Goal: Task Accomplishment & Management: Manage account settings

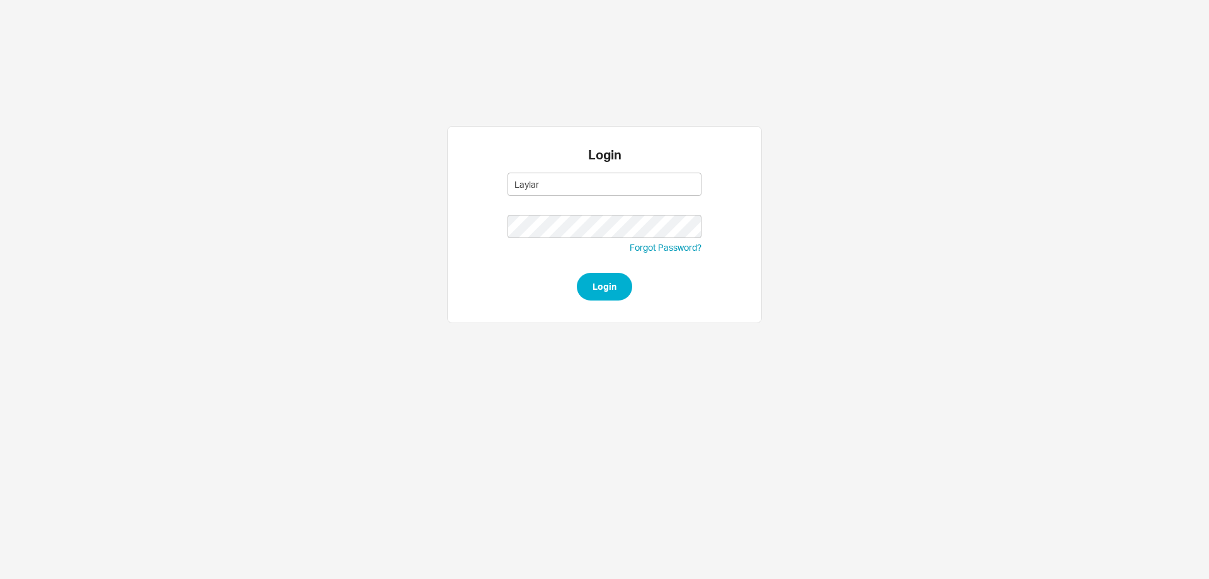
type input "Laylar"
type input "layla@homeandstone.com"
click at [599, 288] on button "Login" at bounding box center [604, 287] width 55 height 28
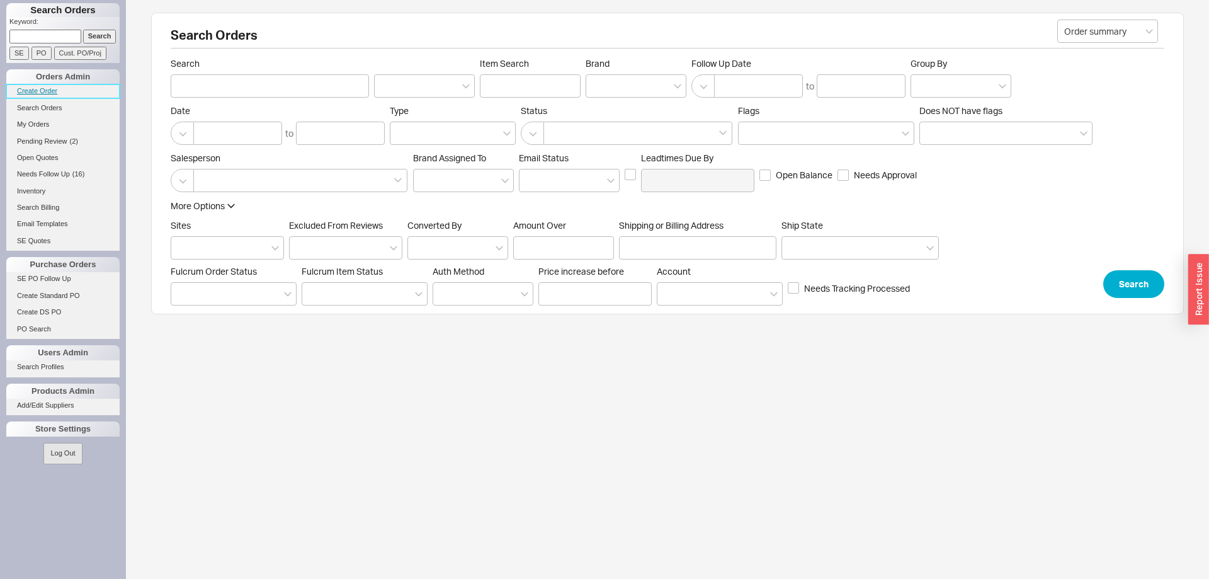
click at [30, 93] on link "Create Order" at bounding box center [62, 90] width 113 height 13
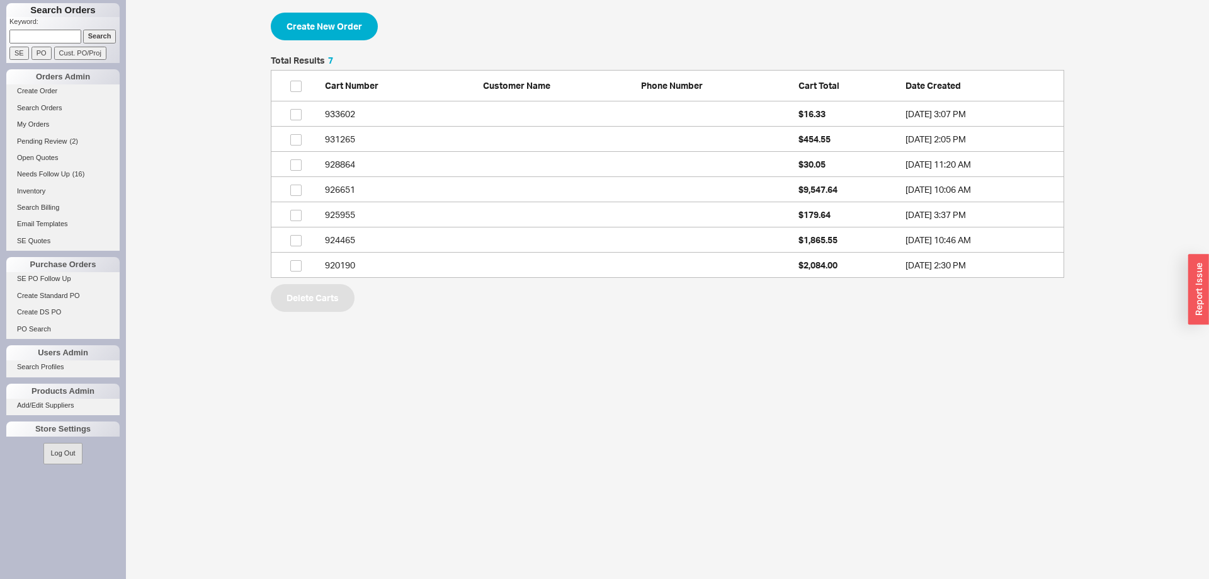
scroll to position [222, 794]
click at [343, 24] on button "Create New Order" at bounding box center [324, 27] width 107 height 28
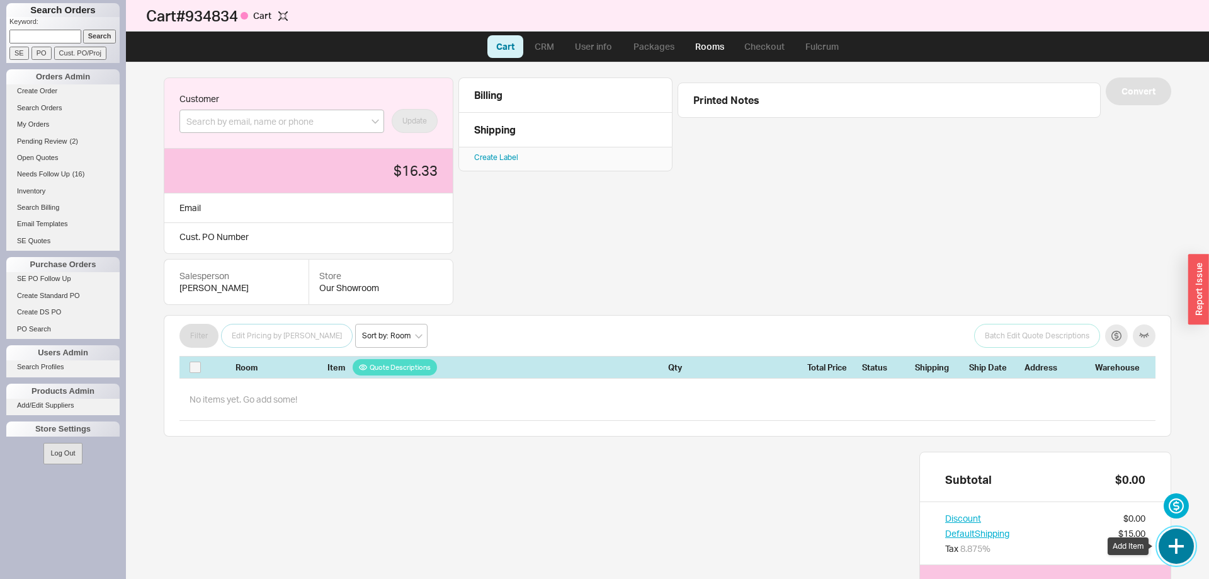
click at [1175, 539] on button "button" at bounding box center [1176, 545] width 35 height 35
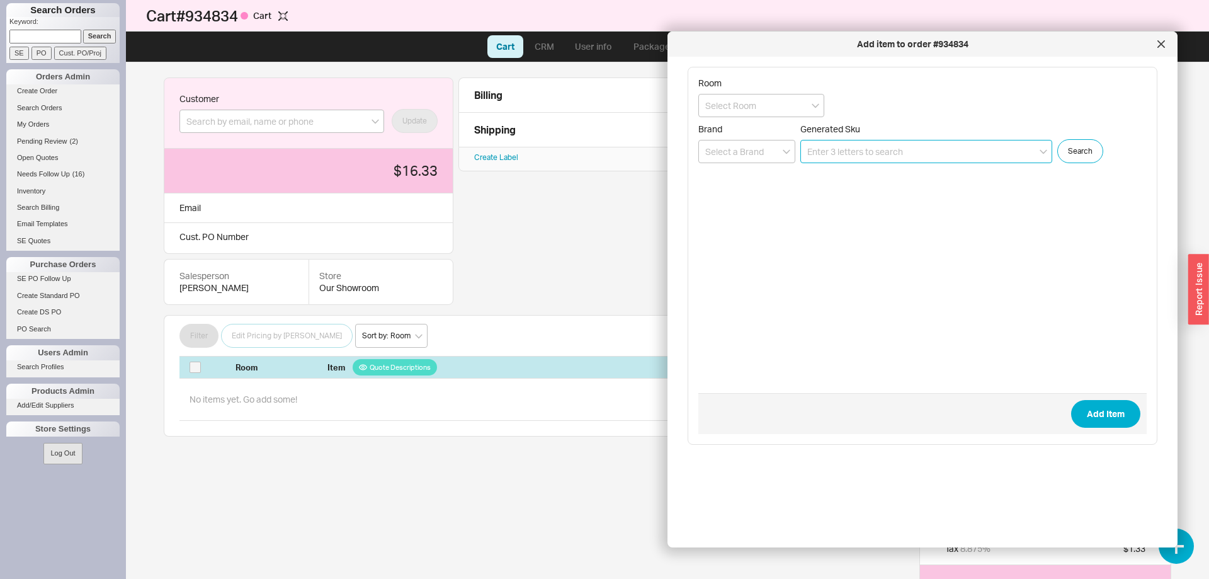
paste input "9263-066"
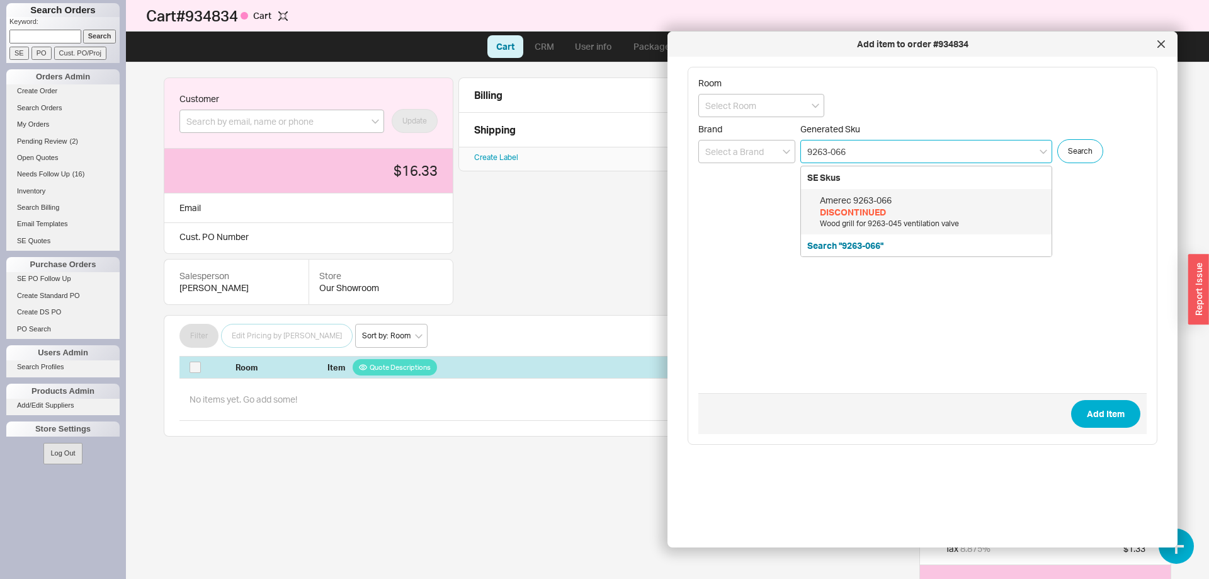
click at [933, 208] on div "DISCONTINUED" at bounding box center [932, 212] width 225 height 13
type input "9263-066"
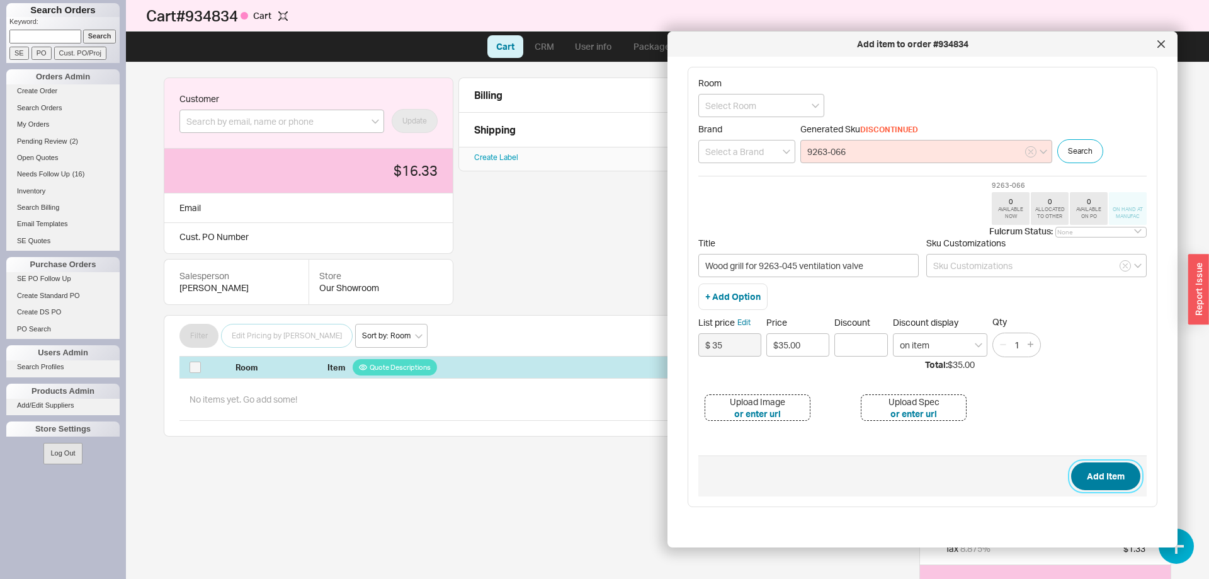
click at [1098, 478] on button "Add Item" at bounding box center [1105, 476] width 69 height 28
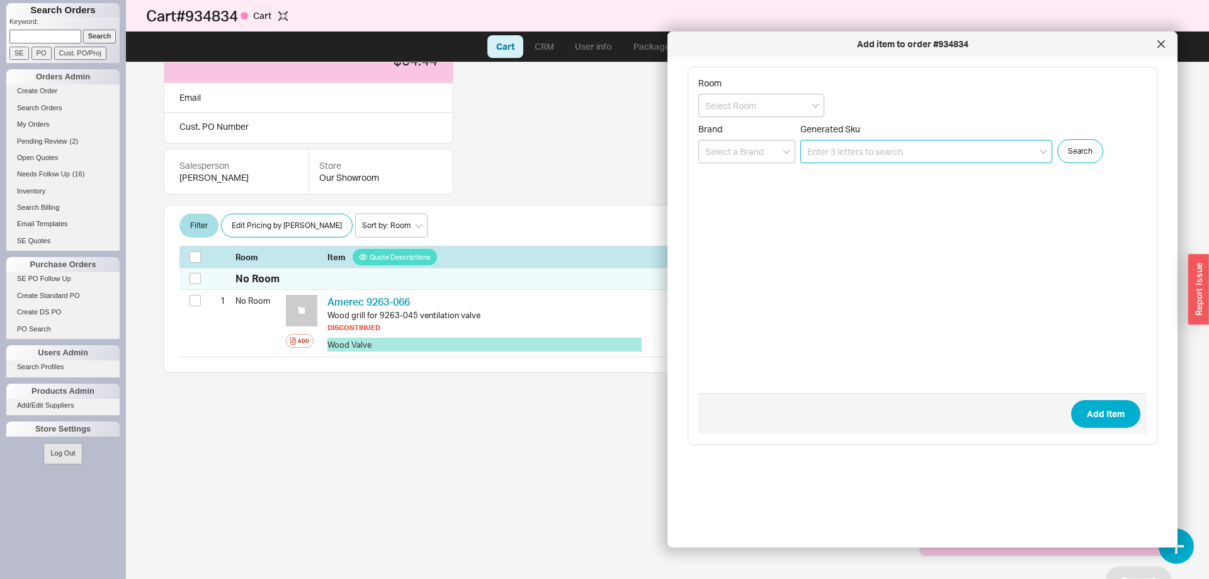
scroll to position [113, 0]
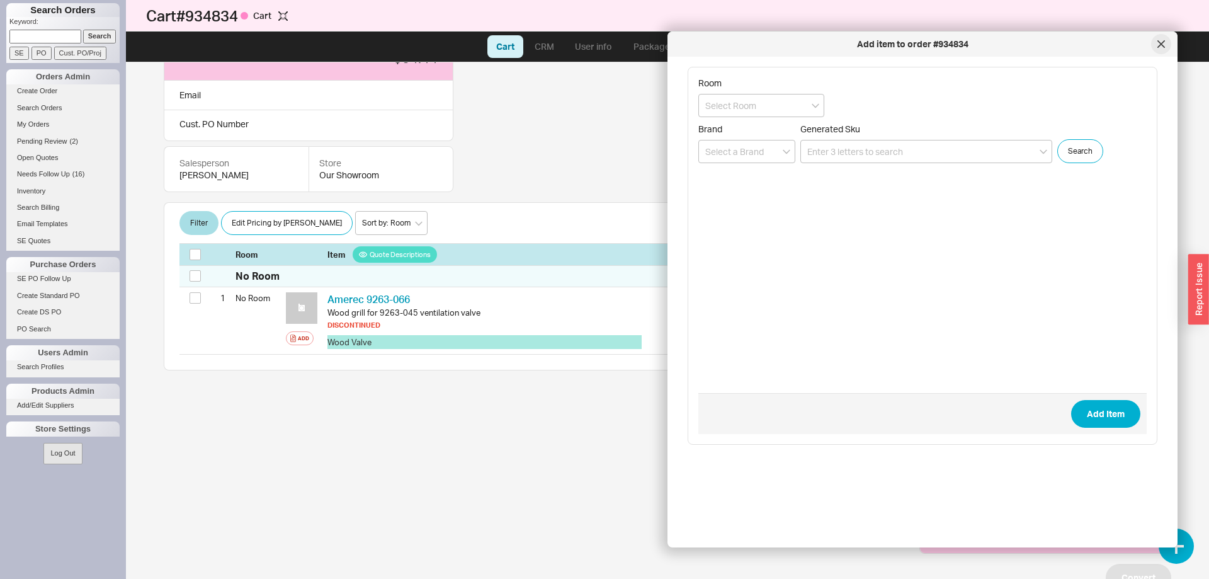
click at [1158, 44] on icon at bounding box center [1162, 44] width 8 height 8
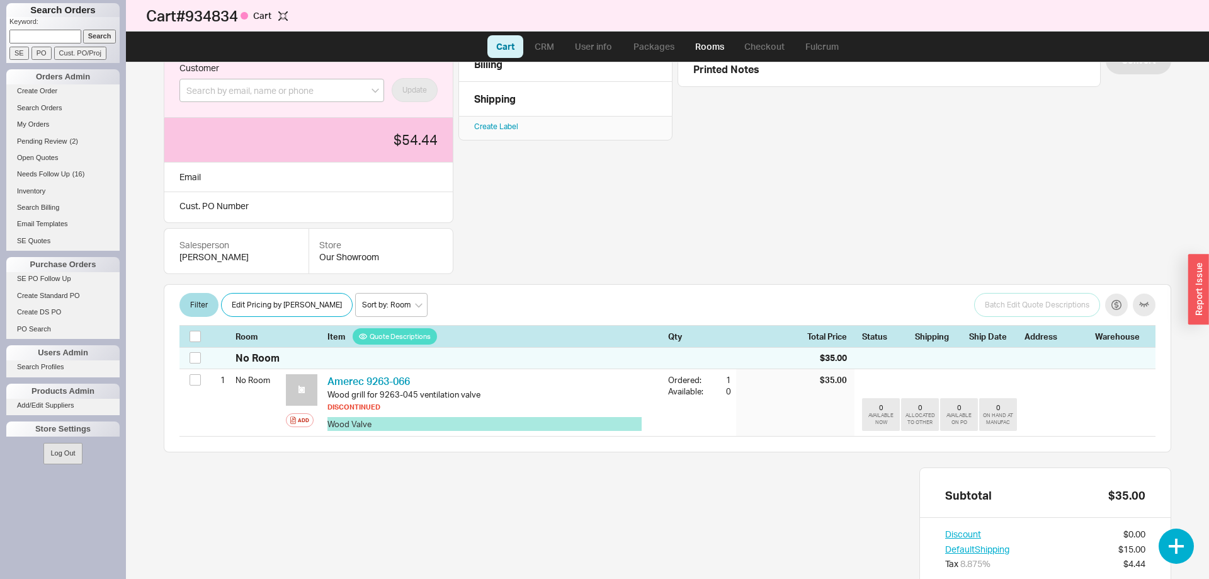
scroll to position [0, 0]
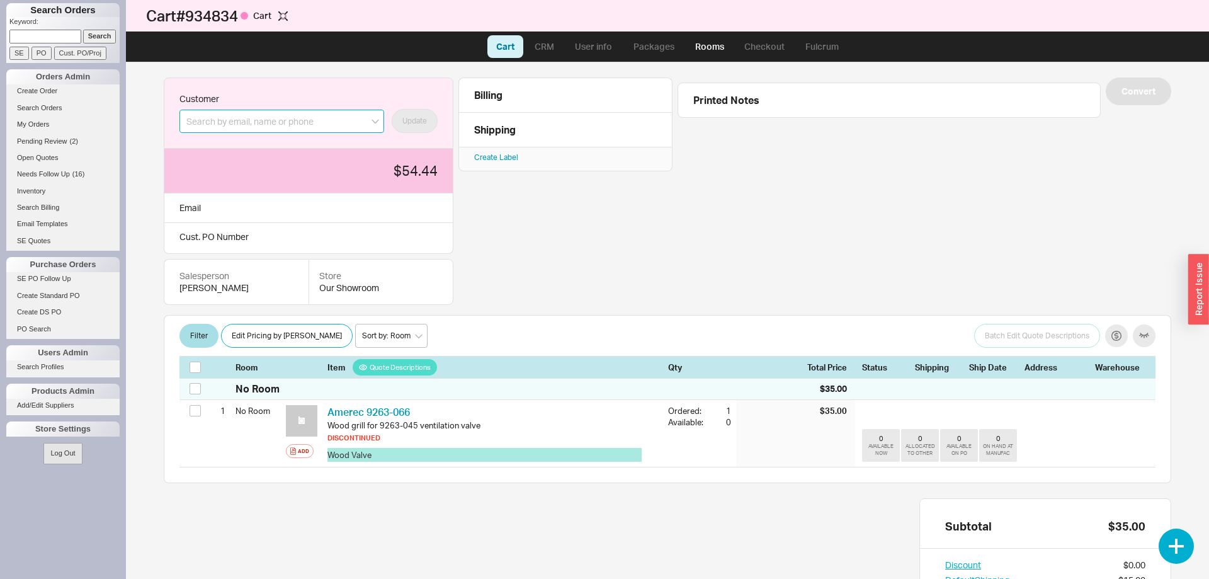
paste input "hershy@cprepairsny.com"
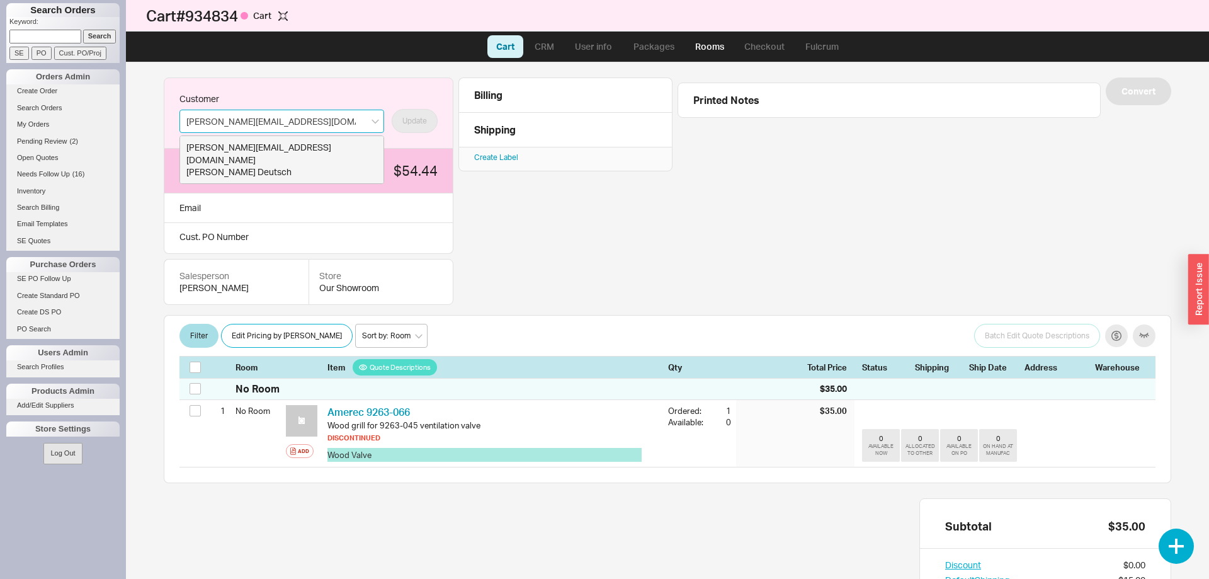
click at [287, 166] on div "Hershy Deutsch" at bounding box center [281, 172] width 191 height 13
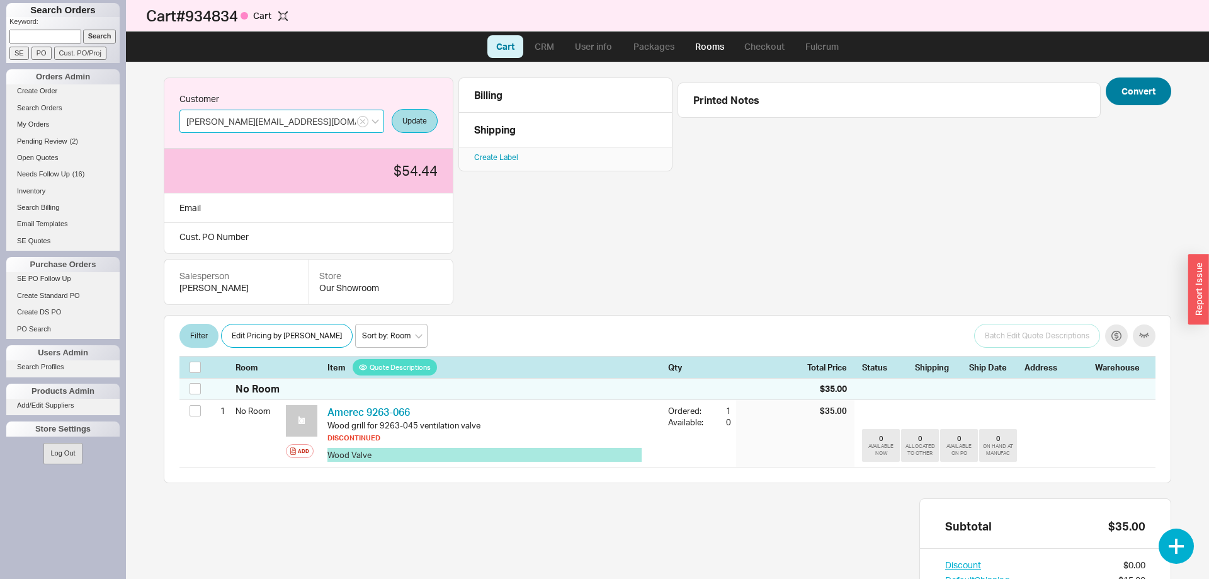
type input "hershy@cprepairsny.com"
click at [1148, 101] on button "Convert" at bounding box center [1138, 91] width 65 height 28
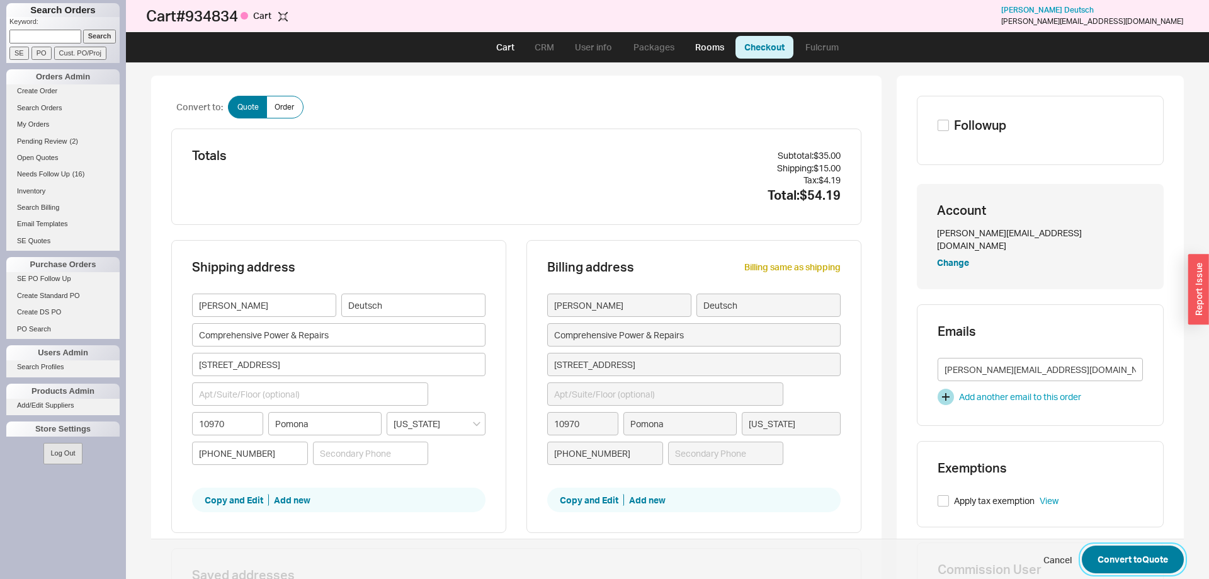
click at [1142, 552] on button "Convert to Quote" at bounding box center [1133, 559] width 102 height 28
select select "LOW"
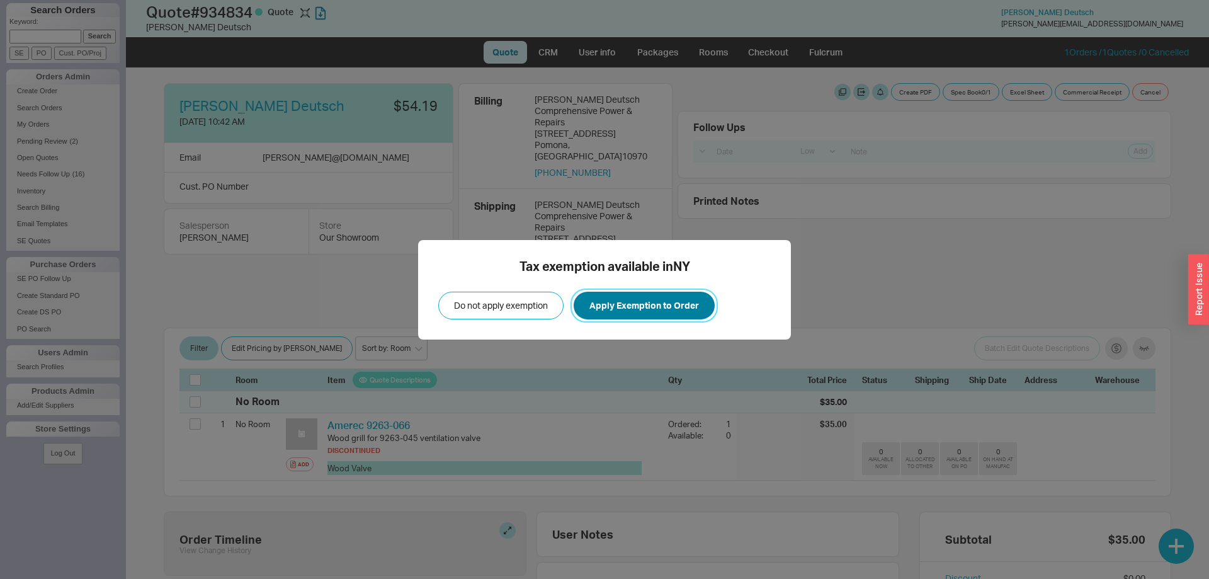
click at [608, 300] on button "Apply Exemption to Order" at bounding box center [644, 306] width 141 height 28
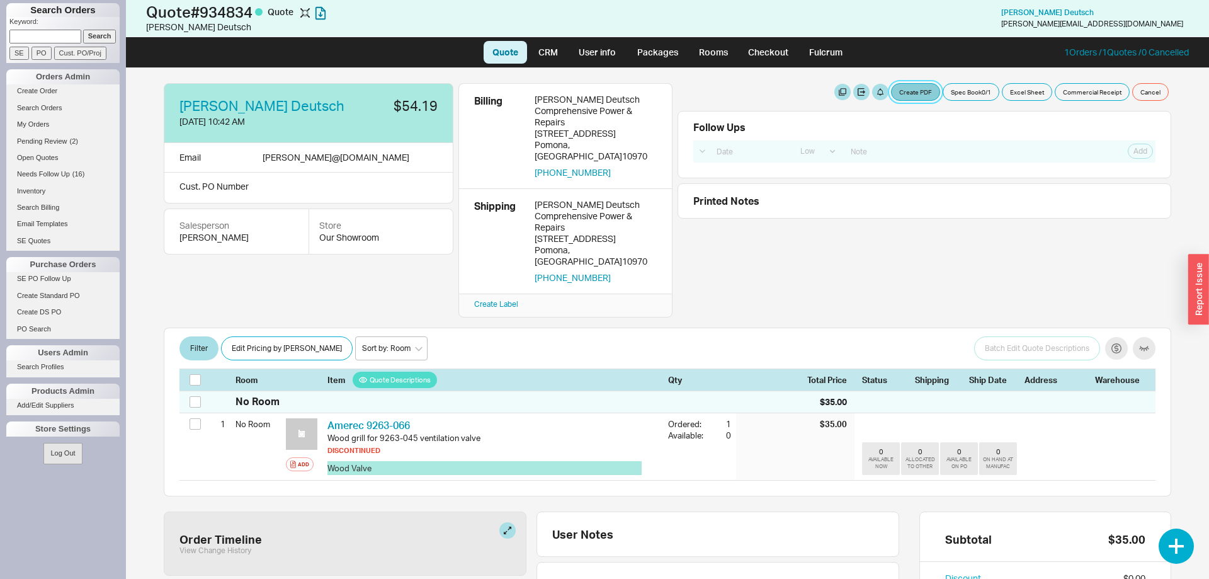
click at [911, 86] on button "Create PDF" at bounding box center [915, 92] width 49 height 18
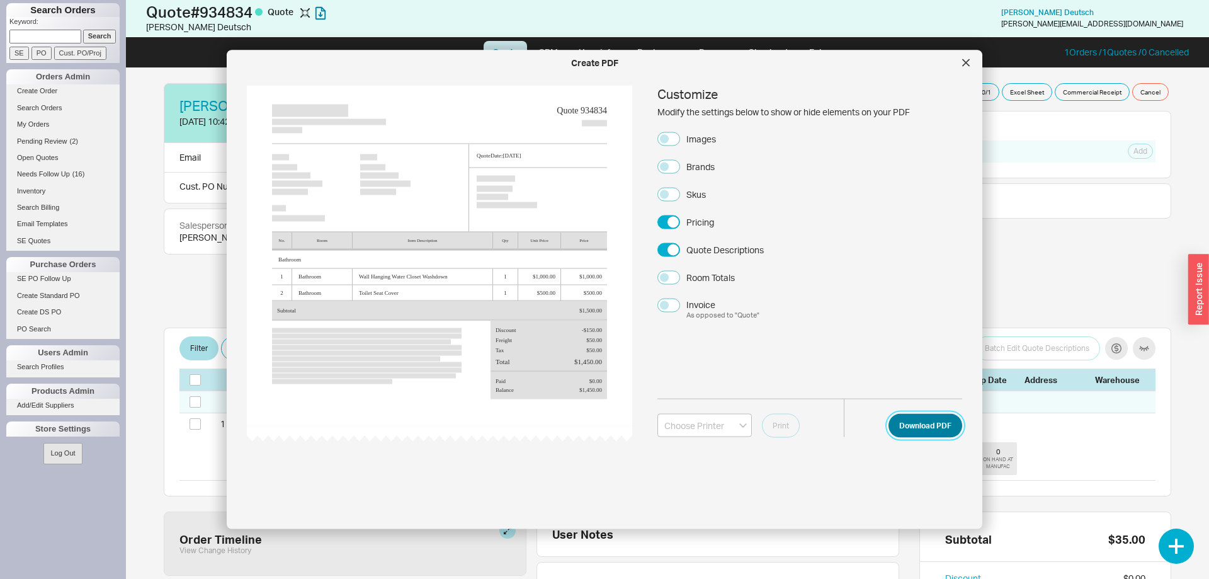
click at [912, 423] on button "Download PDF" at bounding box center [926, 425] width 74 height 24
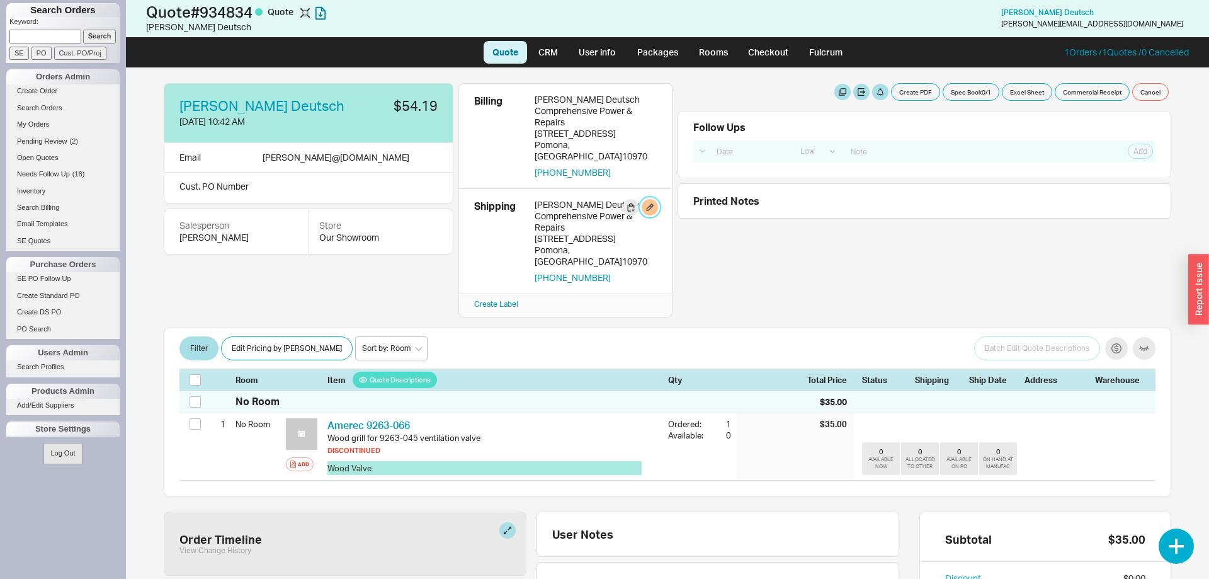
click at [654, 199] on button "button" at bounding box center [650, 207] width 16 height 16
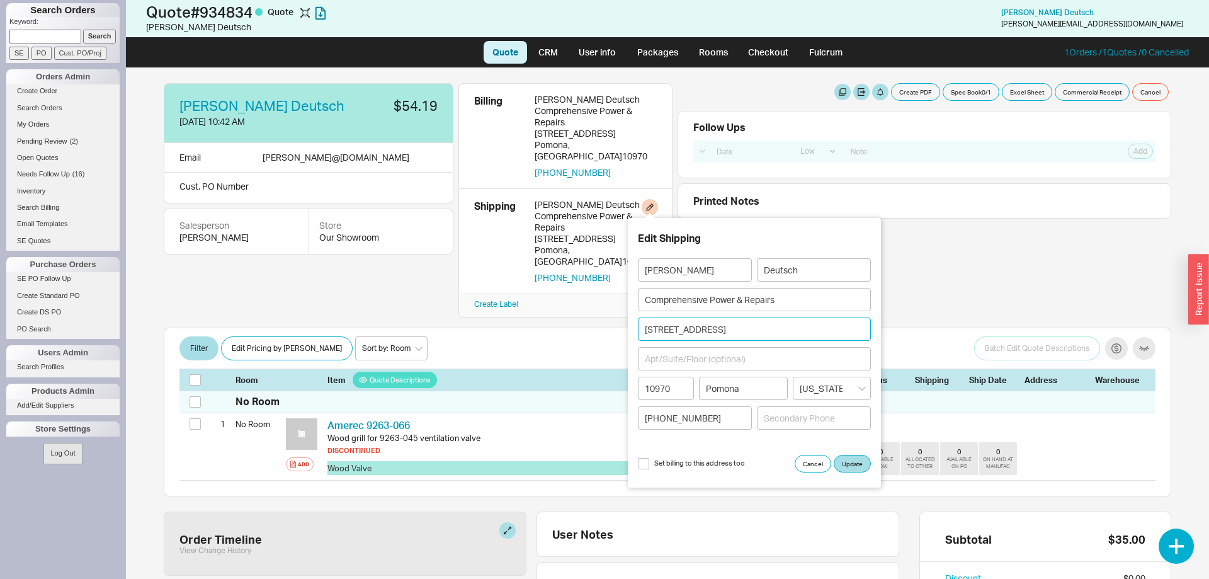
drag, startPoint x: 754, startPoint y: 331, endPoint x: 655, endPoint y: 335, distance: 99.0
click at [627, 336] on body "Search Orders Keyword: Search SE PO Cust. PO/Proj Orders Admin Create Order Sea…" at bounding box center [604, 289] width 1209 height 579
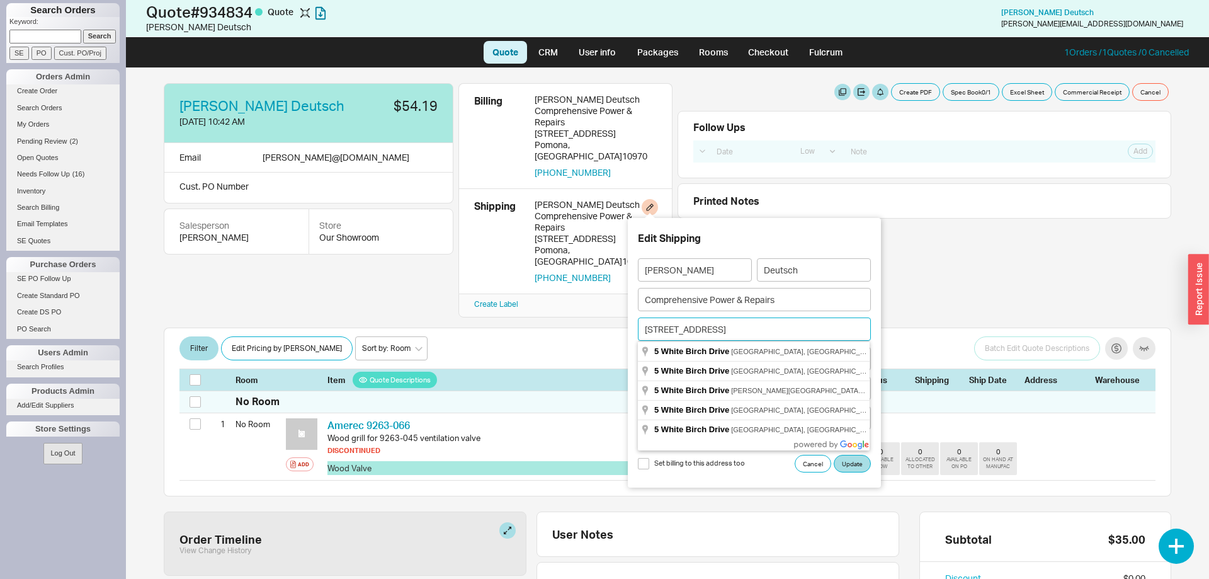
click at [663, 329] on input "5 White Birch Drive" at bounding box center [754, 328] width 233 height 23
click at [661, 327] on input "5 White Birch Drive" at bounding box center [754, 328] width 233 height 23
paste input "66 Pomona Rd Suffern NY 10901"
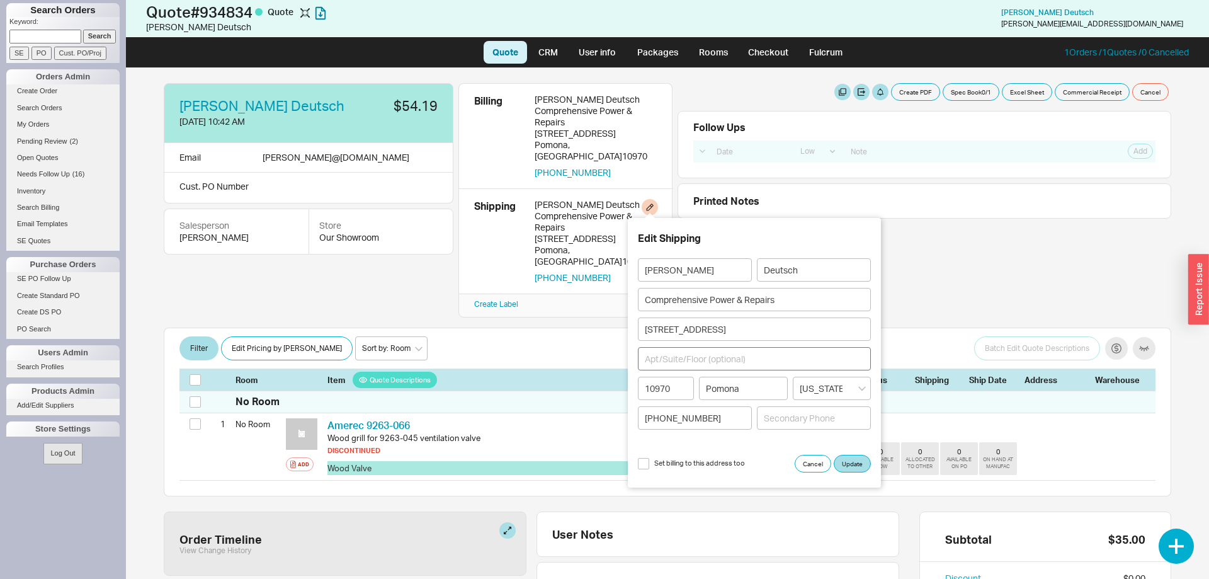
type input "66 Pomona Road"
type input "10901"
type input "Suffern"
click at [853, 462] on button "Update" at bounding box center [852, 464] width 37 height 18
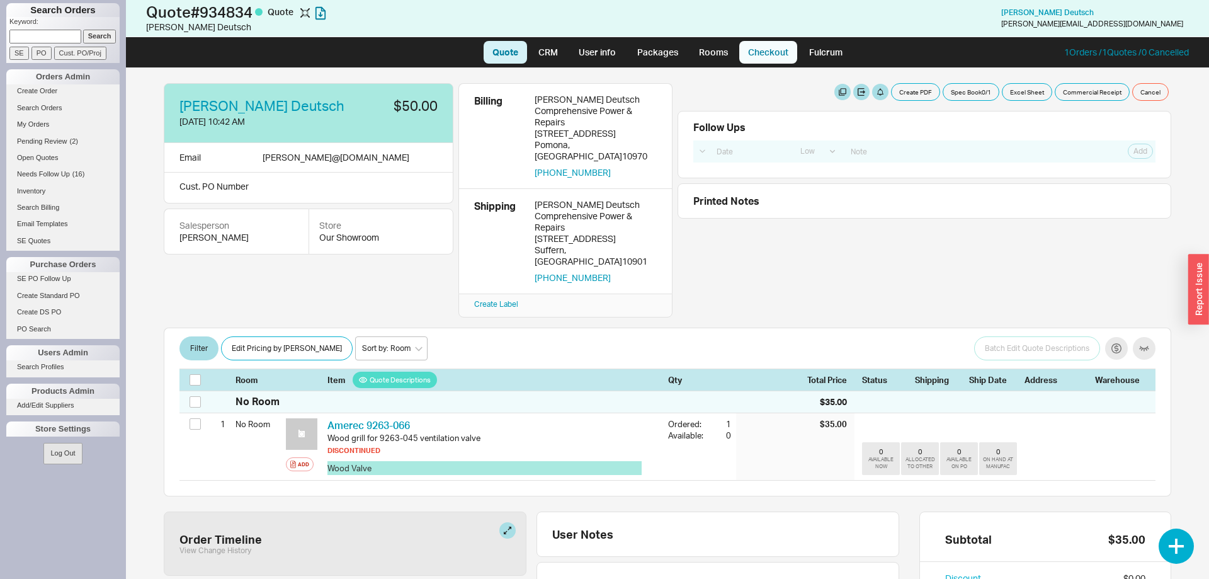
click at [758, 60] on link "Checkout" at bounding box center [768, 52] width 58 height 23
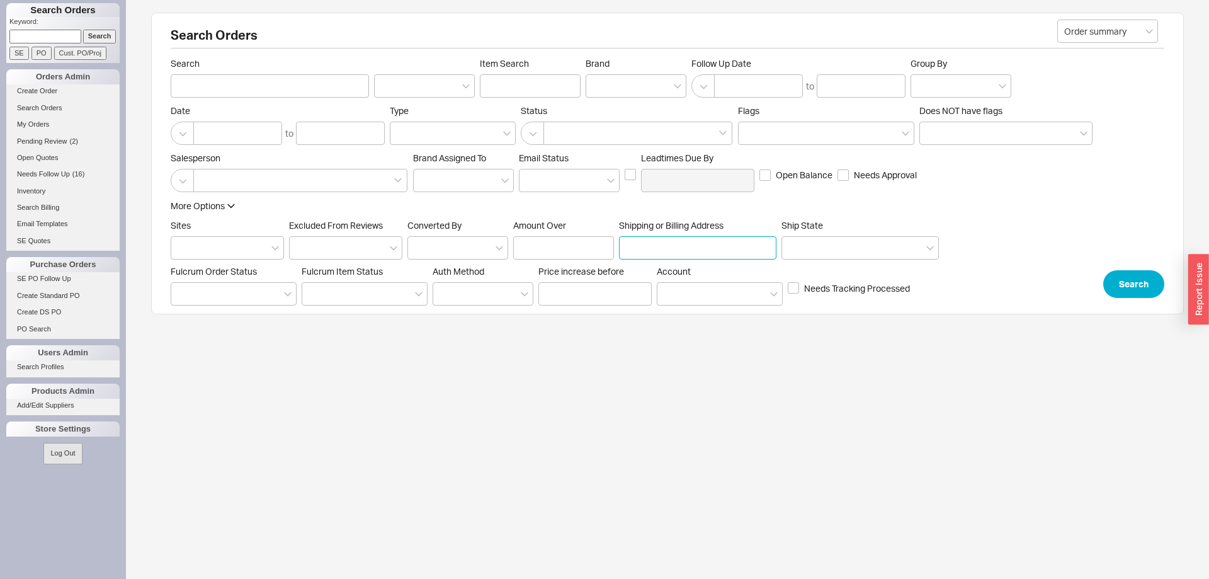
click at [693, 244] on input "Shipping or Billing Address" at bounding box center [697, 247] width 157 height 23
type input "5 white birch"
click at [1152, 280] on button "Search" at bounding box center [1133, 284] width 61 height 28
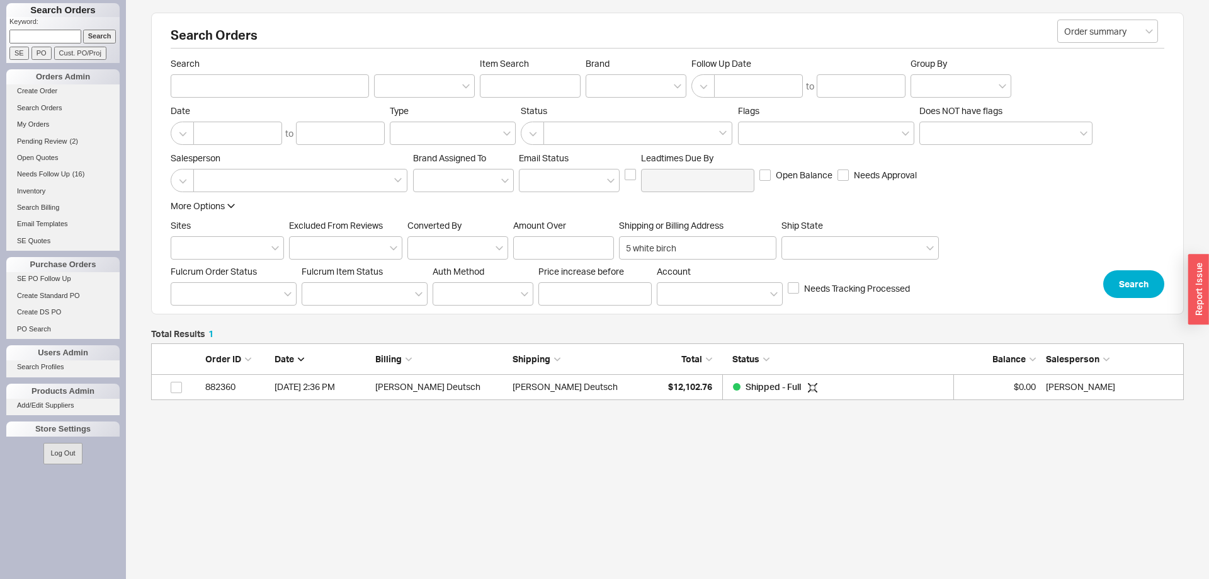
scroll to position [57, 1033]
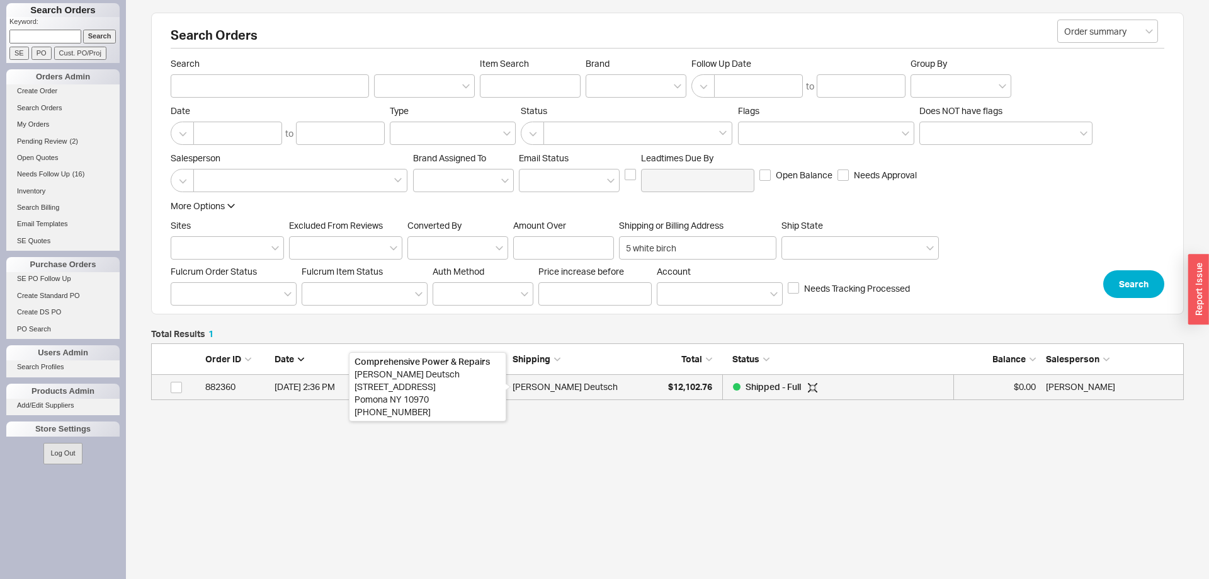
click at [530, 396] on div "Hershy Deutsch" at bounding box center [565, 386] width 105 height 25
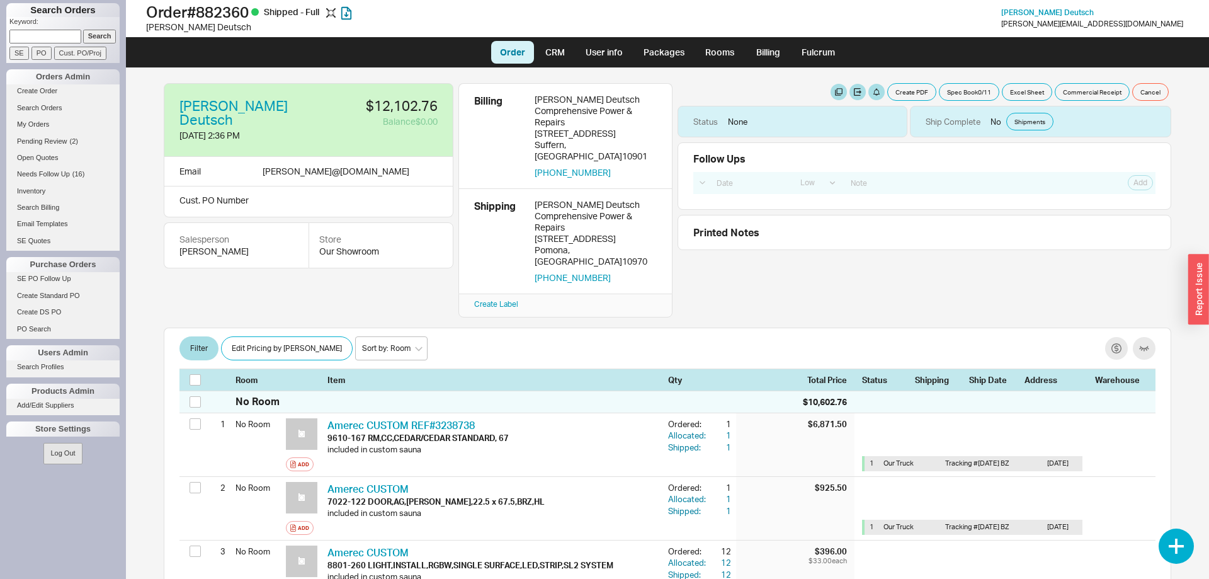
select select "LOW"
drag, startPoint x: 595, startPoint y: 237, endPoint x: 537, endPoint y: 225, distance: 59.9
click at [537, 225] on div "Hershy Deutsch Comprehensive Power & Repairs 5 White Birch Drive Pomona , NY 10…" at bounding box center [596, 241] width 122 height 84
copy div "5 White Birch Drive Pomona , NY 10970"
drag, startPoint x: 380, startPoint y: 162, endPoint x: 256, endPoint y: 153, distance: 125.0
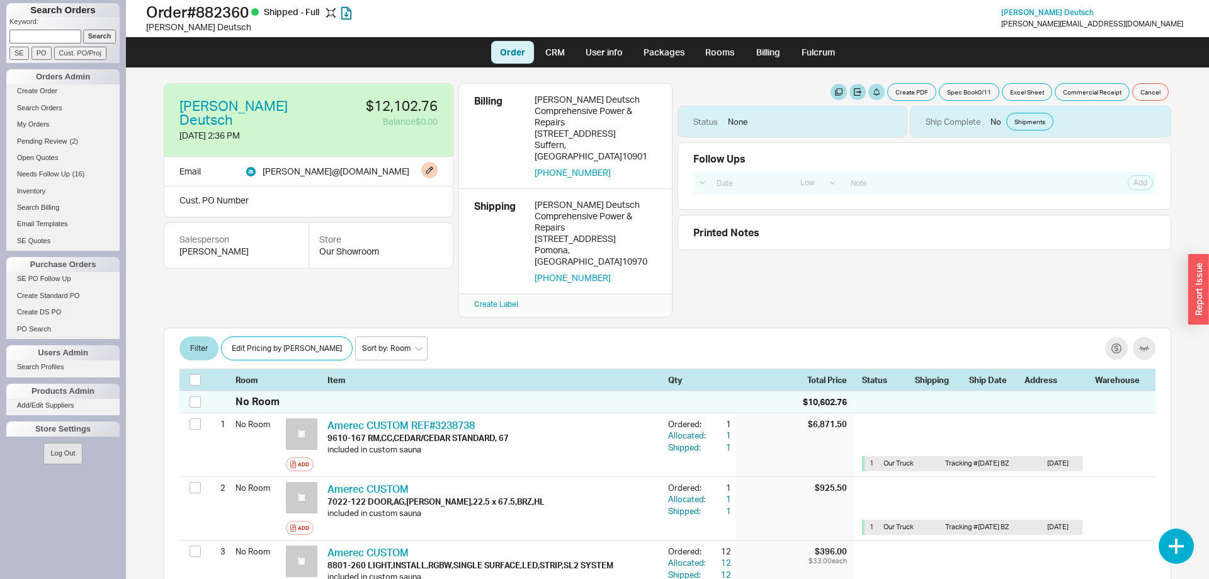
click at [256, 157] on div "Email hershy @ cprepairsny.com" at bounding box center [309, 172] width 290 height 30
copy div "hershy @ cprepairsny.com"
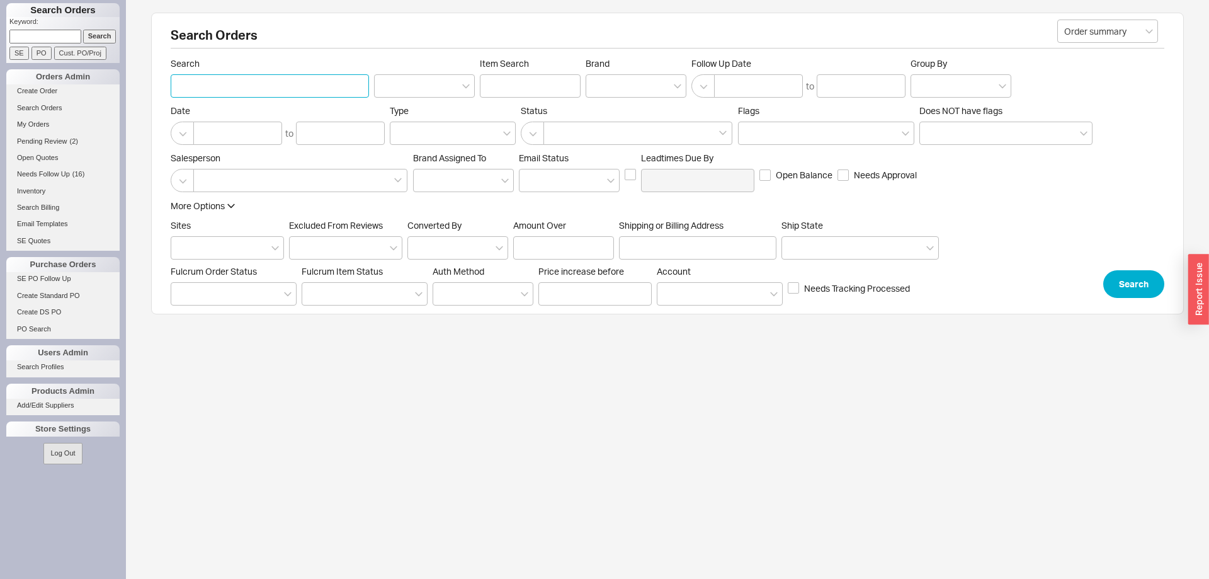
paste input "Goldenberg"
type input "Goldenberg"
click at [1122, 280] on button "Search" at bounding box center [1133, 284] width 61 height 28
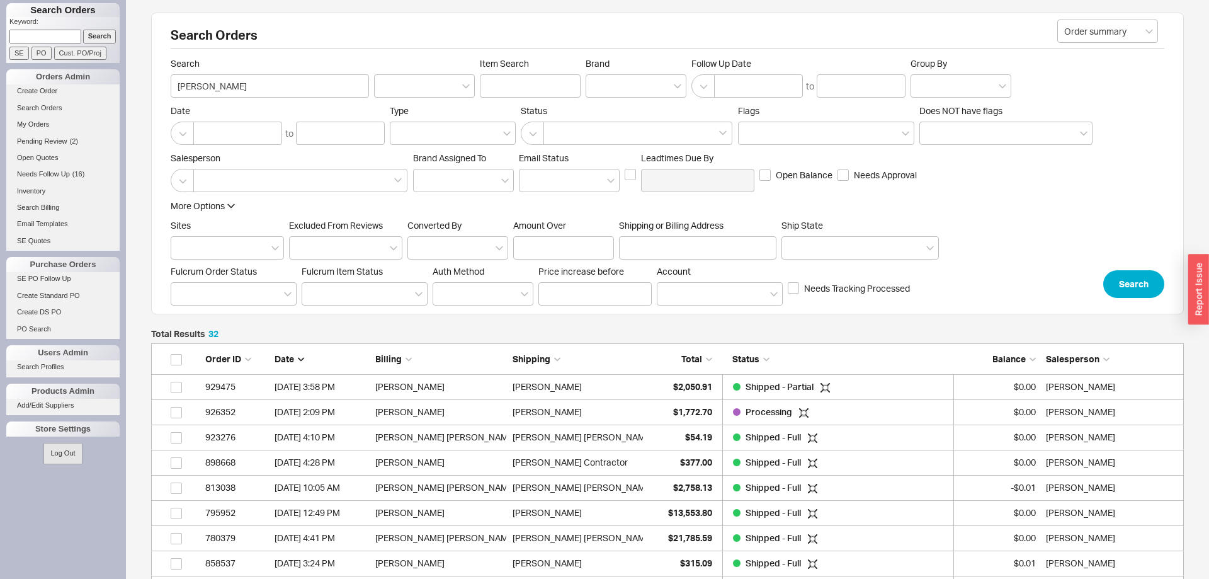
scroll to position [838, 1033]
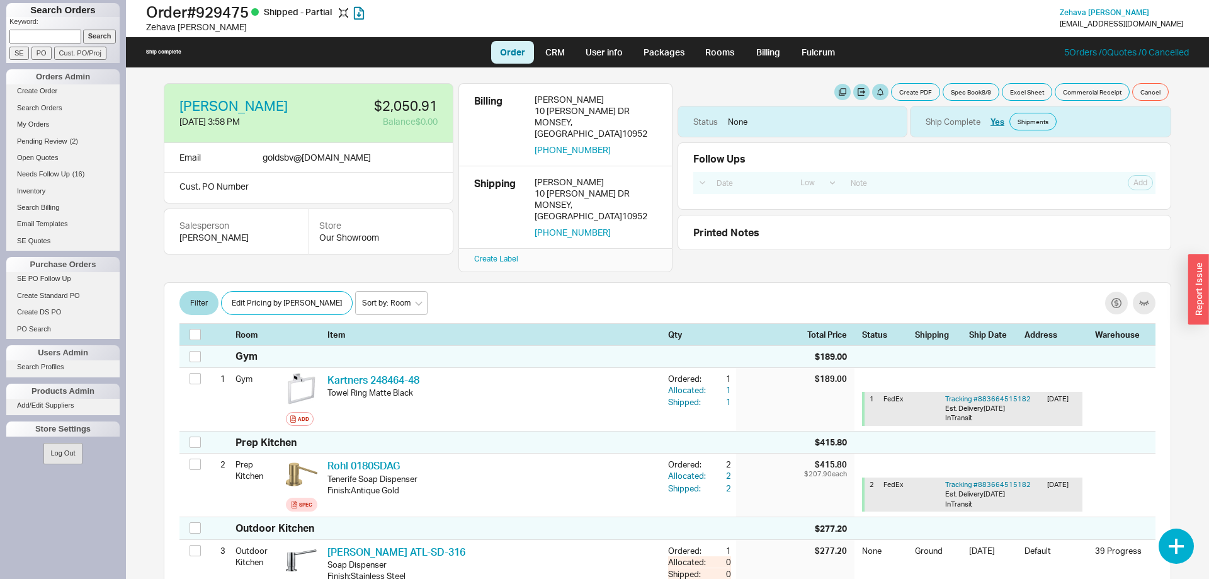
select select "LOW"
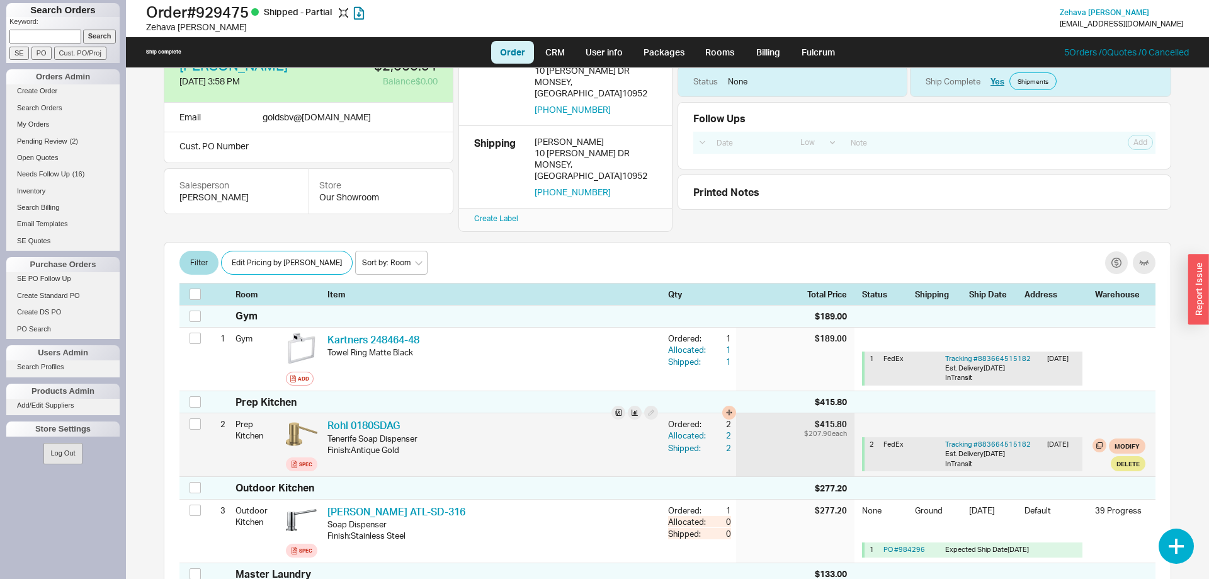
scroll to position [36, 0]
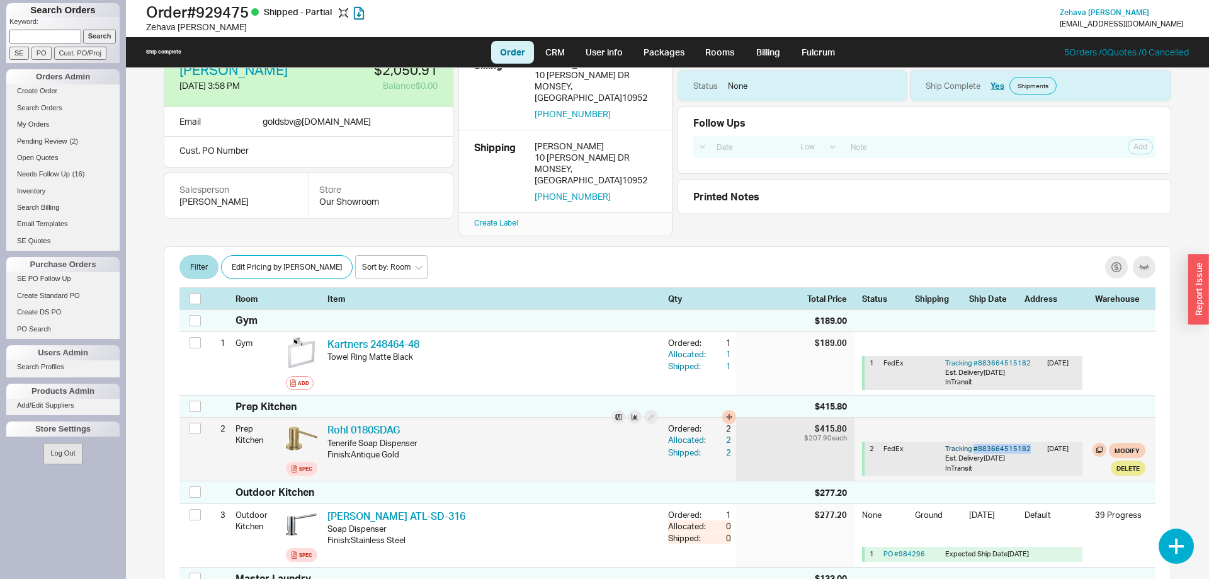
drag, startPoint x: 1030, startPoint y: 429, endPoint x: 976, endPoint y: 431, distance: 54.9
click at [976, 444] on div "Tracking # 883664515182 Est. Delivery [DATE] InTransit" at bounding box center [993, 458] width 97 height 29
click at [1021, 464] on div "InTransit" at bounding box center [993, 468] width 97 height 9
drag, startPoint x: 1030, startPoint y: 430, endPoint x: 945, endPoint y: 433, distance: 85.1
click at [945, 441] on div "2 FedEx Tracking # 883664515182 Est. Delivery 8/19/25 InTransit 8/18/25" at bounding box center [974, 458] width 218 height 34
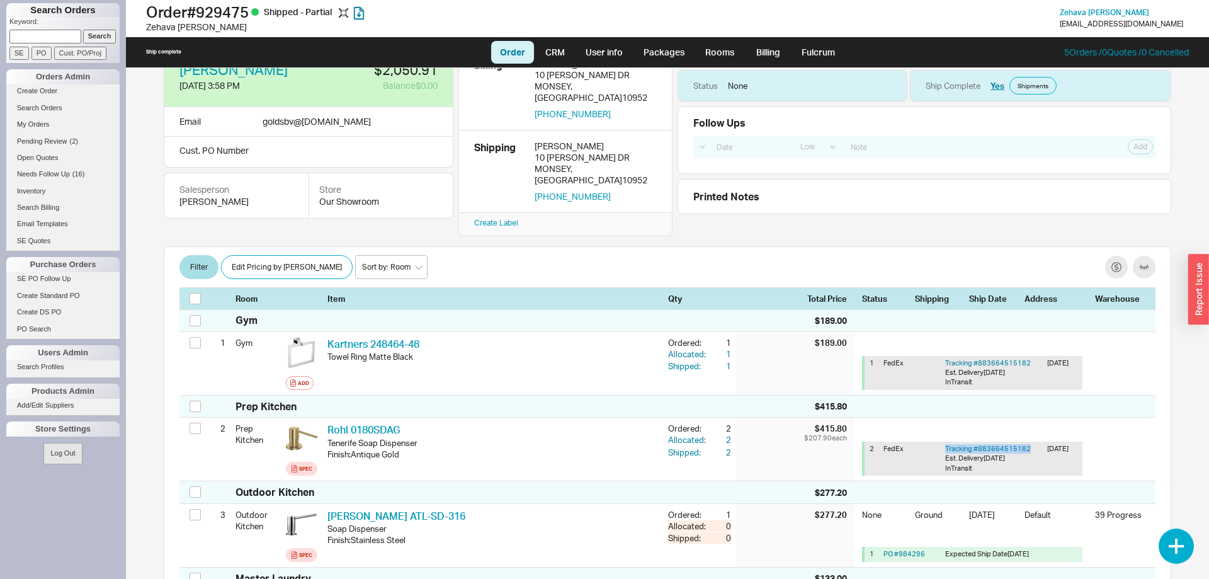
copy link "Tracking # 883664515182"
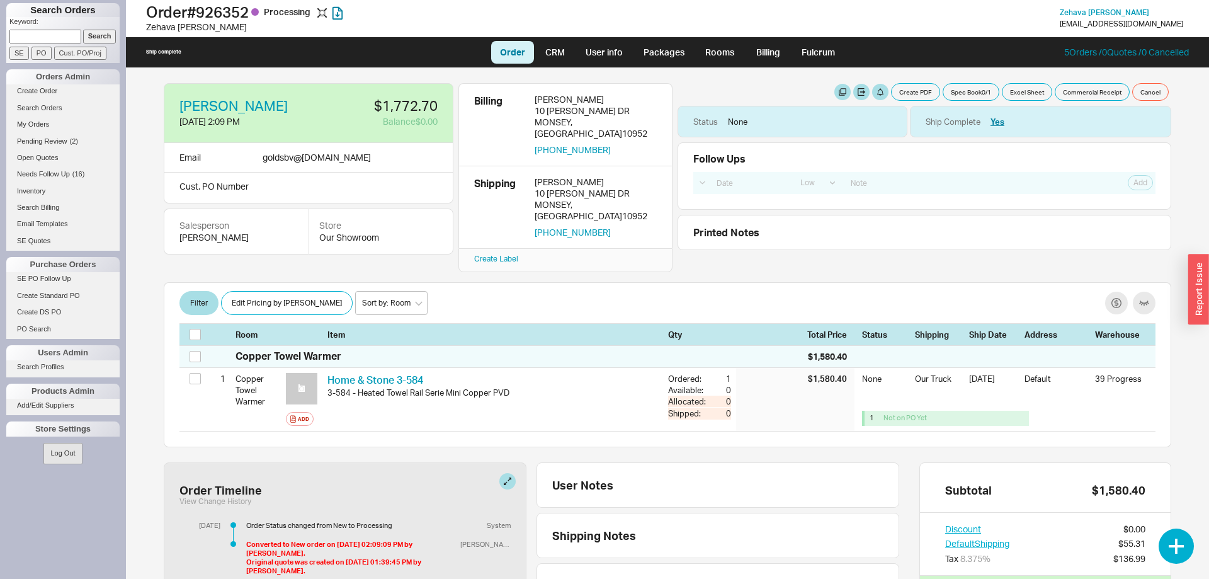
select select "LOW"
drag, startPoint x: 252, startPoint y: 11, endPoint x: 179, endPoint y: 16, distance: 72.6
click at [179, 16] on h1 "Order # 926352 Processing" at bounding box center [377, 12] width 462 height 18
drag, startPoint x: 261, startPoint y: 12, endPoint x: 139, endPoint y: 11, distance: 121.6
click at [139, 11] on div "Order # 926352 Processing [PERSON_NAME] Add Customer Ref [PERSON_NAME] [EMAIL_A…" at bounding box center [667, 18] width 1083 height 37
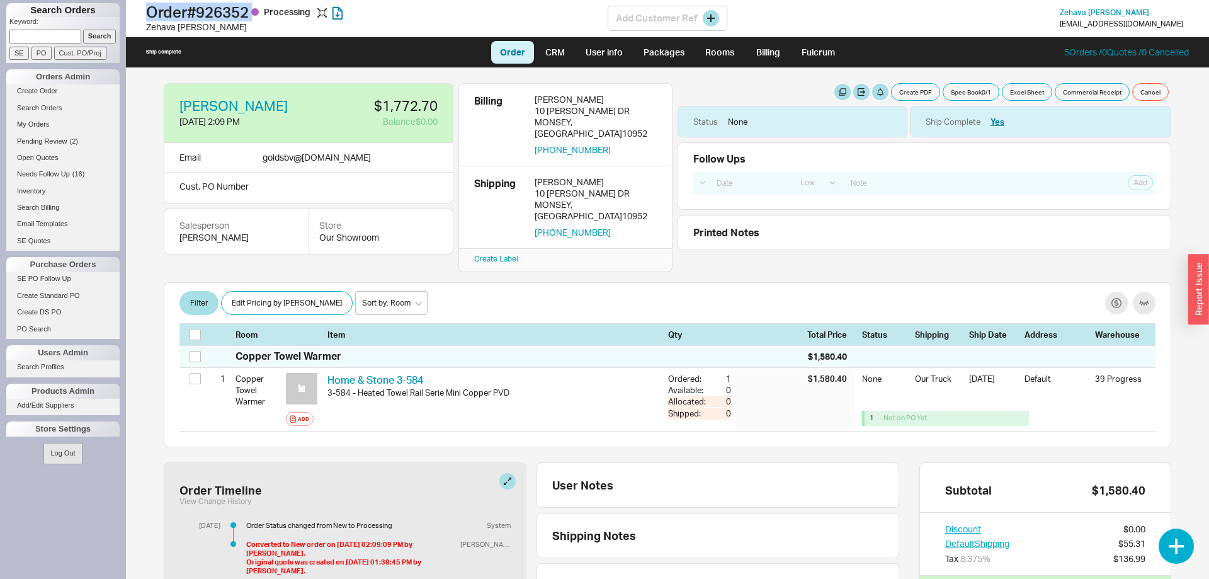
copy h1 "Order # 926352"
click at [244, 10] on h1 "Order # 926352 Processing" at bounding box center [377, 12] width 462 height 18
copy h1 "926352"
click at [653, 176] on button "button" at bounding box center [650, 184] width 16 height 16
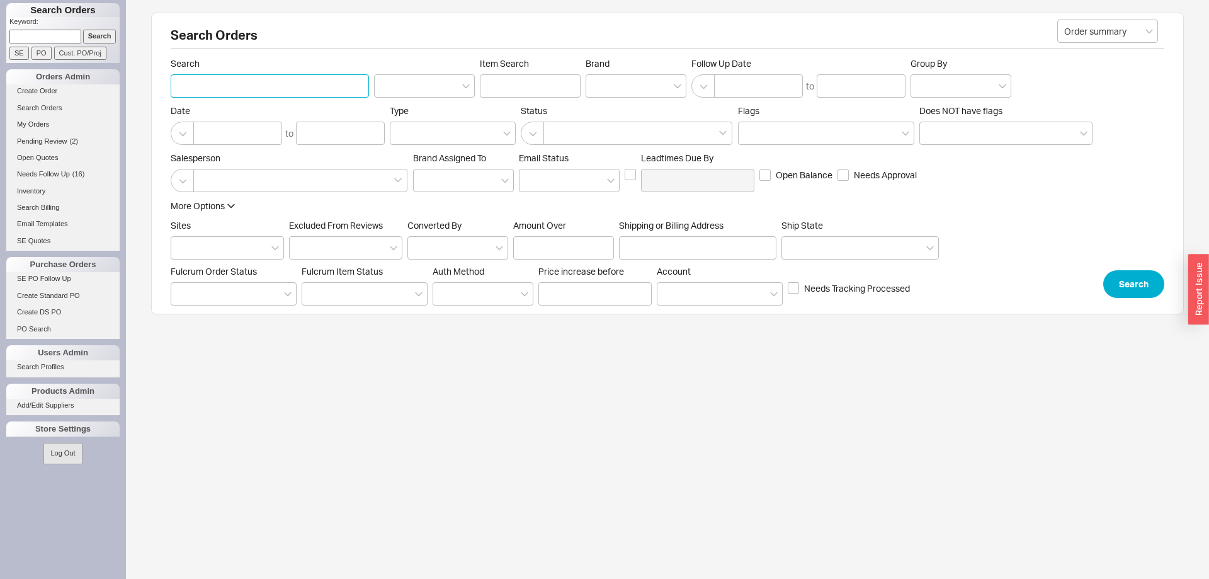
click at [251, 77] on input "Search" at bounding box center [270, 85] width 198 height 23
type input "shavy weiss"
click at [1134, 290] on button "Search" at bounding box center [1133, 284] width 61 height 28
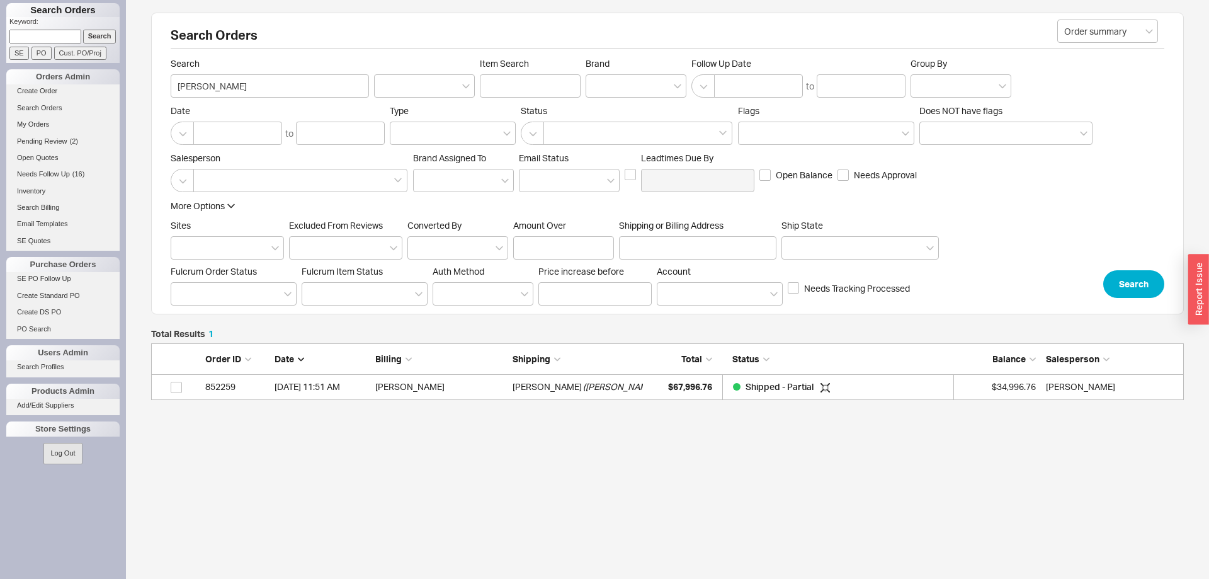
scroll to position [57, 1033]
click at [650, 394] on div "$67,996.76" at bounding box center [680, 386] width 63 height 25
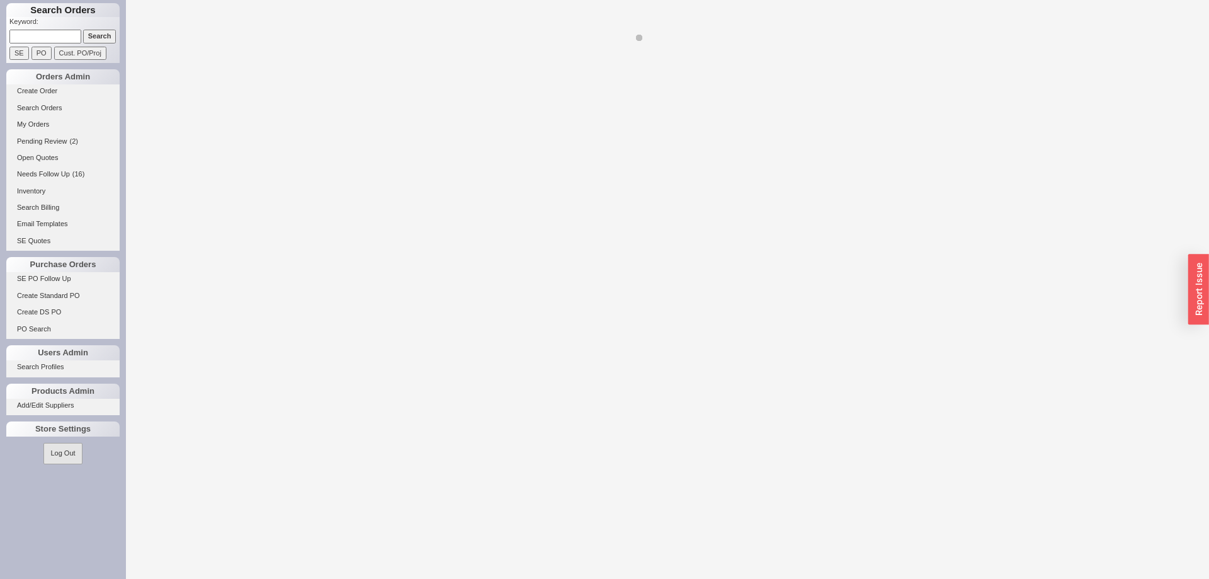
select select "LOW"
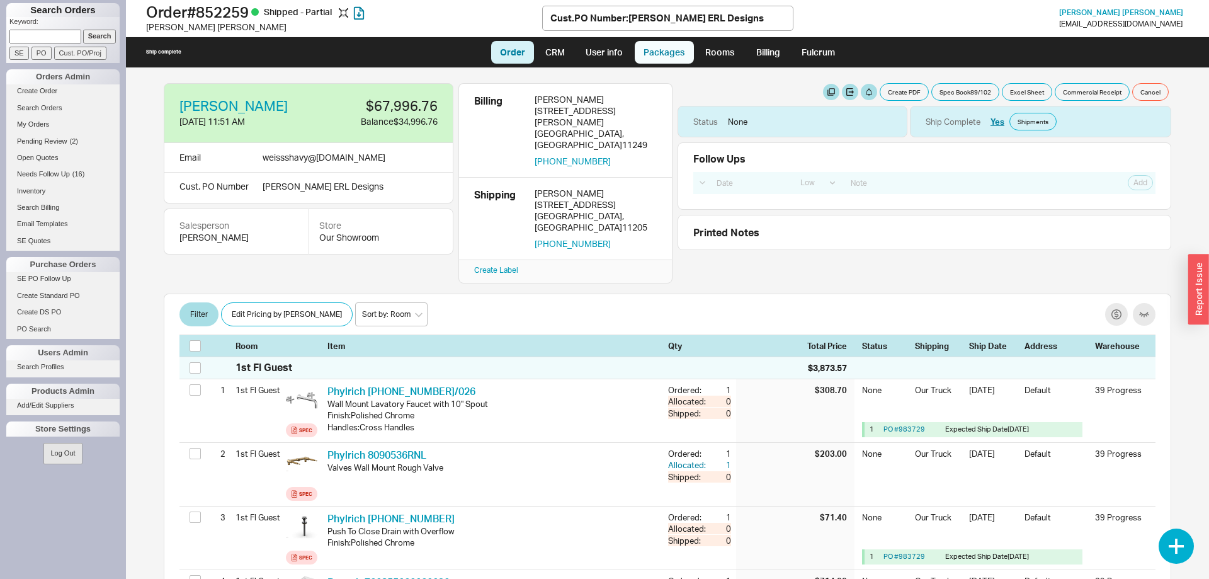
click at [667, 48] on link "Packages" at bounding box center [664, 52] width 59 height 23
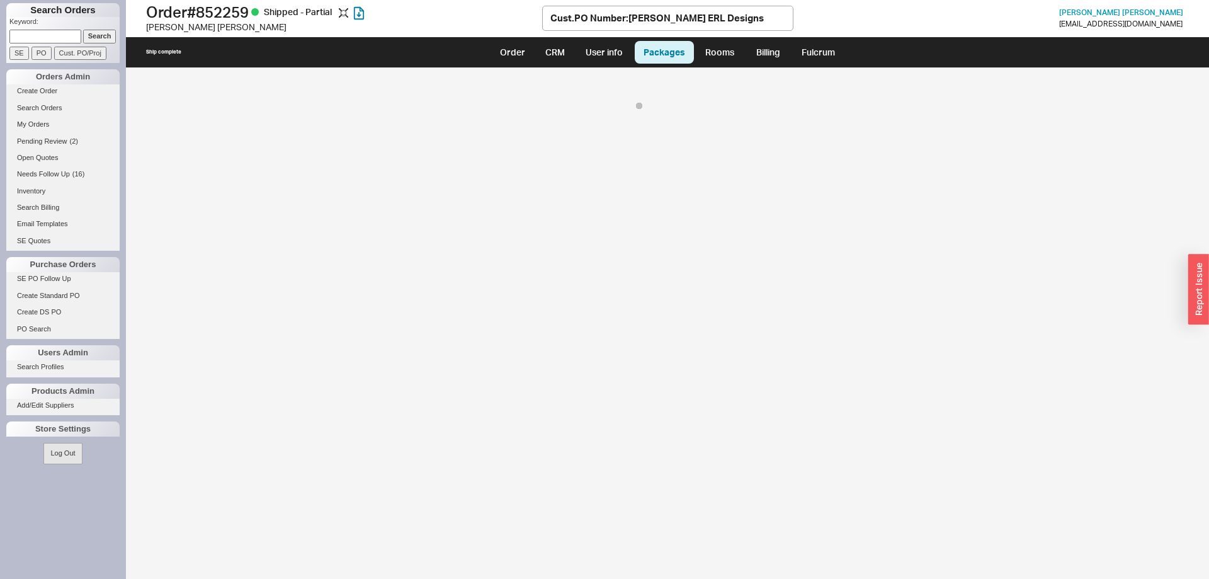
select select "8"
select select "On Hold"
select select "8"
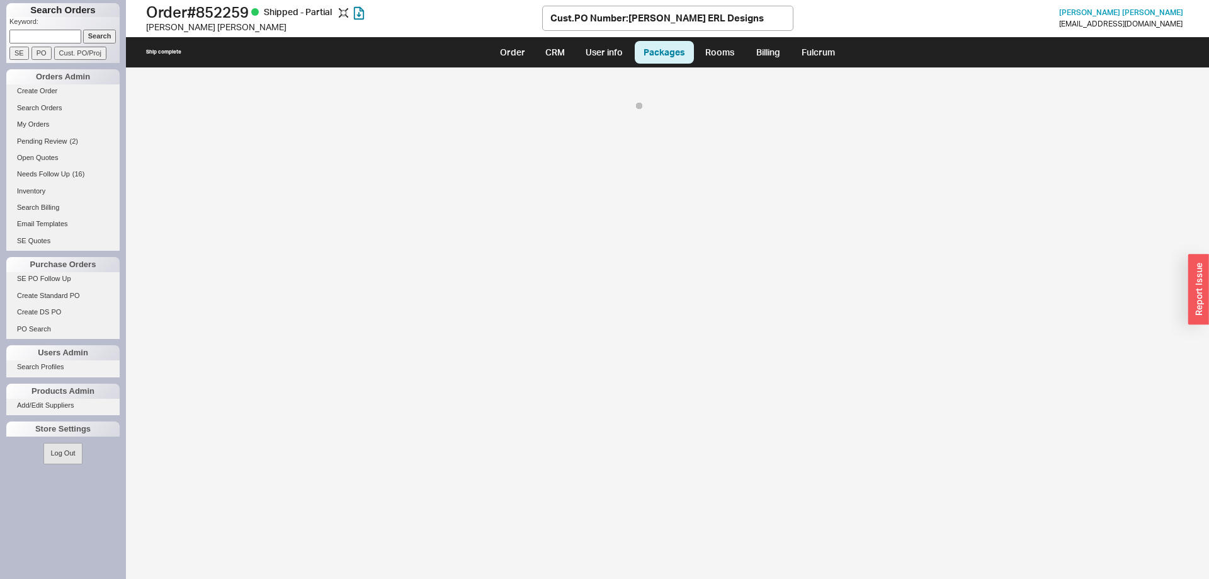
select select "8"
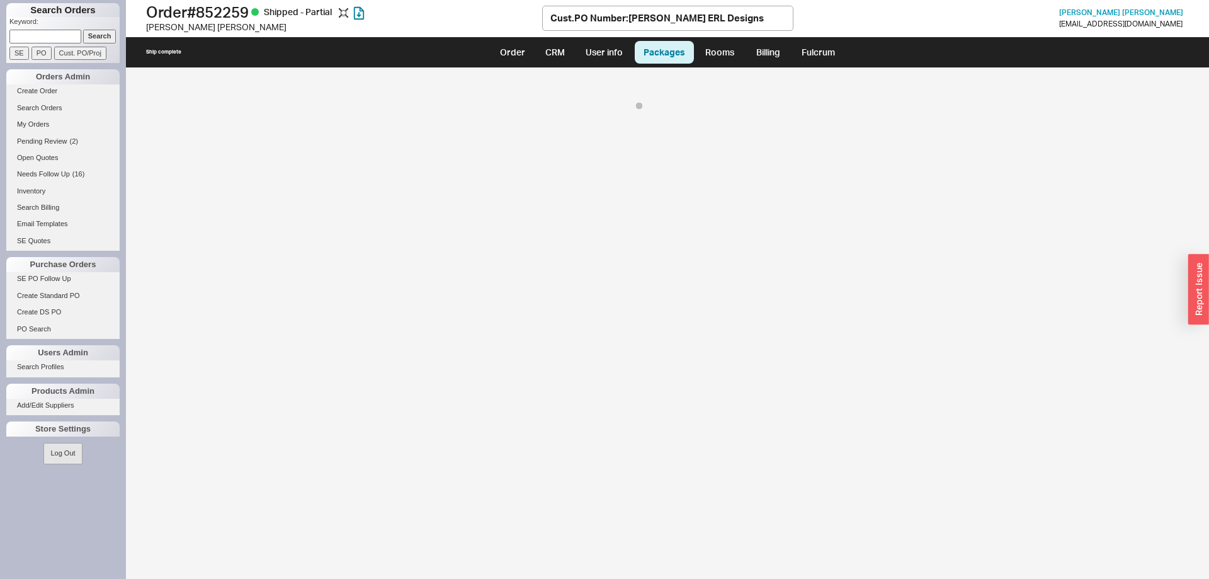
select select "8"
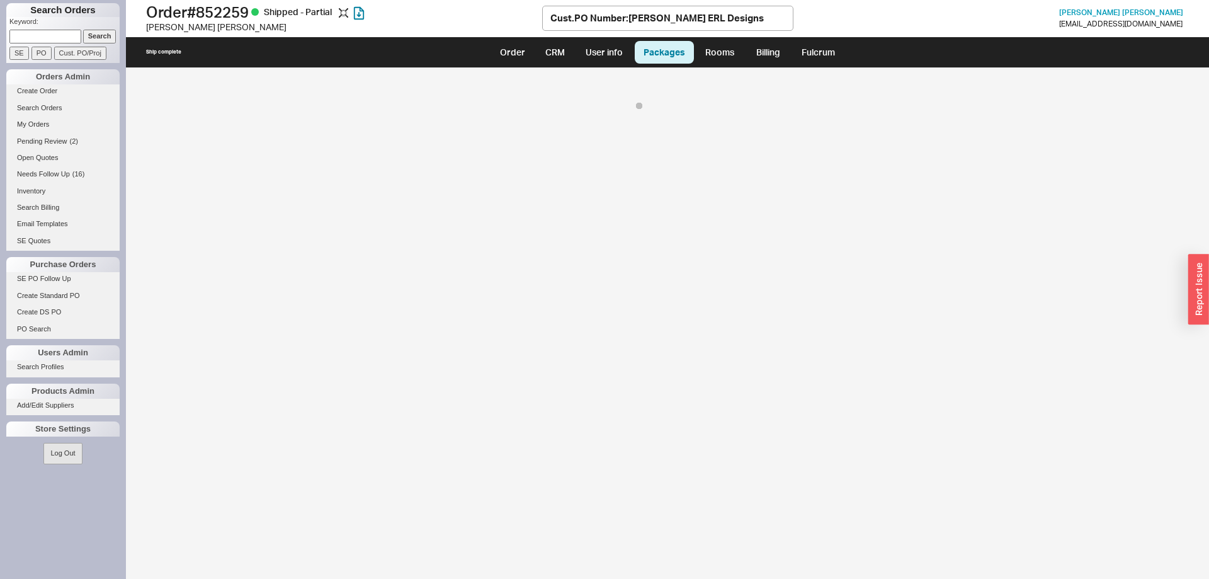
select select "8"
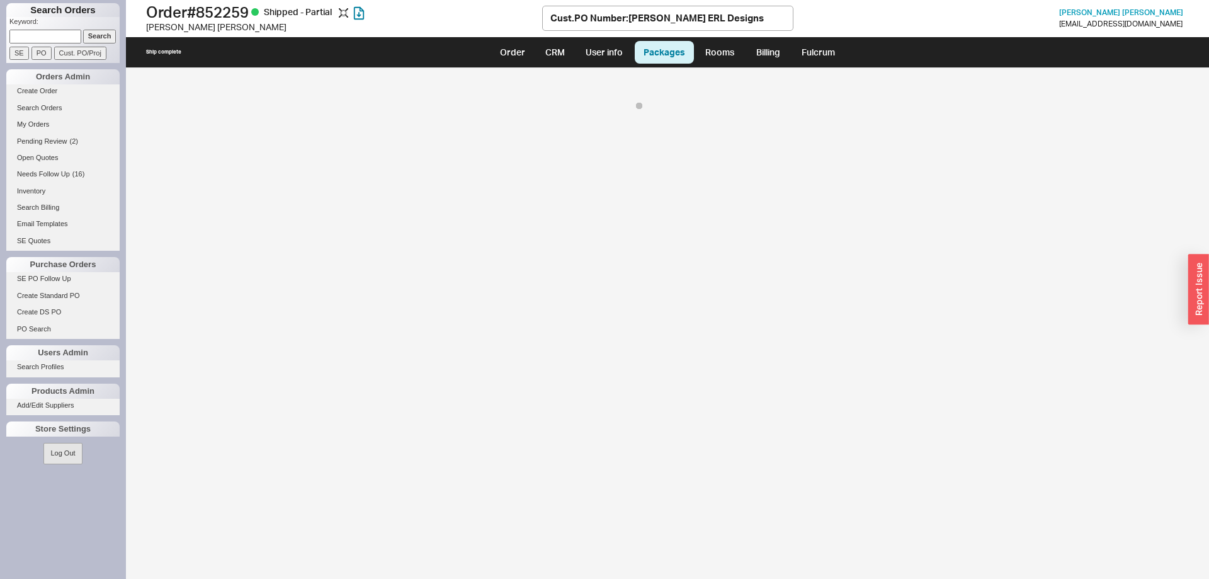
select select "8"
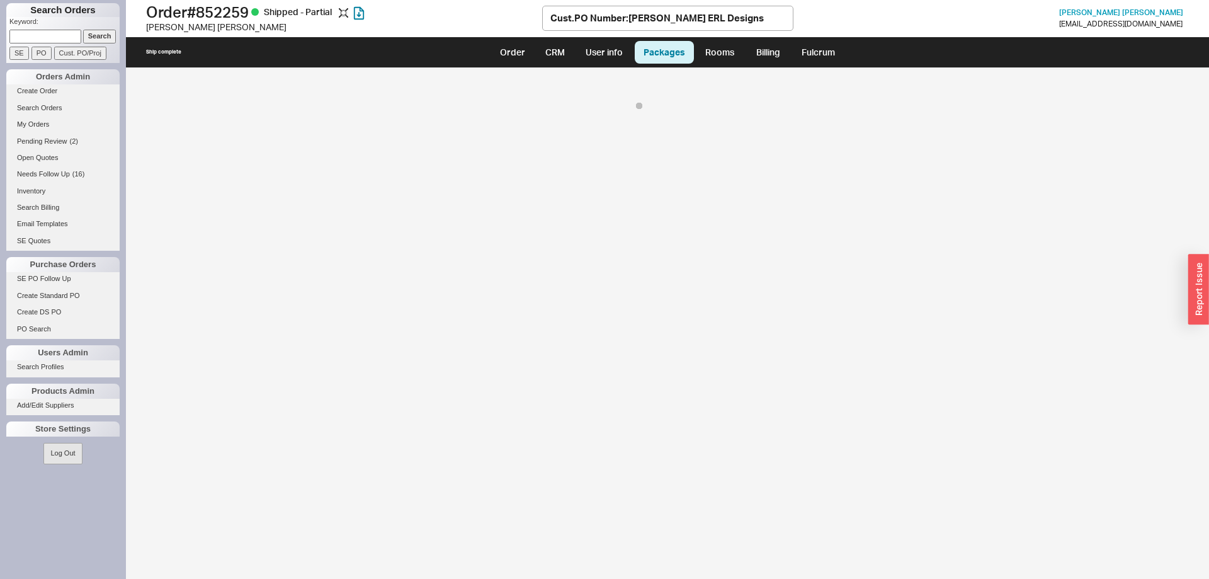
select select "On Hold"
select select "8"
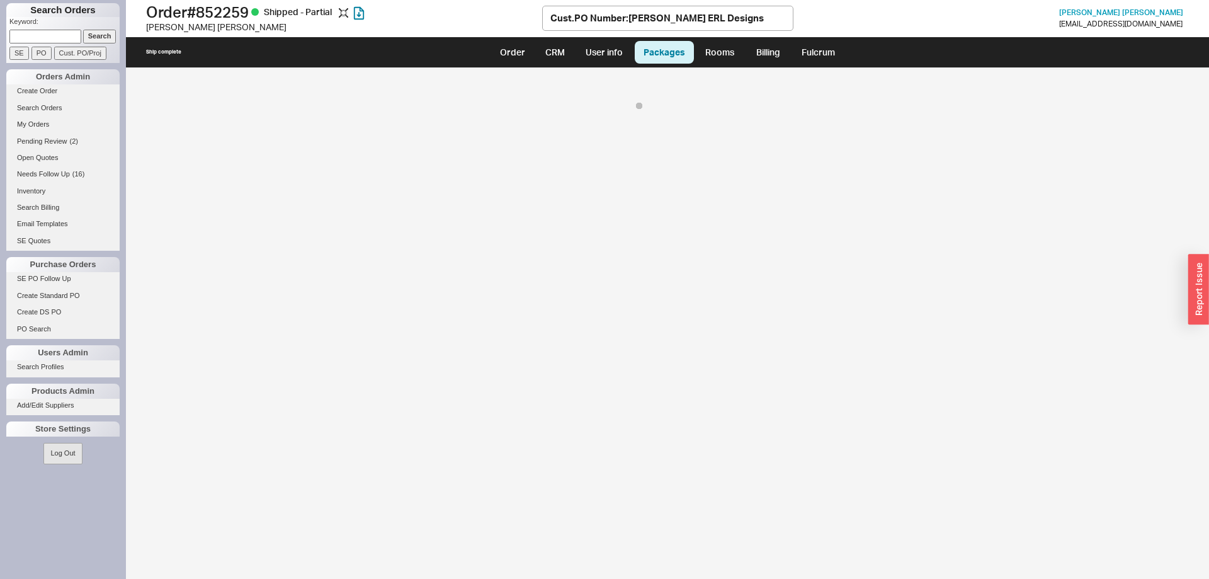
select select "8"
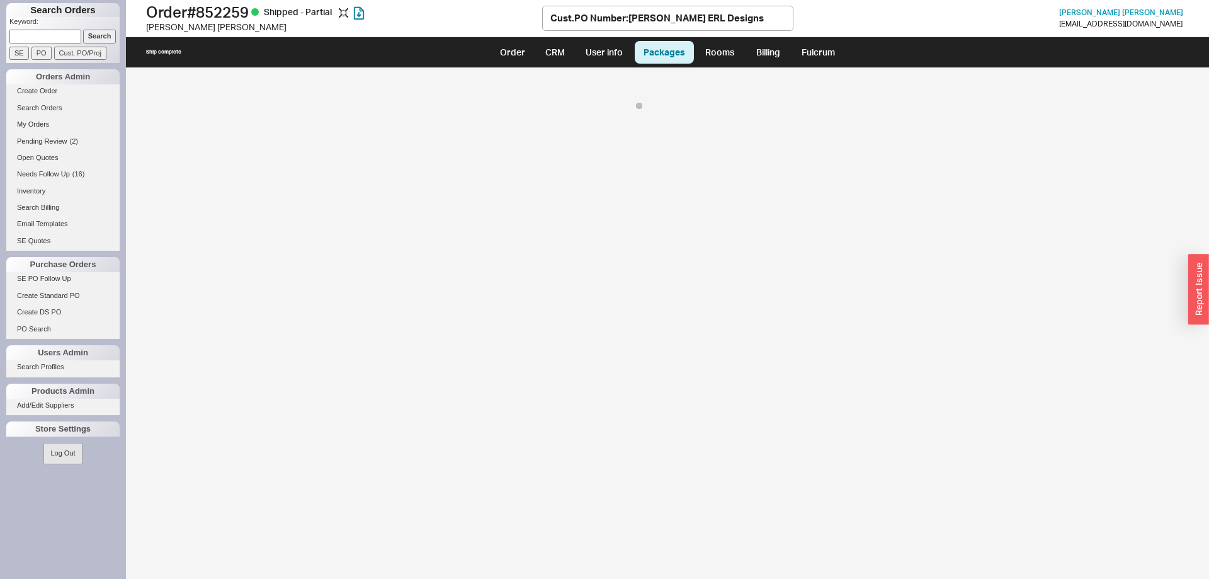
select select "8"
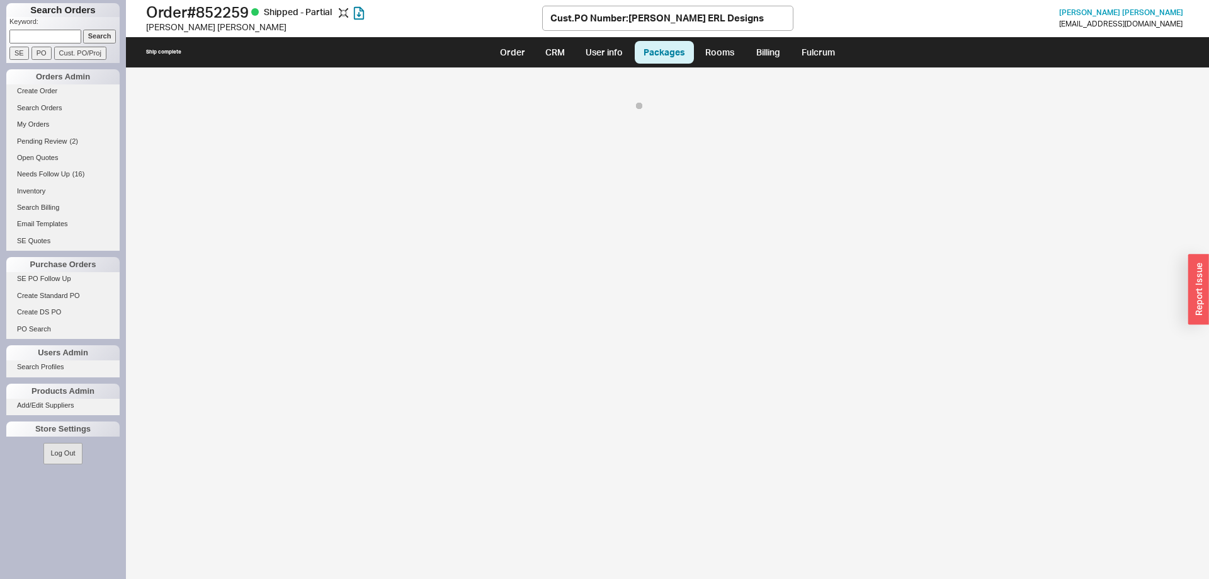
select select "8"
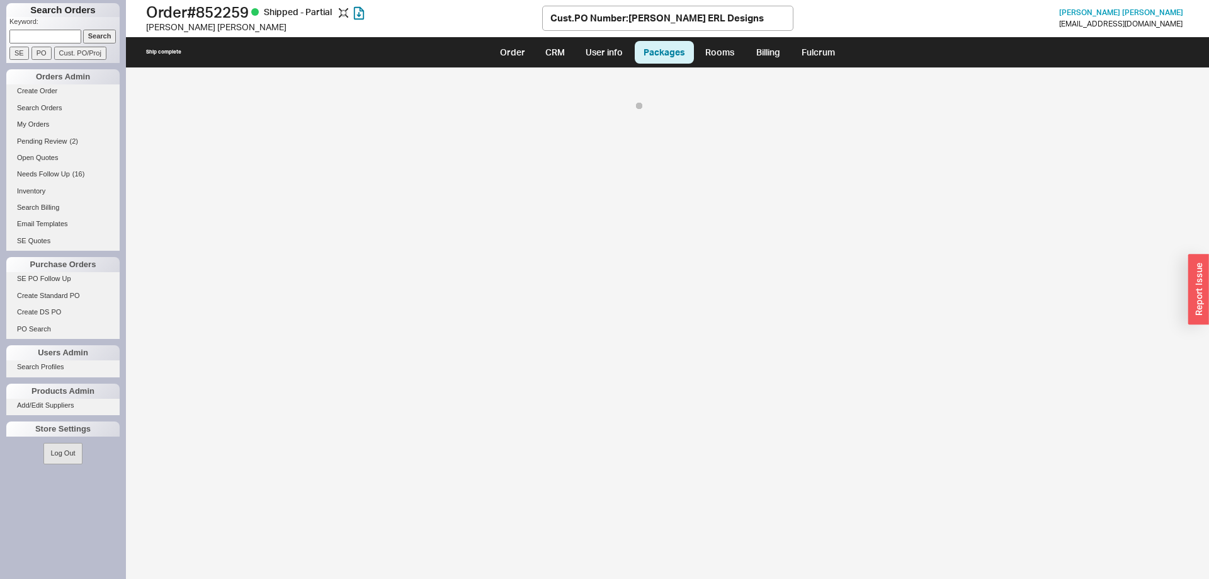
select select "8"
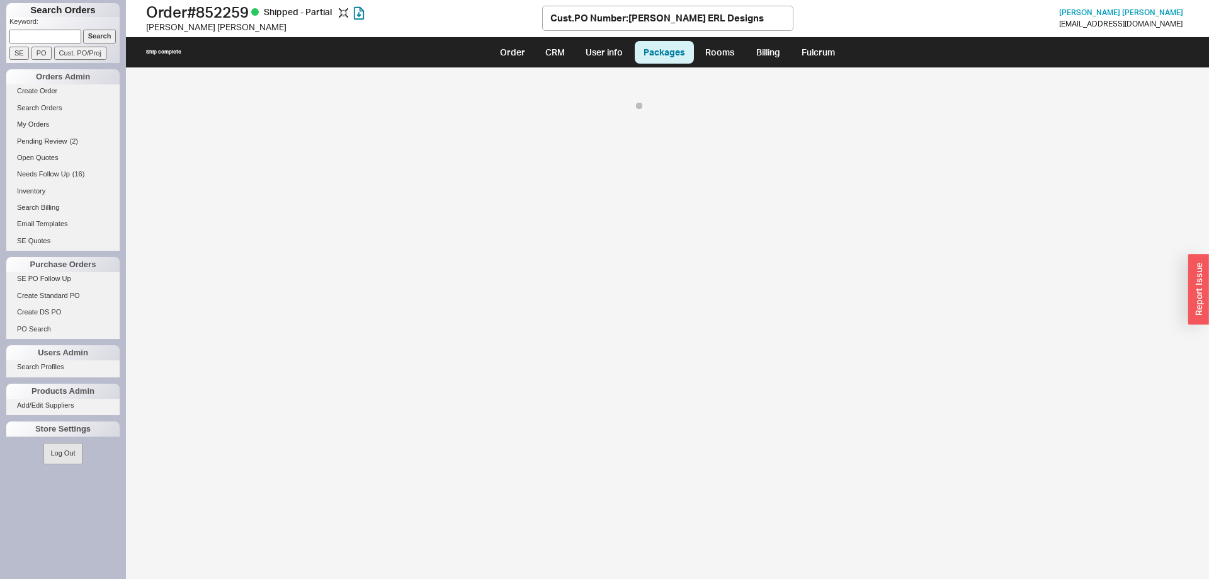
select select "8"
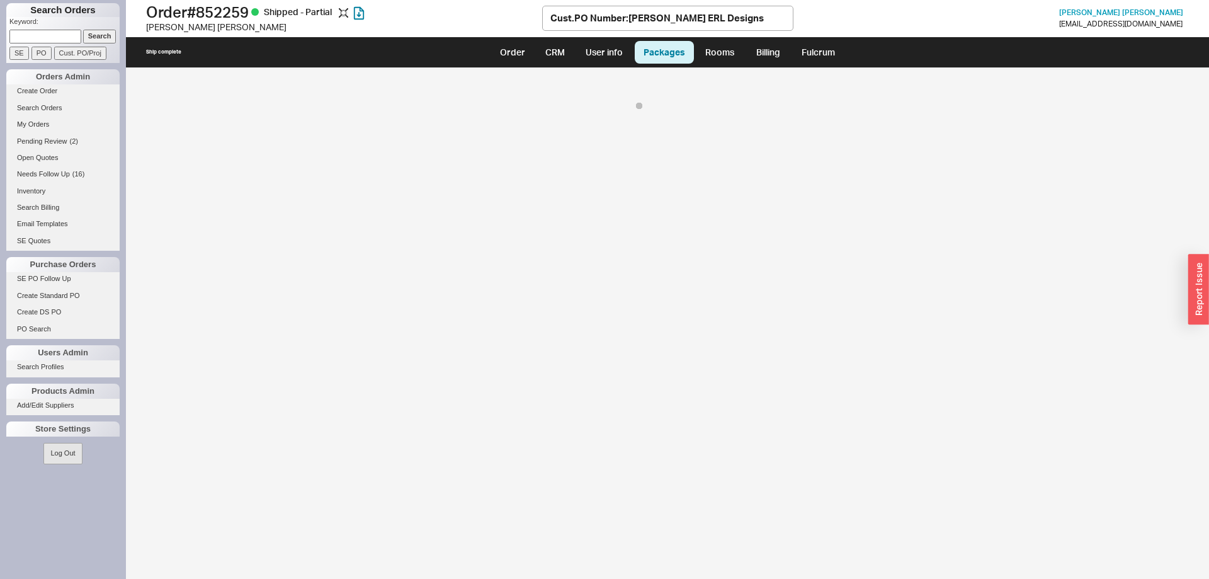
select select "8"
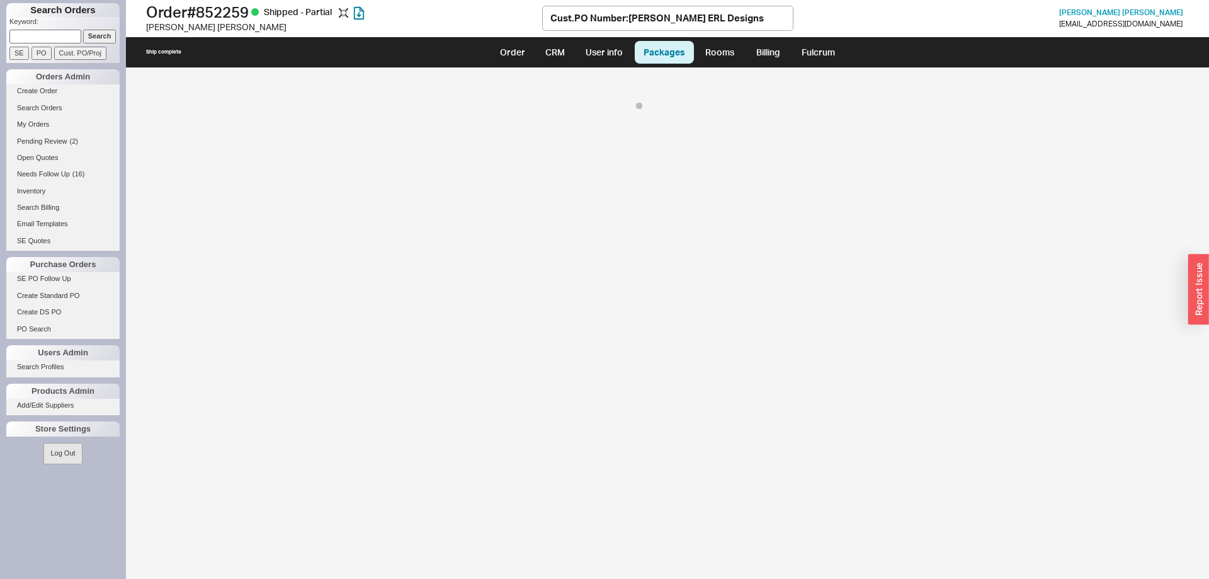
select select "8"
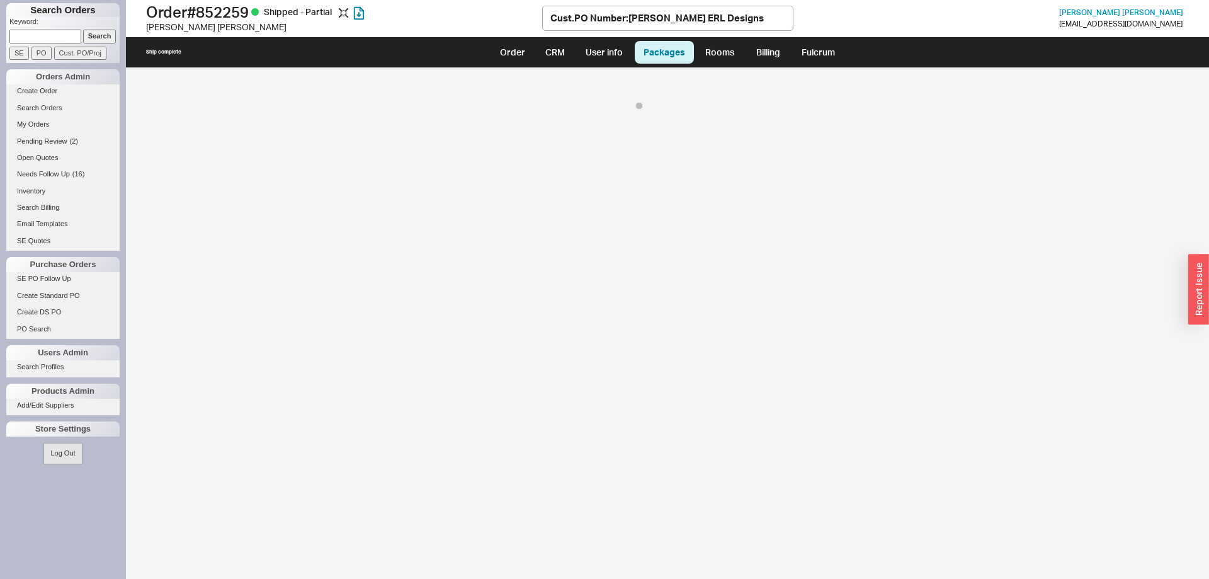
select select "8"
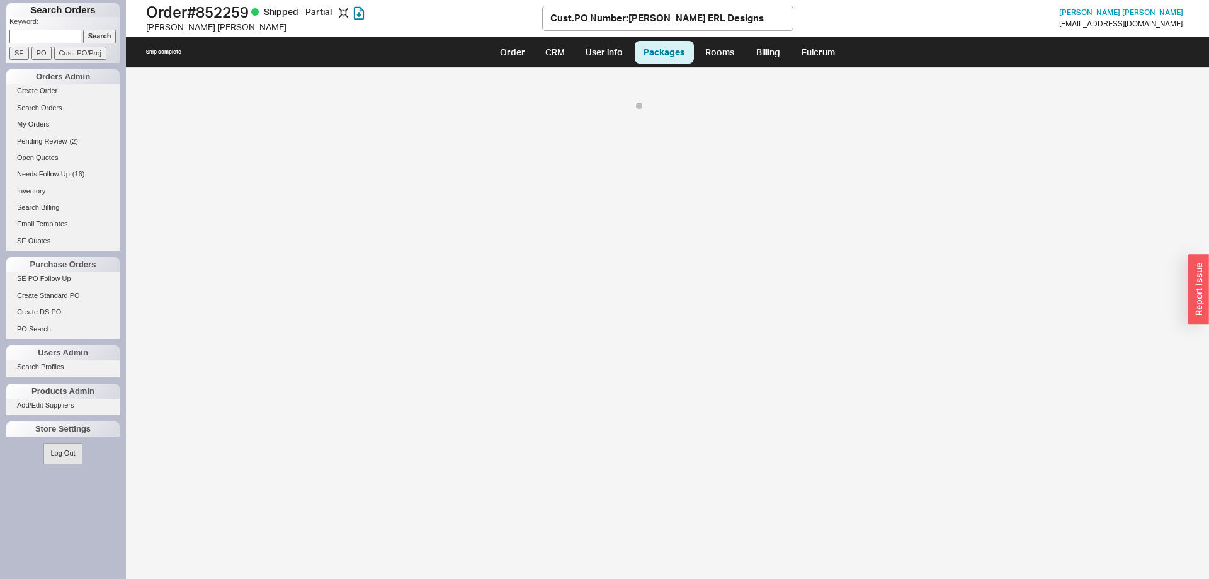
select select "8"
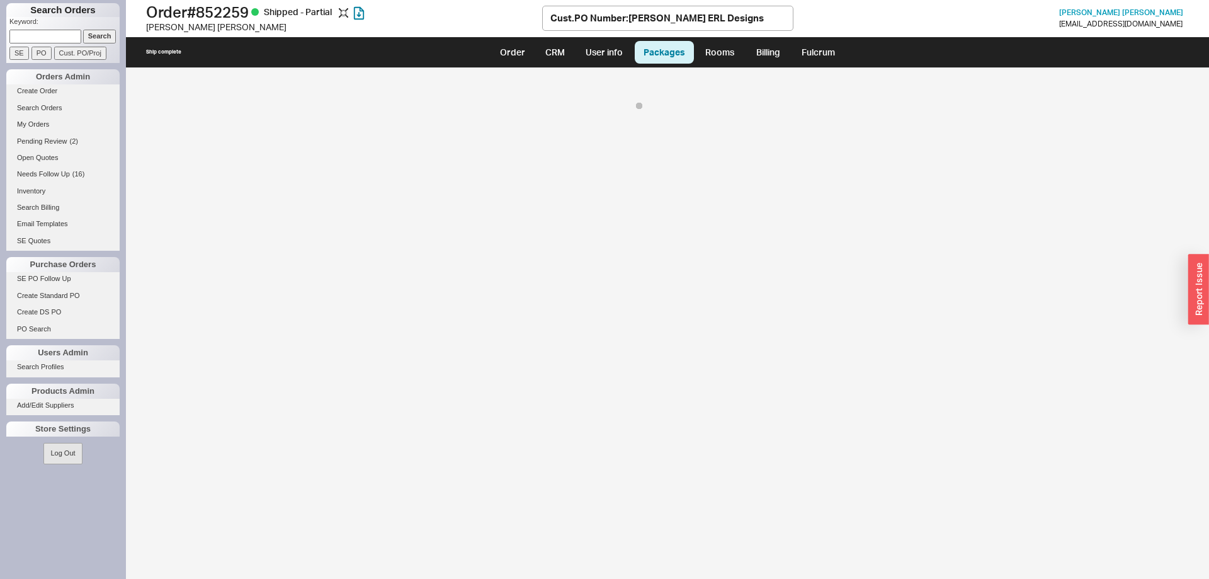
select select "8"
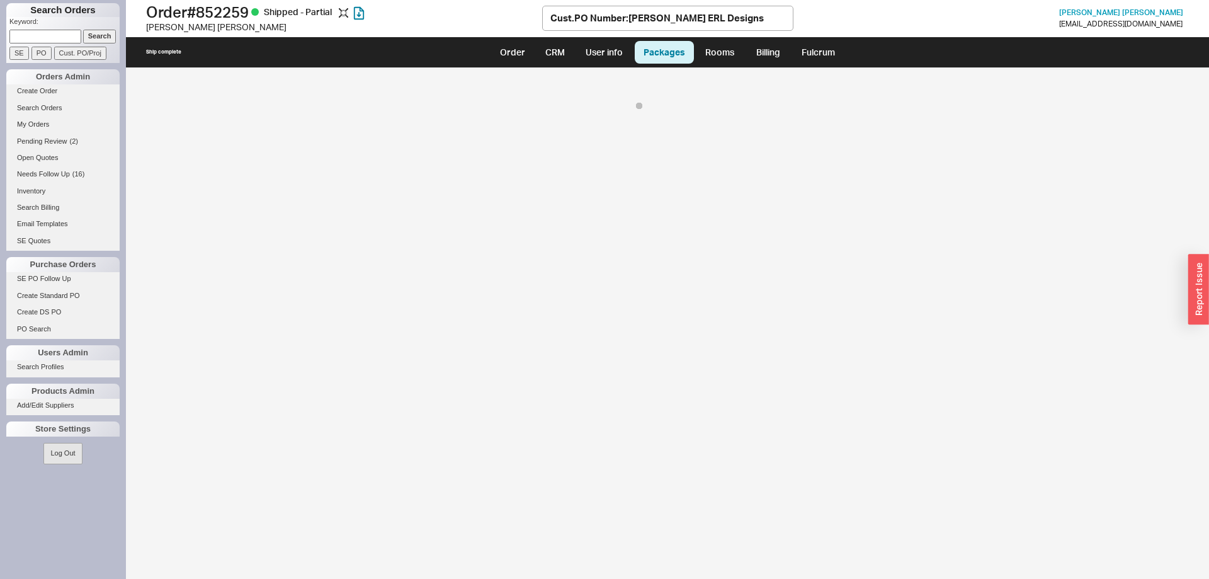
select select "8"
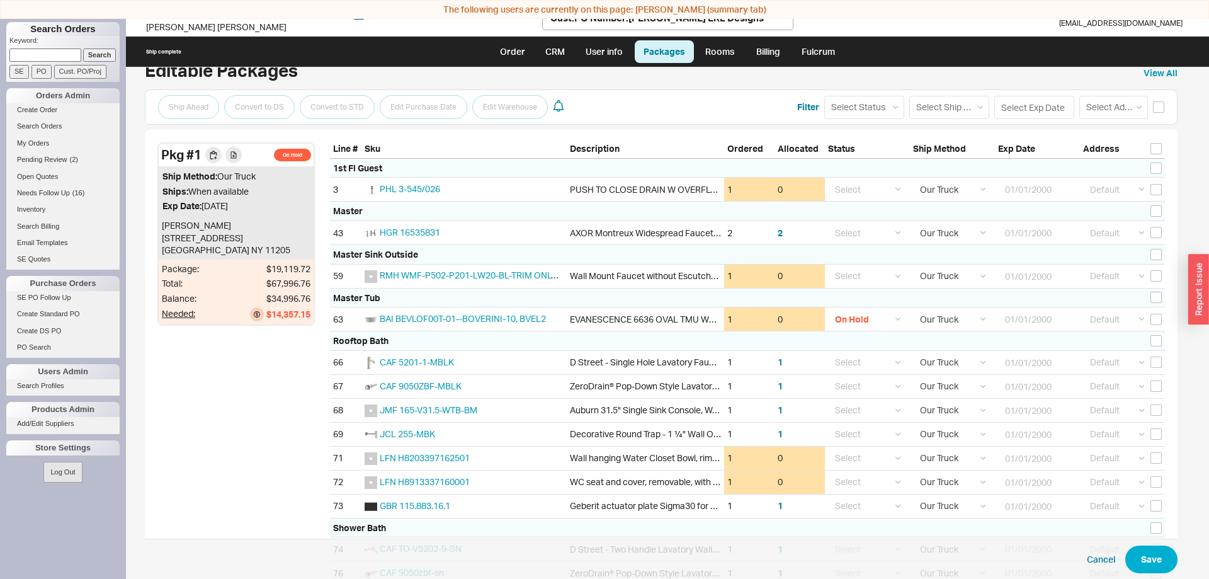
scroll to position [106, 0]
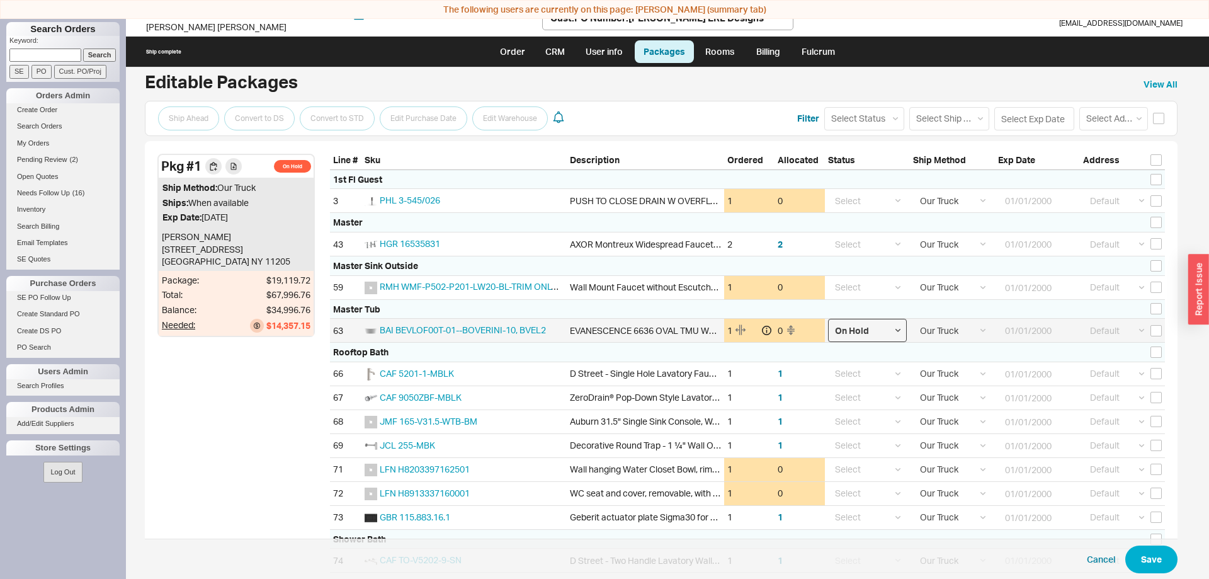
click at [828, 319] on select "Select On Hold Call Before Ship Hold for Balance Wait For Cust. Call Waiting fo…" at bounding box center [867, 330] width 79 height 23
select select
click option "Select" at bounding box center [0, 0] width 0 height 0
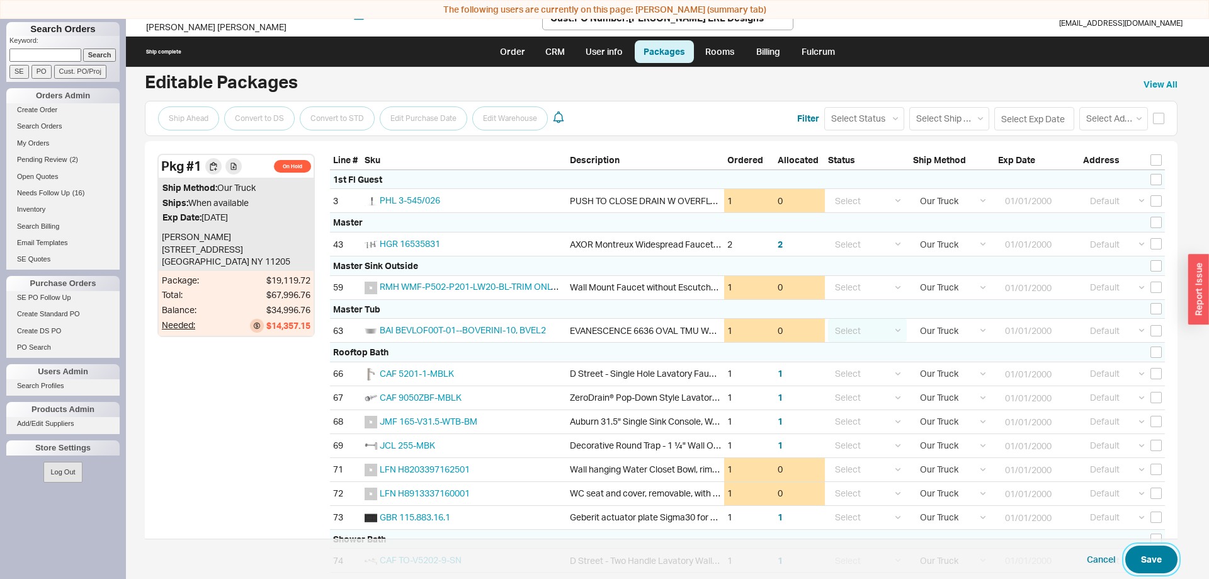
click at [1159, 561] on button "Save" at bounding box center [1151, 559] width 52 height 28
click at [522, 46] on link "Order" at bounding box center [512, 51] width 43 height 23
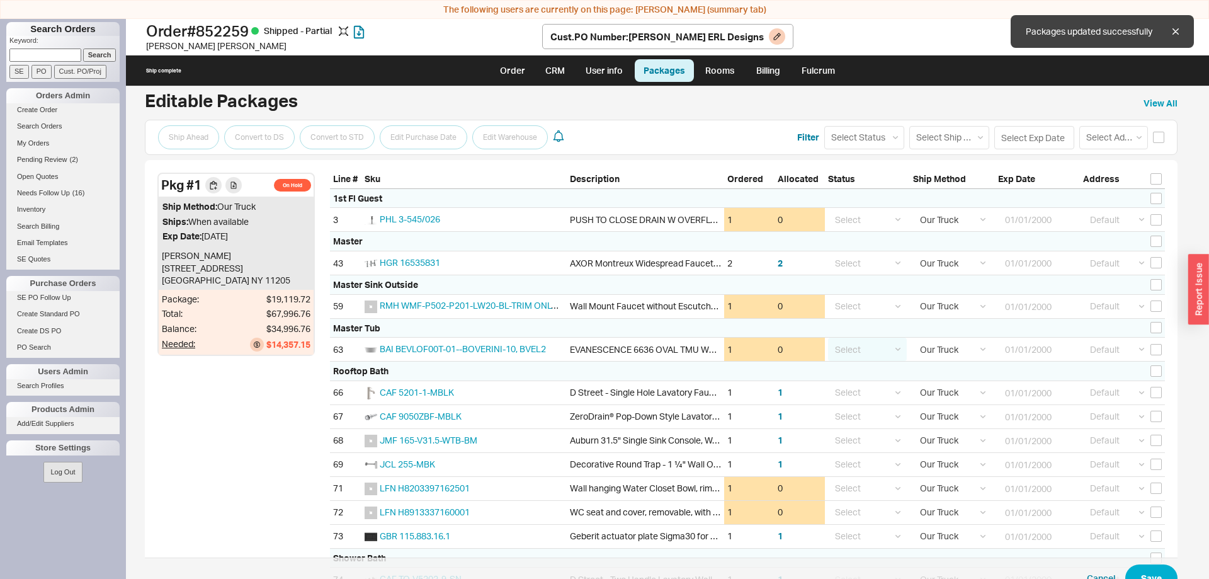
select select "LOW"
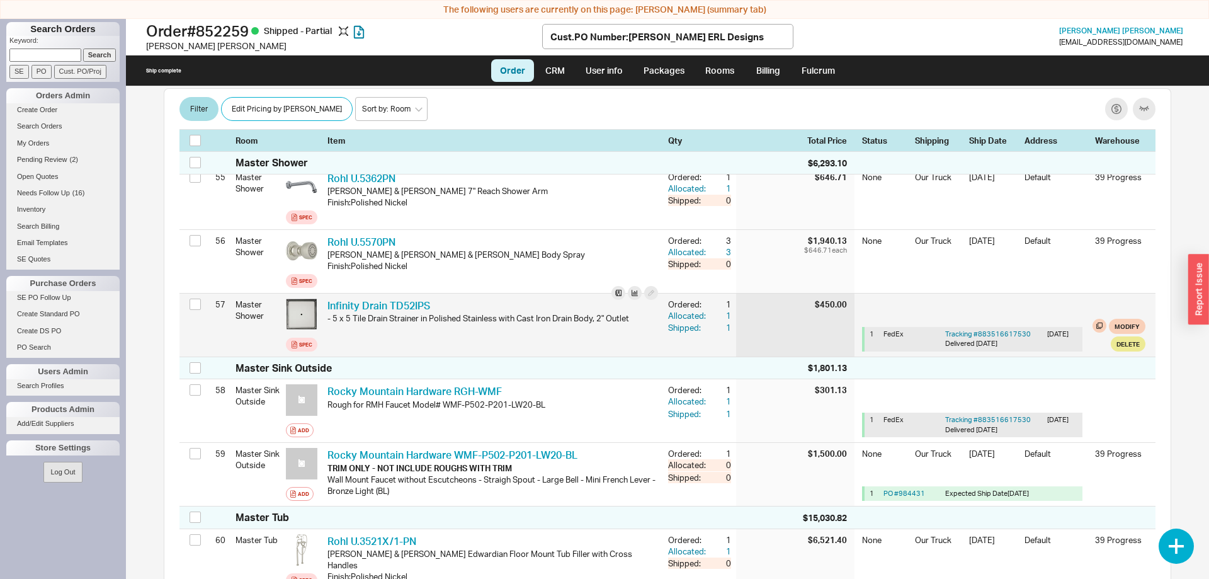
scroll to position [4368, 0]
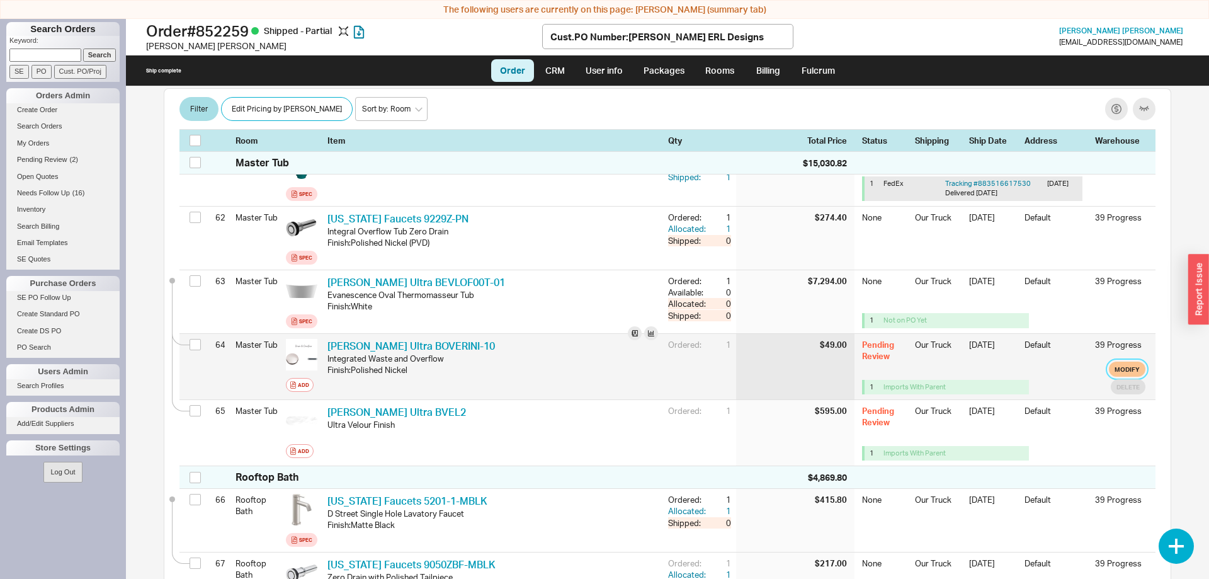
click at [1125, 362] on button "Modify" at bounding box center [1127, 369] width 37 height 15
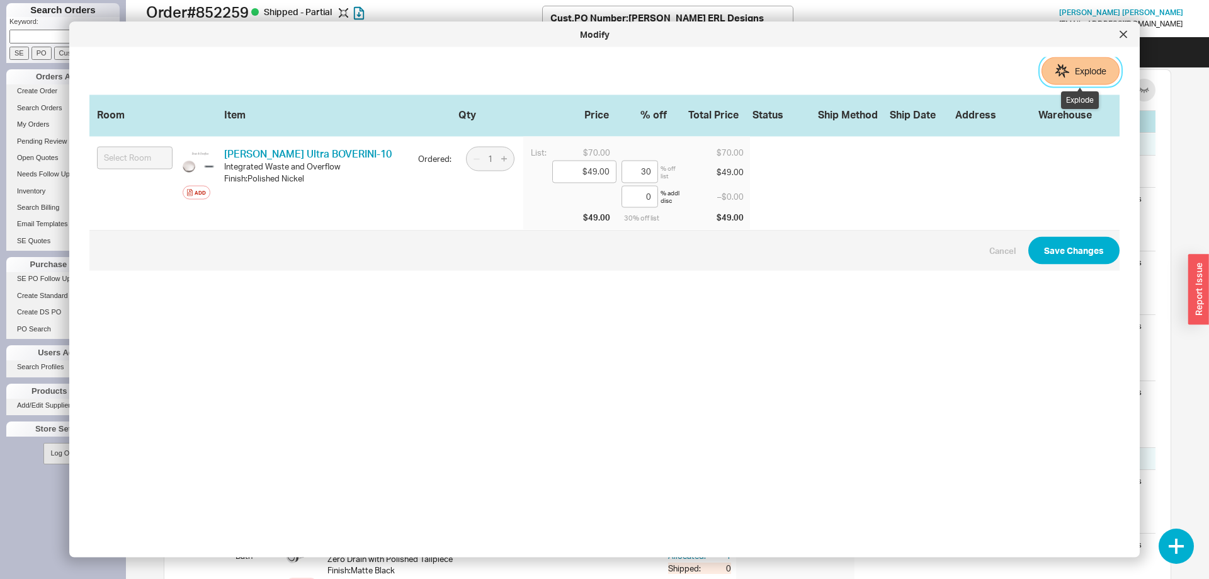
click at [1104, 68] on button "Explode" at bounding box center [1081, 71] width 78 height 28
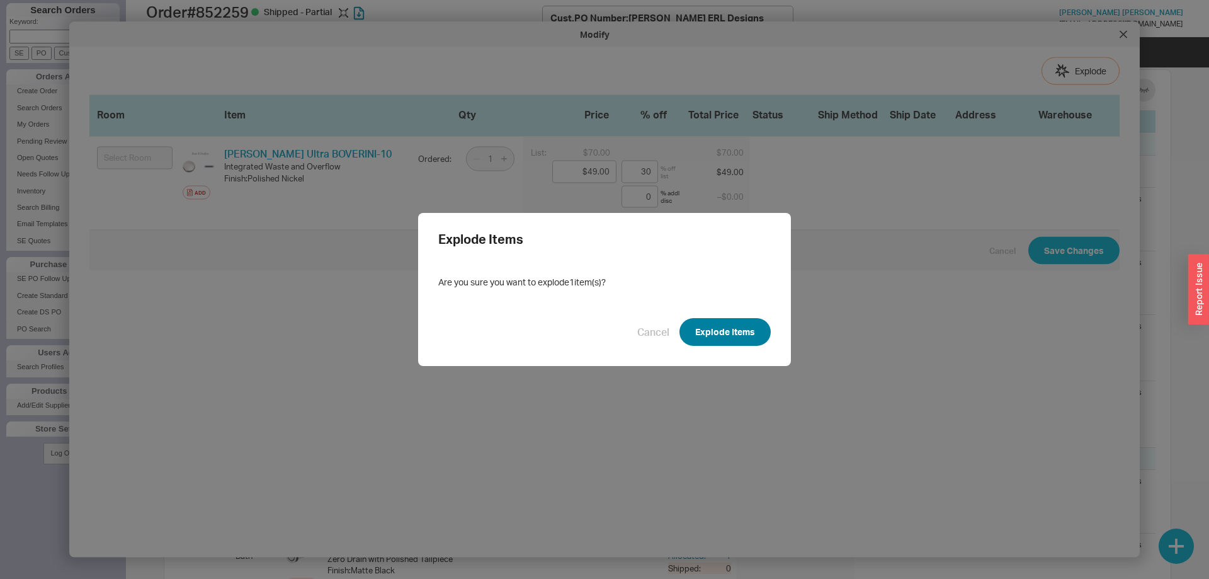
click at [734, 339] on button "Explode Items" at bounding box center [725, 332] width 91 height 28
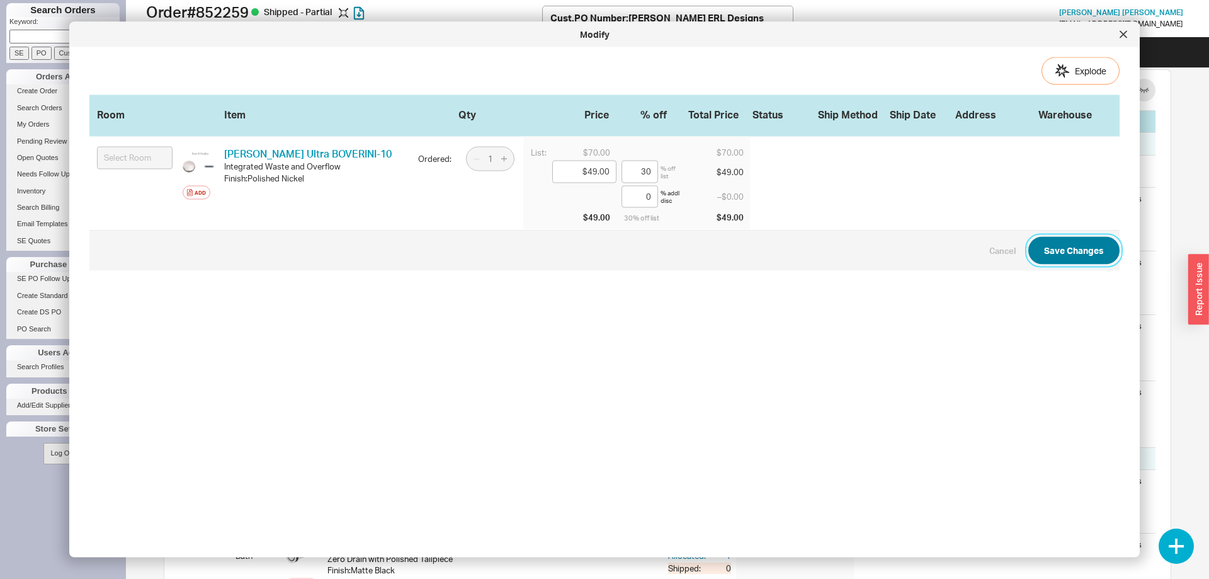
click at [1063, 246] on button "Save Changes" at bounding box center [1073, 251] width 91 height 28
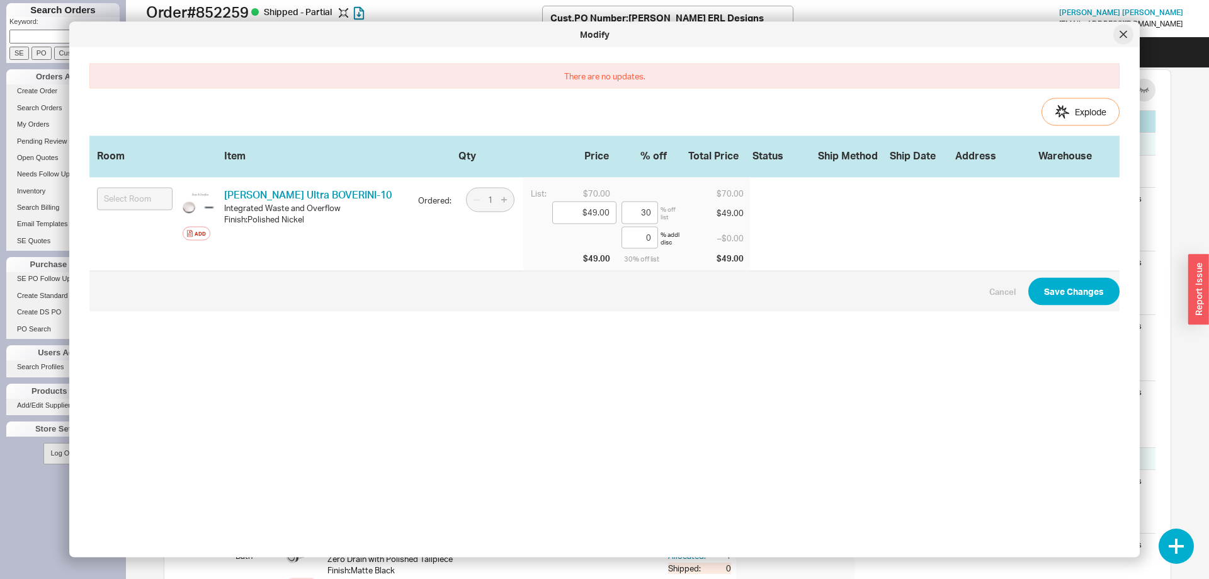
click at [1127, 35] on div at bounding box center [1123, 35] width 20 height 20
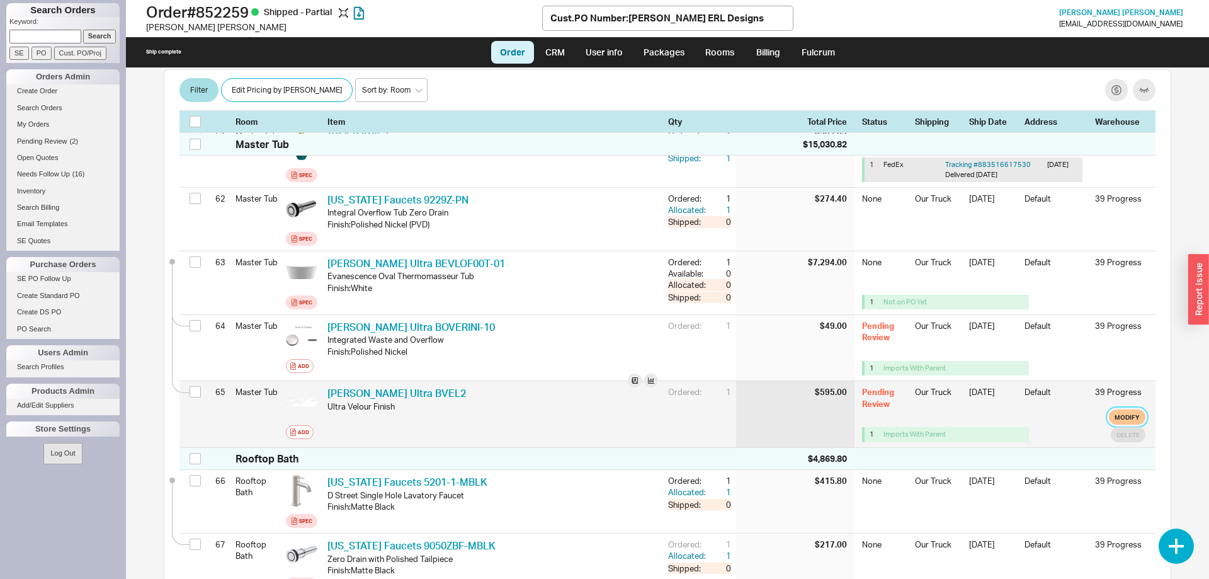
click at [1120, 409] on button "Modify" at bounding box center [1127, 416] width 37 height 15
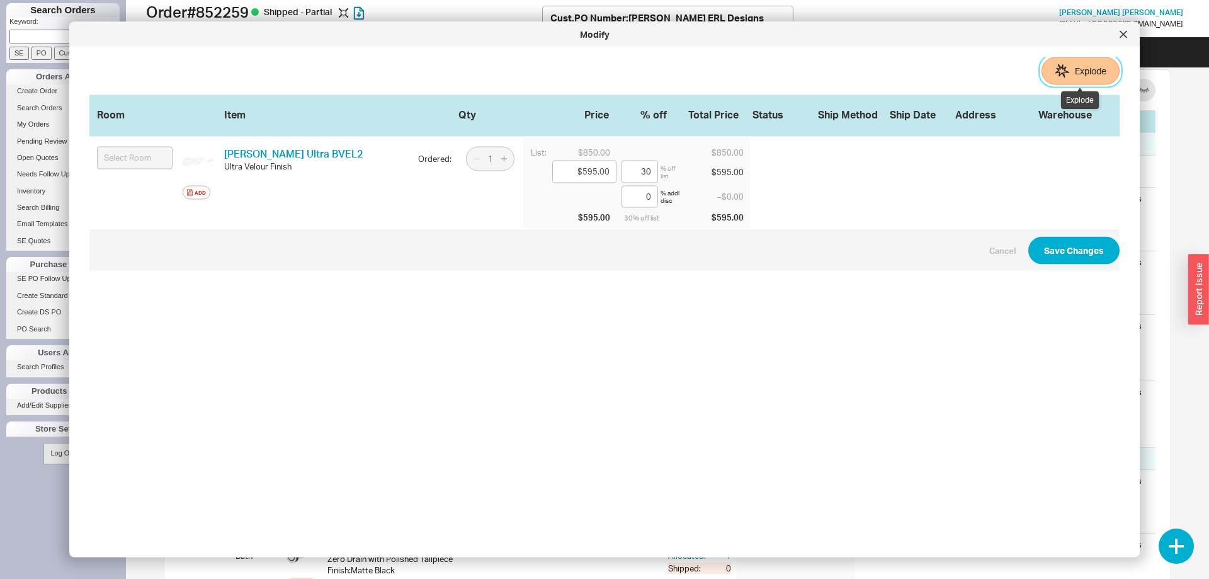
click at [1050, 66] on button "Explode" at bounding box center [1081, 71] width 78 height 28
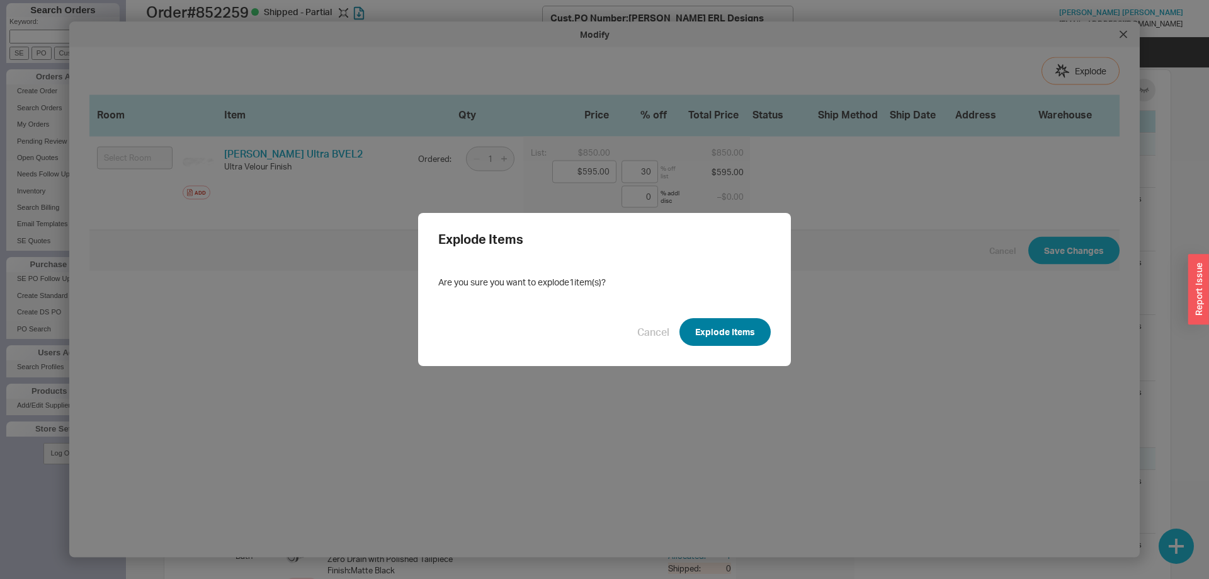
click at [761, 328] on button "Explode Items" at bounding box center [725, 332] width 91 height 28
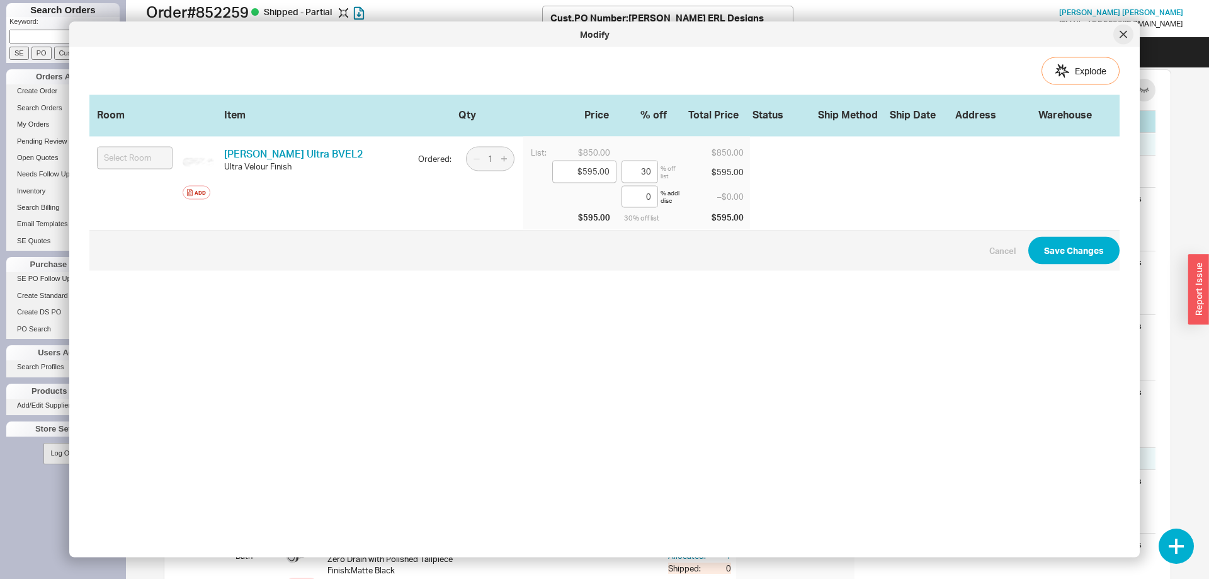
click at [1125, 35] on icon at bounding box center [1124, 35] width 8 height 8
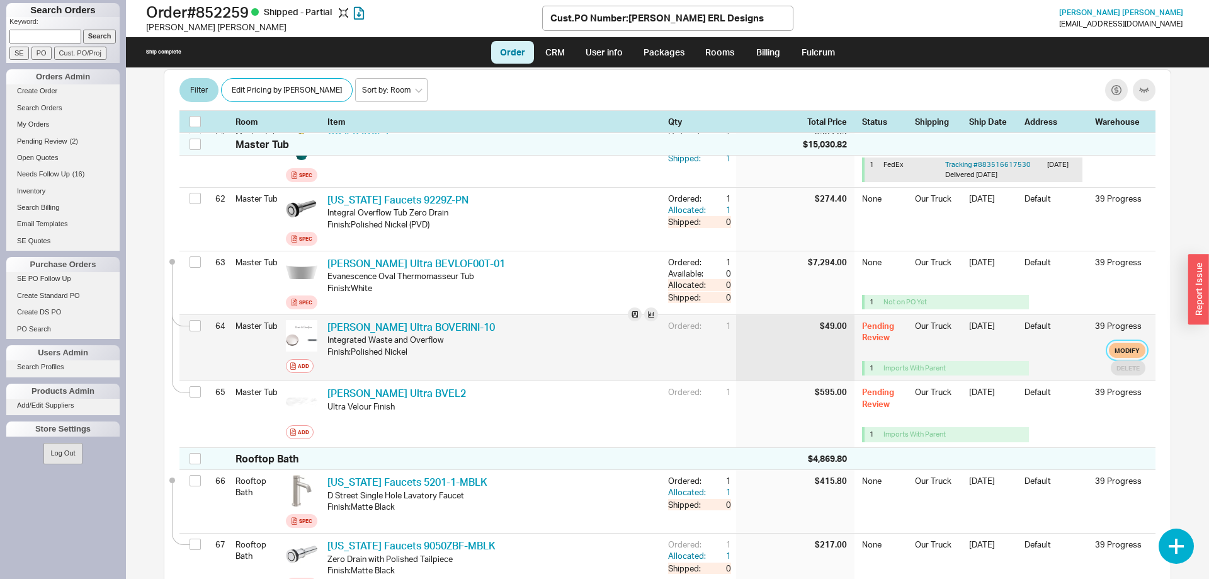
click at [1141, 343] on button "Modify" at bounding box center [1127, 350] width 37 height 15
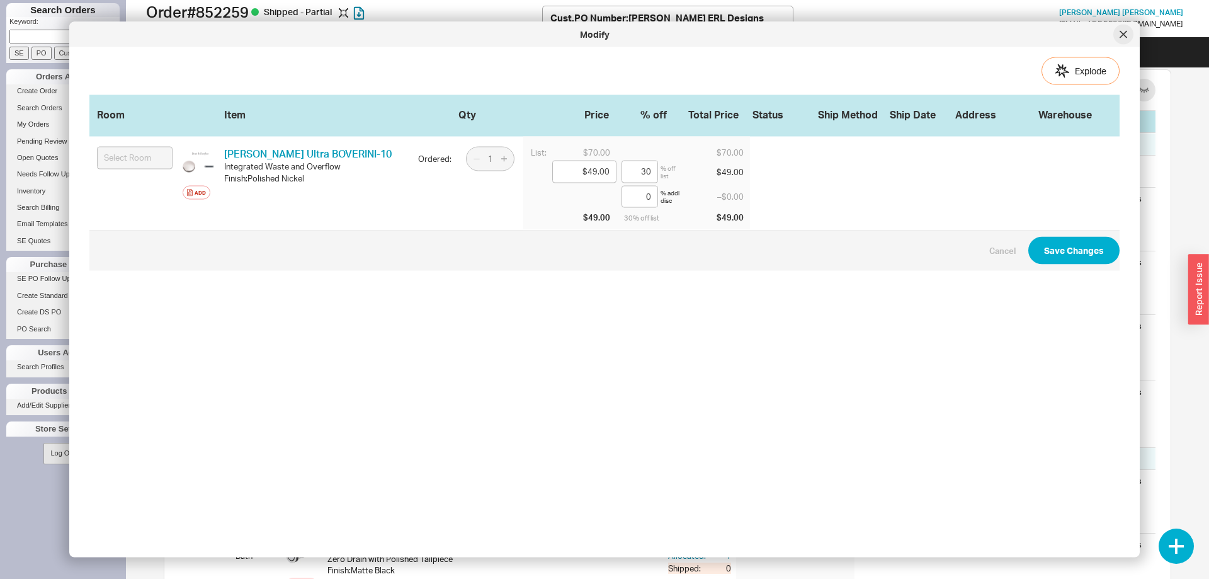
click at [1123, 40] on div at bounding box center [1123, 35] width 20 height 20
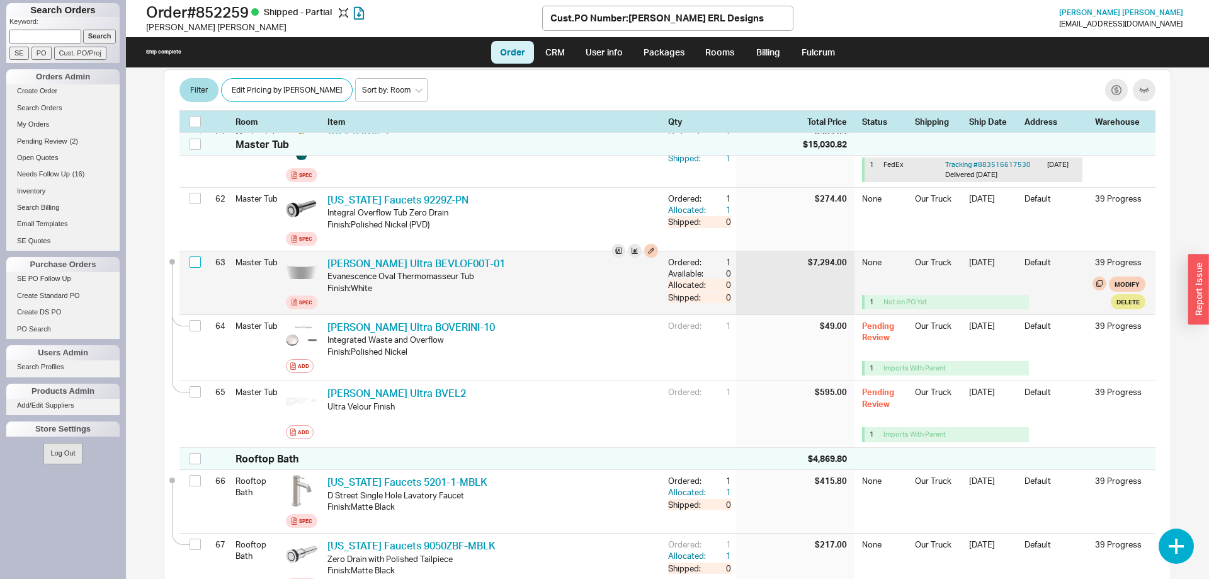
click at [196, 256] on input "checkbox" at bounding box center [195, 261] width 11 height 11
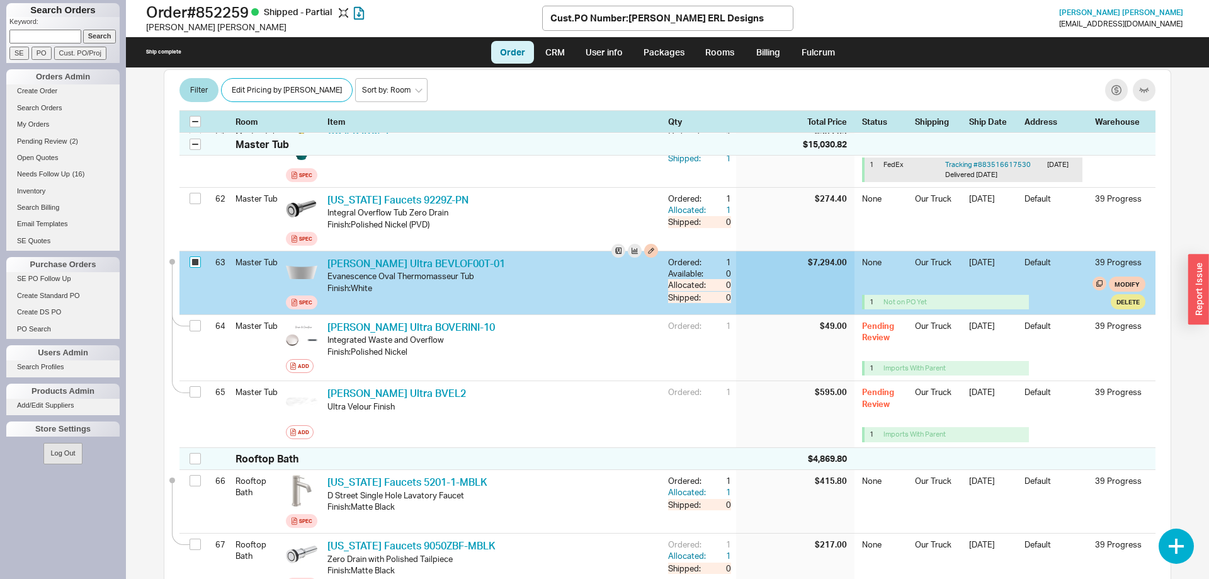
checkbox input "true"
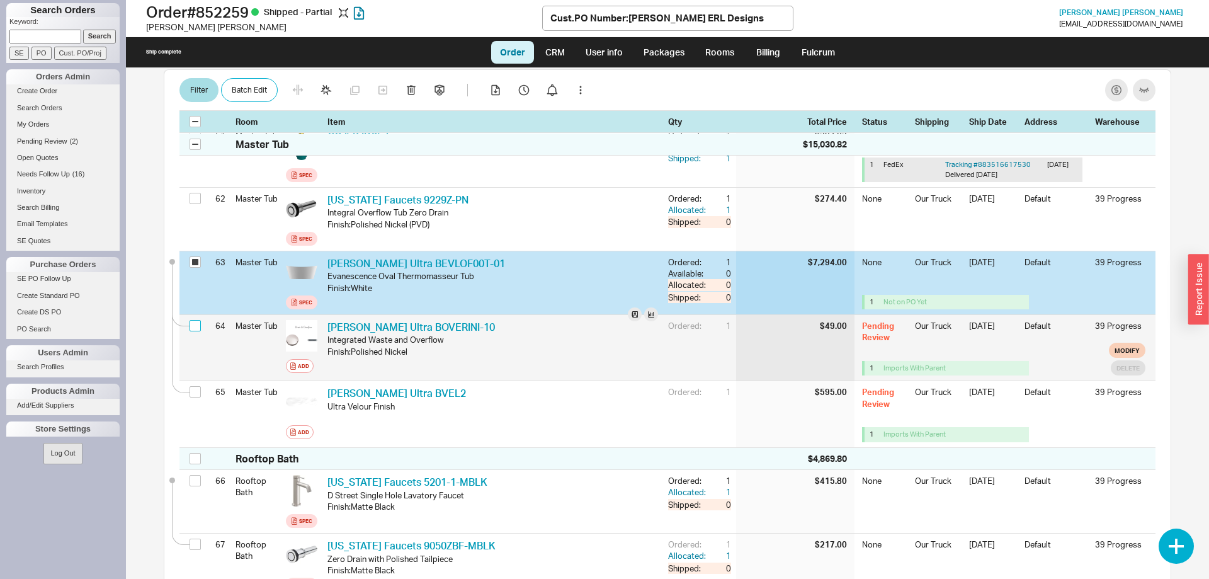
click at [193, 320] on input "checkbox" at bounding box center [195, 325] width 11 height 11
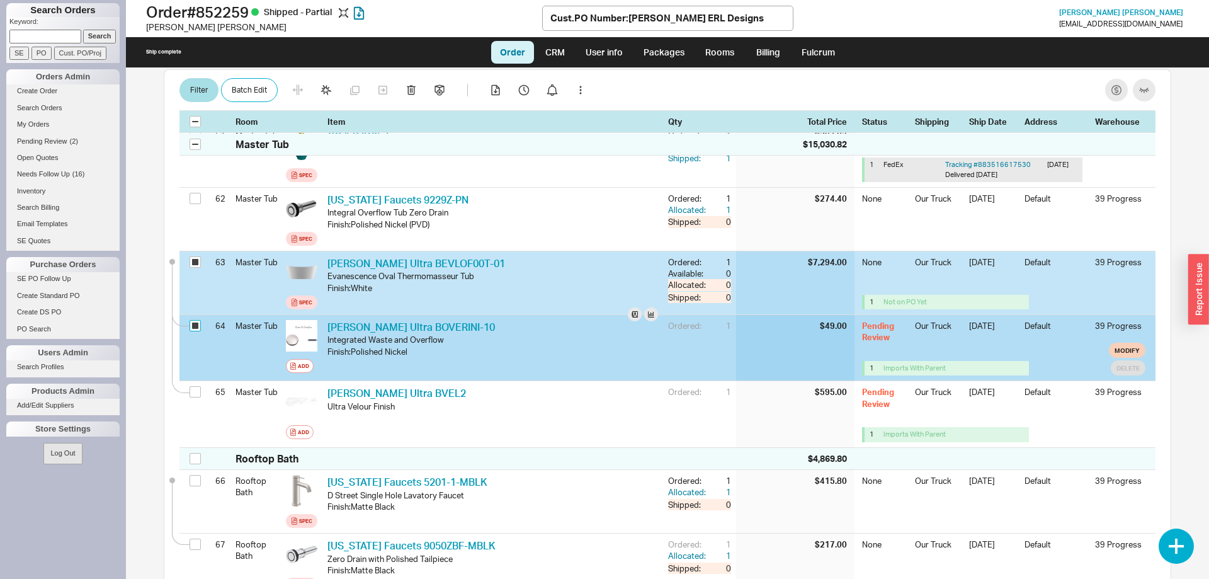
checkbox input "true"
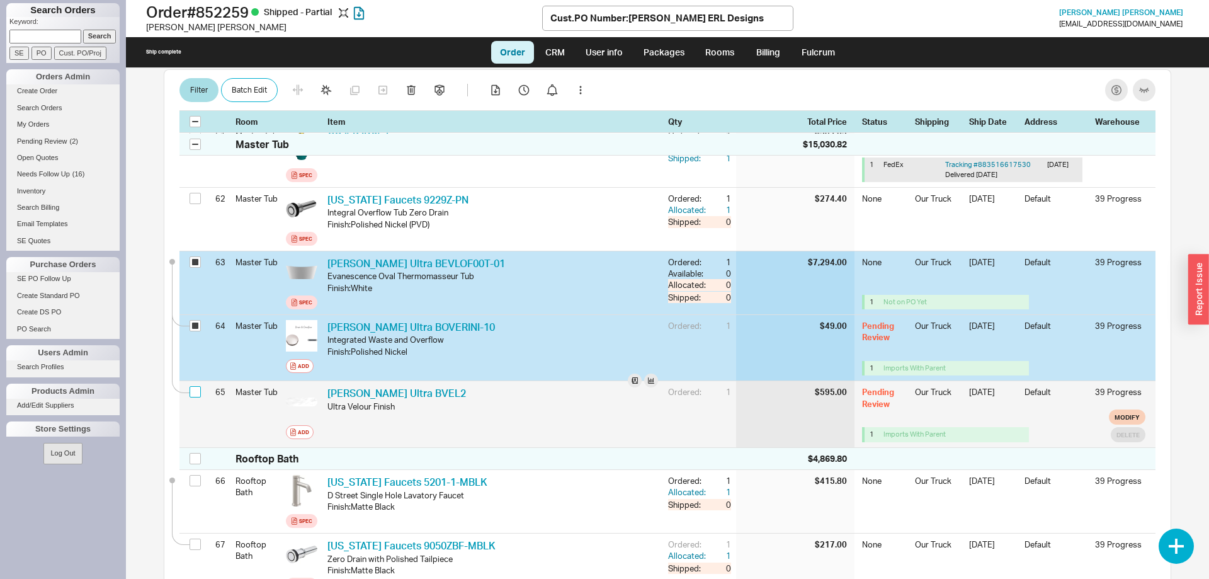
click at [200, 386] on input "checkbox" at bounding box center [195, 391] width 11 height 11
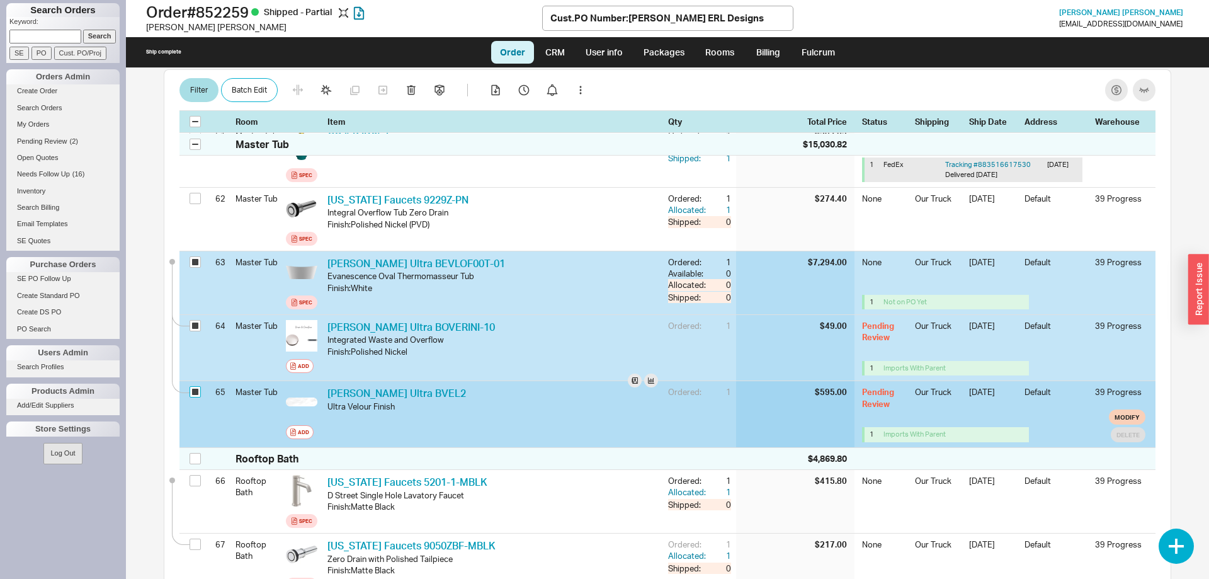
checkbox input "true"
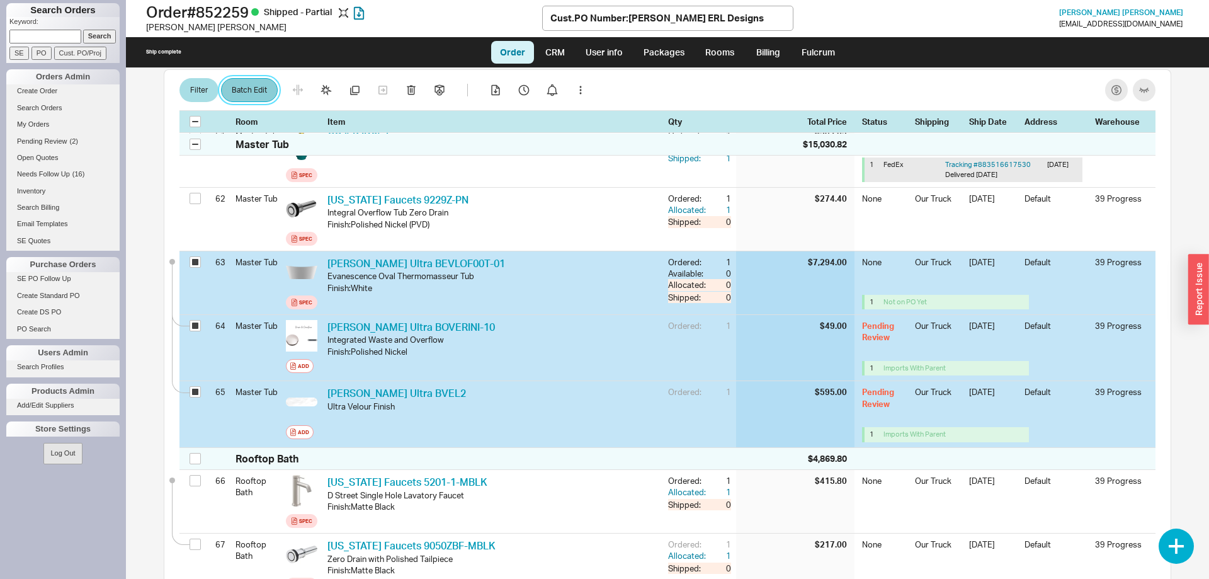
click at [256, 91] on button "Batch Edit" at bounding box center [249, 91] width 57 height 24
select select "8"
select select "3"
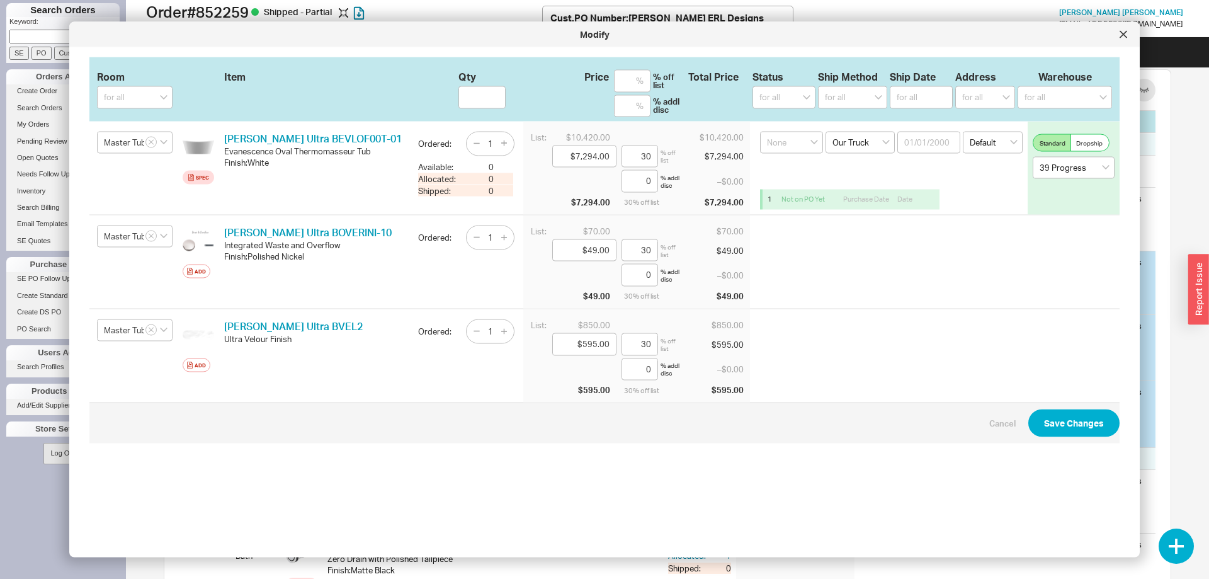
click at [1115, 42] on div "Modify" at bounding box center [604, 34] width 1071 height 25
click at [1123, 41] on div at bounding box center [1124, 35] width 20 height 20
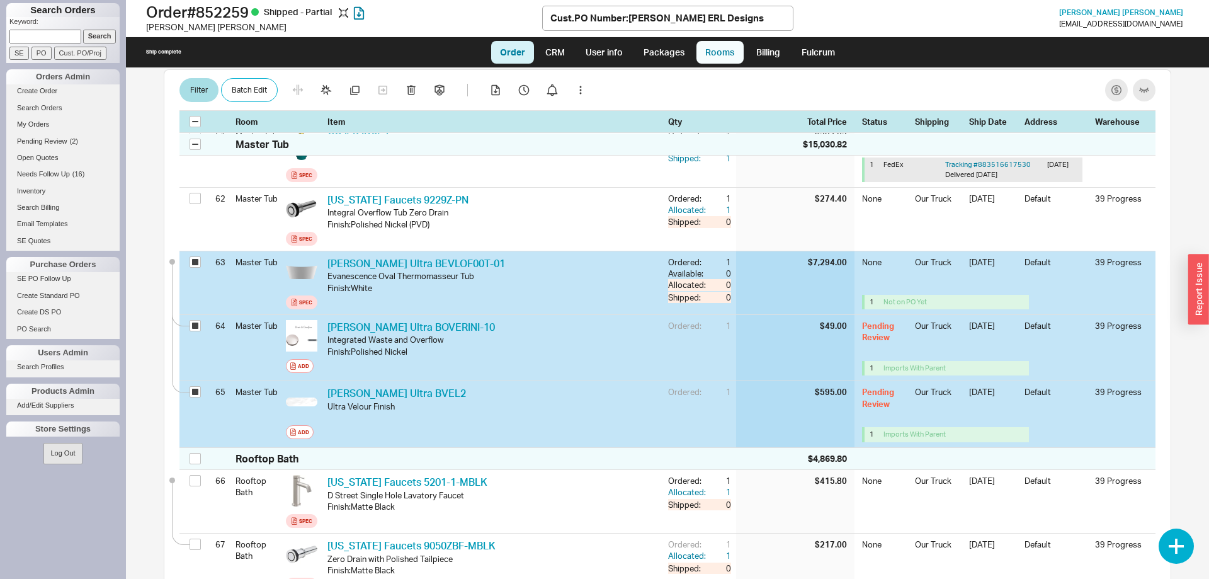
click at [731, 45] on link "Rooms" at bounding box center [720, 52] width 47 height 23
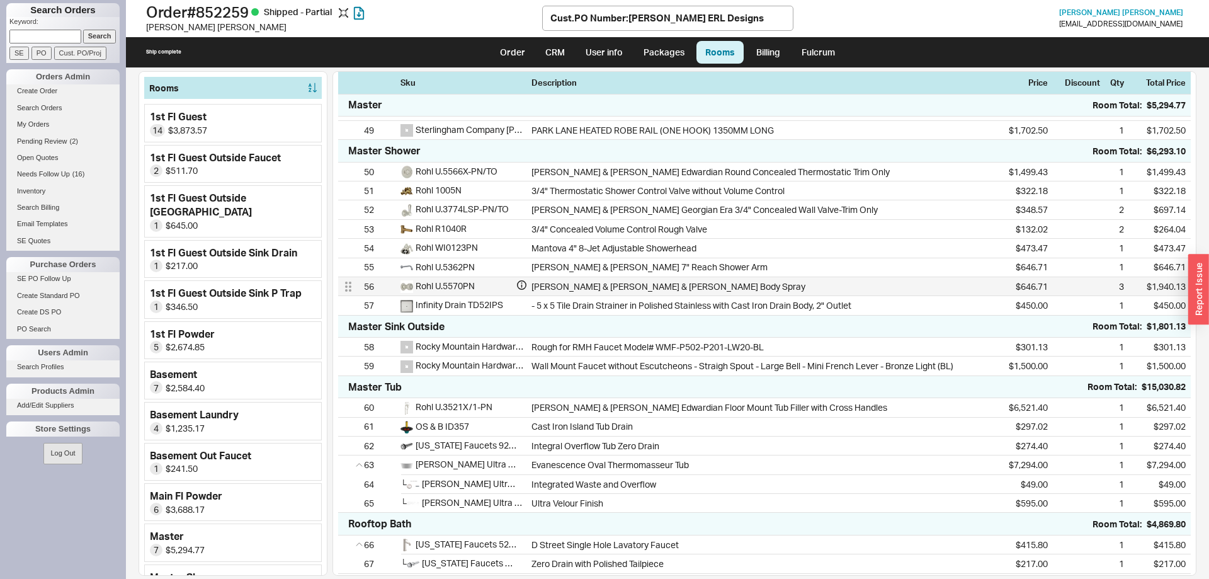
scroll to position [1156, 0]
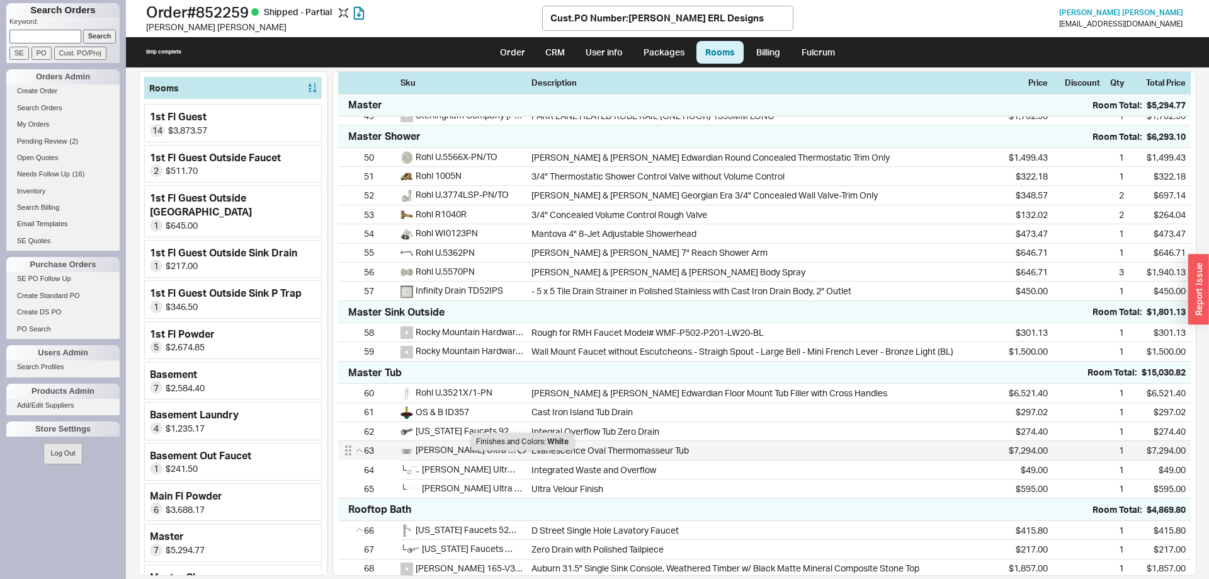
click at [521, 452] on icon at bounding box center [521, 449] width 1 height 3
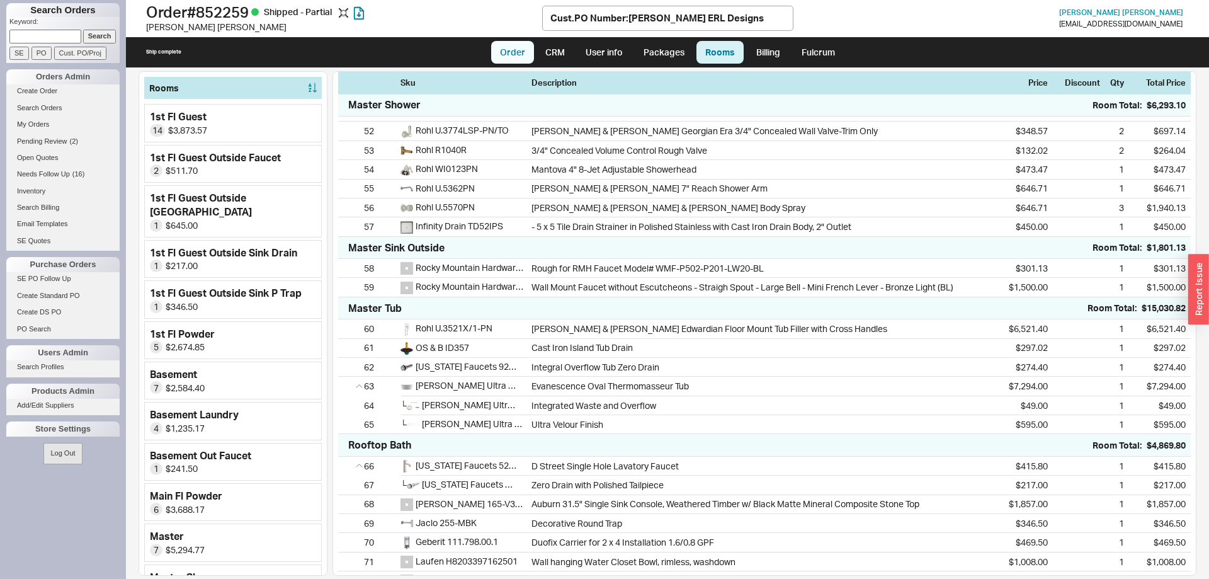
click at [515, 55] on link "Order" at bounding box center [512, 52] width 43 height 23
select select "LOW"
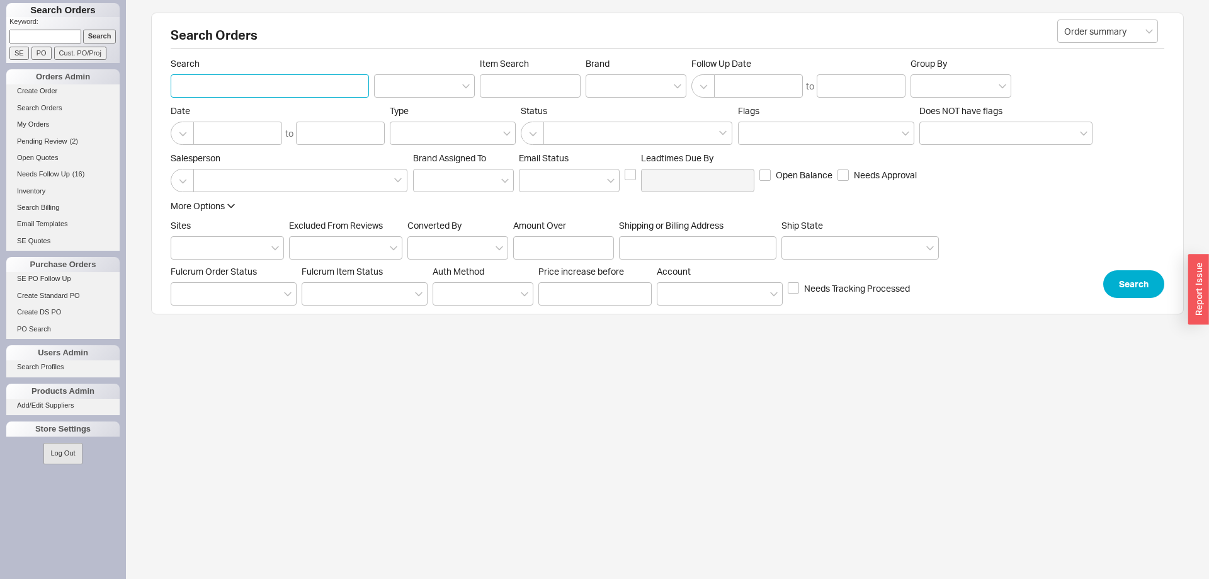
click at [305, 94] on input "Search" at bounding box center [270, 85] width 198 height 23
type input "[PERSON_NAME]"
click at [1124, 282] on button "Search" at bounding box center [1133, 284] width 61 height 28
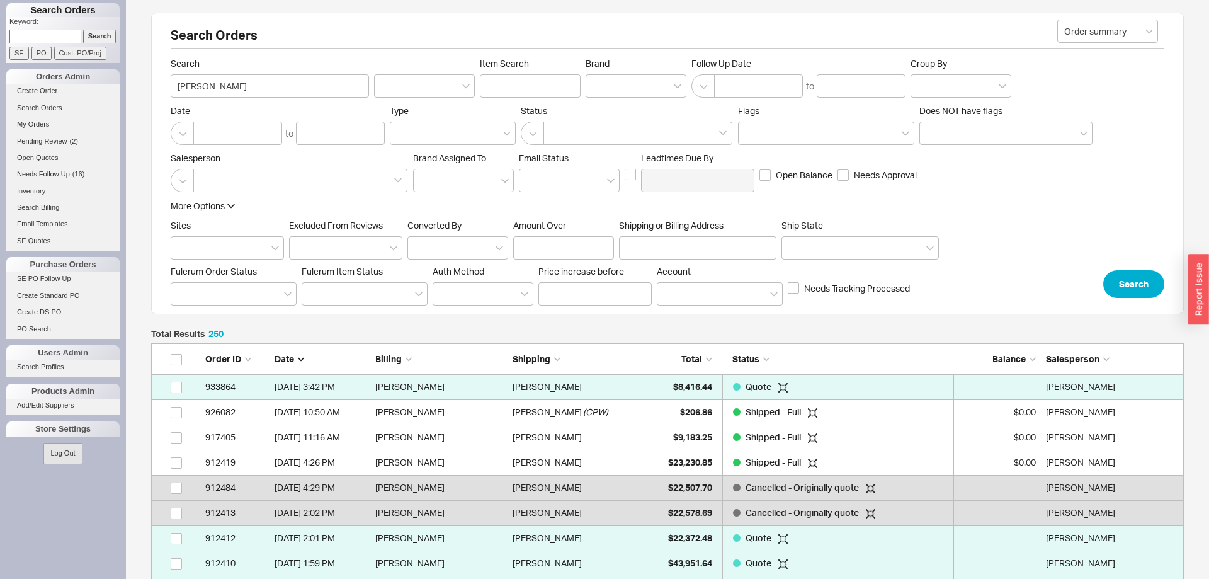
scroll to position [6329, 1033]
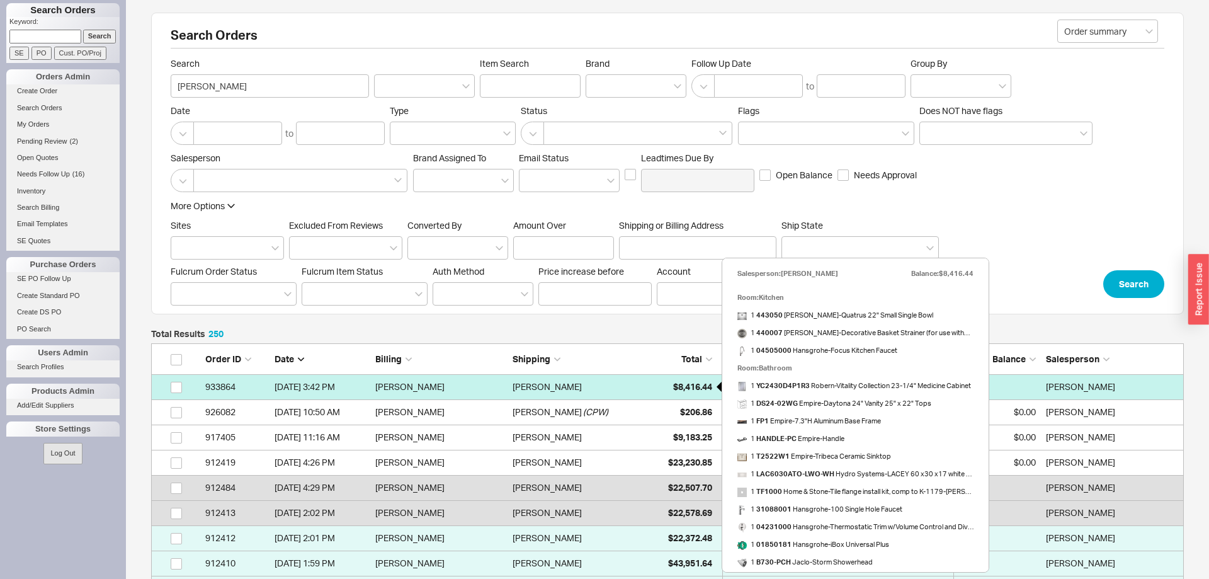
click at [695, 388] on span "$8,416.44" at bounding box center [692, 386] width 39 height 11
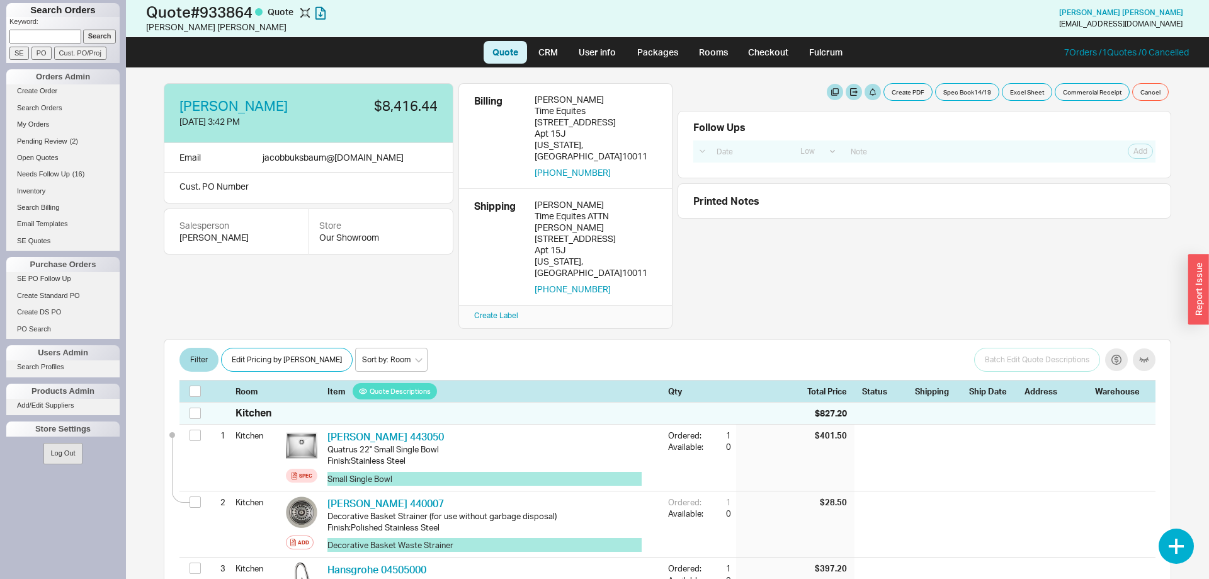
select select "LOW"
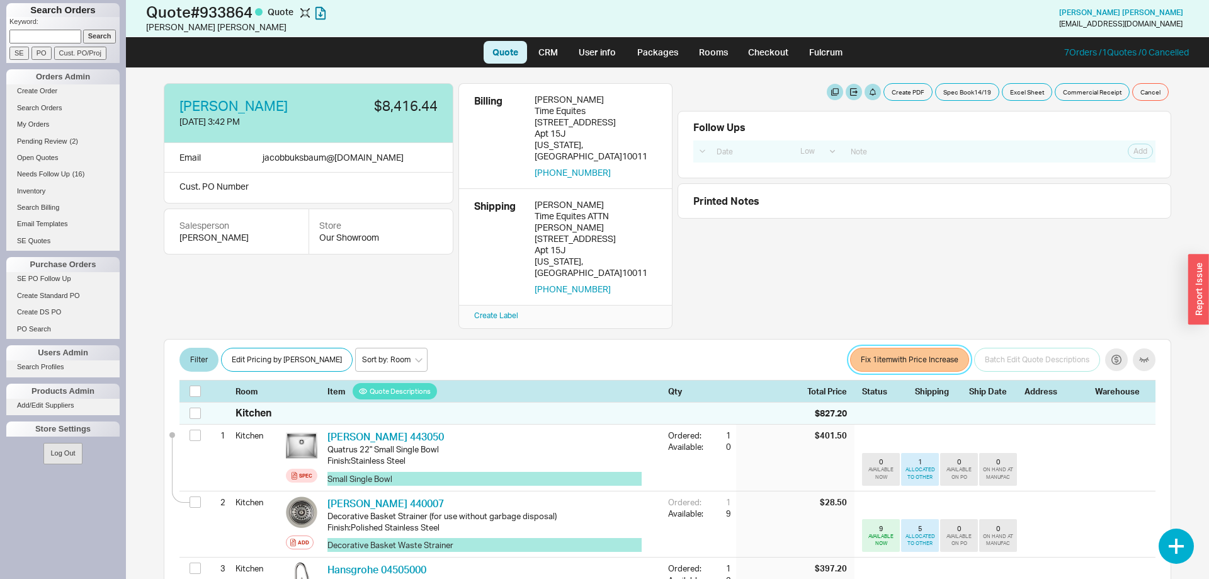
click at [878, 348] on button "Fix 1 item with Price Increase" at bounding box center [909, 360] width 119 height 24
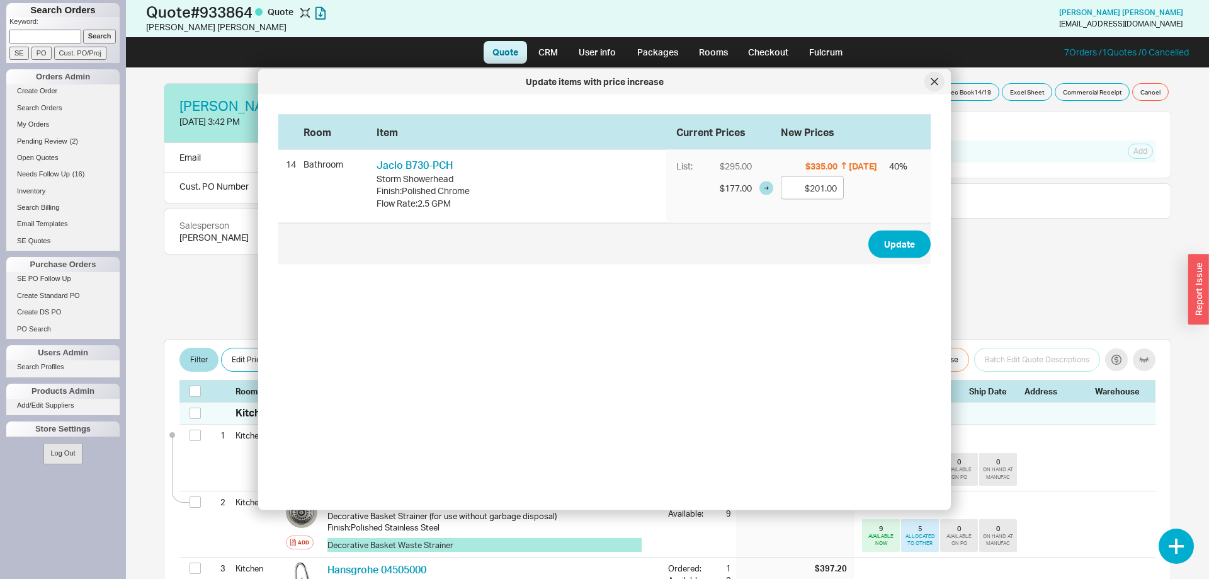
click at [935, 90] on div at bounding box center [935, 82] width 20 height 20
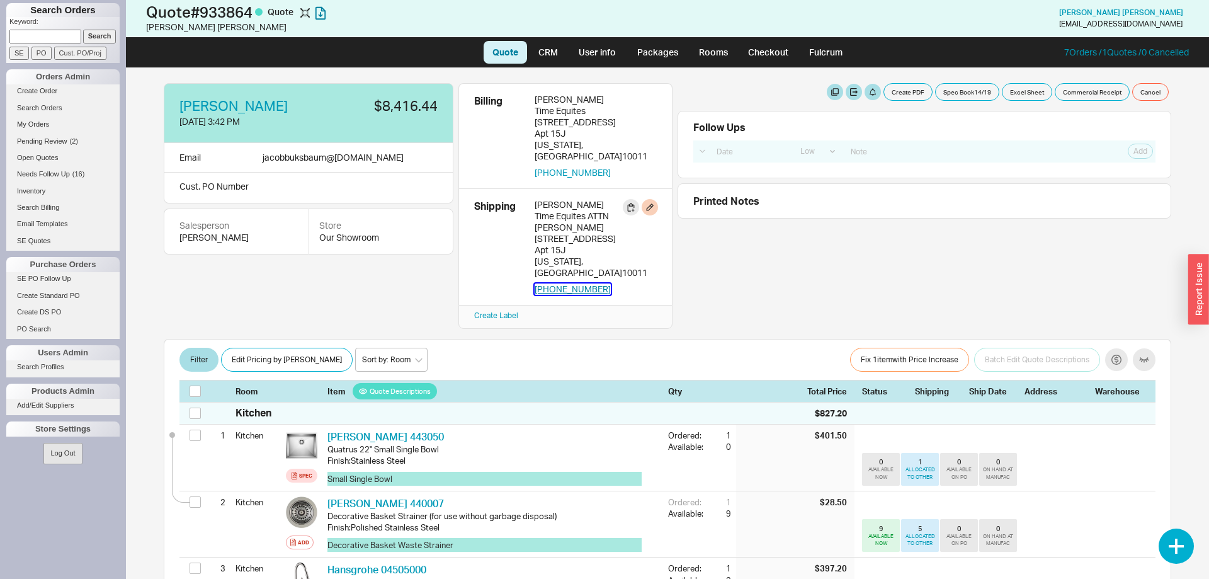
click at [575, 283] on button "[PHONE_NUMBER]" at bounding box center [573, 288] width 76 height 11
drag, startPoint x: 736, startPoint y: 204, endPoint x: 707, endPoint y: 159, distance: 53.5
click at [957, 259] on div "[PERSON_NAME] [DATE] 3:42 PM $8,416.44 Email jacobbuksbaum @ [DOMAIN_NAME] Cust…" at bounding box center [668, 206] width 1008 height 246
drag, startPoint x: 602, startPoint y: 156, endPoint x: 531, endPoint y: 162, distance: 71.4
click at [531, 162] on div "Billing [PERSON_NAME] Time Equites [STREET_ADDRESS][US_STATE] 917-232-2303" at bounding box center [565, 136] width 183 height 84
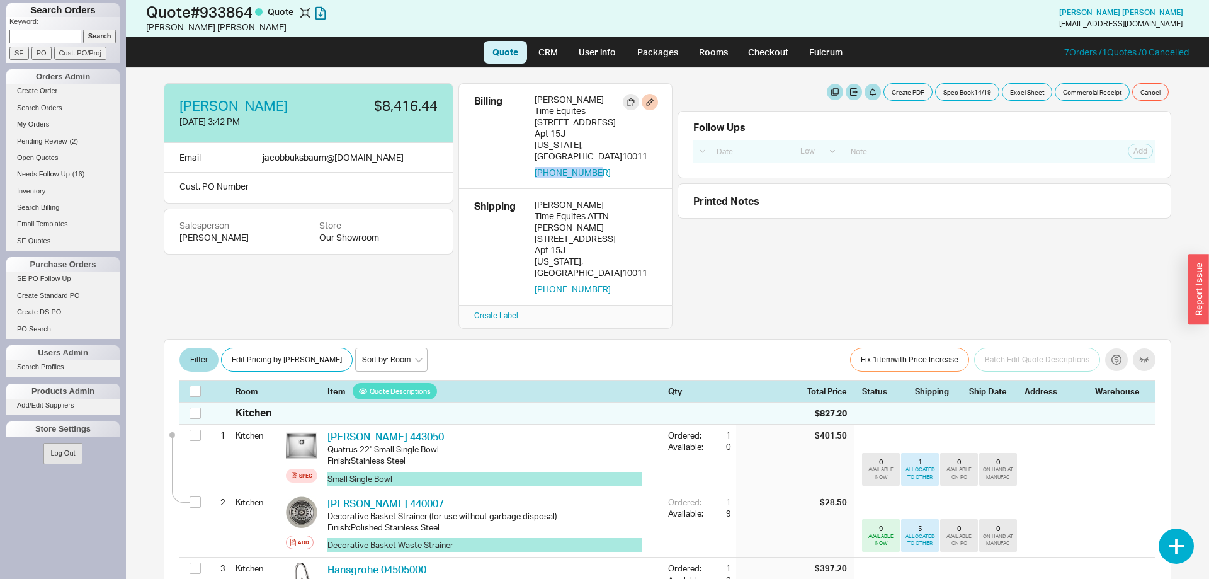
copy button "[PHONE_NUMBER]"
click at [647, 199] on button "button" at bounding box center [650, 207] width 16 height 16
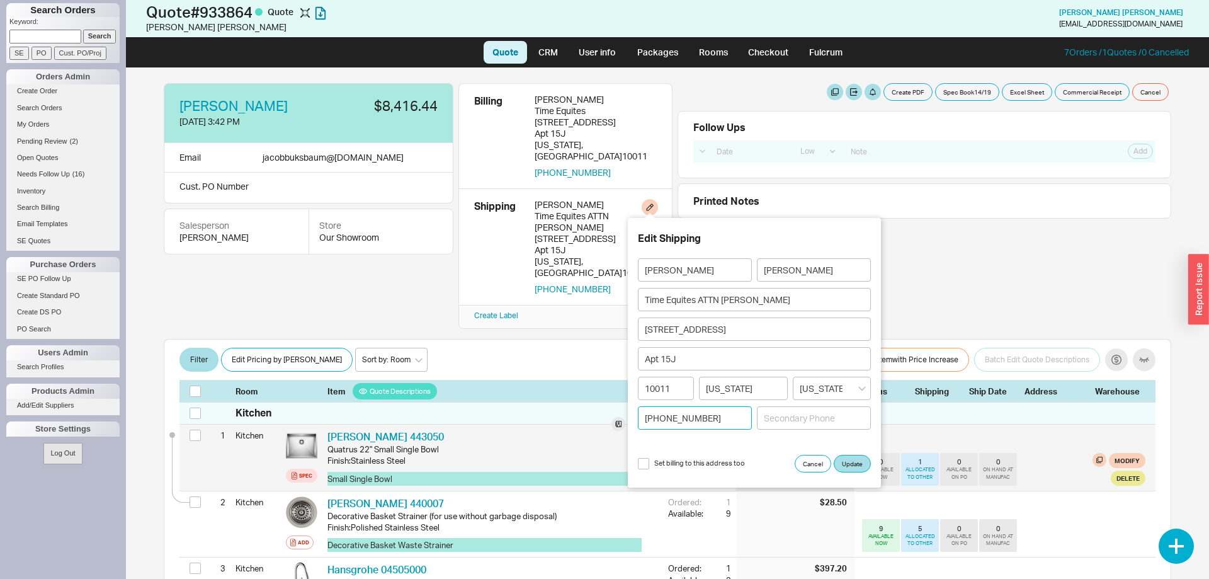
drag, startPoint x: 724, startPoint y: 418, endPoint x: 551, endPoint y: 409, distance: 173.5
click at [553, 409] on body "Search Orders Keyword: Search SE PO Cust. PO/Proj Orders Admin Create Order Sea…" at bounding box center [604, 289] width 1209 height 579
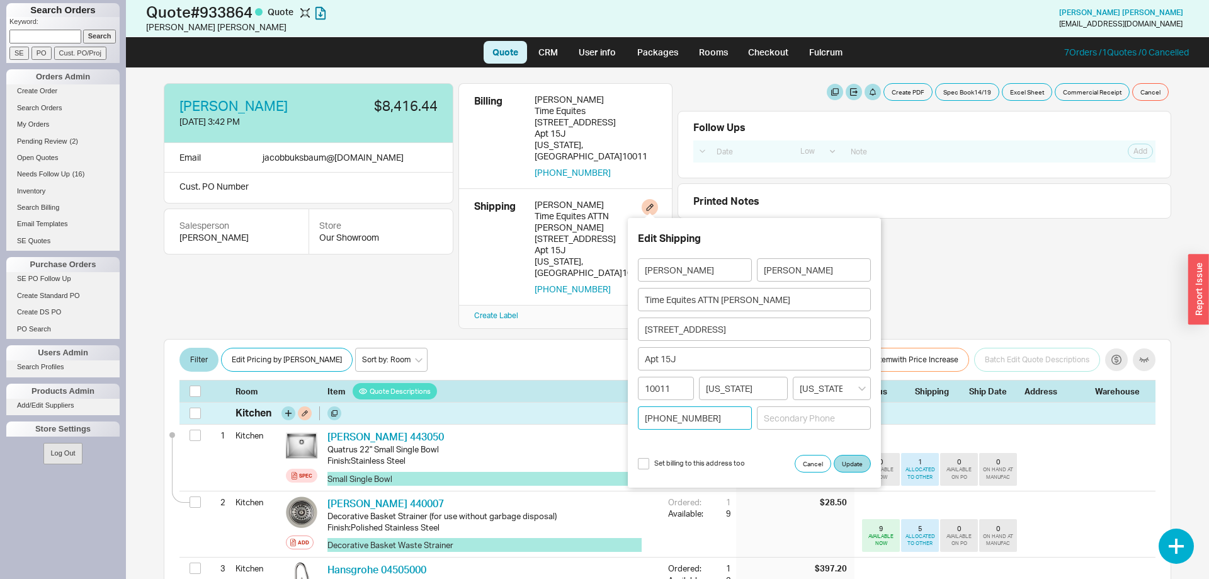
drag, startPoint x: 709, startPoint y: 420, endPoint x: 576, endPoint y: 396, distance: 135.6
click at [638, 406] on input "[PHONE_NUMBER]" at bounding box center [695, 417] width 114 height 23
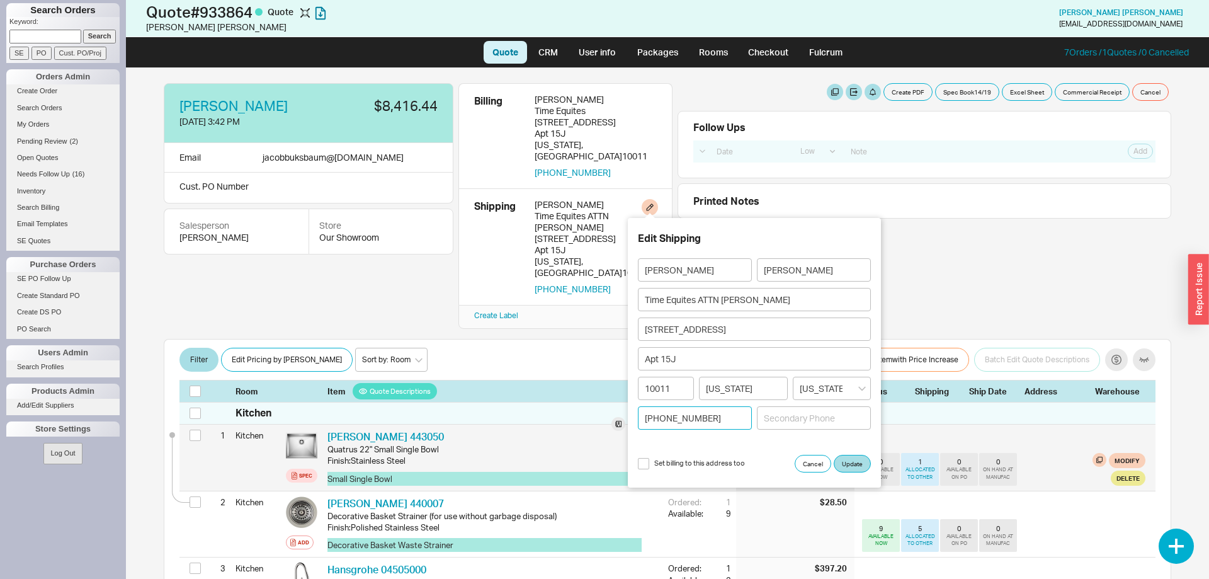
paste input "[PHONE_NUMBER]"
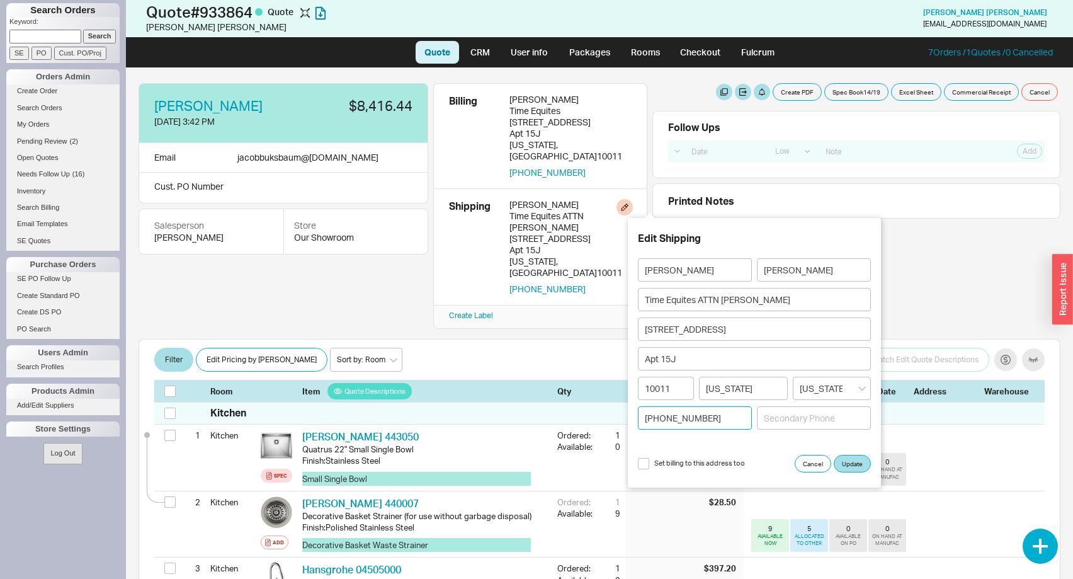
type input "[PHONE_NUMBER]"
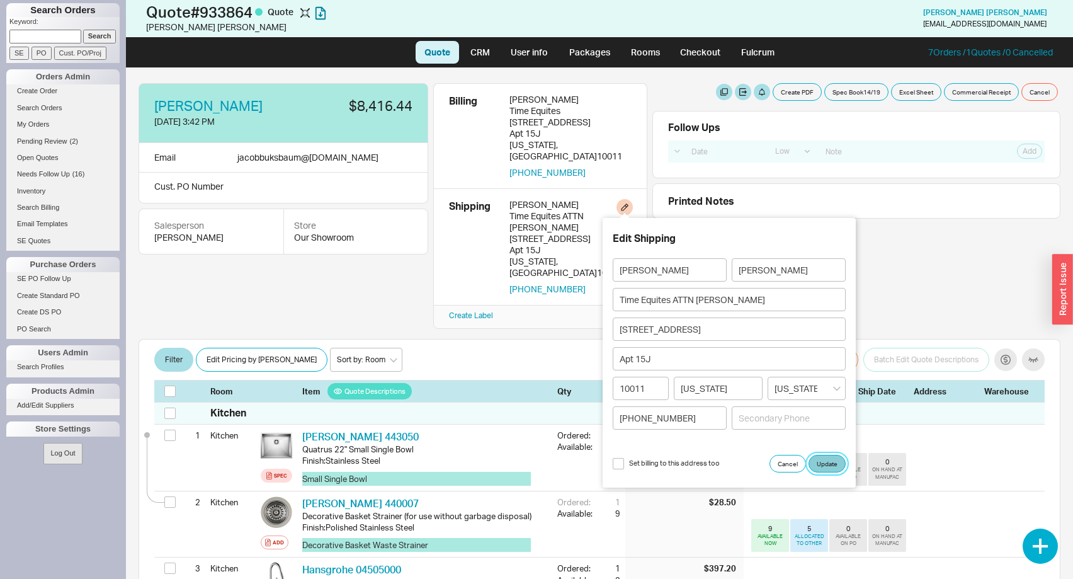
click at [828, 463] on button "Update" at bounding box center [827, 464] width 37 height 18
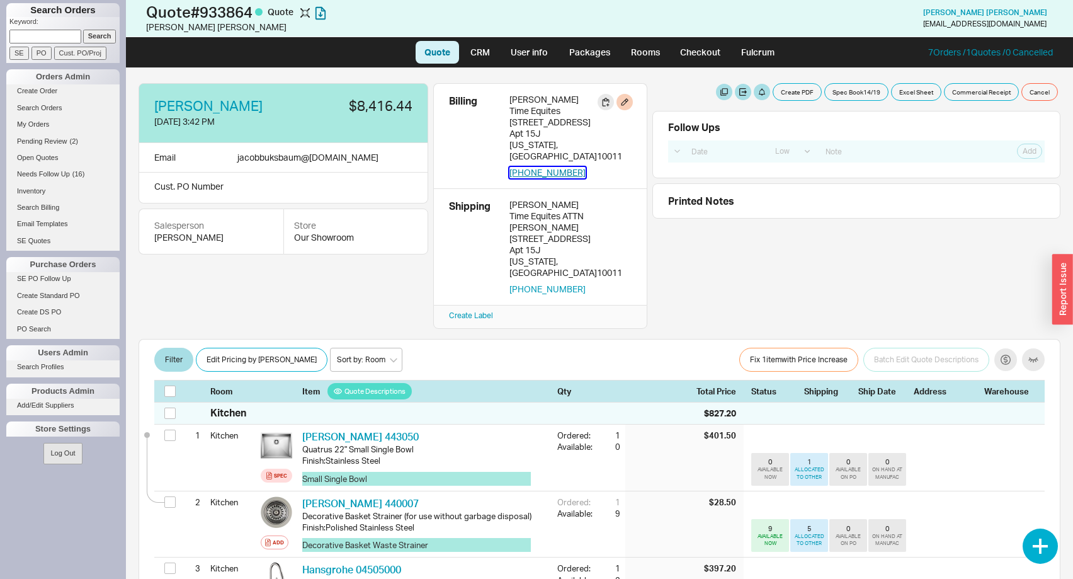
click at [559, 167] on button "[PHONE_NUMBER]" at bounding box center [548, 172] width 76 height 11
click at [817, 93] on button "Create PDF" at bounding box center [797, 92] width 49 height 18
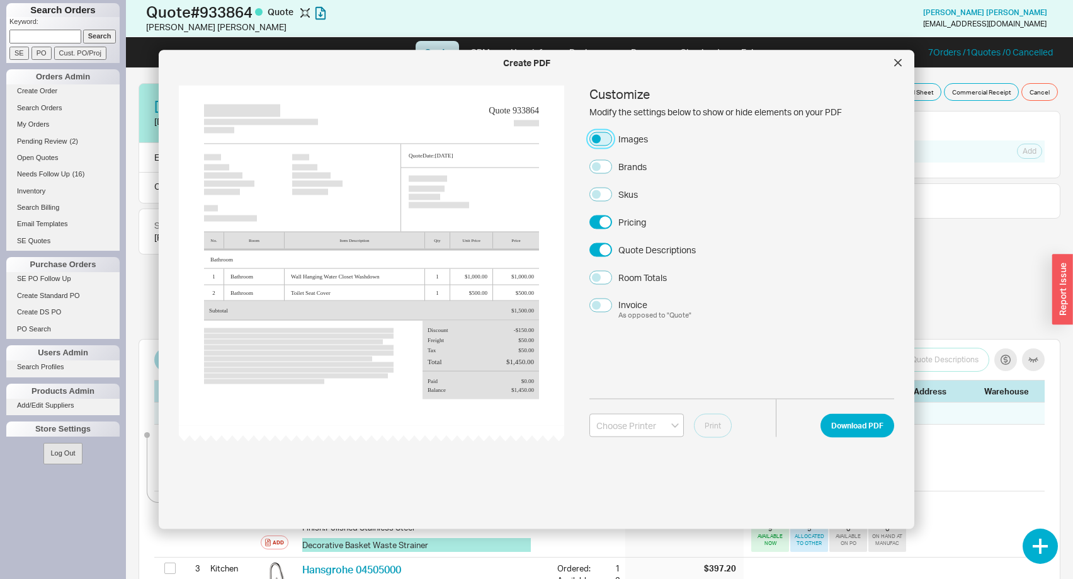
click at [606, 138] on button "Images" at bounding box center [600, 139] width 23 height 14
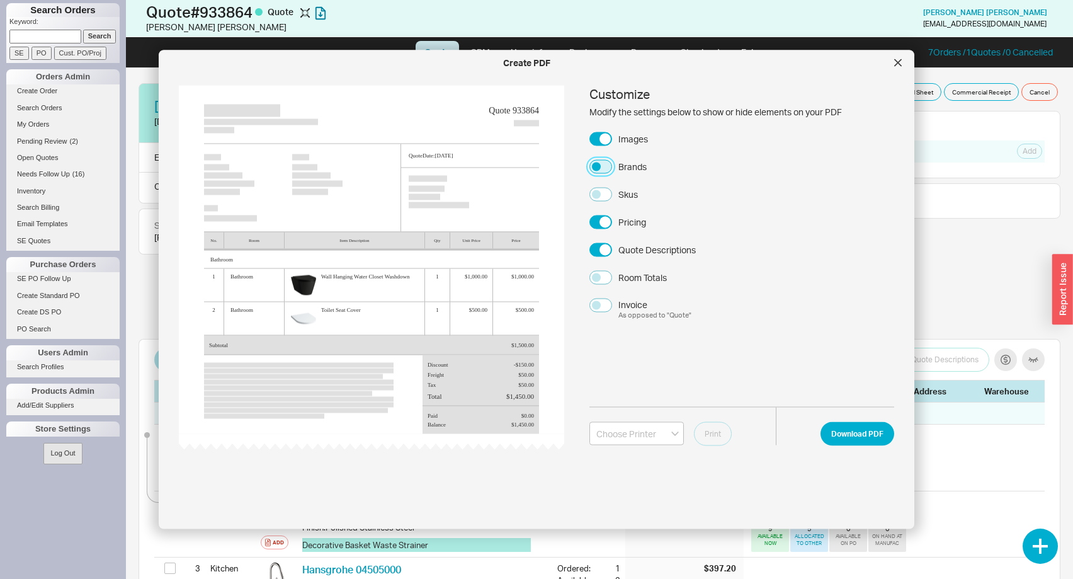
click at [602, 171] on button "Brands" at bounding box center [600, 166] width 23 height 14
drag, startPoint x: 600, startPoint y: 192, endPoint x: 605, endPoint y: 195, distance: 6.5
click at [600, 192] on button "Skus" at bounding box center [600, 194] width 23 height 14
click at [855, 431] on button "Download PDF" at bounding box center [858, 433] width 74 height 24
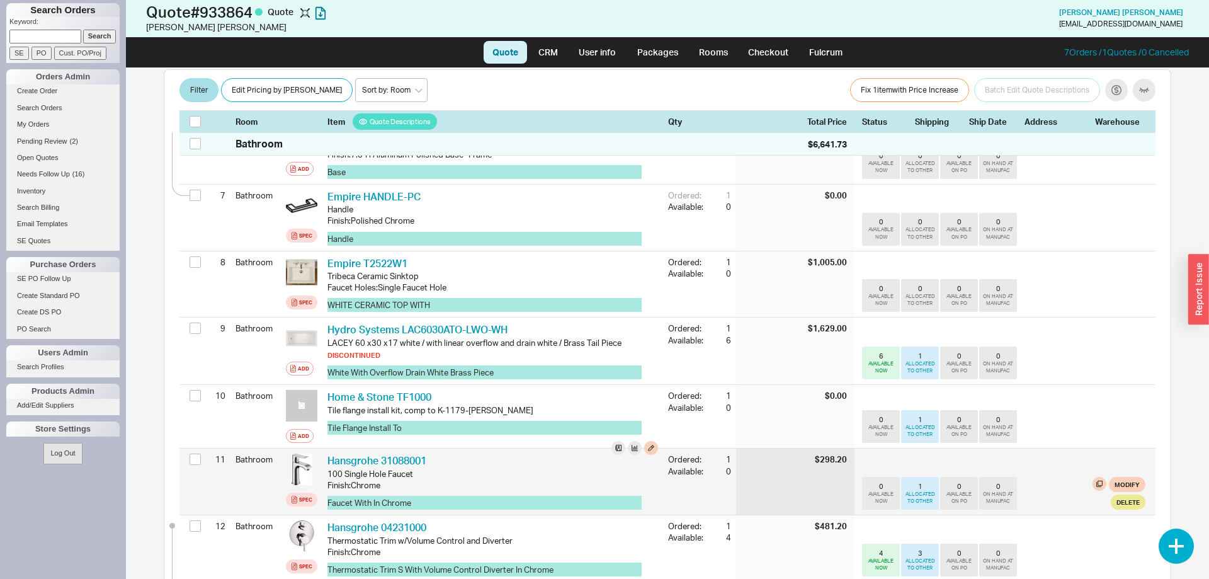
scroll to position [642, 0]
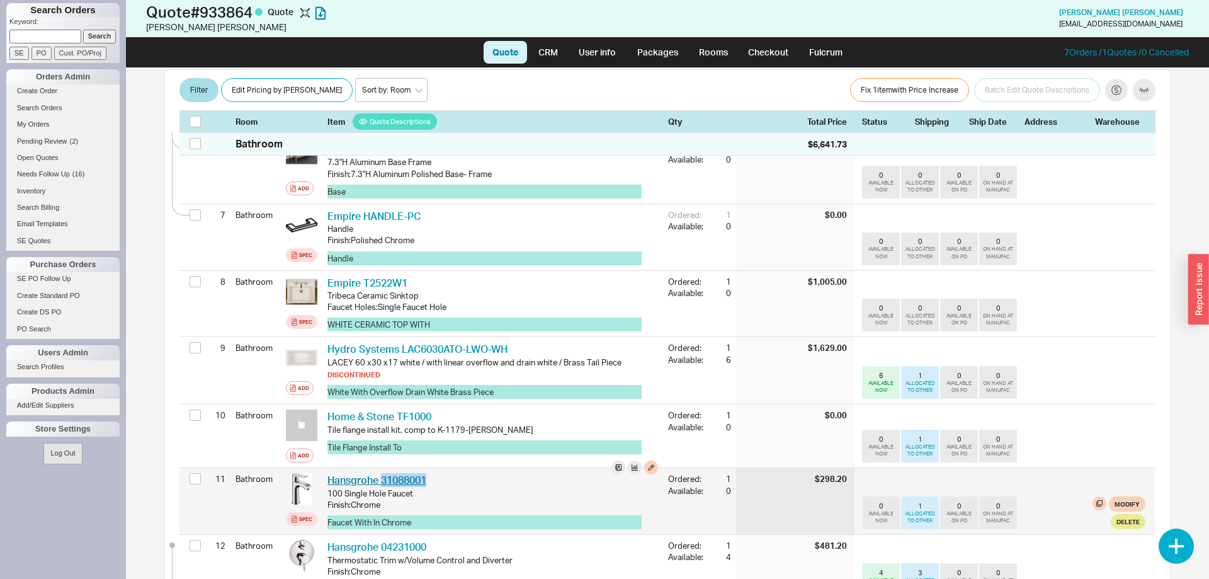
drag, startPoint x: 404, startPoint y: 457, endPoint x: 380, endPoint y: 457, distance: 23.9
click at [380, 473] on div "Hansgrohe 31088001 HGR 31088001" at bounding box center [492, 480] width 331 height 14
copy link "31088001"
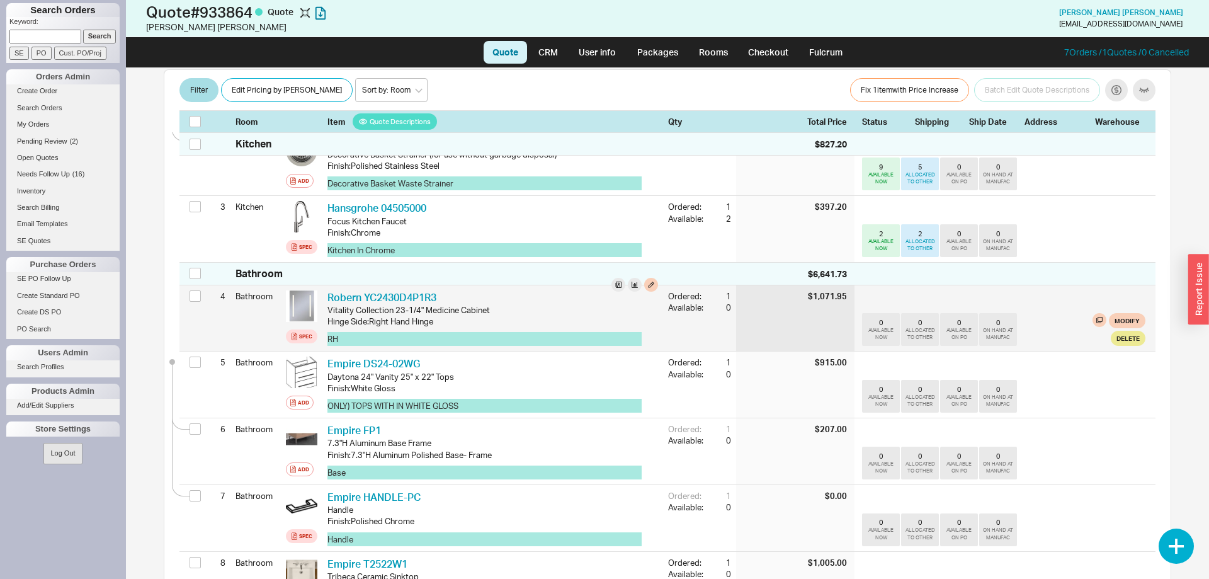
scroll to position [321, 0]
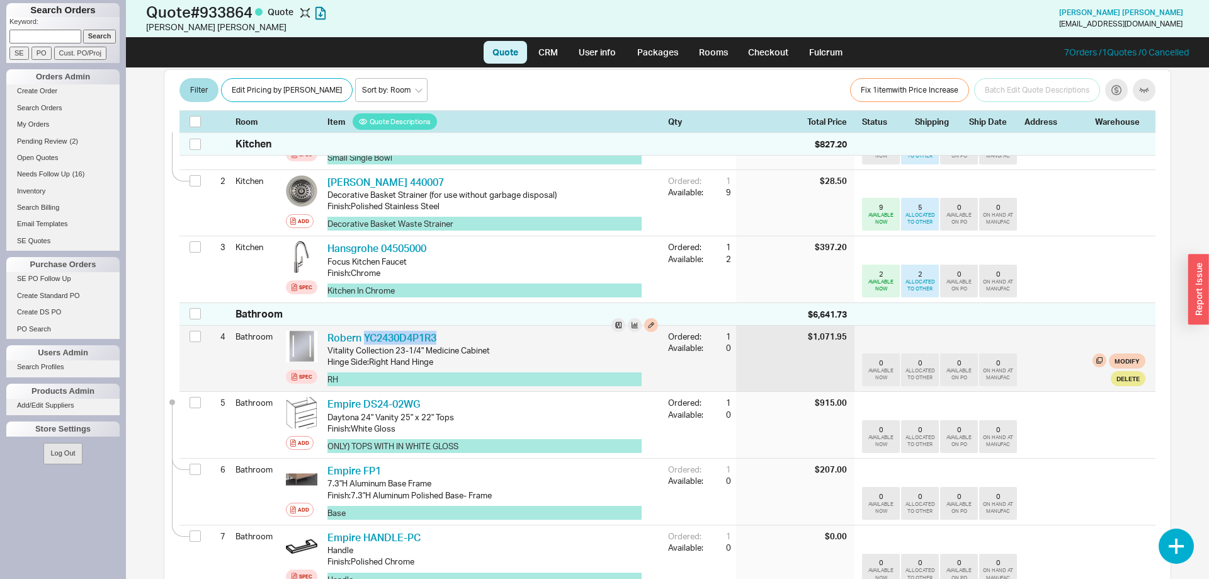
drag, startPoint x: 456, startPoint y: 312, endPoint x: 365, endPoint y: 308, distance: 91.4
click at [365, 331] on div "Robern YC2430D4P1R3 RBN YC2430D4P1R3" at bounding box center [492, 338] width 331 height 14
copy link "YC2430D4P1R3"
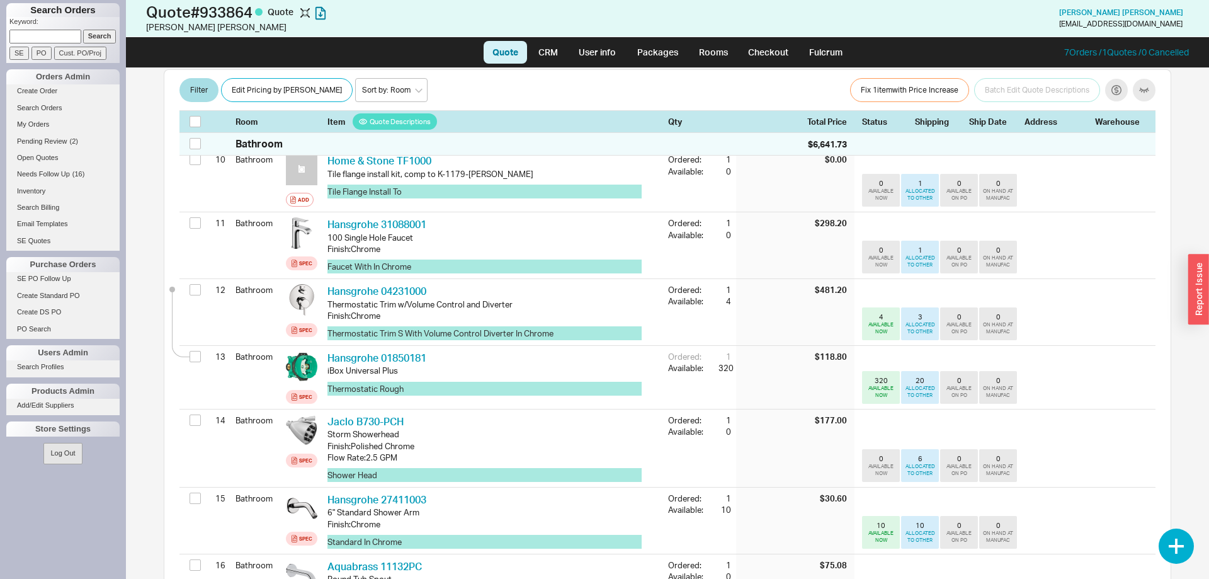
scroll to position [899, 0]
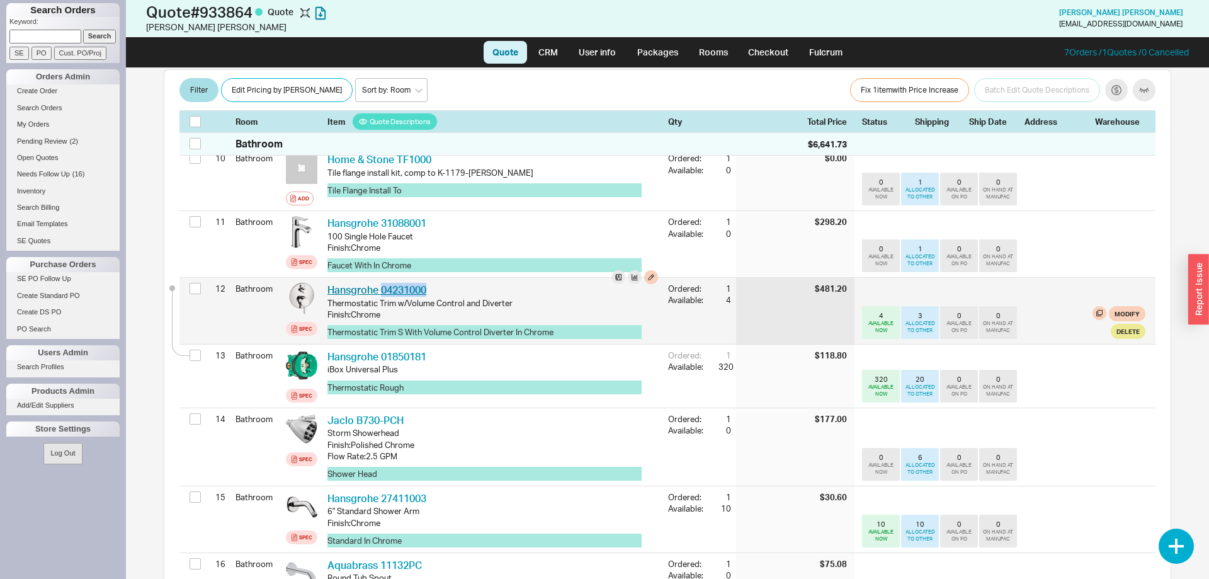
drag, startPoint x: 416, startPoint y: 269, endPoint x: 382, endPoint y: 270, distance: 34.0
click at [382, 283] on div "Hansgrohe 04231000 HGR 04231000" at bounding box center [492, 290] width 331 height 14
copy link "04231000"
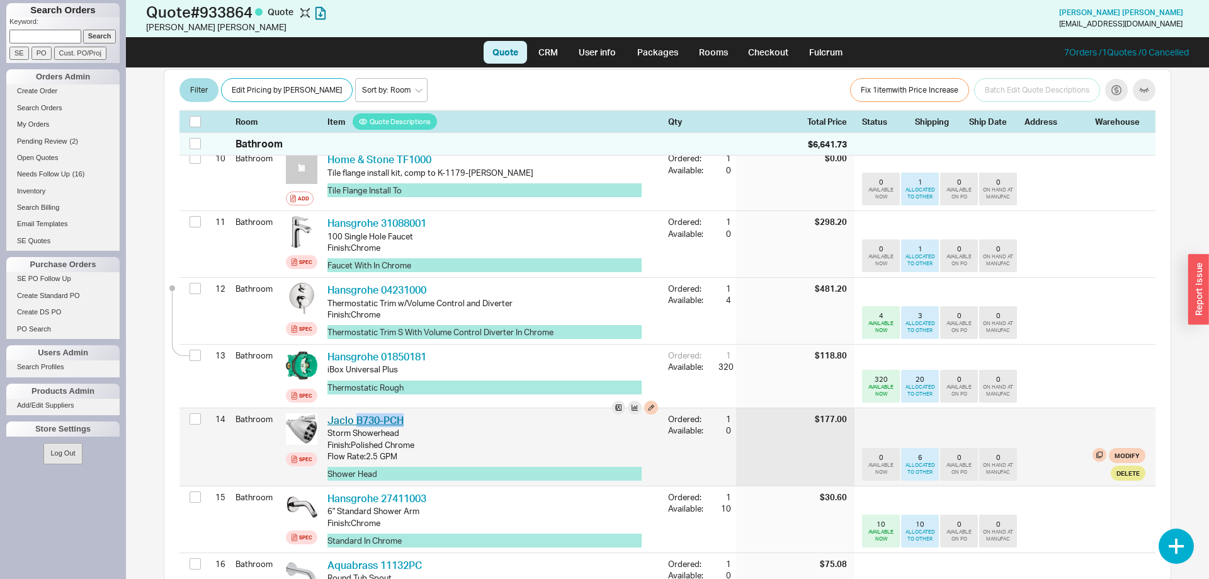
drag, startPoint x: 414, startPoint y: 392, endPoint x: 357, endPoint y: 400, distance: 57.2
click at [357, 413] on div "Jaclo B730-PCH JCL B730-PCH" at bounding box center [492, 420] width 331 height 14
copy link "B730-PCH"
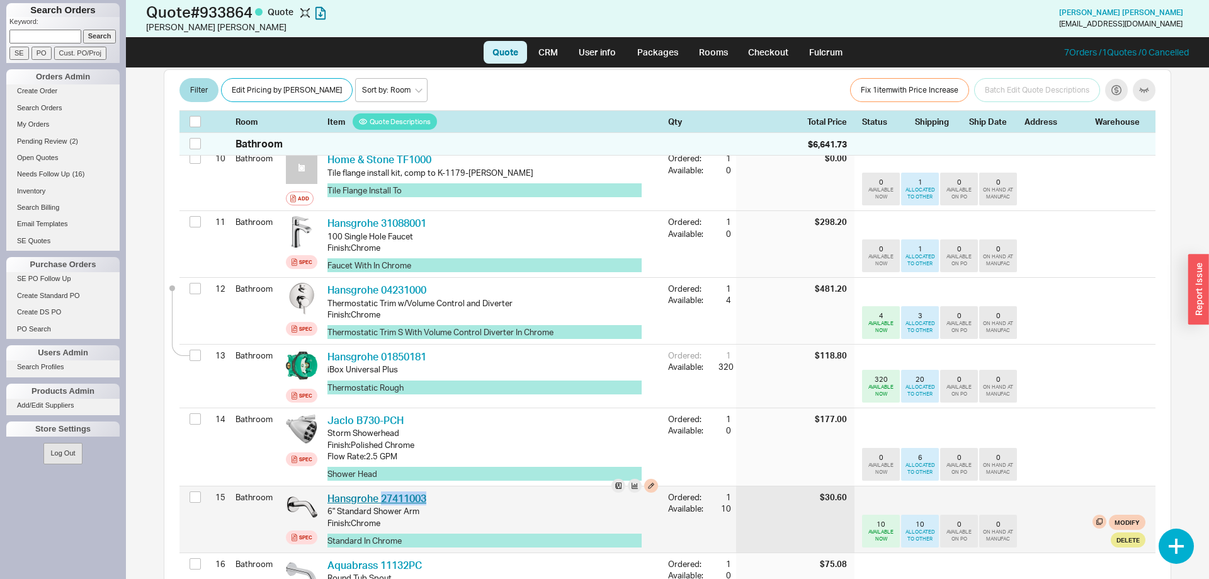
drag, startPoint x: 432, startPoint y: 472, endPoint x: 382, endPoint y: 475, distance: 50.4
click at [382, 491] on div "Hansgrohe 27411003 HGR 27411003" at bounding box center [492, 498] width 331 height 14
copy link "27411003"
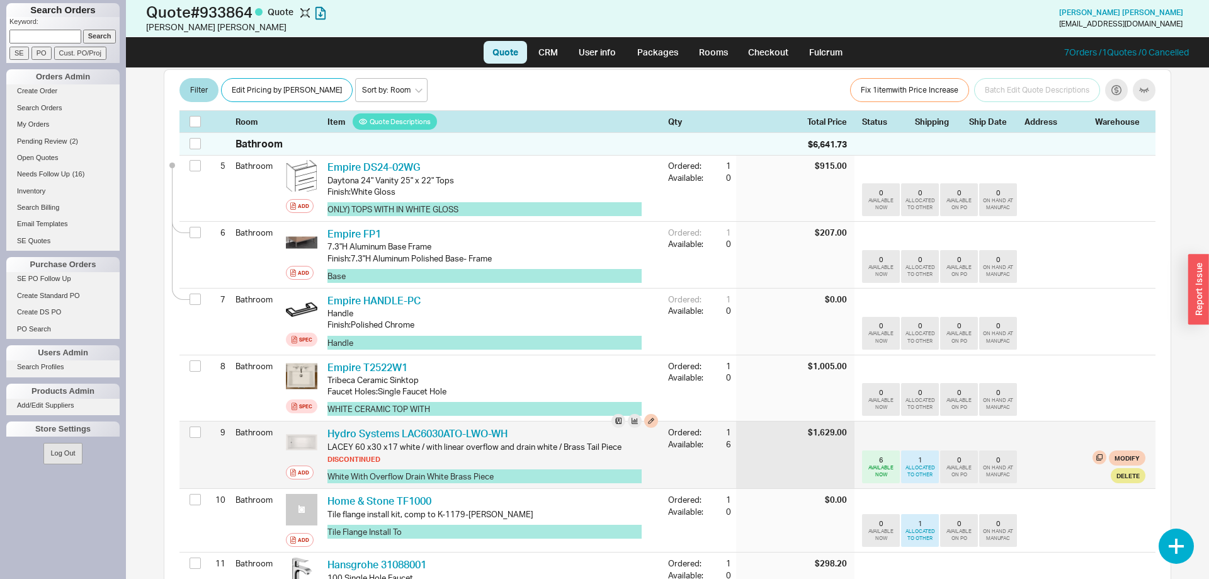
scroll to position [578, 0]
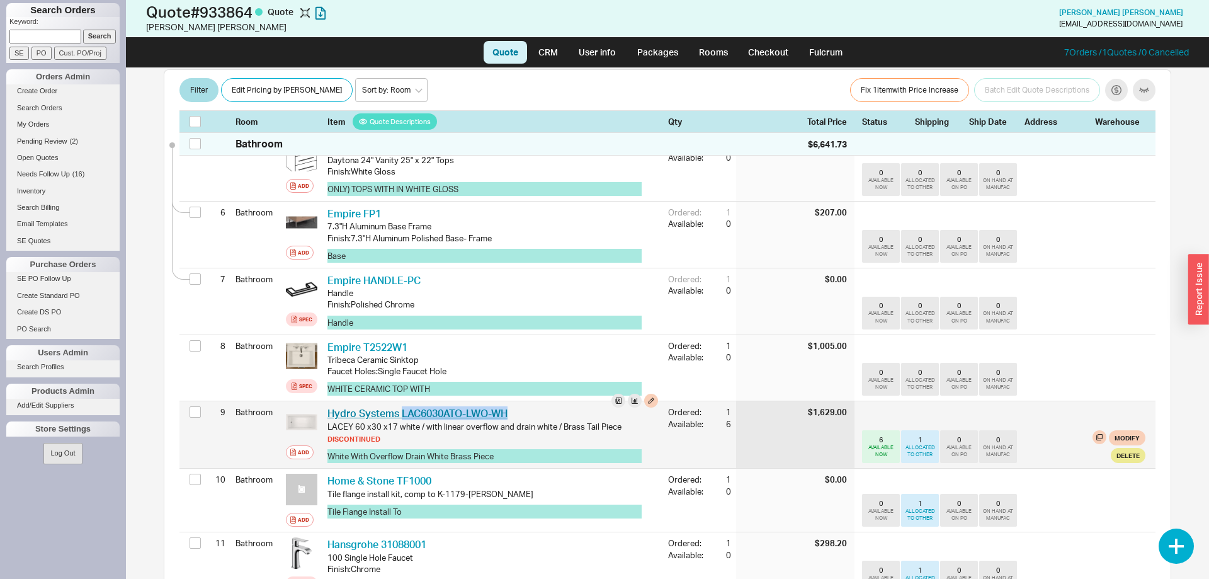
drag, startPoint x: 521, startPoint y: 384, endPoint x: 403, endPoint y: 387, distance: 118.4
click at [403, 401] on div "Hydro Systems LAC6030ATO-LWO-WH HDR LAC6030ATO-LWO-[PERSON_NAME] 60 x30 x17 whi…" at bounding box center [492, 434] width 341 height 67
copy link "LAC6030ATO-LWO-WH"
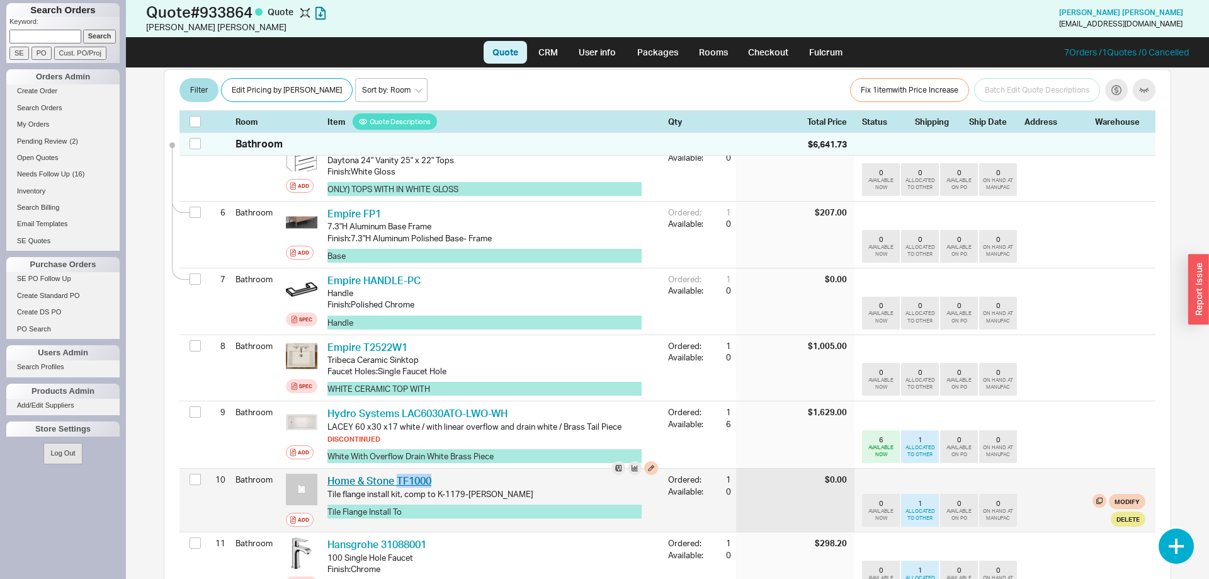
drag, startPoint x: 450, startPoint y: 461, endPoint x: 398, endPoint y: 457, distance: 51.8
click at [398, 474] on div "Home & Stone TF1000 HNS TF1000" at bounding box center [492, 481] width 331 height 14
copy link "TF1000"
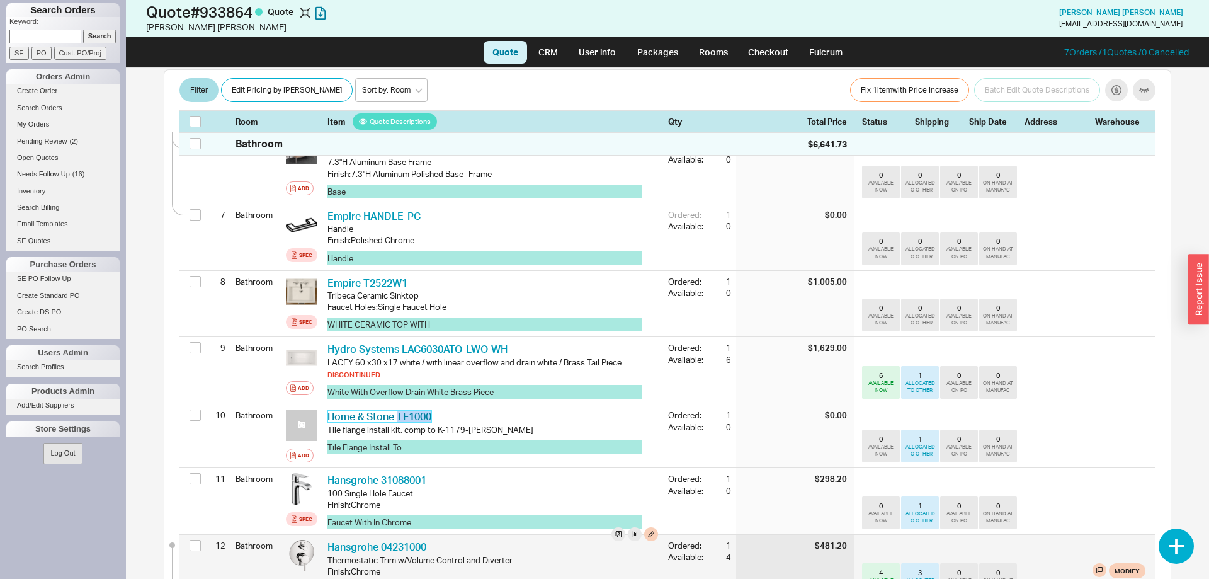
scroll to position [707, 0]
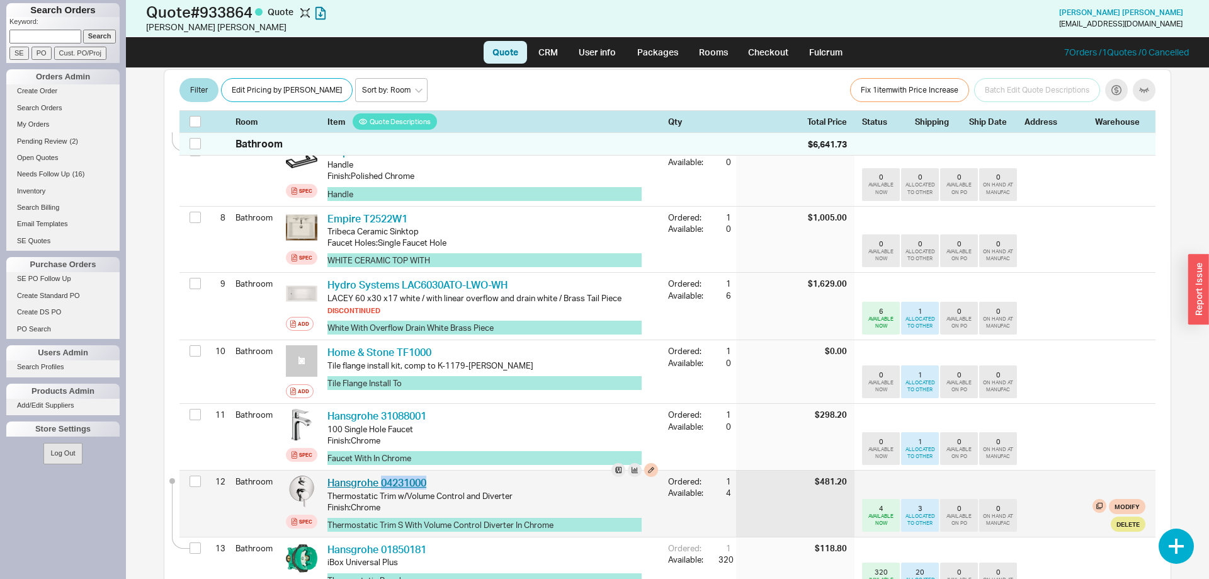
drag, startPoint x: 433, startPoint y: 463, endPoint x: 384, endPoint y: 465, distance: 49.2
click at [384, 475] on div "Hansgrohe 04231000 HGR 04231000" at bounding box center [492, 482] width 331 height 14
copy link "04231000"
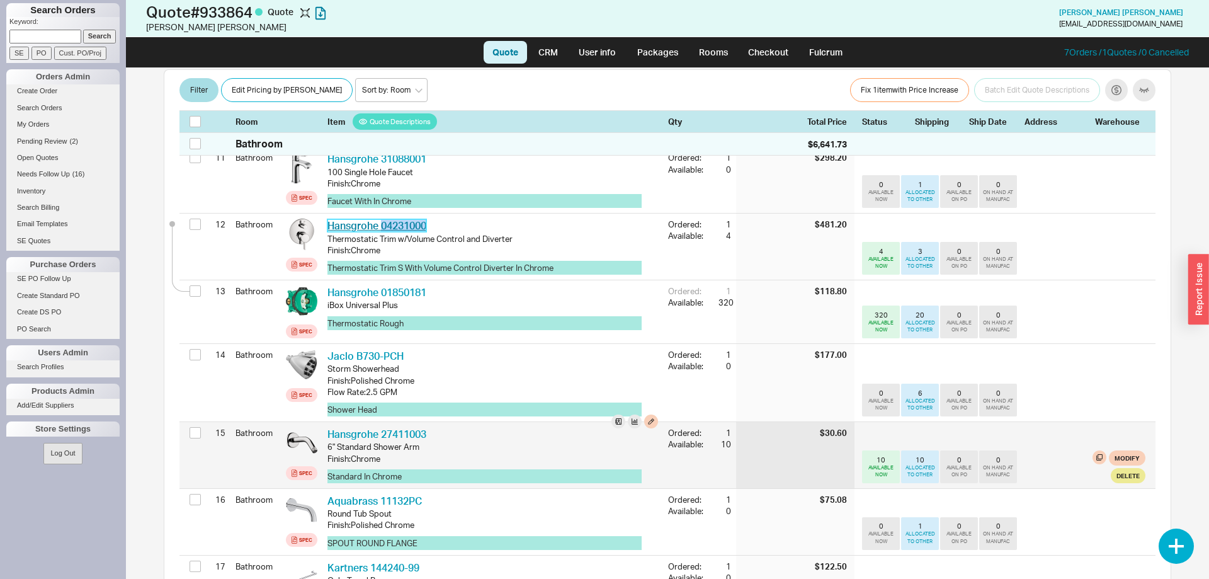
scroll to position [1092, 0]
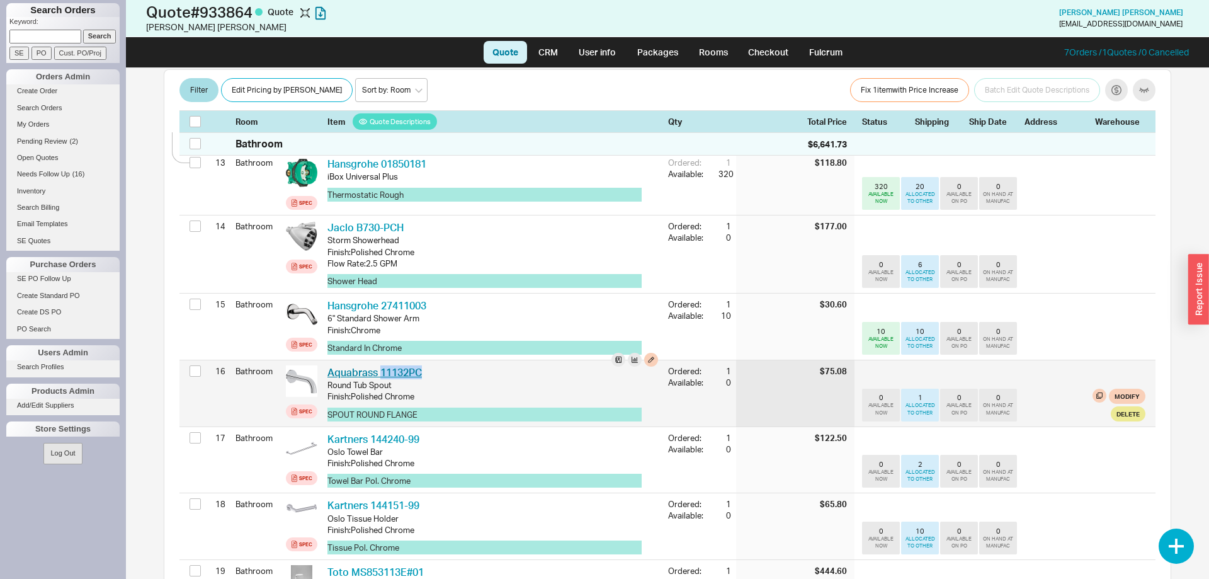
drag, startPoint x: 431, startPoint y: 350, endPoint x: 379, endPoint y: 348, distance: 51.7
click at [379, 365] on div "Aquabrass 11132PC AQB 11132PC" at bounding box center [492, 372] width 331 height 14
copy link "11132PC"
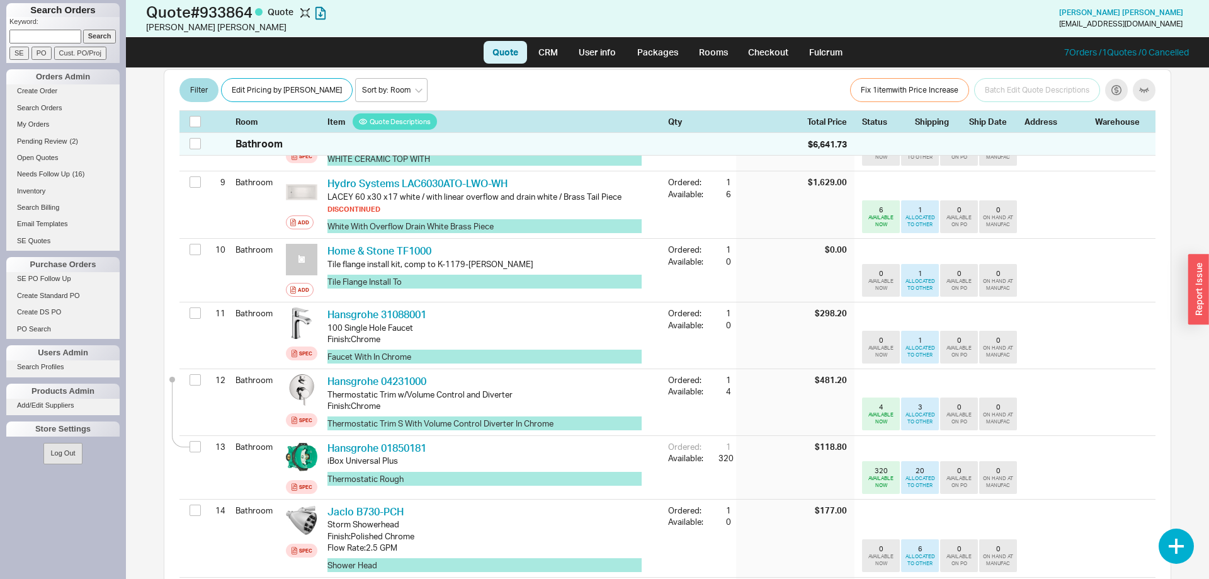
scroll to position [771, 0]
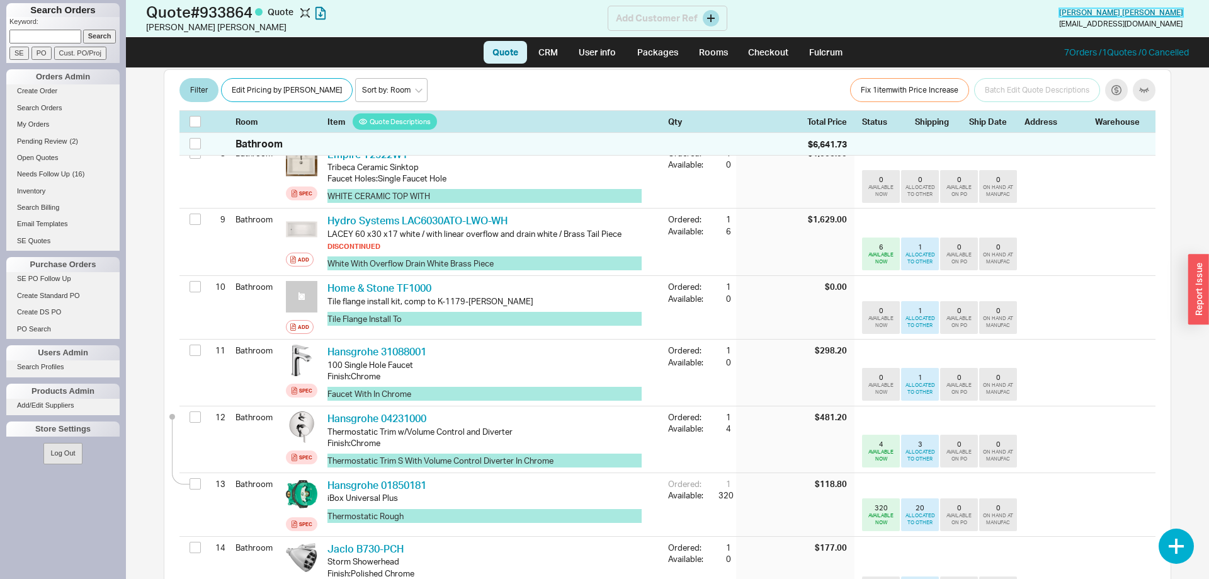
click at [1100, 9] on span "[PERSON_NAME]" at bounding box center [1121, 12] width 124 height 9
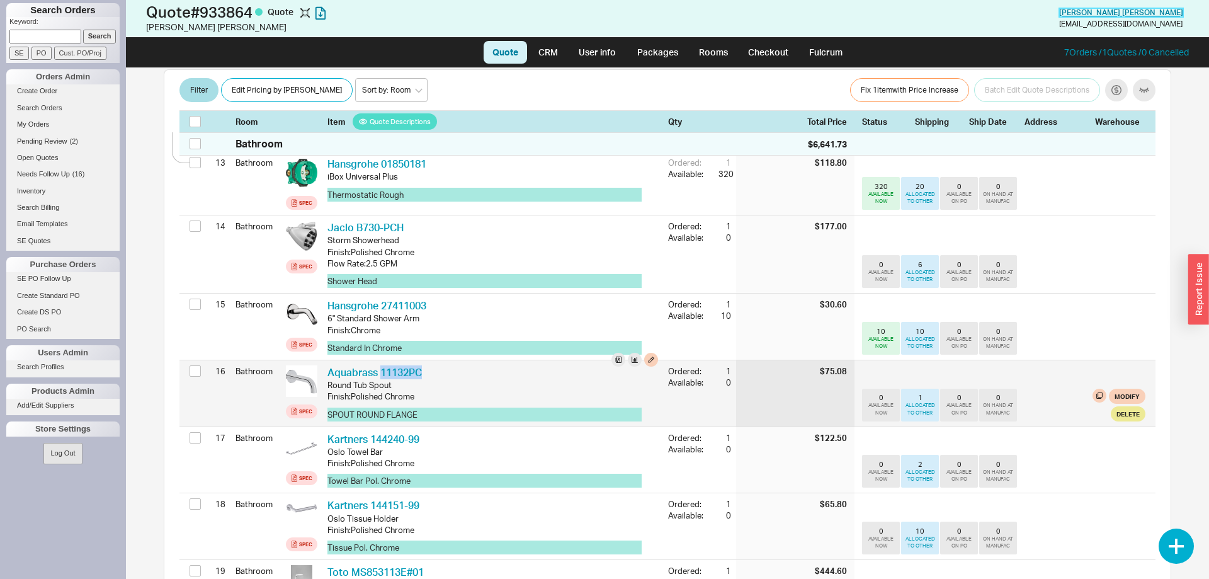
scroll to position [1156, 0]
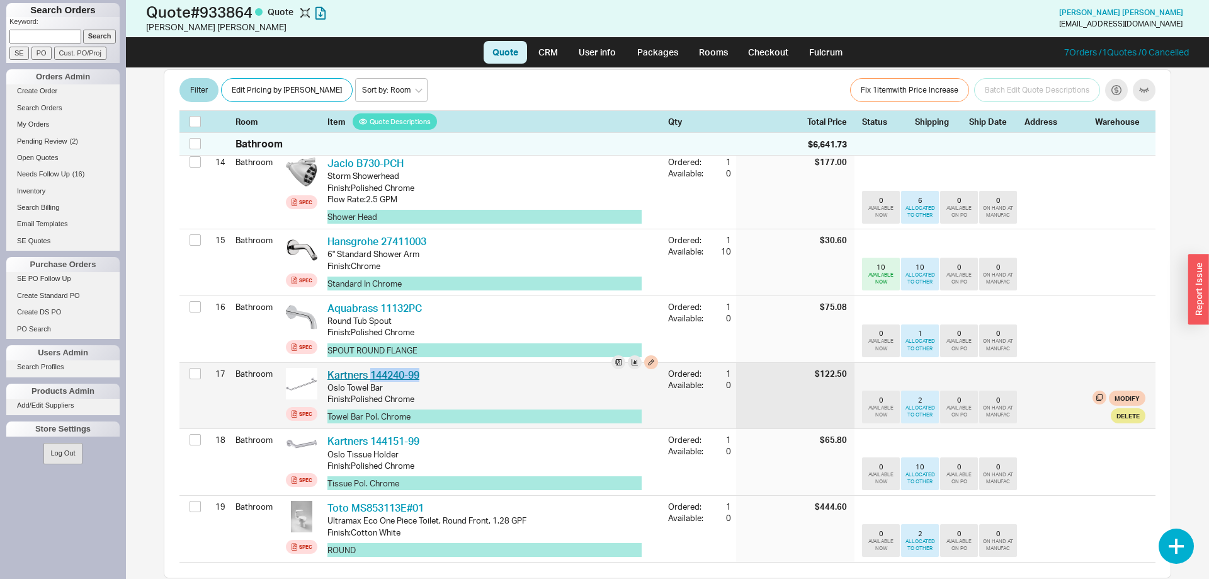
drag, startPoint x: 445, startPoint y: 354, endPoint x: 371, endPoint y: 353, distance: 73.7
click at [371, 368] on div "Kartners 144240-99 KRT 144240-99" at bounding box center [492, 375] width 331 height 14
drag, startPoint x: 371, startPoint y: 353, endPoint x: 382, endPoint y: 365, distance: 15.6
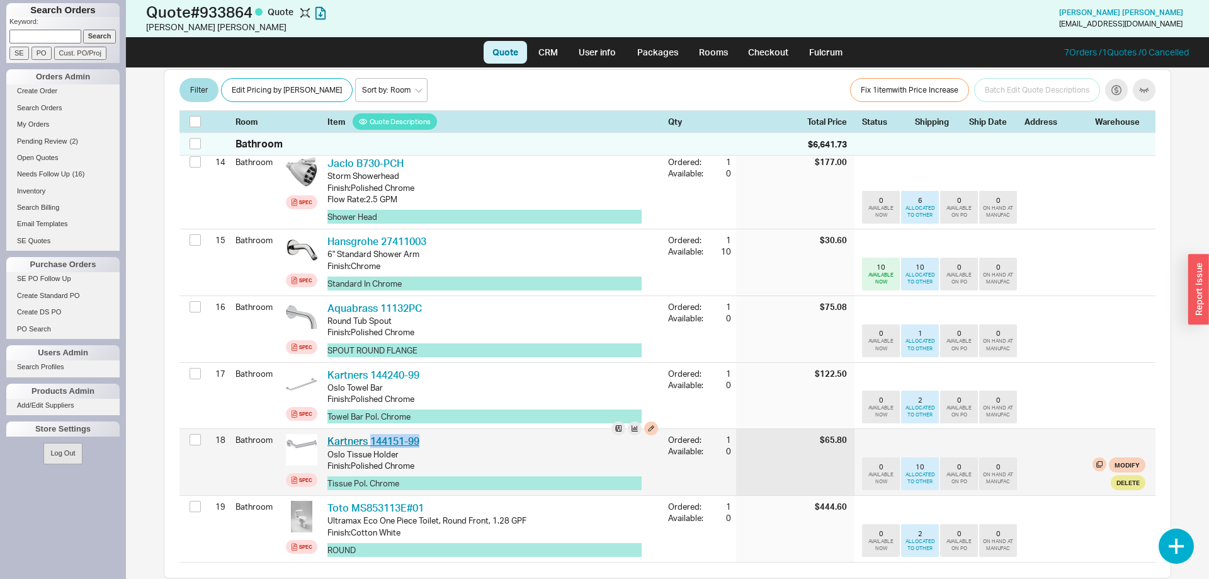
drag, startPoint x: 428, startPoint y: 414, endPoint x: 373, endPoint y: 421, distance: 55.2
click at [373, 434] on div "Kartners 144151-99 KRT 144151-99" at bounding box center [492, 441] width 331 height 14
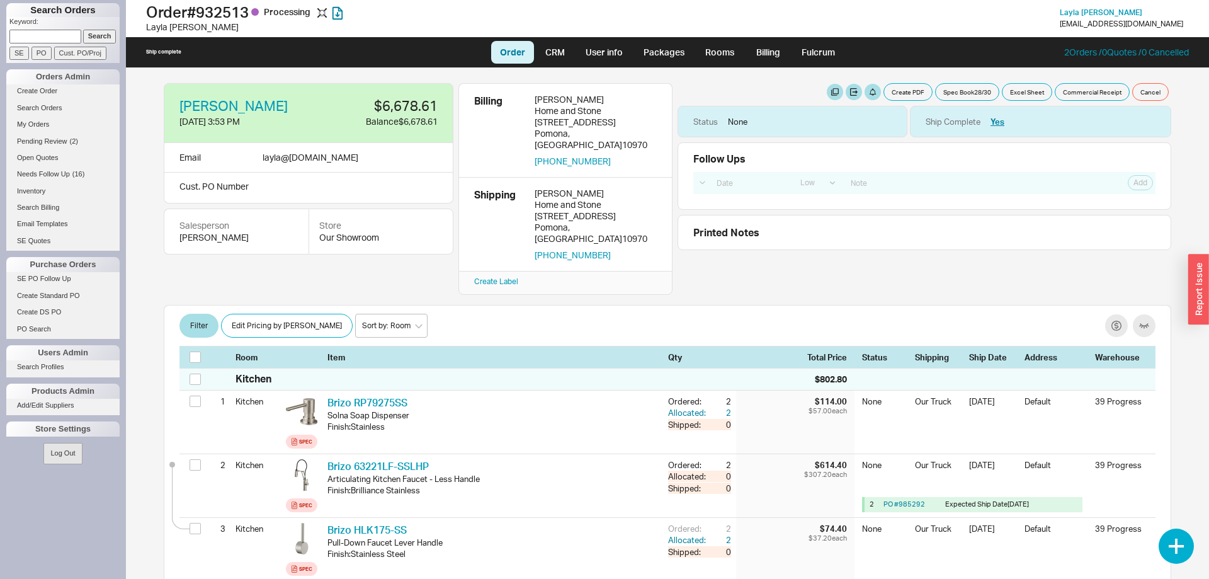
select select "LOW"
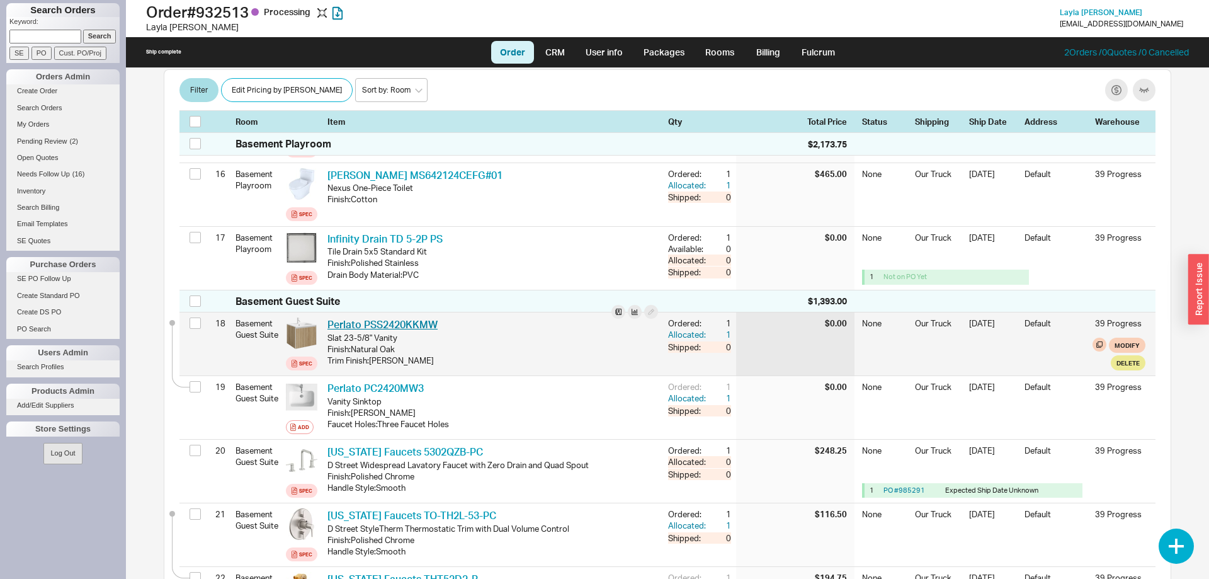
scroll to position [1421, 0]
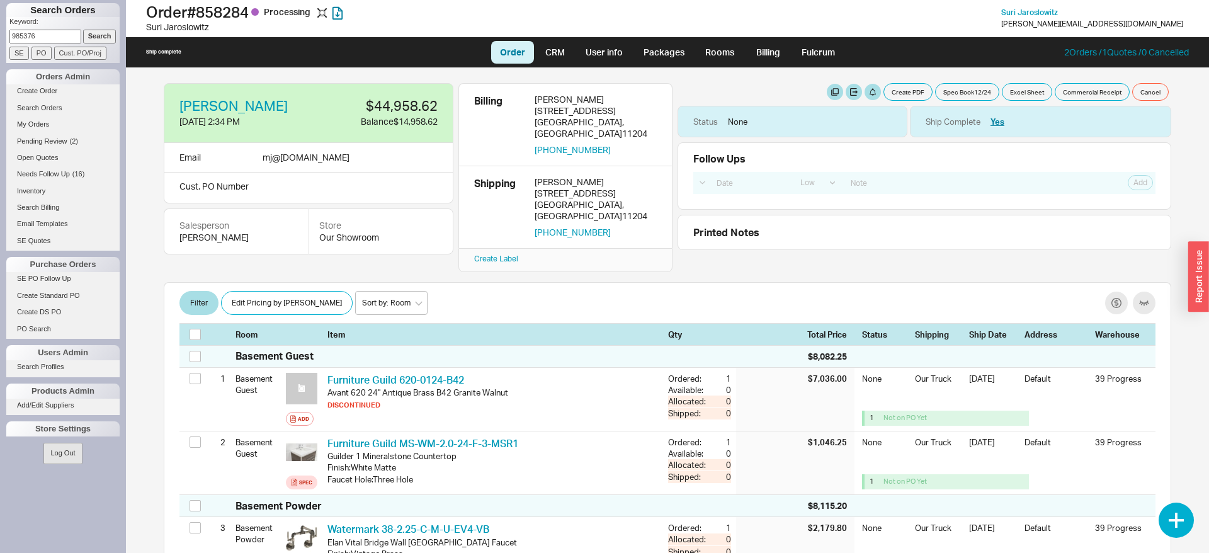
select select "LOW"
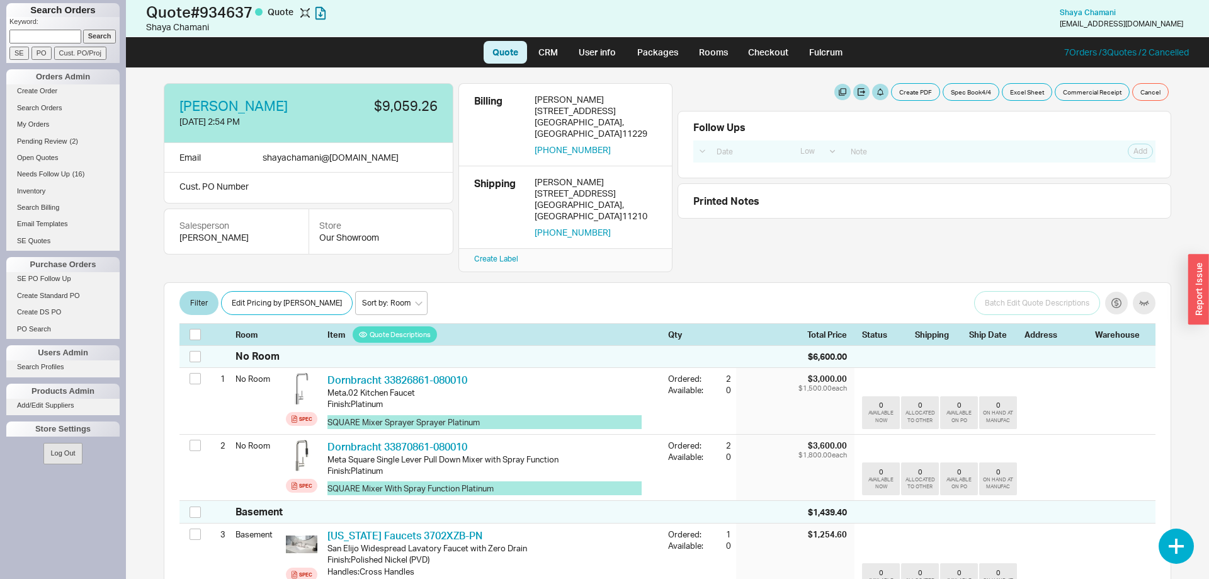
select select "LOW"
click at [1116, 17] on span "[PERSON_NAME]" at bounding box center [1088, 12] width 56 height 9
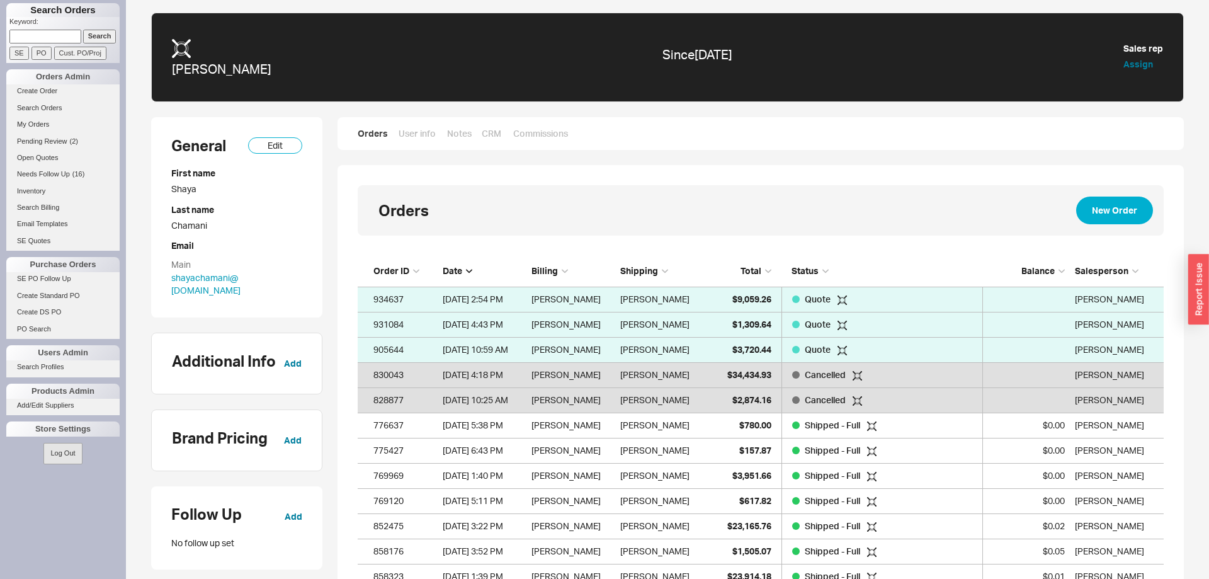
scroll to position [334, 806]
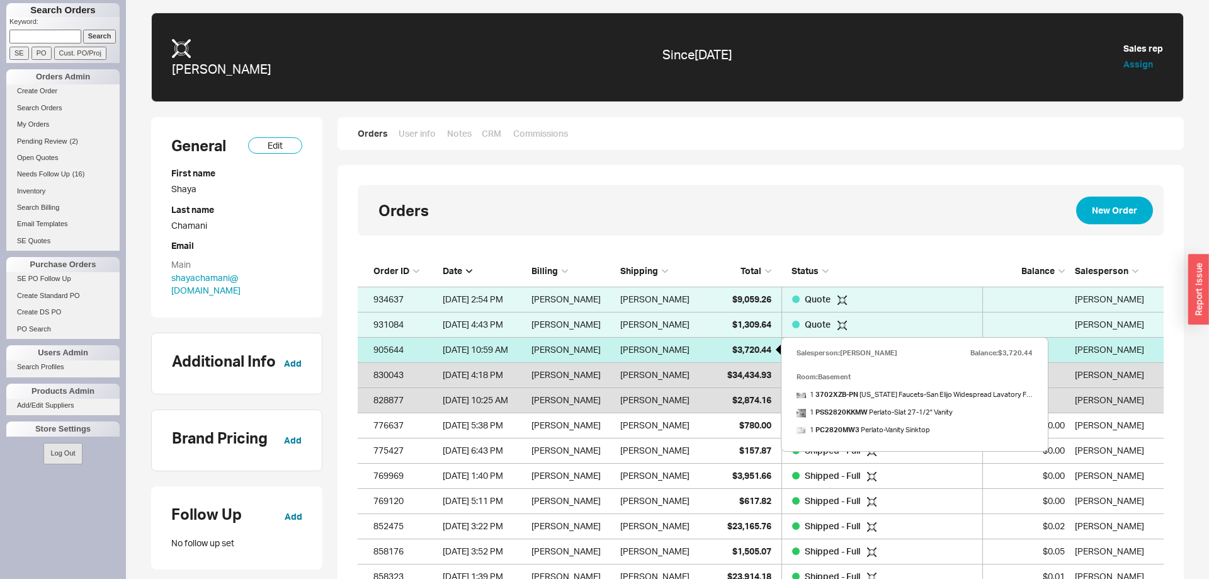
click at [736, 353] on span "$3,720.44" at bounding box center [751, 349] width 39 height 11
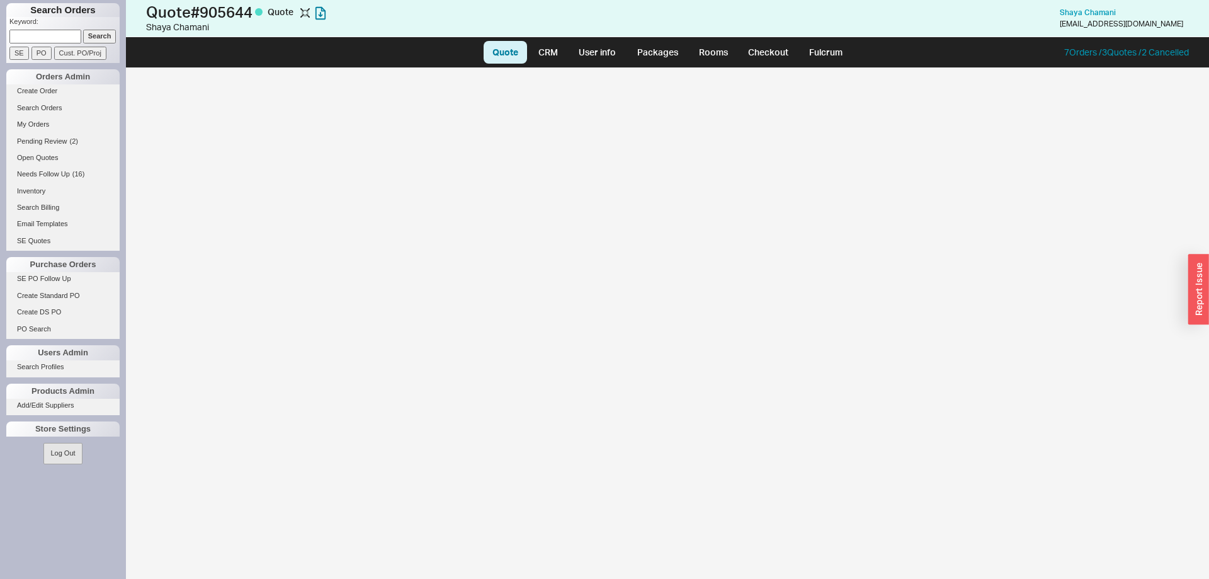
select select "LOW"
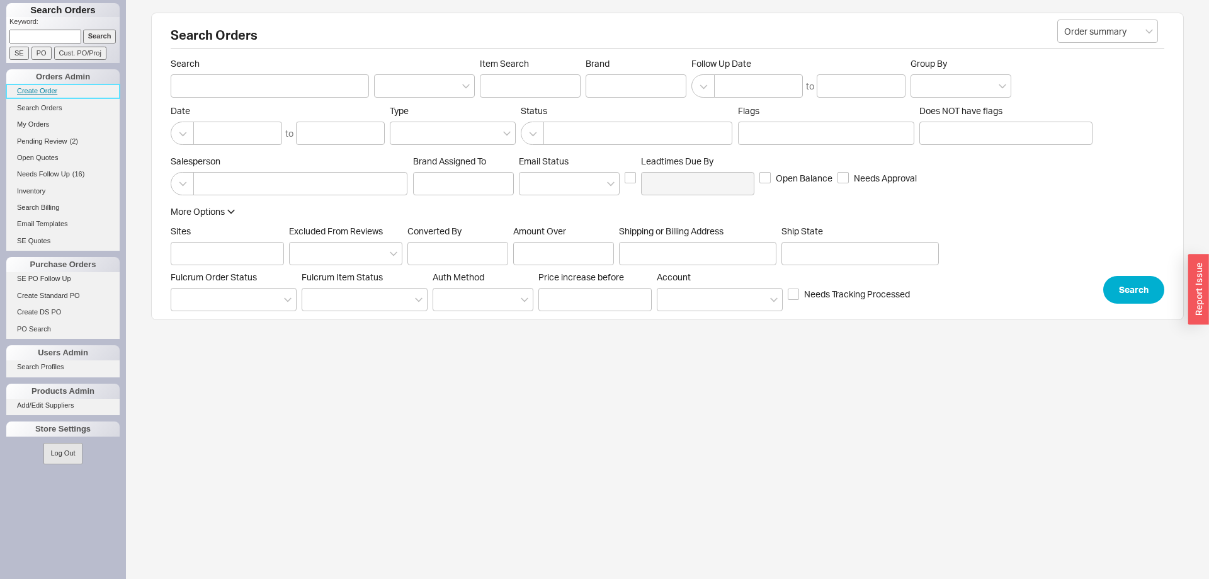
click at [38, 94] on link "Create Order" at bounding box center [62, 90] width 113 height 13
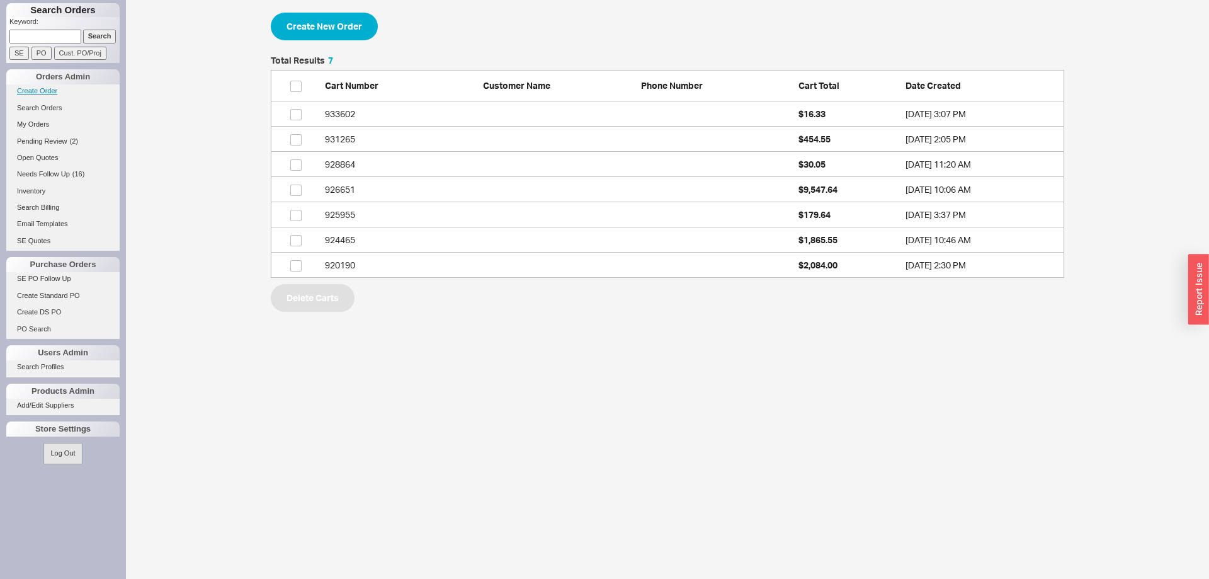
scroll to position [1, 1]
click at [329, 25] on button "Create New Order" at bounding box center [324, 27] width 107 height 28
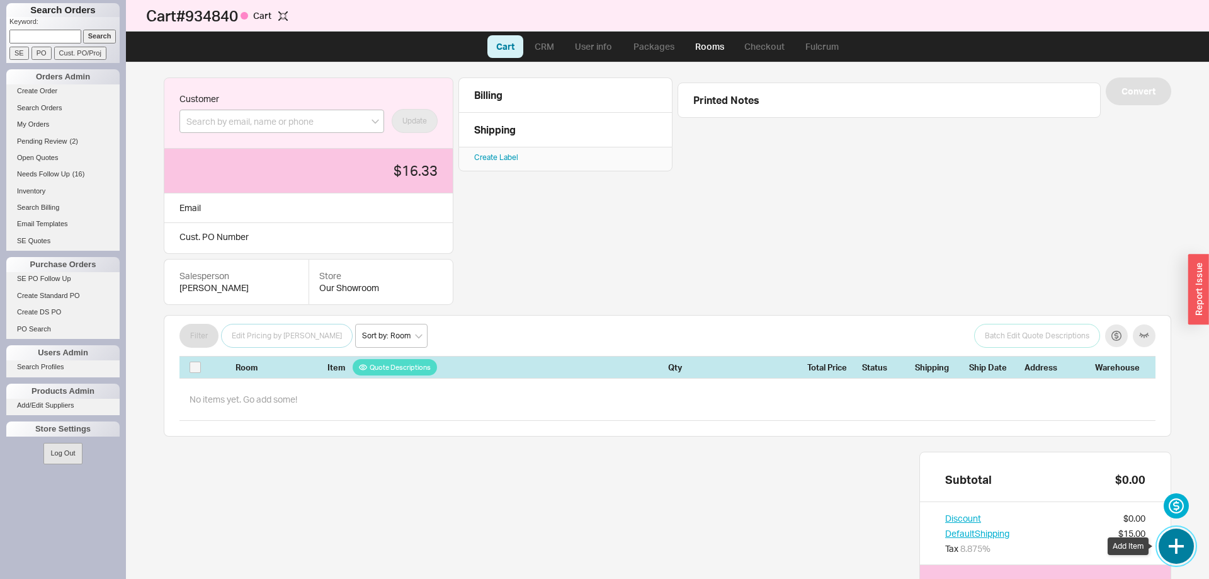
click at [1182, 544] on button "button" at bounding box center [1176, 545] width 35 height 35
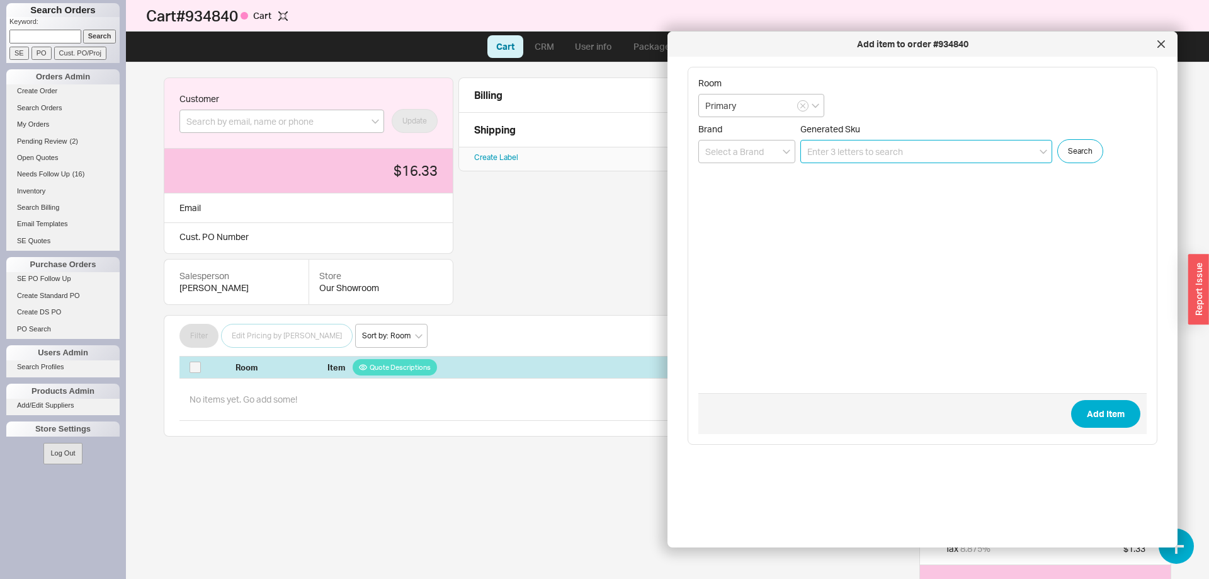
click at [839, 151] on input at bounding box center [926, 151] width 252 height 23
click at [753, 111] on input "Primary" at bounding box center [761, 105] width 126 height 23
type input "Primary Shower"
click at [904, 150] on input at bounding box center [926, 151] width 252 height 23
click at [855, 150] on input at bounding box center [926, 151] width 252 height 23
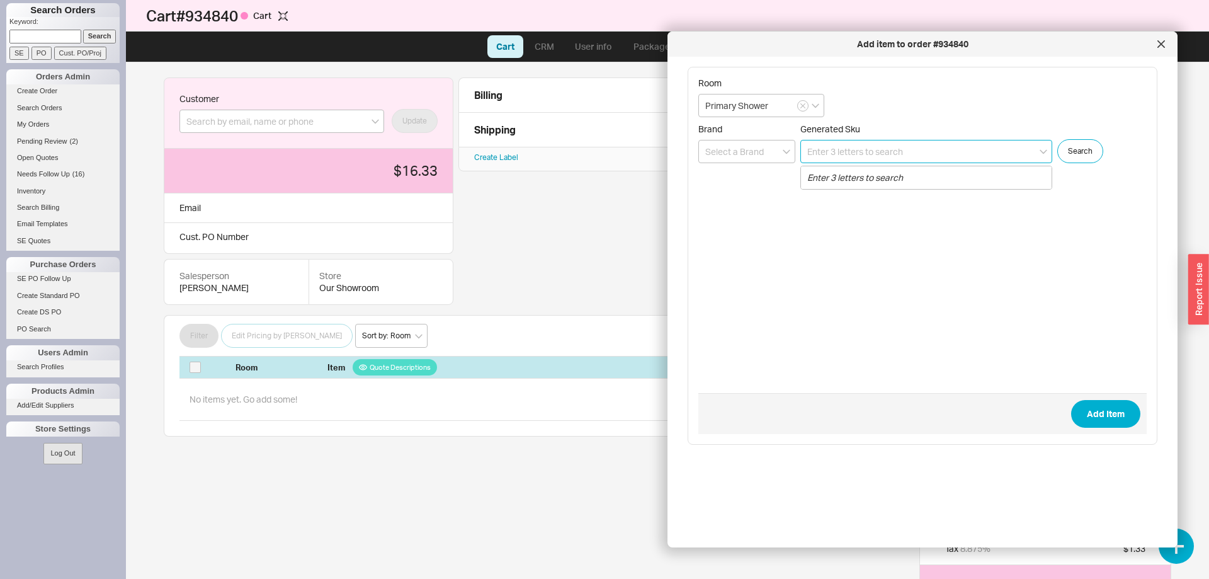
paste input "31088001"
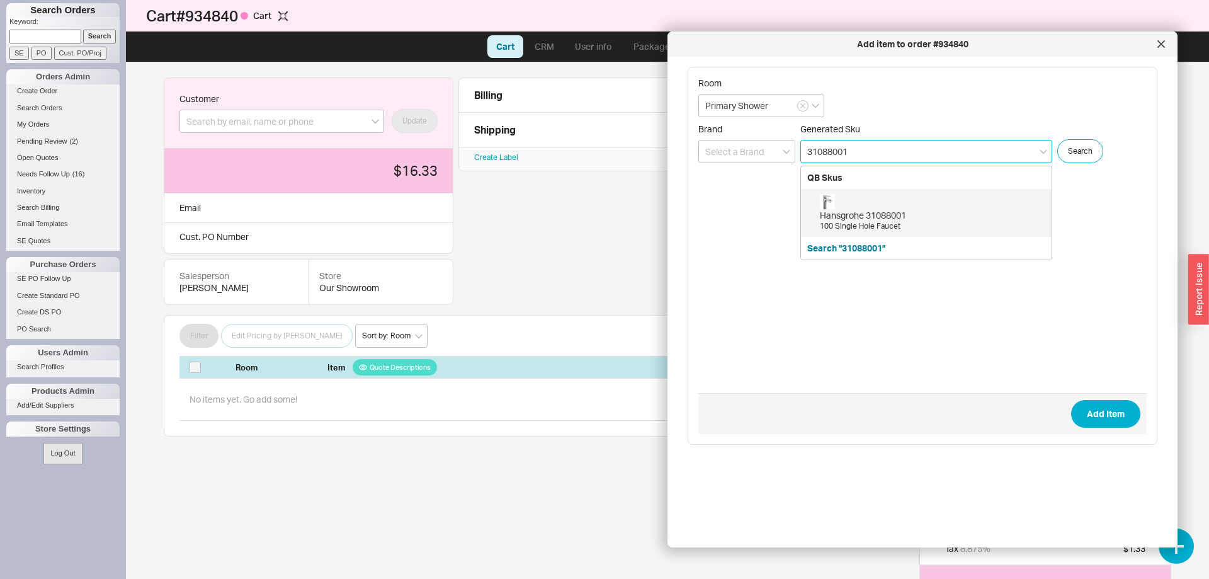
click at [867, 196] on div "Hansgrohe 31088001 100 Single Hole Faucet" at bounding box center [932, 213] width 225 height 38
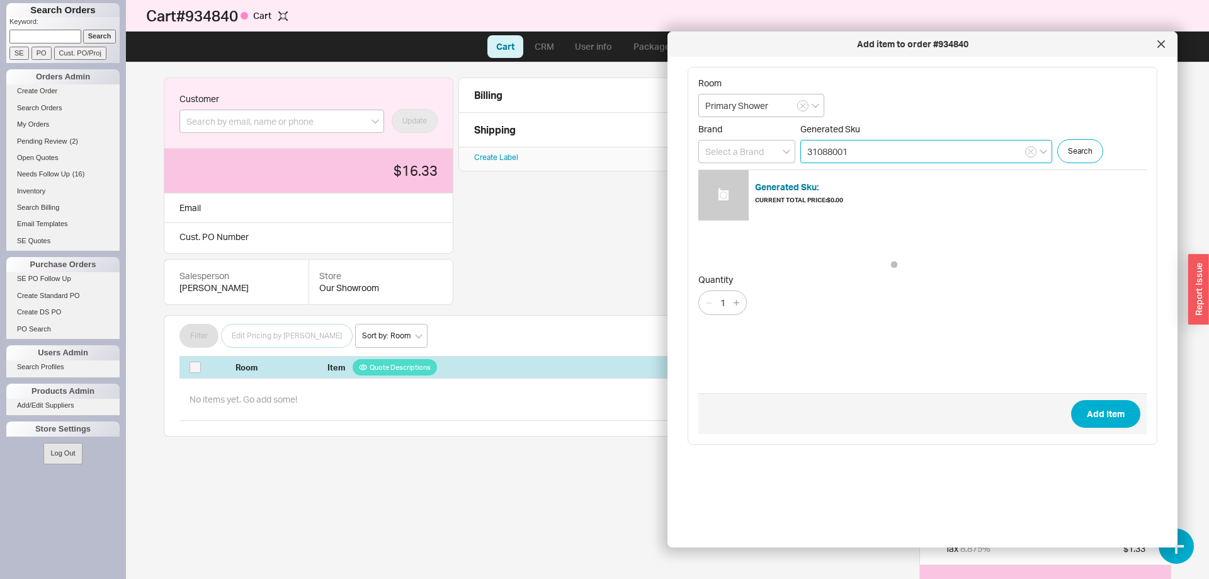
type input "31088001"
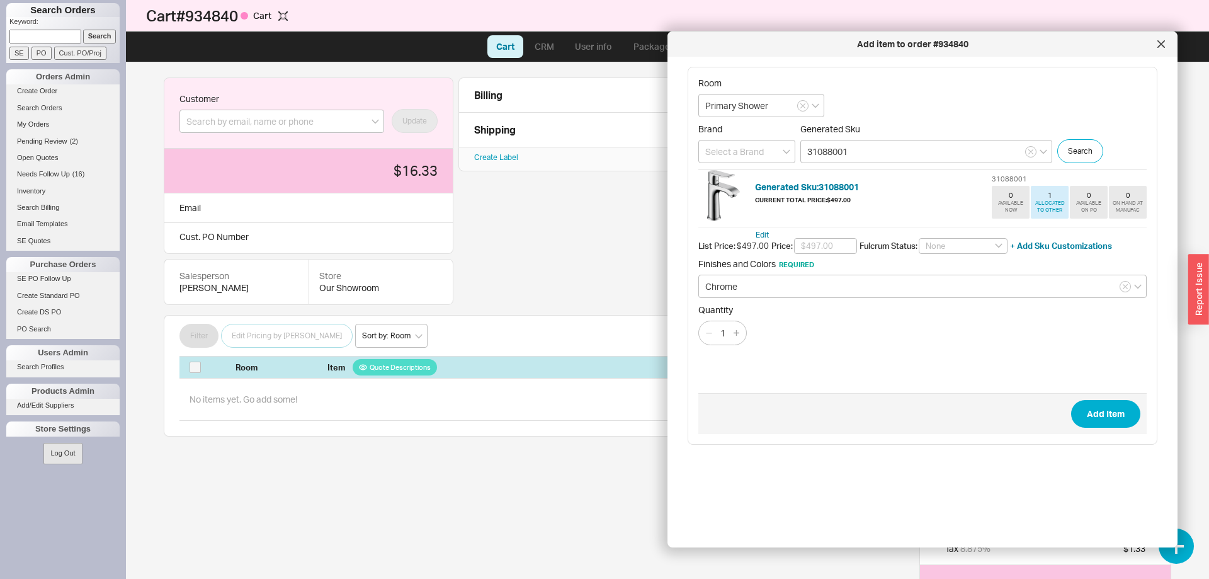
click at [739, 325] on div "1" at bounding box center [722, 333] width 48 height 25
click at [743, 334] on button "button" at bounding box center [737, 333] width 14 height 14
type input "2"
click at [1124, 420] on button "Add Item" at bounding box center [1105, 414] width 69 height 28
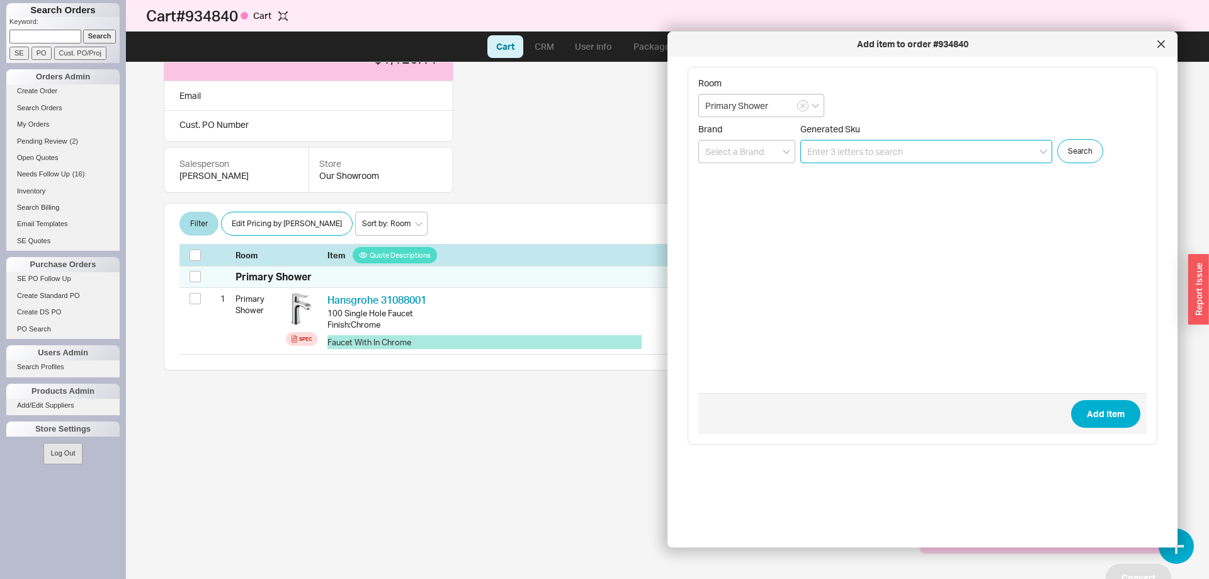
scroll to position [113, 0]
paste input "YC2430D4P1R3"
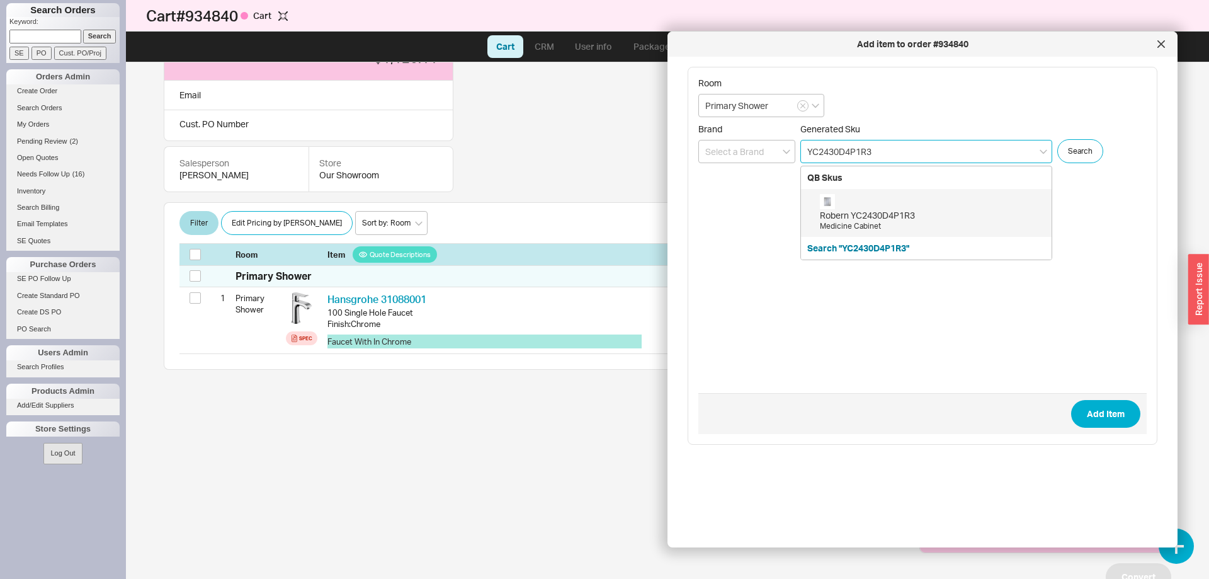
click at [908, 206] on div "Robern YC2430D4P1R3 Medicine Cabinet" at bounding box center [932, 213] width 225 height 38
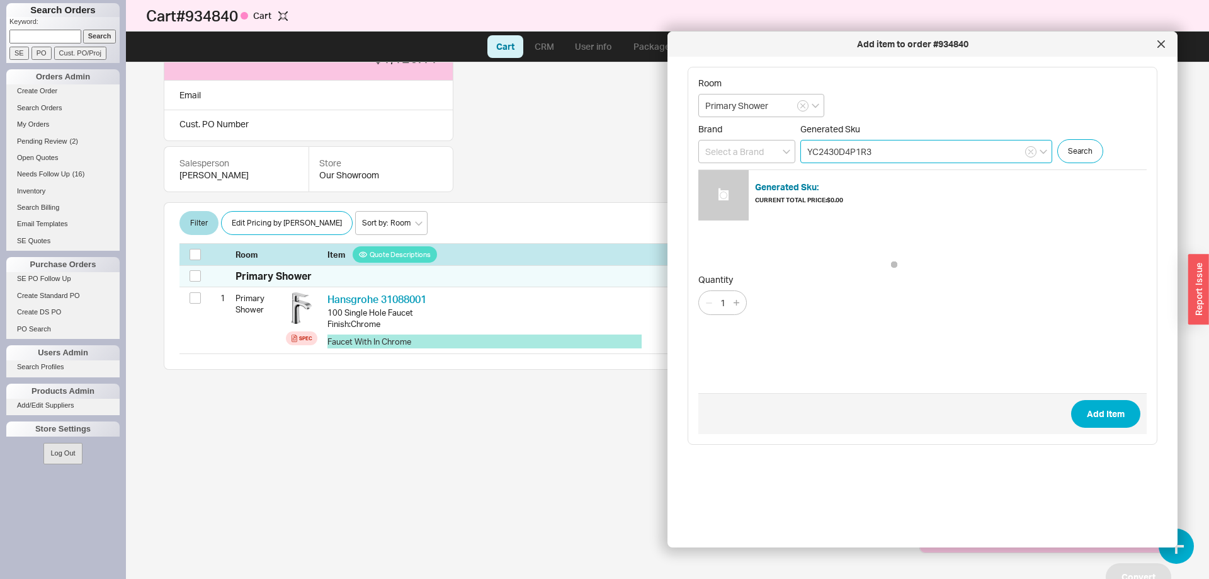
type input "YC2430D4P1R3"
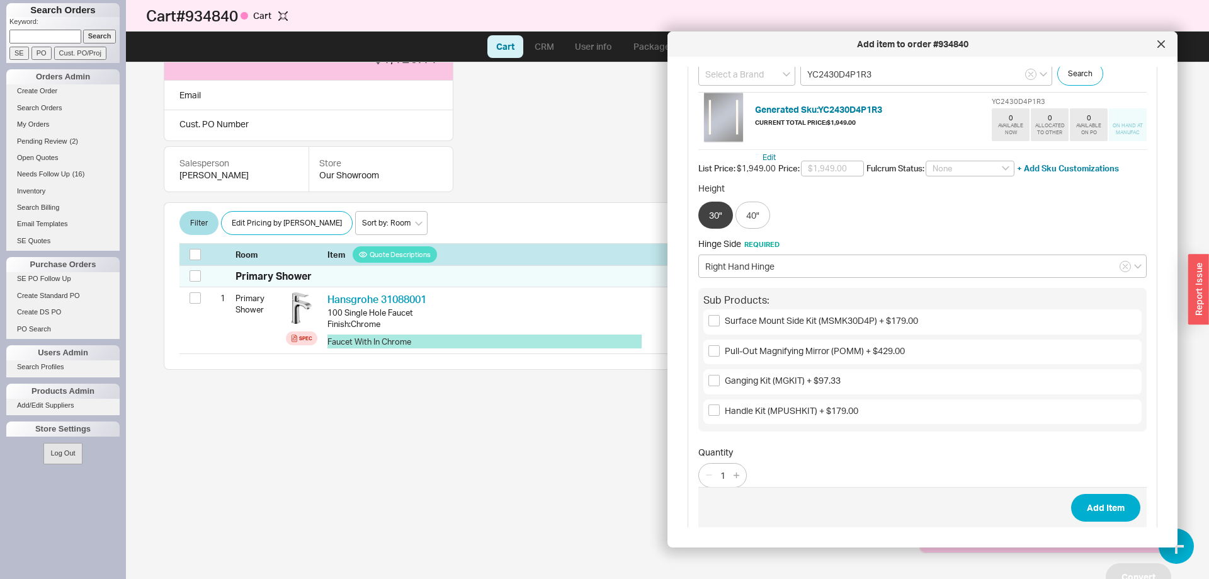
scroll to position [89, 0]
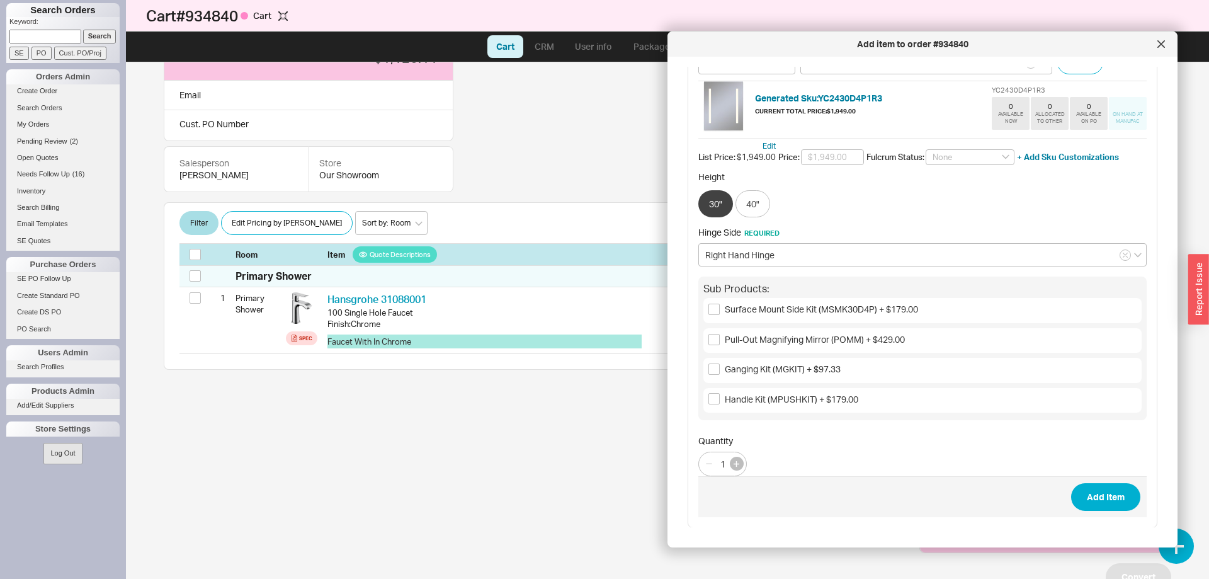
click at [734, 462] on icon "button" at bounding box center [737, 464] width 6 height 6
type input "2"
click at [1107, 489] on button "Add Item" at bounding box center [1105, 497] width 69 height 28
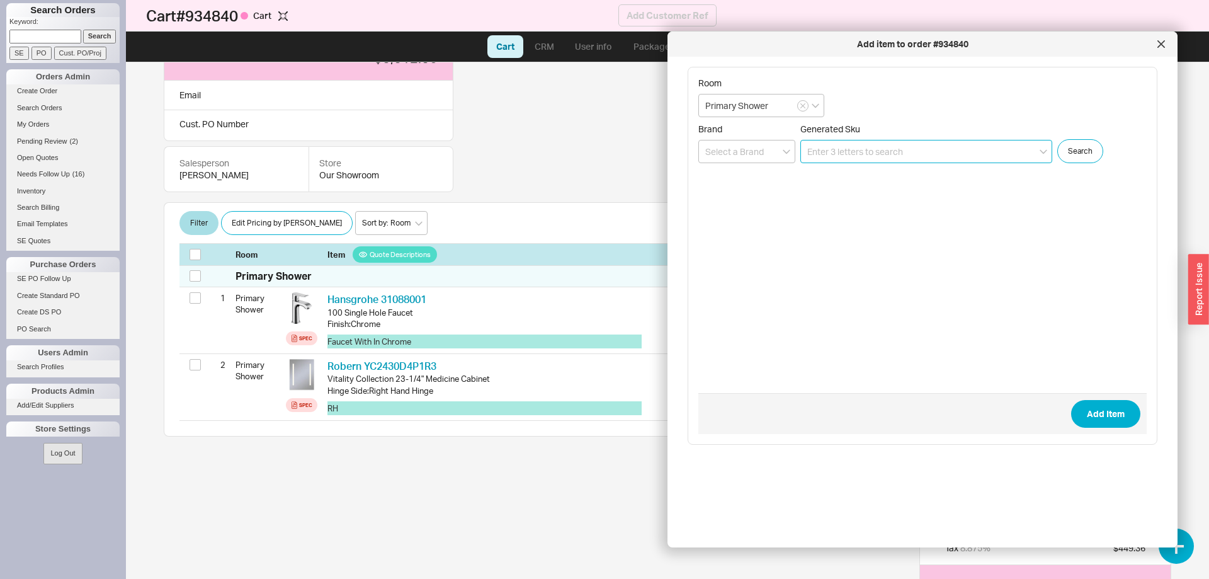
scroll to position [155, 0]
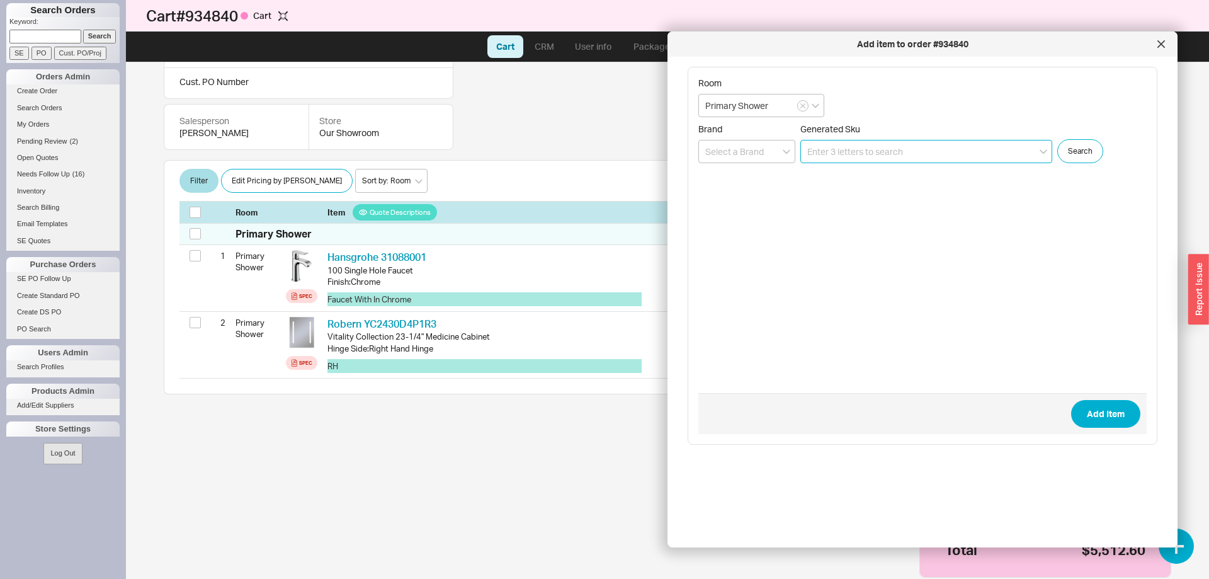
paste input "04231000"
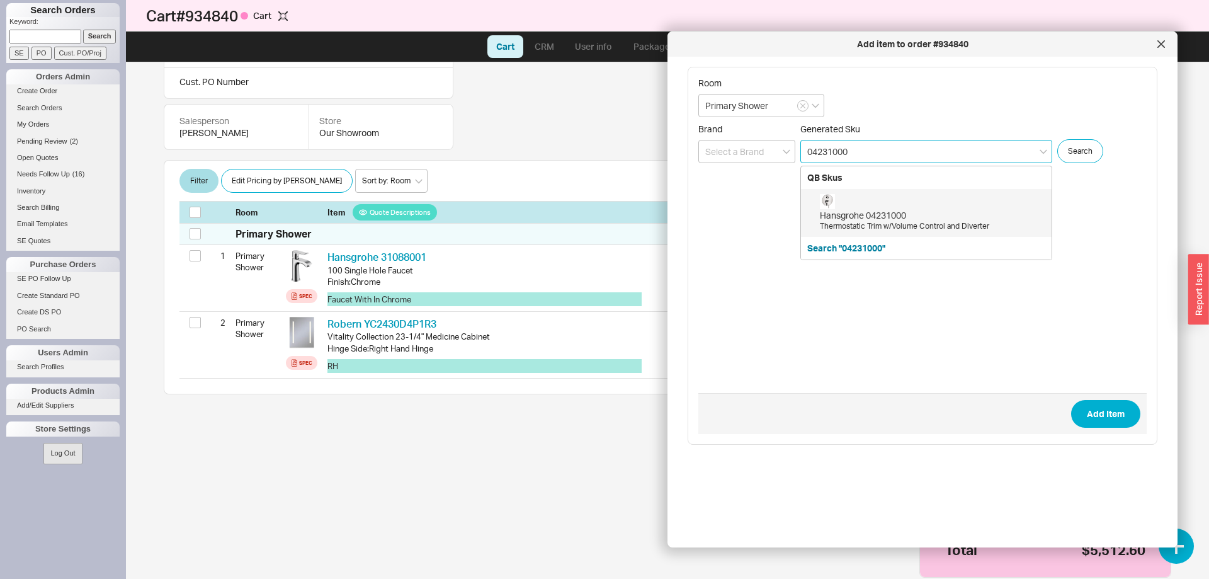
click at [880, 214] on div "Hansgrohe 04231000" at bounding box center [932, 215] width 225 height 13
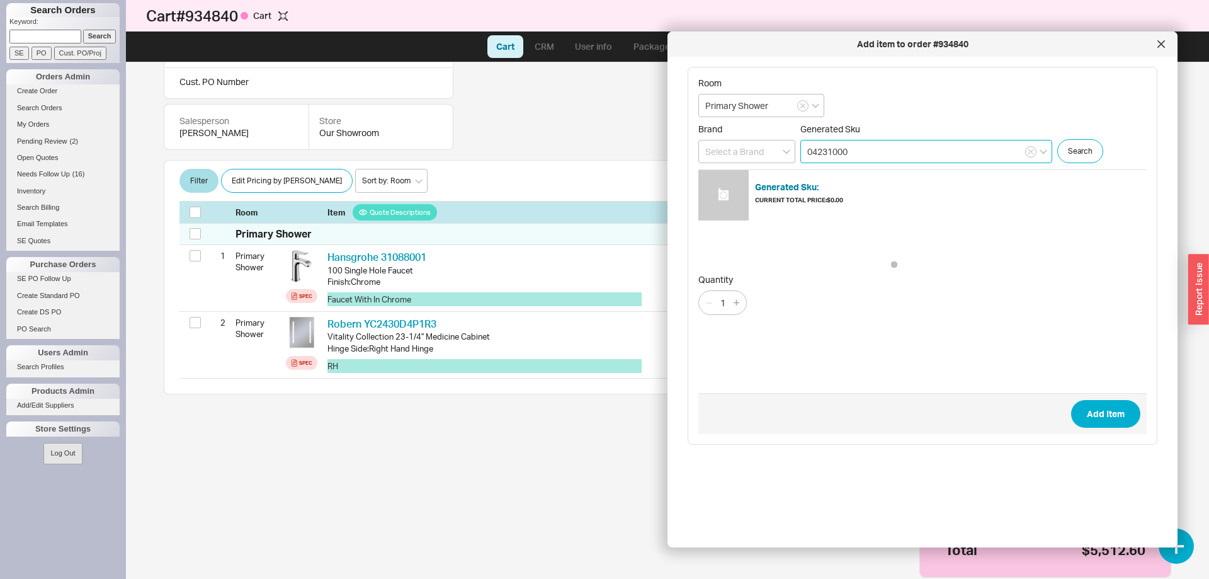
type input "04231000"
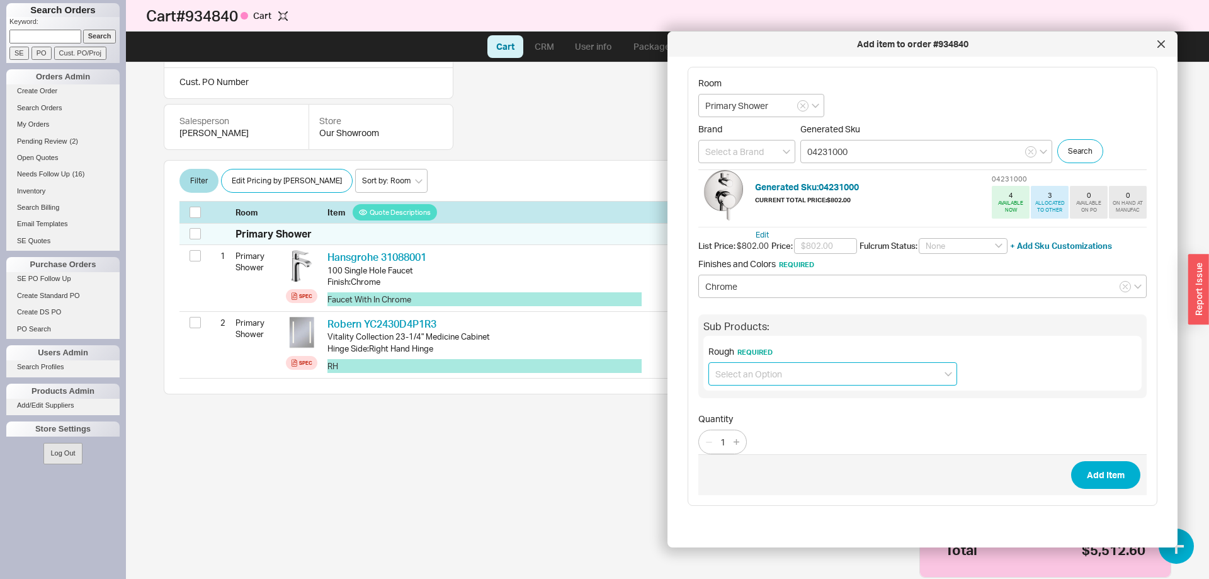
click at [752, 377] on input at bounding box center [833, 373] width 249 height 23
click at [763, 406] on div "iBox Universal Plus (01850181) + $198.00" at bounding box center [833, 400] width 248 height 23
type input "iBox Universal Plus (01850181) + $198.00"
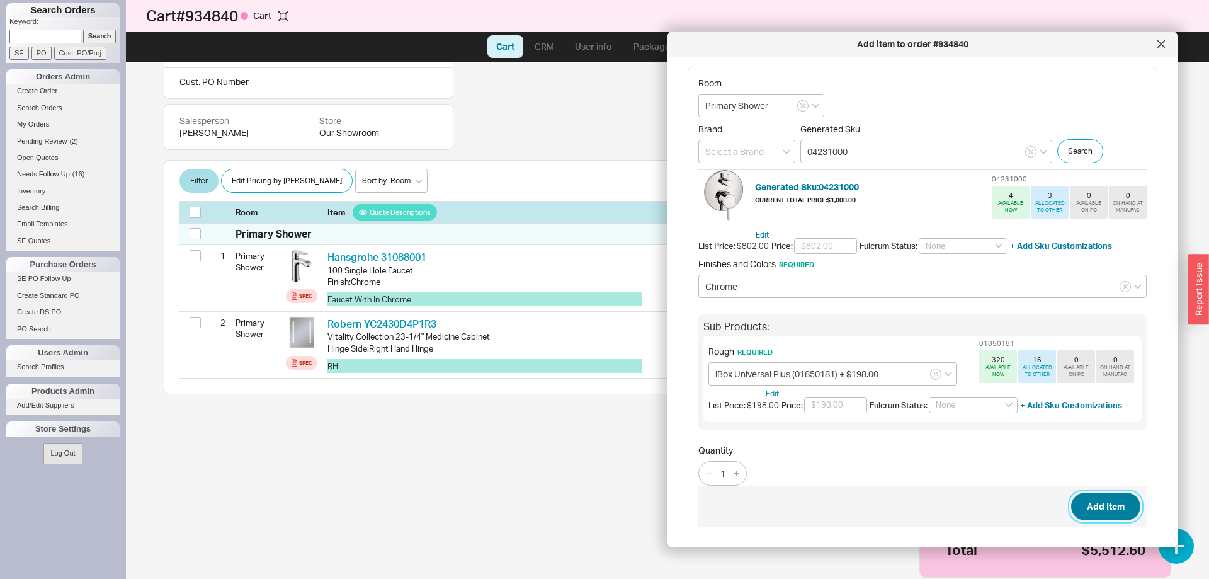
click at [1102, 505] on button "Add Item" at bounding box center [1105, 507] width 69 height 28
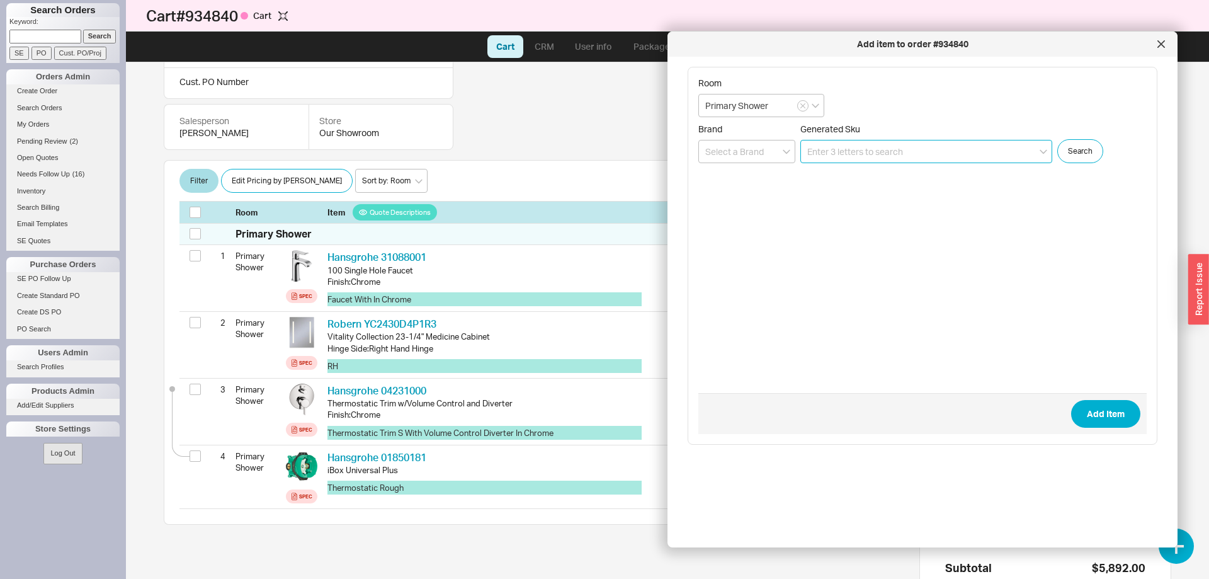
paste input "B730-PCH"
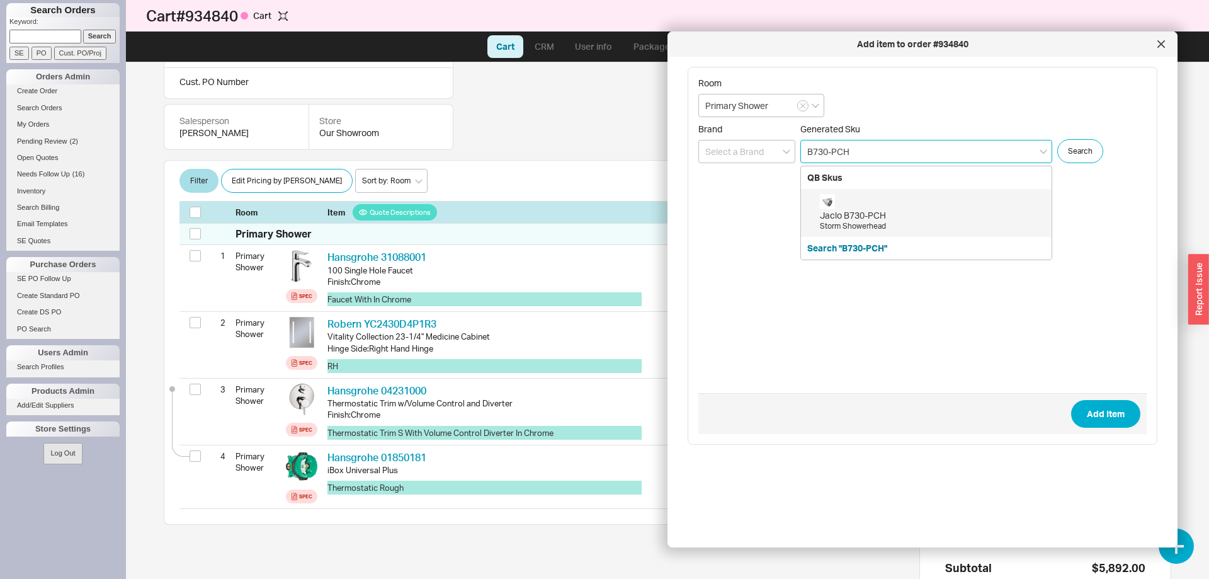
click at [938, 217] on div "Jaclo B730-PCH" at bounding box center [932, 215] width 225 height 13
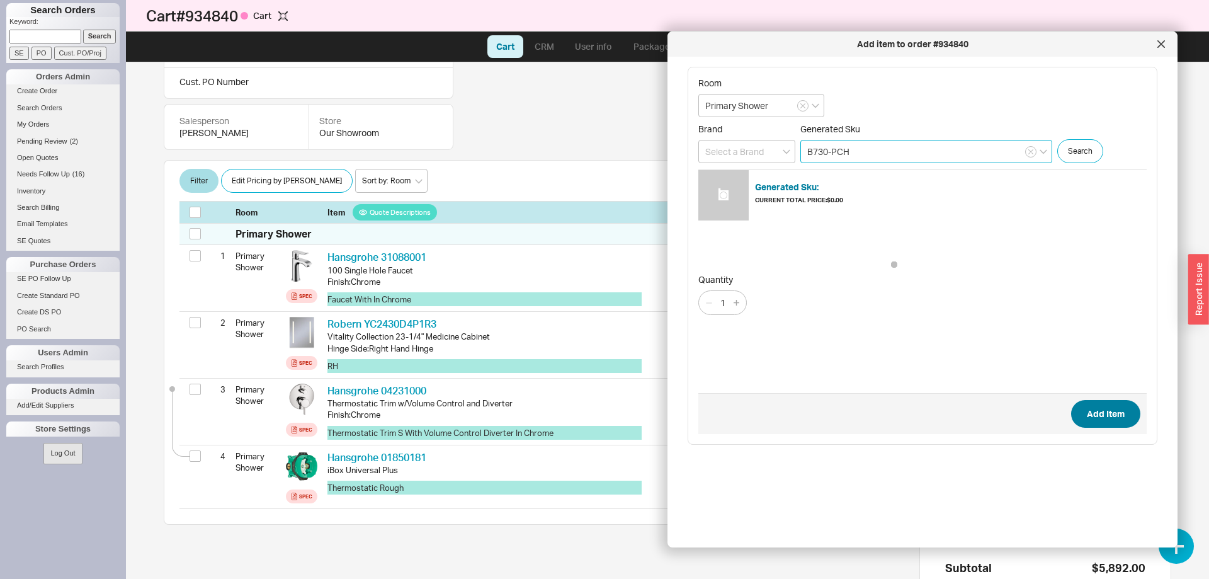
type input "B730-PCH"
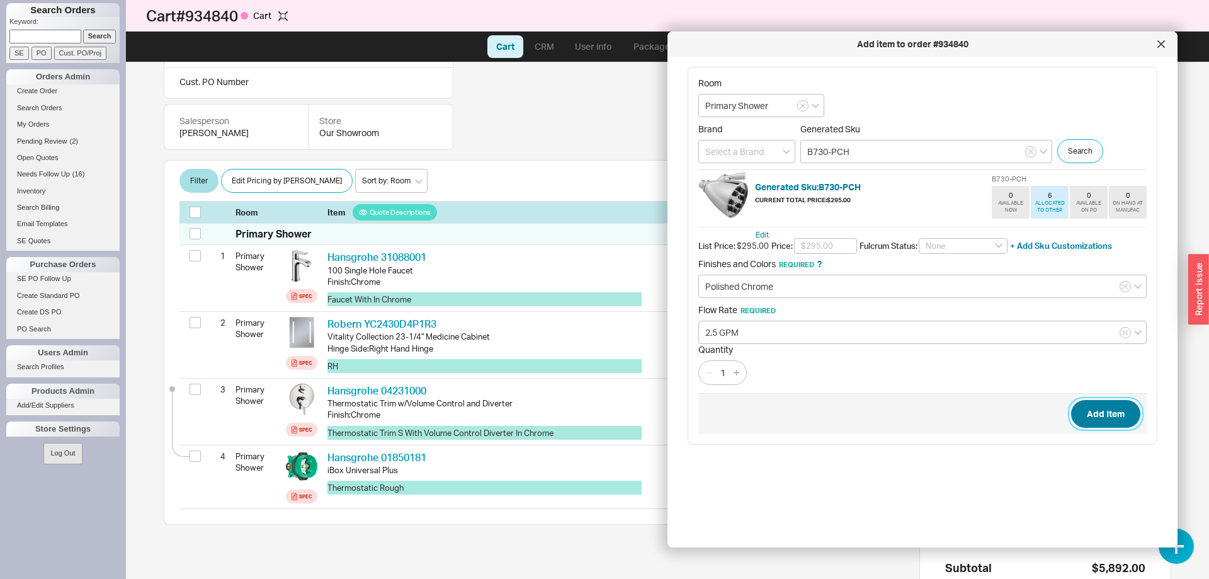
click at [1104, 412] on button "Add Item" at bounding box center [1105, 414] width 69 height 28
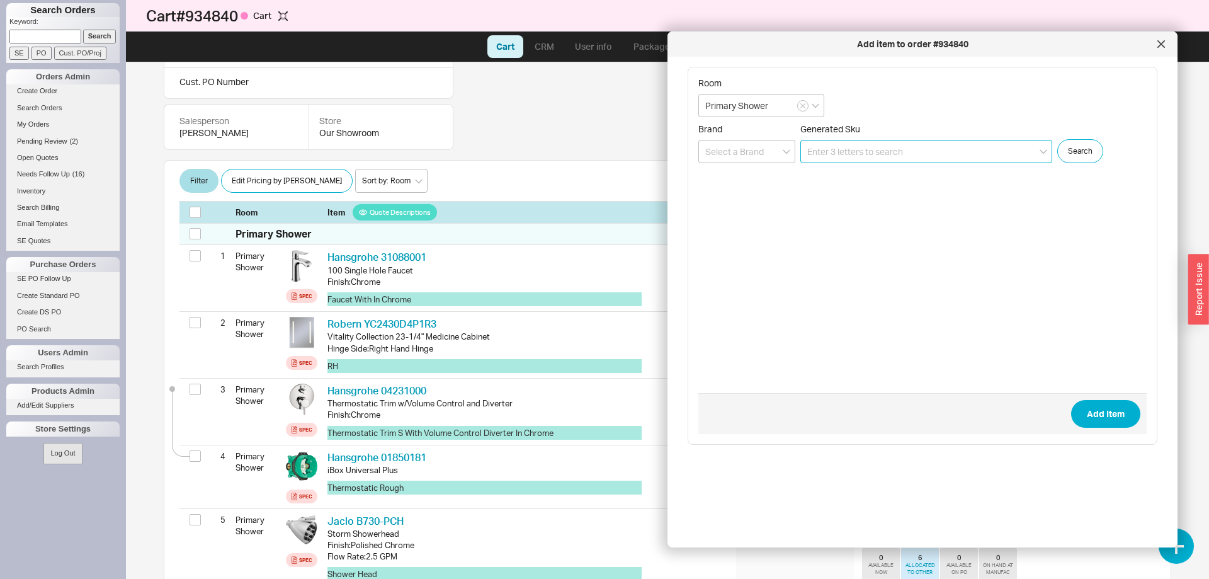
paste input "27411003"
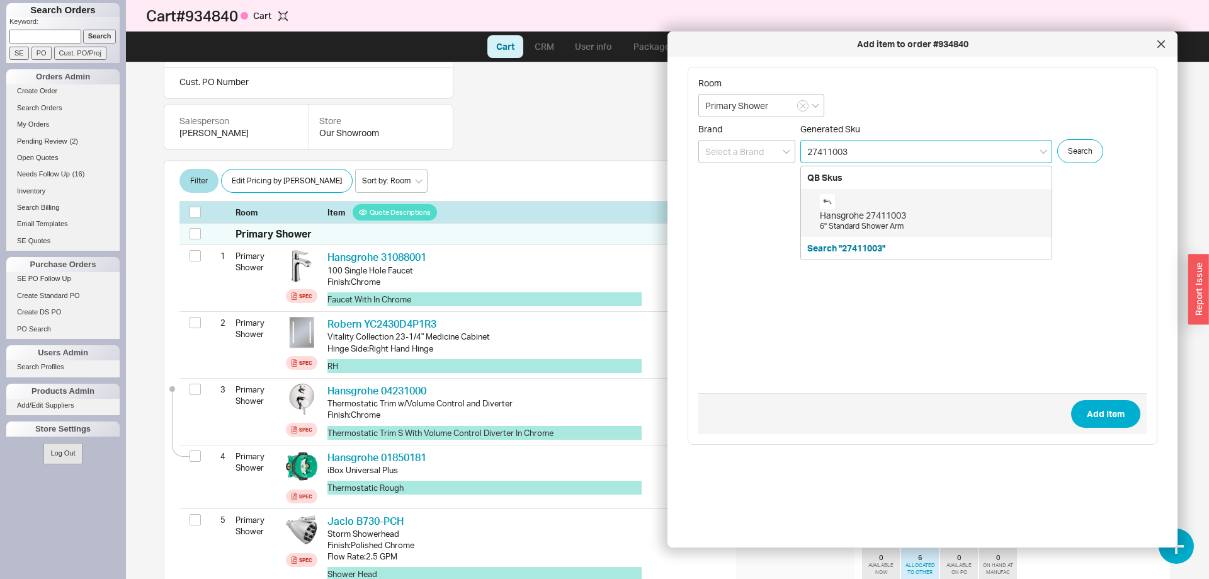
click at [913, 215] on div "Hansgrohe 27411003" at bounding box center [932, 215] width 225 height 13
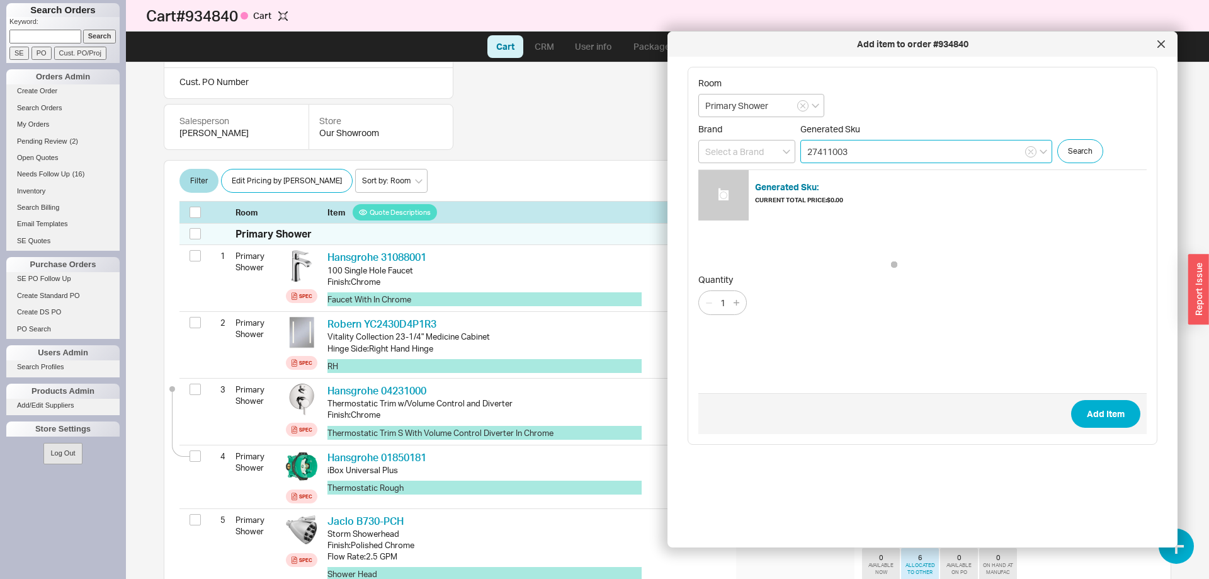
type input "27411003"
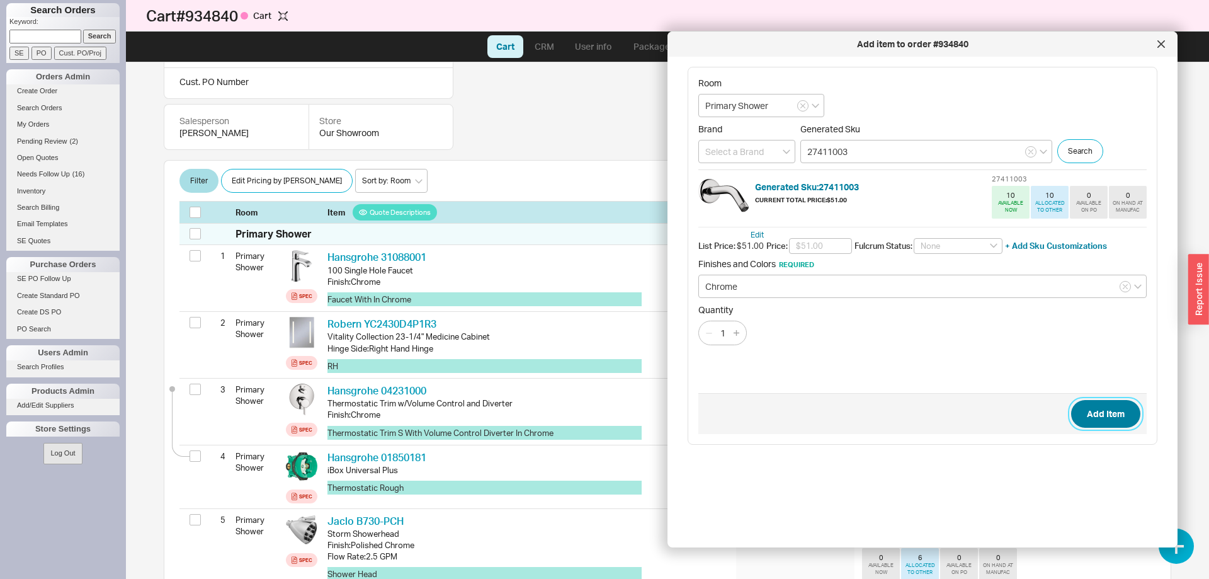
click at [1102, 415] on button "Add Item" at bounding box center [1105, 414] width 69 height 28
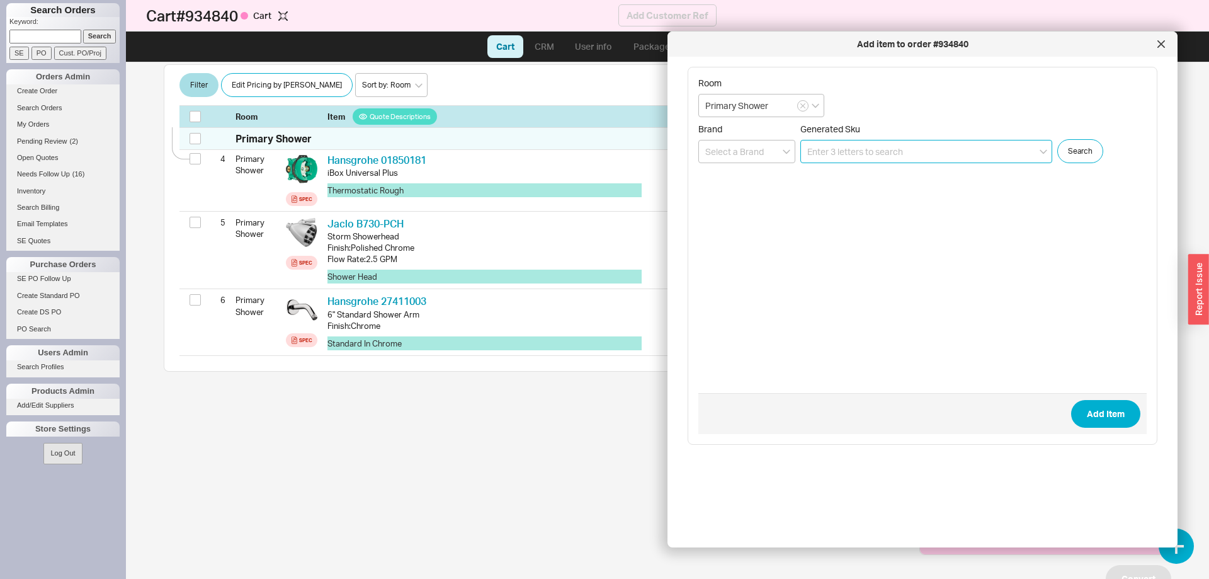
scroll to position [454, 0]
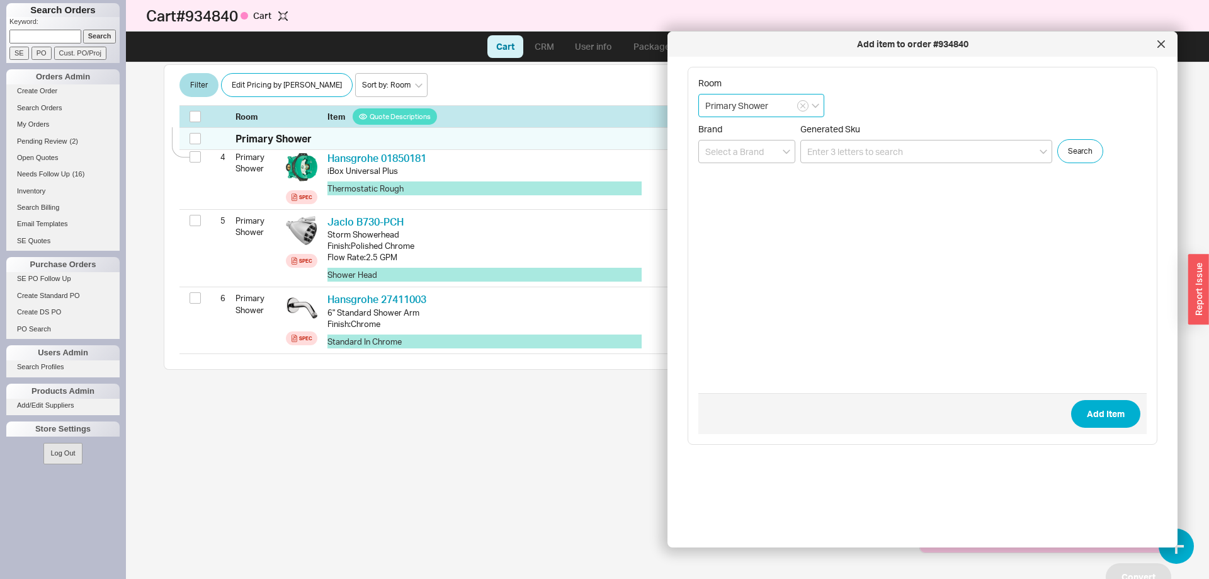
click at [757, 110] on input "Primary Shower" at bounding box center [761, 105] width 126 height 23
type input "Primary Tub"
click at [853, 155] on input at bounding box center [926, 151] width 252 height 23
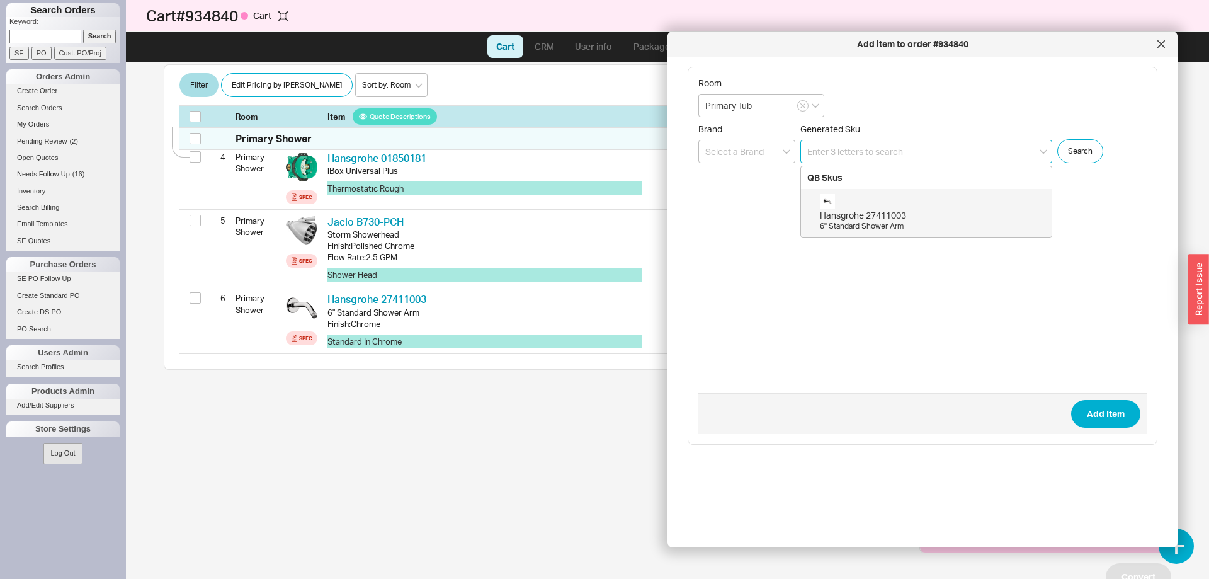
paste input "LAC6030ATO-LWO-WH"
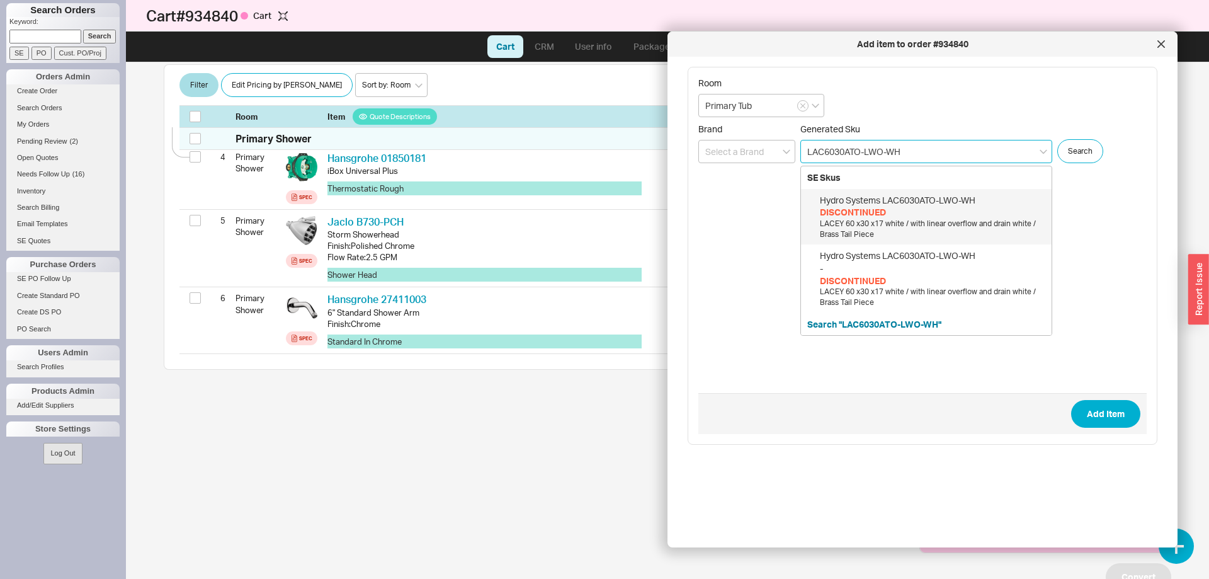
click at [855, 203] on div "Hydro Systems LAC6030ATO-LWO-WH" at bounding box center [932, 200] width 225 height 13
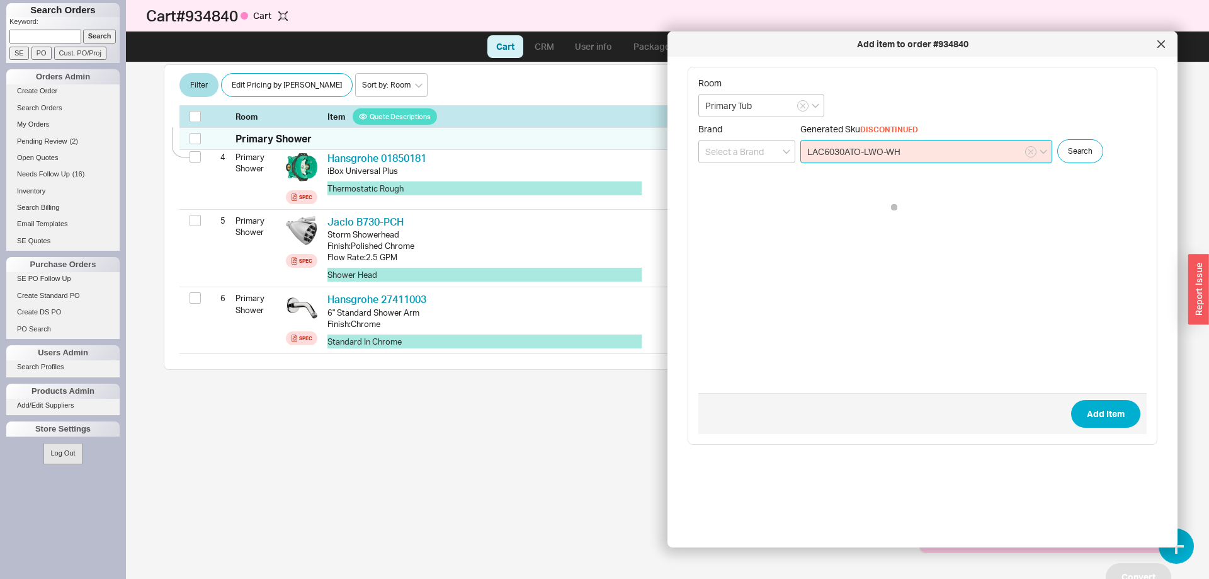
type input "LAC6030ATO-LWO-WH"
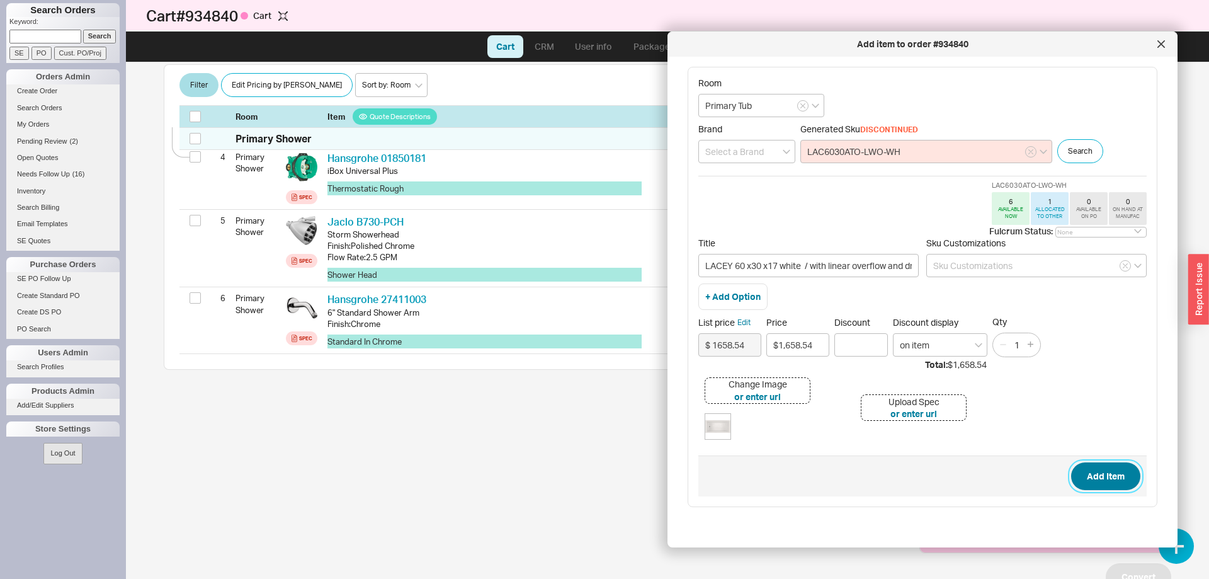
click at [1108, 472] on button "Add Item" at bounding box center [1105, 476] width 69 height 28
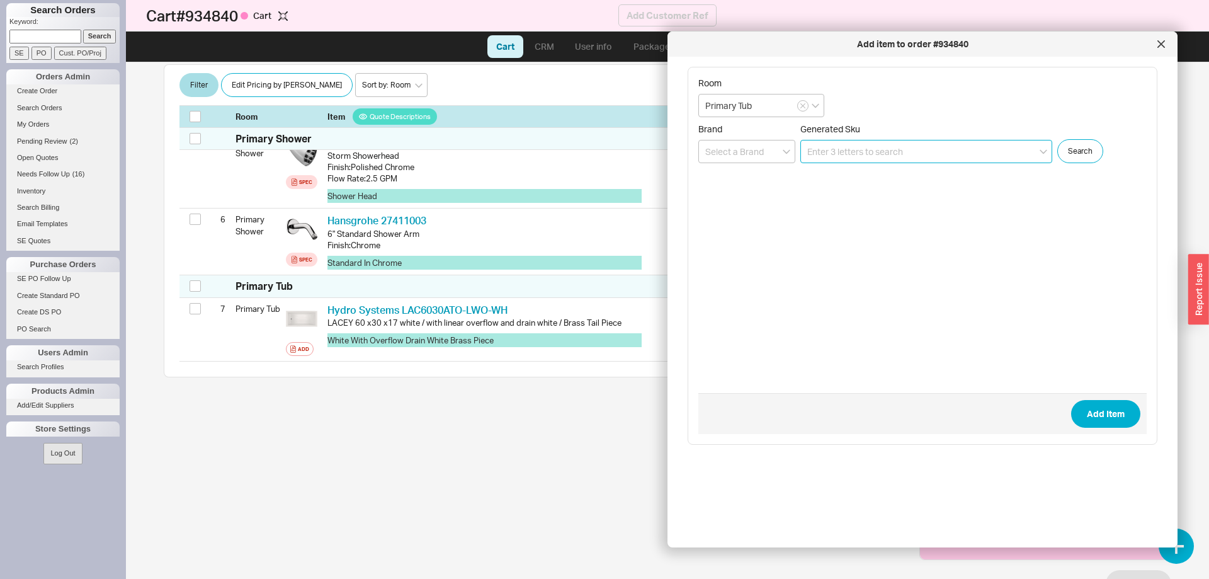
scroll to position [540, 0]
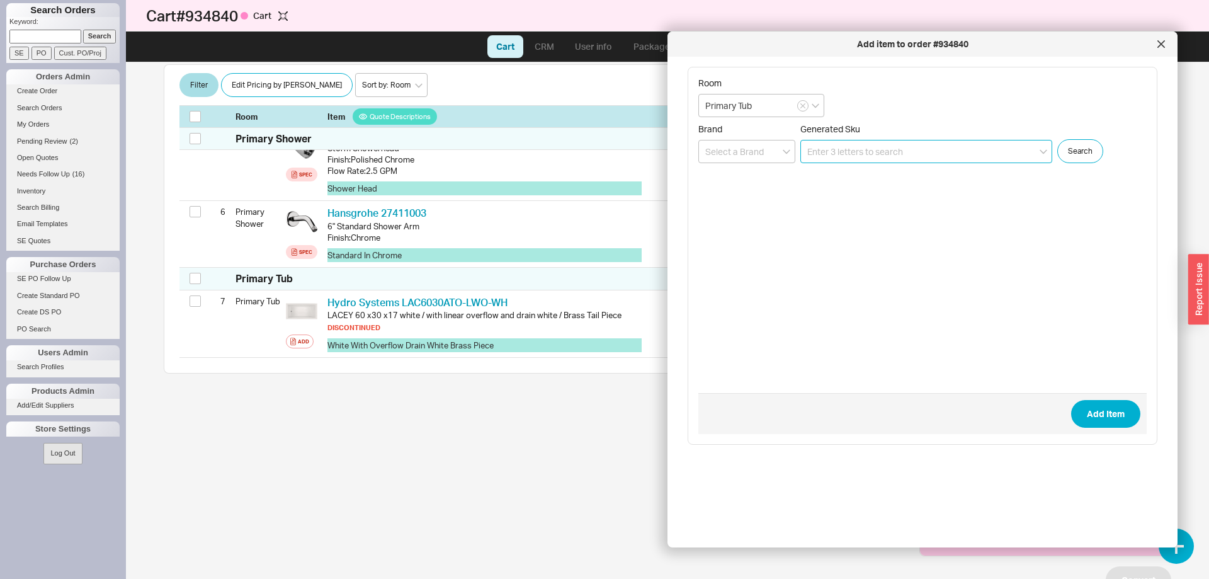
paste input "TF1000"
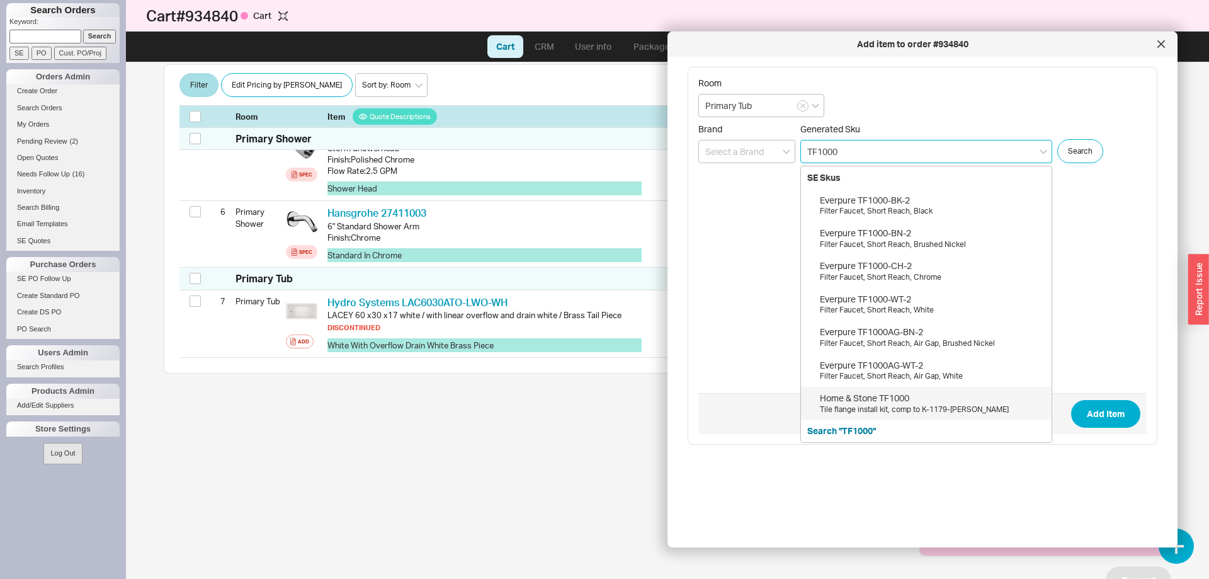
click at [936, 400] on div "Home & Stone TF1000" at bounding box center [932, 398] width 225 height 13
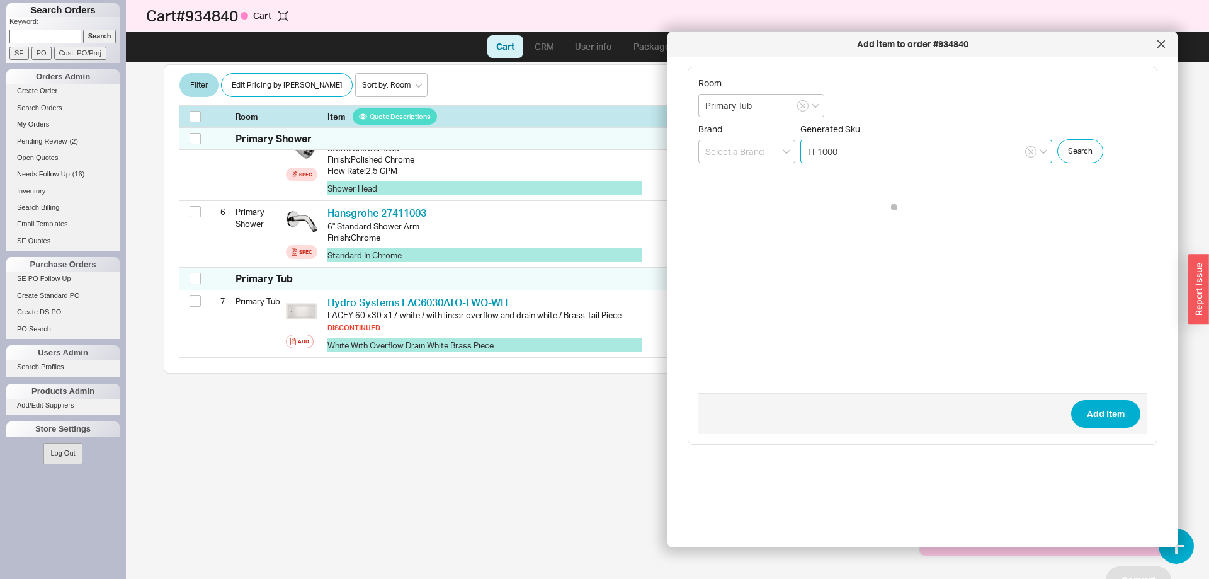
type input "TF1000"
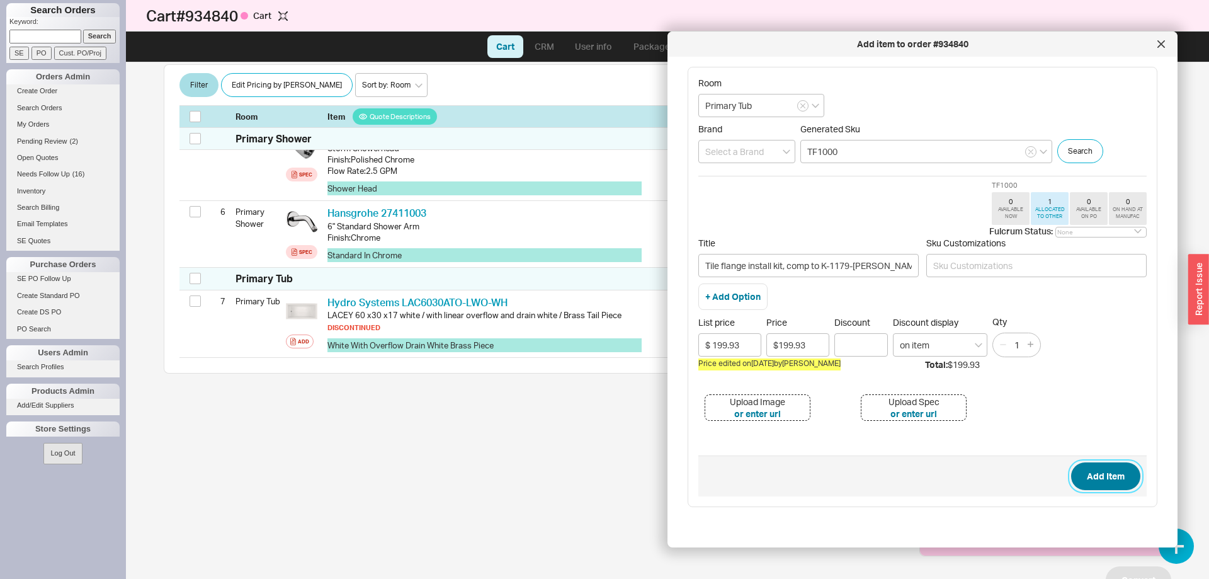
click at [1105, 476] on button "Add Item" at bounding box center [1105, 476] width 69 height 28
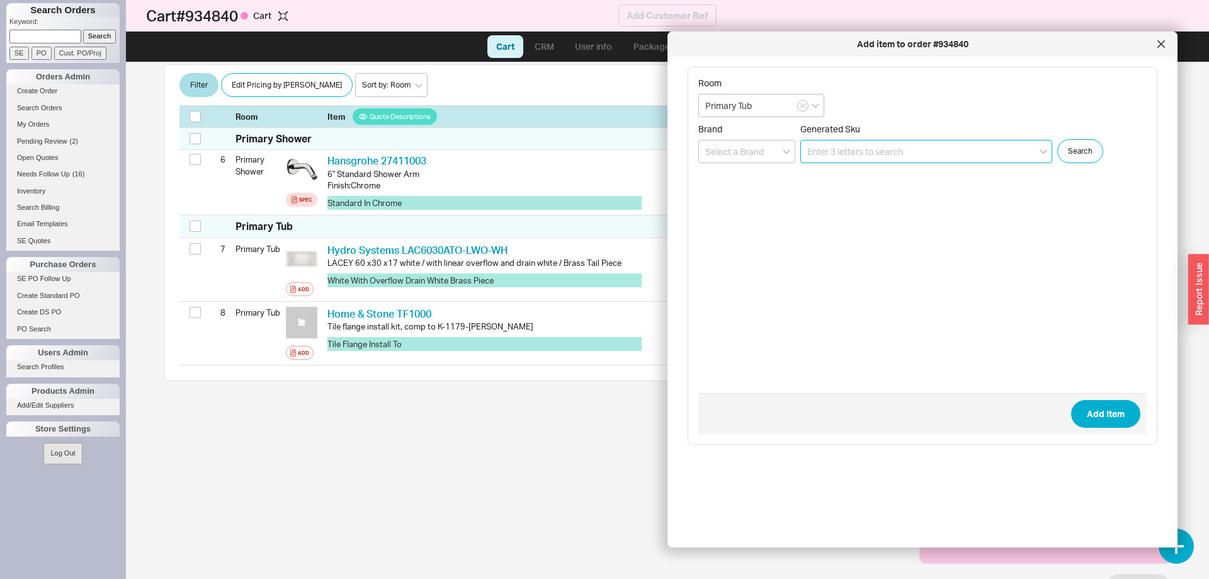
scroll to position [604, 0]
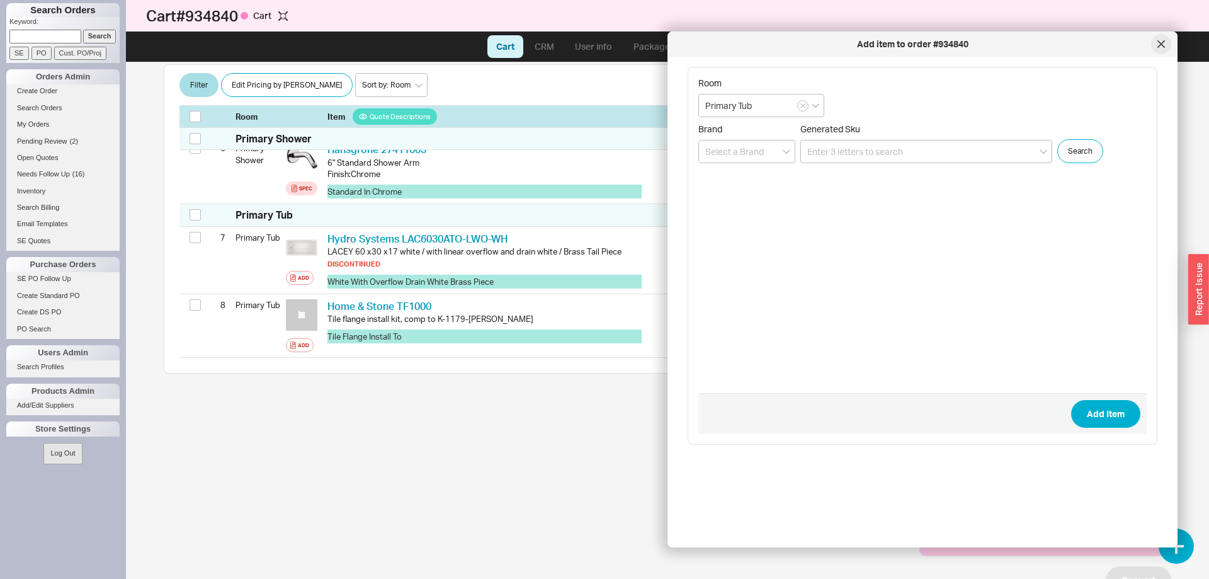
click at [1161, 42] on icon at bounding box center [1162, 44] width 8 height 8
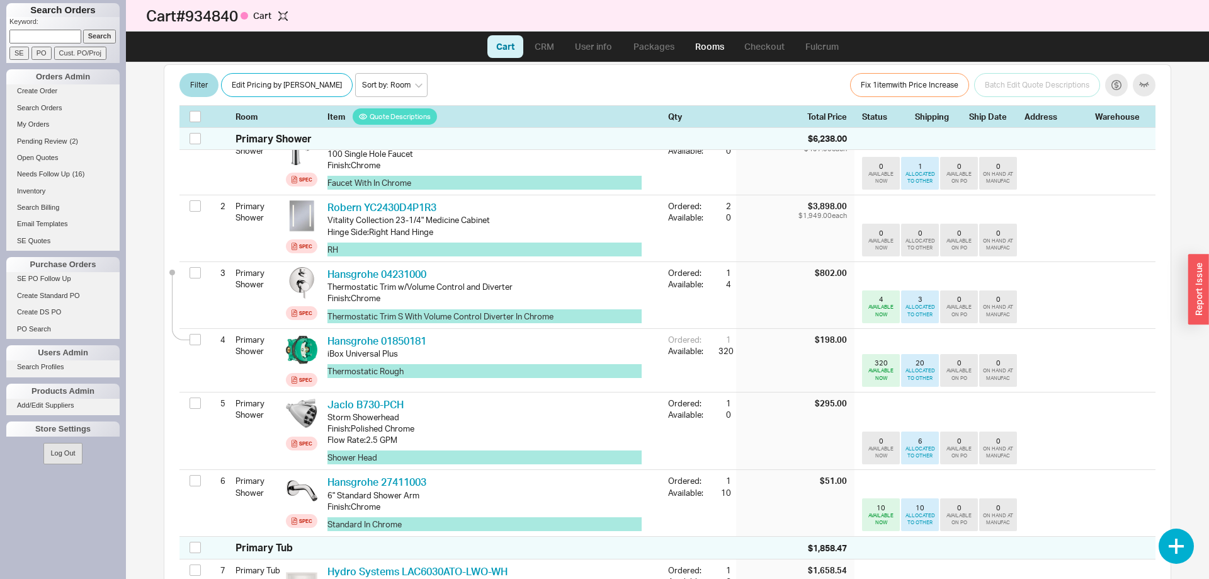
scroll to position [347, 0]
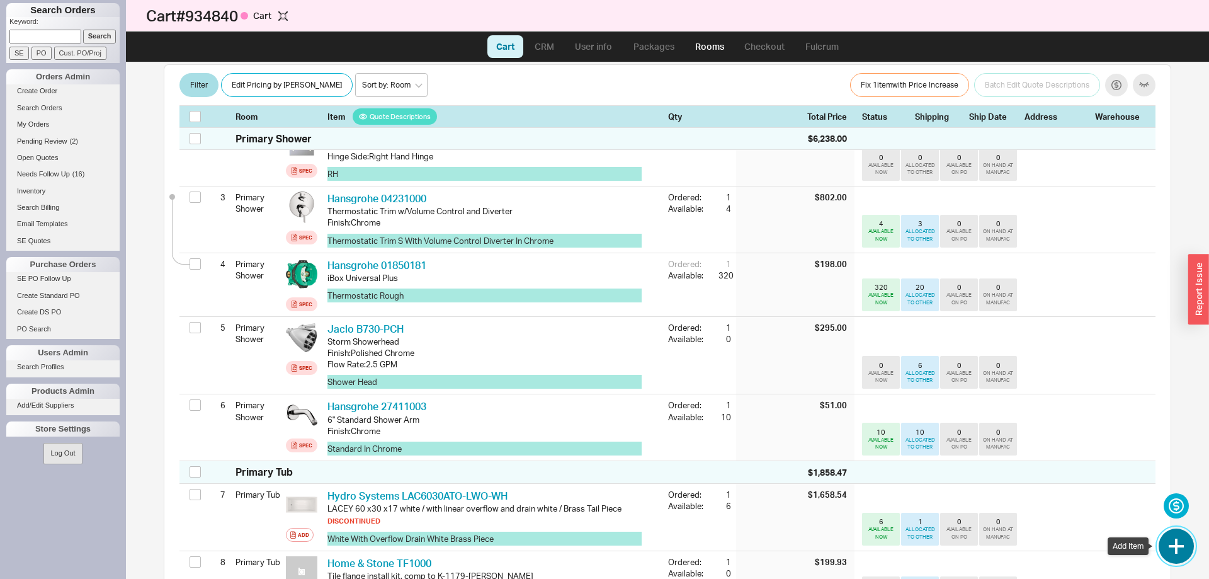
click at [1172, 540] on button "button" at bounding box center [1176, 545] width 35 height 35
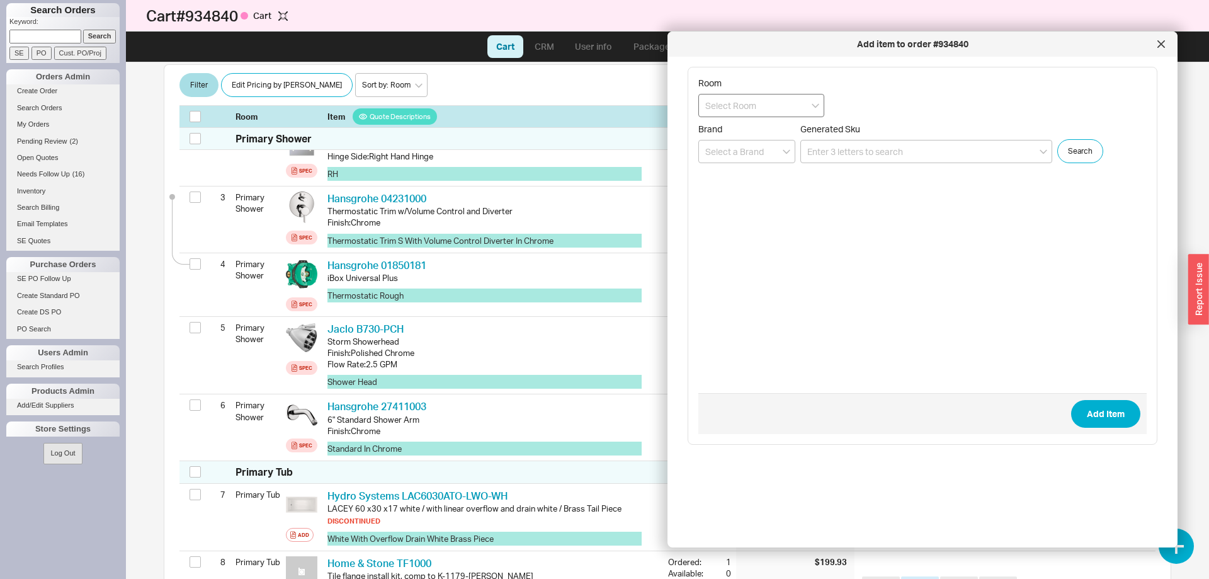
drag, startPoint x: 778, startPoint y: 98, endPoint x: 776, endPoint y: 105, distance: 7.2
click at [778, 98] on input at bounding box center [761, 105] width 126 height 23
click at [764, 154] on div "Primary Tub" at bounding box center [761, 154] width 125 height 23
type input "Primary Tub"
paste input "04231000"
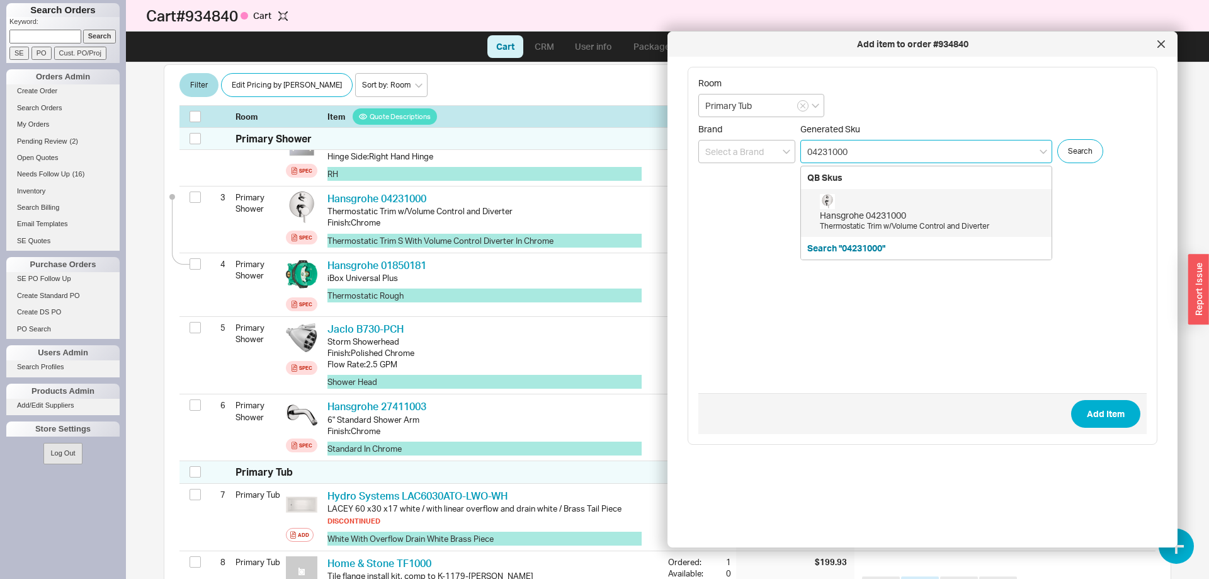
click at [914, 222] on div "Thermostatic Trim w/Volume Control and Diverter" at bounding box center [932, 226] width 225 height 11
type input "04231000"
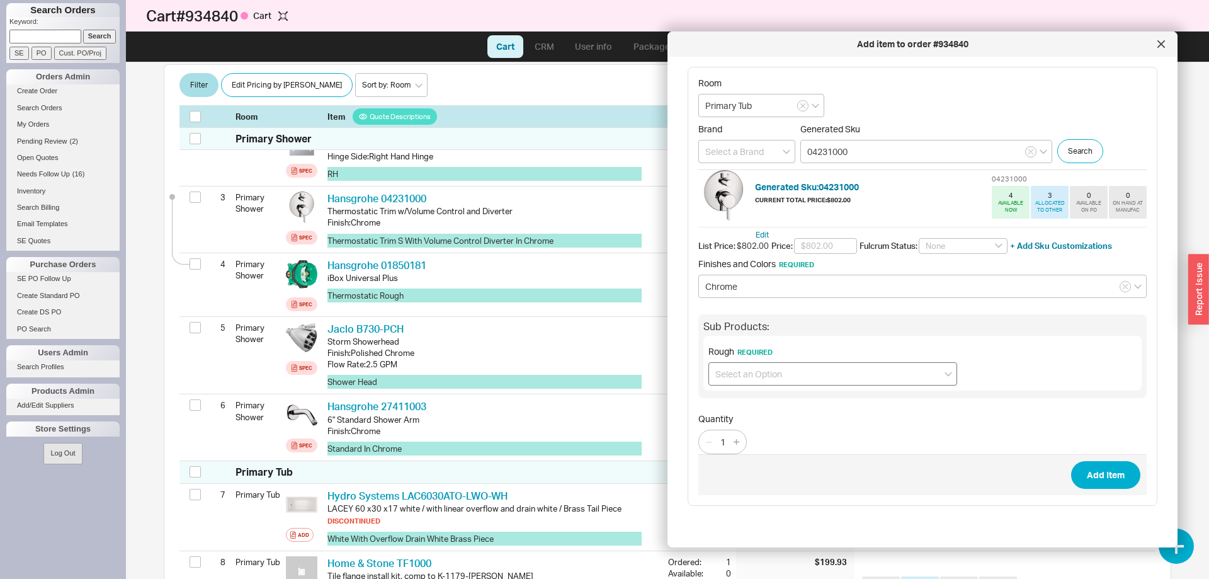
drag, startPoint x: 828, startPoint y: 388, endPoint x: 827, endPoint y: 379, distance: 9.5
click at [827, 387] on div "Rough Required" at bounding box center [922, 363] width 438 height 55
click at [827, 376] on input at bounding box center [833, 373] width 249 height 23
click at [838, 396] on div "iBox Universal Plus (01850181) + $198.00" at bounding box center [833, 400] width 248 height 23
type input "iBox Universal Plus (01850181) + $198.00"
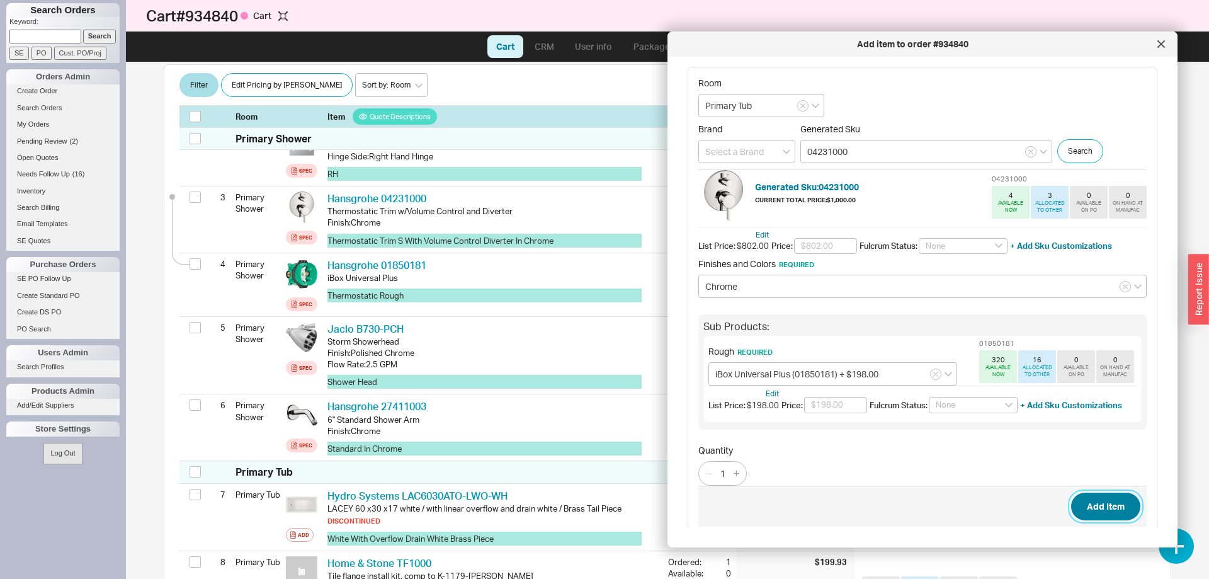
click at [1106, 503] on button "Add Item" at bounding box center [1105, 507] width 69 height 28
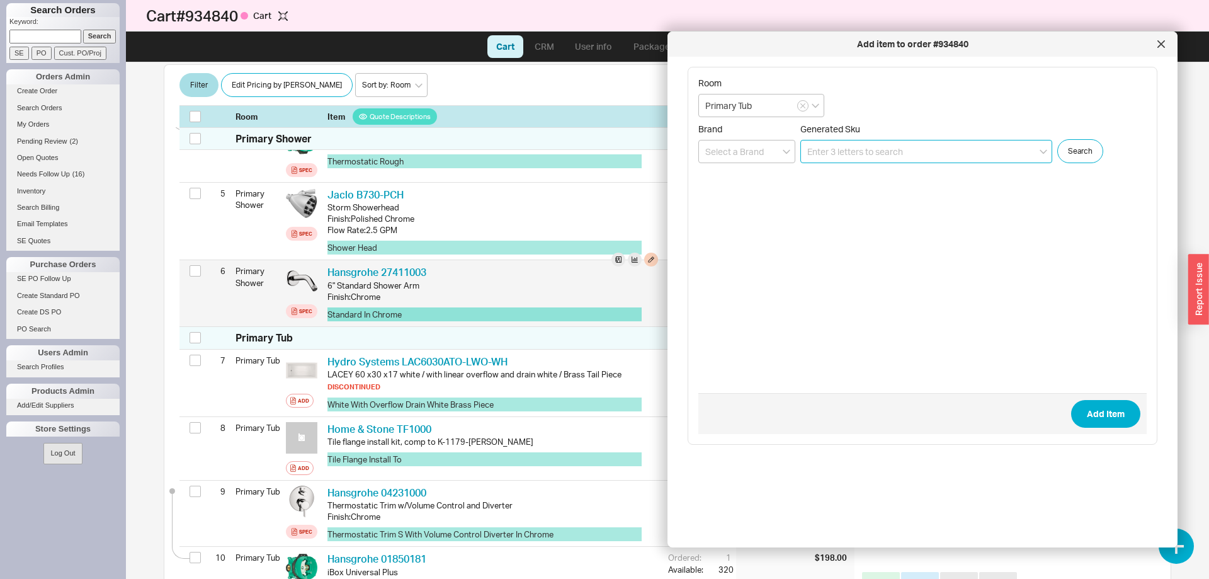
scroll to position [288, 0]
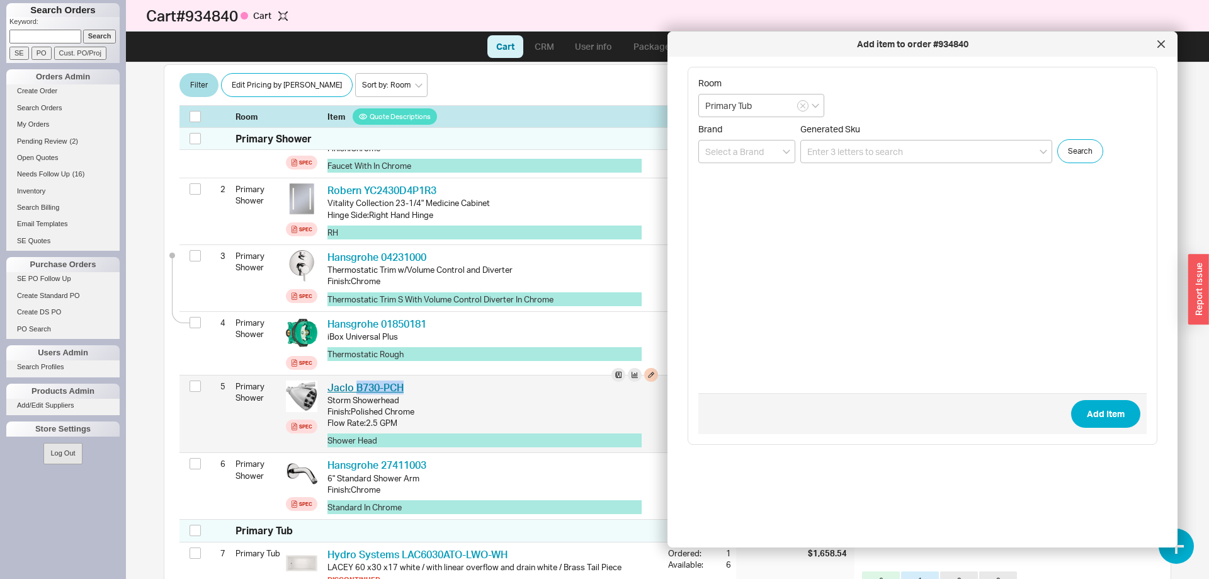
drag, startPoint x: 418, startPoint y: 384, endPoint x: 355, endPoint y: 384, distance: 63.6
click at [355, 384] on div "Jaclo B730-PCH JCL B730-PCH" at bounding box center [492, 387] width 331 height 14
copy link "B730-PCH"
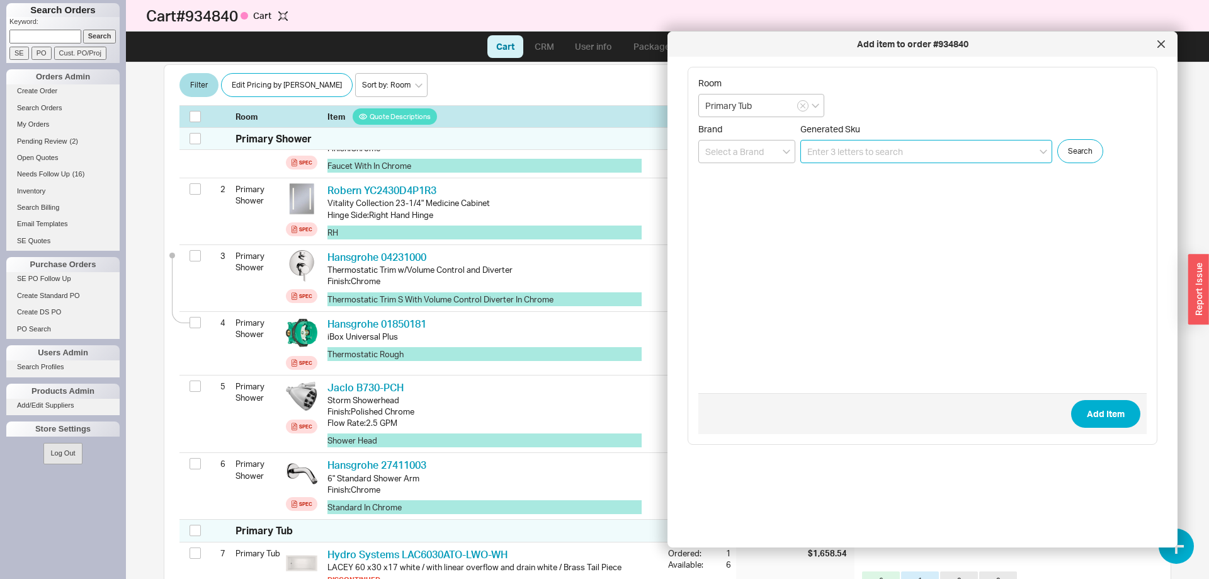
paste input "B730-PCH"
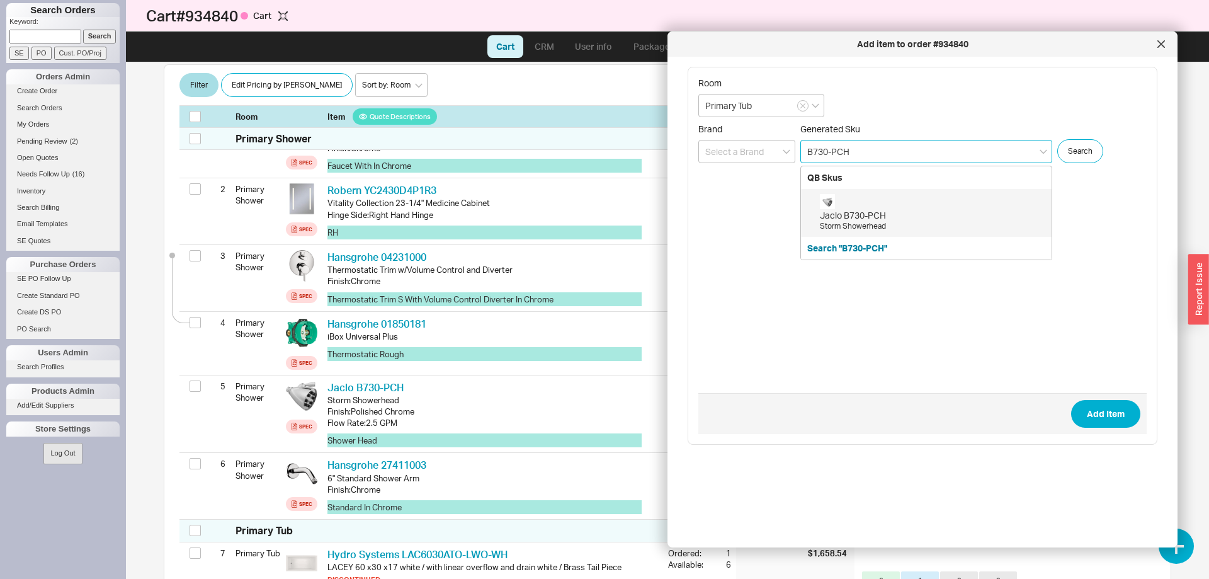
click at [924, 215] on div "Jaclo B730-PCH" at bounding box center [932, 215] width 225 height 13
type input "B730-PCH"
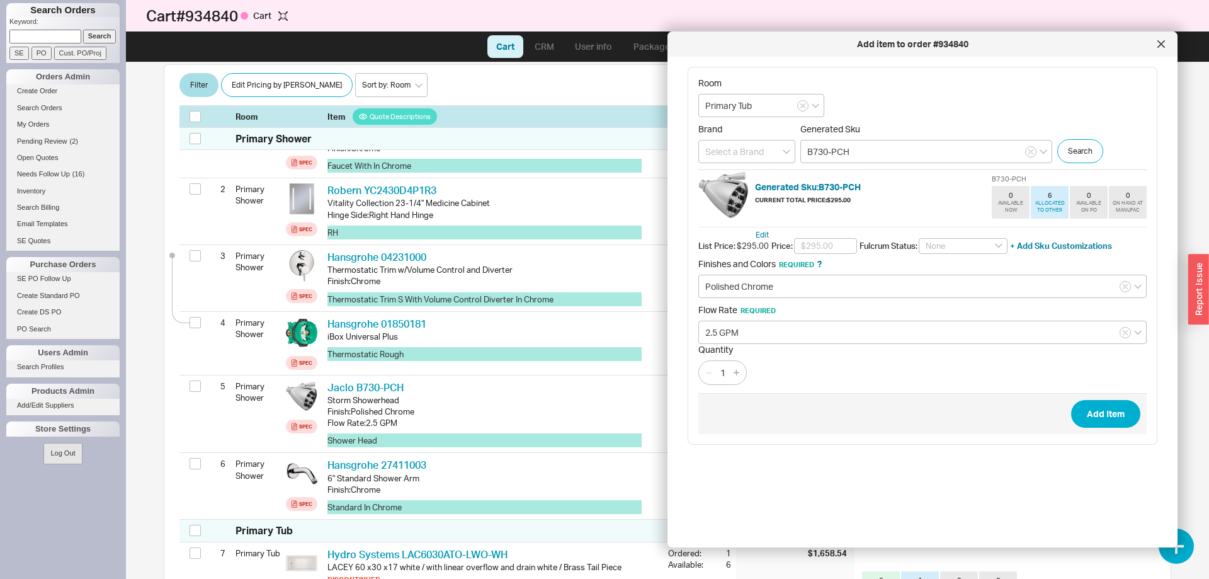
click at [1108, 398] on span "Add Item" at bounding box center [922, 413] width 448 height 41
click at [1103, 411] on button "Add Item" at bounding box center [1105, 414] width 69 height 28
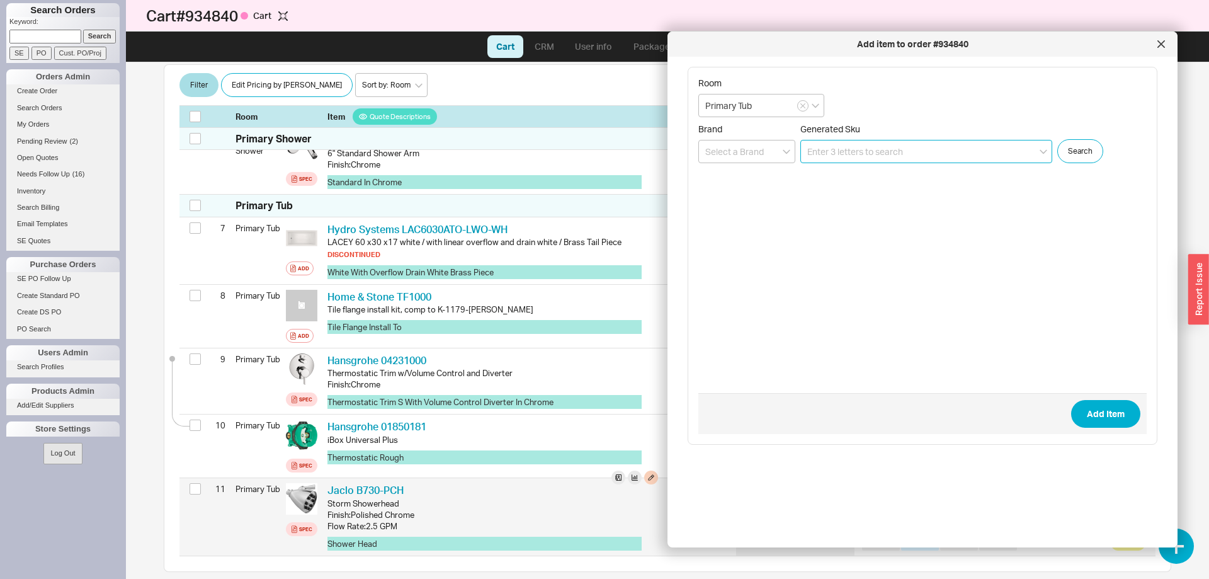
scroll to position [423, 0]
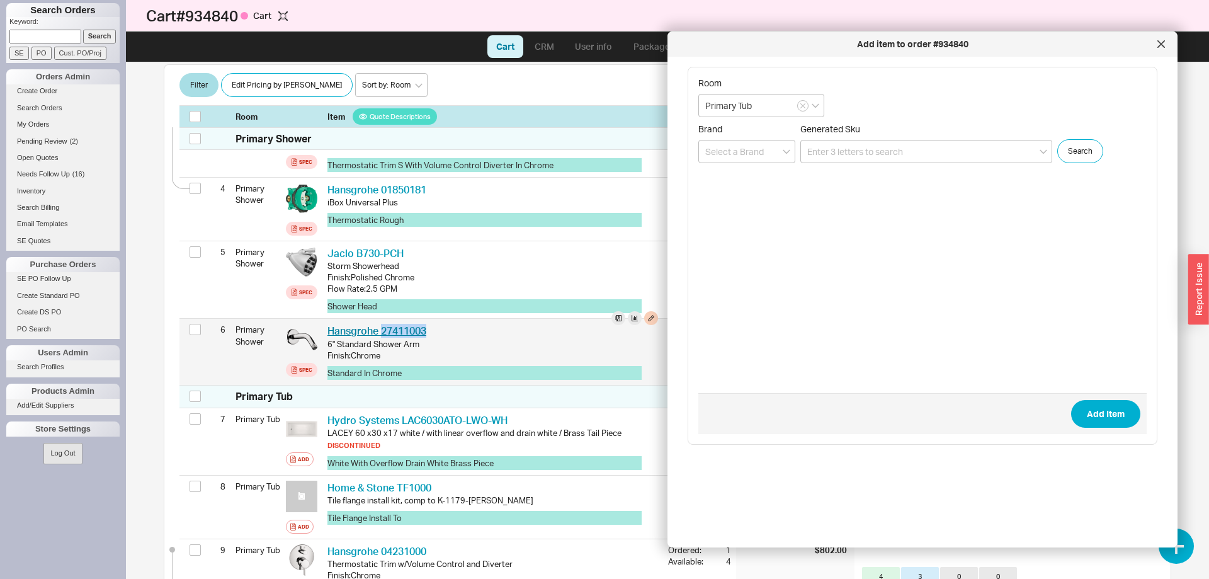
drag, startPoint x: 436, startPoint y: 328, endPoint x: 382, endPoint y: 334, distance: 53.8
click at [382, 334] on div "Hansgrohe 27411003 HGR 27411003" at bounding box center [492, 331] width 331 height 14
copy link "27411003"
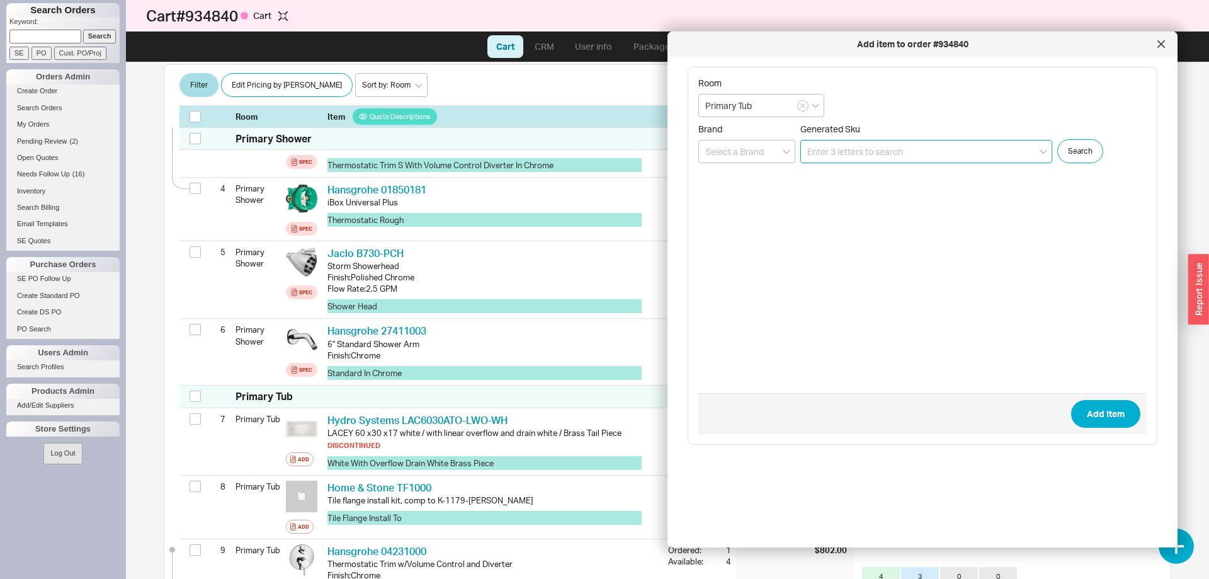
paste input "27411003"
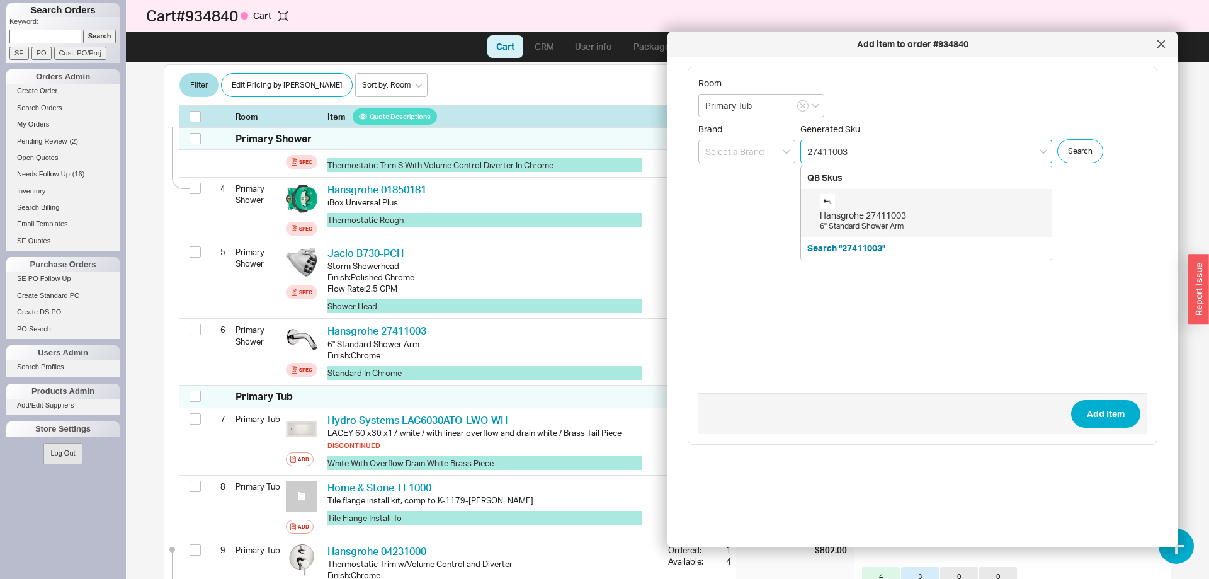
click at [957, 220] on div "Hansgrohe 27411003" at bounding box center [932, 215] width 225 height 13
type input "27411003"
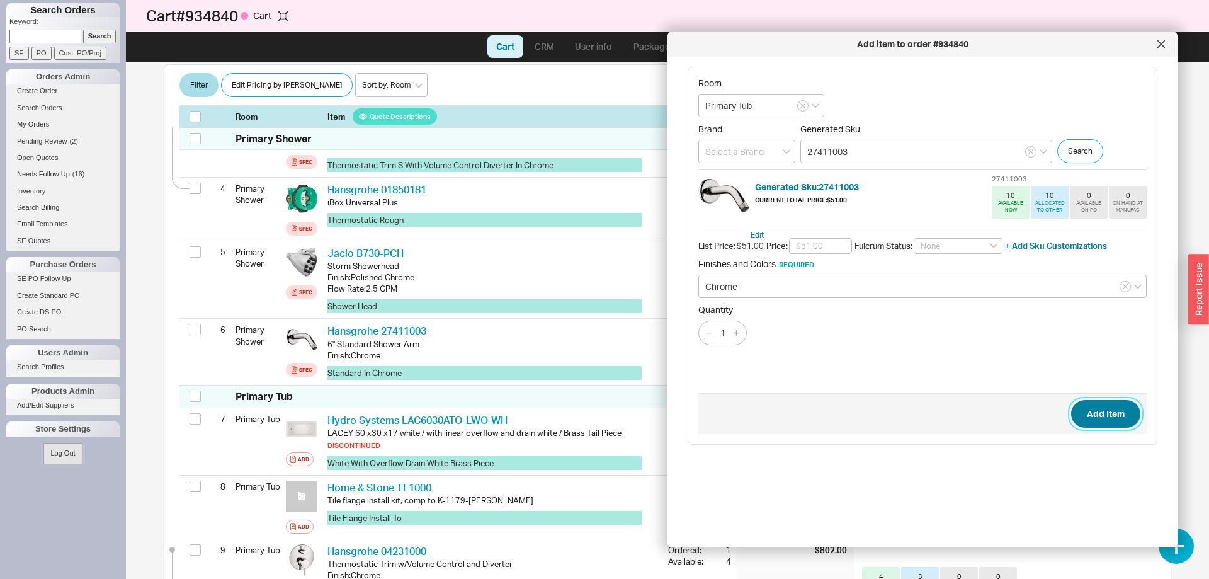
click at [1101, 414] on button "Add Item" at bounding box center [1105, 414] width 69 height 28
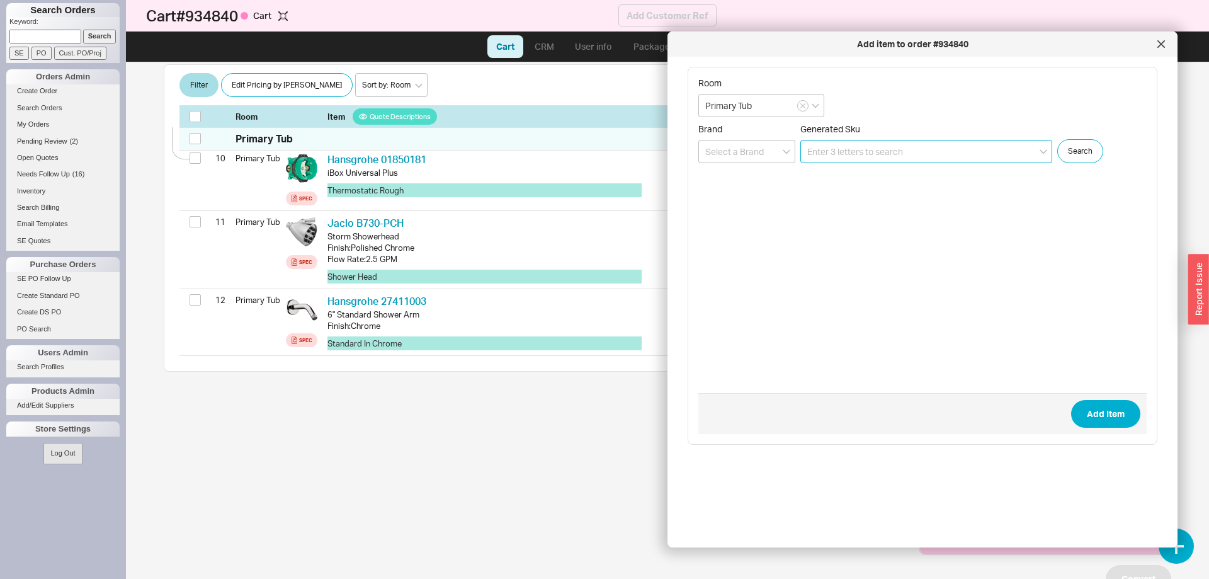
scroll to position [882, 0]
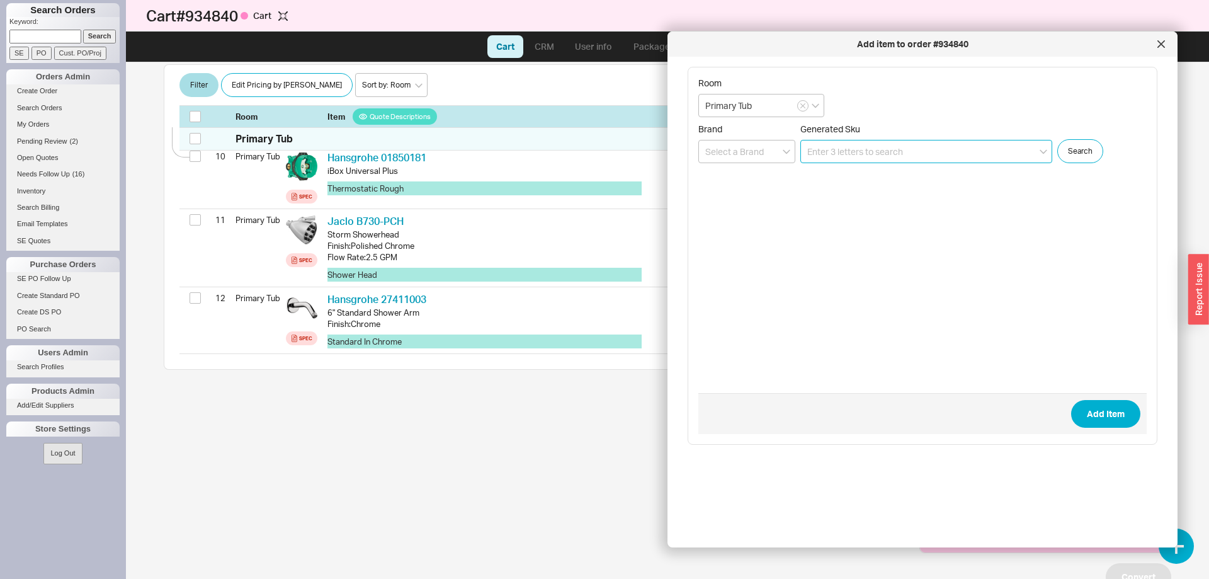
paste input "11132PC"
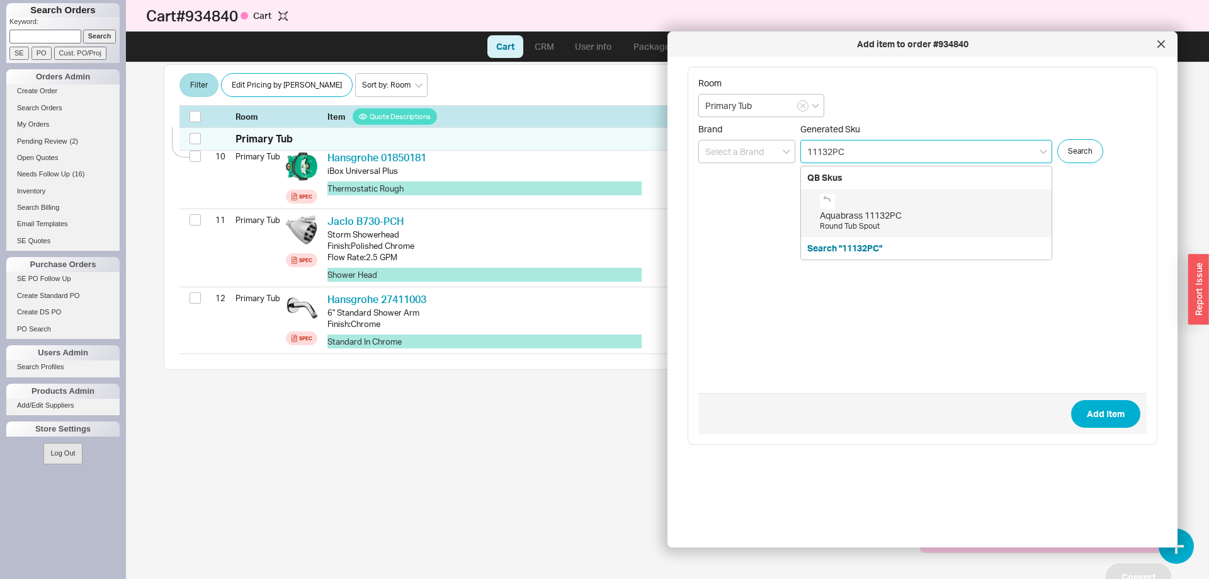
click at [902, 212] on div "Aquabrass 11132PC" at bounding box center [932, 215] width 225 height 13
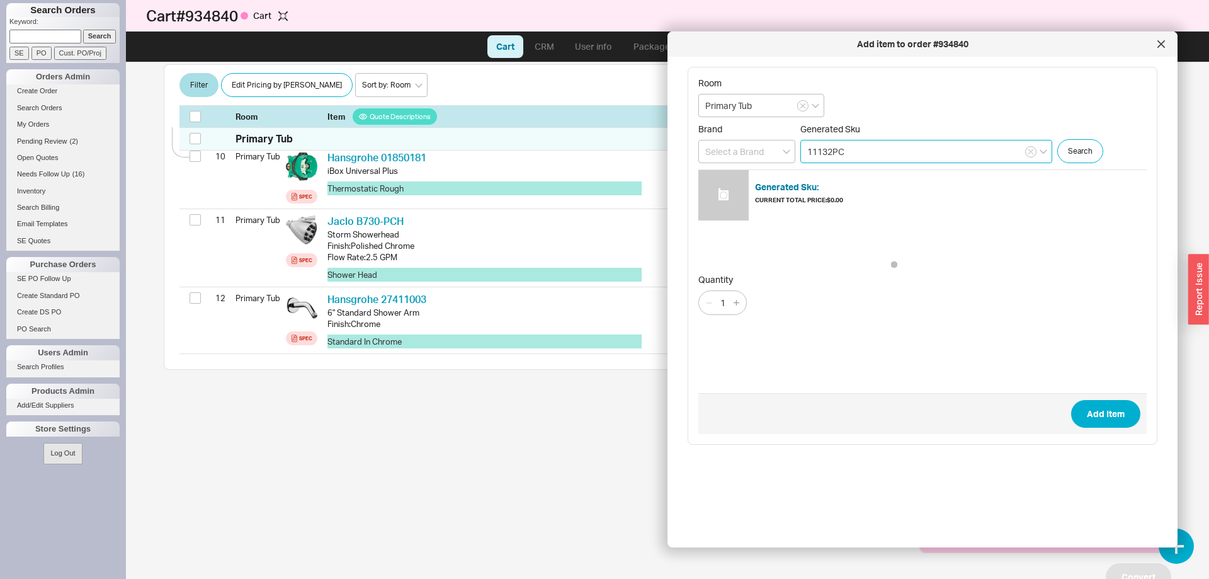
type input "11132PC"
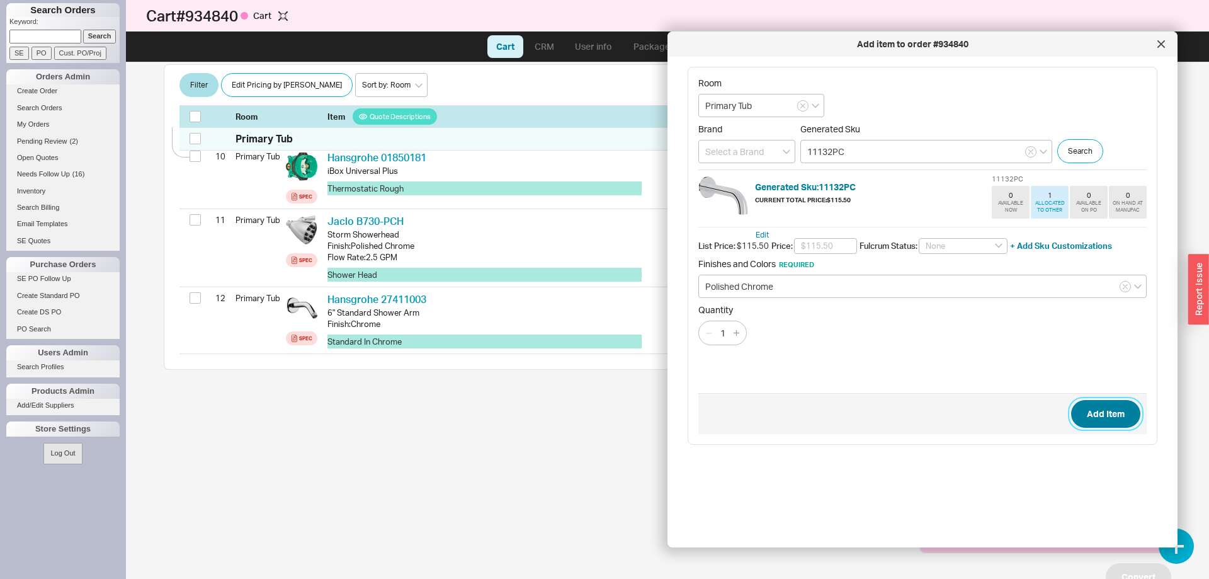
click at [1098, 408] on button "Add Item" at bounding box center [1105, 414] width 69 height 28
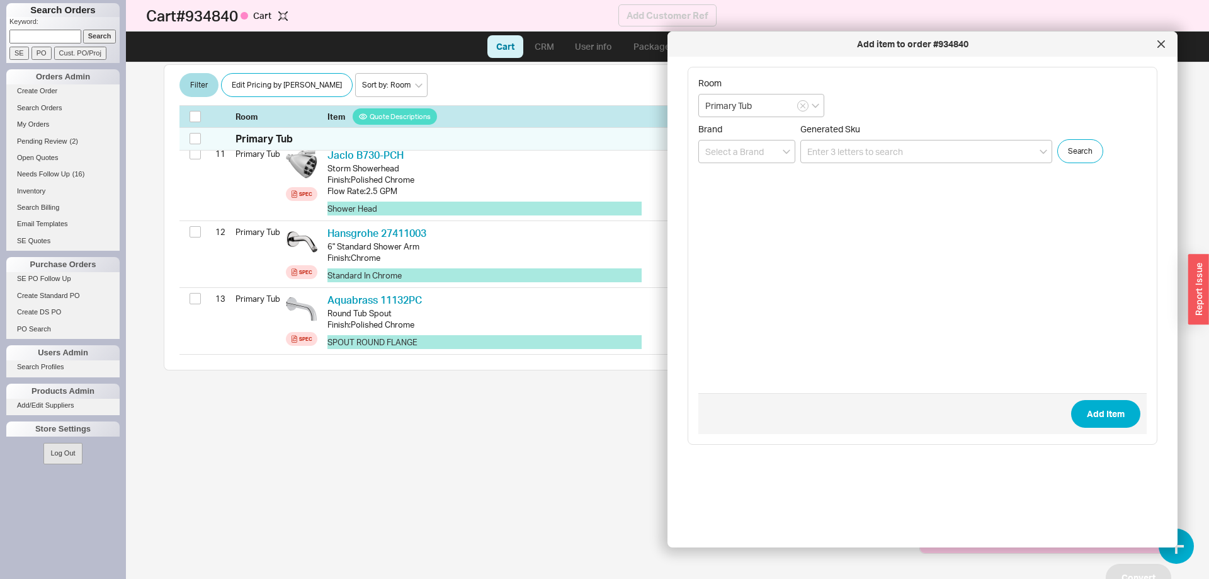
scroll to position [945, 0]
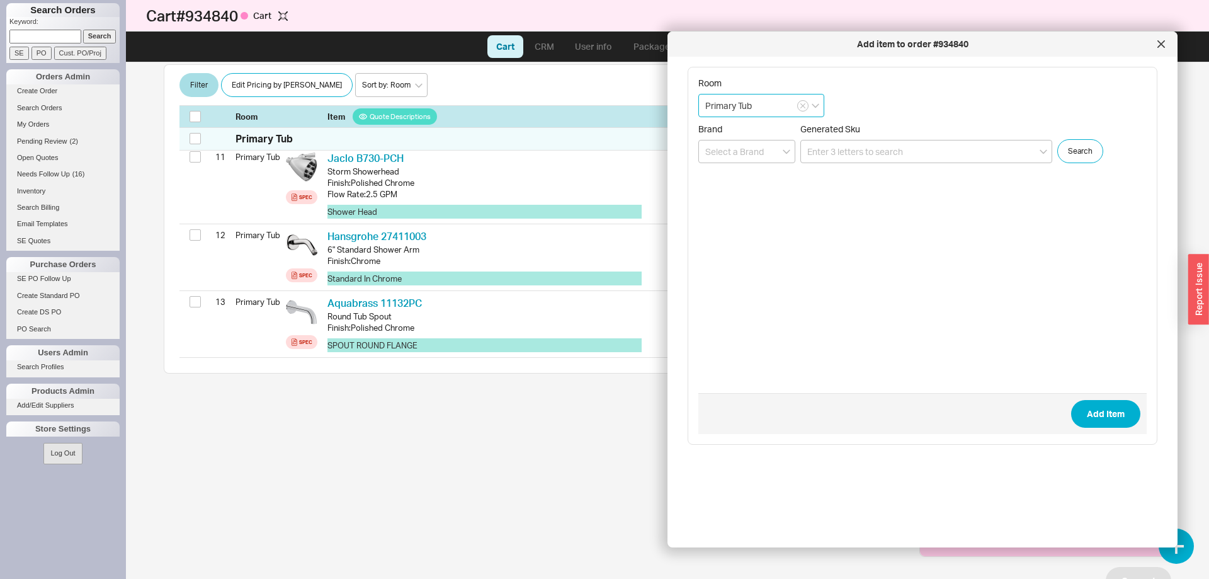
click at [734, 102] on input "Primary Tub" at bounding box center [761, 105] width 126 height 23
click at [756, 132] on div "Primary Shower" at bounding box center [761, 131] width 125 height 23
type input "Primary Shower"
paste input "LQD52IPS"
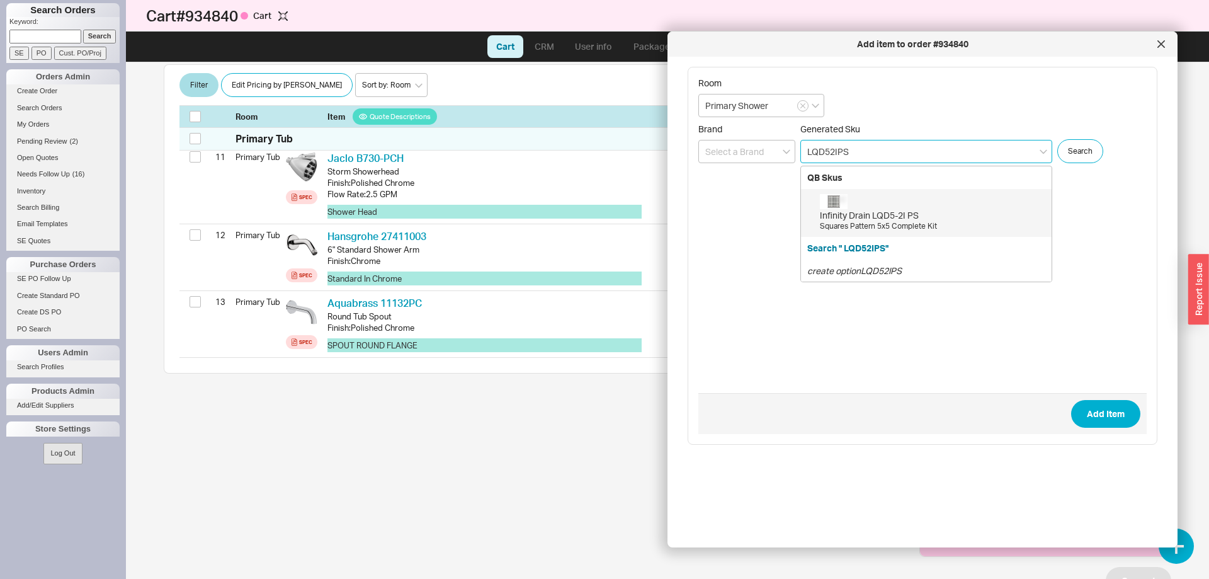
click at [959, 227] on div "Squares Pattern 5x5 Complete Kit" at bounding box center [932, 226] width 225 height 11
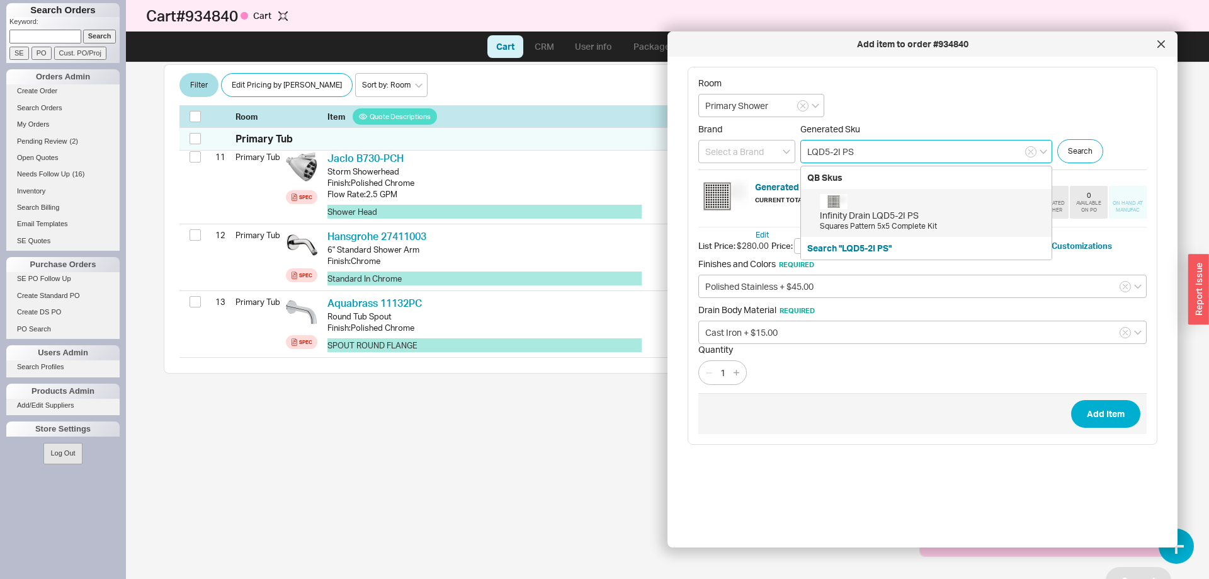
drag, startPoint x: 863, startPoint y: 152, endPoint x: 732, endPoint y: 137, distance: 131.9
click at [800, 140] on input "LQD5-2I PS" at bounding box center [926, 151] width 252 height 23
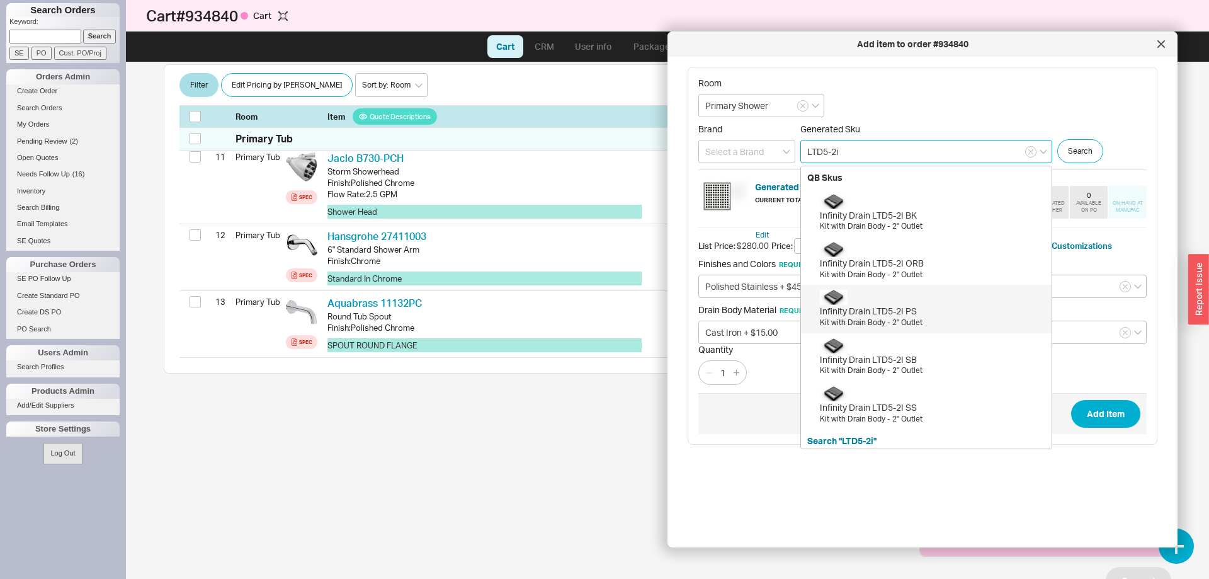
click at [974, 323] on div "Kit with Drain Body - 2" Outlet" at bounding box center [932, 322] width 225 height 11
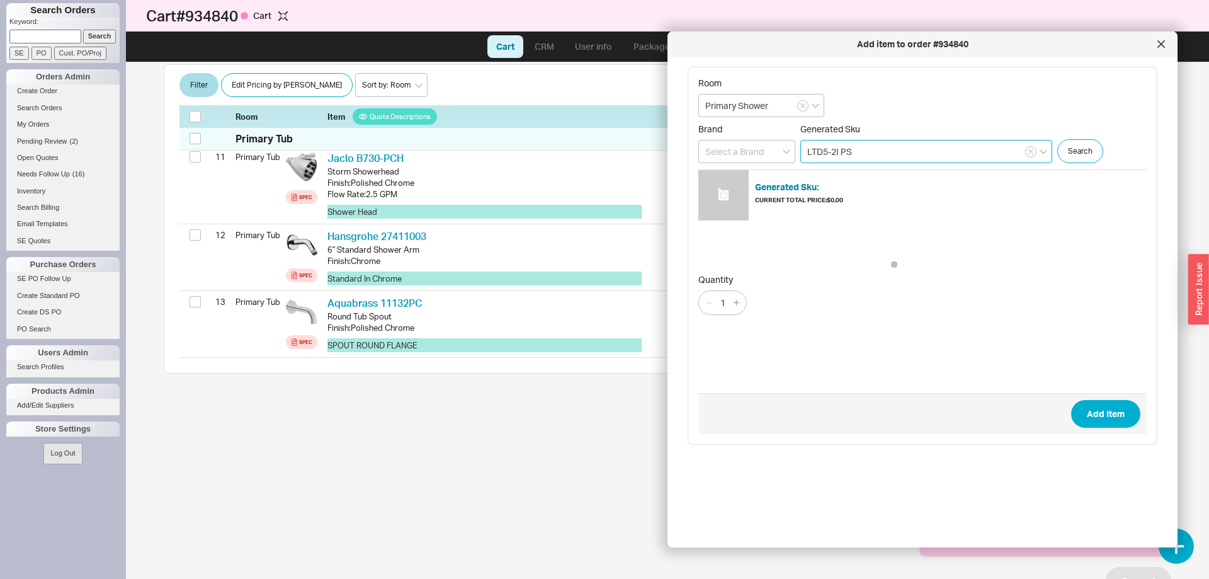
type input "LTD5-2I PS"
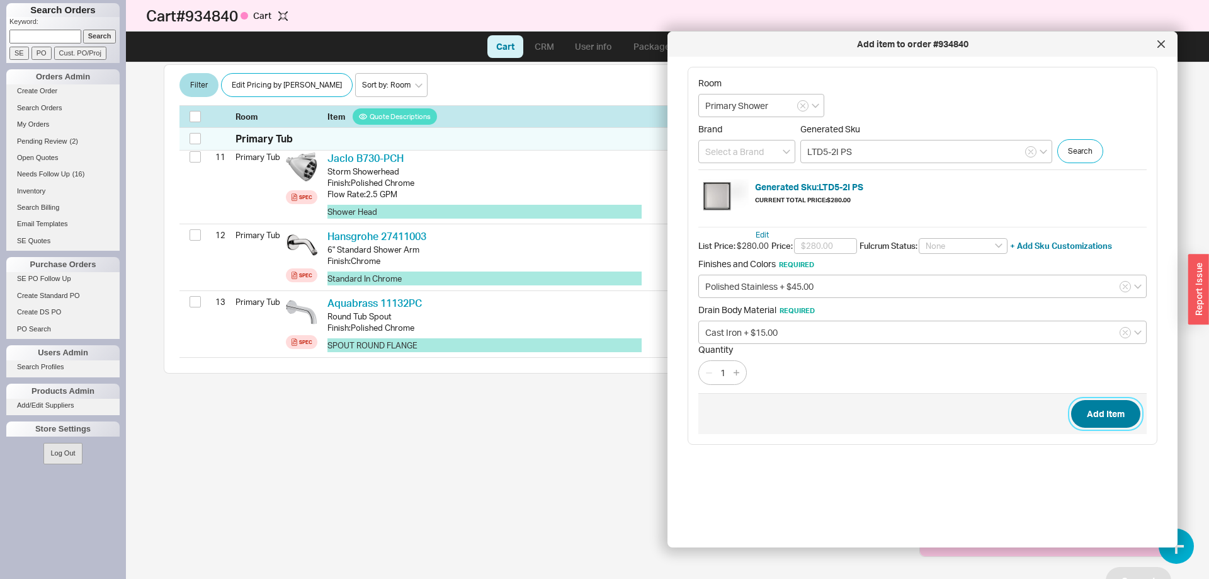
click at [1095, 410] on button "Add Item" at bounding box center [1105, 414] width 69 height 28
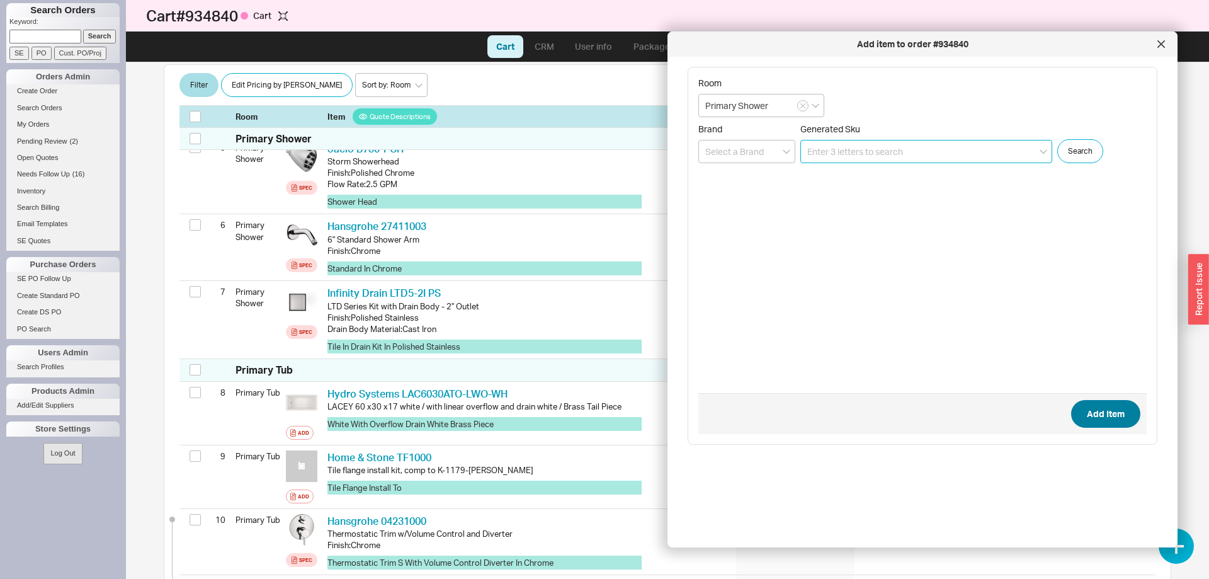
scroll to position [527, 0]
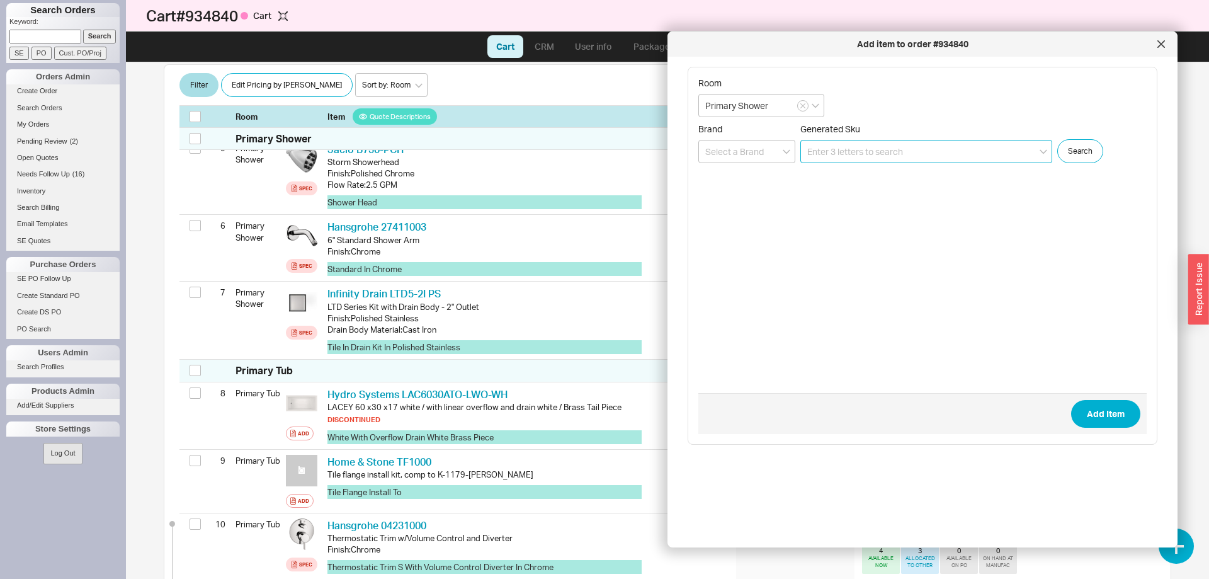
paste input "CT426CFG#01"
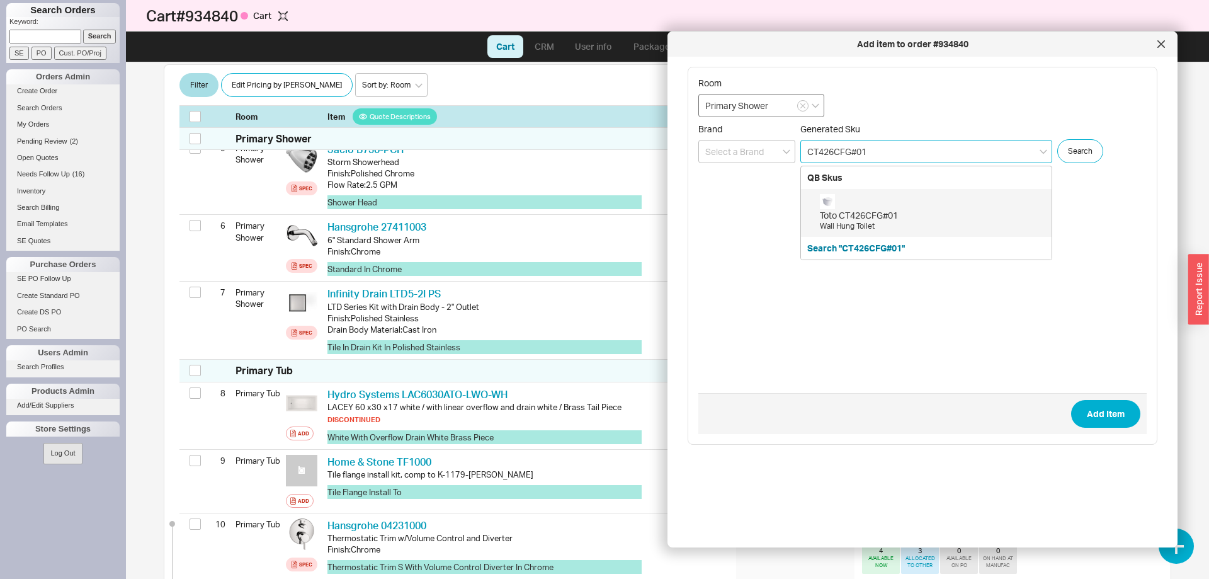
type input "CT426CFG#01"
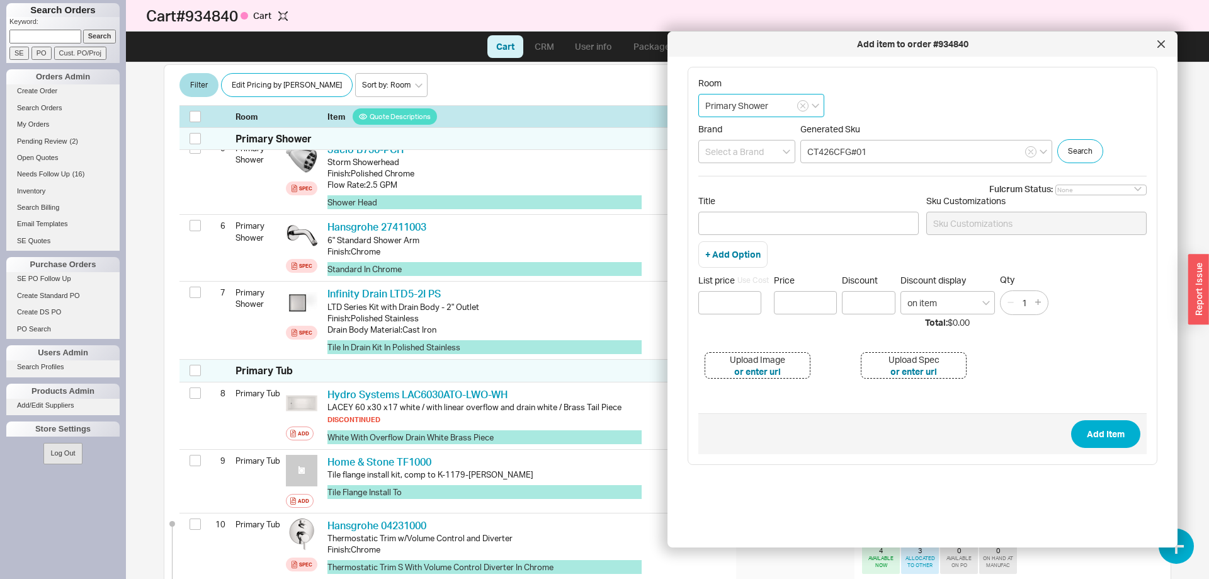
click at [749, 108] on input "Primary Shower" at bounding box center [761, 105] width 126 height 23
type input "Primary"
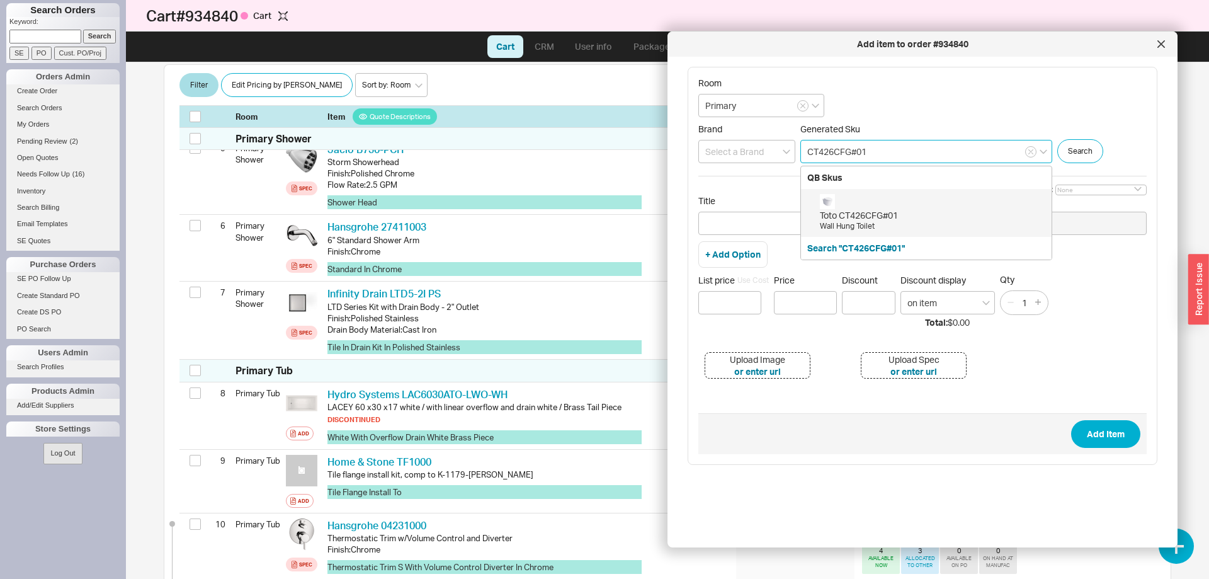
click at [938, 154] on input "CT426CFG#01" at bounding box center [926, 151] width 252 height 23
click at [908, 203] on div "Toto CT426CFG#01 Wall Hung Toilet" at bounding box center [932, 213] width 225 height 38
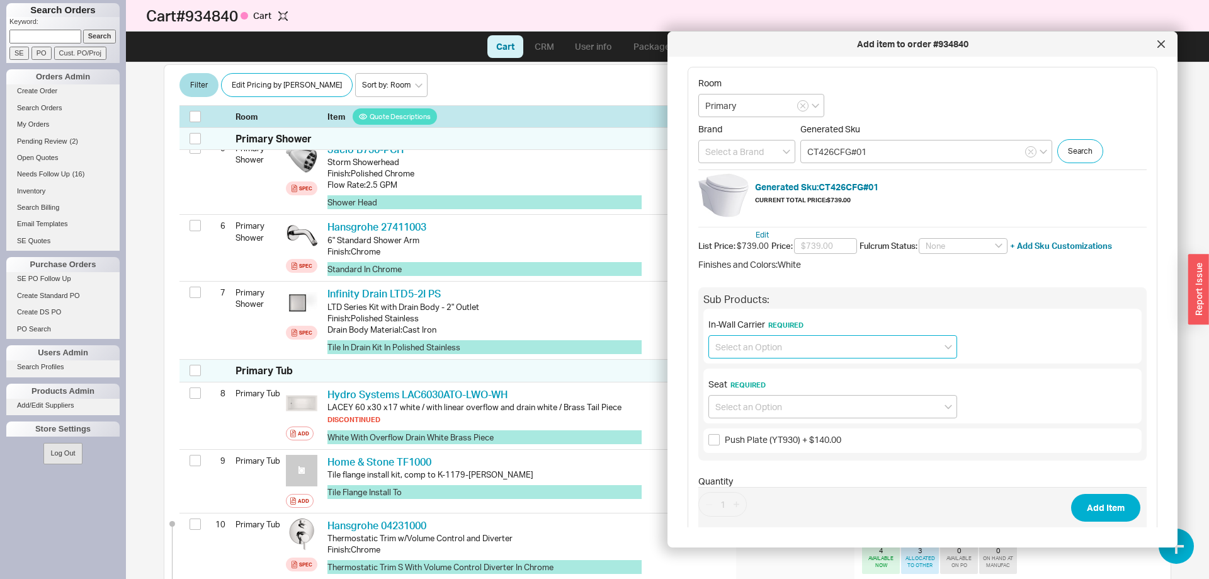
click at [812, 346] on input at bounding box center [833, 346] width 249 height 23
click at [824, 347] on input at bounding box center [833, 346] width 249 height 23
click at [830, 391] on div "No In-Wall Carrier required" at bounding box center [833, 395] width 248 height 23
type input "No In-Wall Carrier required"
click at [824, 400] on input at bounding box center [833, 406] width 249 height 23
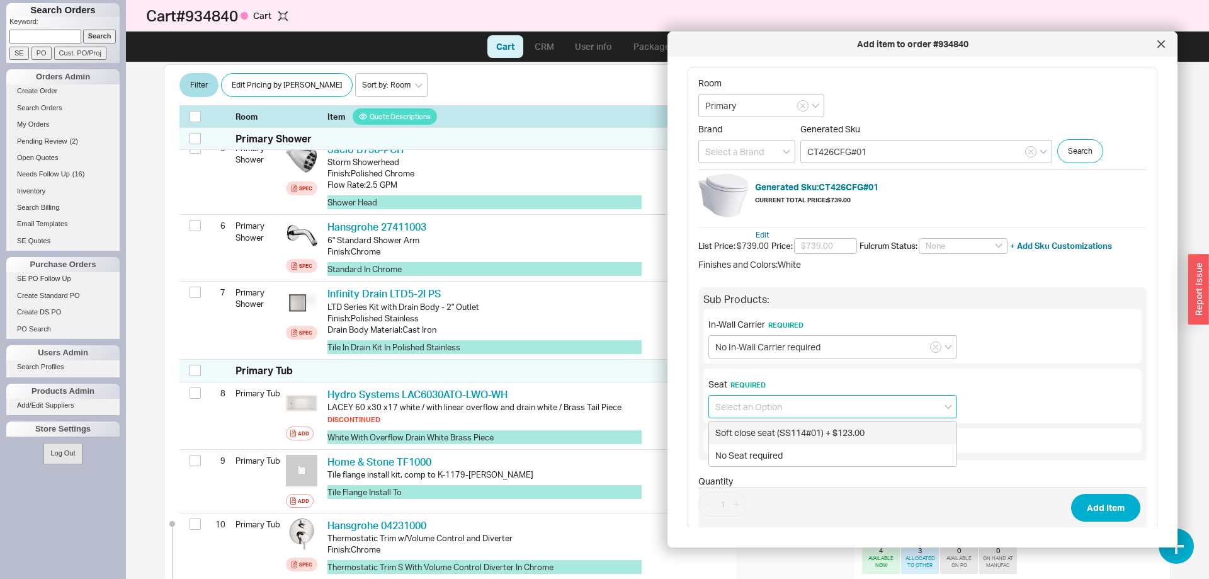
click at [813, 431] on div "Soft close seat (SS114#01) + $123.00" at bounding box center [833, 432] width 248 height 23
type input "Soft close seat (SS114#01) + $123.00"
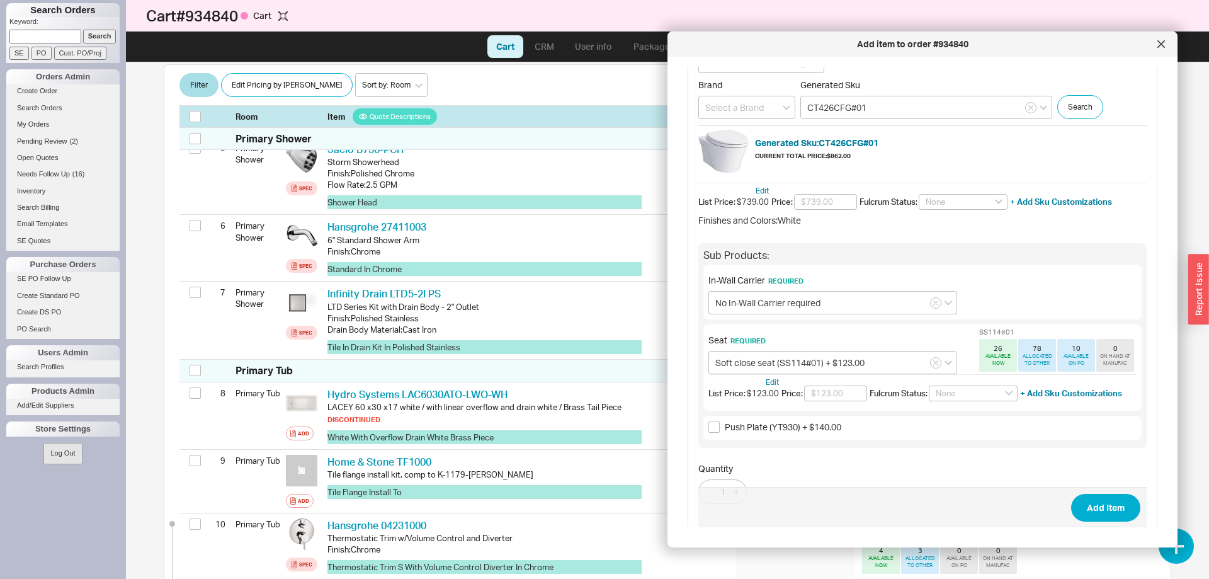
scroll to position [72, 0]
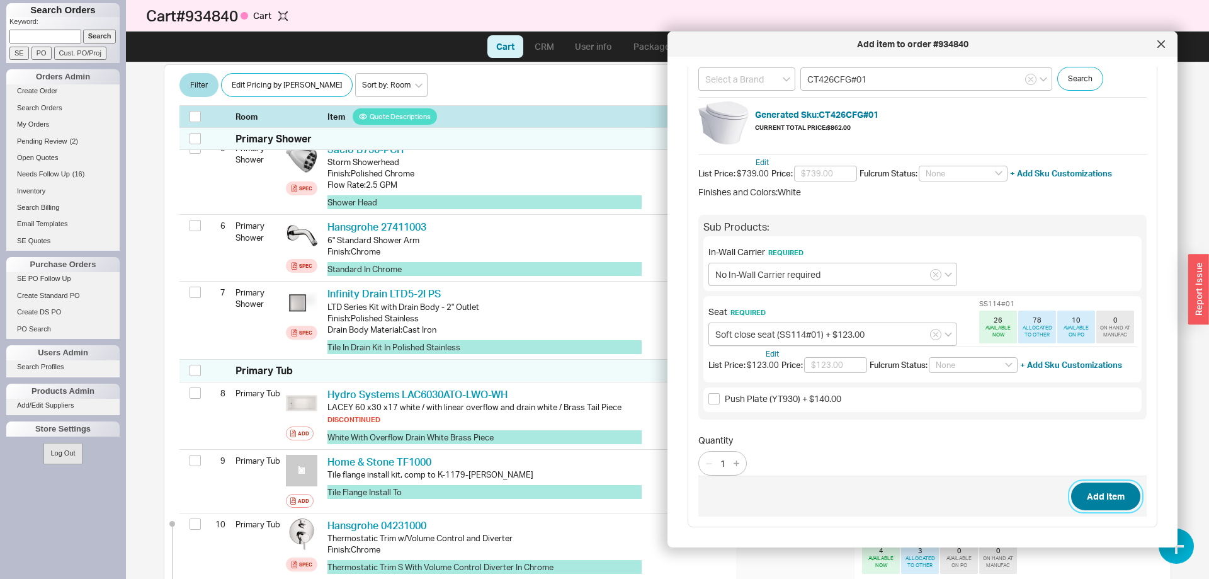
click at [1088, 494] on button "Add Item" at bounding box center [1105, 496] width 69 height 28
type input "Primary"
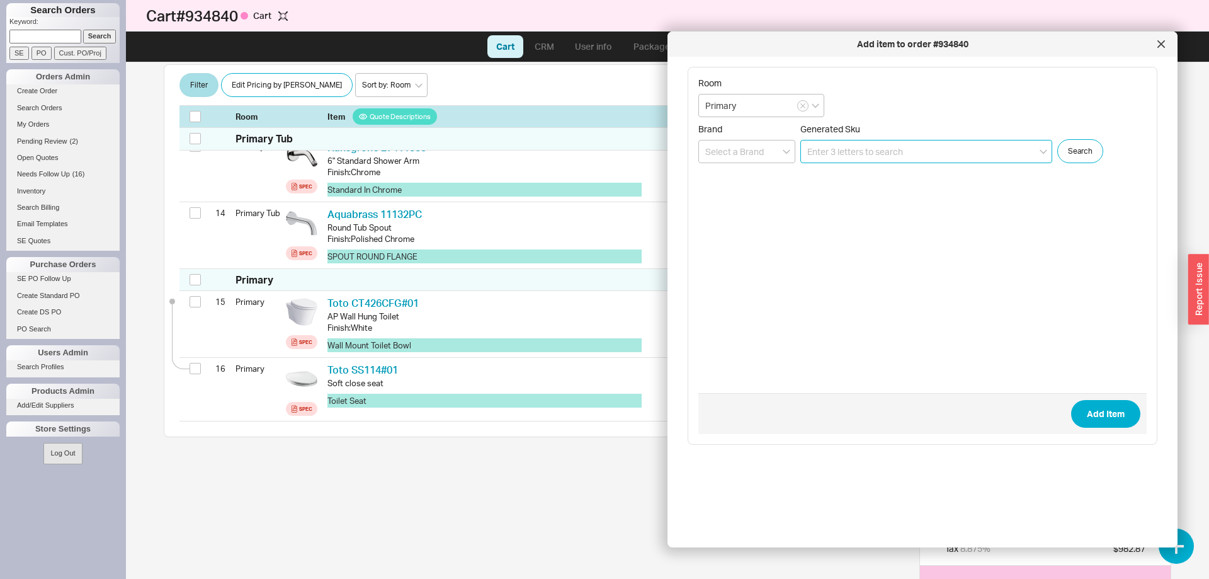
scroll to position [1116, 0]
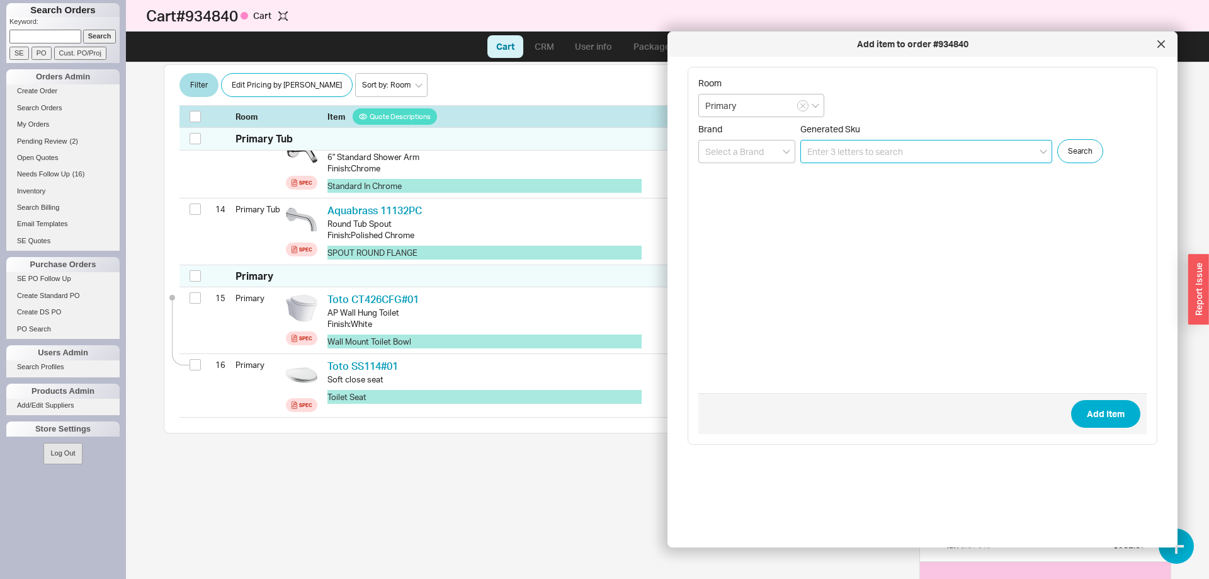
paste input "111.597.00.1"
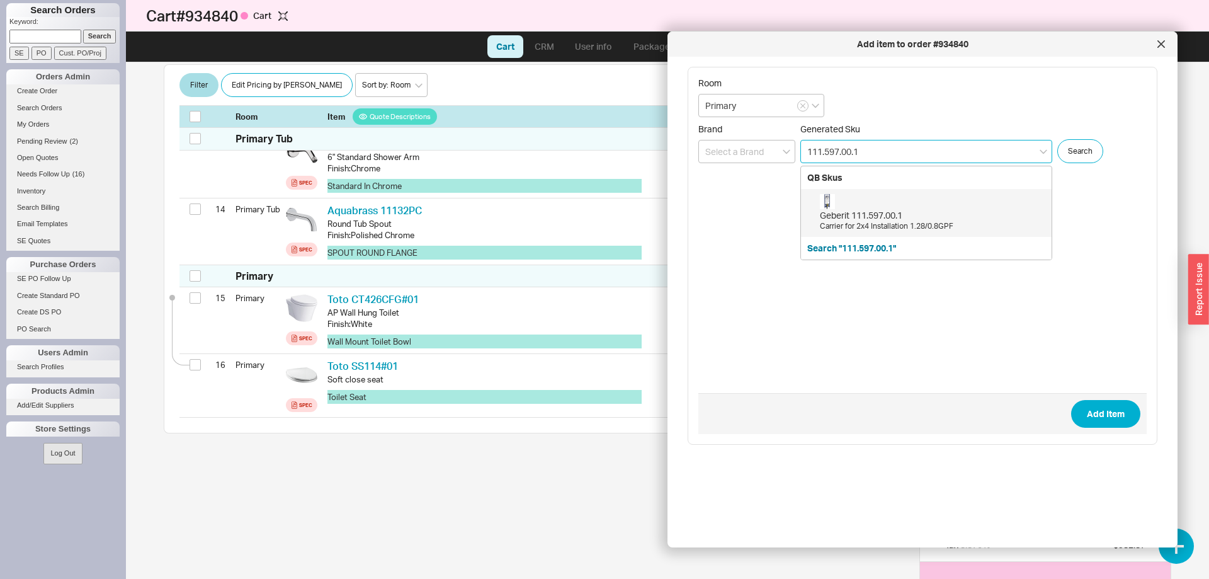
click at [876, 221] on div "Geberit 111.597.00.1" at bounding box center [932, 215] width 225 height 13
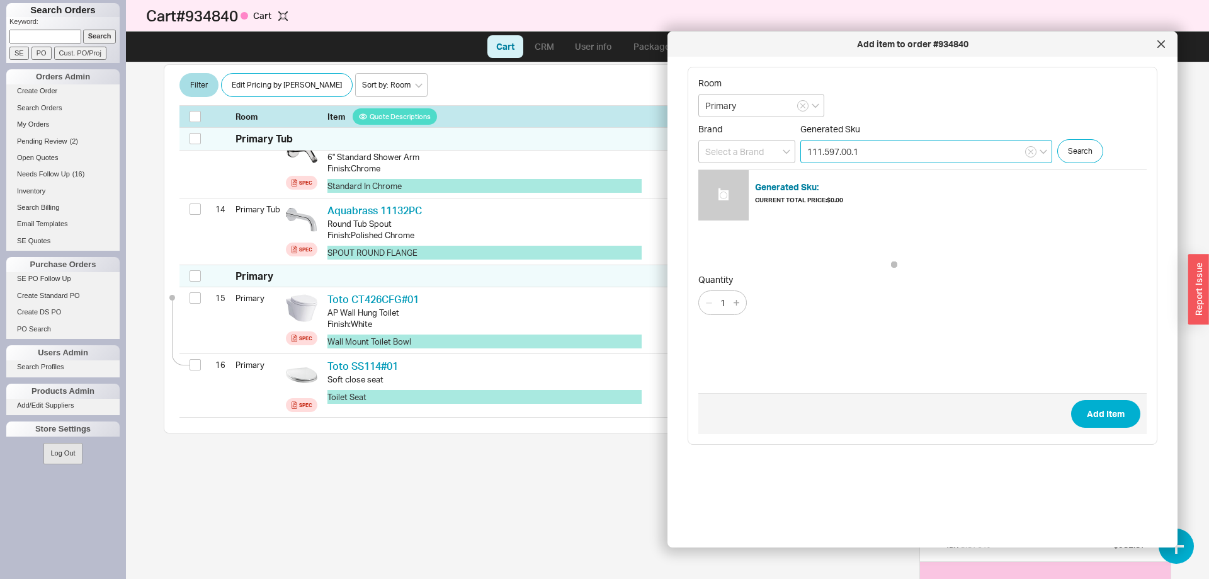
type input "111.597.00.1"
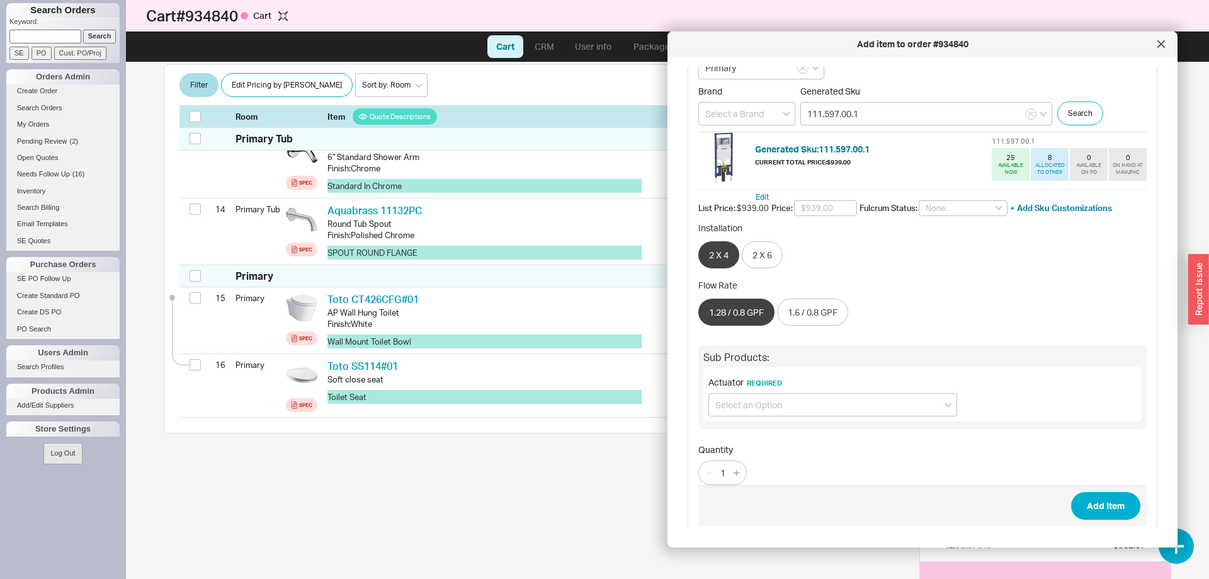
scroll to position [47, 0]
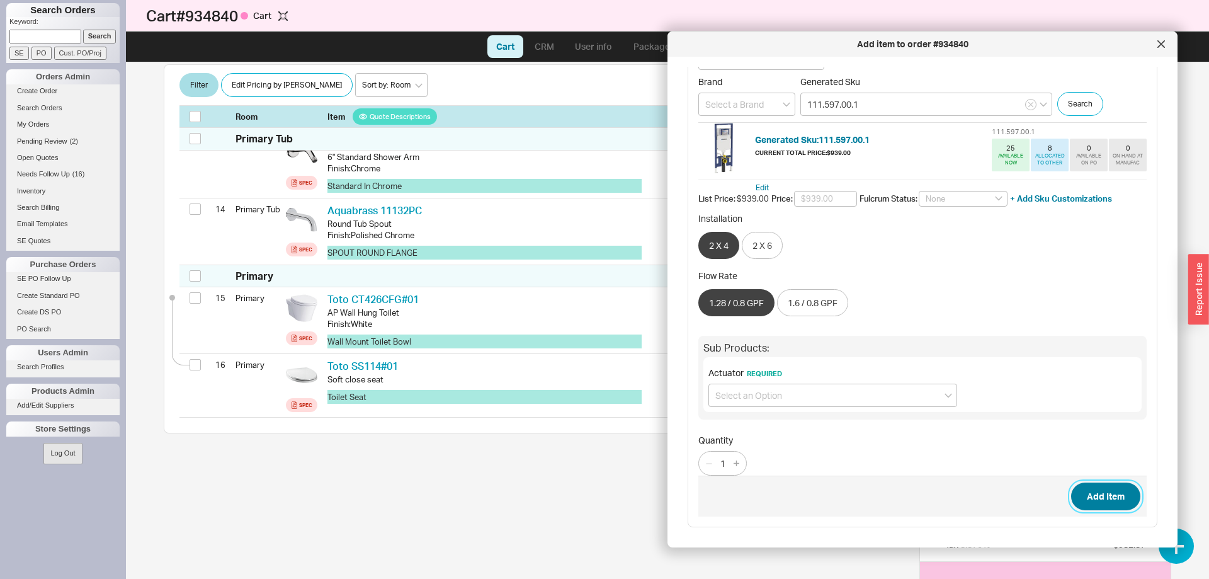
click at [1094, 494] on button "Add Item" at bounding box center [1105, 496] width 69 height 28
click at [798, 393] on input at bounding box center [833, 395] width 249 height 23
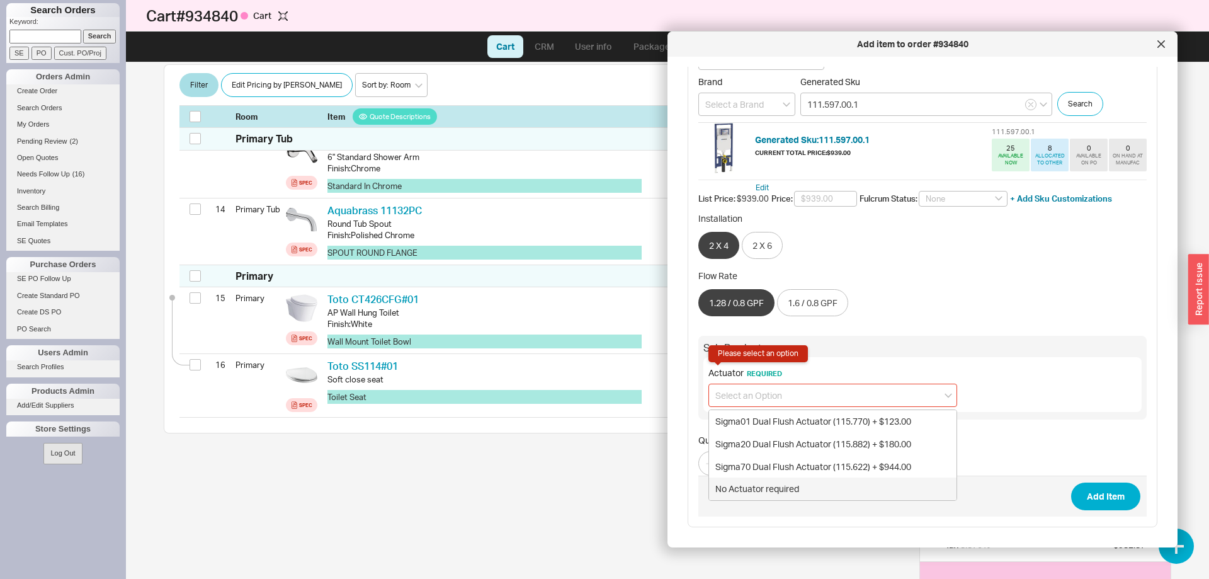
click at [784, 493] on div "No Actuator required" at bounding box center [833, 488] width 248 height 23
type input "No Actuator required"
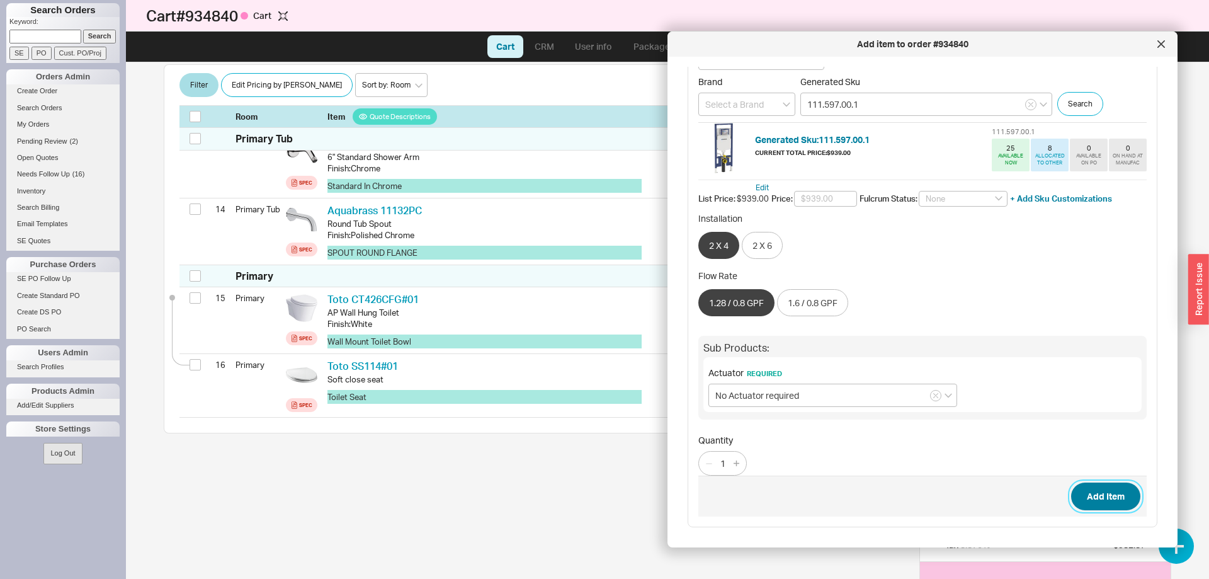
click at [1093, 498] on button "Add Item" at bounding box center [1105, 496] width 69 height 28
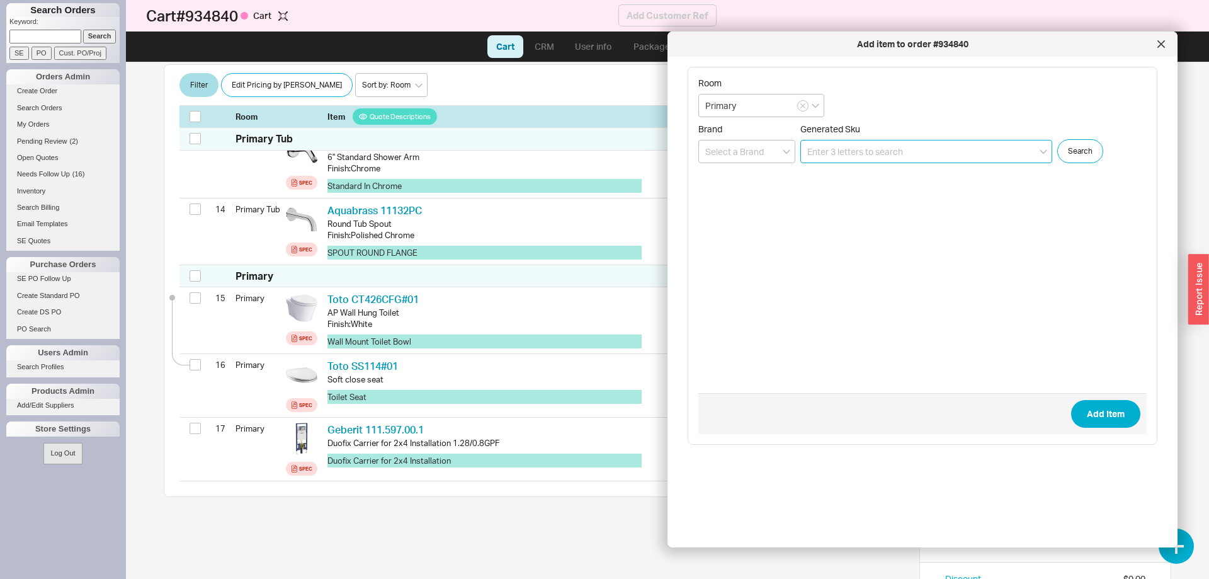
scroll to position [1112, 0]
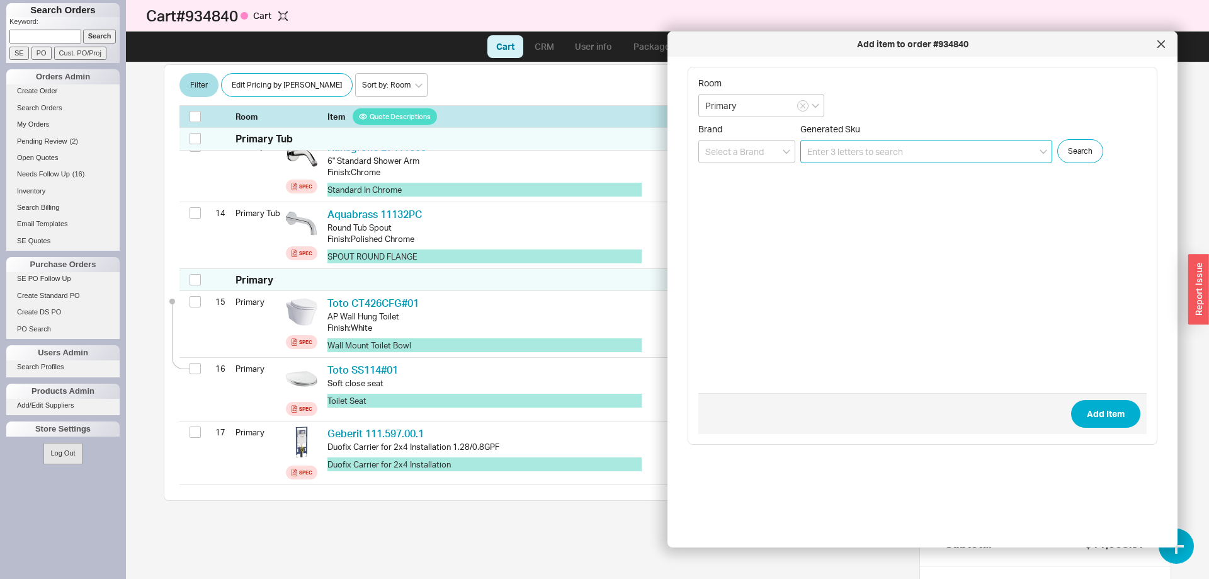
paste input "115.883.KH.1"
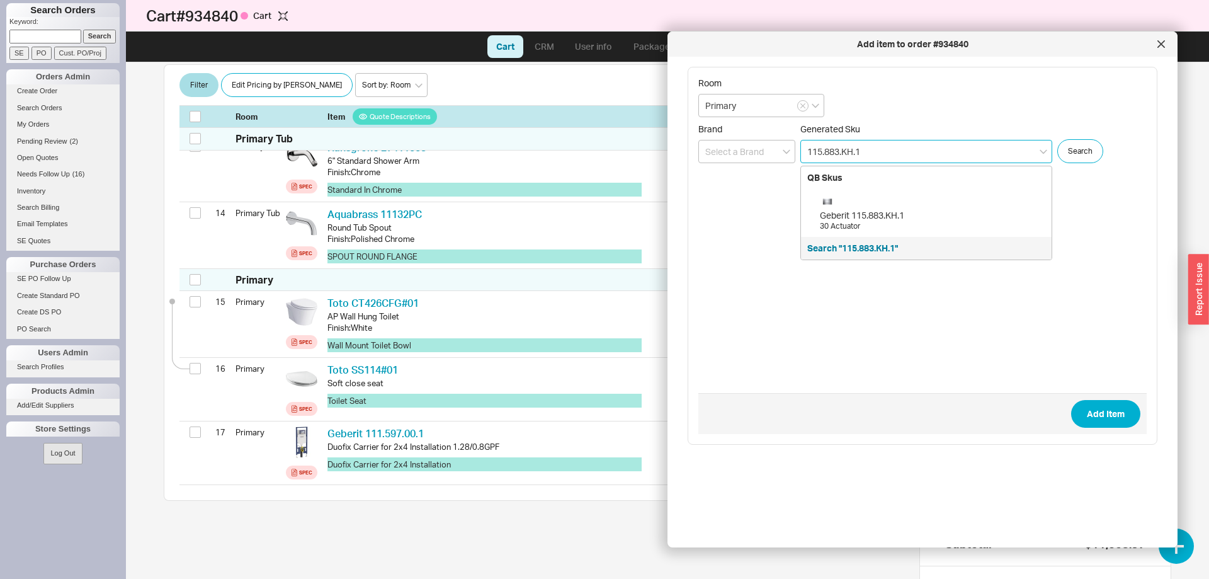
click at [925, 217] on div "Geberit 115.883.KH.1" at bounding box center [932, 215] width 225 height 13
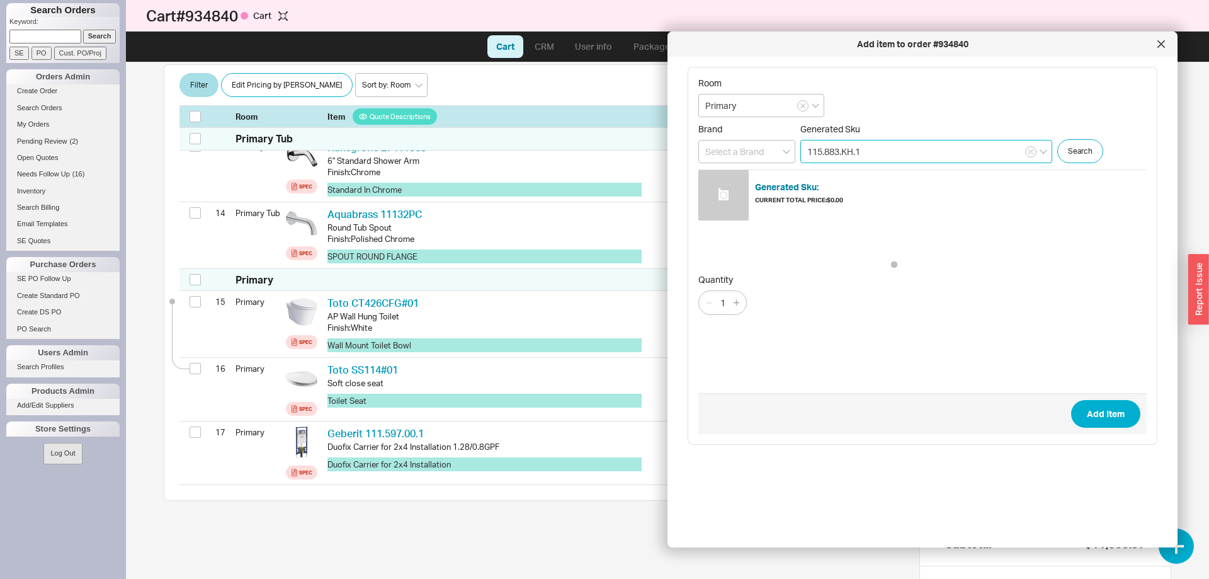
type input "115.883.KH.1"
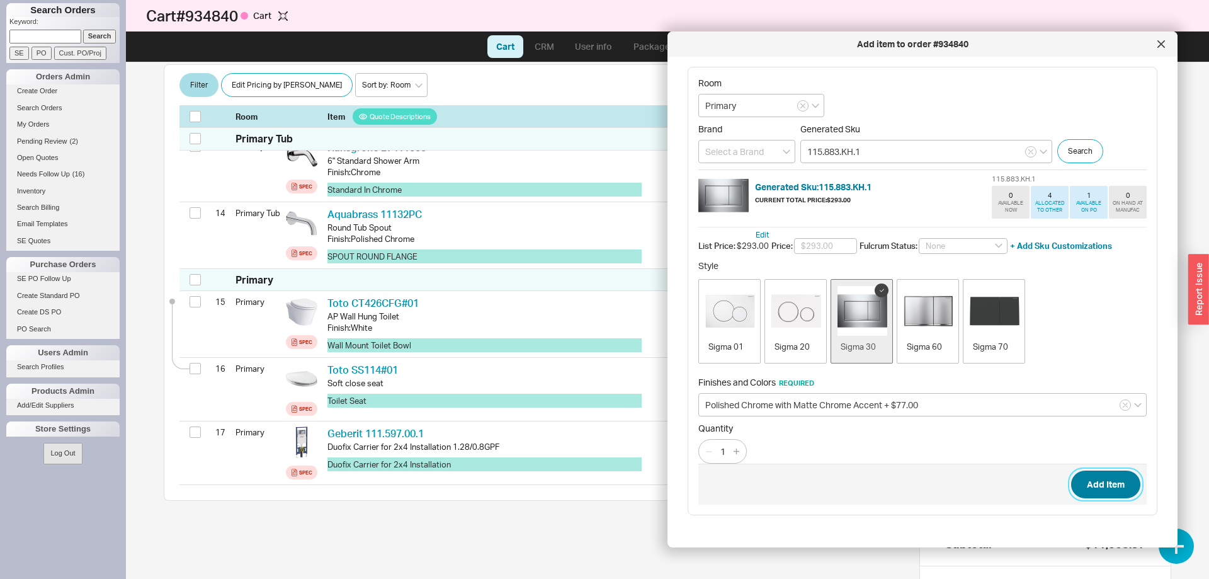
click at [1092, 489] on button "Add Item" at bounding box center [1105, 484] width 69 height 28
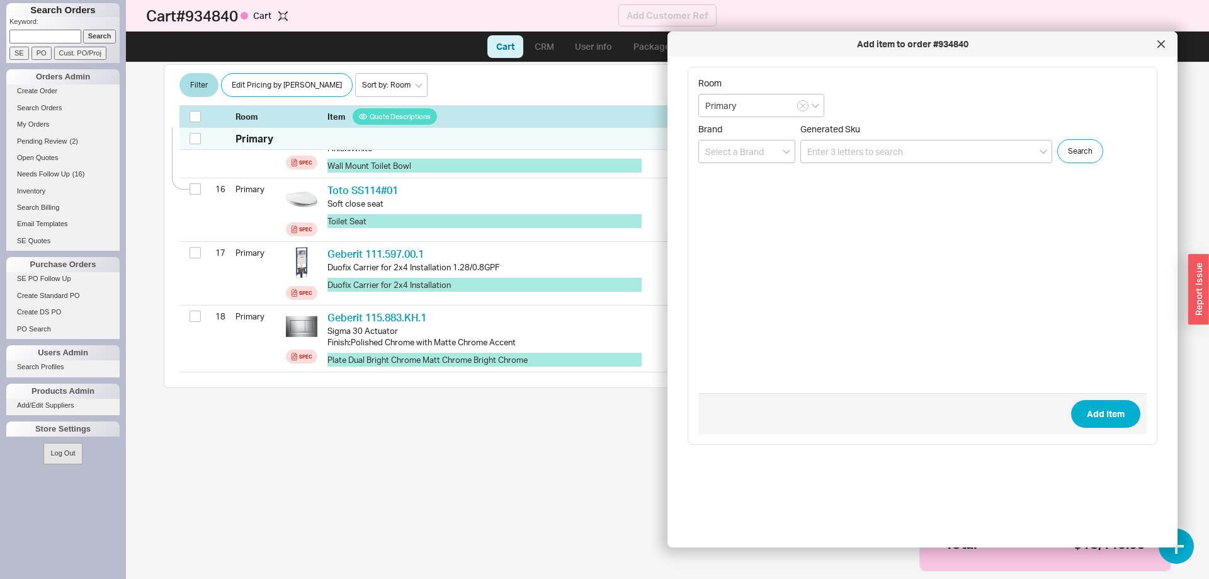
scroll to position [1291, 0]
paste input "B830-60D-001-LS-WH-PC"
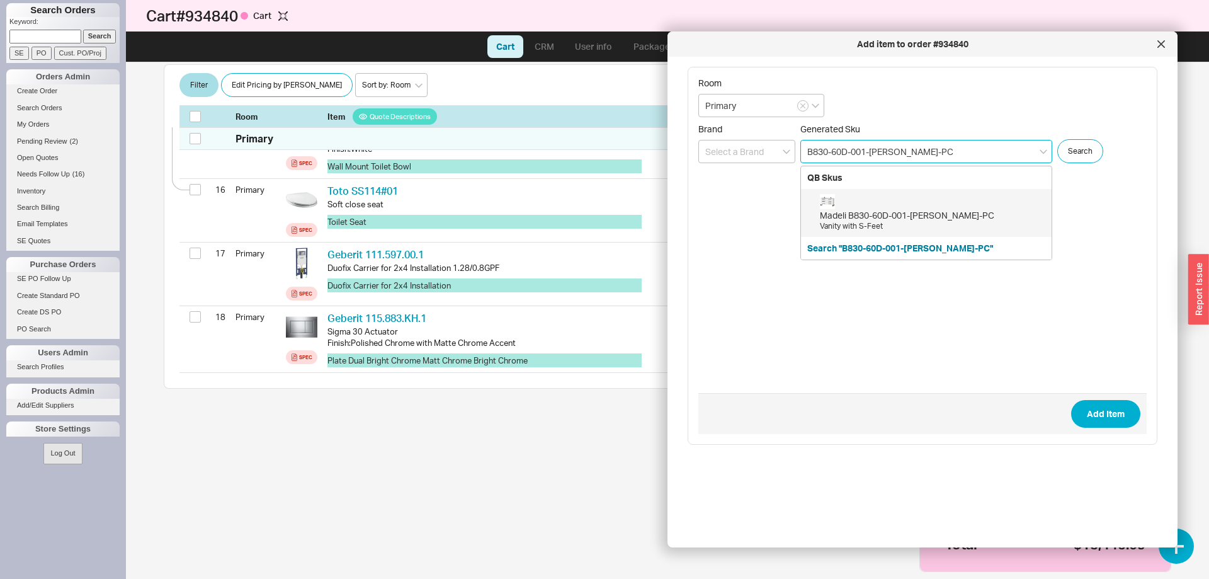
drag, startPoint x: 834, startPoint y: 152, endPoint x: 841, endPoint y: 155, distance: 7.6
click at [841, 155] on input "B830-60D-001-LS-WH-PC" at bounding box center [926, 151] width 252 height 23
click at [896, 216] on div "Madeli B830-48D-001-LS-WH-PC" at bounding box center [932, 215] width 225 height 13
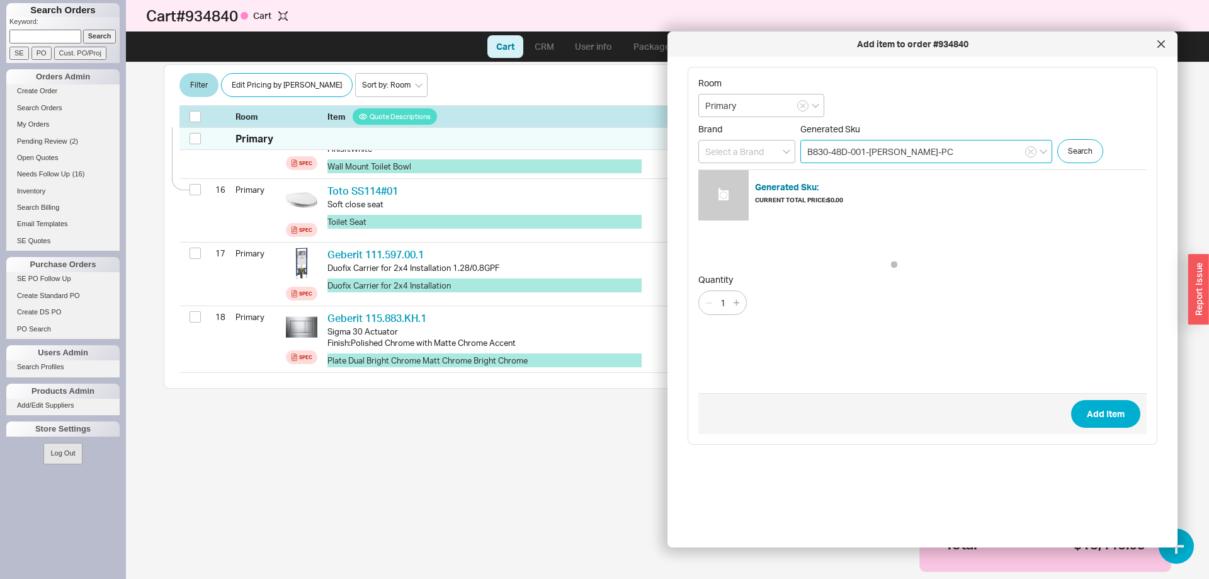
type input "B830-48D-001-LS-WH-PC"
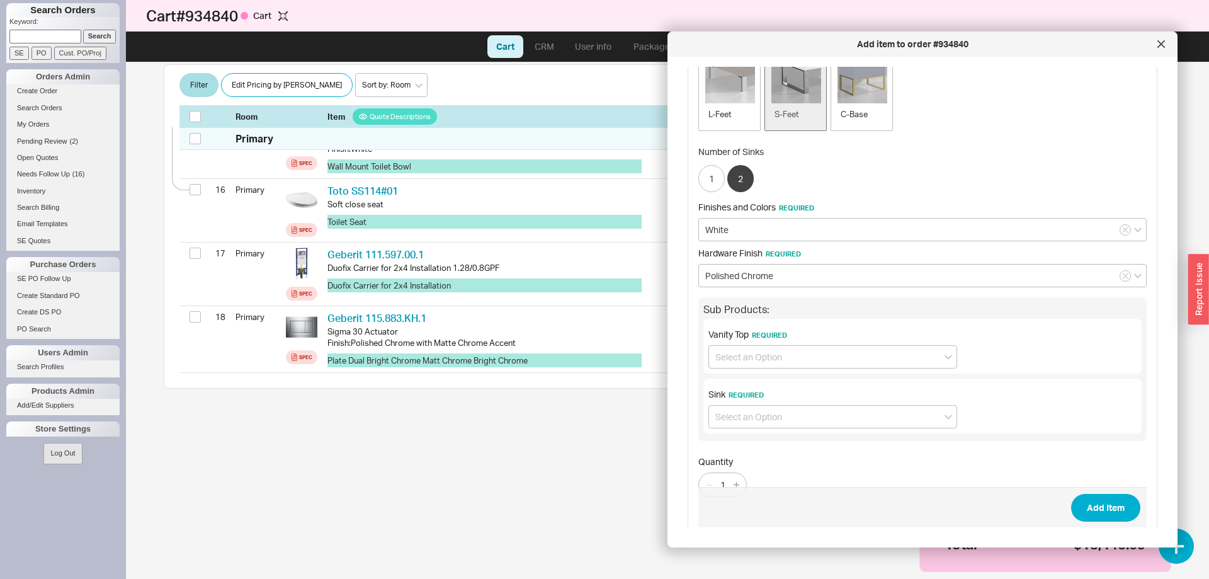
scroll to position [460, 0]
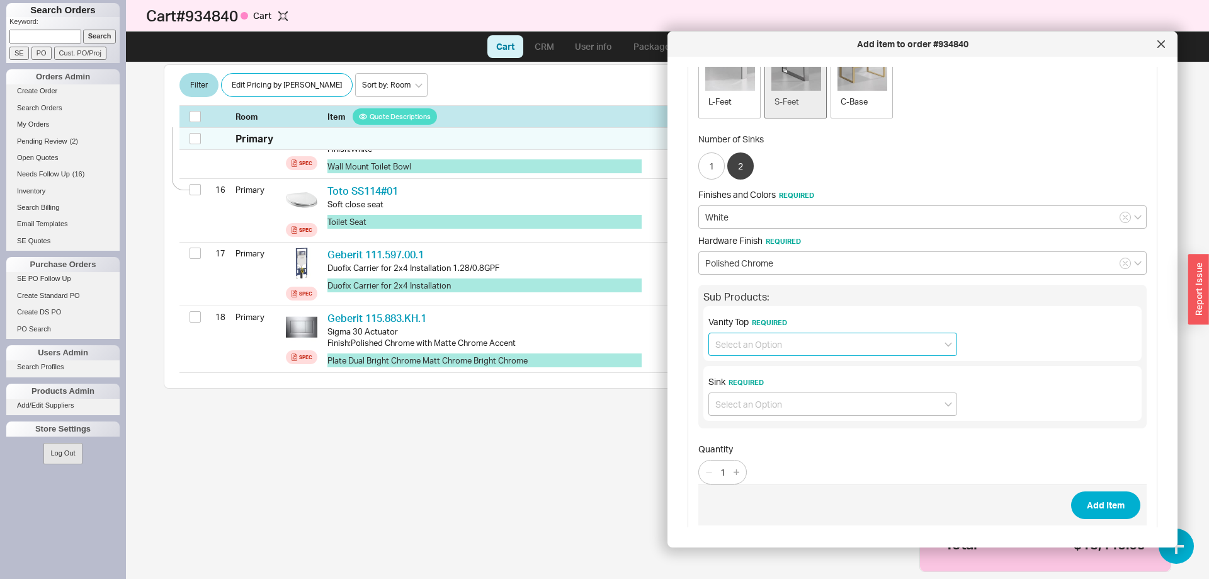
click at [784, 339] on input at bounding box center [833, 344] width 249 height 23
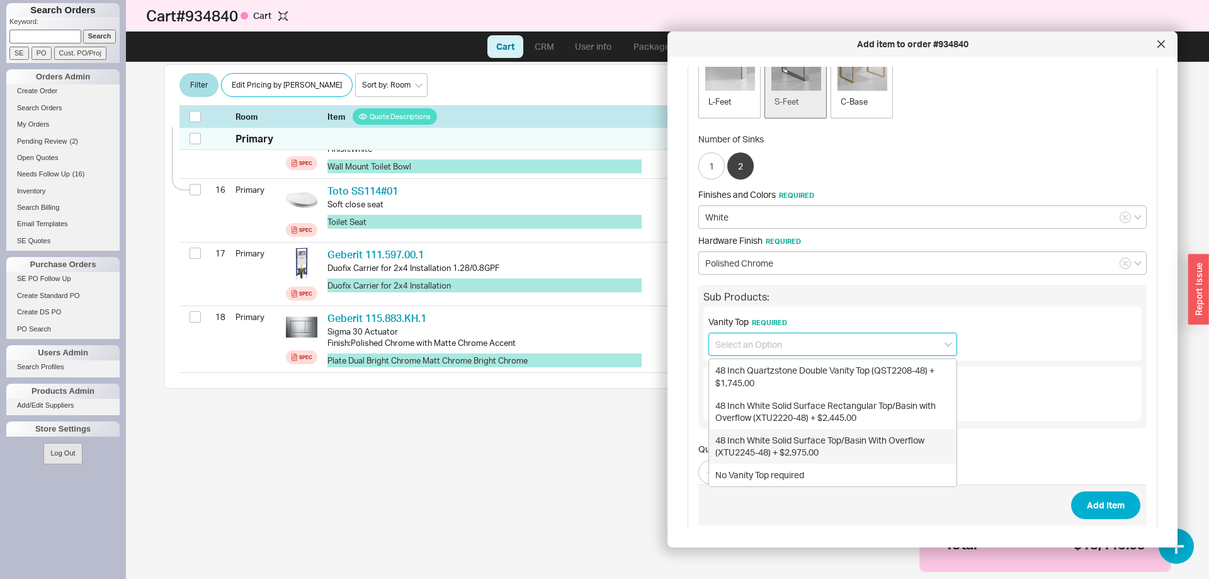
drag, startPoint x: 718, startPoint y: 450, endPoint x: 777, endPoint y: 451, distance: 58.6
click at [777, 451] on div "48 Inch White Solid Surface Top/Basin With Overflow (XTU2245-48) + $2,975.00" at bounding box center [833, 446] width 248 height 35
type input "48 Inch White Solid Surface Top/Basin With Overflow (XTU2245-48) + $2,975.00"
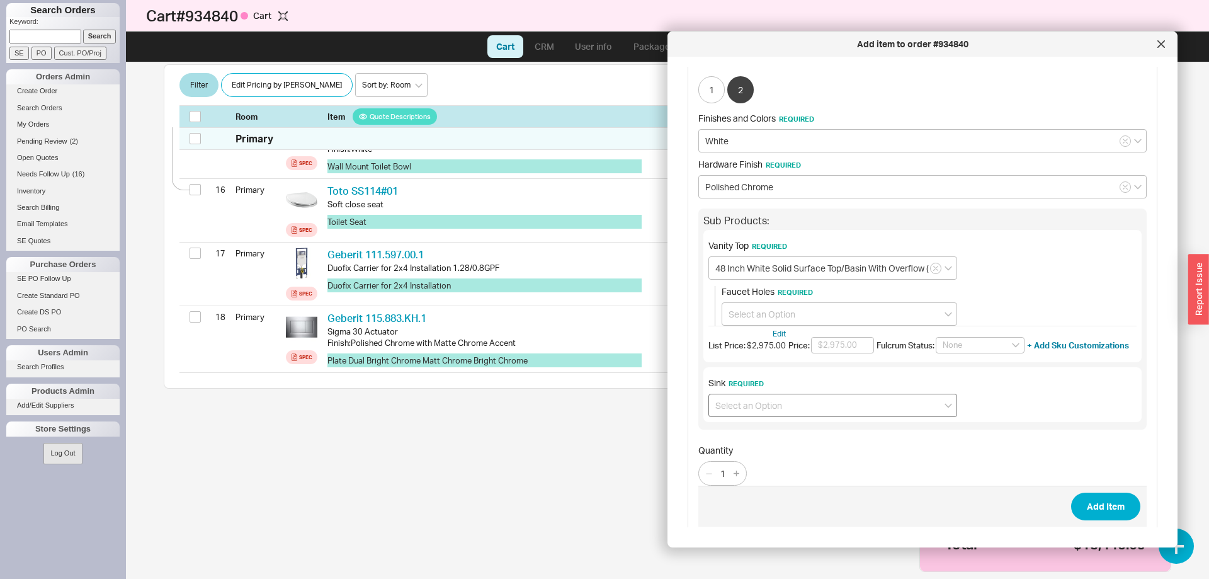
scroll to position [538, 0]
click at [784, 311] on input at bounding box center [840, 312] width 236 height 23
click at [778, 350] on div "Single Faucet Hole" at bounding box center [839, 361] width 234 height 23
type input "Single Faucet Hole"
click at [772, 392] on input at bounding box center [833, 403] width 249 height 23
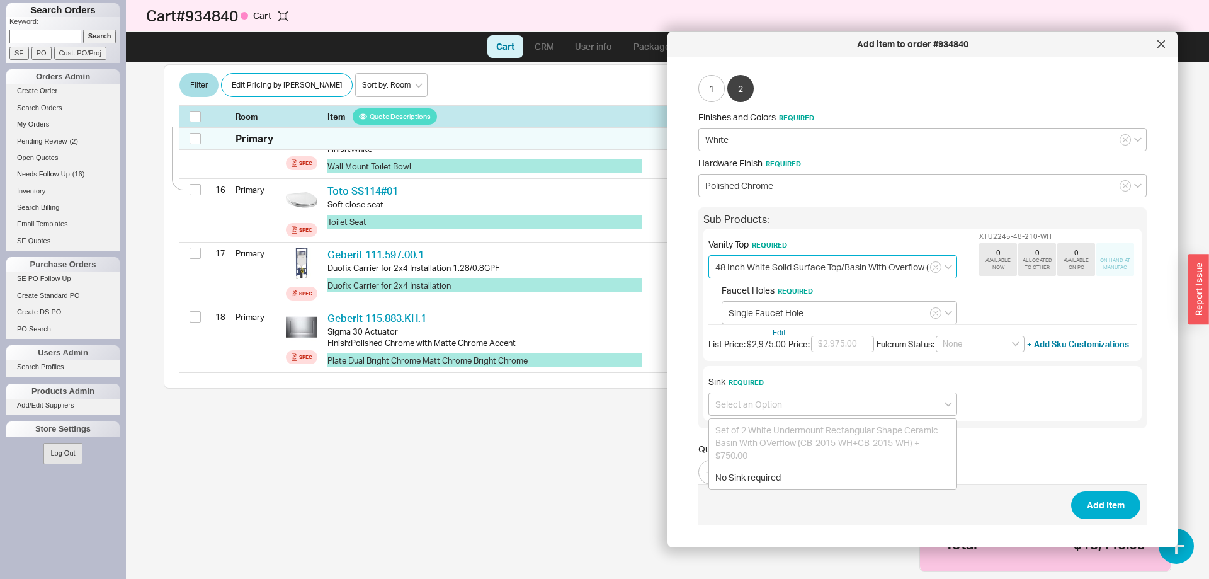
click at [804, 255] on input "48 Inch White Solid Surface Top/Basin With Overflow (XTU2245-48) + $2,975.00" at bounding box center [833, 266] width 249 height 23
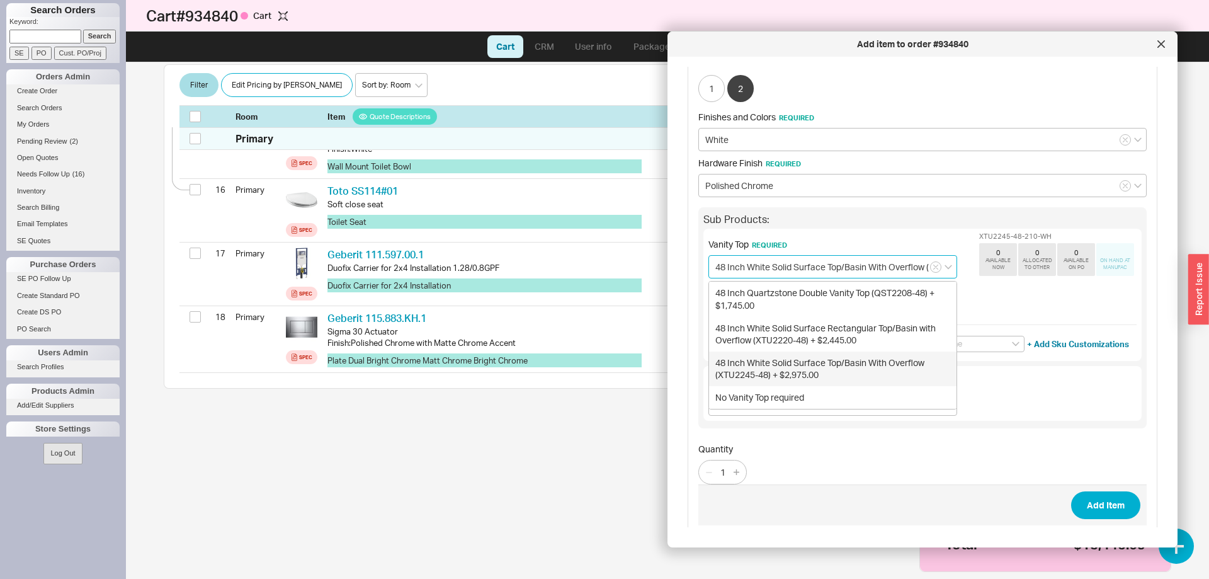
drag, startPoint x: 772, startPoint y: 372, endPoint x: 706, endPoint y: 372, distance: 66.1
click at [706, 372] on div "Sub Products: Vanity Top Required 48 Inch White Solid Surface Top/Basin With Ov…" at bounding box center [922, 317] width 448 height 221
drag, startPoint x: 712, startPoint y: 365, endPoint x: 794, endPoint y: 367, distance: 81.9
click at [794, 367] on div "48 Inch White Solid Surface Top/Basin With Overflow (XTU2245-48) + $2,975.00" at bounding box center [833, 368] width 248 height 35
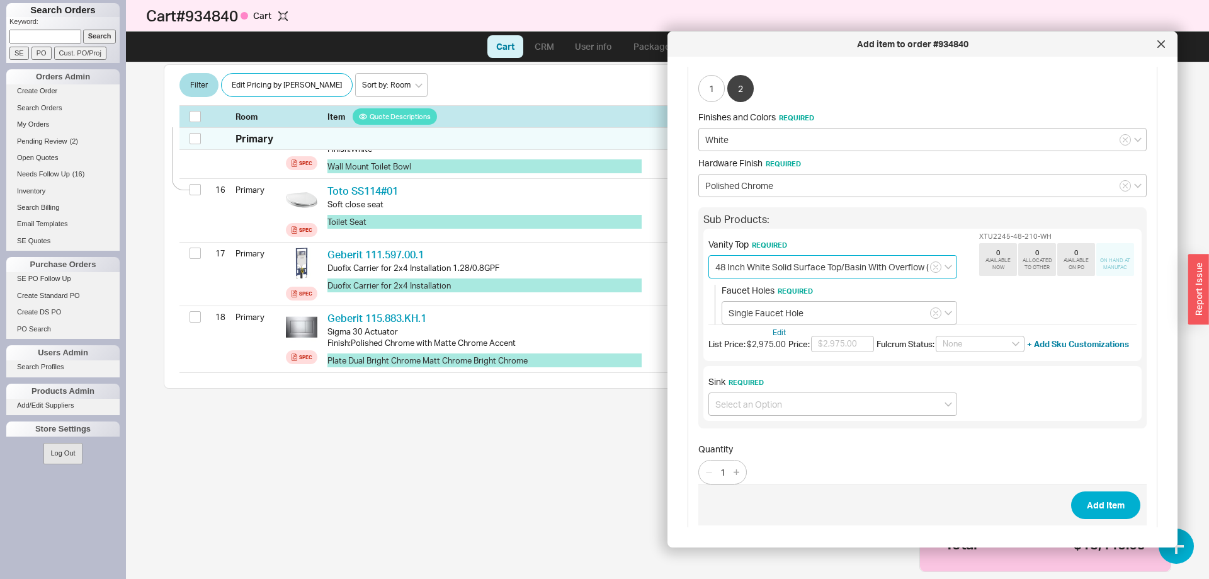
click at [806, 260] on input "48 Inch White Solid Surface Top/Basin With Overflow (XTU2245-48) + $2,975.00" at bounding box center [833, 266] width 249 height 23
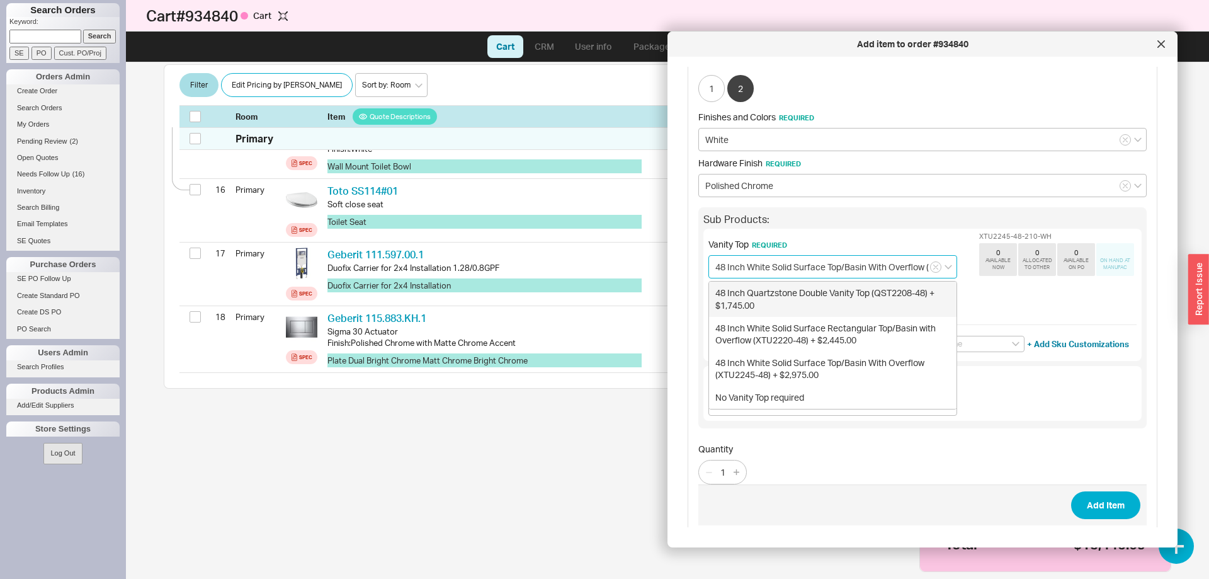
scroll to position [0, 105]
drag, startPoint x: 845, startPoint y: 259, endPoint x: 1005, endPoint y: 264, distance: 160.0
click at [957, 264] on input "48 Inch White Solid Surface Top/Basin With Overflow (XTU2245-48) + $2,975.00" at bounding box center [833, 266] width 249 height 23
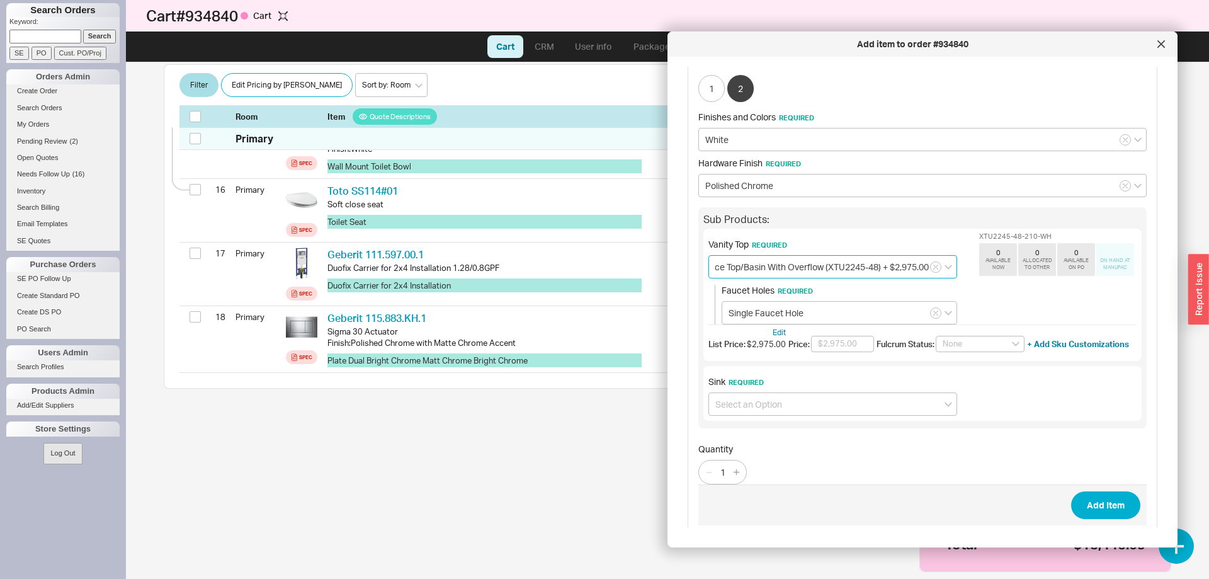
click at [848, 259] on input "48 Inch White Solid Surface Top/Basin With Overflow (XTU2245-48) + $2,975.00" at bounding box center [833, 266] width 249 height 23
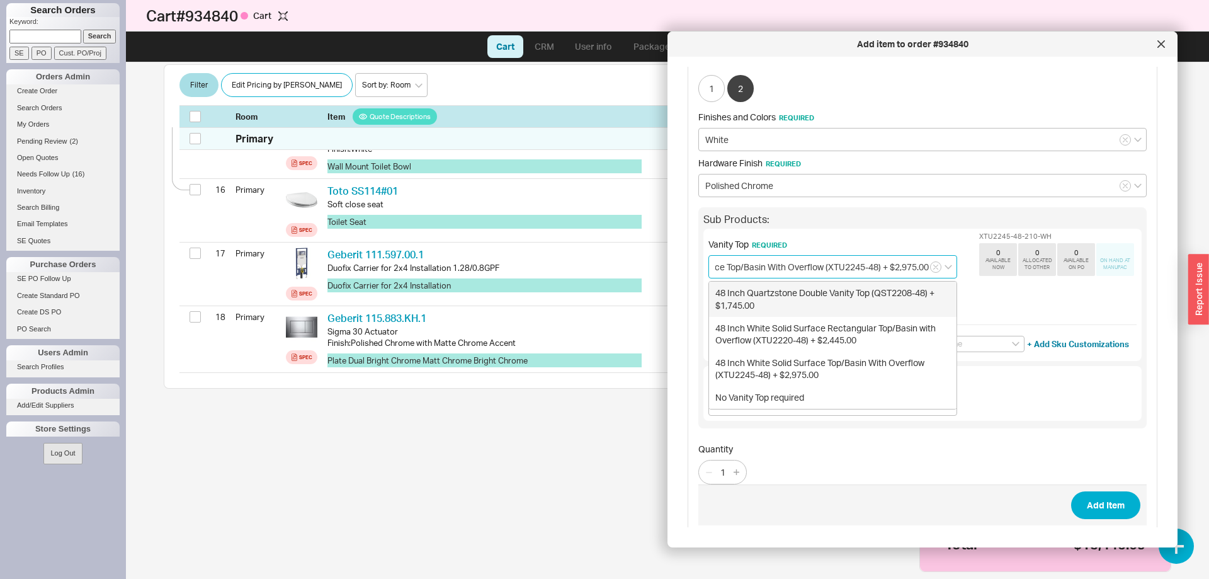
drag, startPoint x: 826, startPoint y: 258, endPoint x: 875, endPoint y: 265, distance: 48.9
click at [875, 265] on input "48 Inch White Solid Surface Top/Basin With Overflow (XTU2245-48) + $2,975.00" at bounding box center [833, 266] width 249 height 23
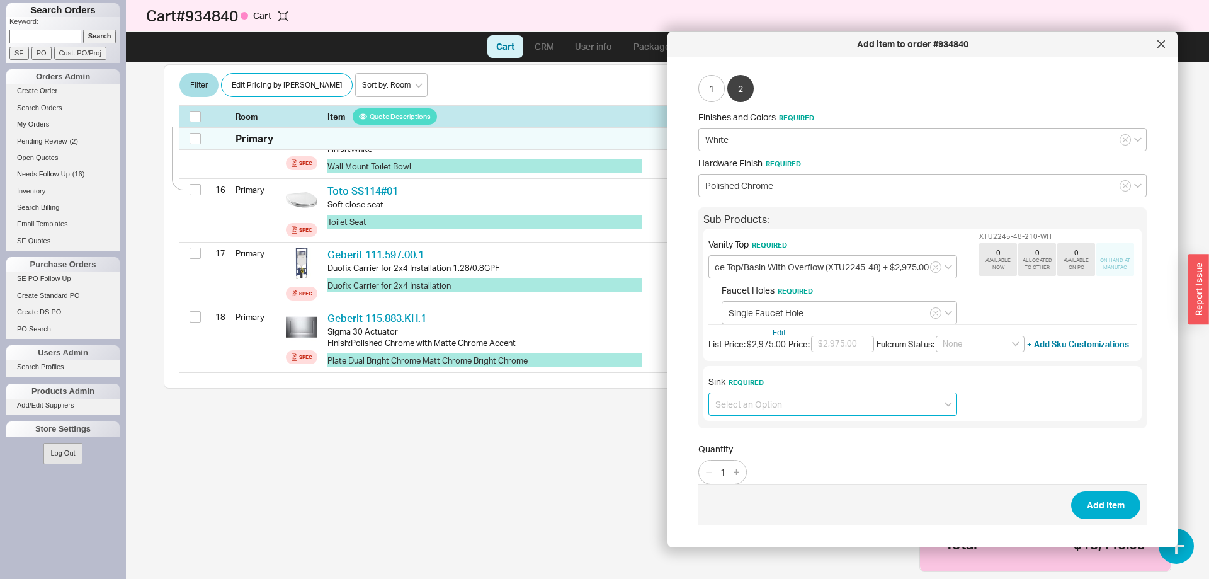
click at [809, 392] on input at bounding box center [833, 403] width 249 height 23
click at [765, 466] on div "No Sink required" at bounding box center [833, 477] width 248 height 23
type input "No Sink required"
click at [1108, 496] on button "Add Item" at bounding box center [1105, 505] width 69 height 28
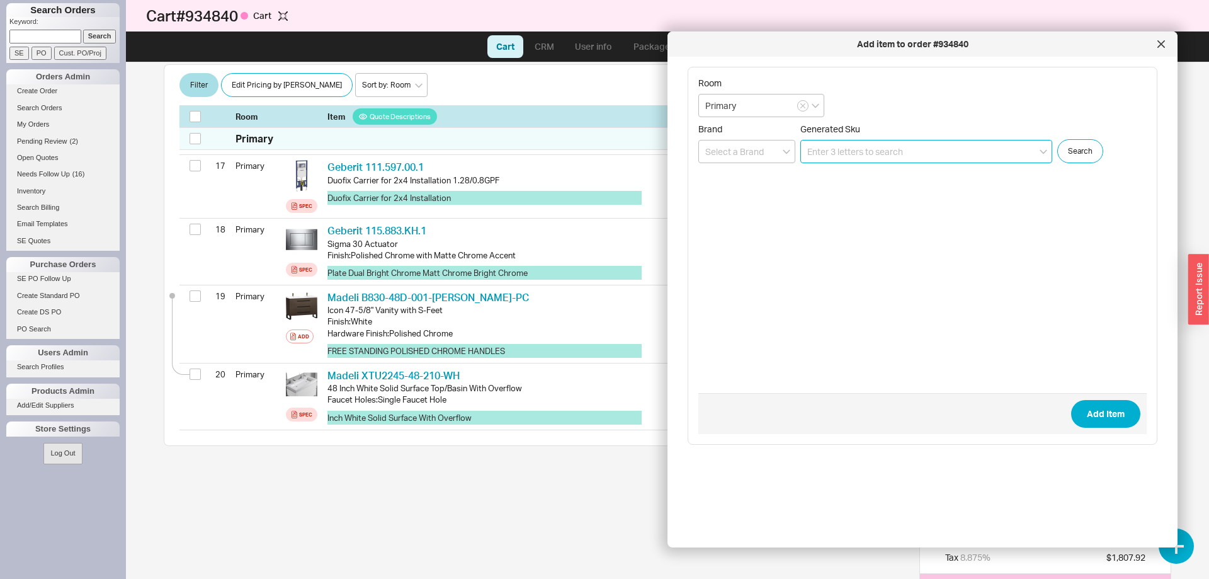
scroll to position [1382, 0]
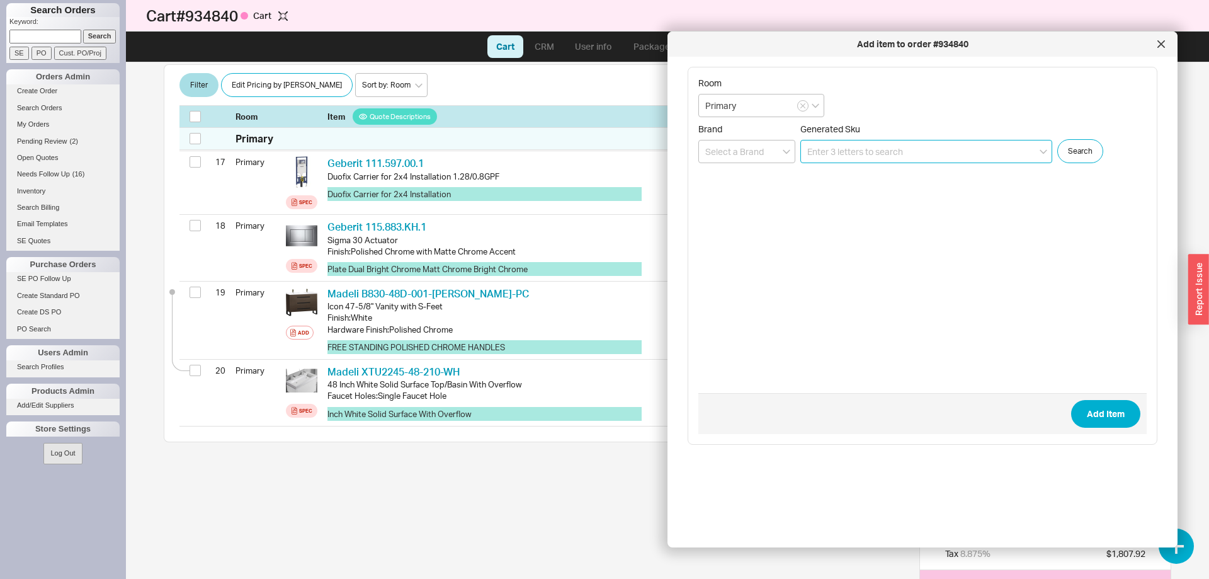
paste input "144240-99"
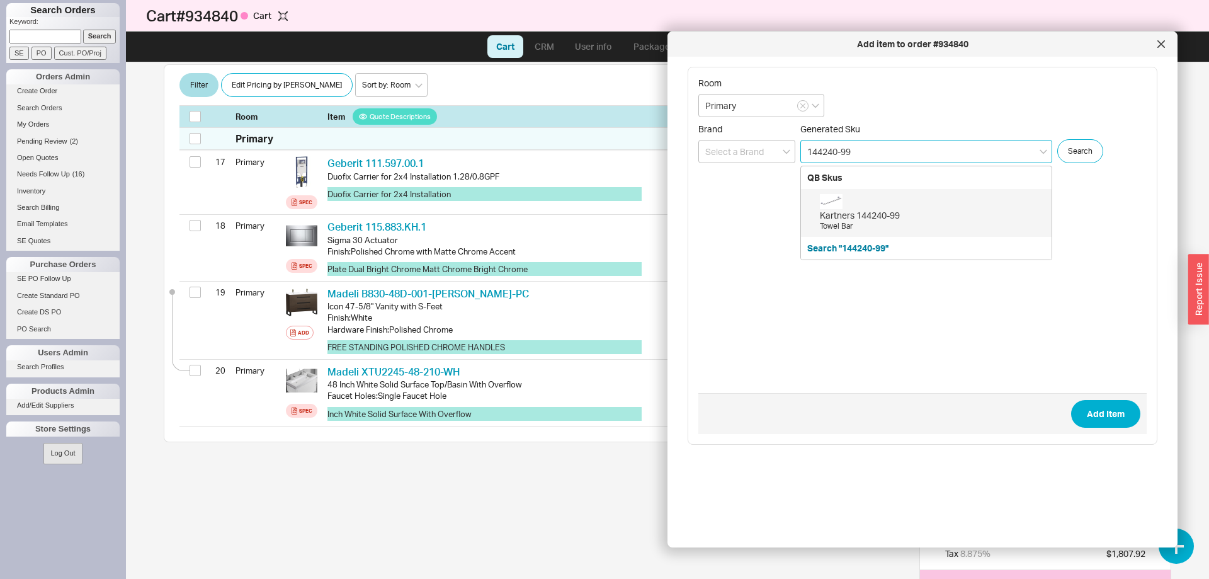
click at [879, 217] on div "Kartners 144240-99" at bounding box center [932, 215] width 225 height 13
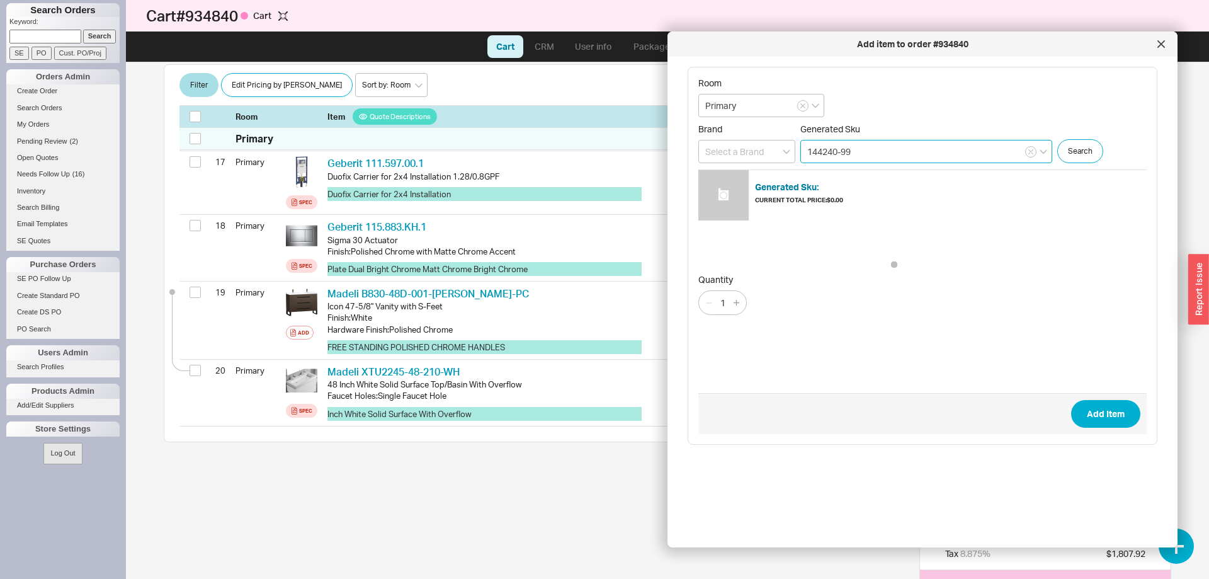
type input "144240-99"
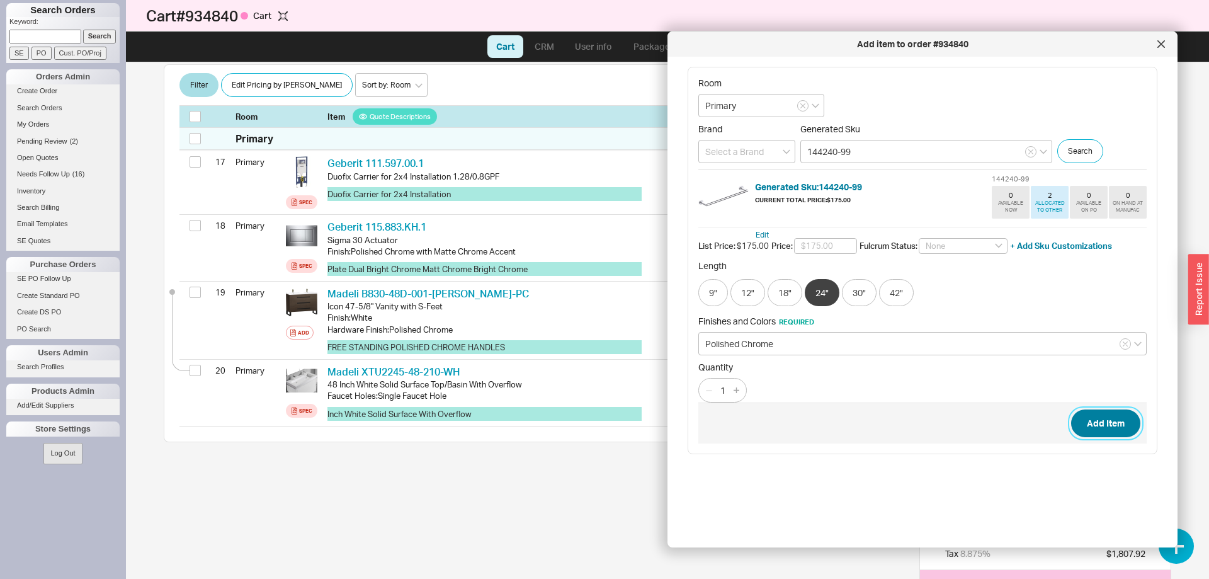
click at [1099, 425] on button "Add Item" at bounding box center [1105, 423] width 69 height 28
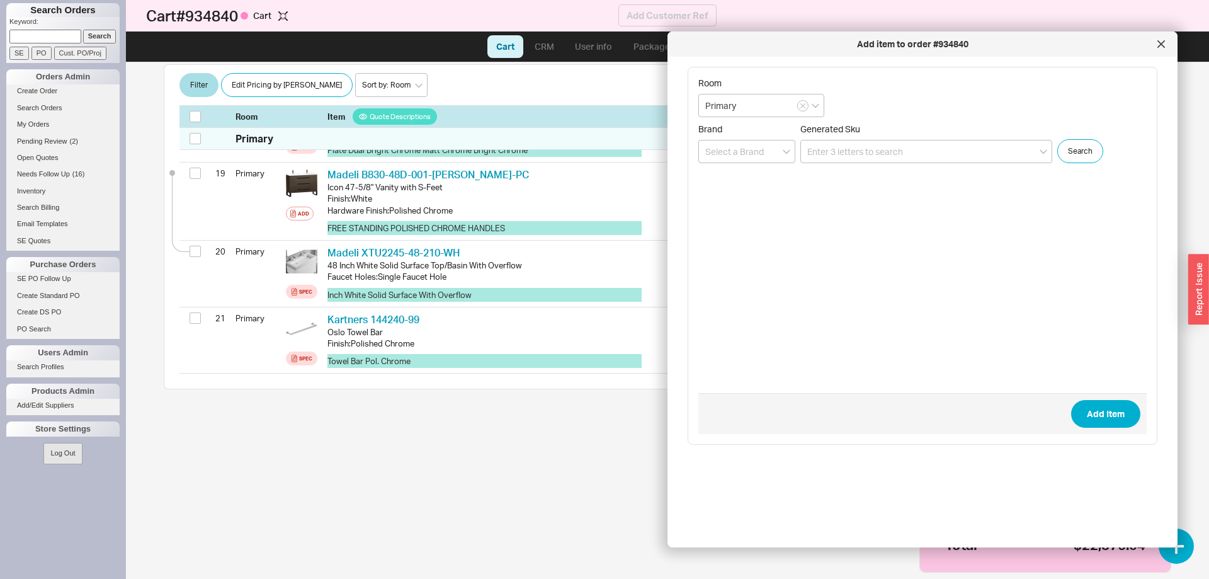
scroll to position [1505, 0]
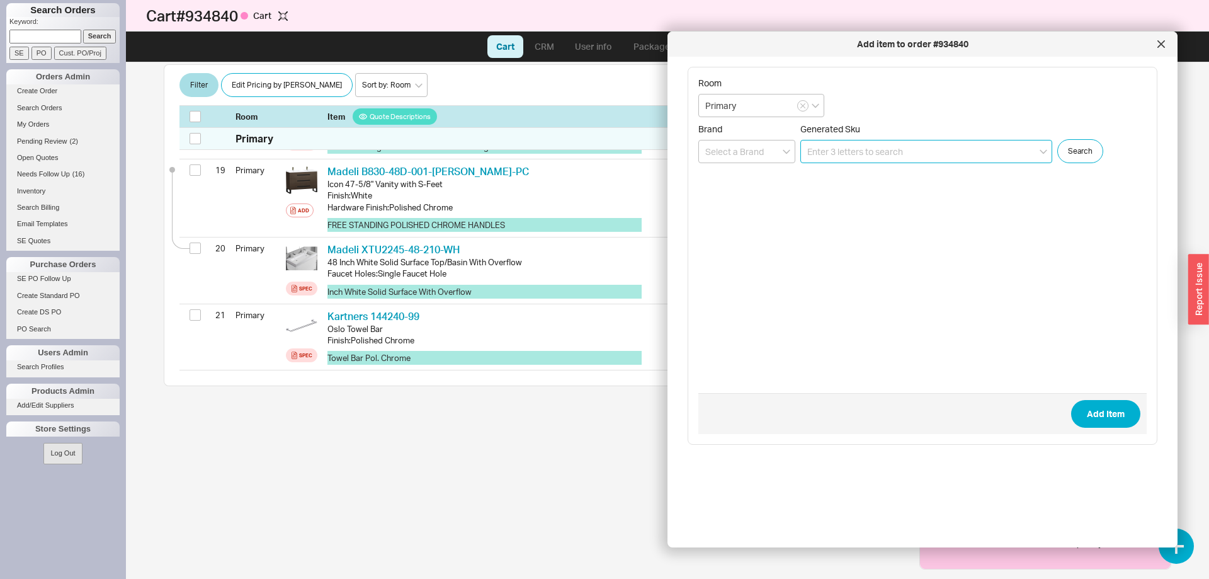
paste input "144151-99"
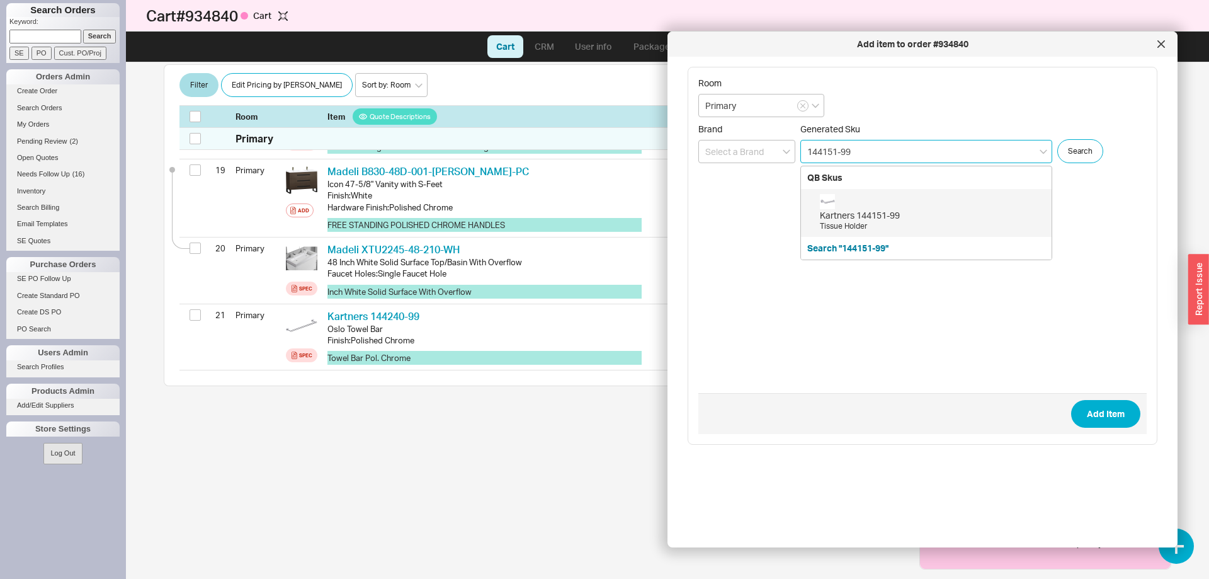
click at [860, 214] on div "Kartners 144151-99" at bounding box center [932, 215] width 225 height 13
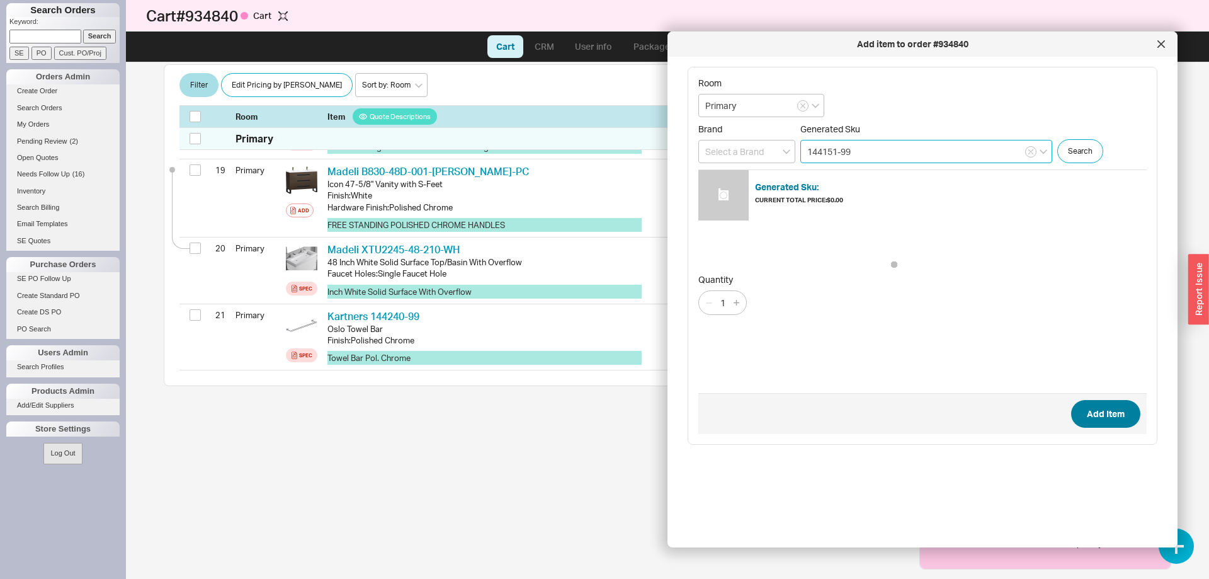
type input "144151-99"
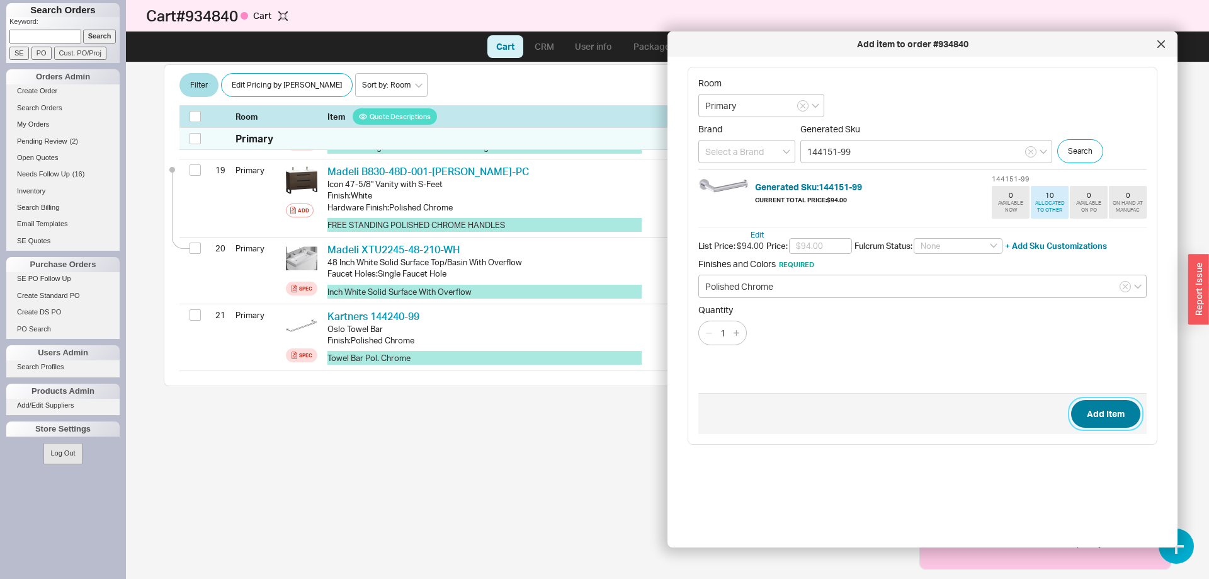
click at [1127, 418] on button "Add Item" at bounding box center [1105, 414] width 69 height 28
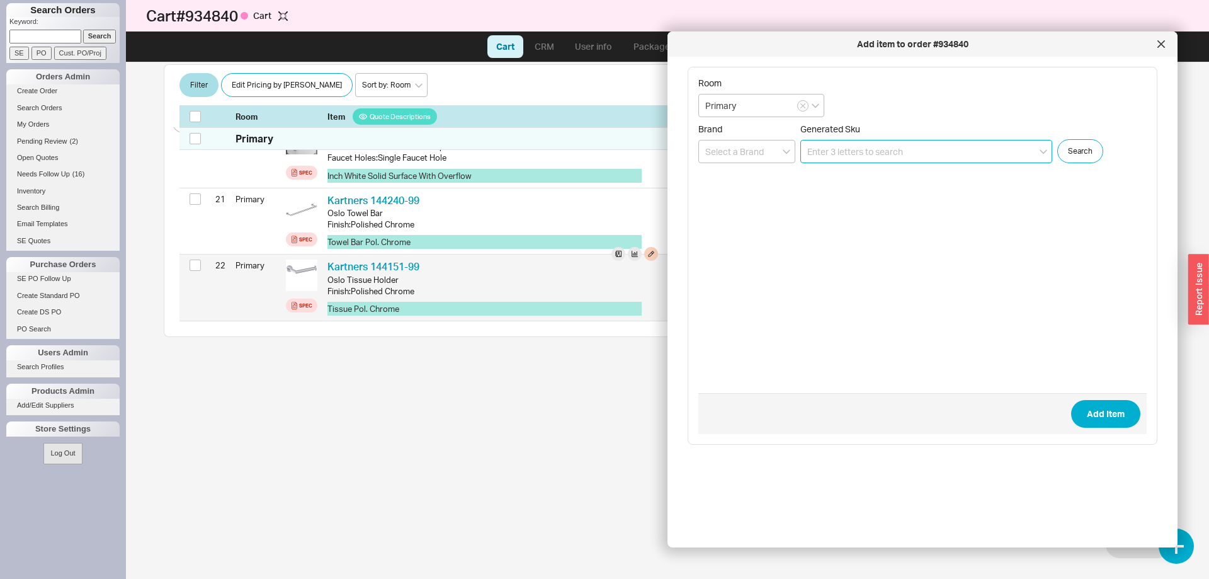
scroll to position [1644, 0]
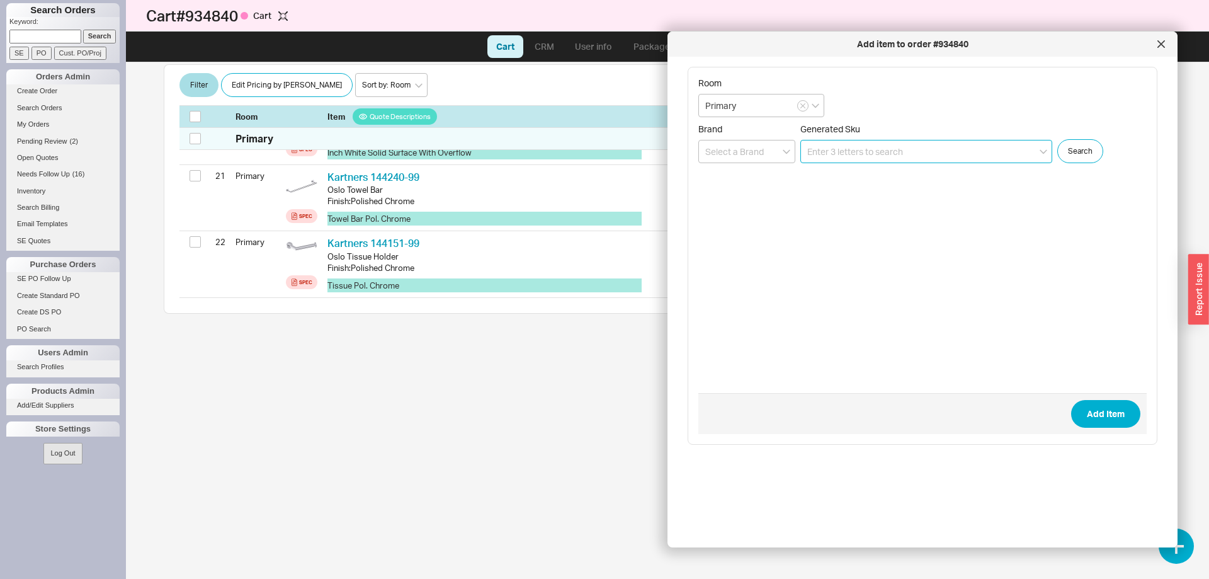
paste input "144132"
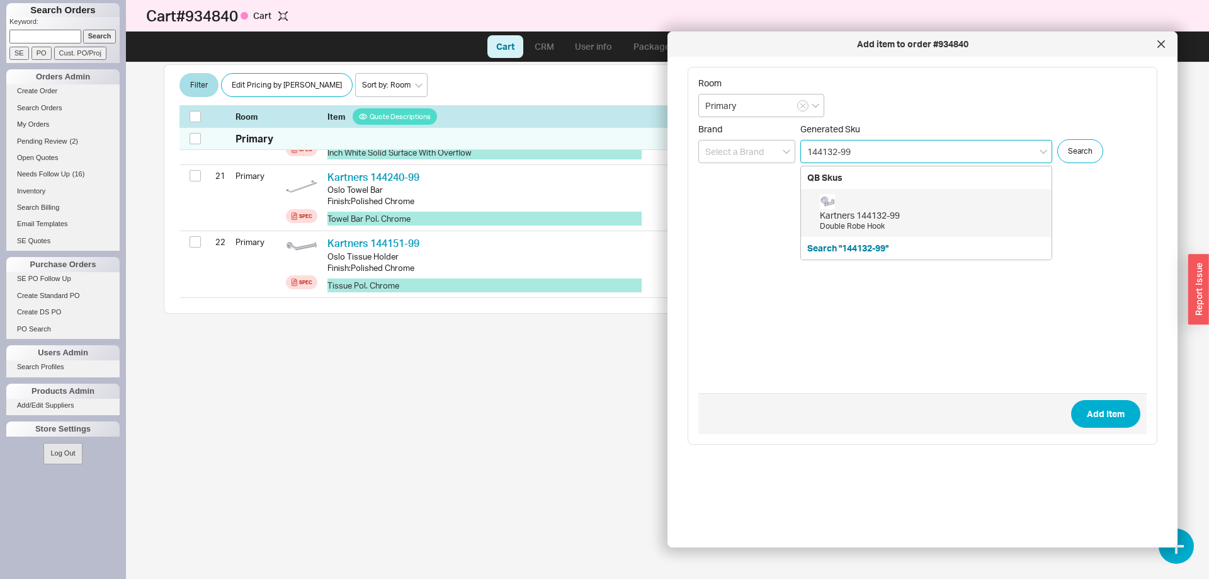
click at [972, 208] on div "Kartners 144132-99 Double Robe Hook" at bounding box center [932, 213] width 225 height 38
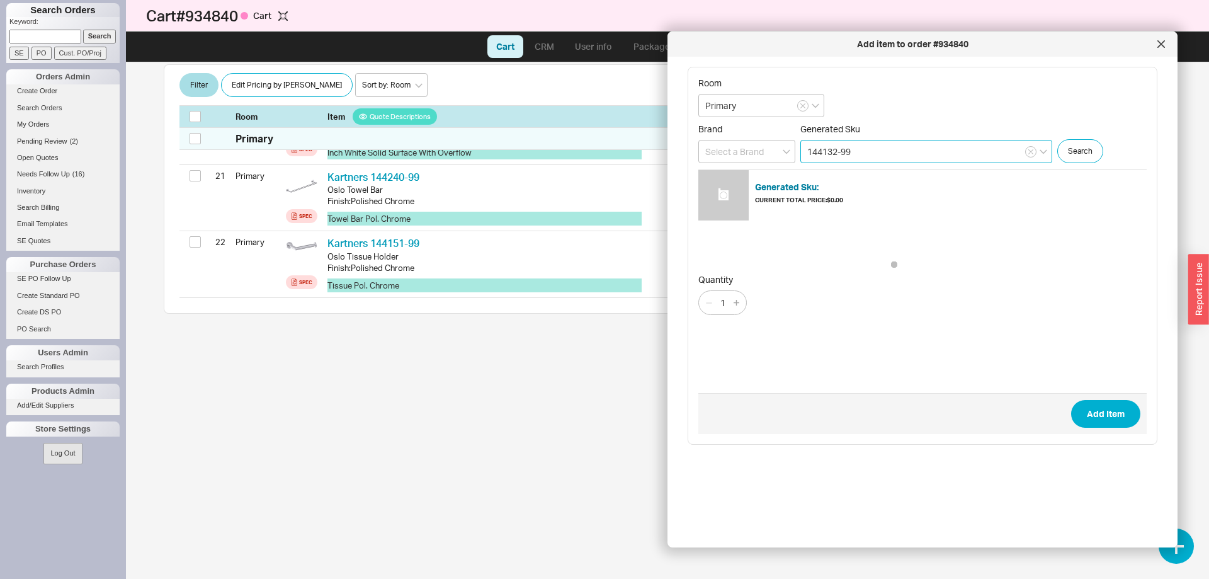
type input "144132-99"
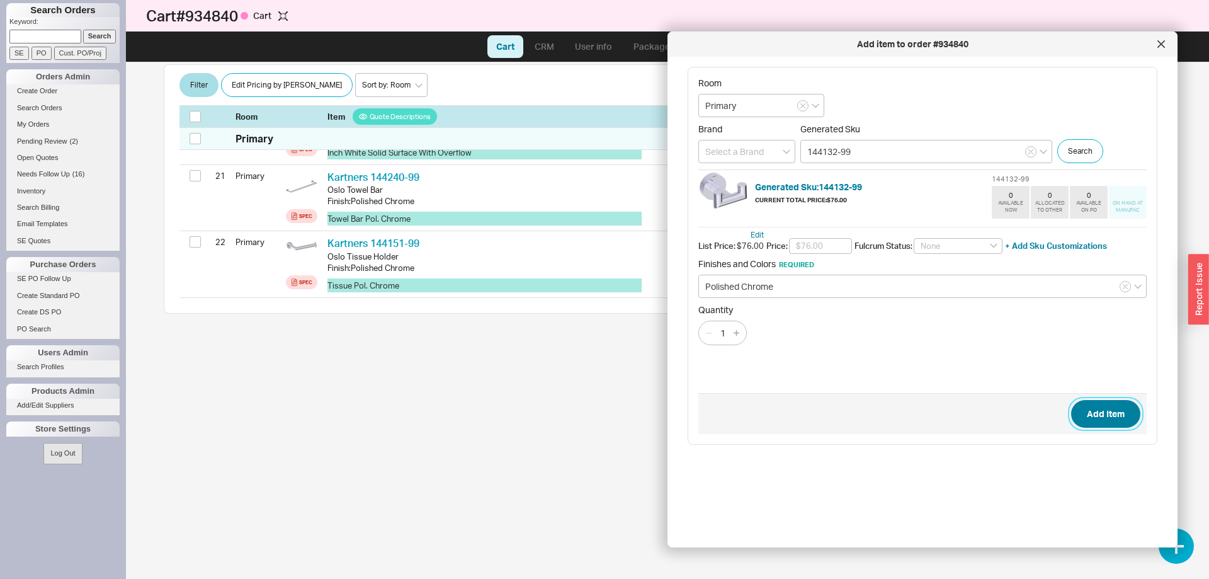
click at [1101, 406] on button "Add Item" at bounding box center [1105, 414] width 69 height 28
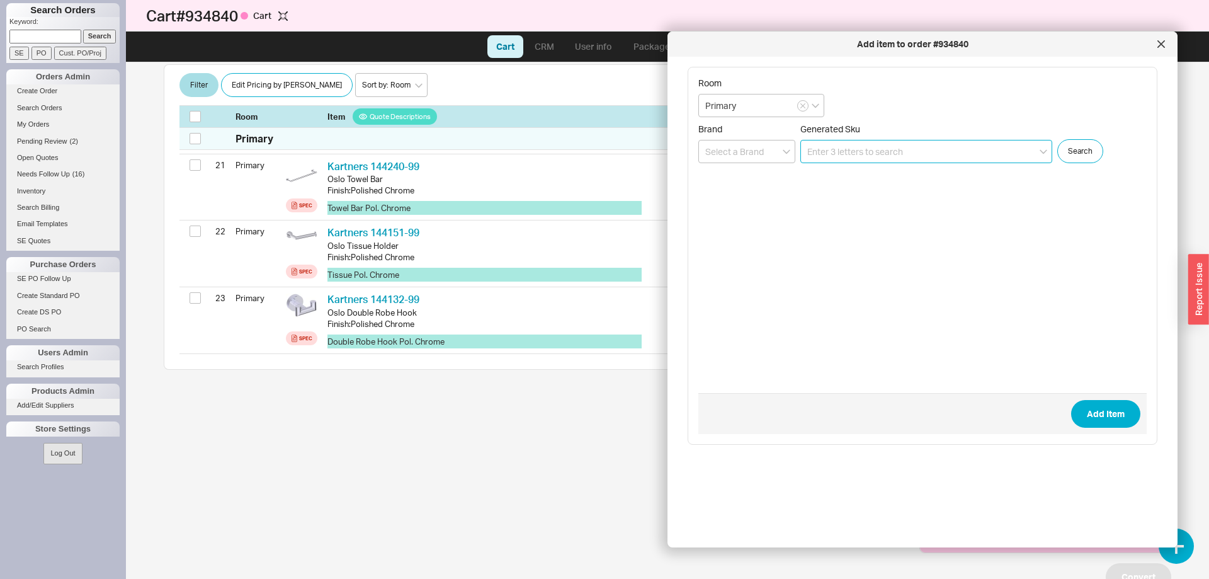
scroll to position [1654, 0]
click at [730, 107] on input "Primary" at bounding box center [761, 105] width 126 height 23
drag, startPoint x: 741, startPoint y: 107, endPoint x: 643, endPoint y: 109, distance: 97.6
click at [698, 109] on input "Primary" at bounding box center [761, 105] width 126 height 23
type input "Bath 2"
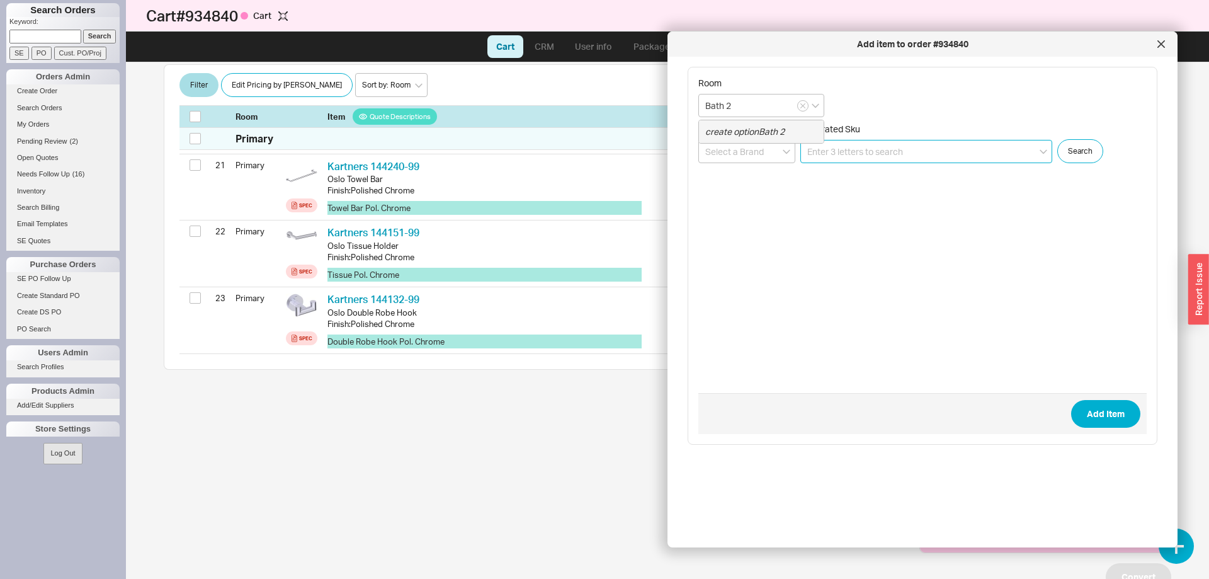
click at [876, 151] on input at bounding box center [926, 151] width 252 height 23
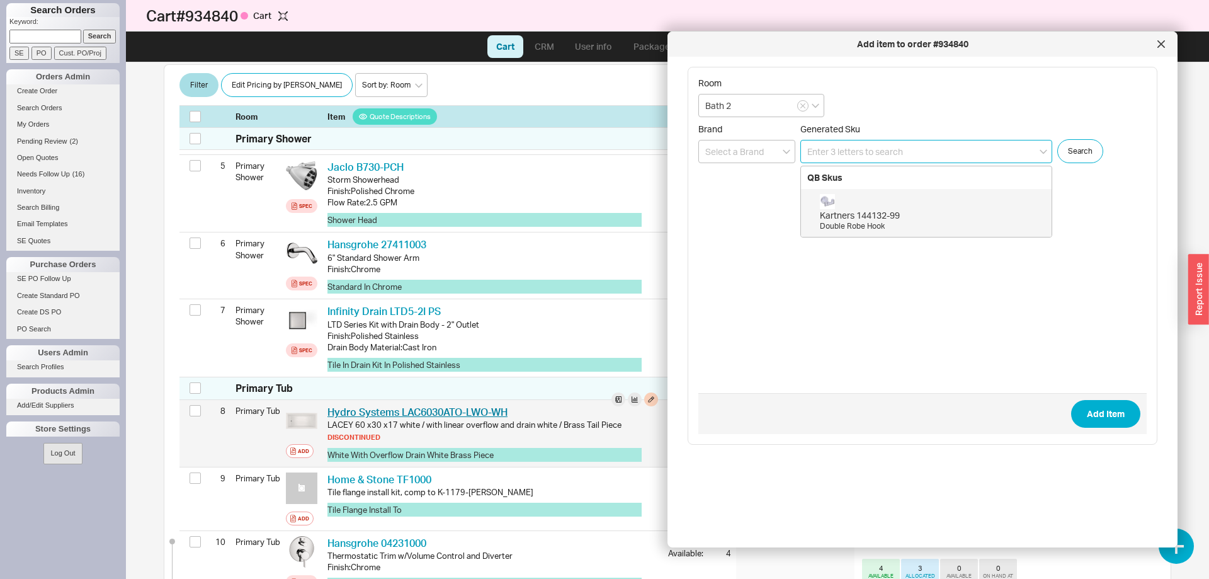
scroll to position [562, 0]
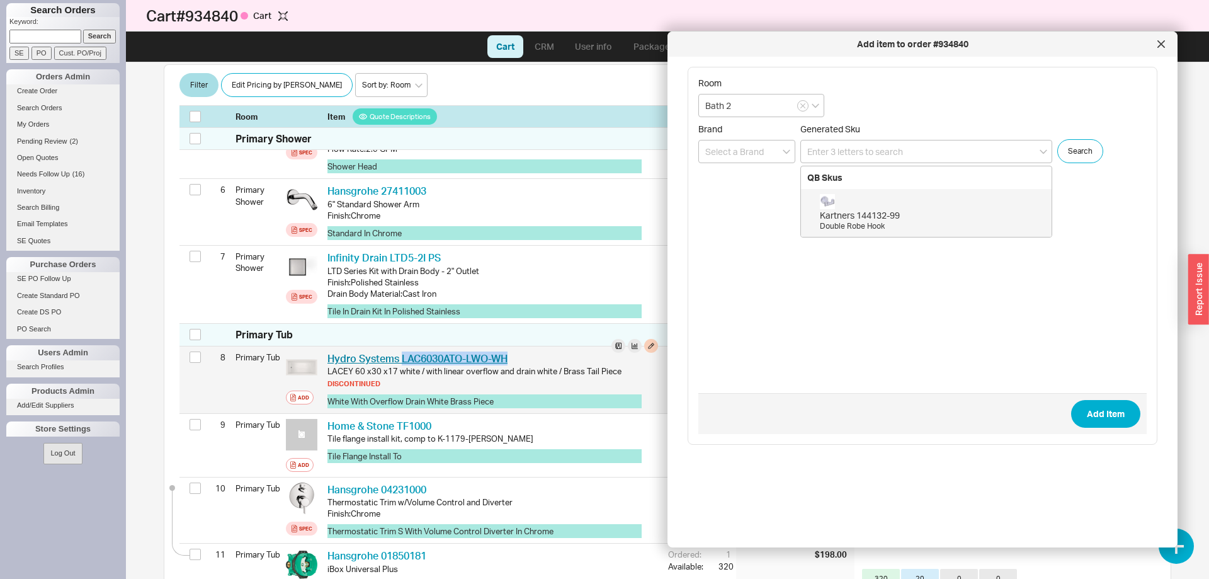
drag, startPoint x: 516, startPoint y: 355, endPoint x: 401, endPoint y: 354, distance: 115.3
click at [401, 354] on div "Hydro Systems LAC6030ATO-LWO-WH HDR LAC6030ATO-LWO-WH" at bounding box center [492, 358] width 331 height 14
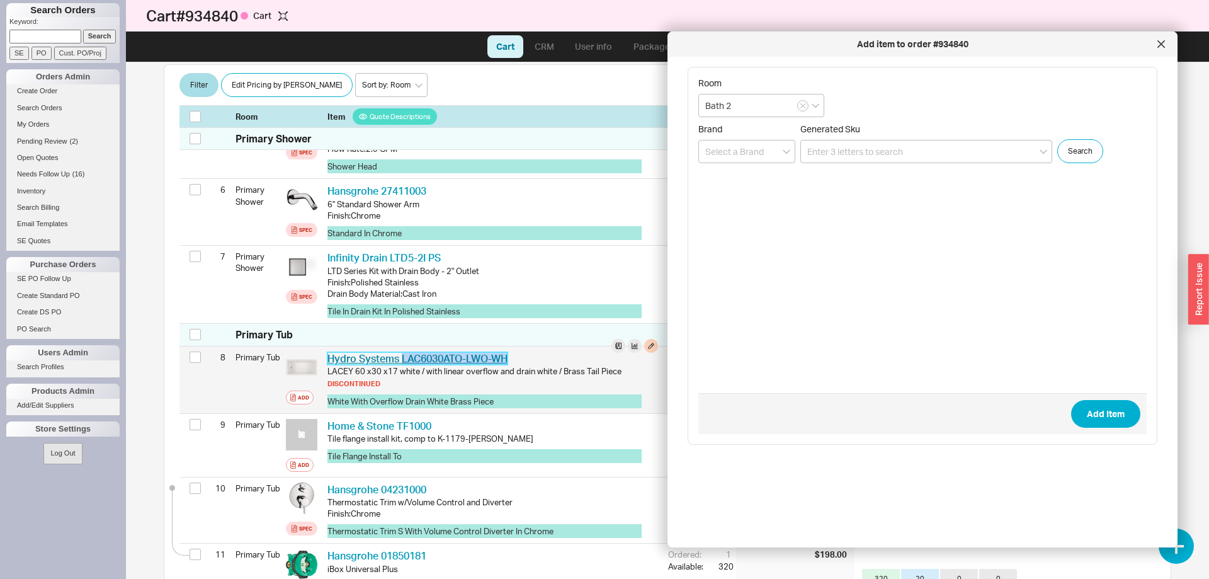
copy link "LAC6030ATO-LWO-WH"
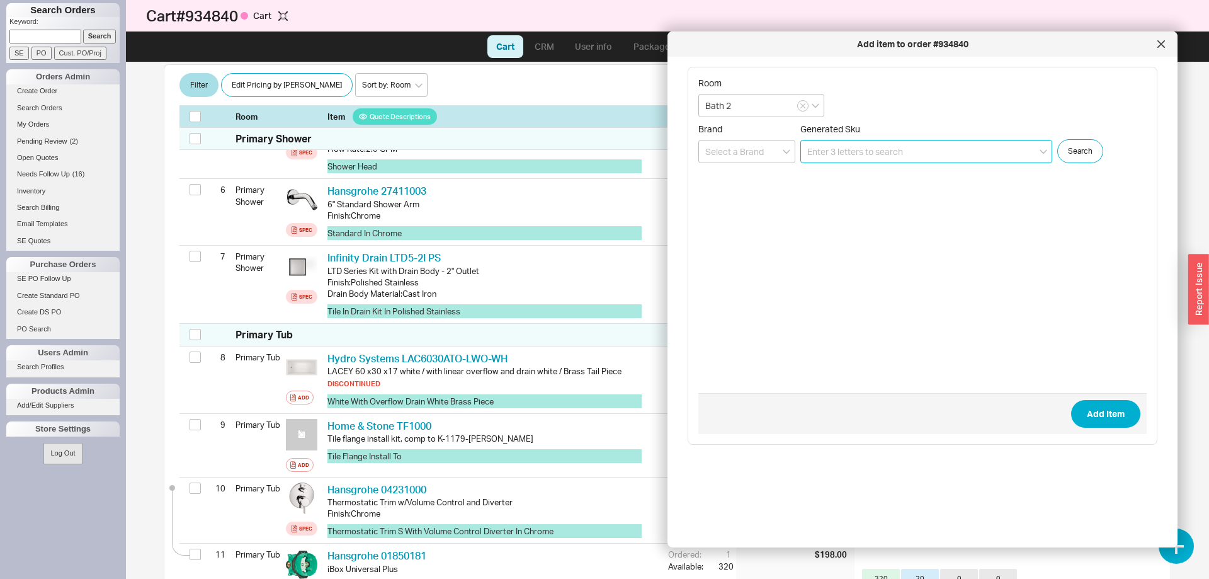
paste input "LAC6030ATO-LWO-WH"
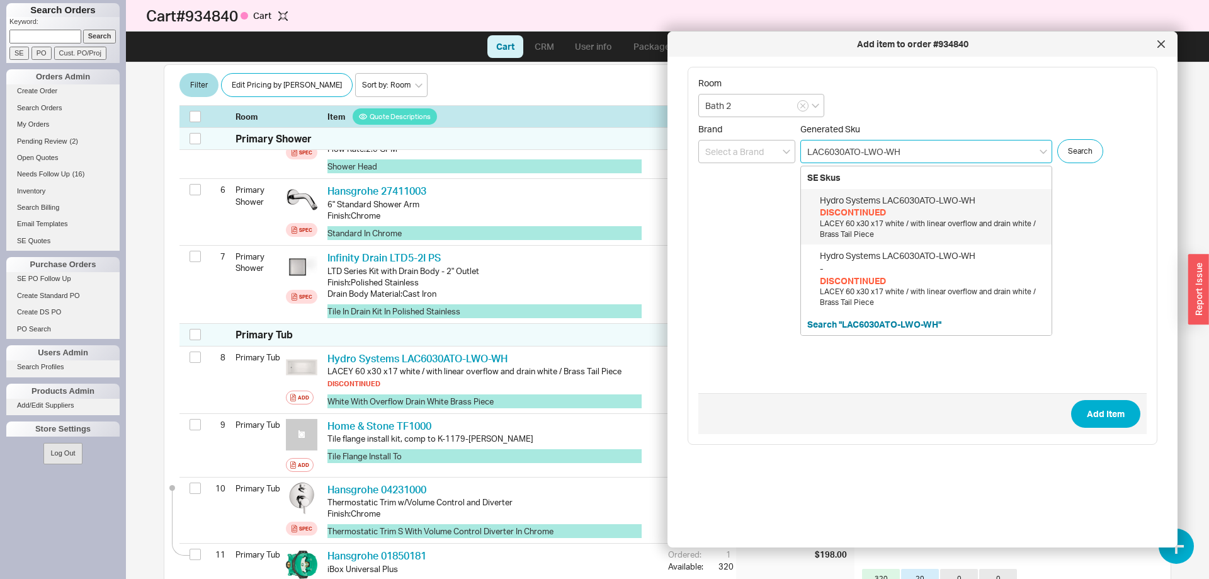
click at [916, 211] on div "DISCONTINUED" at bounding box center [932, 212] width 225 height 13
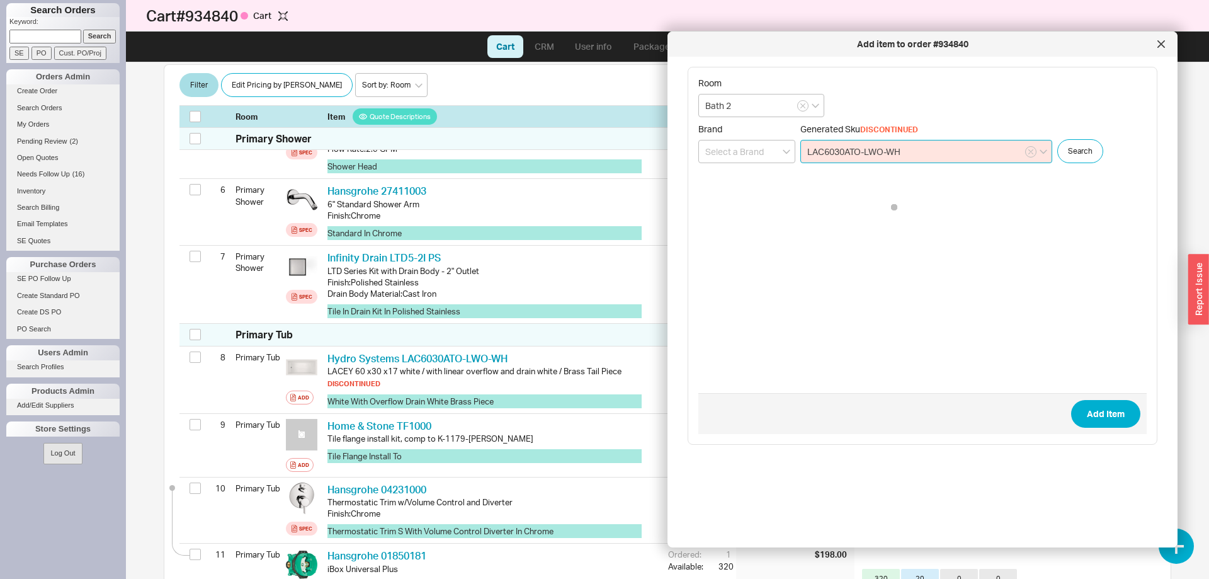
type input "LAC6030ATO-LWO-WH"
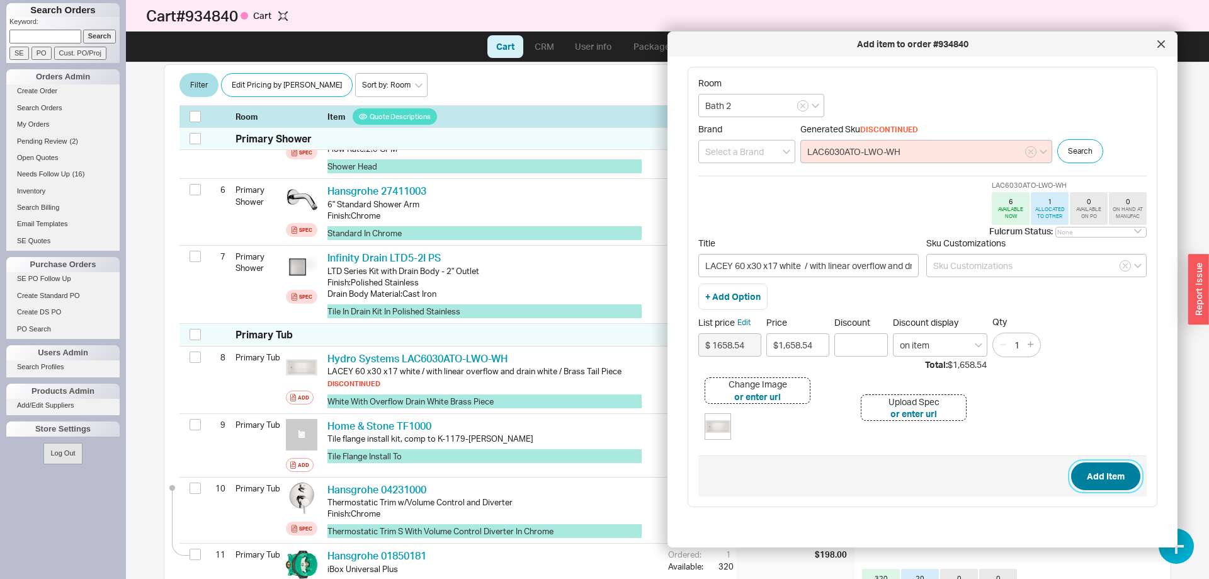
click at [1091, 470] on button "Add Item" at bounding box center [1105, 476] width 69 height 28
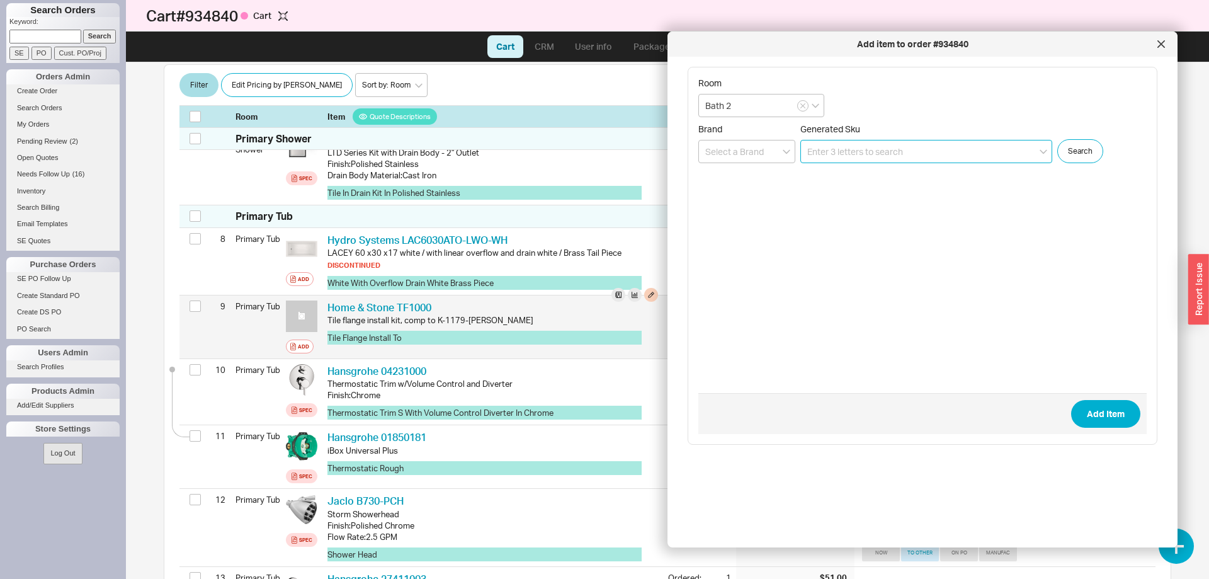
scroll to position [652, 0]
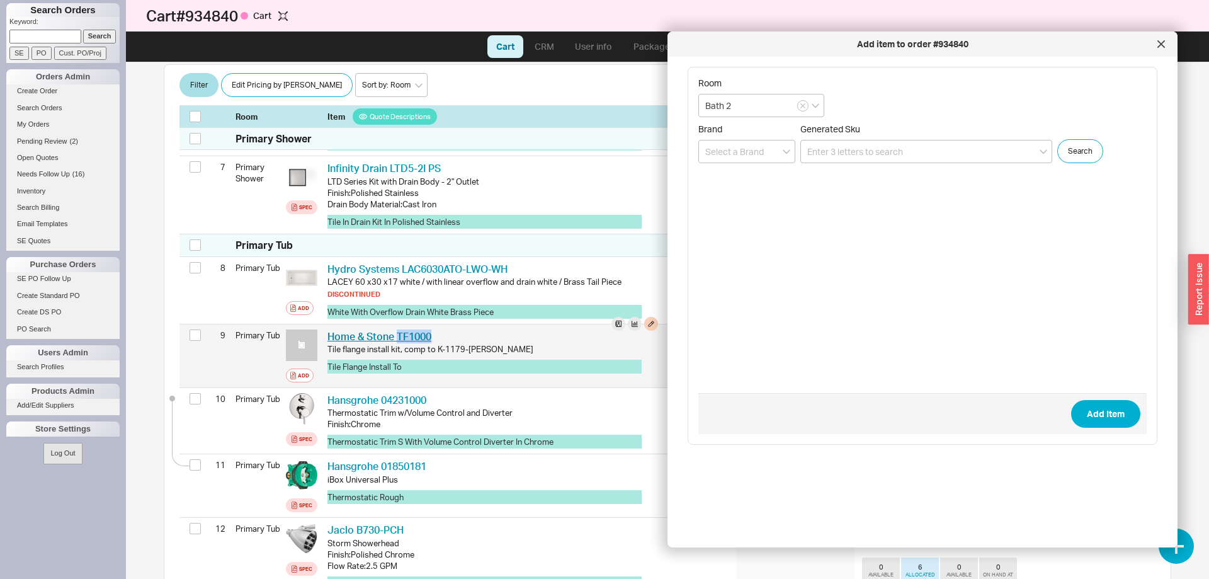
drag, startPoint x: 436, startPoint y: 336, endPoint x: 396, endPoint y: 339, distance: 40.5
click at [396, 339] on div "Home & Stone TF1000 HNS TF1000" at bounding box center [492, 336] width 331 height 14
copy link "TF1000"
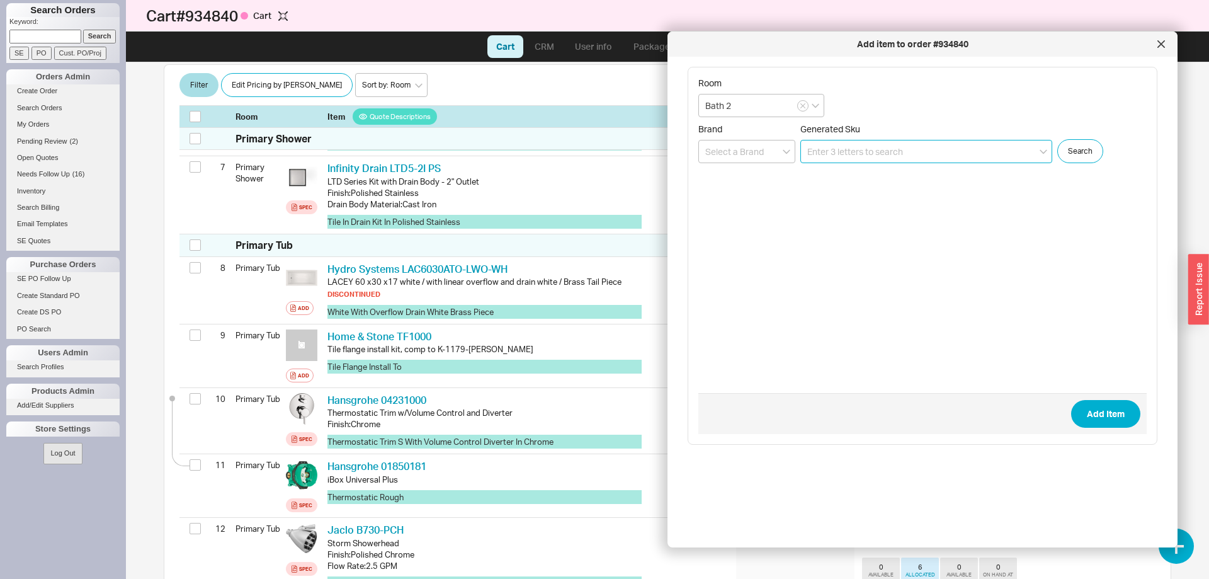
paste input "TF1000"
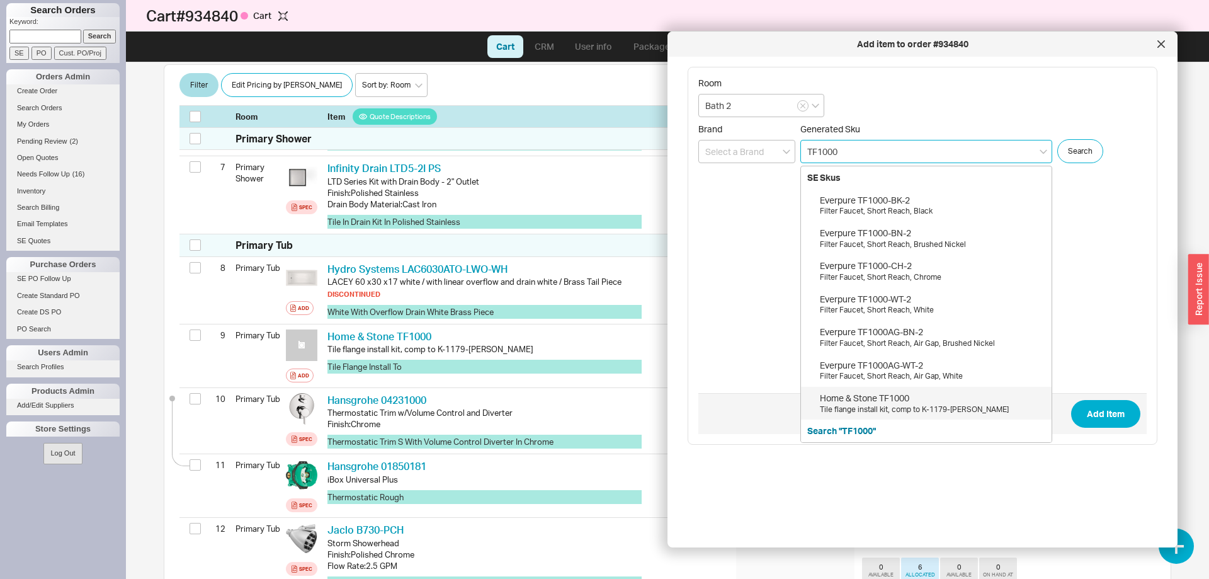
click at [923, 408] on div "Tile flange install kit, comp to K-1179-NA Kohler" at bounding box center [932, 409] width 225 height 11
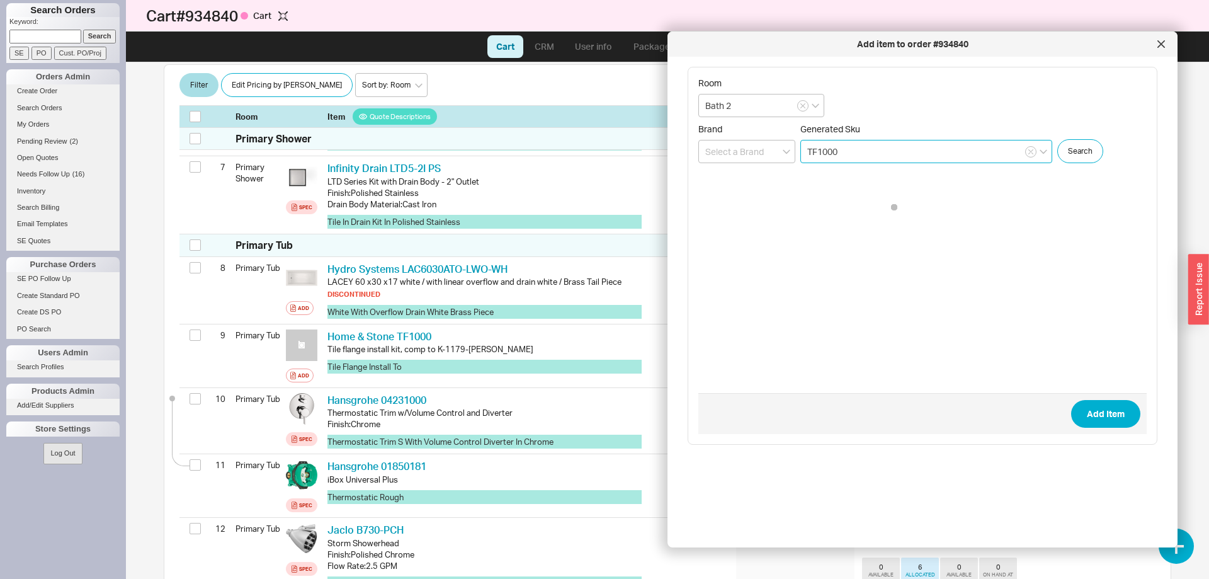
type input "TF1000"
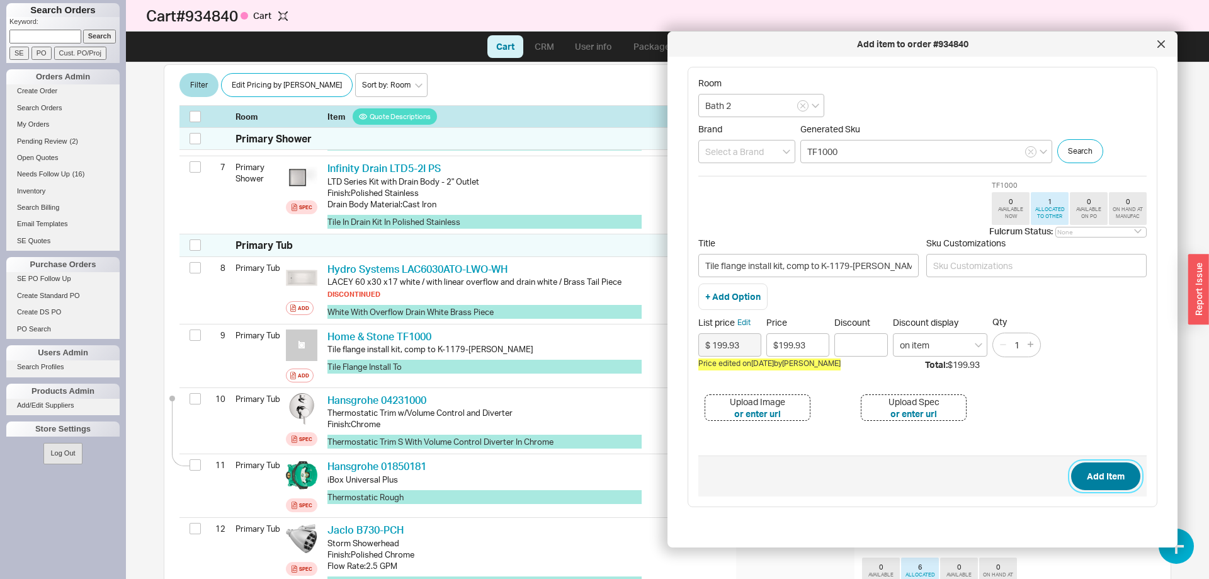
click at [1098, 468] on button "Add Item" at bounding box center [1105, 476] width 69 height 28
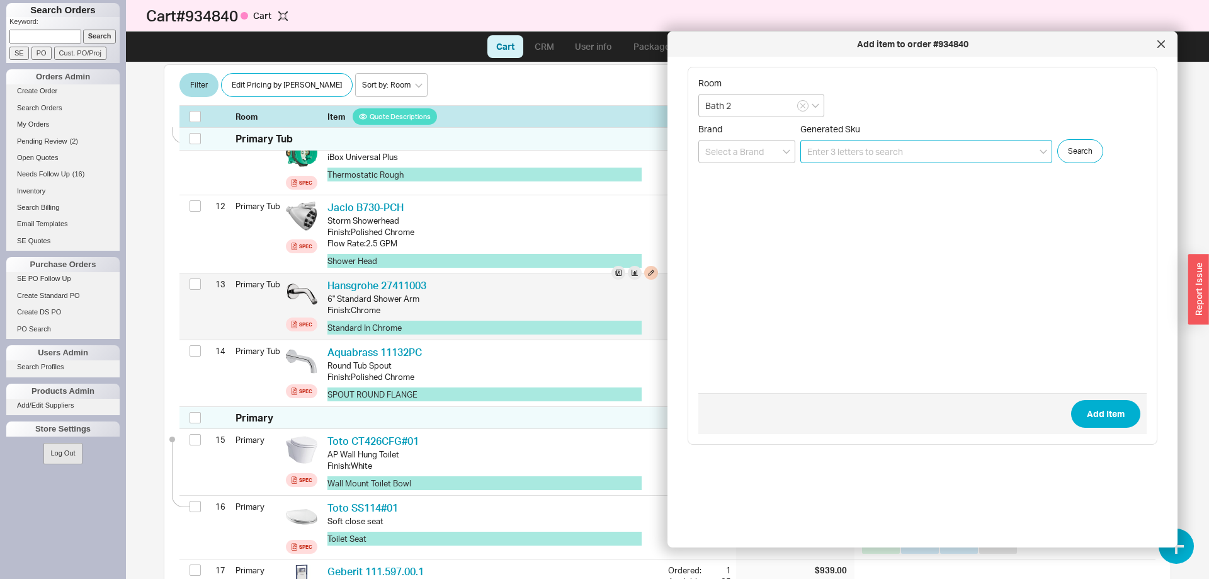
scroll to position [782, 0]
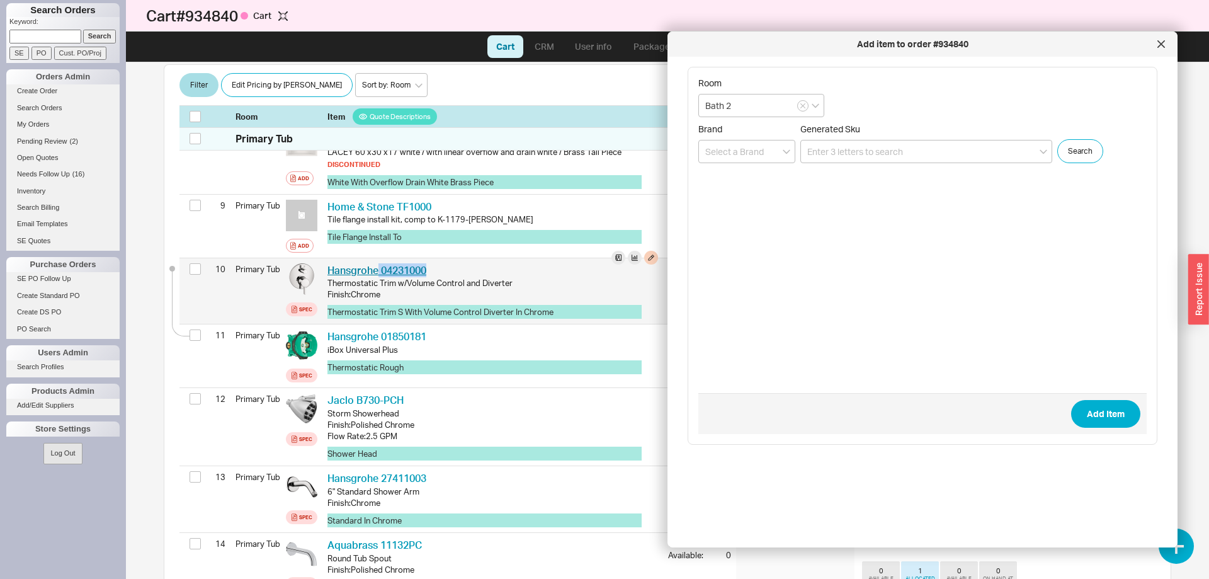
drag, startPoint x: 433, startPoint y: 268, endPoint x: 377, endPoint y: 271, distance: 55.5
click at [377, 271] on div "Hansgrohe 04231000 HGR 04231000" at bounding box center [492, 270] width 331 height 14
copy link "04231000"
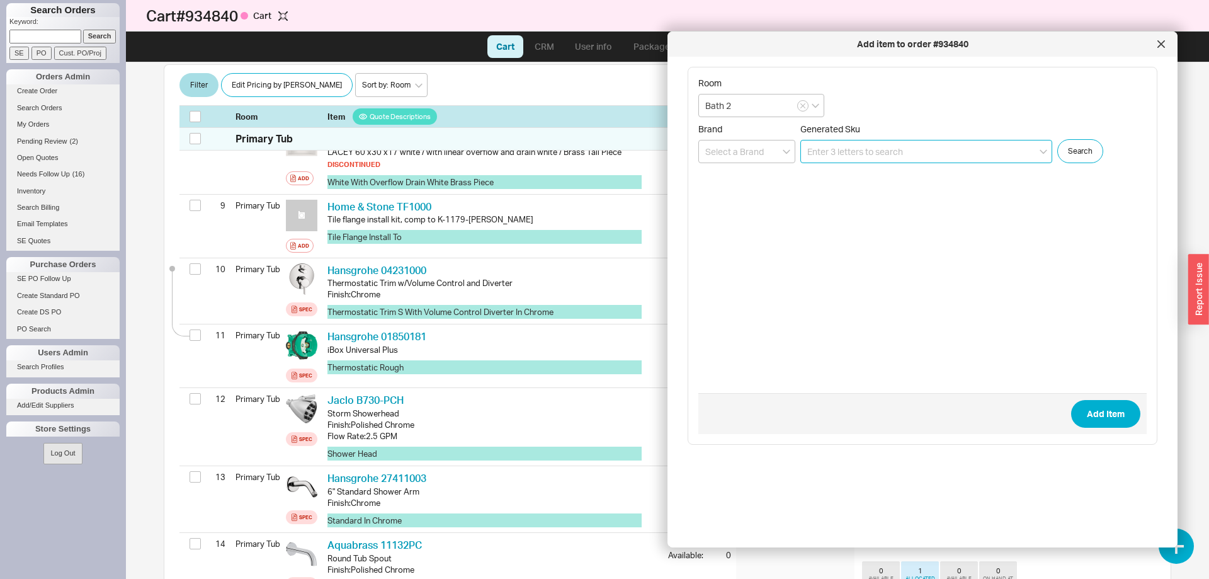
paste input "04231000"
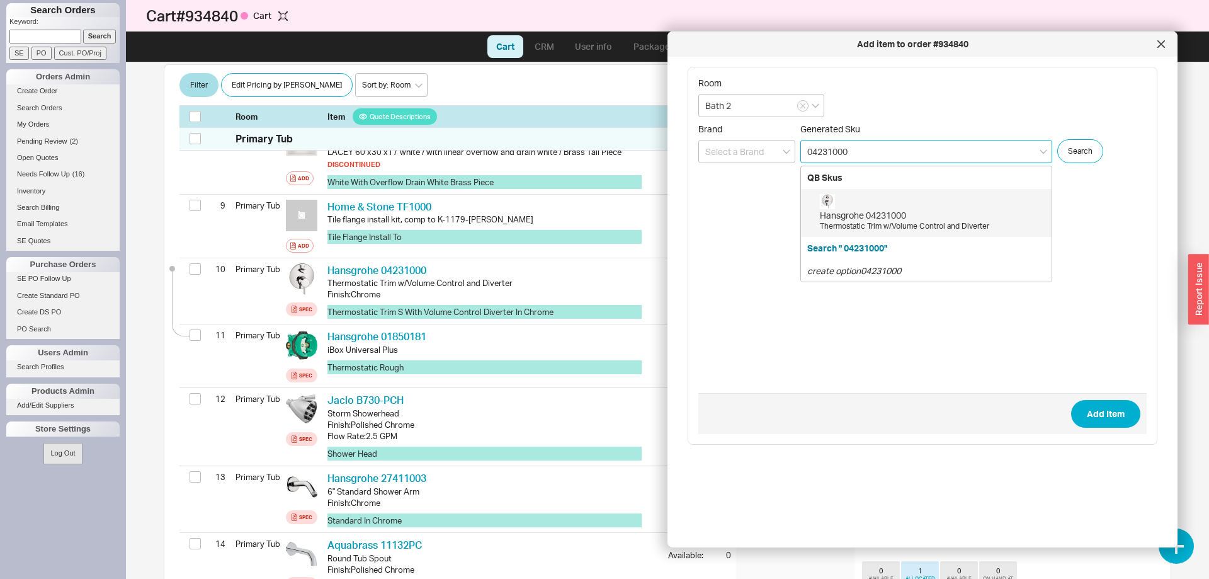
click at [882, 222] on div "Thermostatic Trim w/Volume Control and Diverter" at bounding box center [932, 226] width 225 height 11
type input "04231000"
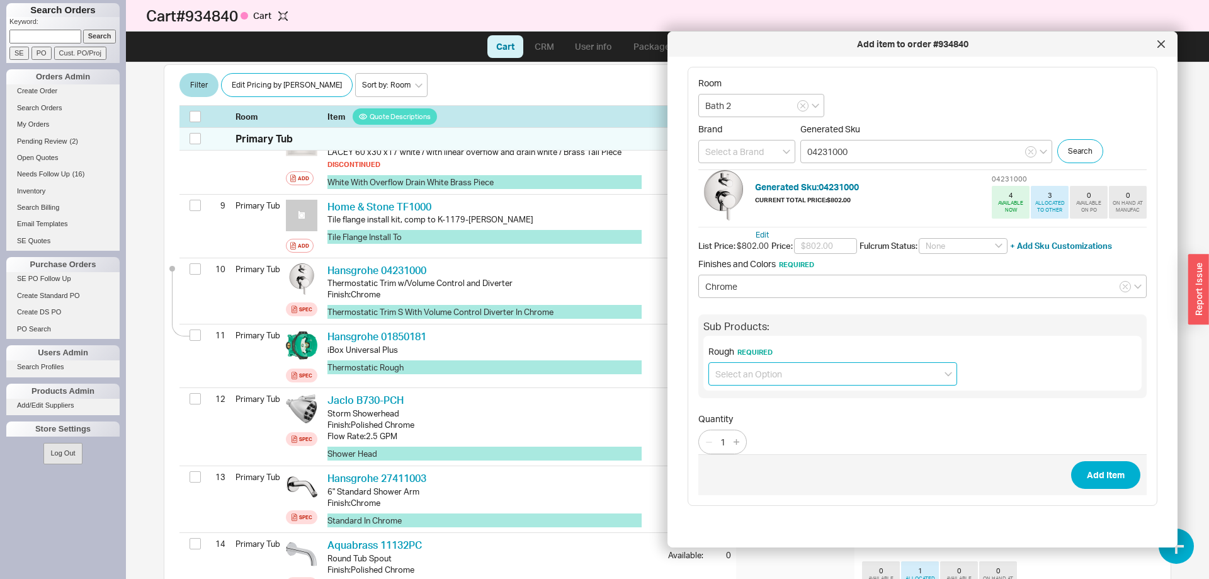
click at [811, 368] on input at bounding box center [833, 373] width 249 height 23
click at [790, 401] on div "iBox Universal Plus (01850181) + $198.00" at bounding box center [833, 400] width 248 height 23
type input "iBox Universal Plus (01850181) + $198.00"
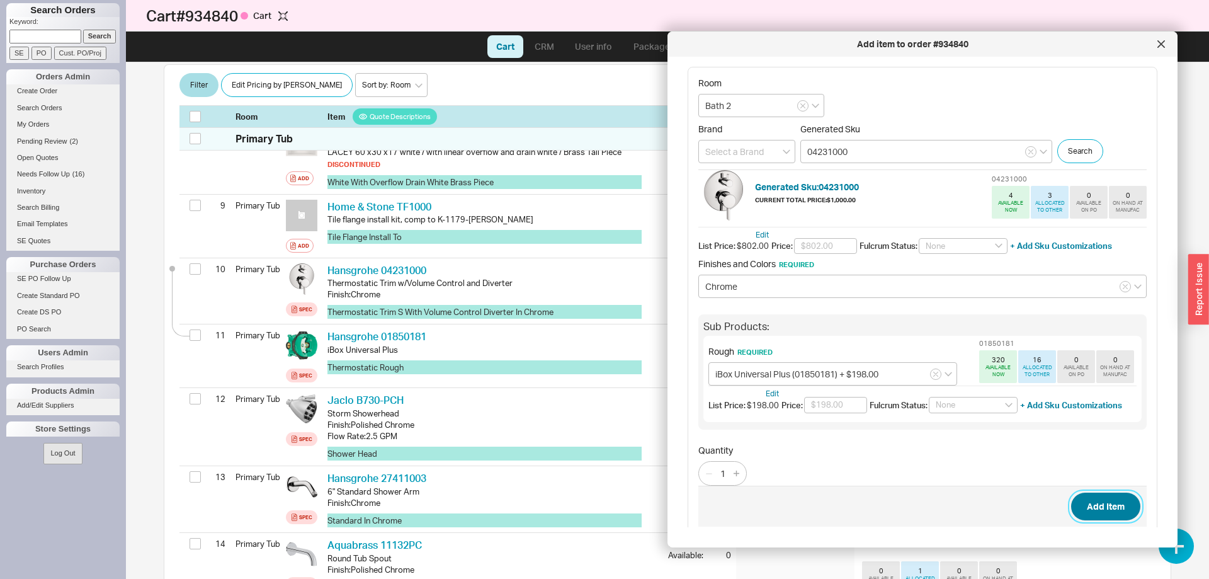
click at [1112, 503] on button "Add Item" at bounding box center [1105, 507] width 69 height 28
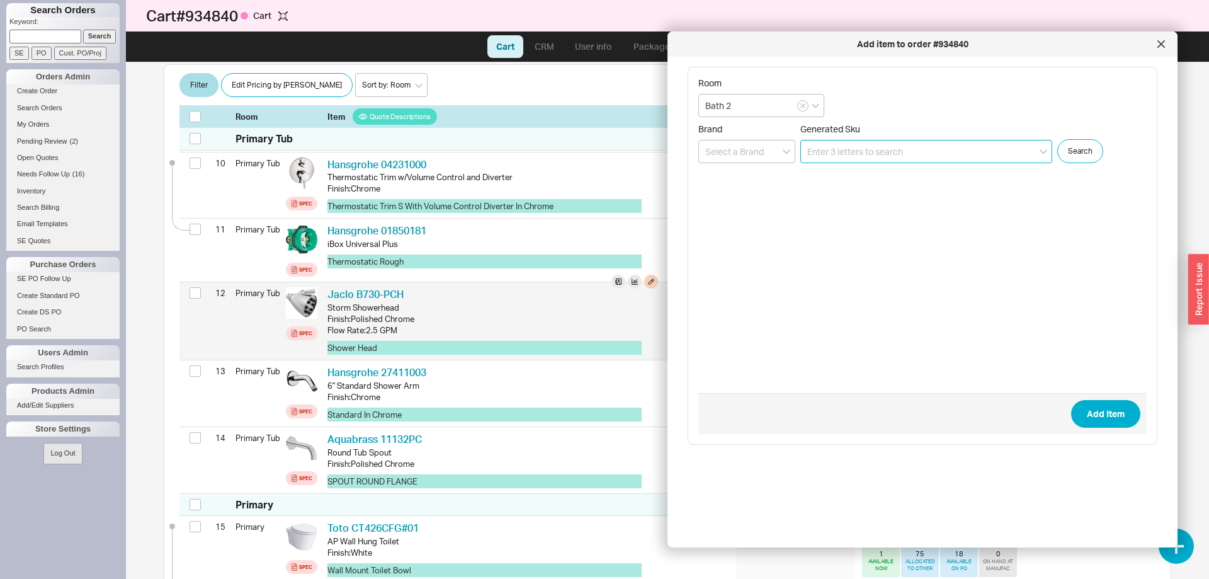
scroll to position [846, 0]
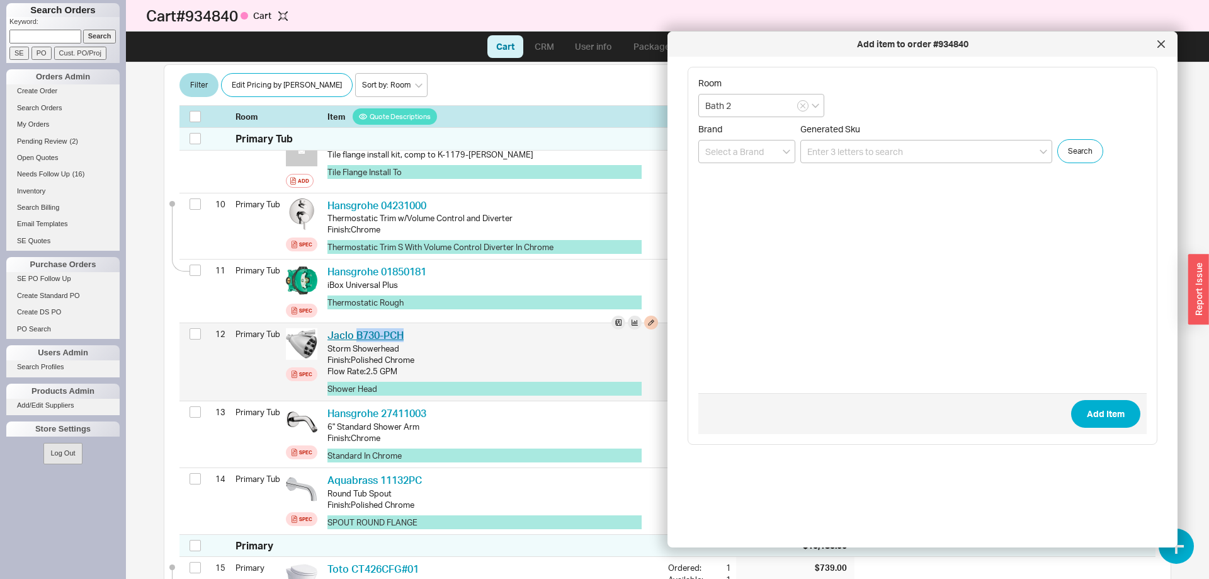
drag, startPoint x: 412, startPoint y: 337, endPoint x: 355, endPoint y: 330, distance: 57.7
click at [355, 330] on div "Jaclo B730-PCH JCL B730-PCH" at bounding box center [492, 335] width 331 height 14
copy link "B730-PCH"
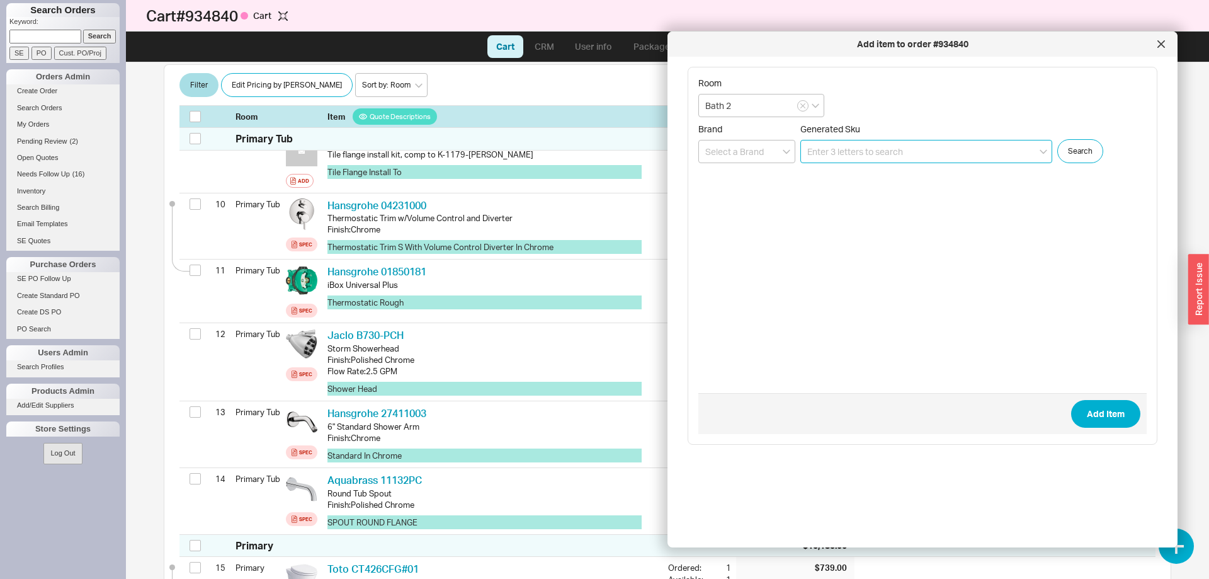
paste input "B730-PCH"
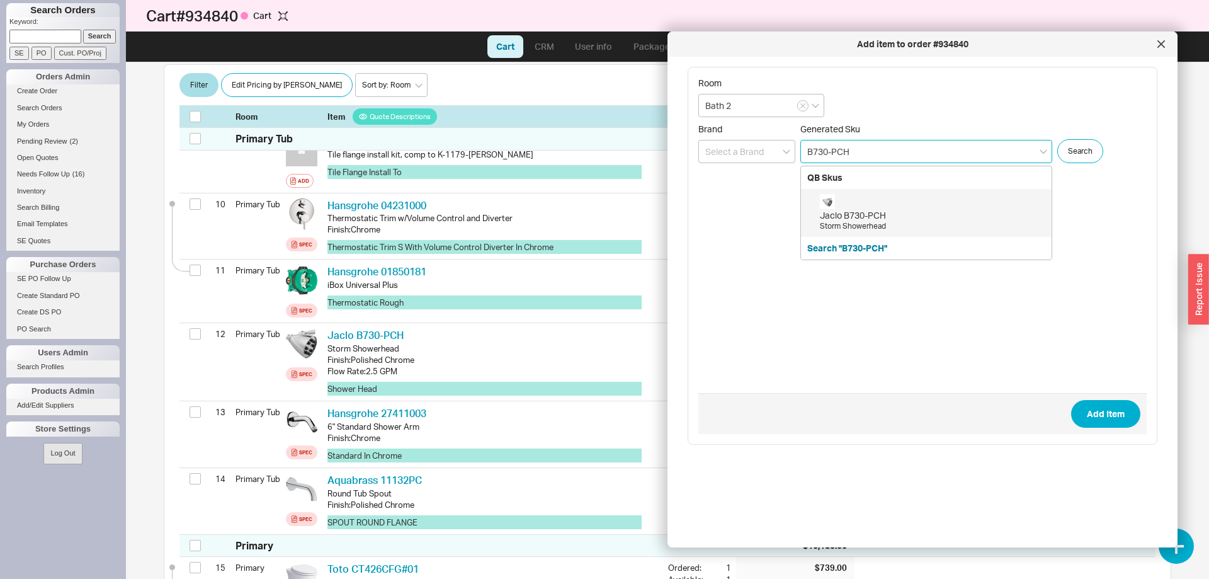
click at [926, 203] on div "Jaclo B730-PCH Storm Showerhead" at bounding box center [932, 213] width 225 height 38
type input "B730-PCH"
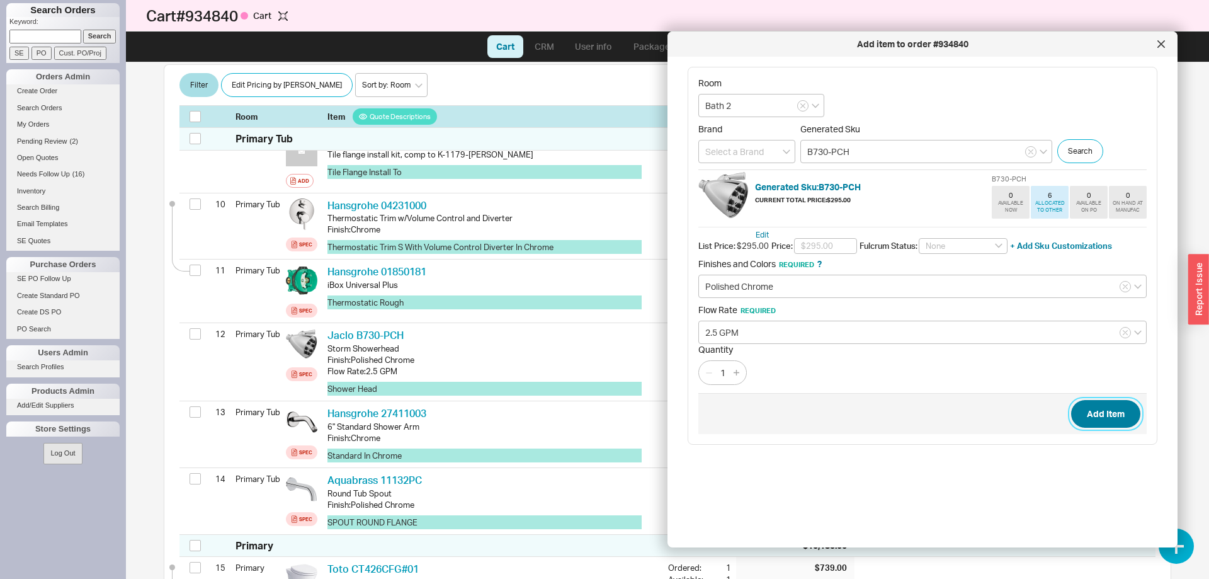
click at [1093, 408] on button "Add Item" at bounding box center [1105, 414] width 69 height 28
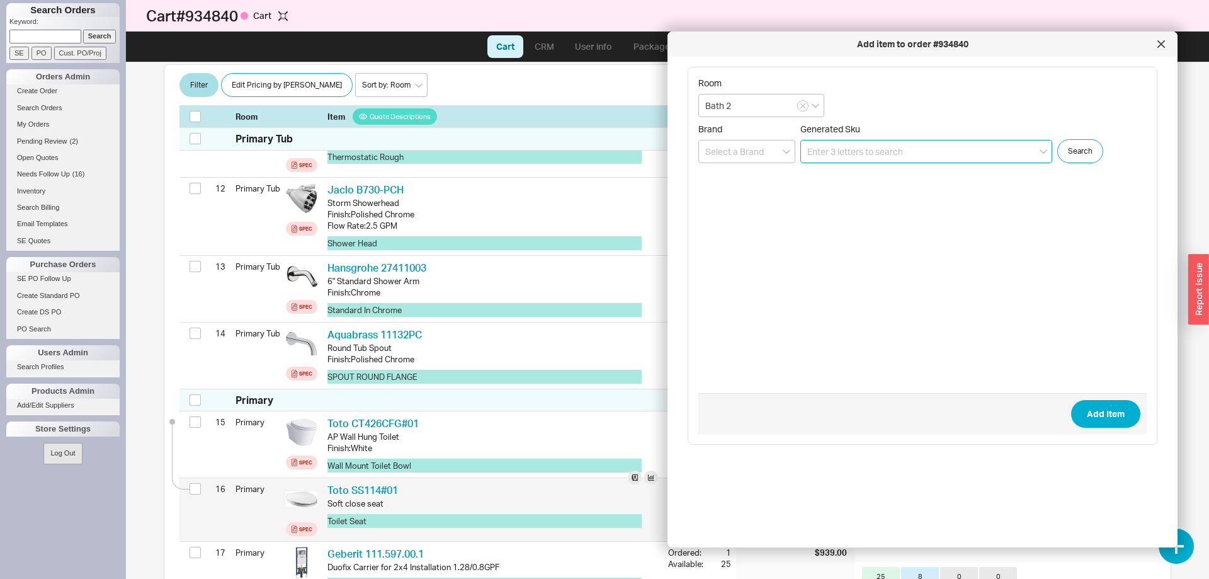
scroll to position [950, 0]
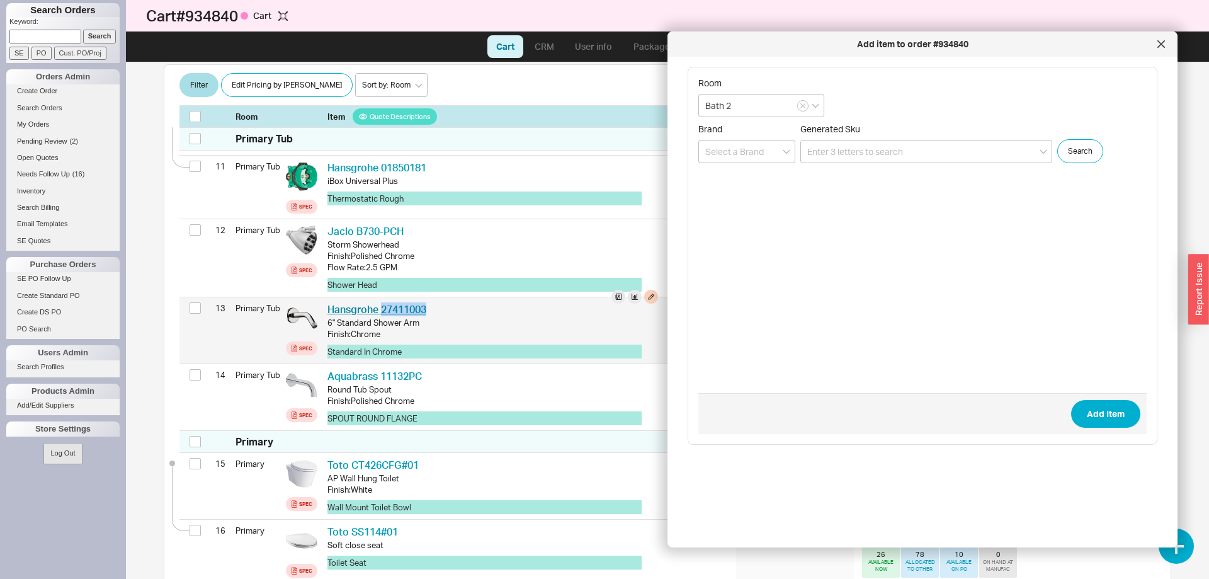
drag, startPoint x: 440, startPoint y: 310, endPoint x: 382, endPoint y: 308, distance: 58.0
click at [382, 308] on div "Hansgrohe 27411003 HGR 27411003" at bounding box center [492, 309] width 331 height 14
copy link "27411003"
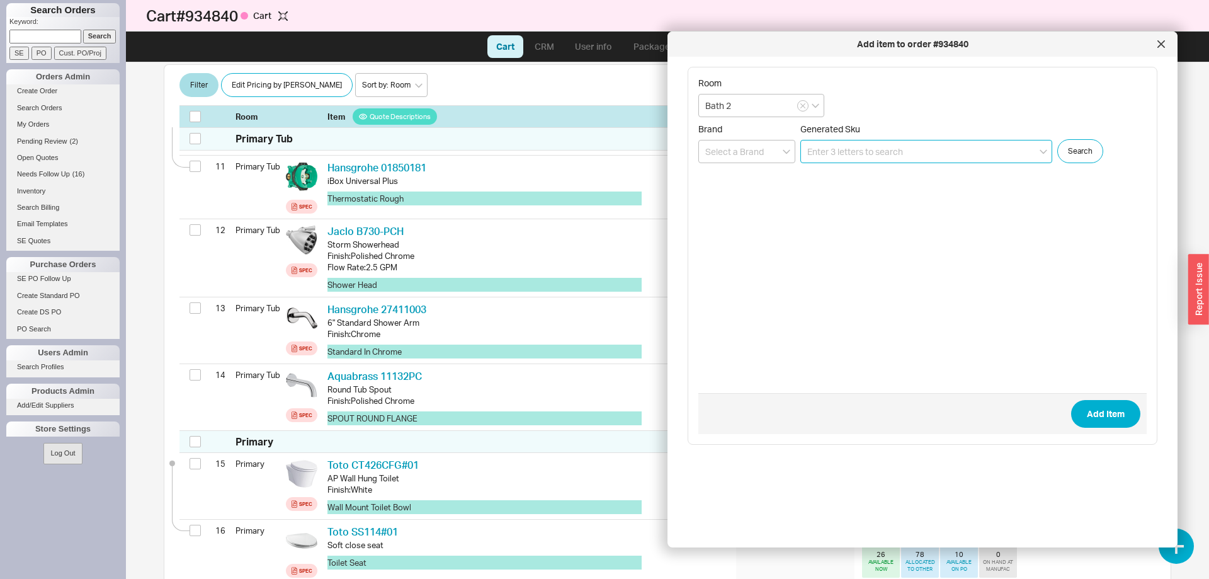
paste input "27411003"
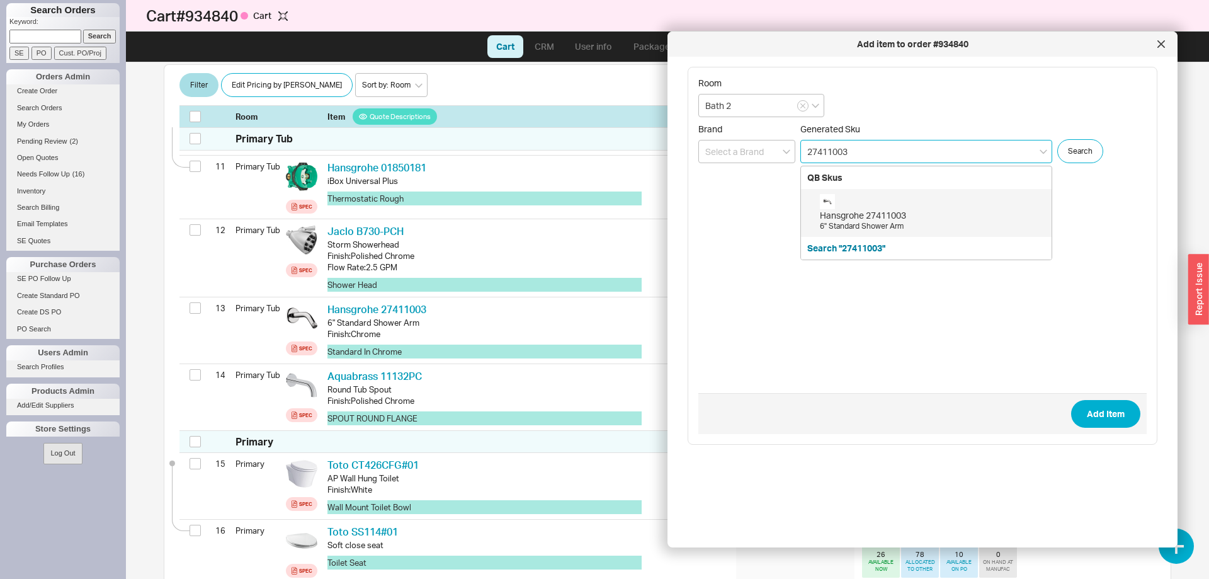
click at [860, 205] on div "Hansgrohe 27411003 6" Standard Shower Arm" at bounding box center [932, 213] width 225 height 38
type input "27411003"
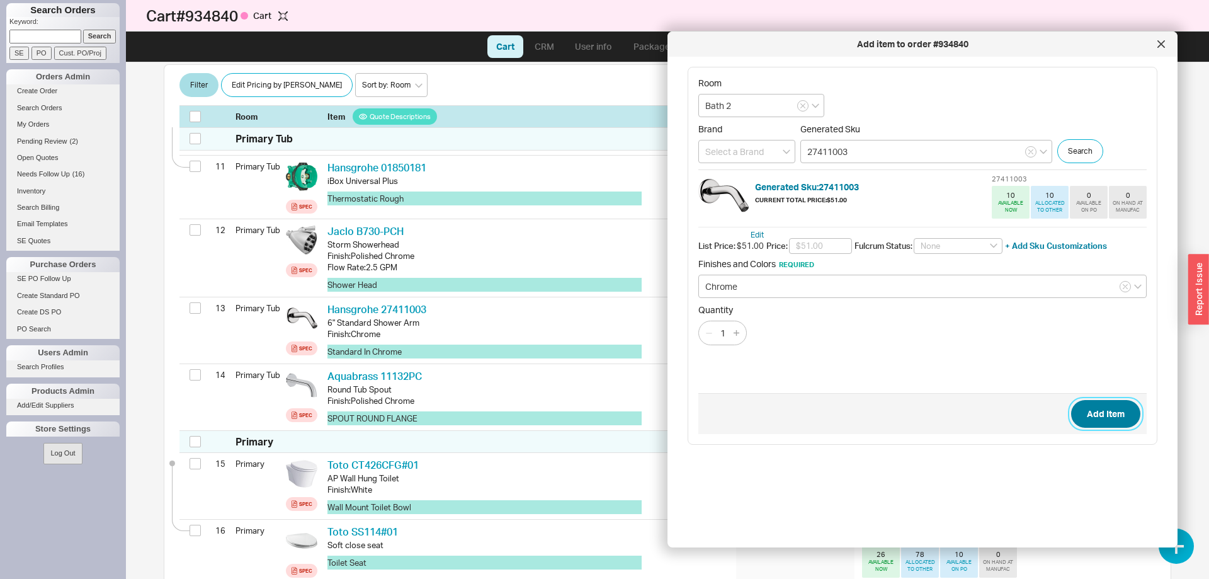
click at [1116, 416] on button "Add Item" at bounding box center [1105, 414] width 69 height 28
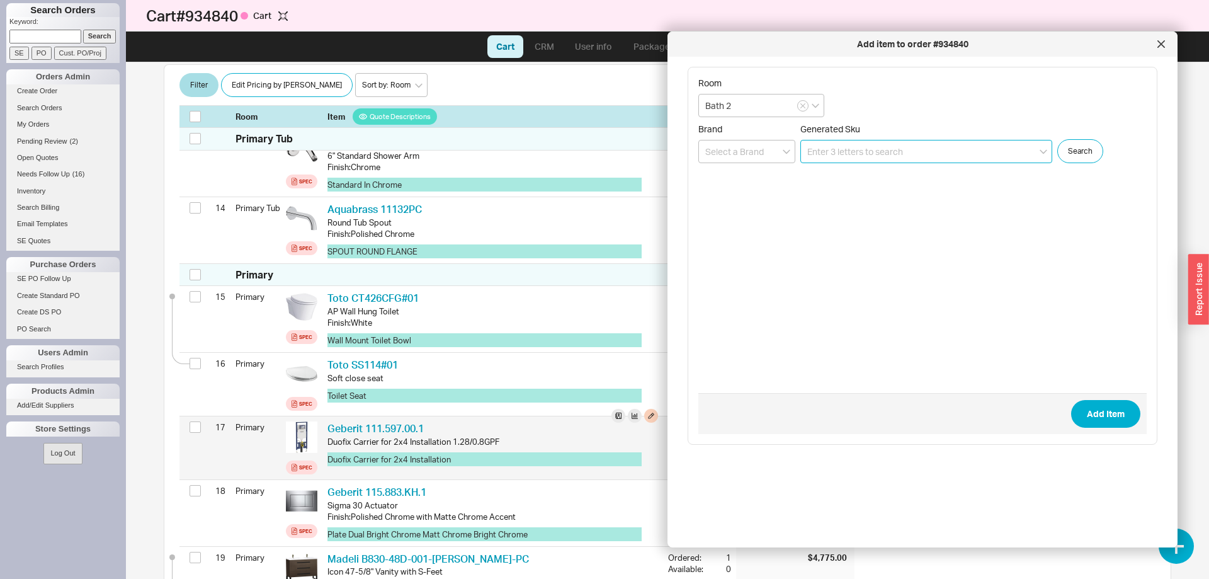
scroll to position [989, 0]
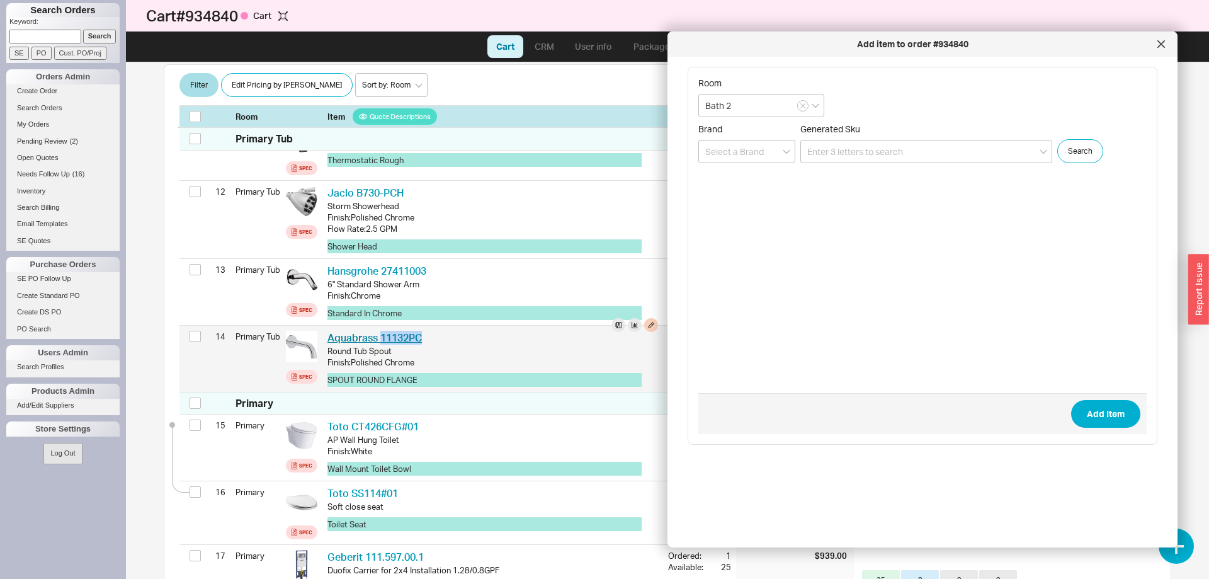
drag, startPoint x: 436, startPoint y: 339, endPoint x: 381, endPoint y: 338, distance: 54.8
click at [381, 338] on div "Aquabrass 11132PC AQB 11132PC" at bounding box center [492, 338] width 331 height 14
copy link "11132PC"
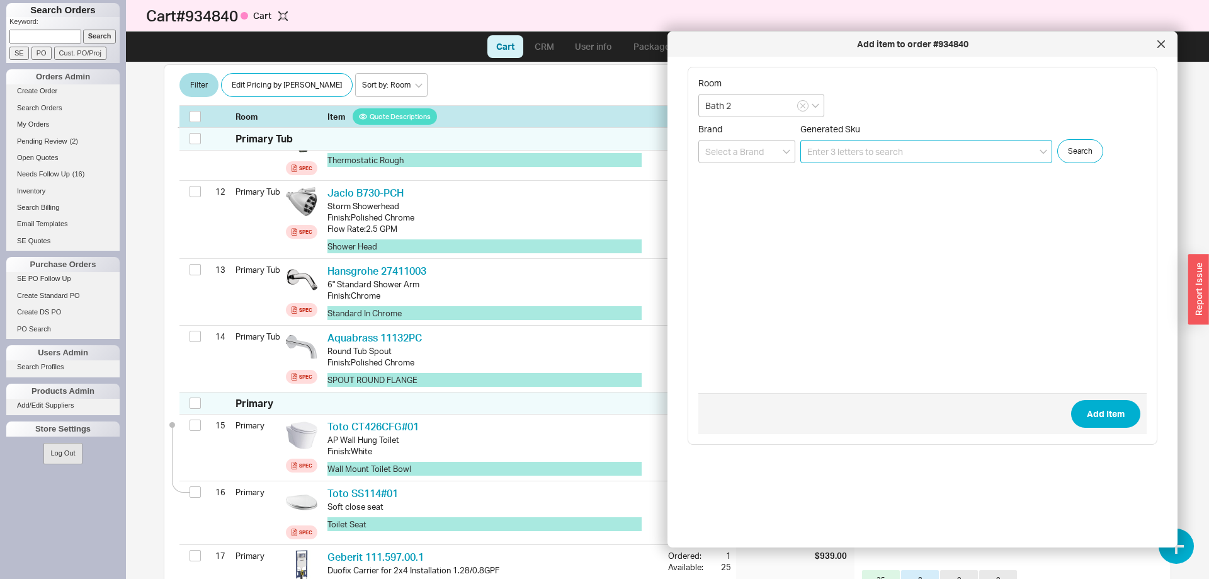
paste input "11132PC"
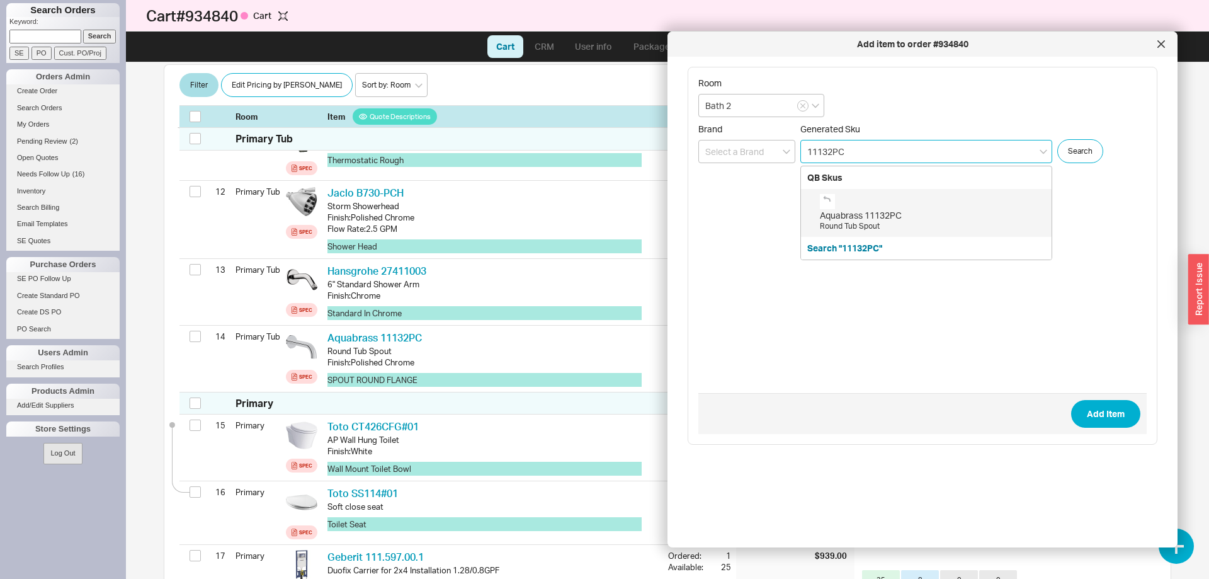
click at [877, 219] on div "Aquabrass 11132PC" at bounding box center [932, 215] width 225 height 13
type input "11132PC"
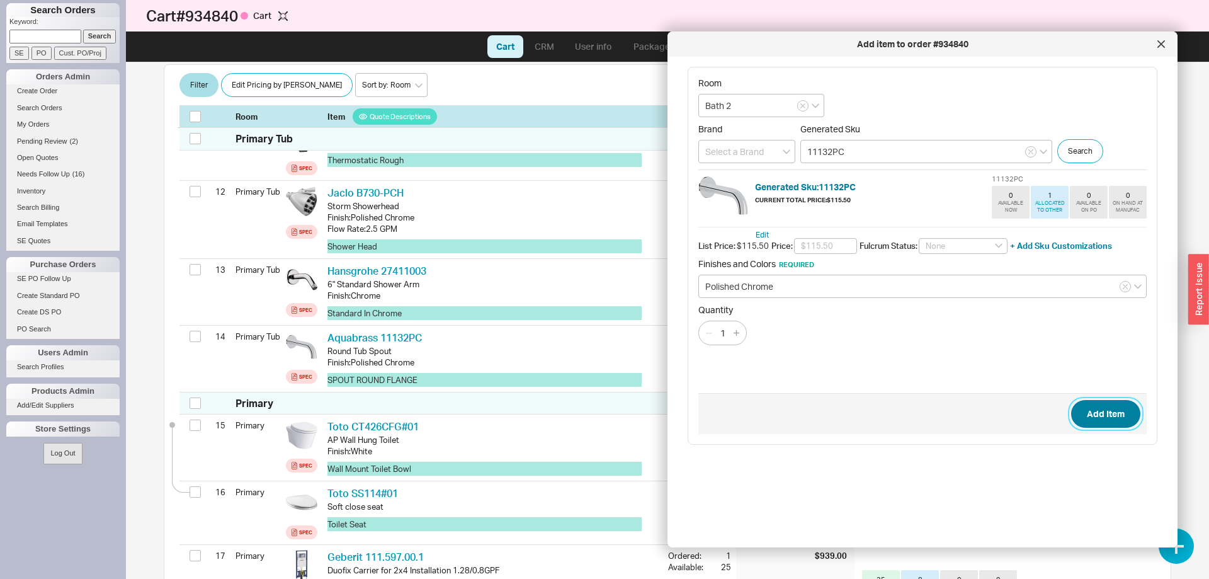
click at [1077, 416] on button "Add Item" at bounding box center [1105, 414] width 69 height 28
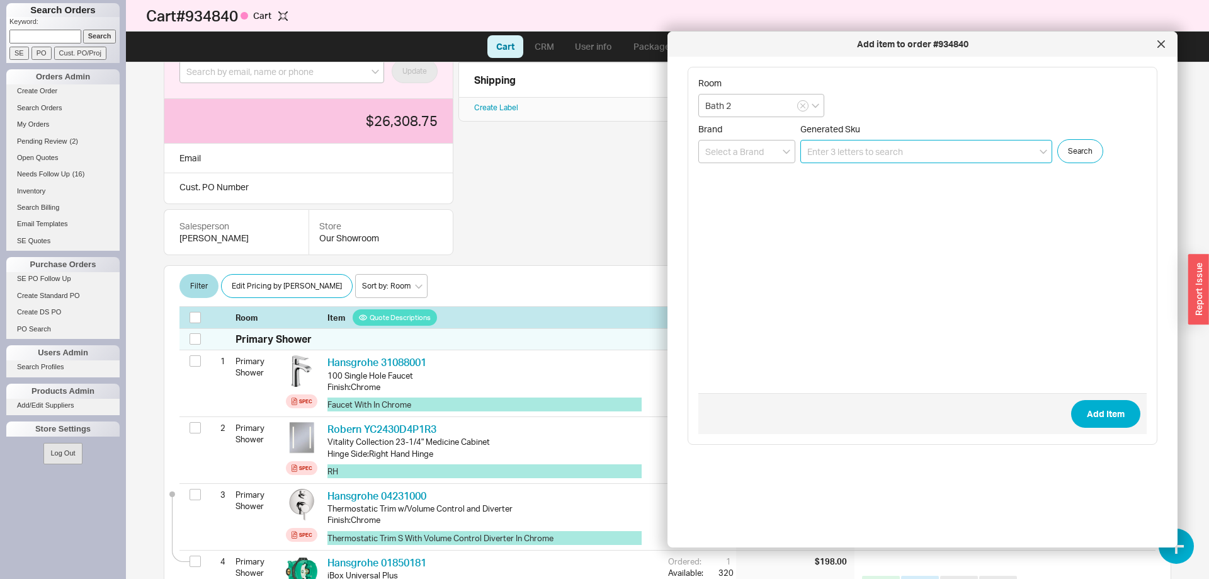
scroll to position [0, 0]
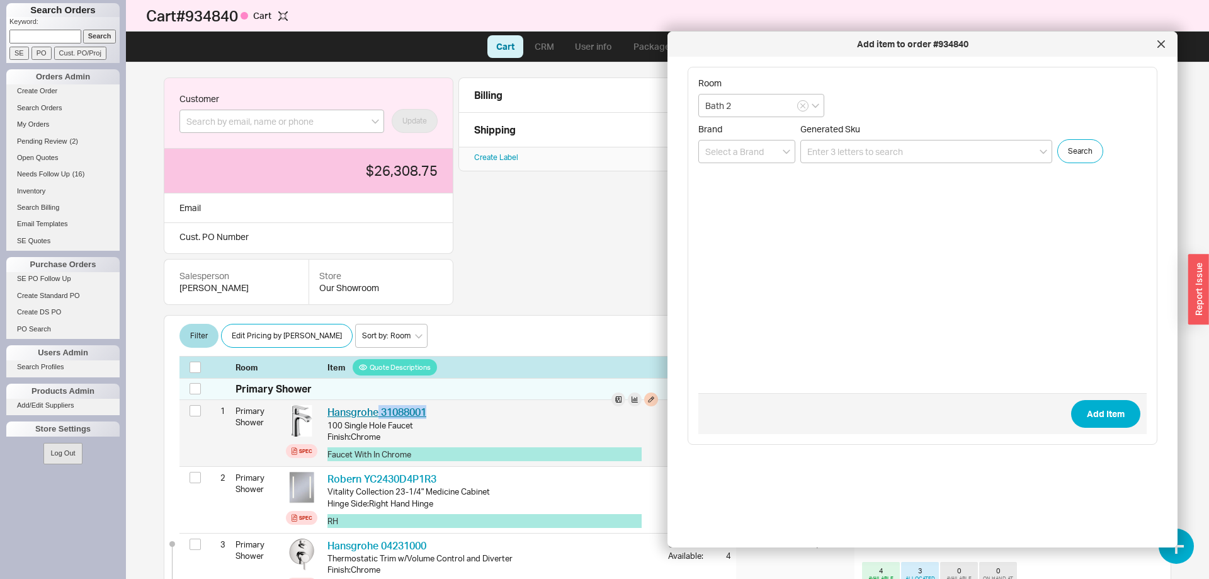
drag, startPoint x: 430, startPoint y: 413, endPoint x: 379, endPoint y: 414, distance: 51.0
click at [379, 414] on div "Hansgrohe 31088001 HGR 31088001" at bounding box center [492, 412] width 331 height 14
copy link "31088001"
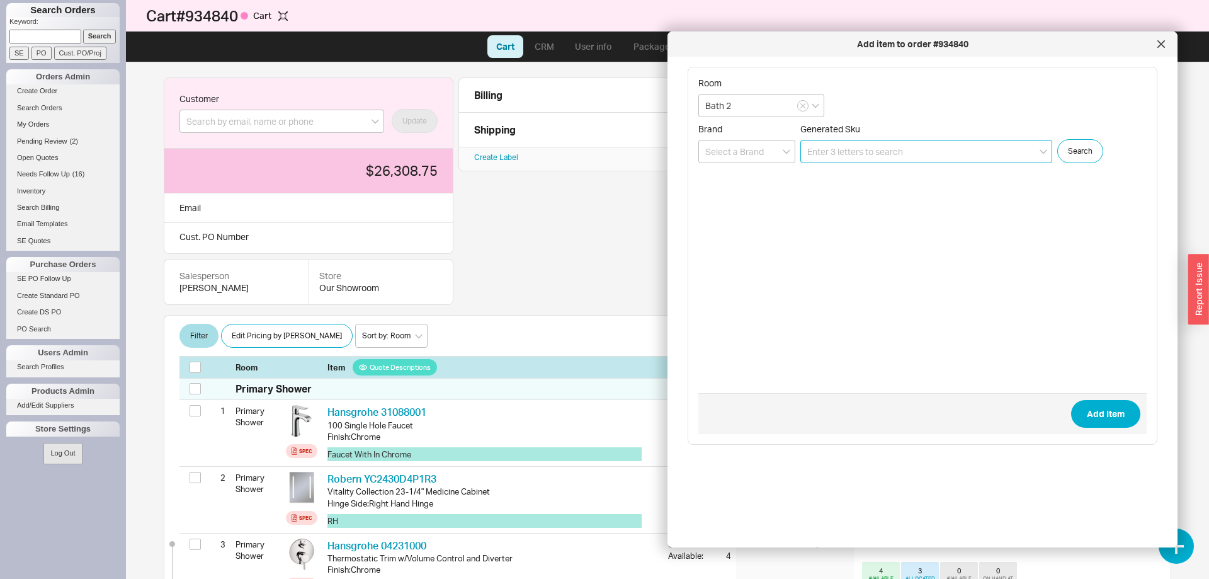
paste input "31088001"
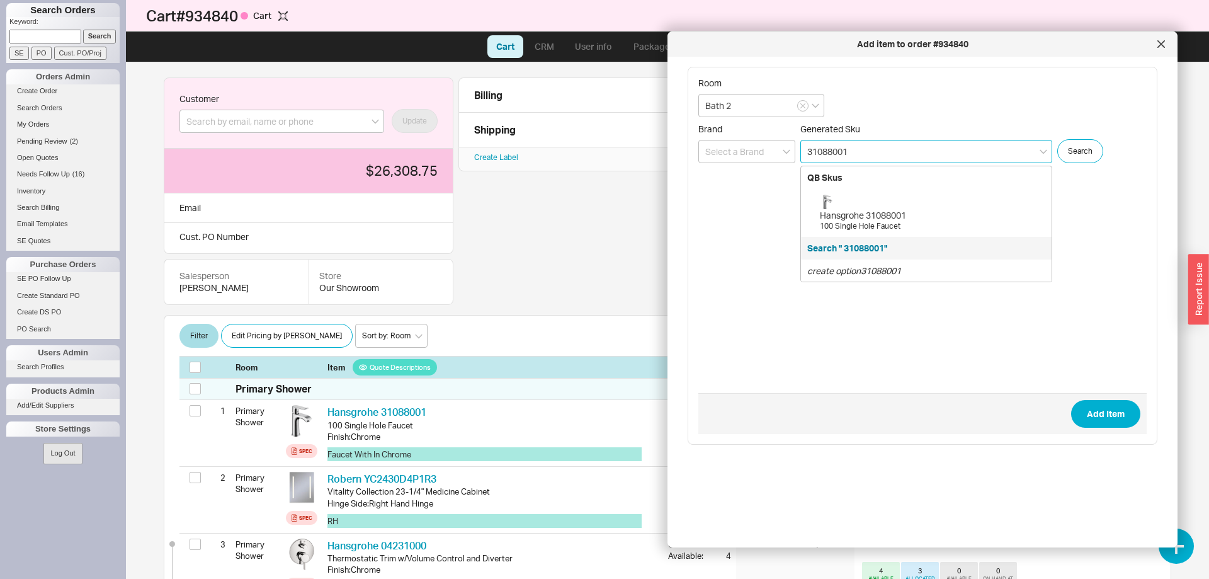
click at [899, 230] on div "100 Single Hole Faucet" at bounding box center [932, 226] width 225 height 11
type input "31088001"
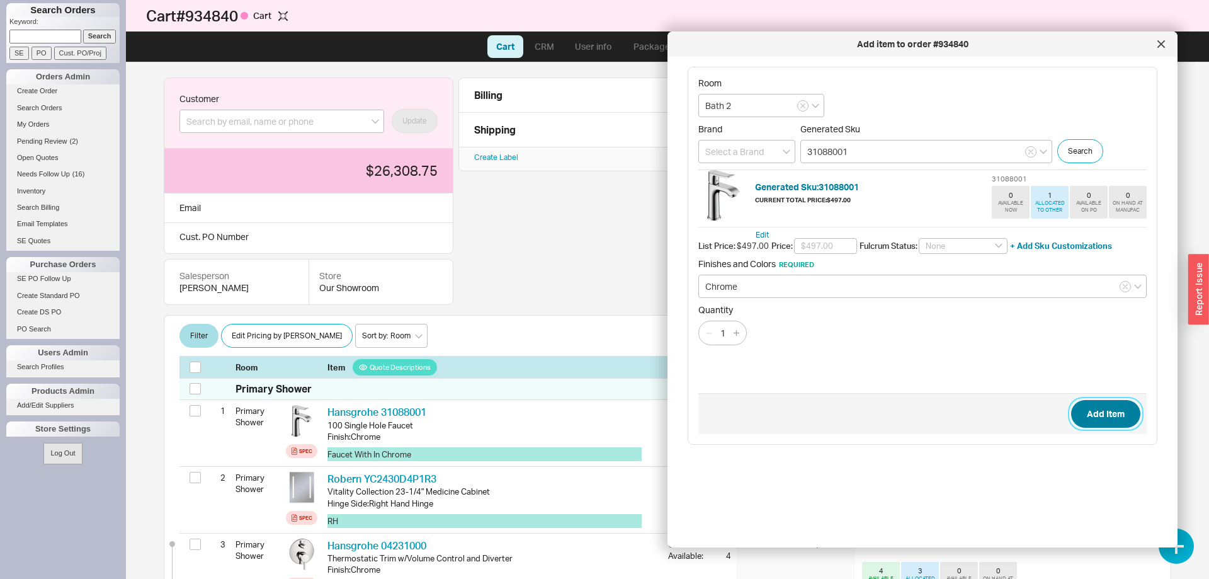
click at [1097, 414] on button "Add Item" at bounding box center [1105, 414] width 69 height 28
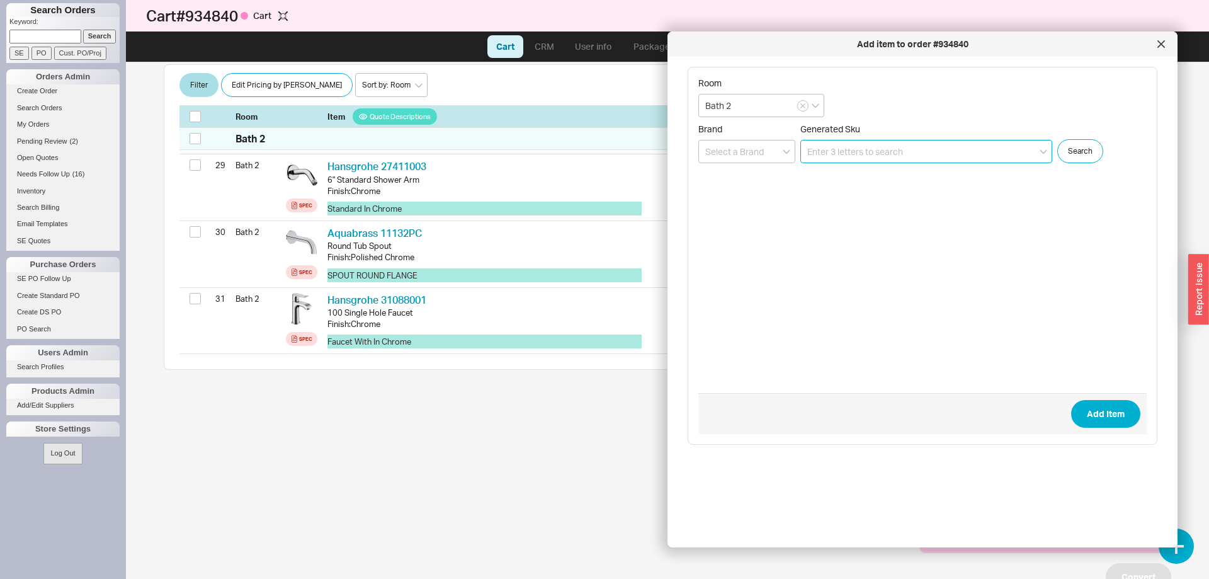
scroll to position [2216, 0]
paste input "DS30-02WG"
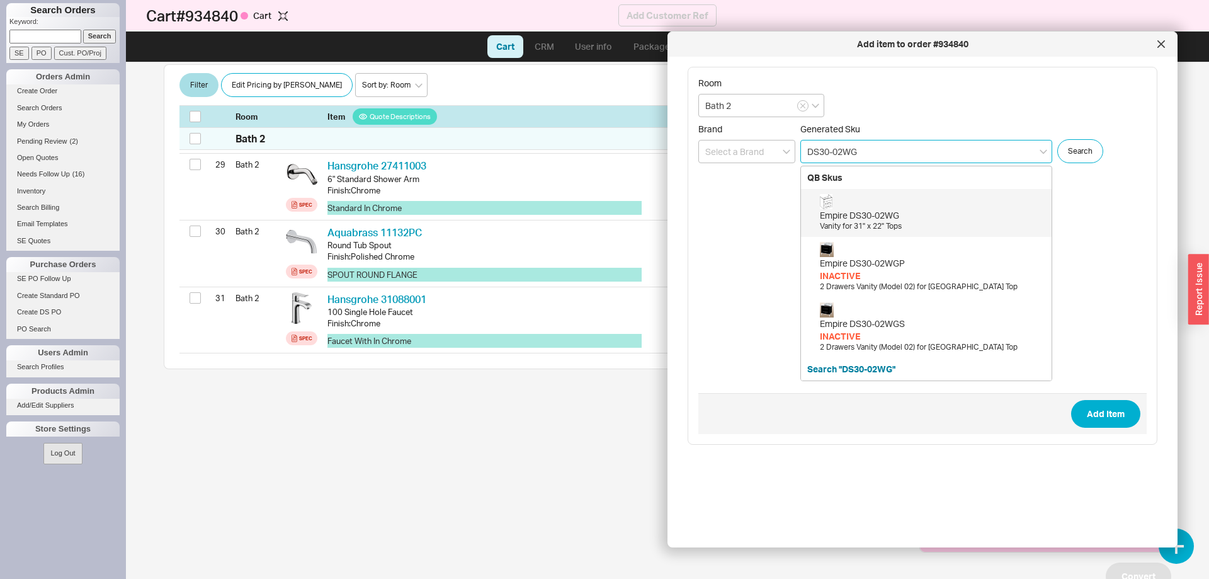
type input "DS30-02WG"
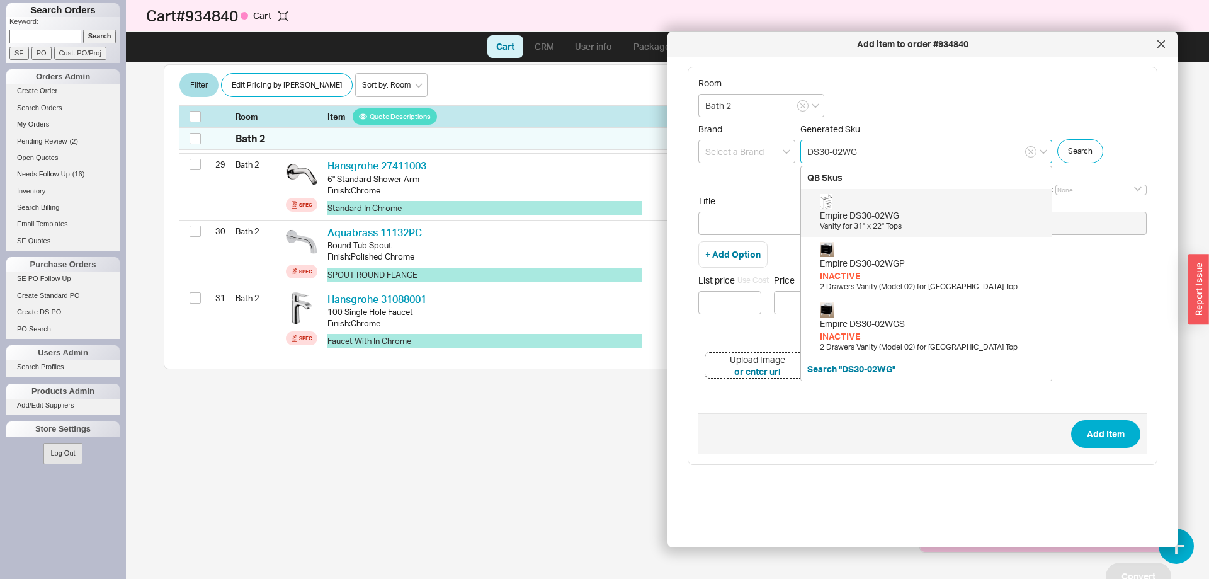
click at [898, 210] on div "Empire DS30-02WG" at bounding box center [932, 215] width 225 height 13
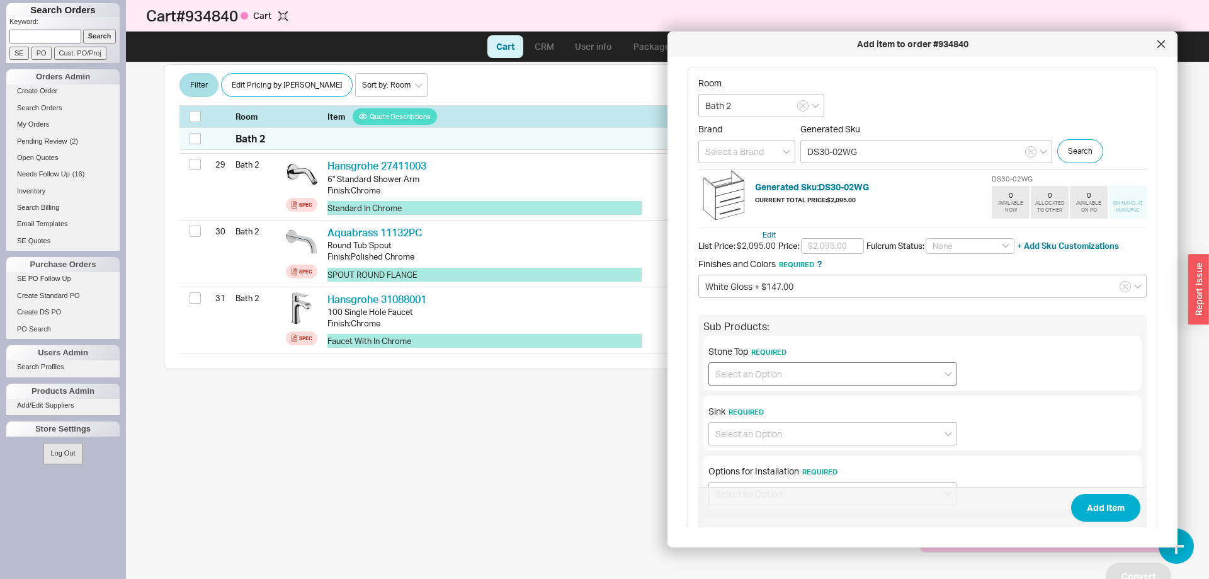
scroll to position [64, 0]
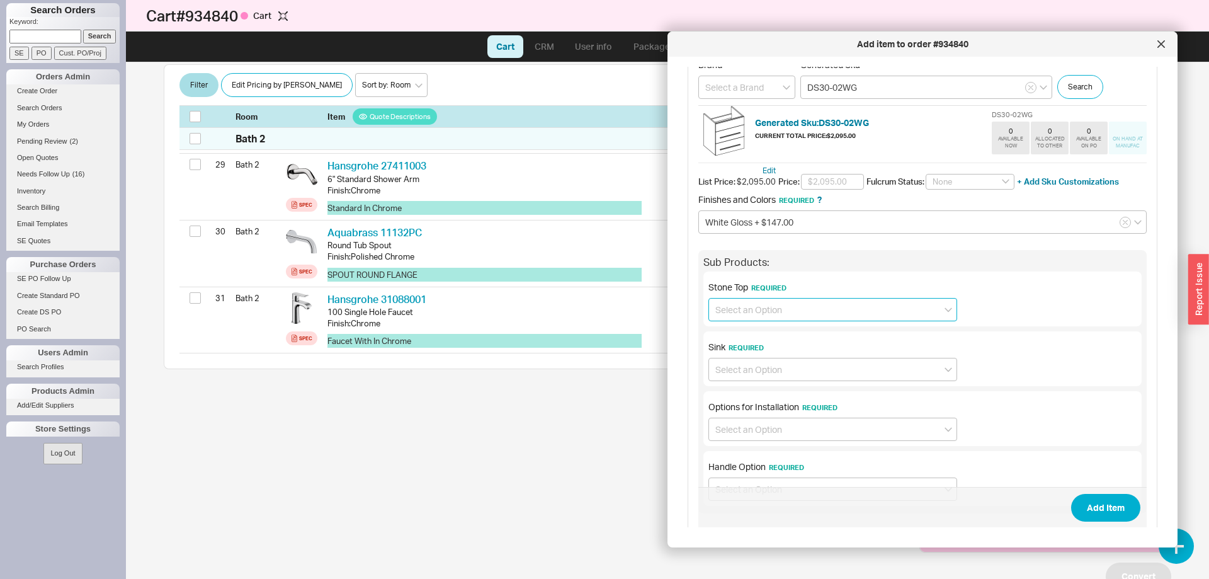
click at [788, 307] on input at bounding box center [833, 309] width 249 height 23
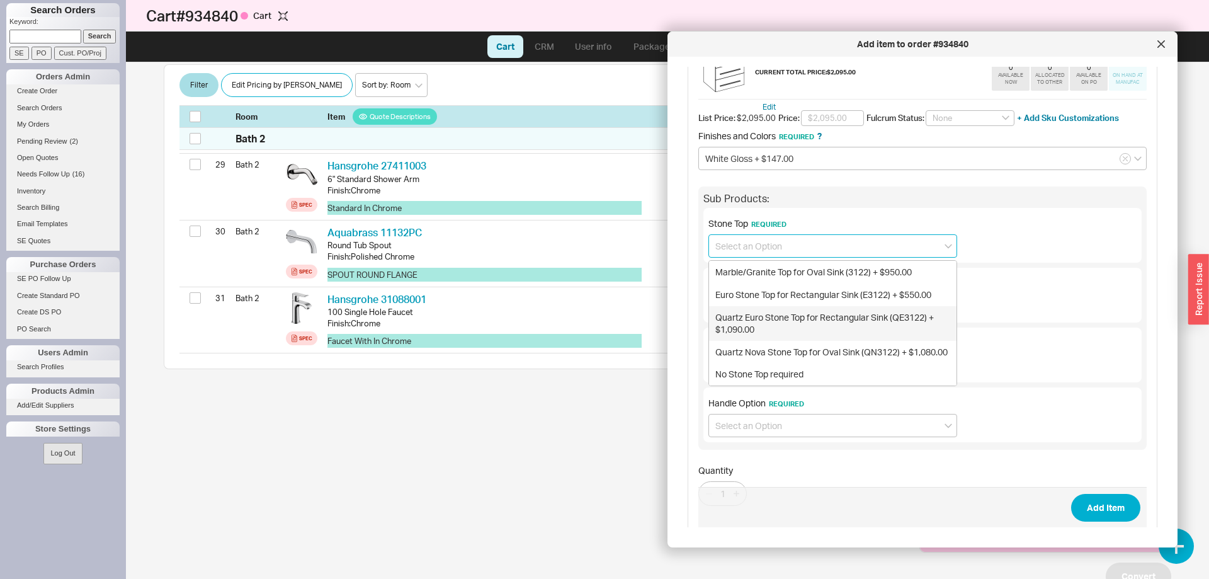
scroll to position [158, 0]
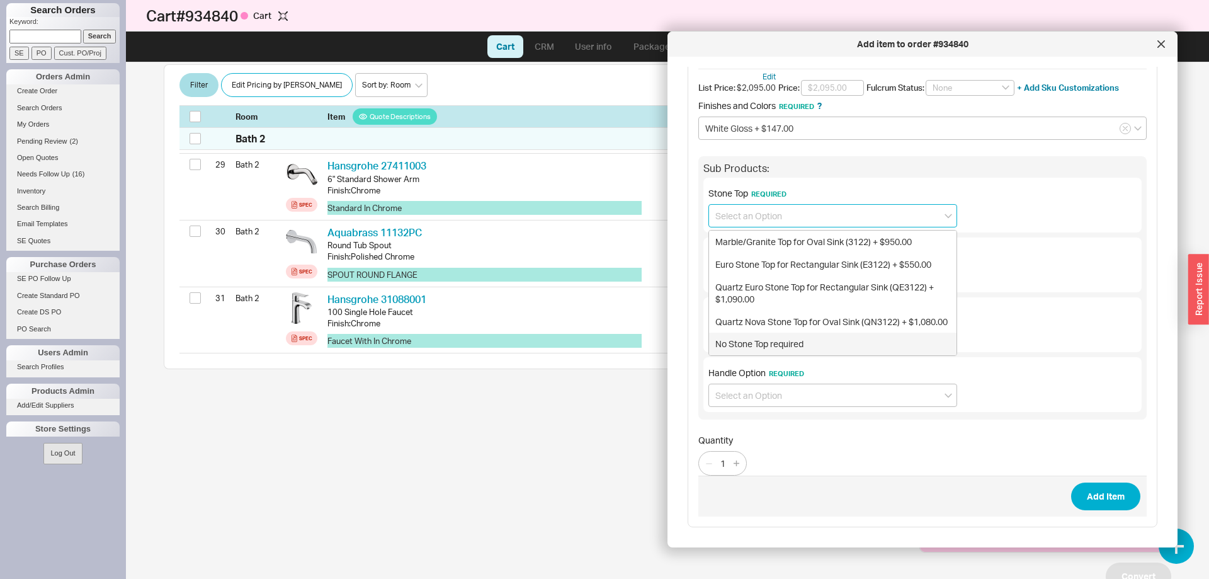
click at [772, 346] on div "No Stone Top required" at bounding box center [833, 344] width 248 height 23
type input "No Stone Top required"
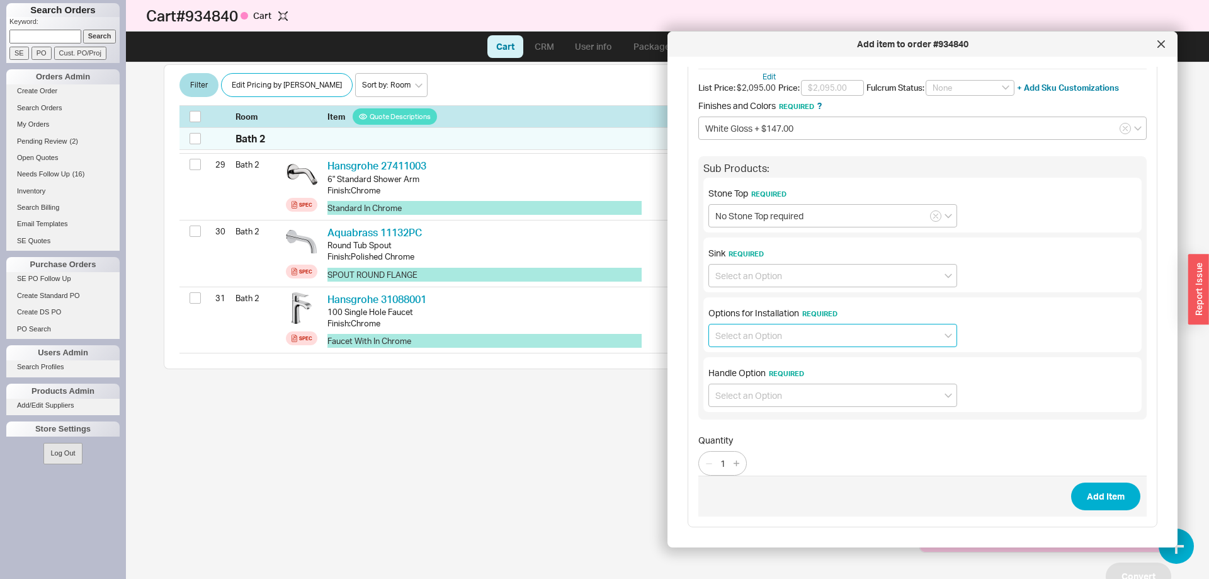
click at [774, 333] on input at bounding box center [833, 335] width 249 height 23
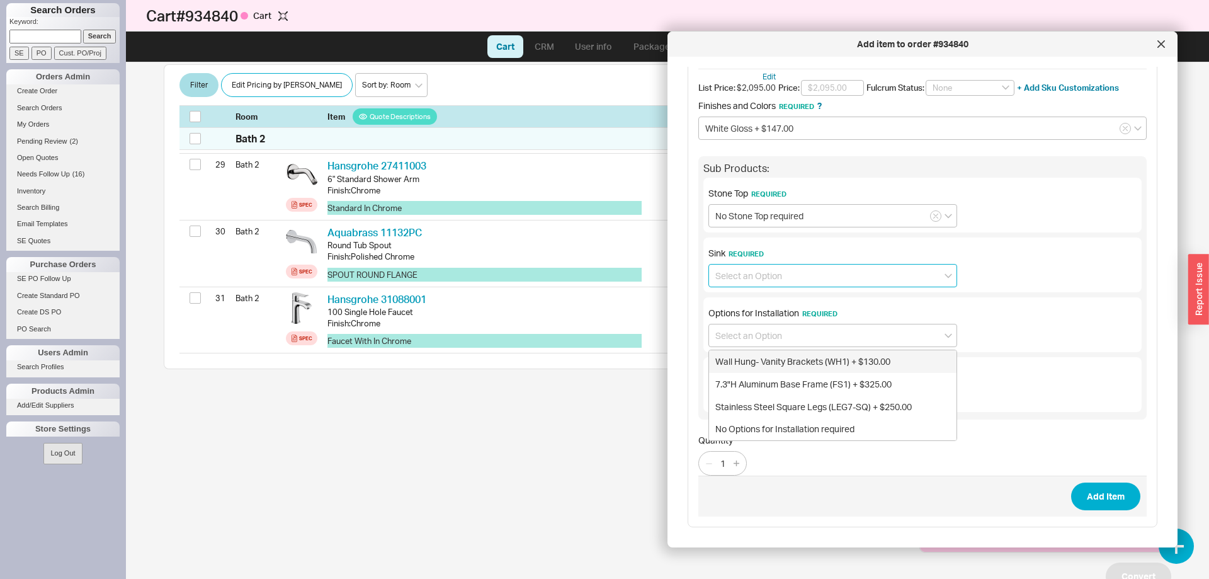
click at [764, 286] on input at bounding box center [833, 275] width 249 height 23
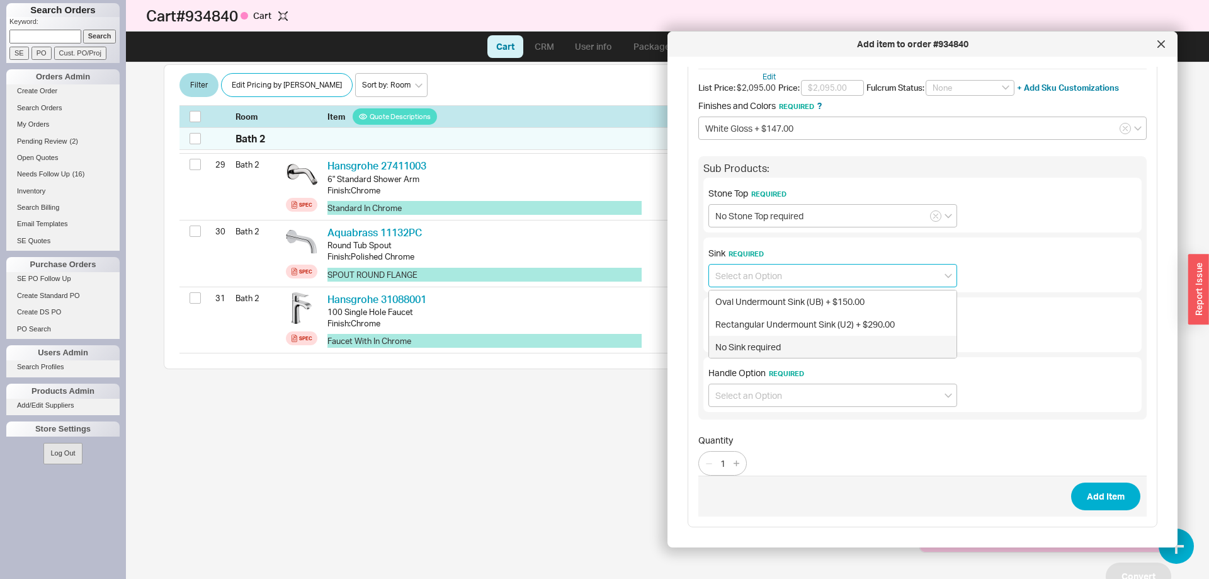
click at [771, 349] on div "No Sink required" at bounding box center [833, 347] width 248 height 23
type input "No Sink required"
click at [773, 328] on input at bounding box center [833, 335] width 249 height 23
click at [811, 330] on input at bounding box center [833, 335] width 249 height 23
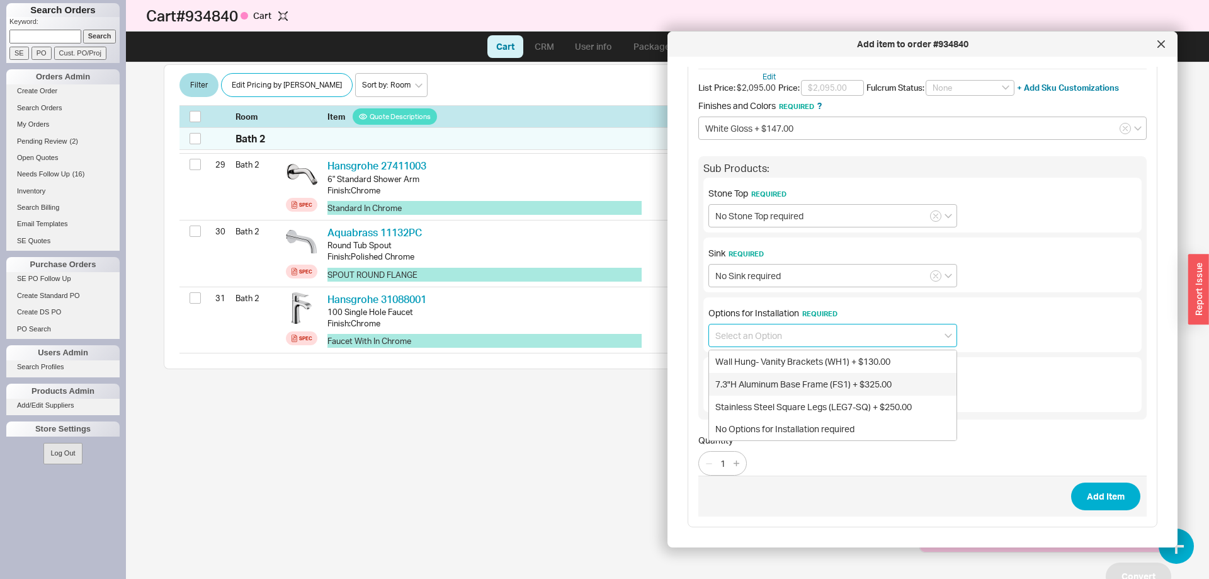
click at [816, 384] on div "7.3"H Aluminum Base Frame (FS1) + $325.00" at bounding box center [833, 384] width 248 height 23
type input "7.3"H Aluminum Base Frame (FS1) + $325.00"
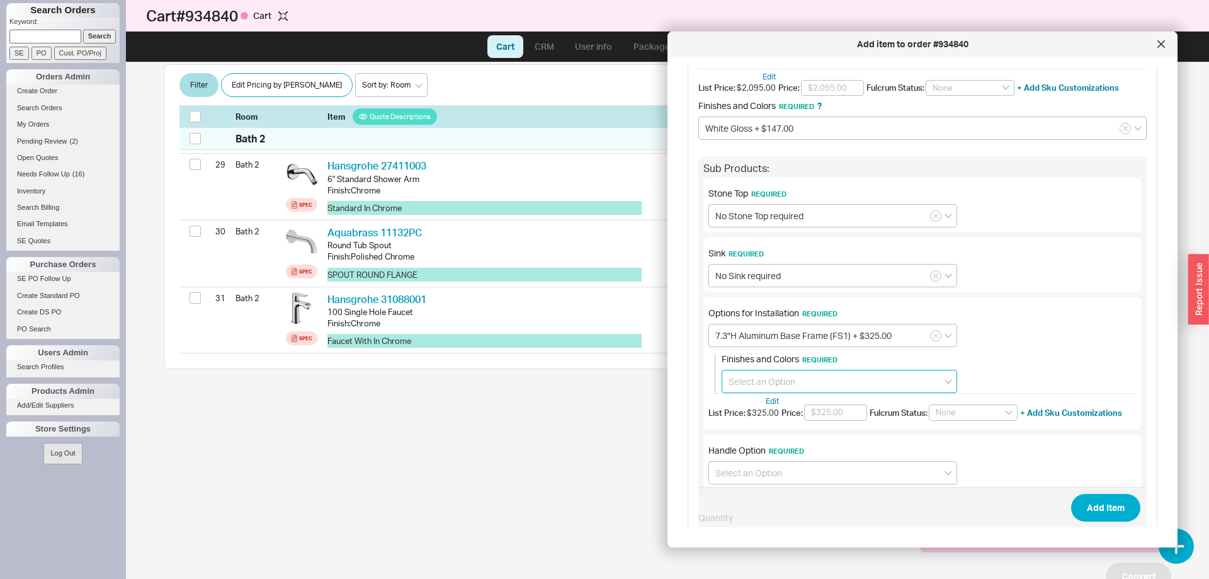
click at [815, 384] on input at bounding box center [840, 381] width 236 height 23
click at [823, 426] on div "7.3"H Aluminum Polished Base- Frame + $14.00" at bounding box center [839, 430] width 234 height 23
type input "7.3"H Aluminum Polished Base- Frame + $14.00"
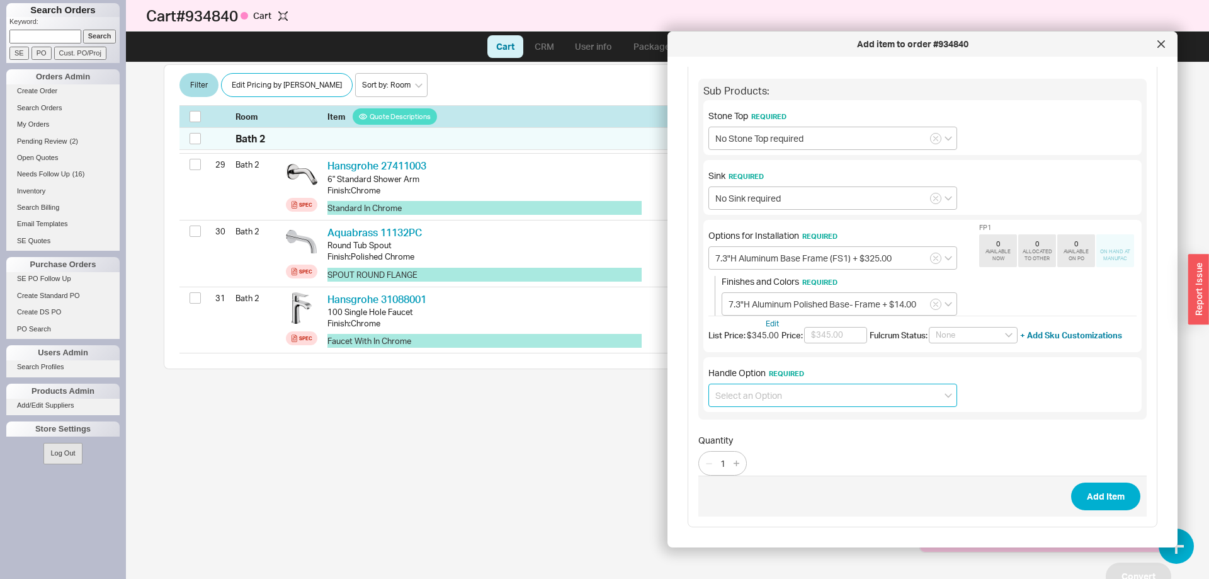
click at [797, 396] on input at bounding box center [833, 395] width 249 height 23
click at [811, 394] on input at bounding box center [833, 395] width 249 height 23
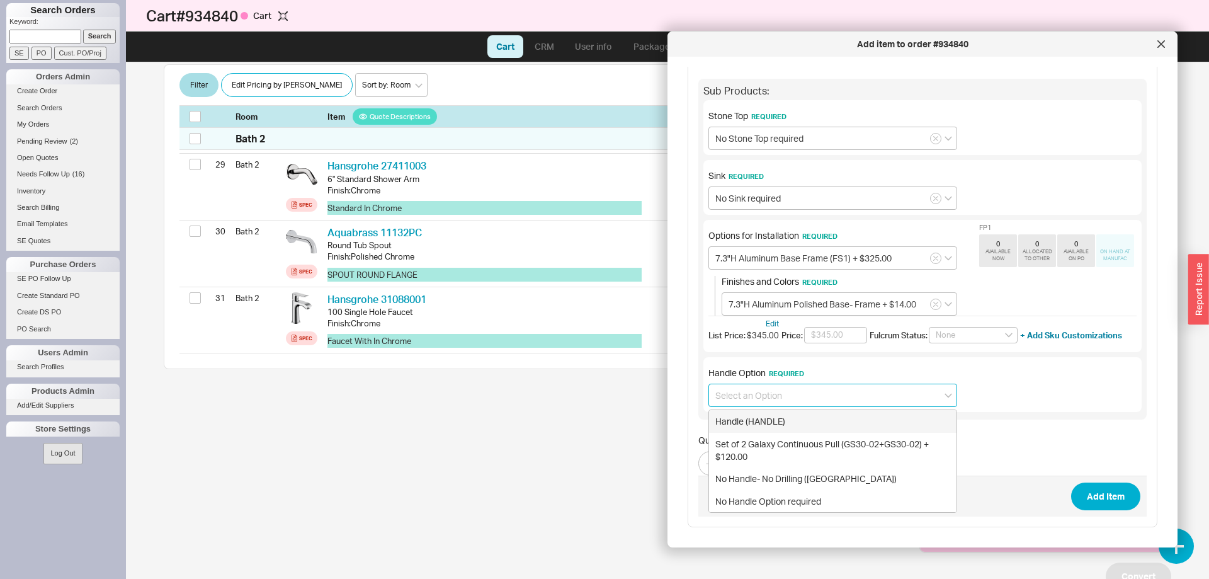
click at [827, 423] on div "Handle (HANDLE)" at bounding box center [833, 421] width 248 height 23
type input "Handle (HANDLE)"
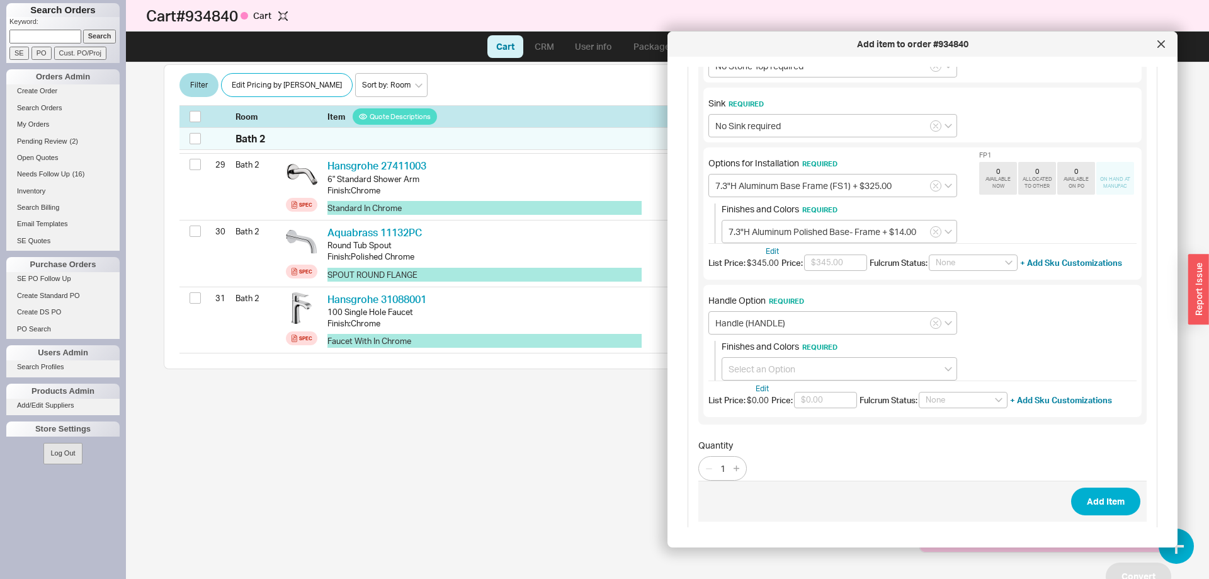
scroll to position [313, 0]
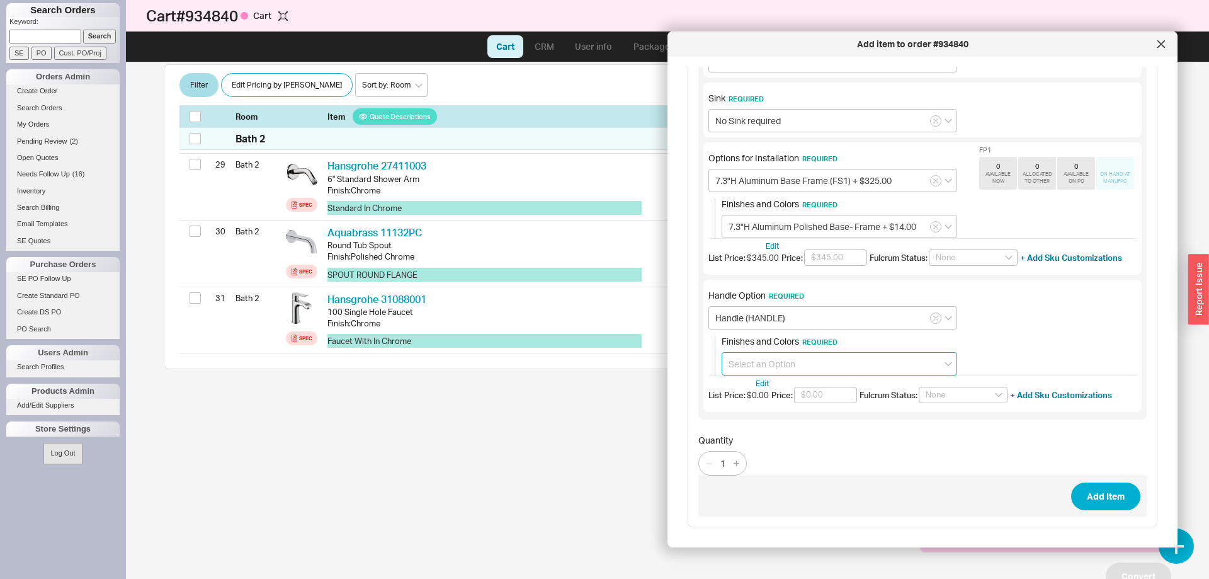
click at [797, 360] on input at bounding box center [840, 363] width 236 height 23
click at [794, 382] on div "Polished Chrome" at bounding box center [839, 390] width 234 height 23
type input "Polished Chrome"
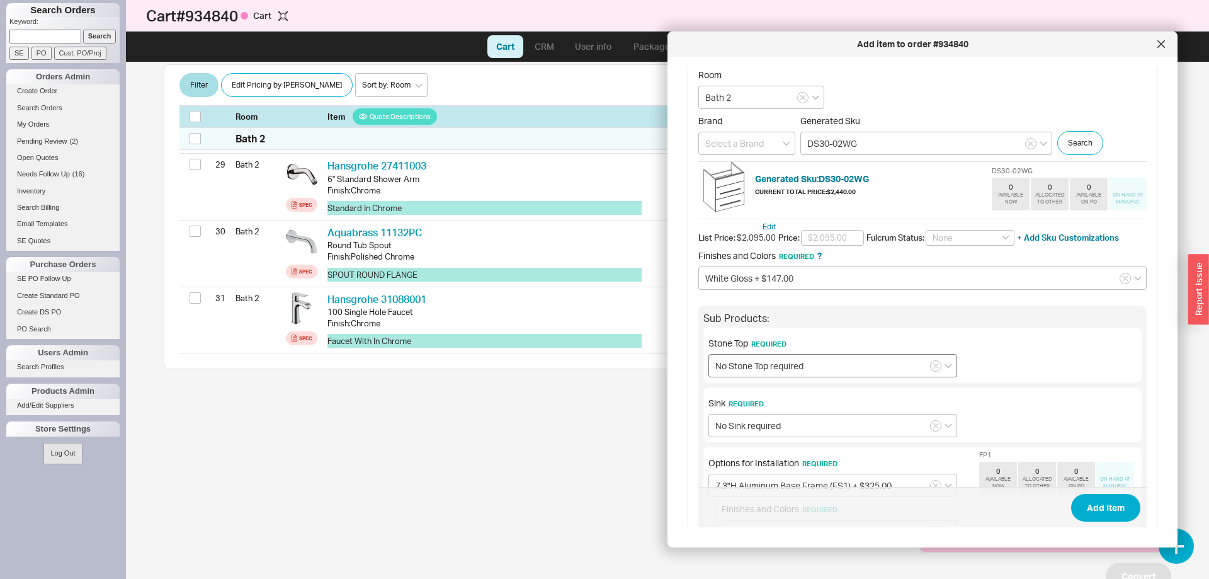
scroll to position [0, 0]
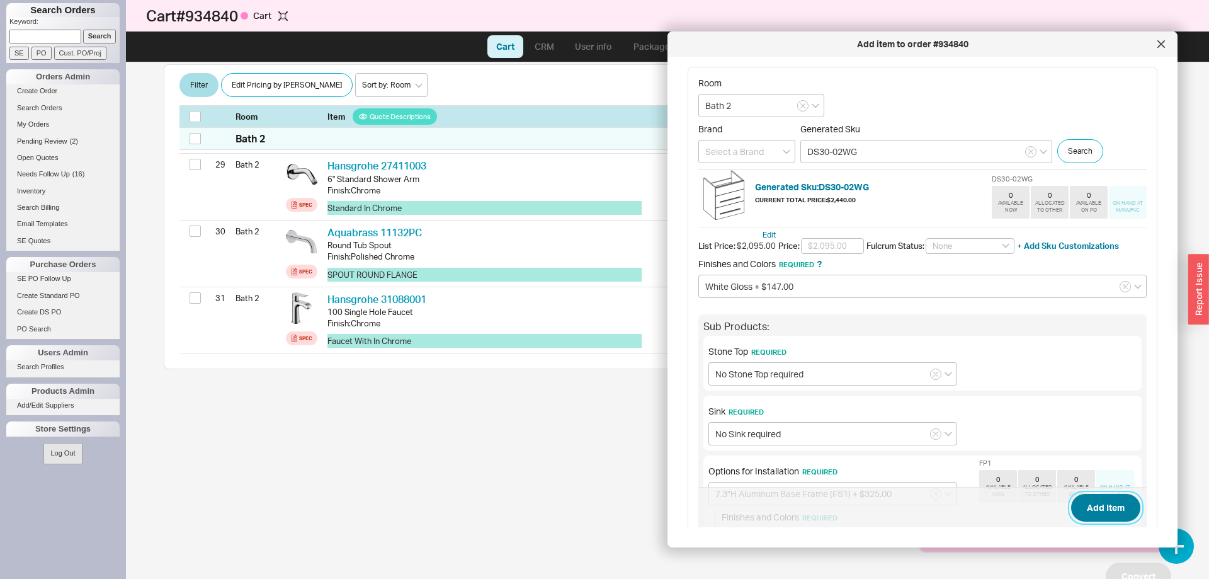
click at [1089, 504] on button "Add Item" at bounding box center [1105, 508] width 69 height 28
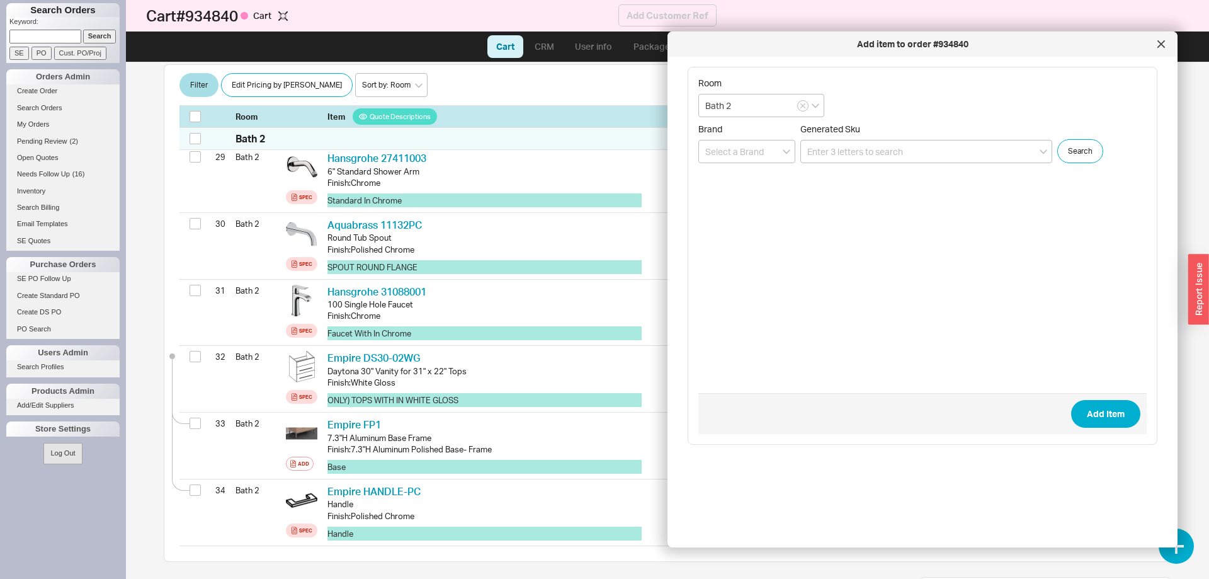
scroll to position [2236, 0]
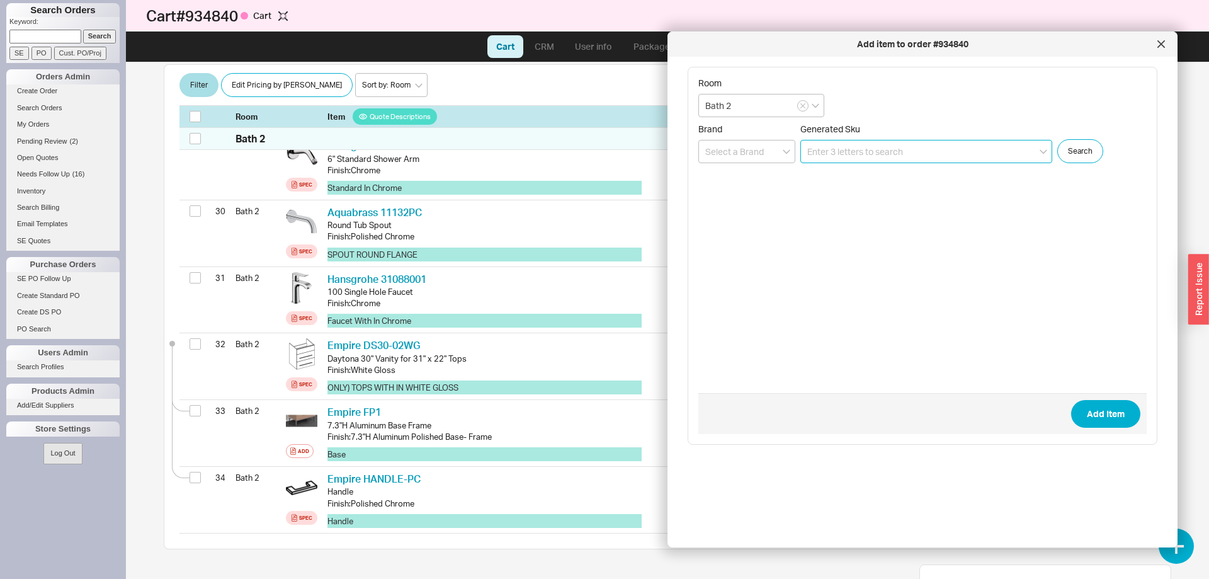
drag, startPoint x: 851, startPoint y: 151, endPoint x: 857, endPoint y: 158, distance: 8.6
paste input "T3122W1"
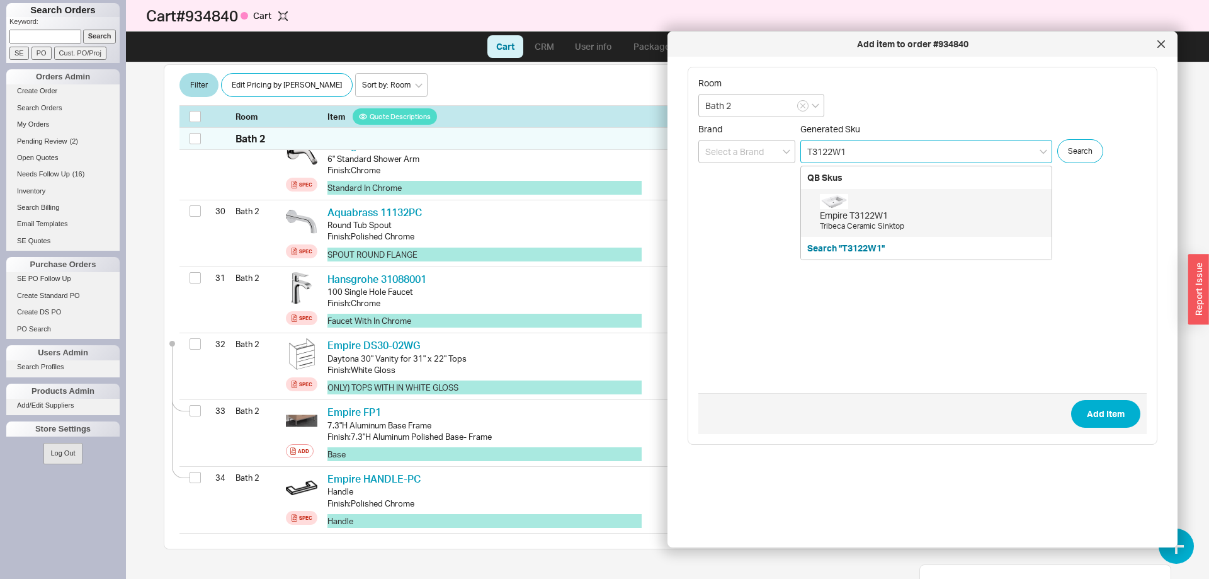
drag, startPoint x: 885, startPoint y: 222, endPoint x: 897, endPoint y: 250, distance: 30.2
click at [885, 222] on div "Tribeca Ceramic Sinktop" at bounding box center [932, 226] width 225 height 11
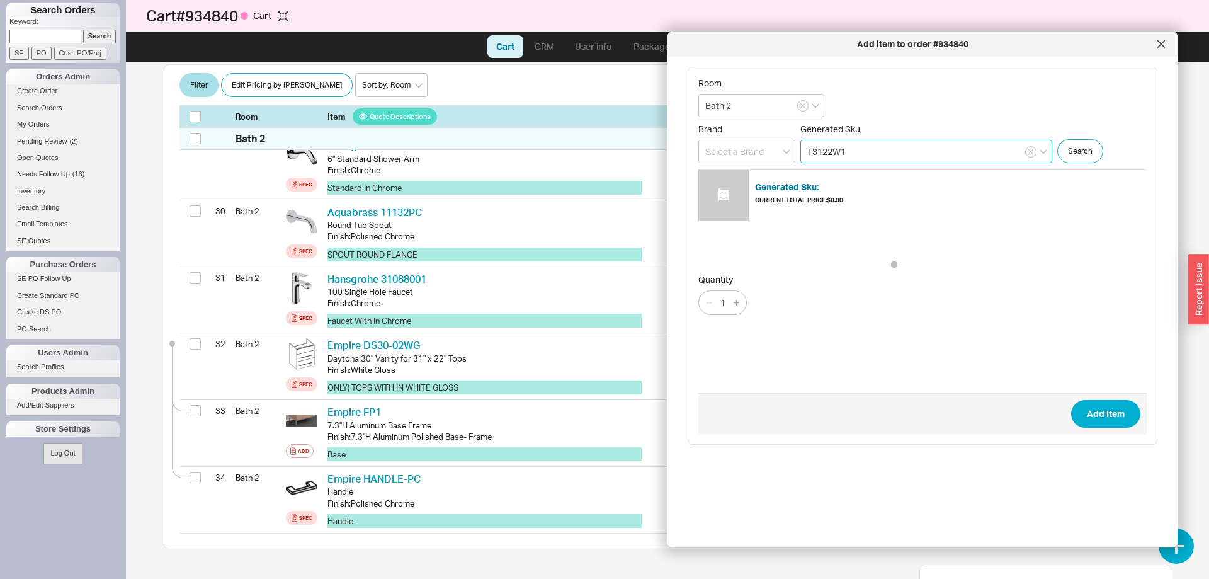
type input "T3122W1"
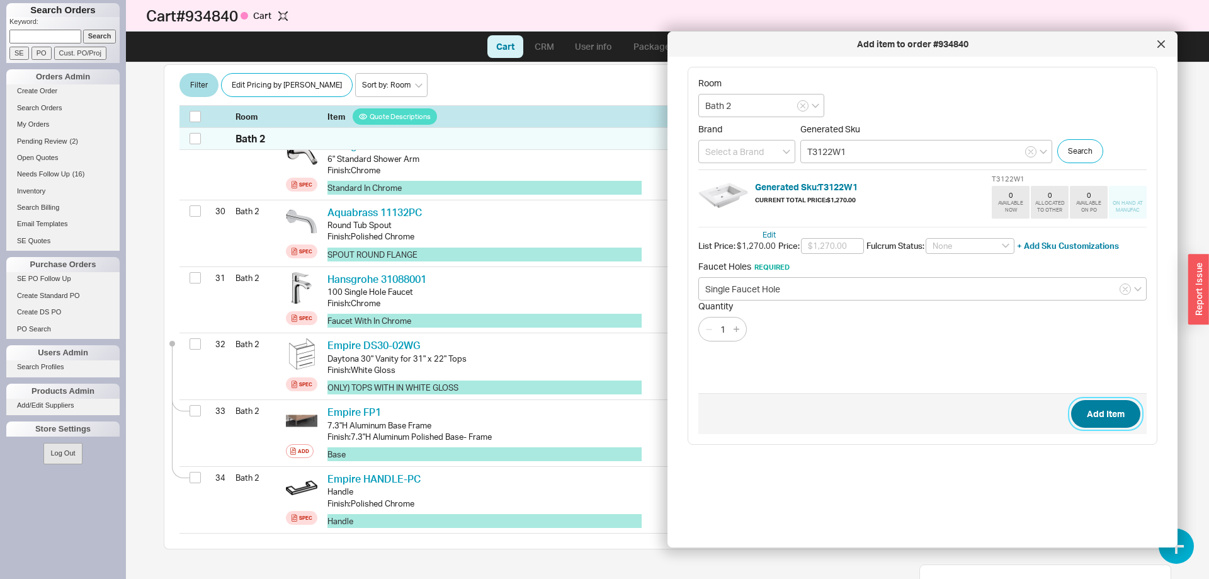
click at [1107, 417] on button "Add Item" at bounding box center [1105, 414] width 69 height 28
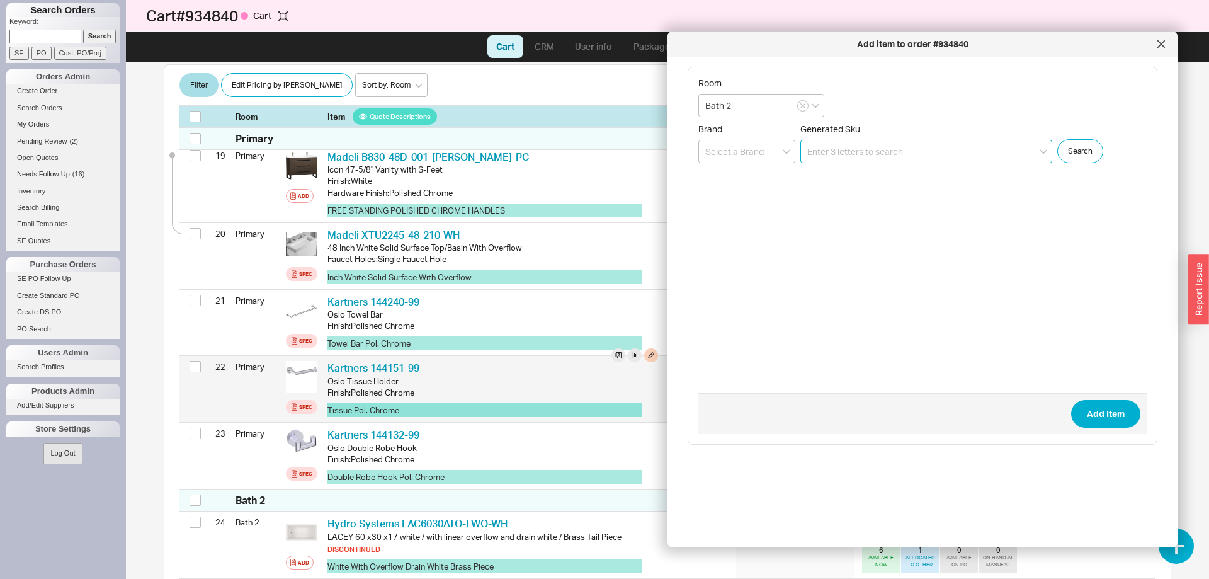
scroll to position [1391, 0]
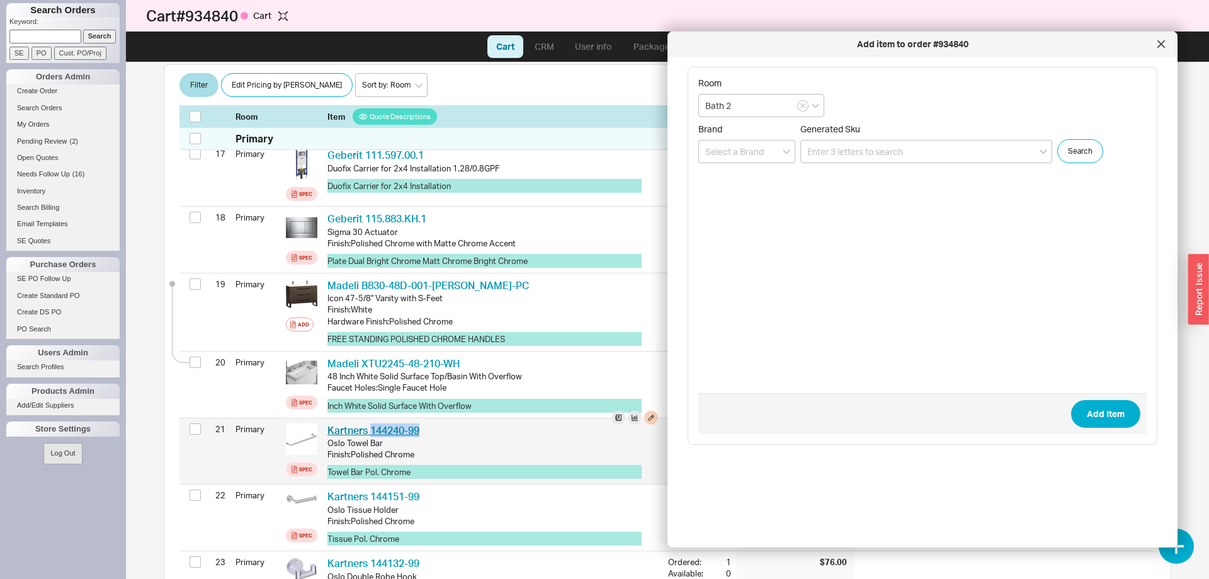
drag, startPoint x: 429, startPoint y: 433, endPoint x: 371, endPoint y: 428, distance: 58.2
click at [371, 428] on div "Kartners 144240-99 KRT 144240-99" at bounding box center [492, 430] width 331 height 14
copy link "144240-99"
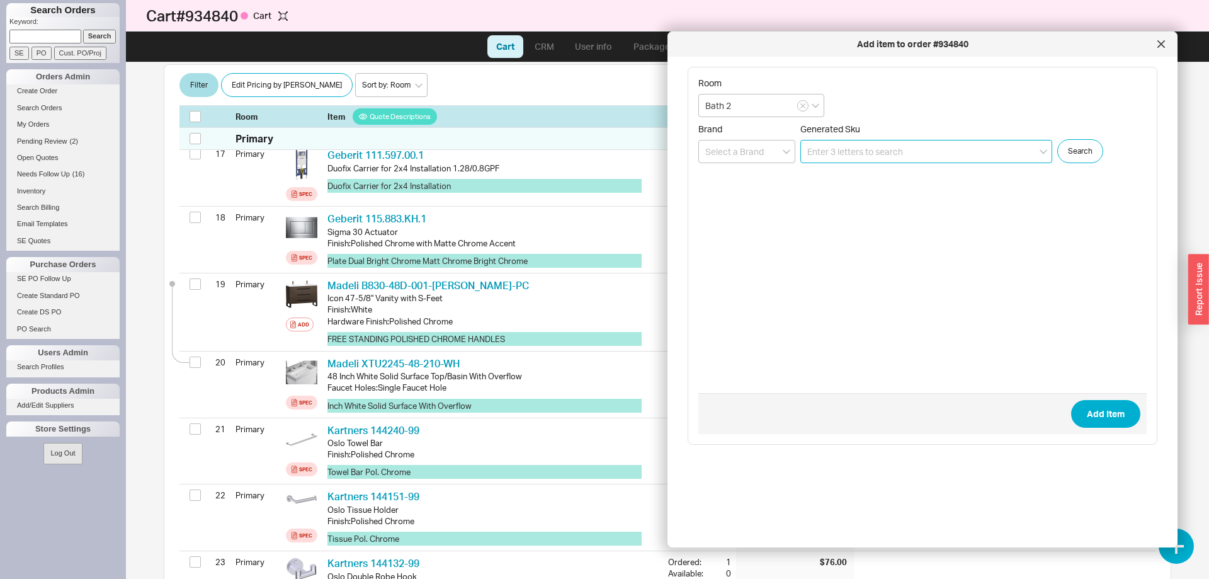
paste input "144240-99"
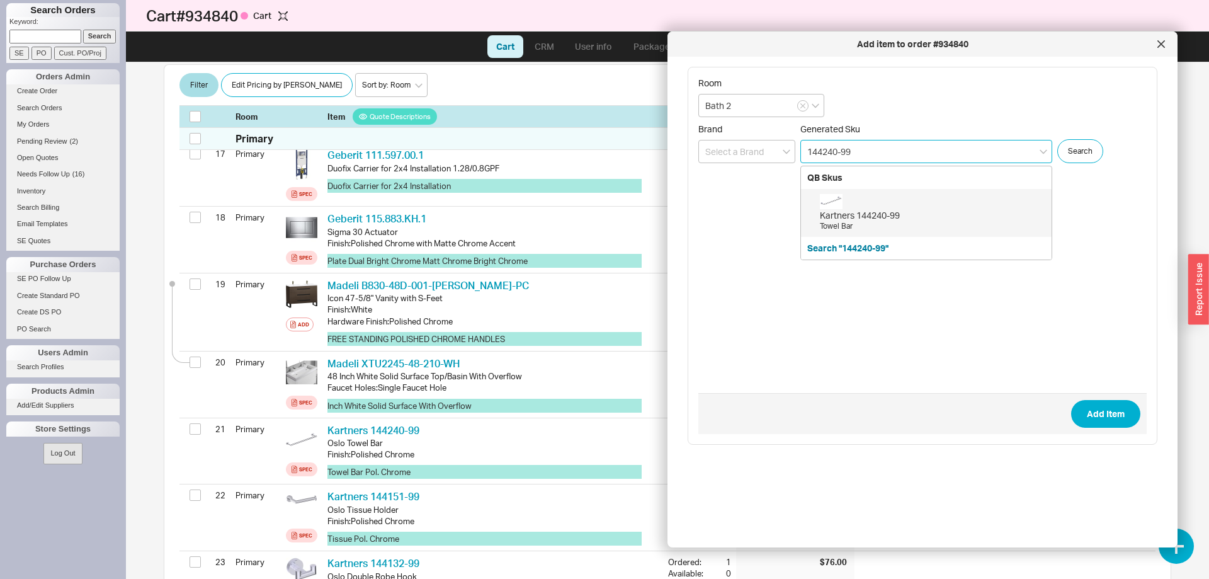
click at [892, 211] on div "Kartners 144240-99" at bounding box center [932, 215] width 225 height 13
type input "144240-99"
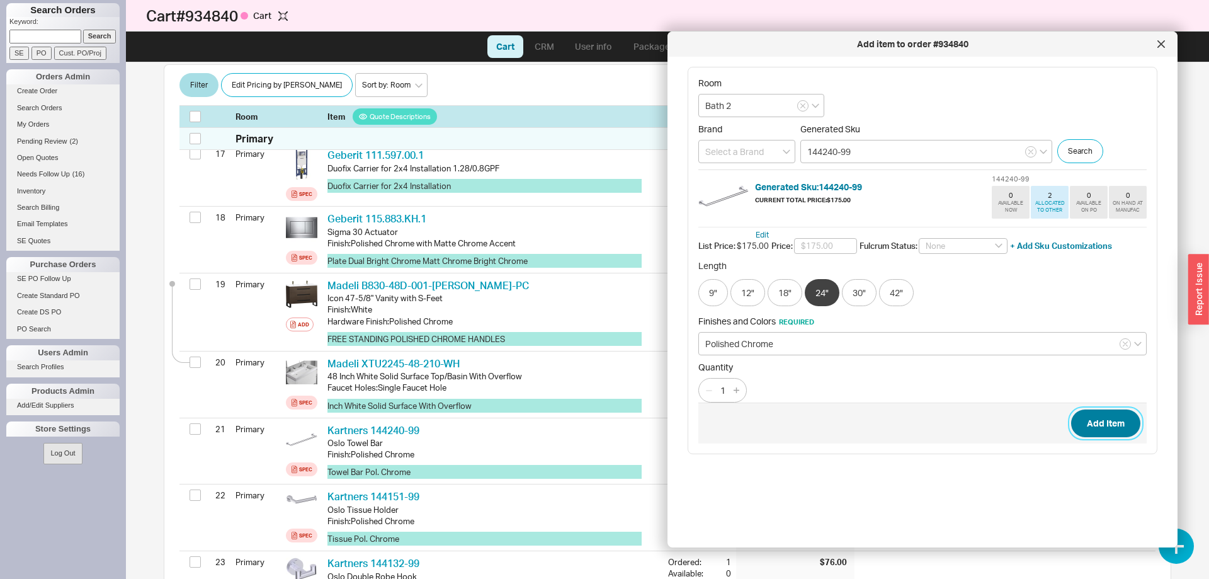
click at [1100, 436] on button "Add Item" at bounding box center [1105, 423] width 69 height 28
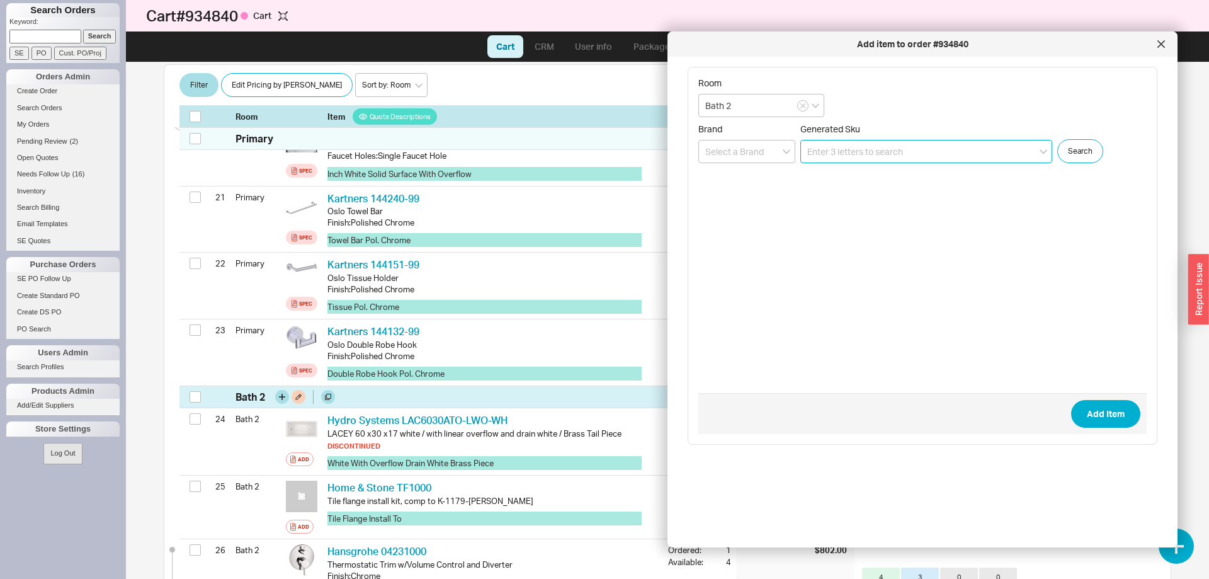
scroll to position [1585, 0]
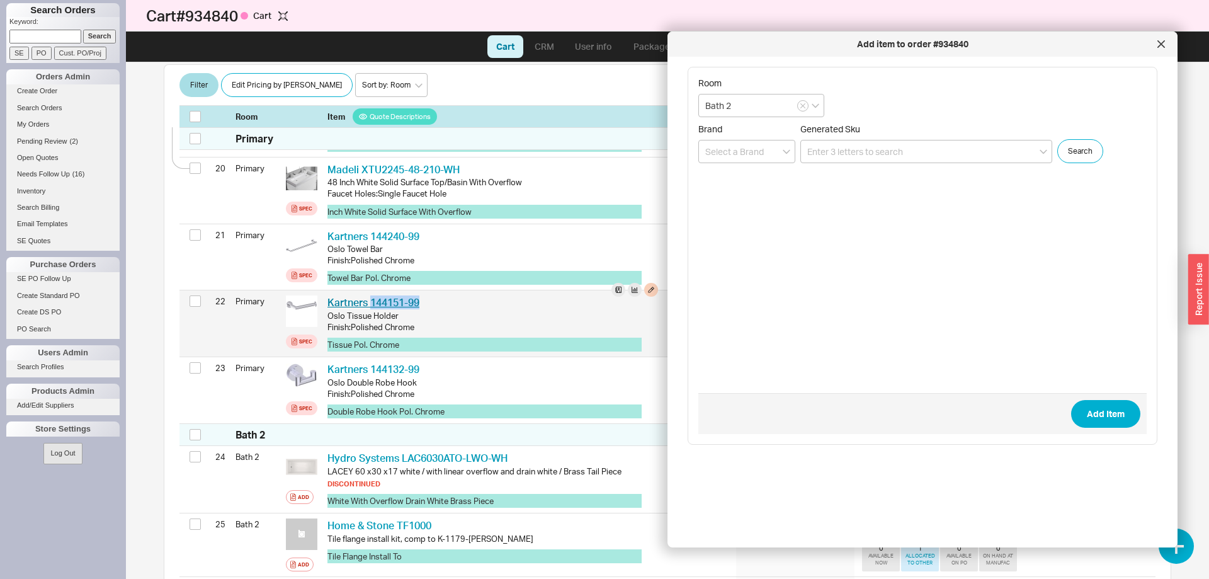
drag, startPoint x: 435, startPoint y: 299, endPoint x: 372, endPoint y: 303, distance: 63.1
click at [372, 303] on div "Kartners 144151-99 KRT 144151-99" at bounding box center [492, 302] width 331 height 14
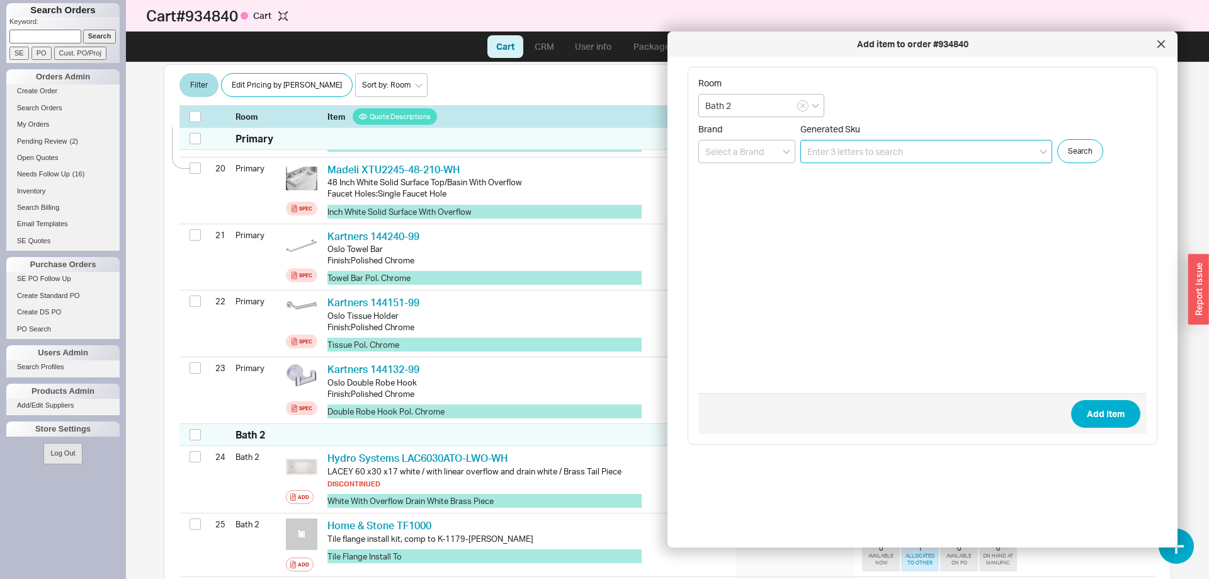
drag, startPoint x: 857, startPoint y: 152, endPoint x: 860, endPoint y: 157, distance: 6.5
paste input "144151-99"
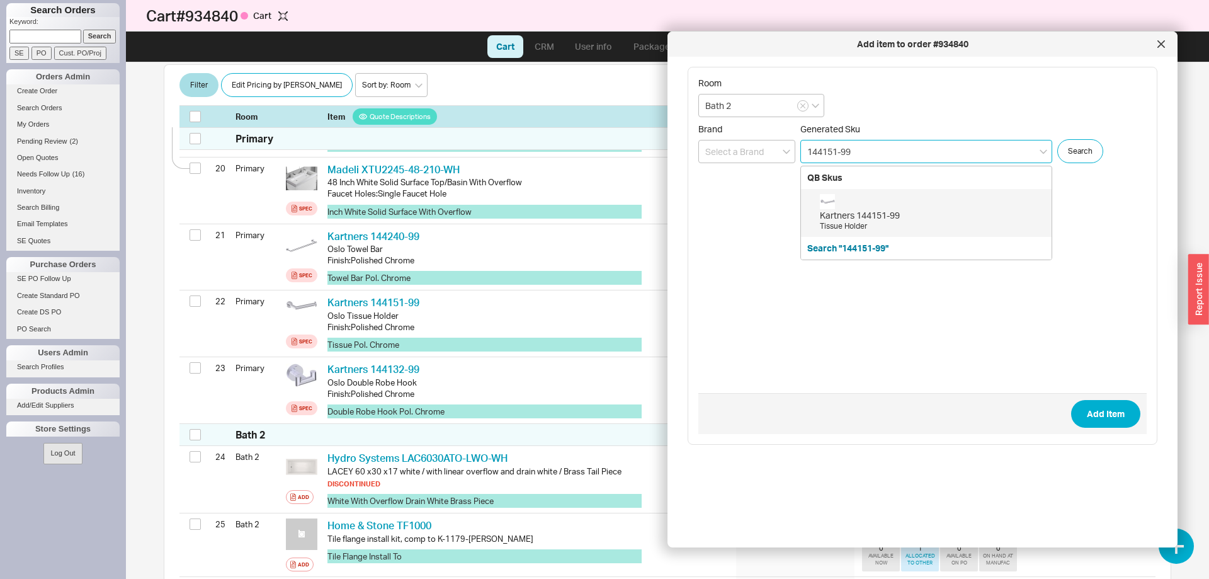
click at [884, 212] on div "Kartners 144151-99" at bounding box center [932, 215] width 225 height 13
type input "144151-99"
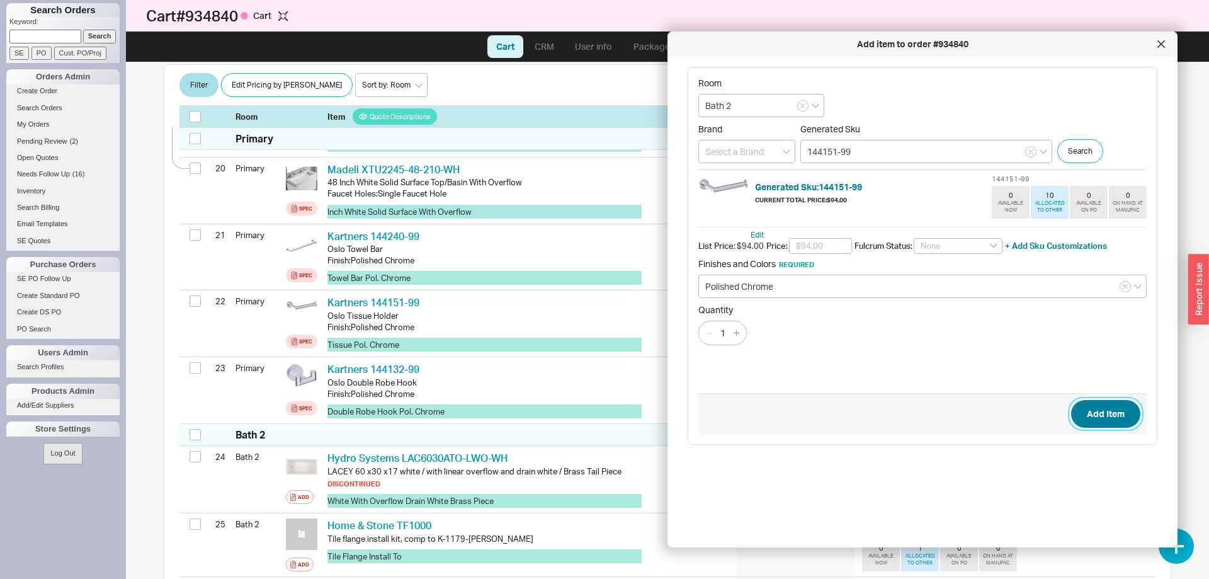
click at [1109, 424] on button "Add Item" at bounding box center [1105, 414] width 69 height 28
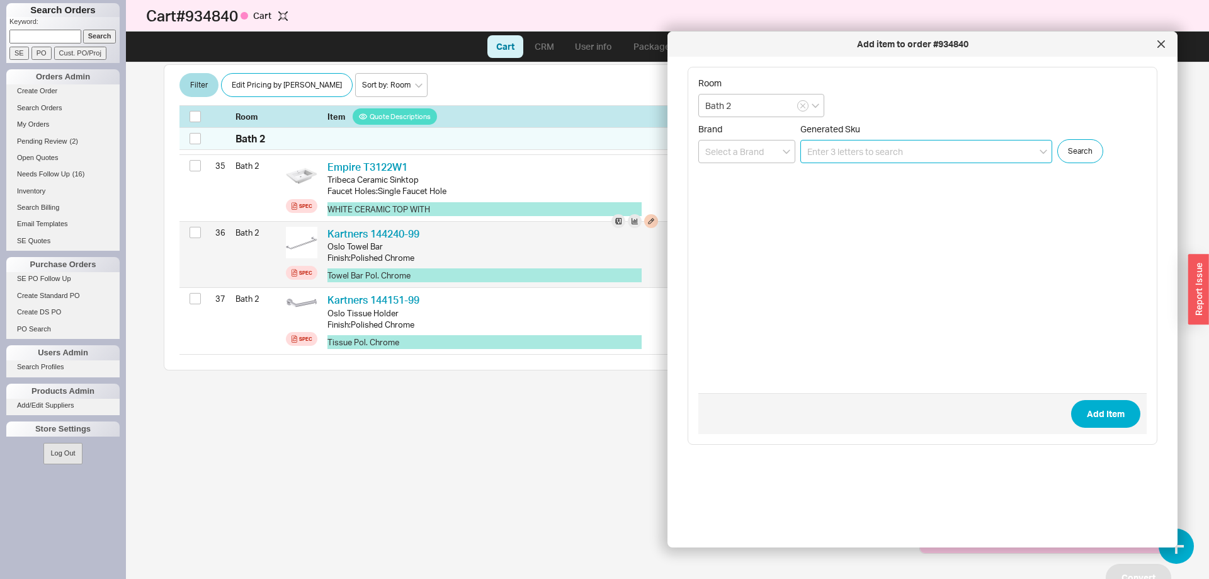
scroll to position [2616, 0]
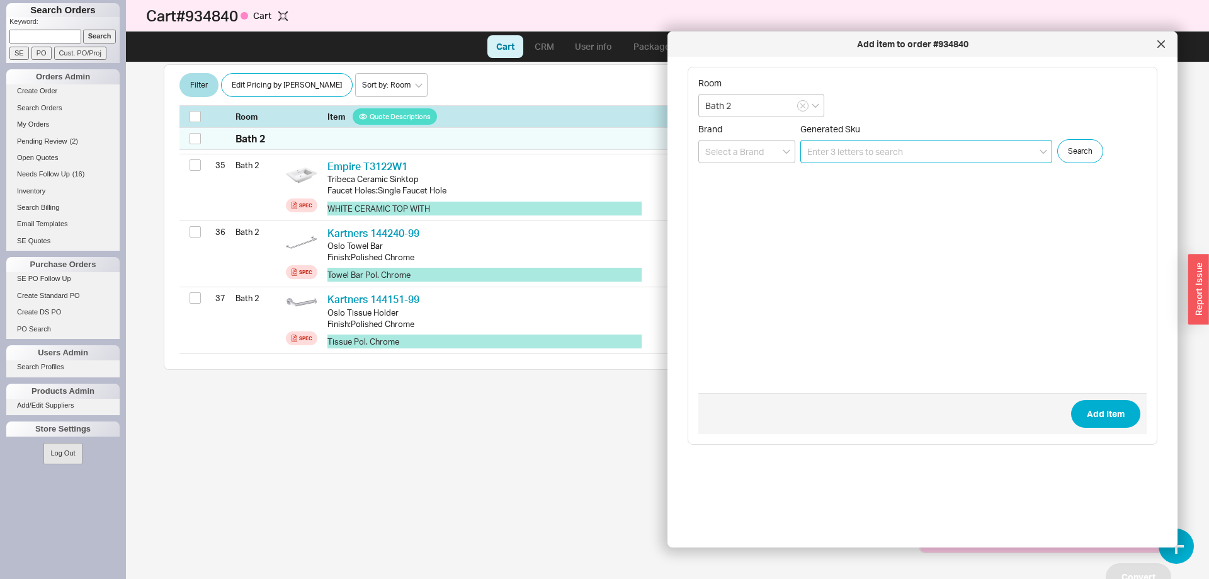
paste input "MS646124CEMFGN#01"
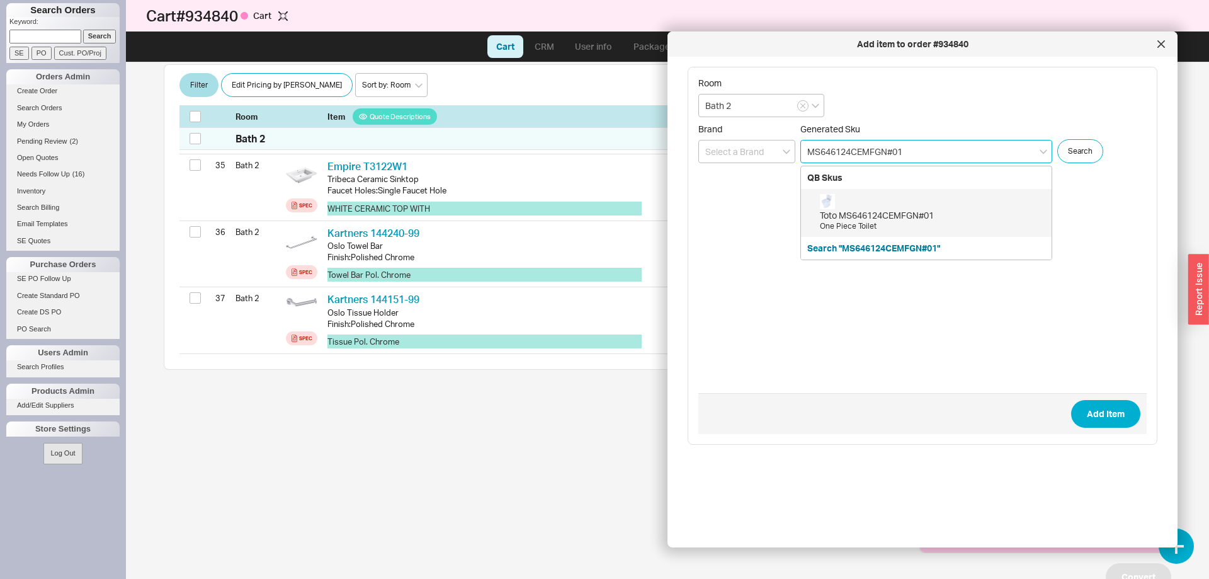
click at [904, 217] on div "Toto MS646124CEMFGN#01" at bounding box center [932, 215] width 225 height 13
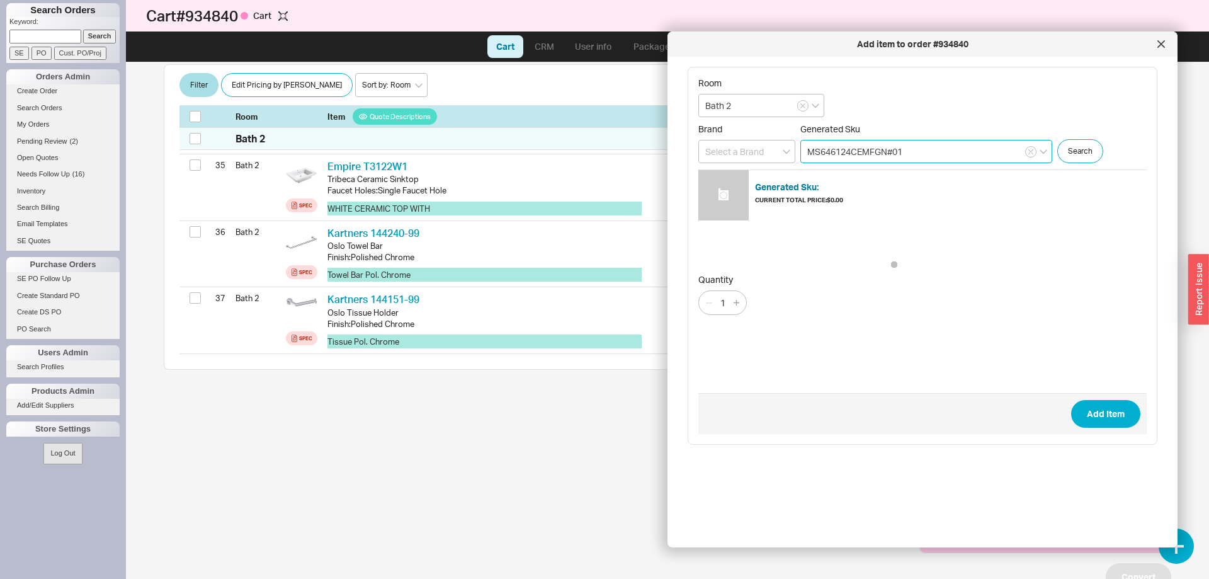
type input "MS646124CEMFGN#01"
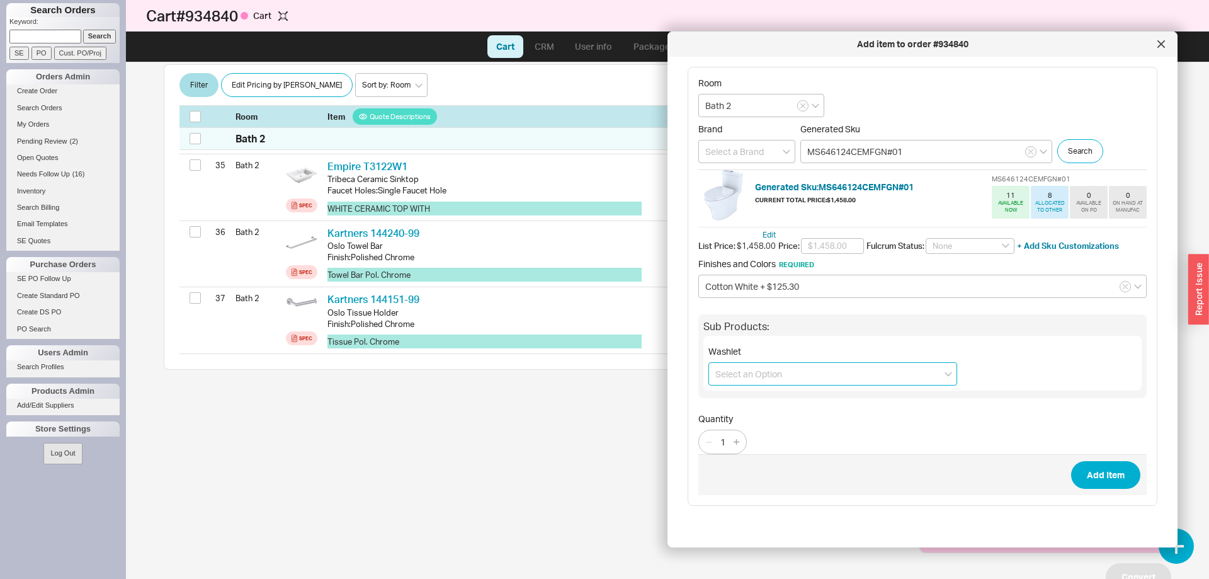
click at [744, 368] on input at bounding box center [833, 373] width 249 height 23
click at [794, 370] on input at bounding box center [833, 373] width 249 height 23
click at [1115, 472] on button "Add Item" at bounding box center [1105, 475] width 69 height 28
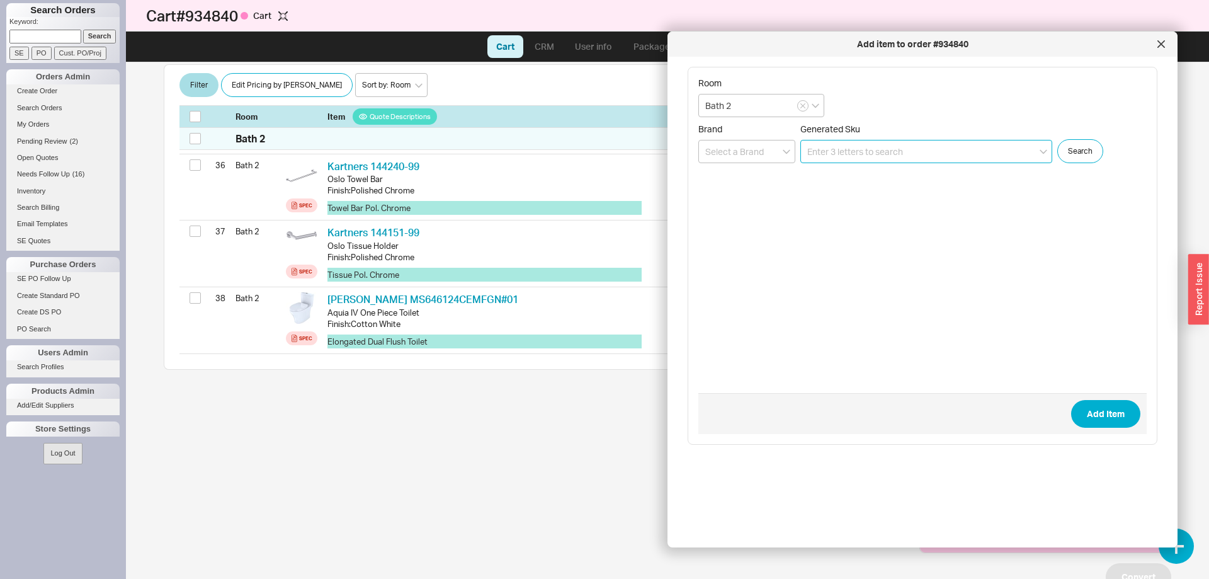
scroll to position [2682, 0]
click at [734, 106] on input "Bath 2" at bounding box center [761, 105] width 126 height 23
type input "Bath 3"
click at [882, 158] on input at bounding box center [926, 151] width 252 height 23
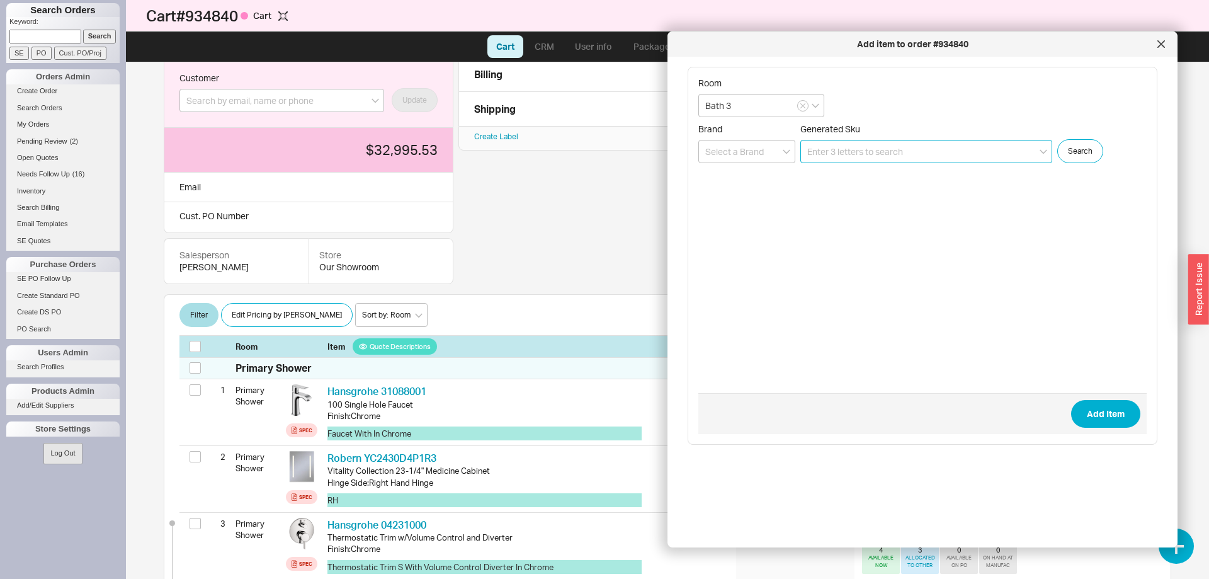
scroll to position [0, 0]
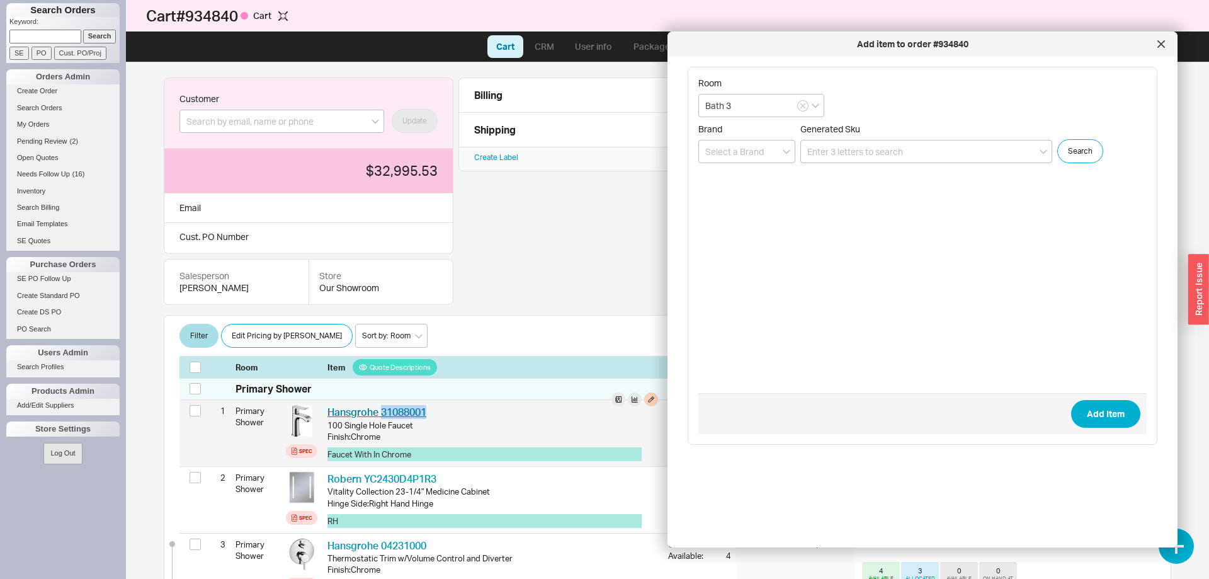
drag, startPoint x: 440, startPoint y: 413, endPoint x: 382, endPoint y: 417, distance: 57.4
click at [382, 417] on div "Hansgrohe 31088001 HGR 31088001" at bounding box center [492, 412] width 331 height 14
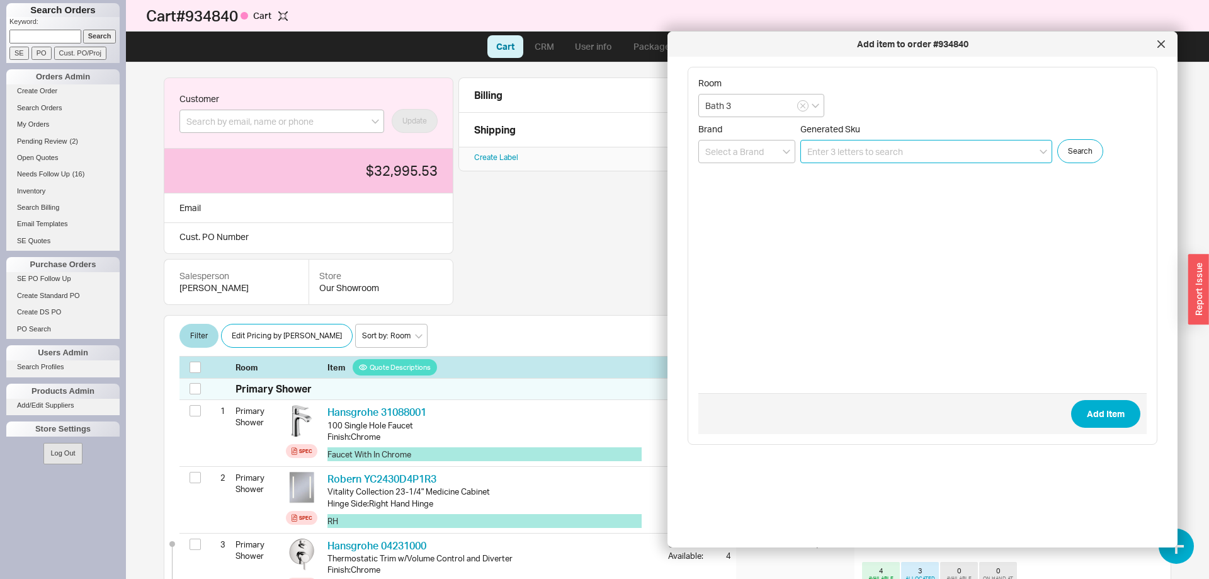
paste input "31088001"
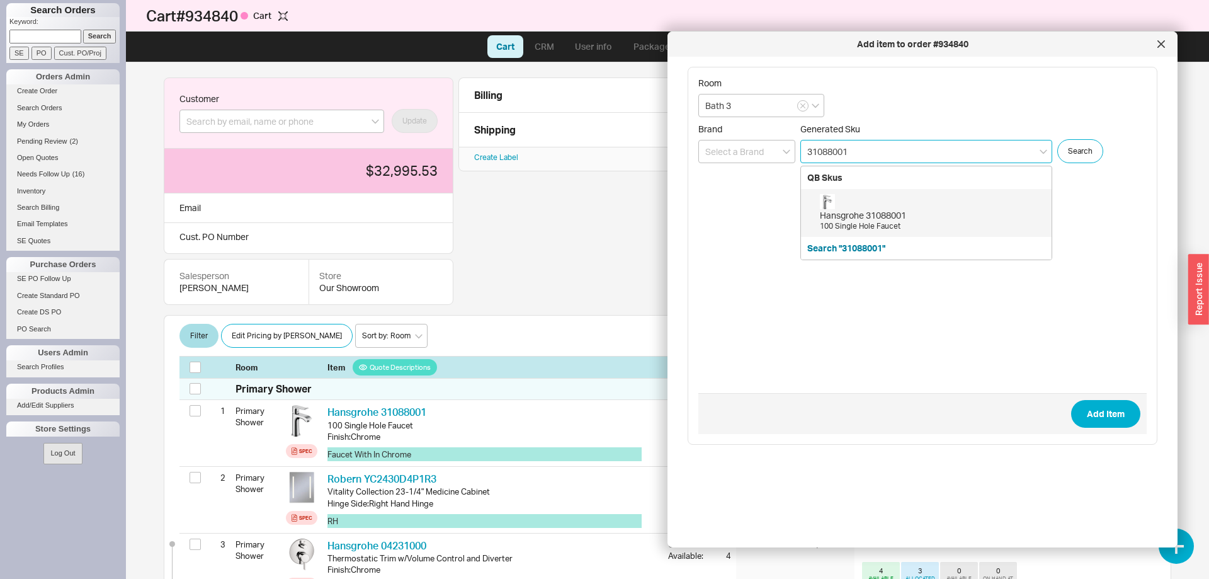
click at [874, 219] on div "Hansgrohe 31088001" at bounding box center [932, 215] width 225 height 13
type input "31088001"
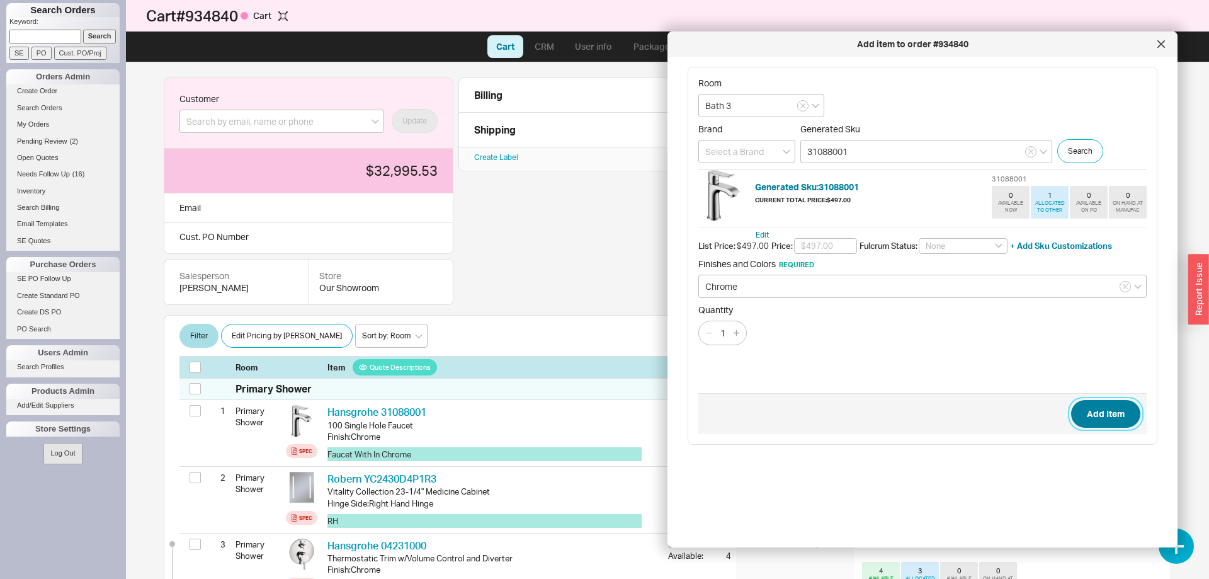
click at [1100, 421] on button "Add Item" at bounding box center [1105, 414] width 69 height 28
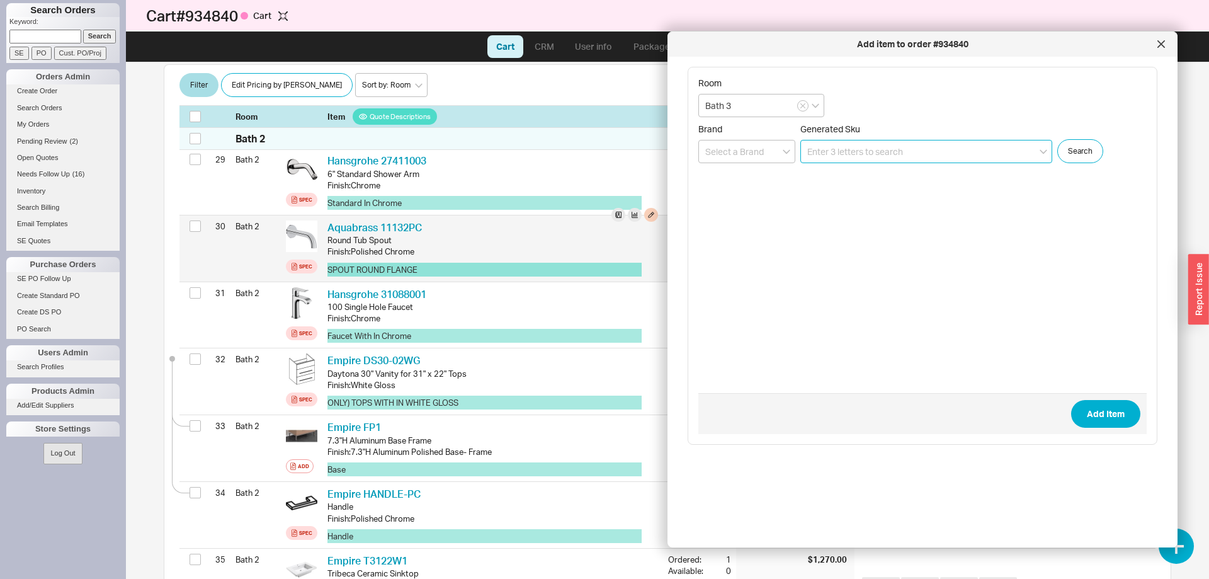
scroll to position [2257, 0]
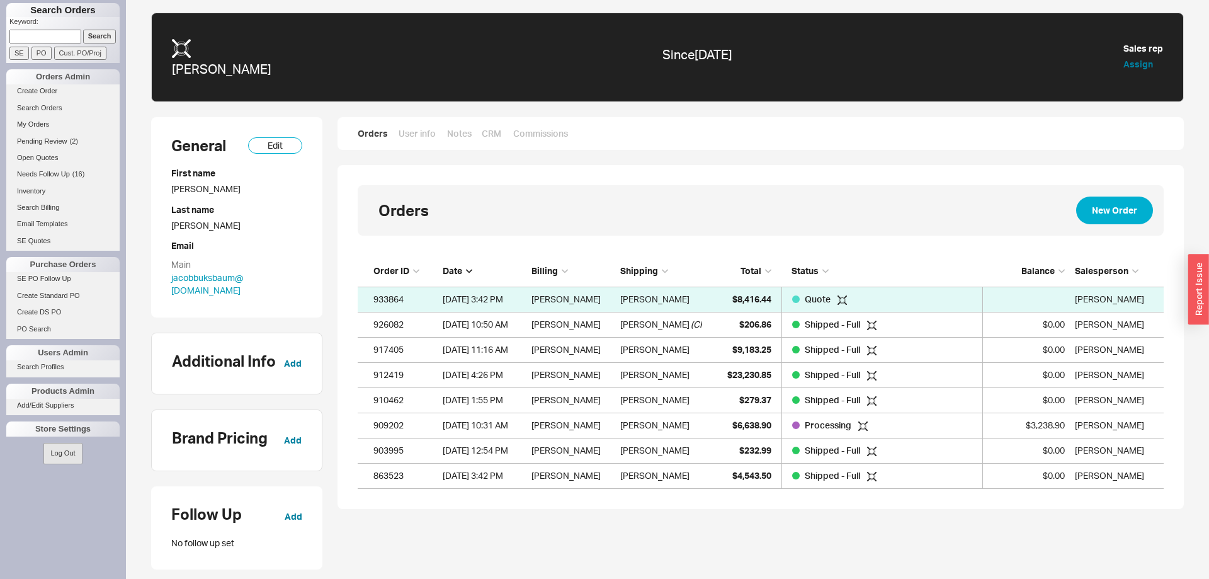
scroll to position [233, 806]
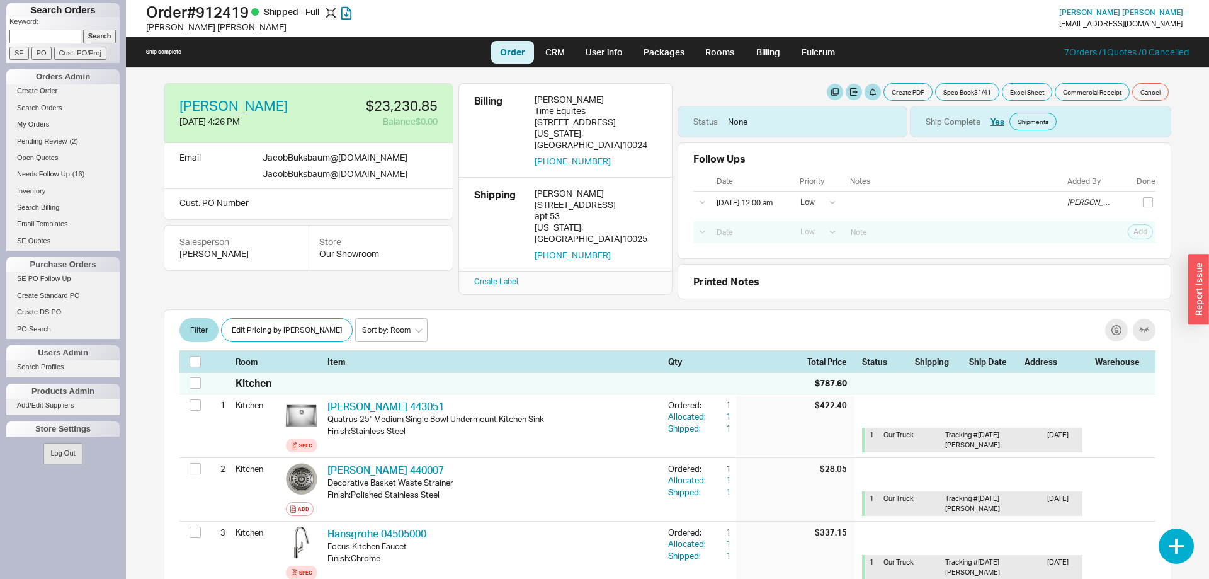
select select "LOW"
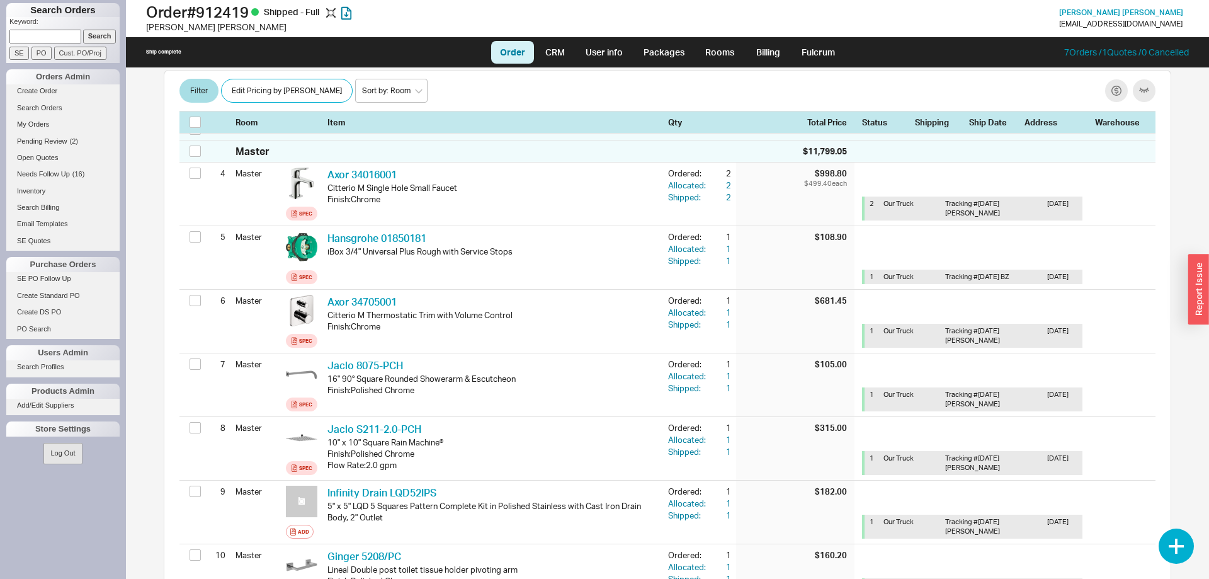
scroll to position [450, 0]
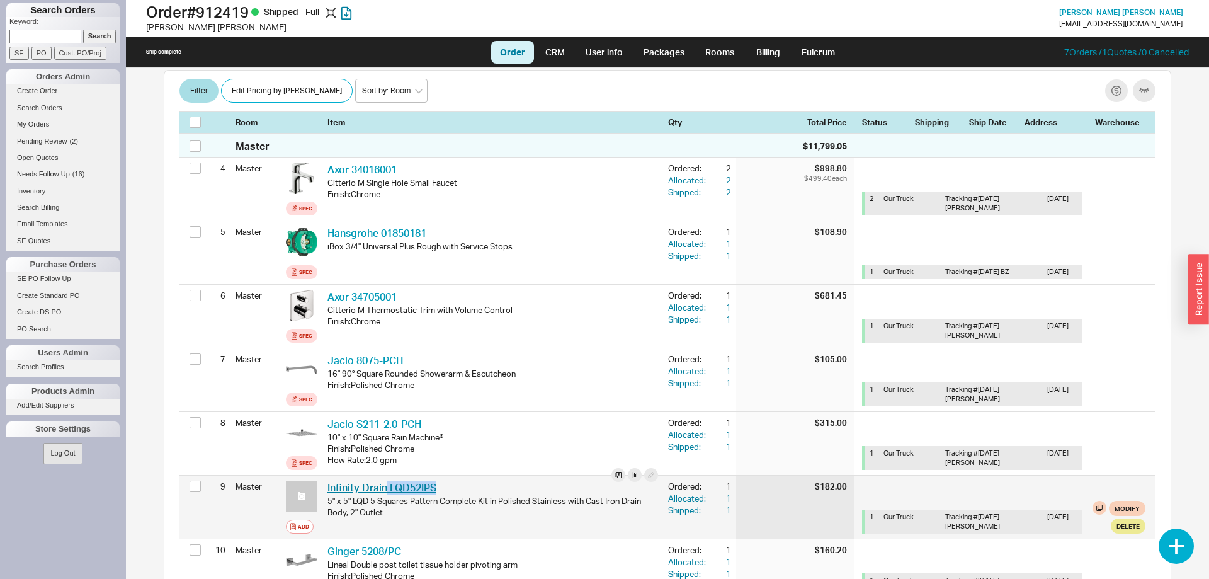
drag, startPoint x: 443, startPoint y: 491, endPoint x: 387, endPoint y: 486, distance: 55.6
click at [387, 486] on div "Infinity Drain LQD52IPS IFN LQD52IPS" at bounding box center [492, 488] width 331 height 14
copy link "LQD52IPS"
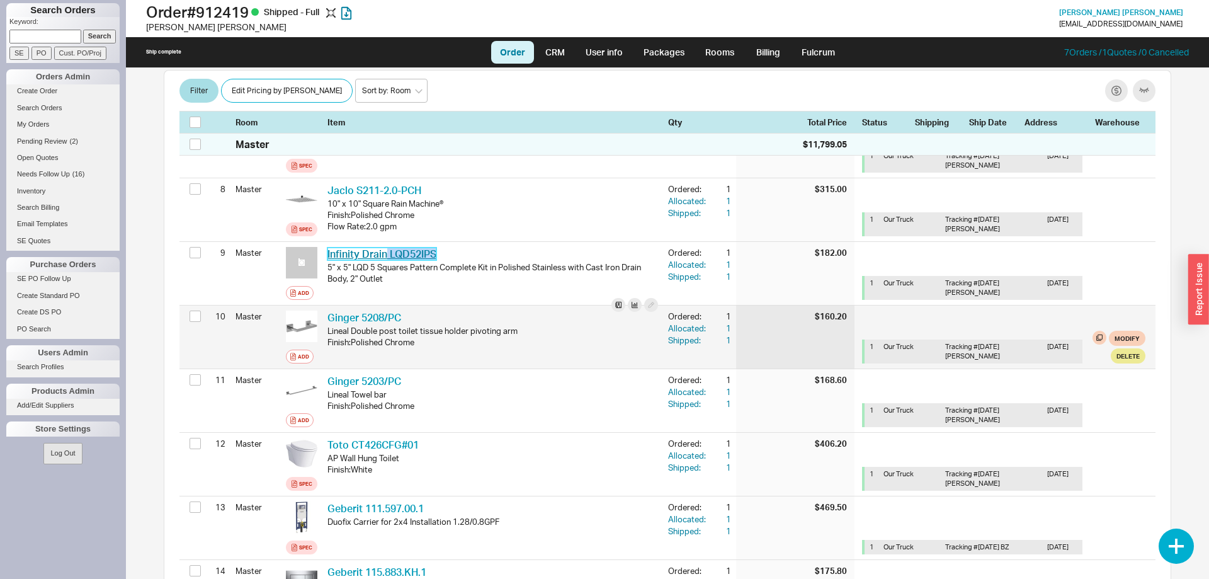
scroll to position [707, 0]
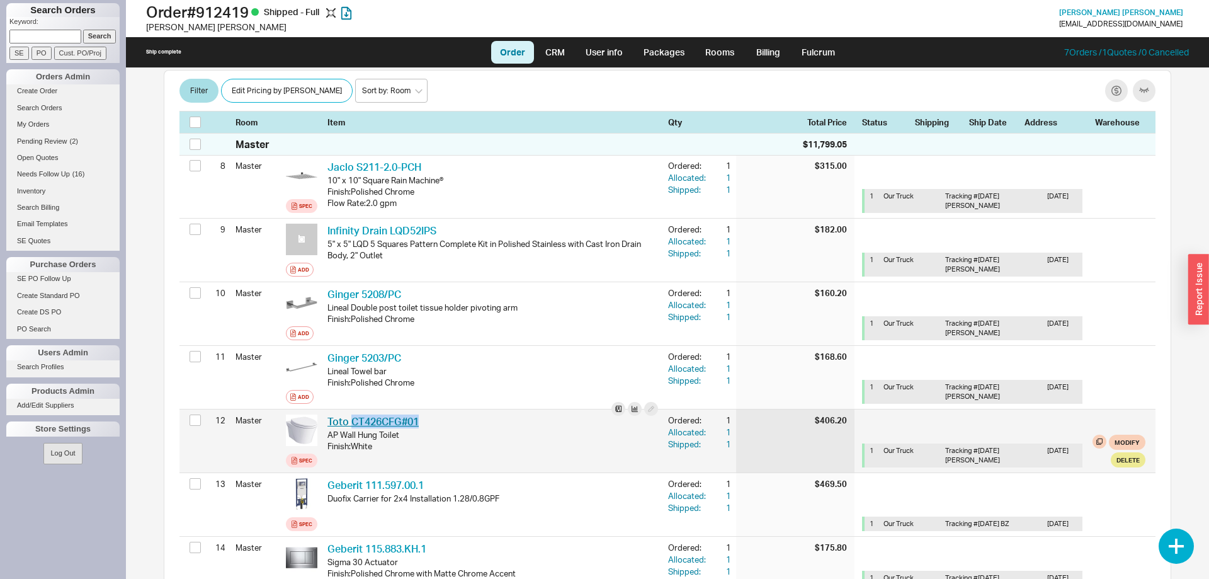
drag, startPoint x: 426, startPoint y: 421, endPoint x: 352, endPoint y: 423, distance: 74.3
click at [352, 423] on div "Toto CT426CFG#01 TOT CT426CFG#01" at bounding box center [492, 421] width 331 height 14
copy link "CT426CFG#01"
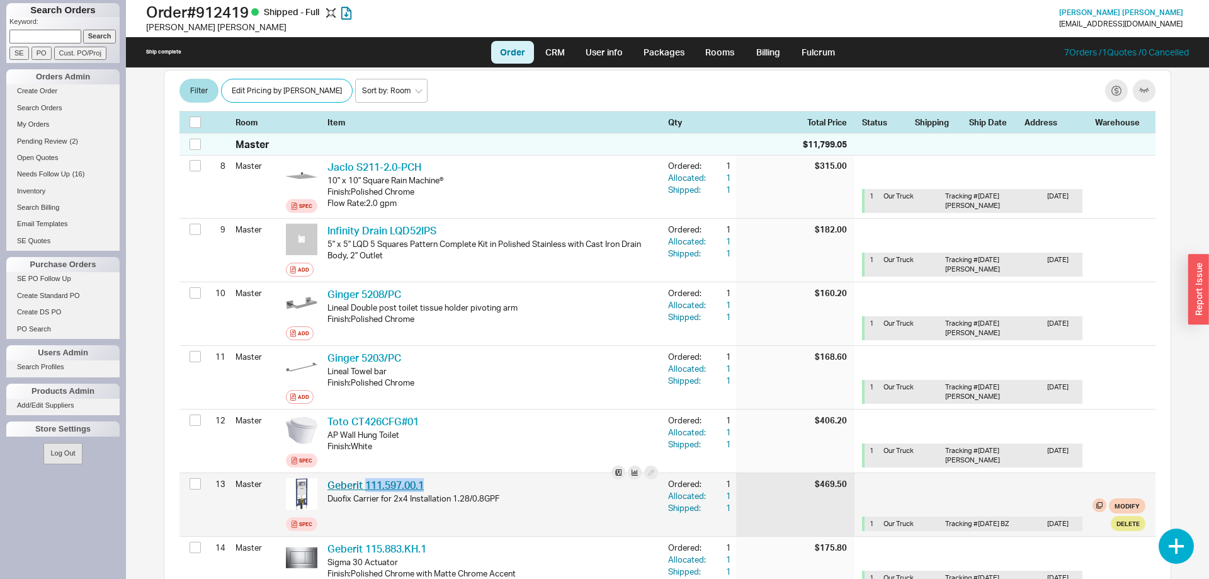
drag, startPoint x: 433, startPoint y: 488, endPoint x: 365, endPoint y: 488, distance: 67.4
click at [365, 488] on div "Geberit 111.597.00.1 GBR 111.597.00.1" at bounding box center [492, 485] width 331 height 14
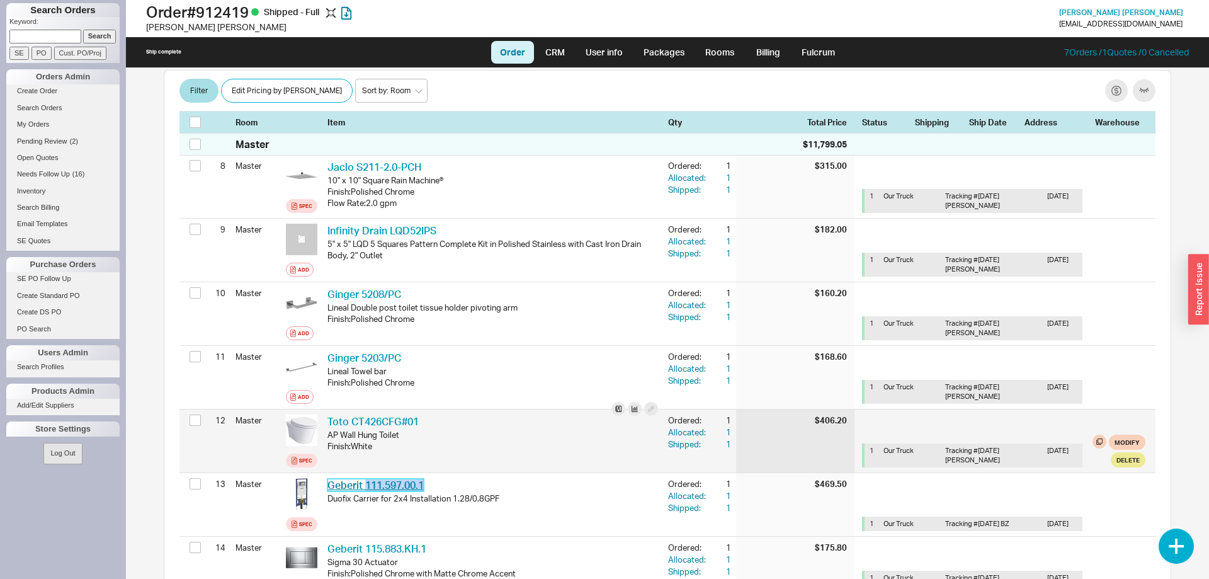
copy link "111.597.00.1"
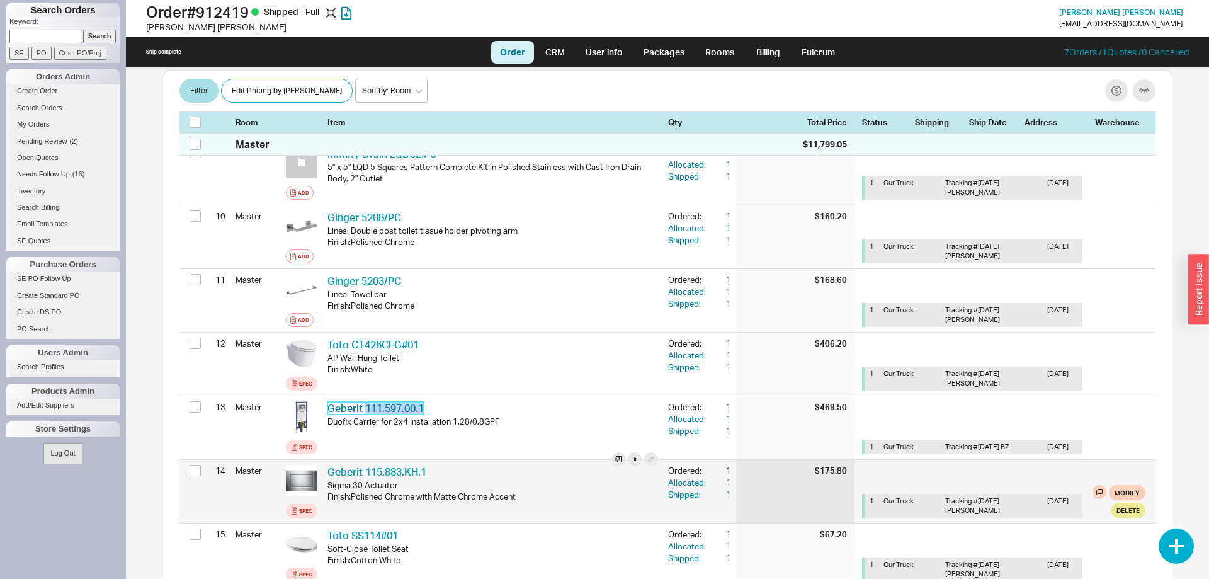
scroll to position [835, 0]
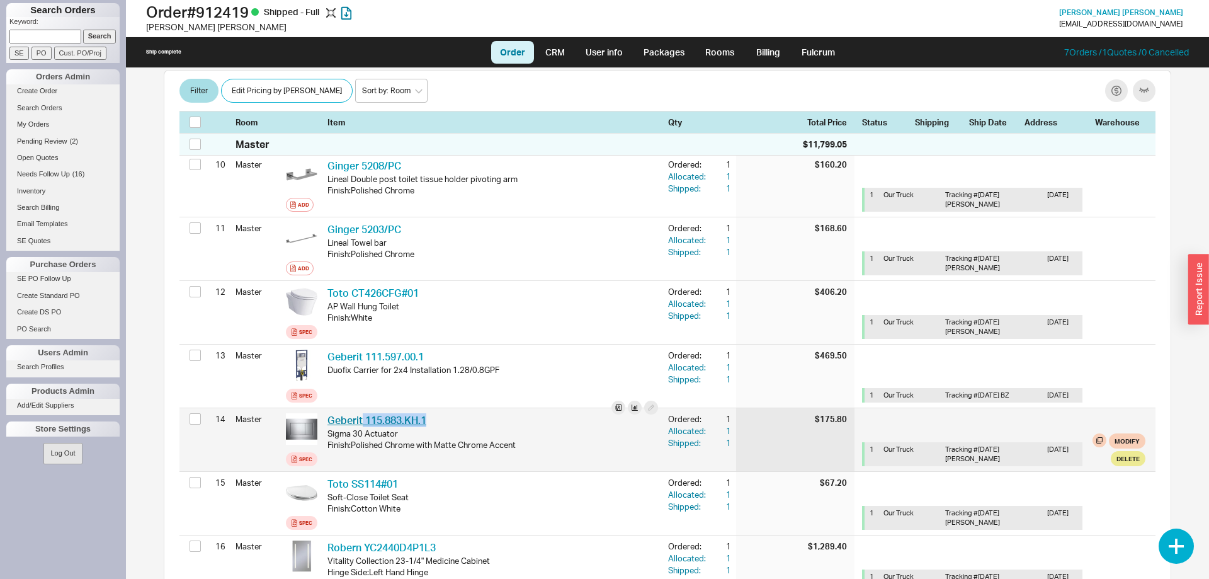
drag, startPoint x: 433, startPoint y: 413, endPoint x: 364, endPoint y: 418, distance: 68.8
click at [364, 418] on div "Geberit 115.883.KH.1 GBR 115.883.KH.1 Sigma 30 Actuator Finish : Polished Chrom…" at bounding box center [492, 439] width 341 height 63
copy link "115.883.KH.1"
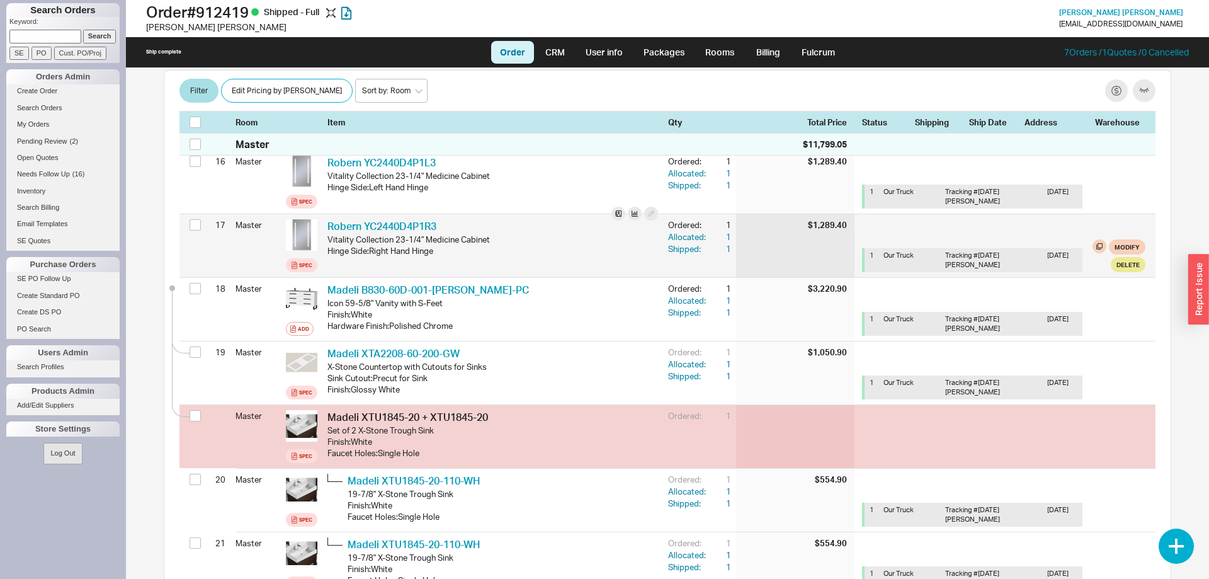
scroll to position [1221, 0]
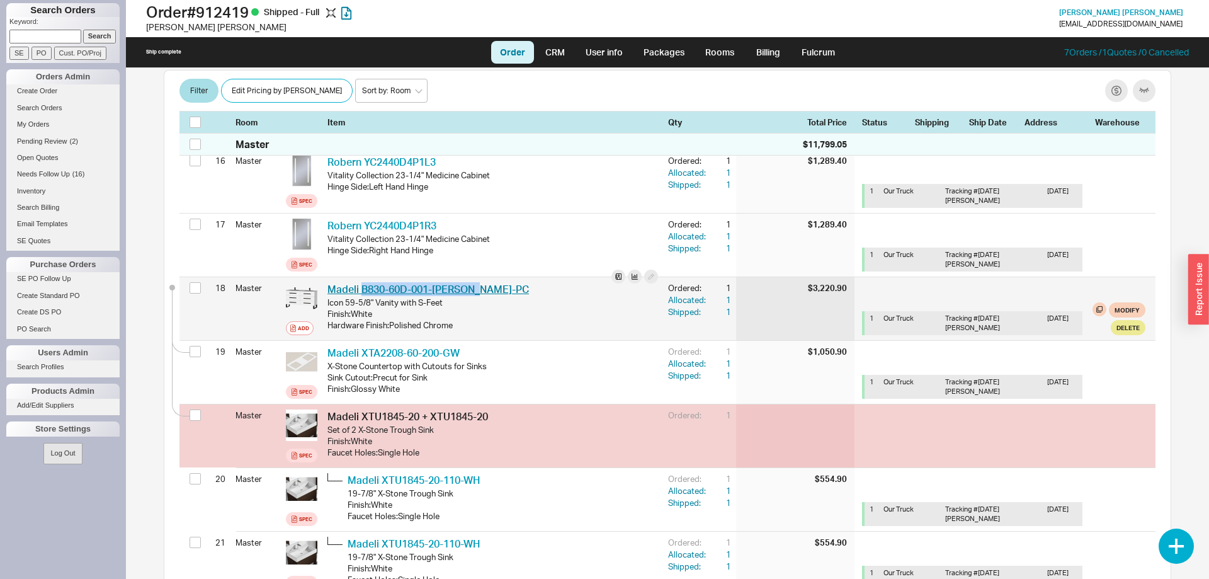
drag, startPoint x: 488, startPoint y: 287, endPoint x: 363, endPoint y: 291, distance: 125.4
click at [363, 291] on div "Madeli B830-60D-001-[PERSON_NAME]-PC MDL B830-60D-001-[PERSON_NAME]-PC" at bounding box center [492, 289] width 331 height 14
copy link "B830-60D-001-[PERSON_NAME]-PC"
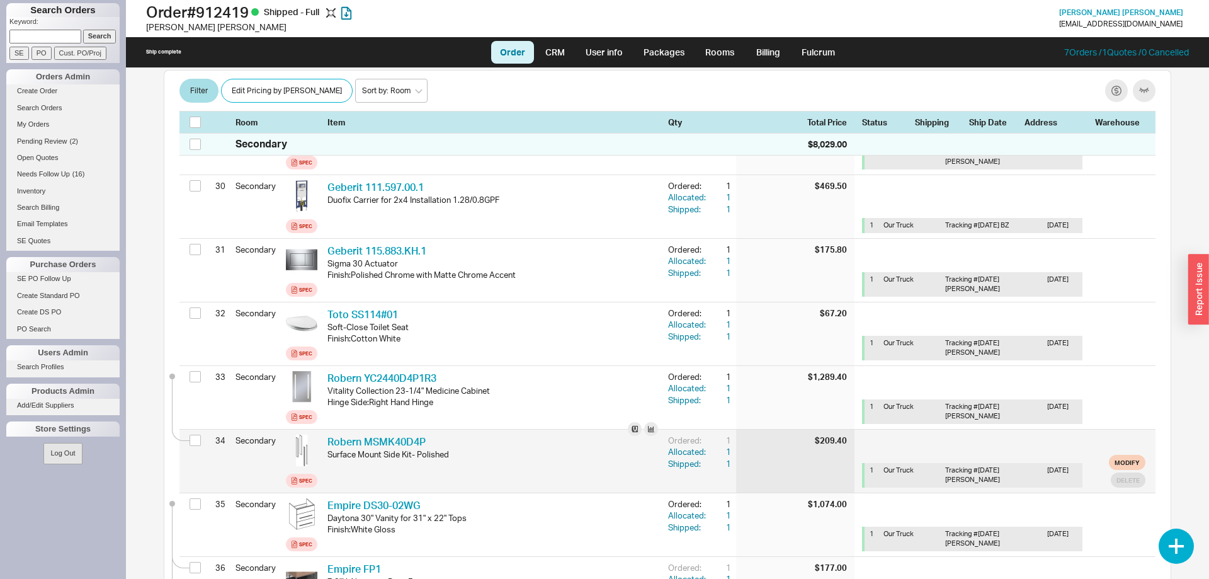
scroll to position [2248, 0]
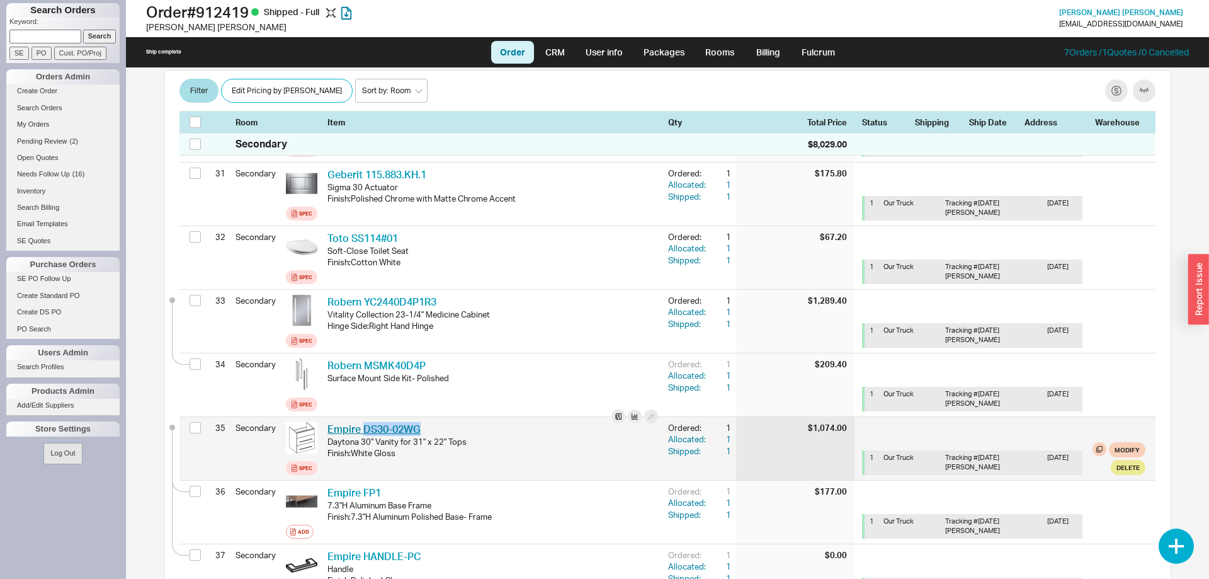
drag, startPoint x: 429, startPoint y: 430, endPoint x: 364, endPoint y: 428, distance: 64.9
click at [364, 428] on div "Empire DS30-02WG EMP DS30-02WG" at bounding box center [492, 429] width 331 height 14
copy link "DS30-02WG"
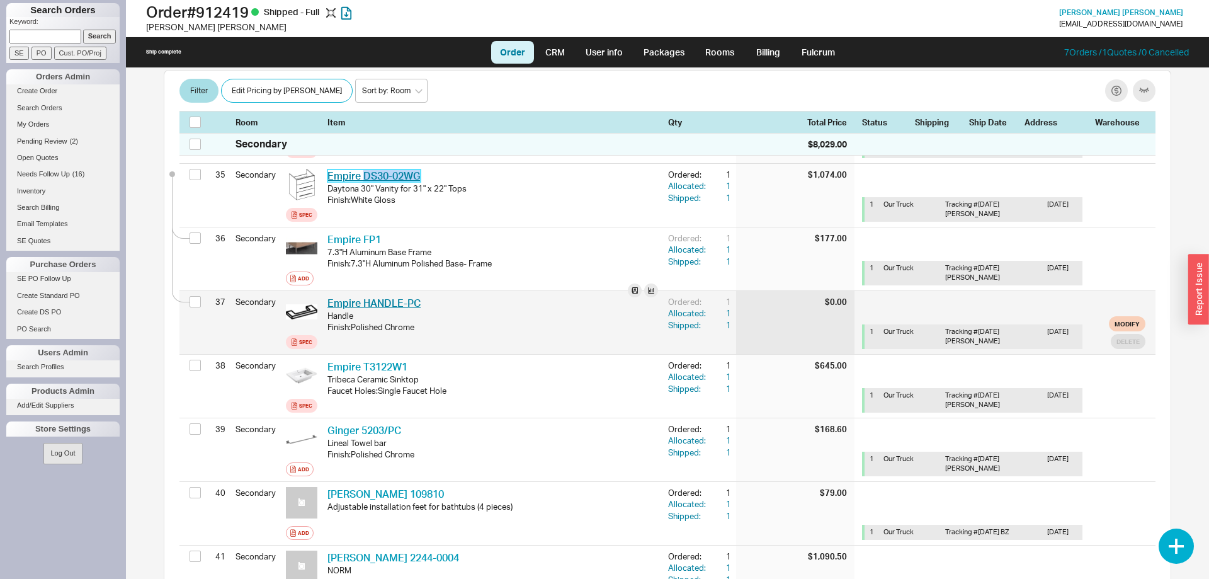
scroll to position [2505, 0]
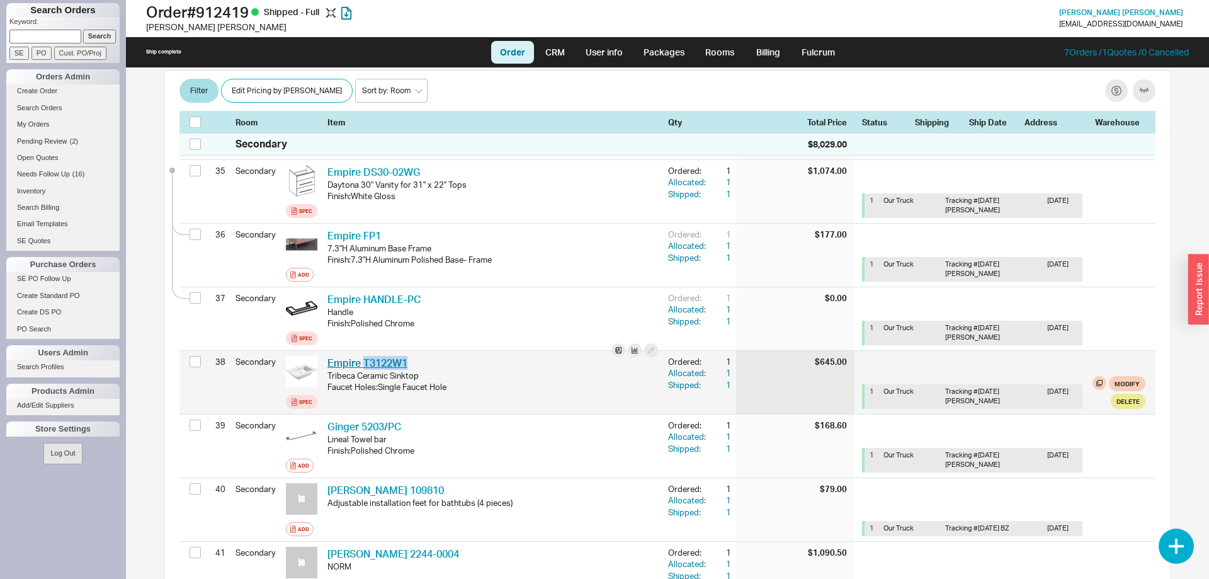
drag, startPoint x: 393, startPoint y: 365, endPoint x: 363, endPoint y: 365, distance: 30.2
click at [363, 365] on div "Empire T3122W1 EMP T3122W1" at bounding box center [492, 363] width 331 height 14
copy link "T3122W1"
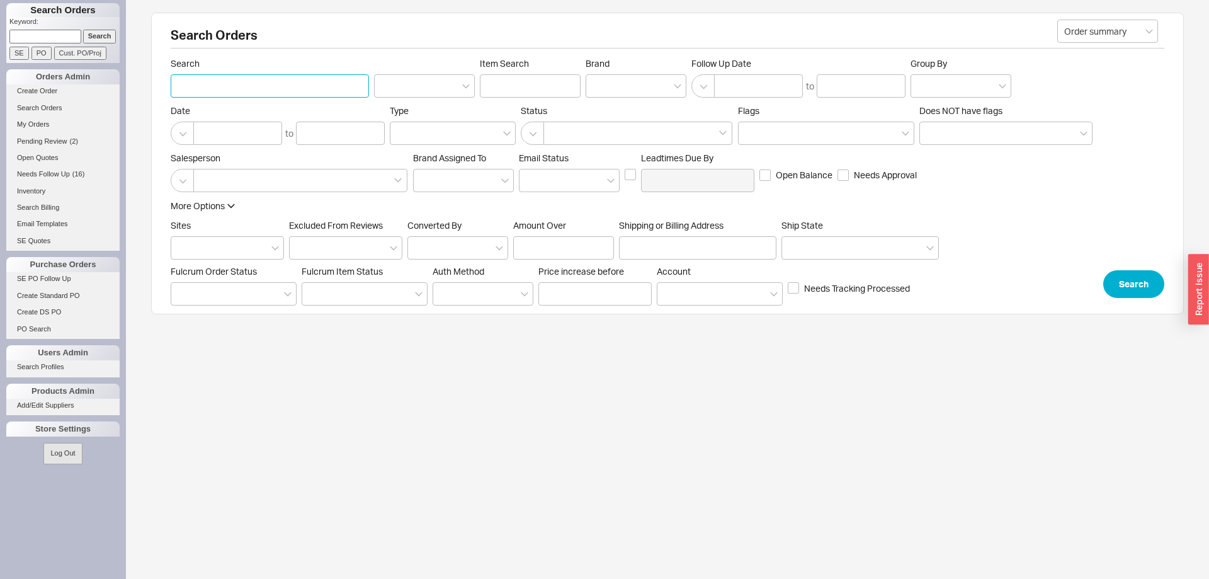
click at [196, 89] on input "Search" at bounding box center [270, 85] width 198 height 23
type input "werzberger"
click at [1139, 275] on button "Search" at bounding box center [1133, 284] width 61 height 28
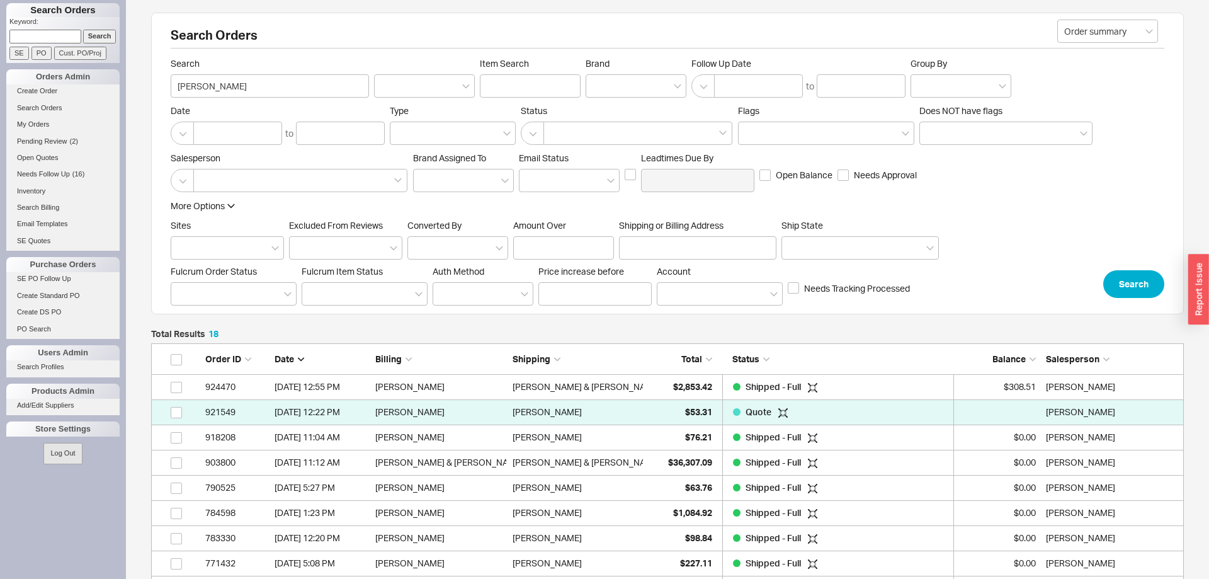
scroll to position [485, 1033]
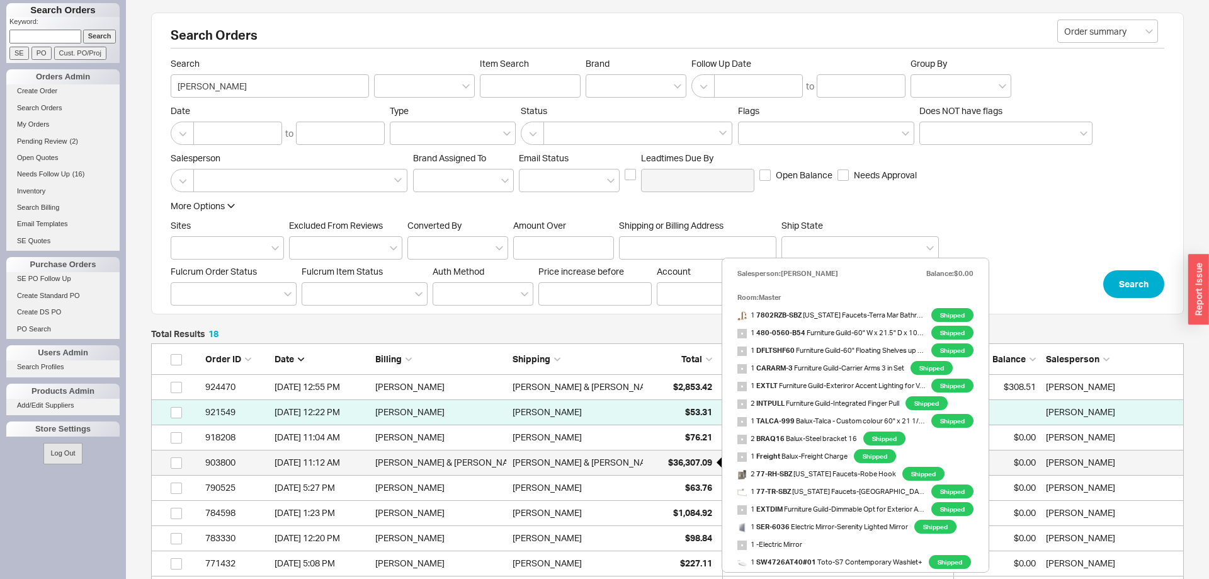
click at [696, 458] on span "$36,307.09" at bounding box center [690, 462] width 44 height 11
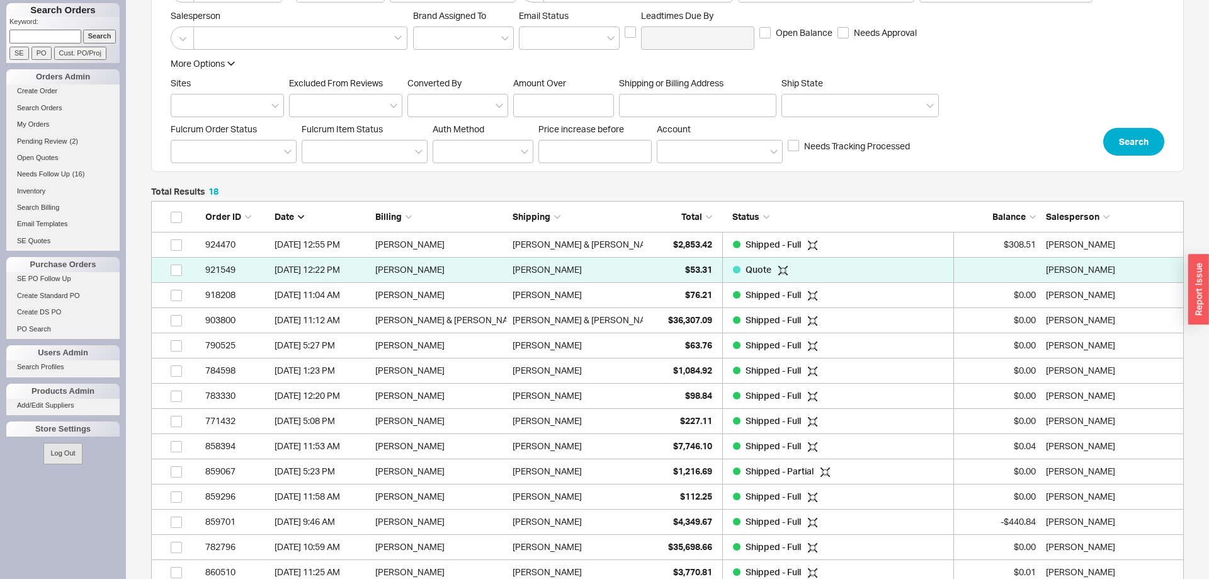
scroll to position [385, 0]
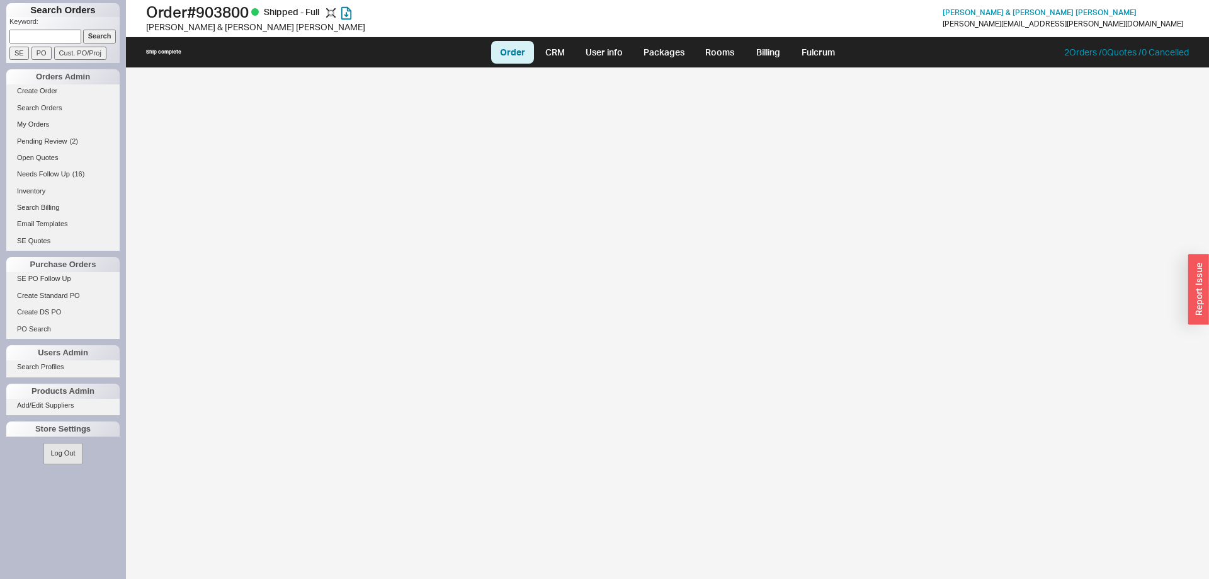
select select "LOW"
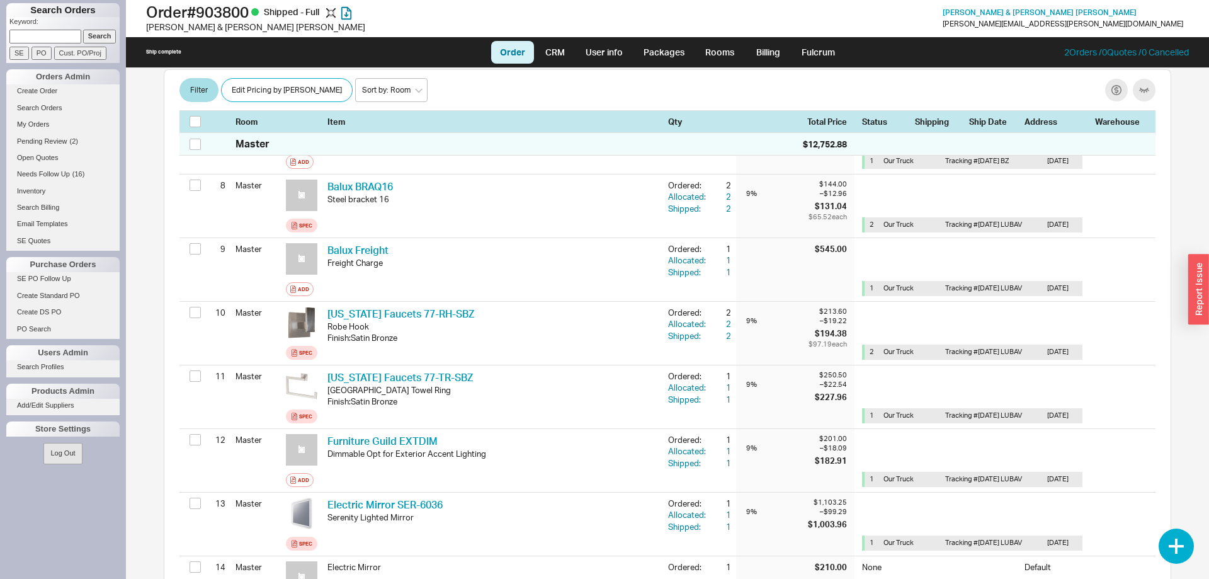
scroll to position [1028, 0]
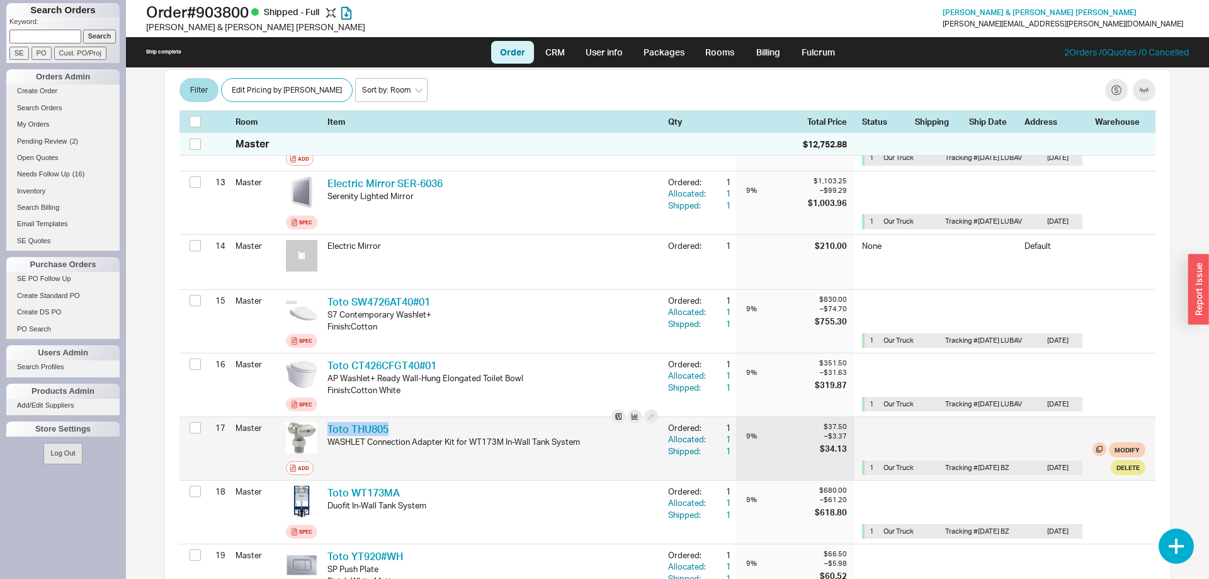
drag, startPoint x: 398, startPoint y: 360, endPoint x: 324, endPoint y: 362, distance: 73.7
click at [324, 417] on div "Toto THU805 TOT THU805 WASHLET Connection Adapter Kit for WT173M In-Wall Tank S…" at bounding box center [492, 448] width 341 height 63
copy link "Toto THU805"
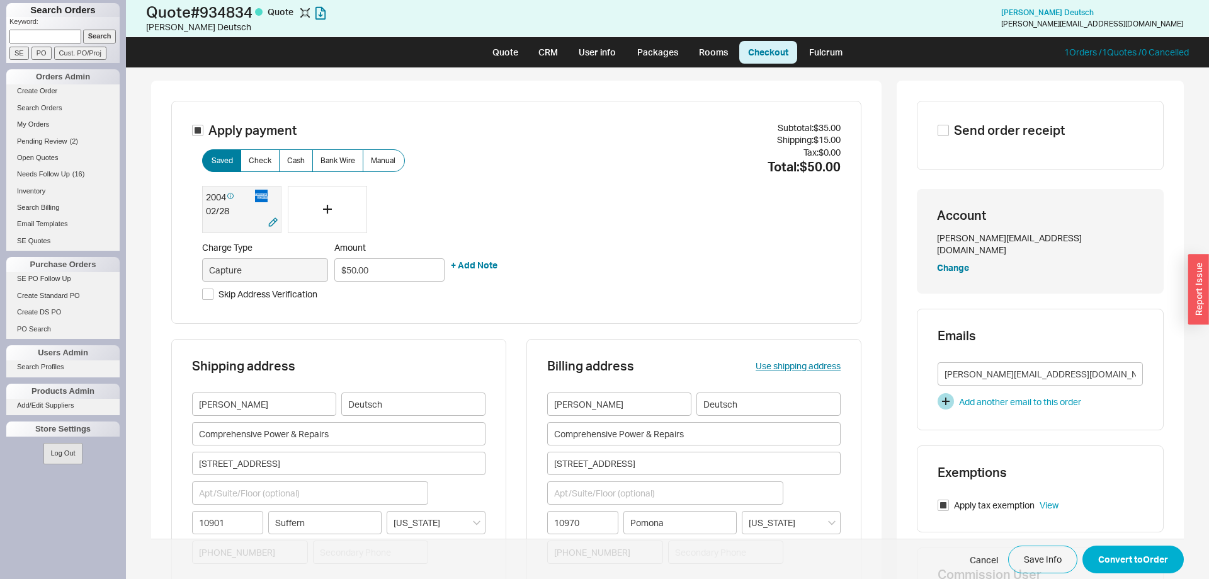
click at [237, 212] on div "02 / 28" at bounding box center [242, 211] width 72 height 13
click at [1136, 568] on button "Convert to Order" at bounding box center [1133, 559] width 101 height 28
select select "LOW"
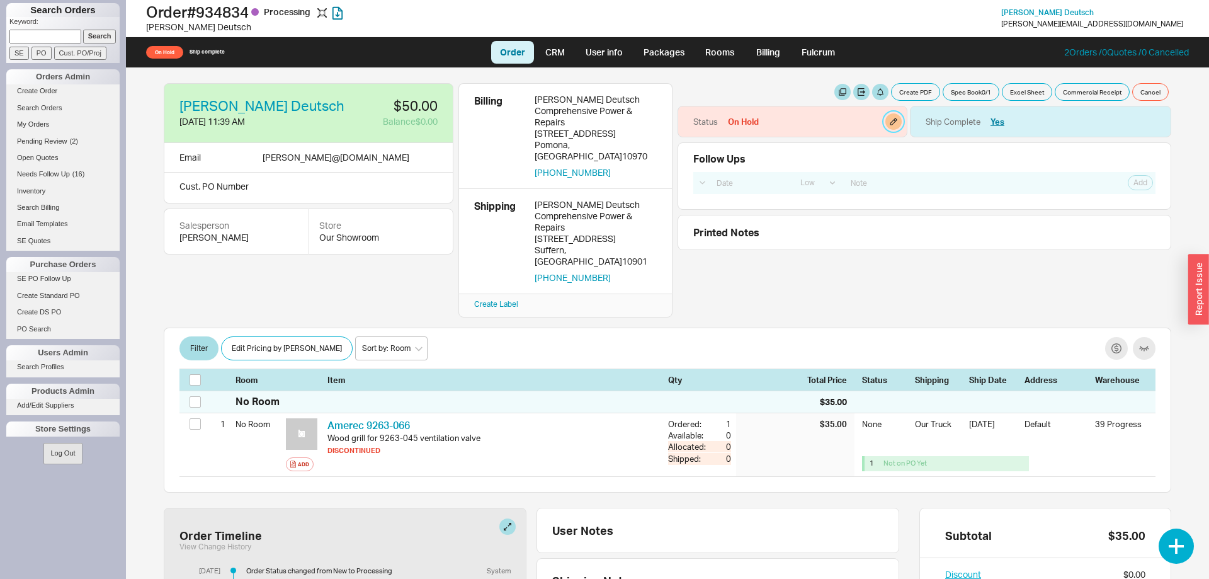
click at [889, 125] on button "button" at bounding box center [893, 121] width 16 height 16
select select "On Hold"
click at [786, 159] on select "None On Hold Call Before Ship Hold for Balance Hold For Payment Wait For Cust. …" at bounding box center [846, 170] width 120 height 23
select select
click option "None" at bounding box center [0, 0] width 0 height 0
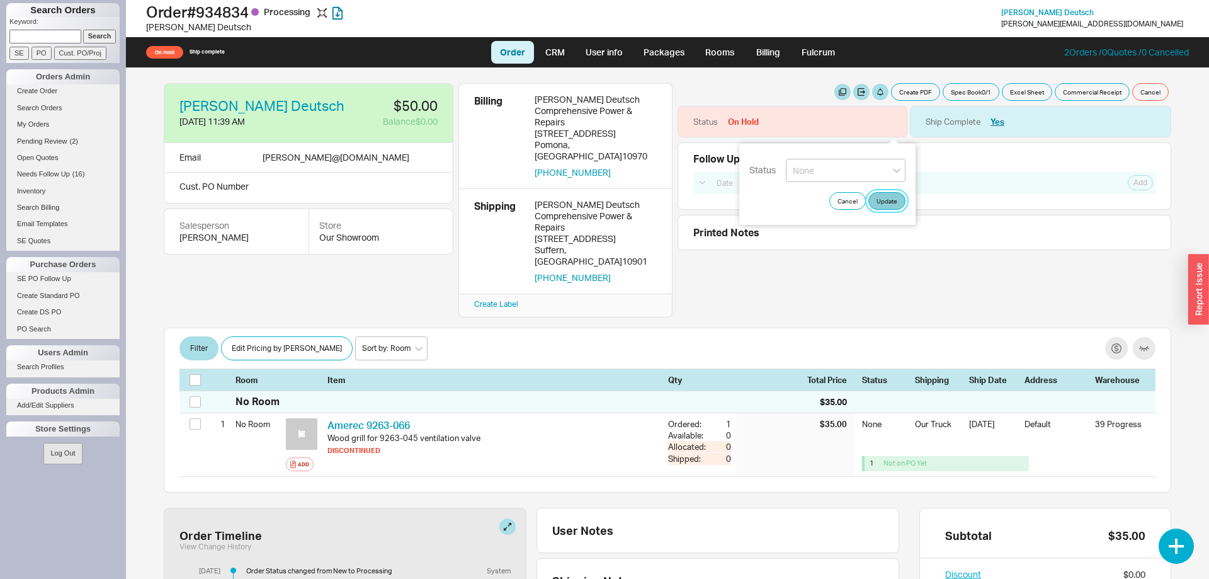
click at [897, 198] on button "Update" at bounding box center [886, 201] width 37 height 18
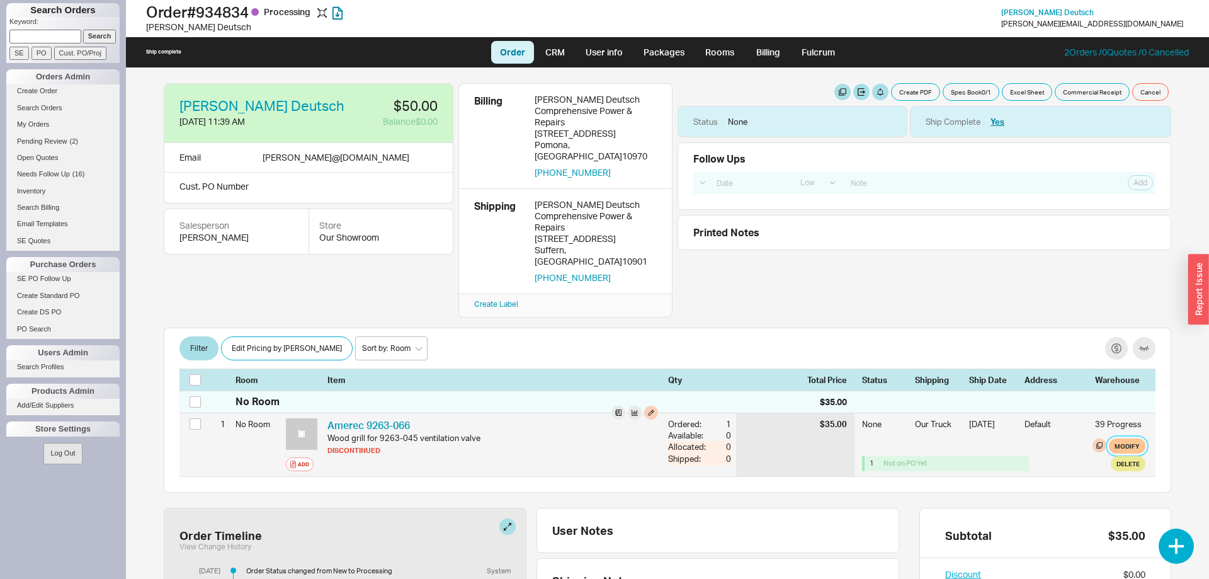
click at [1125, 438] on button "Modify" at bounding box center [1127, 445] width 37 height 15
select select "8"
select select "3"
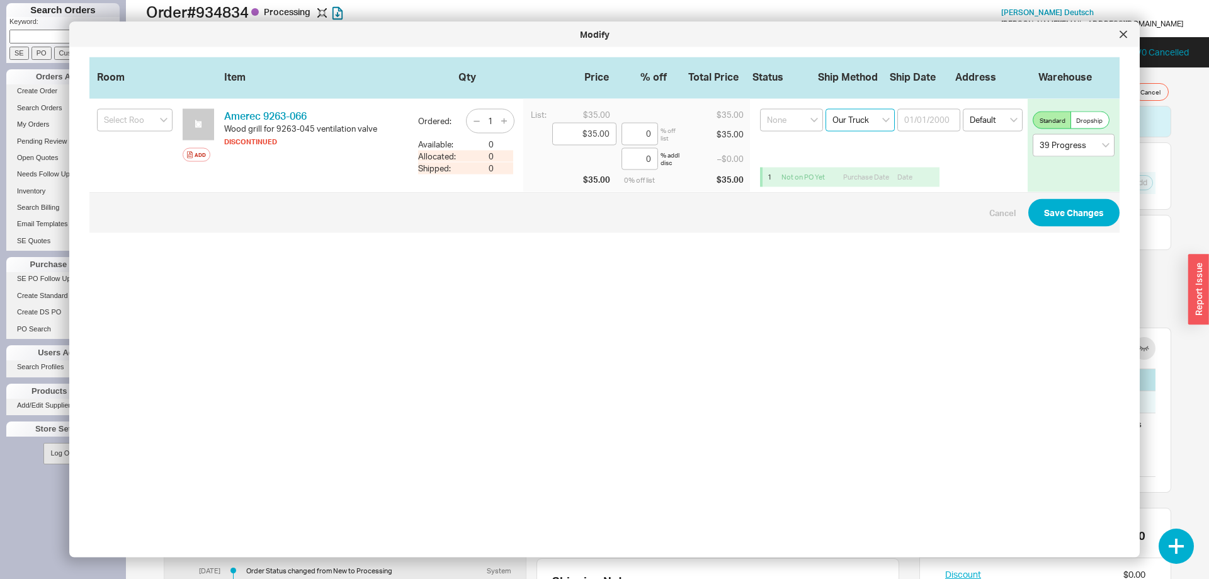
click at [826, 109] on select "Select an option Ground LTL Our Truck --------------- Customer Pickup - Showroo…" at bounding box center [860, 120] width 69 height 23
select select "1"
click option "Ground" at bounding box center [0, 0] width 0 height 0
click at [937, 123] on input at bounding box center [928, 120] width 63 height 23
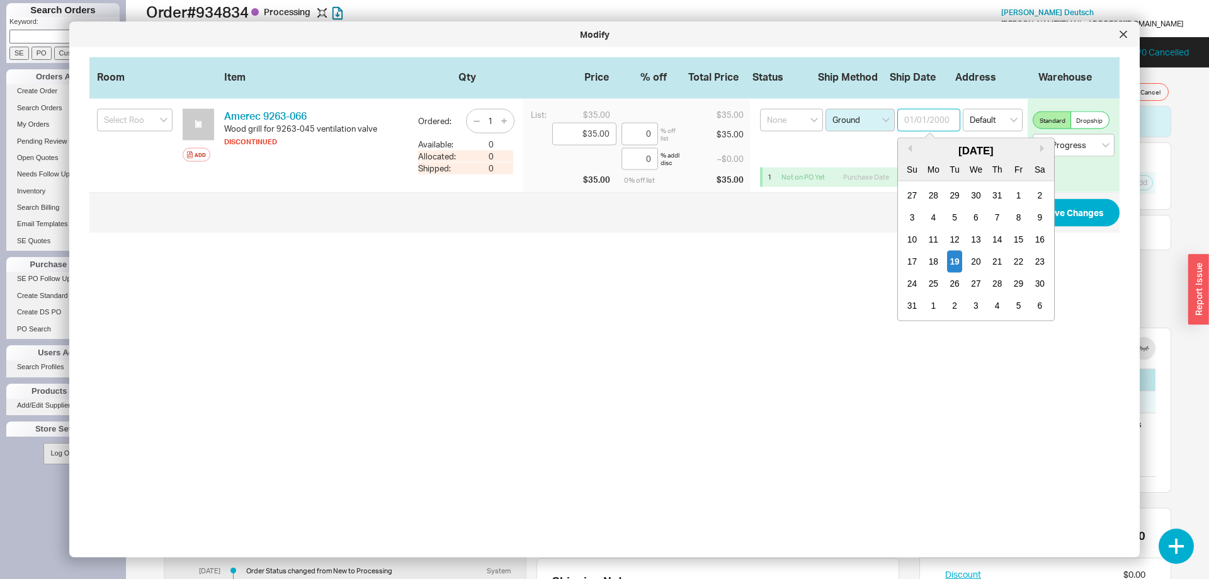
click at [954, 258] on div "19" at bounding box center [954, 262] width 15 height 22
type input "[DATE]"
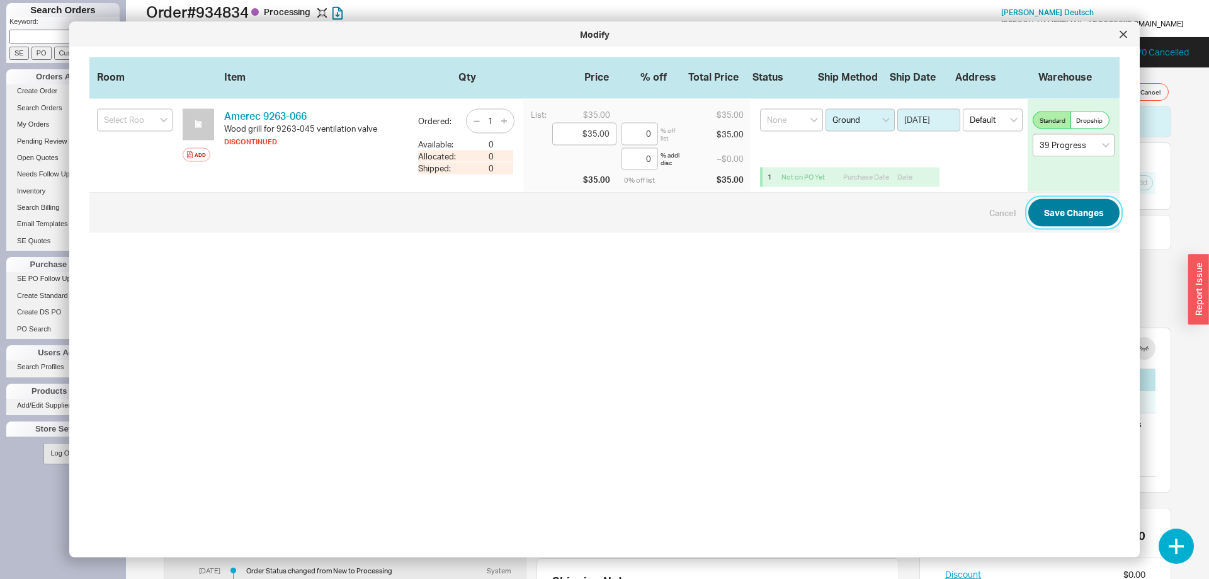
click at [1083, 206] on button "Save Changes" at bounding box center [1073, 213] width 91 height 28
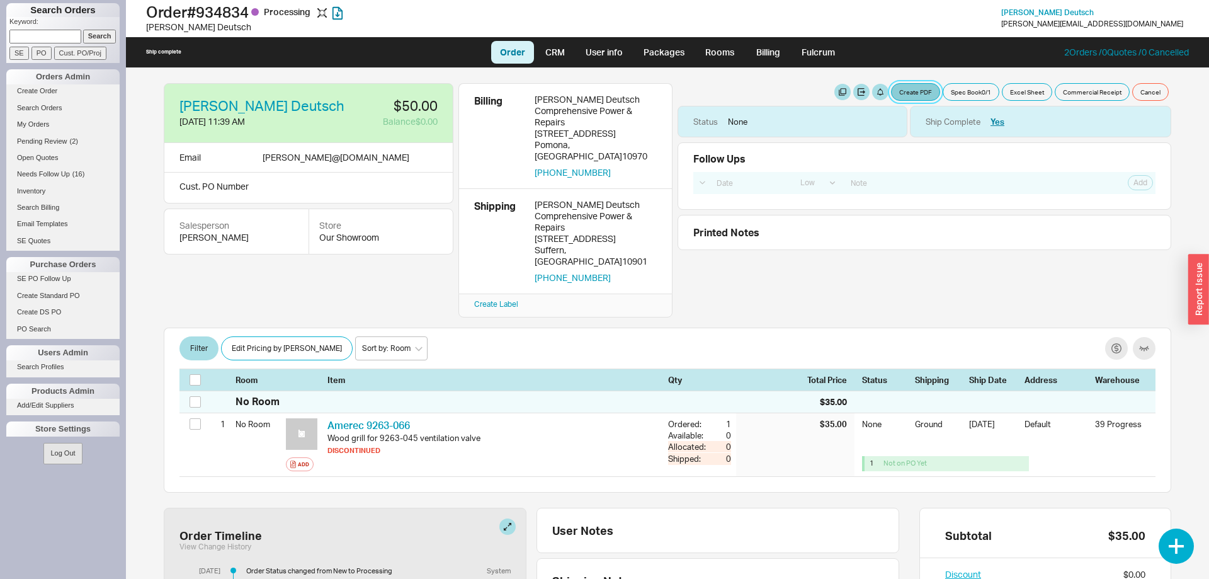
click at [924, 94] on button "Create PDF" at bounding box center [915, 92] width 49 height 18
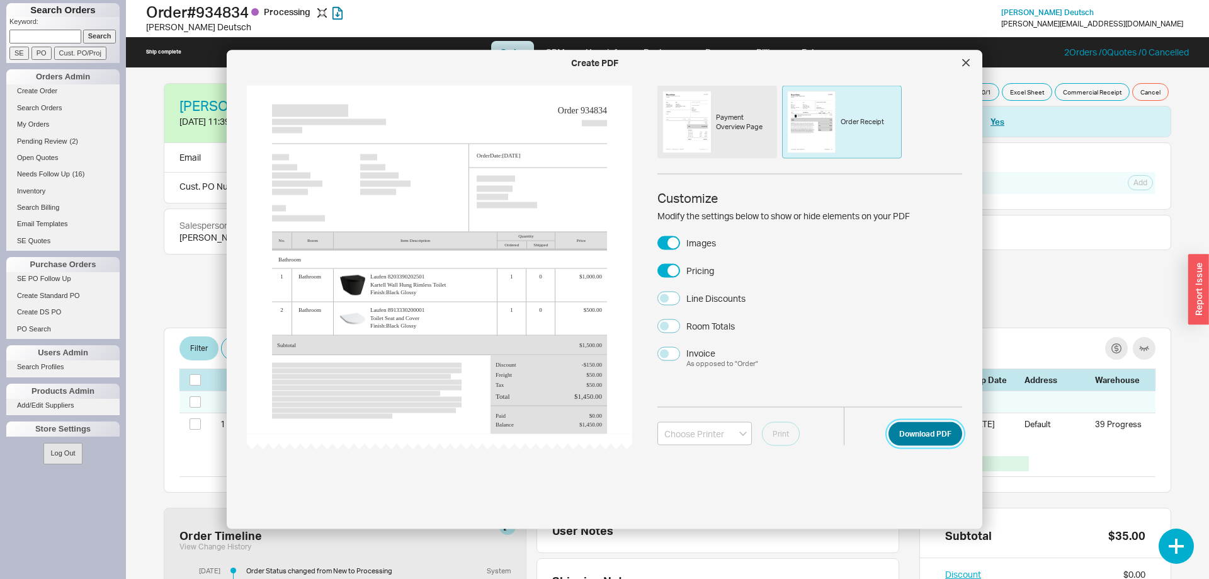
click at [937, 433] on button "Download PDF" at bounding box center [926, 433] width 74 height 24
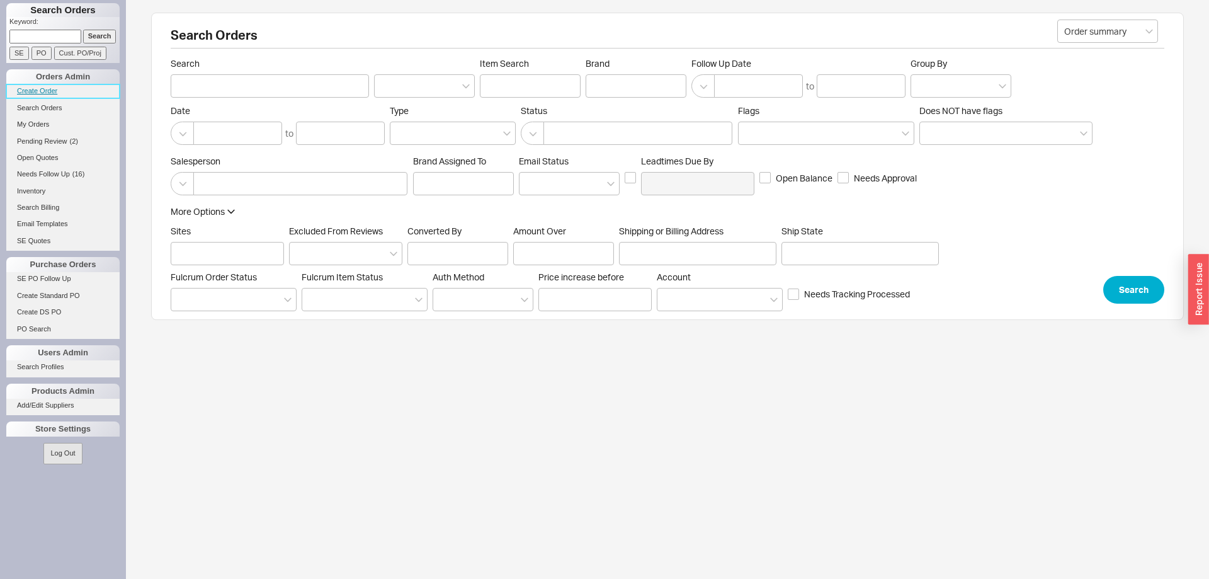
click at [31, 91] on link "Create Order" at bounding box center [62, 90] width 113 height 13
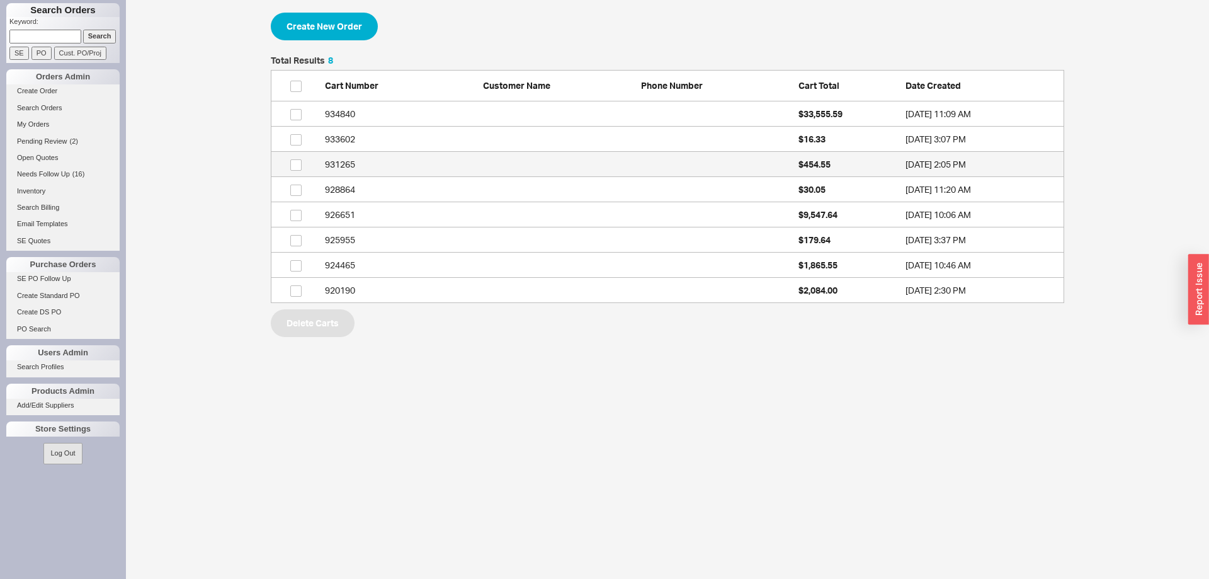
scroll to position [247, 794]
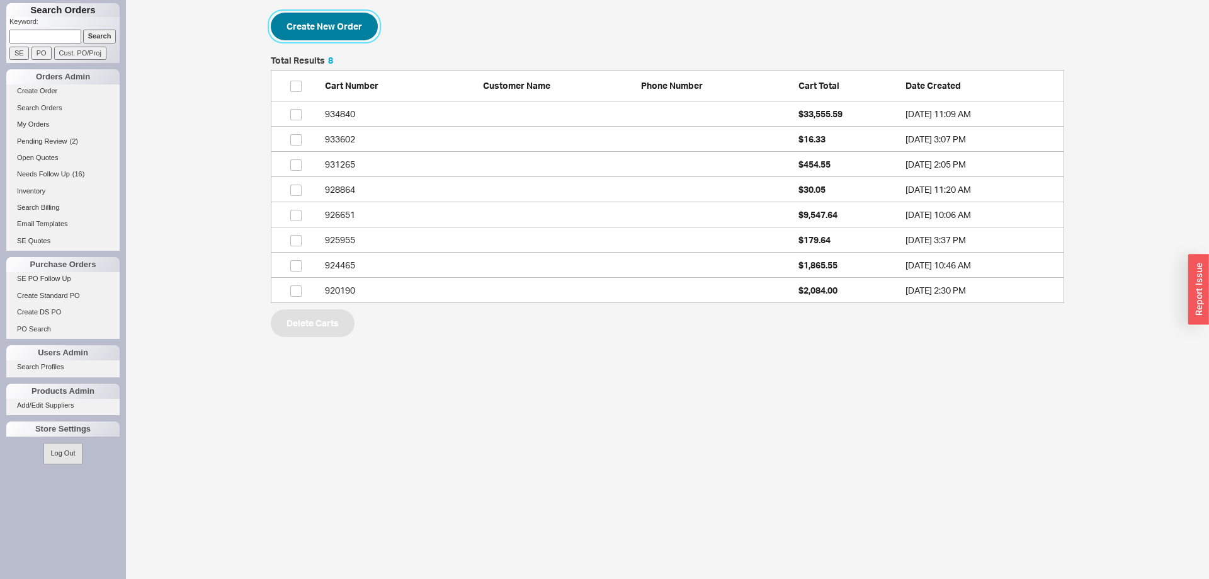
click at [315, 27] on button "Create New Order" at bounding box center [324, 27] width 107 height 28
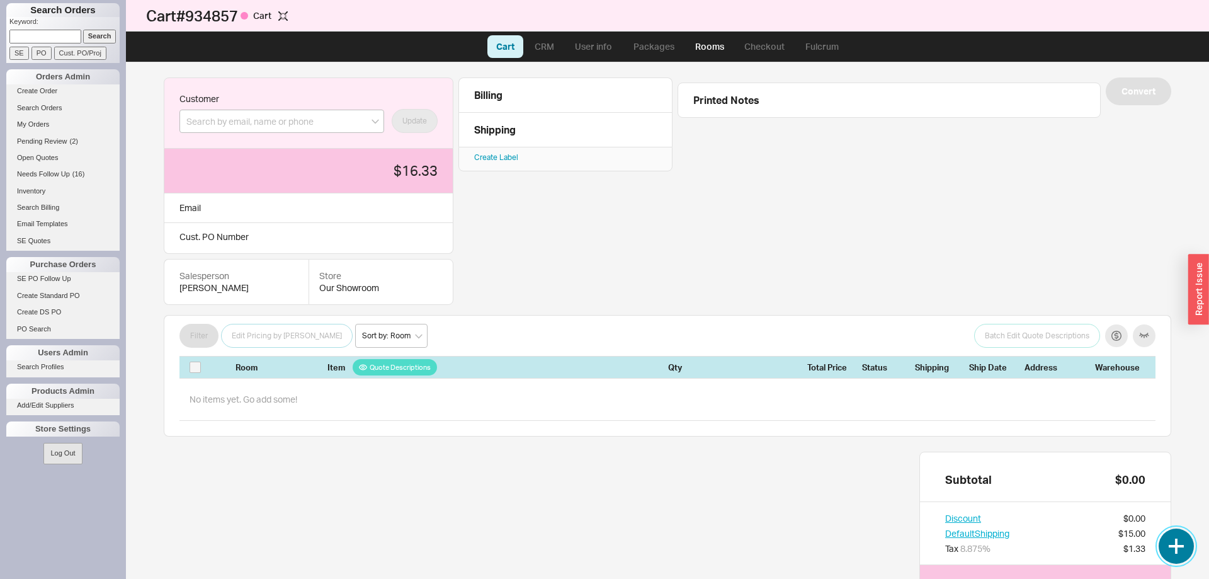
click at [1172, 540] on button "button" at bounding box center [1176, 545] width 35 height 35
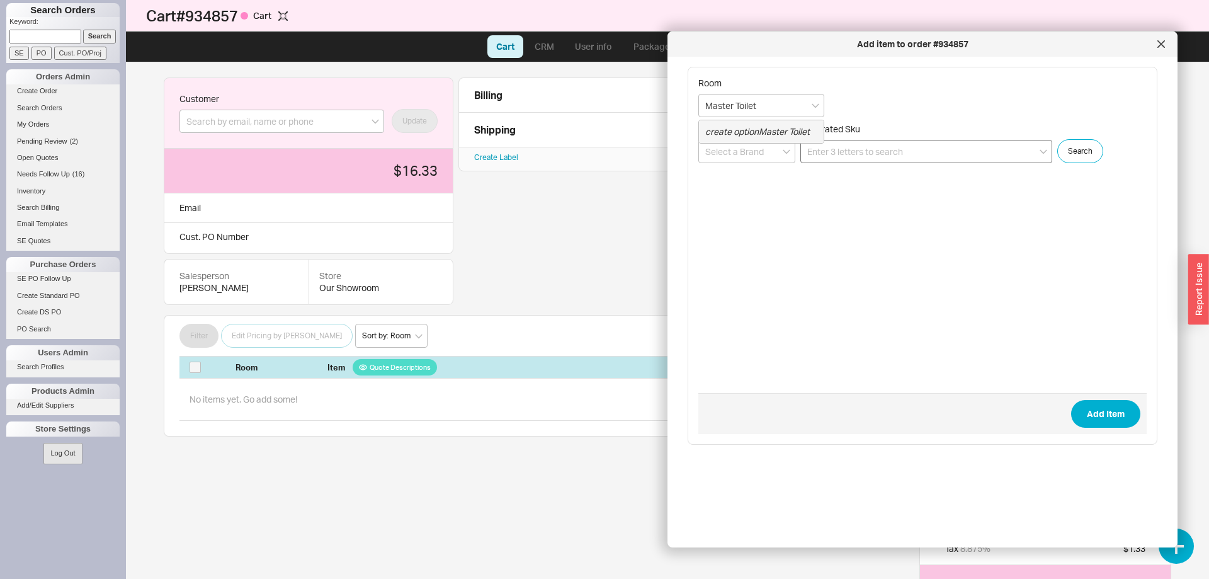
type input "Master Toilet"
click at [975, 143] on input at bounding box center [926, 151] width 252 height 23
paste input "Toto THU805"
drag, startPoint x: 828, startPoint y: 154, endPoint x: 785, endPoint y: 151, distance: 43.5
click at [800, 152] on input "Toto THU805" at bounding box center [926, 151] width 252 height 23
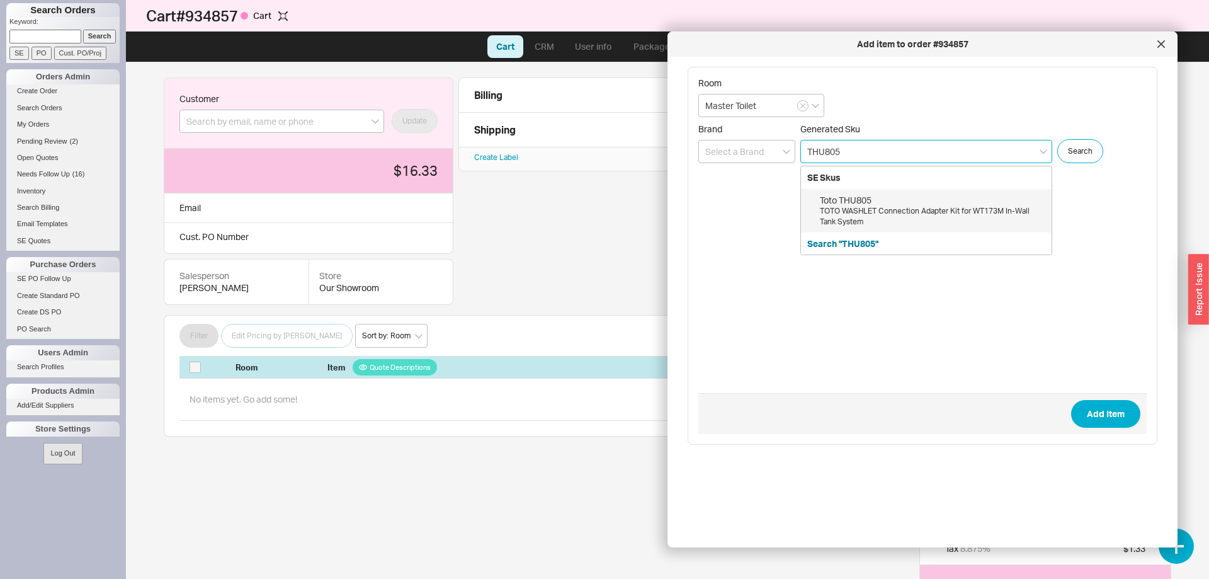
click at [883, 224] on div "TOTO WASHLET Connection Adapter Kit for WT173M In-Wall Tank System" at bounding box center [932, 216] width 225 height 21
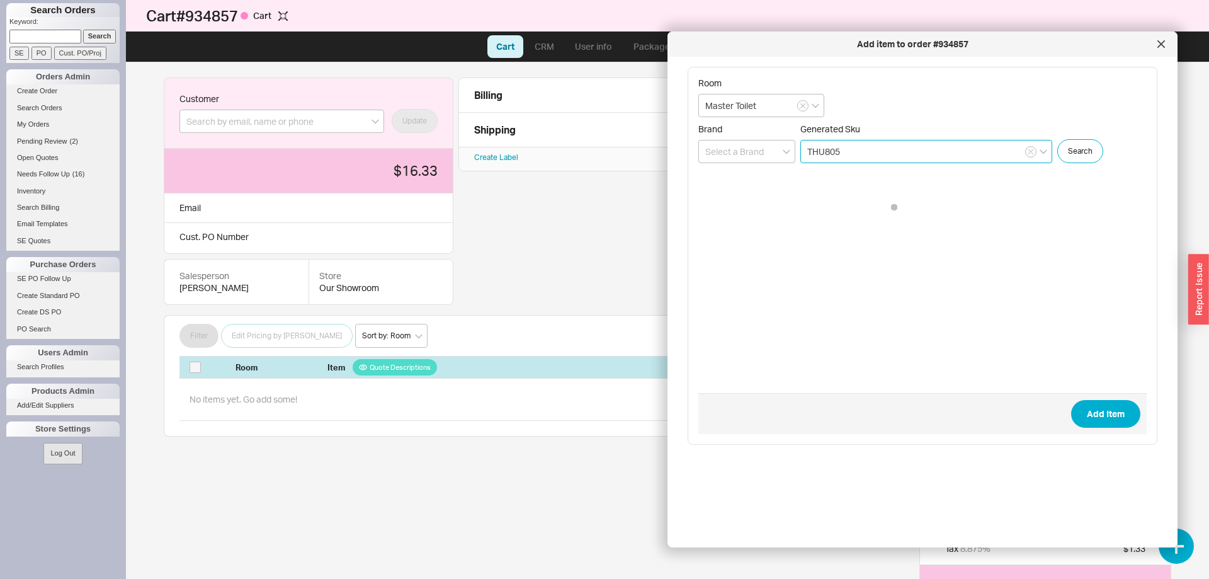
type input "THU805"
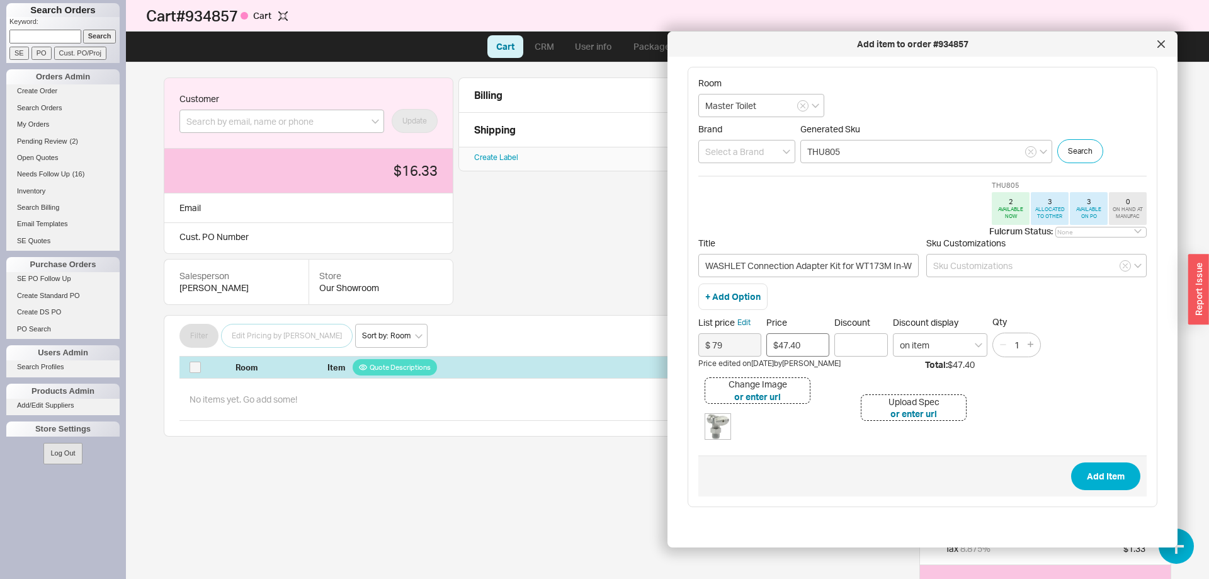
drag, startPoint x: 803, startPoint y: 346, endPoint x: 782, endPoint y: 346, distance: 21.4
click at [782, 346] on input "$47.40" at bounding box center [797, 344] width 63 height 23
click at [808, 339] on input "$47.40" at bounding box center [797, 344] width 63 height 23
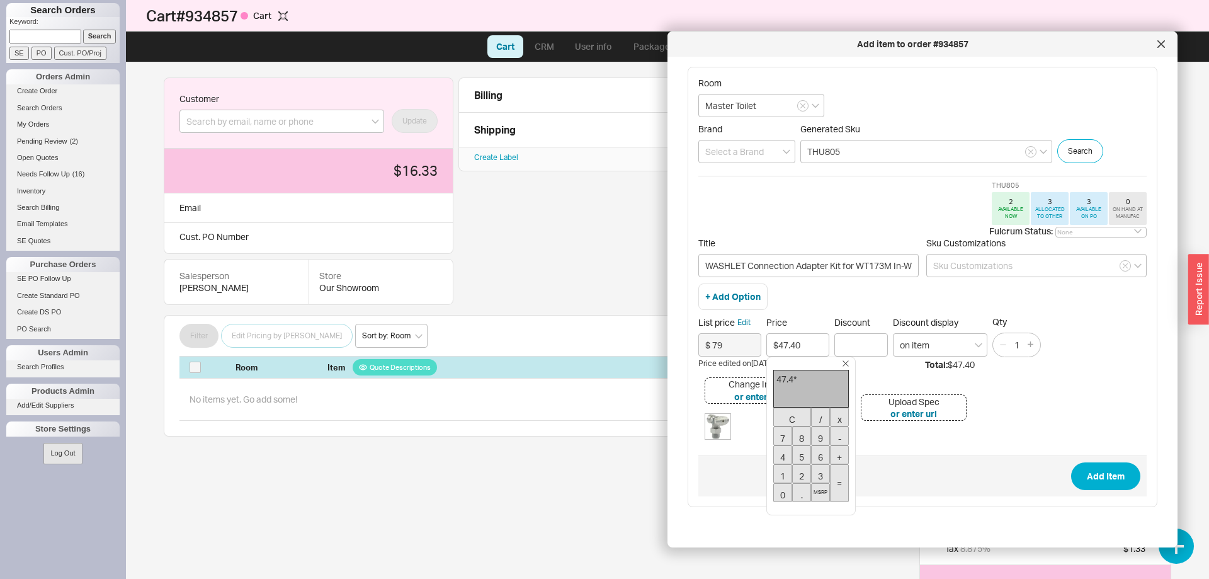
click at [820, 494] on button "MSRP" at bounding box center [820, 492] width 19 height 19
click at [800, 379] on div "79" at bounding box center [811, 389] width 76 height 38
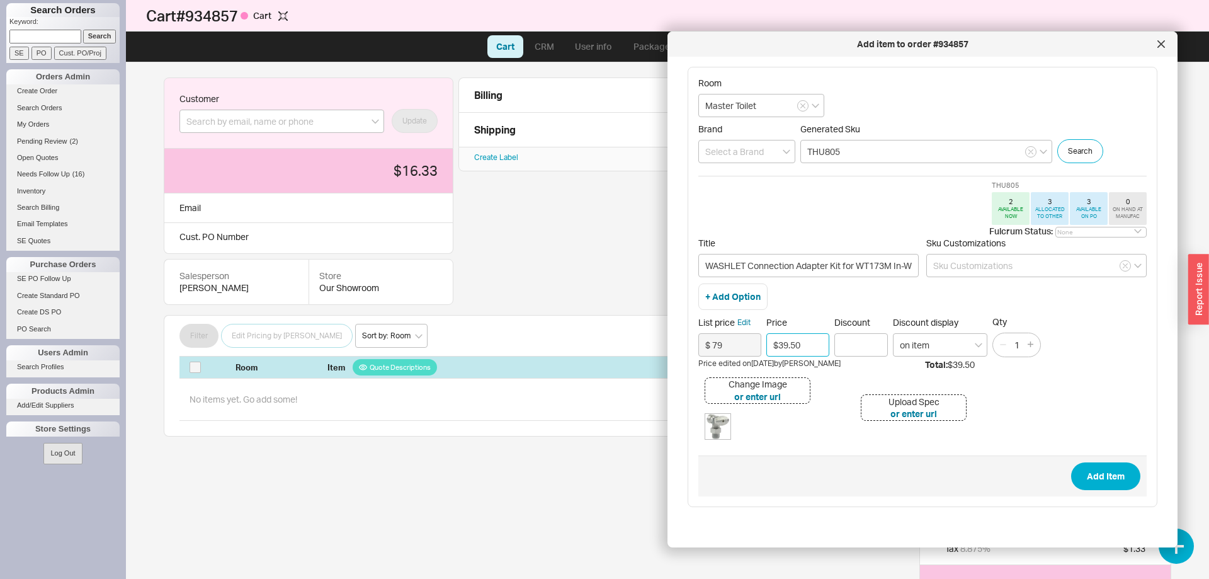
drag, startPoint x: 802, startPoint y: 345, endPoint x: 781, endPoint y: 344, distance: 21.4
click at [781, 344] on input "$39.50" at bounding box center [797, 344] width 63 height 23
type input "$40.00"
click at [1127, 465] on button "Add Item" at bounding box center [1105, 476] width 69 height 28
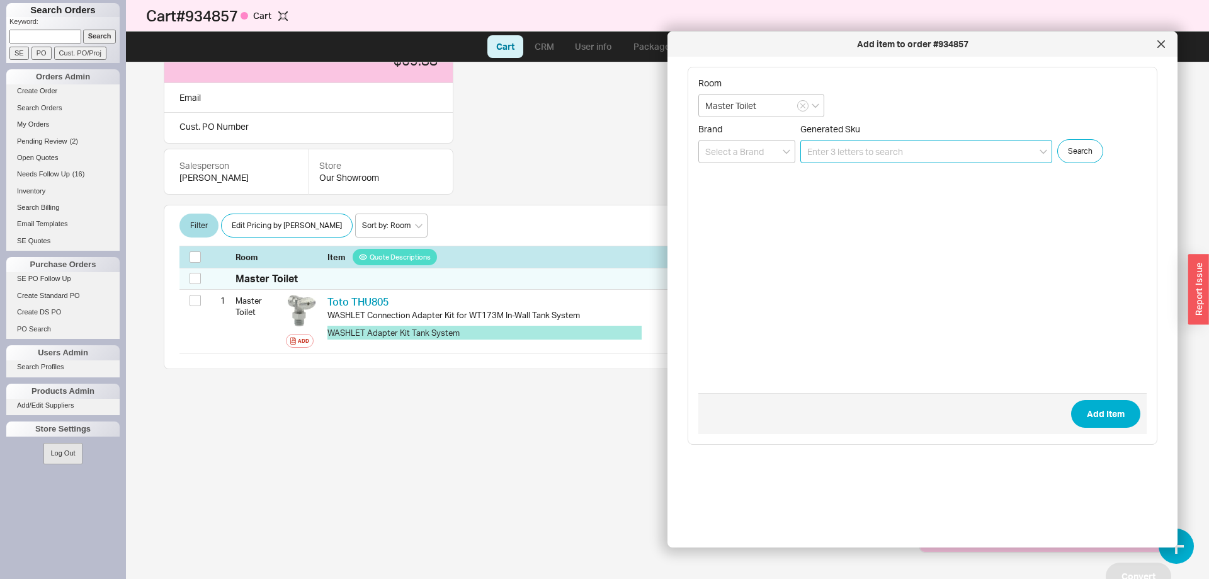
scroll to position [111, 0]
click at [743, 110] on input "Master Toilet" at bounding box center [761, 105] width 126 height 23
type input "Master Vanity"
click at [871, 157] on input at bounding box center [926, 151] width 252 height 23
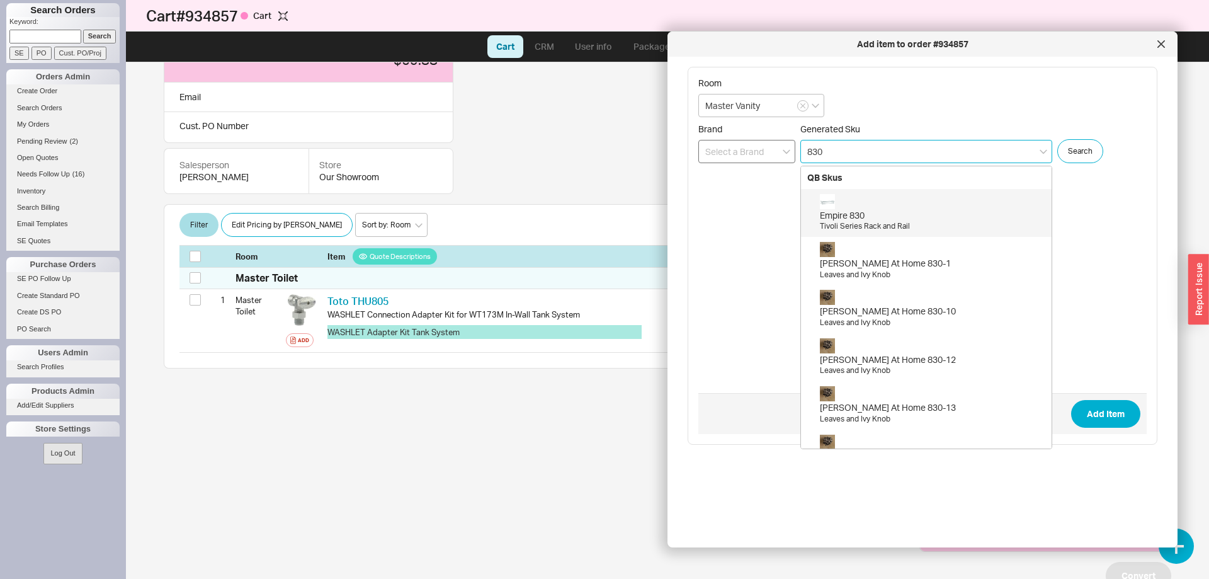
type input "830"
click at [751, 157] on input at bounding box center [746, 151] width 97 height 23
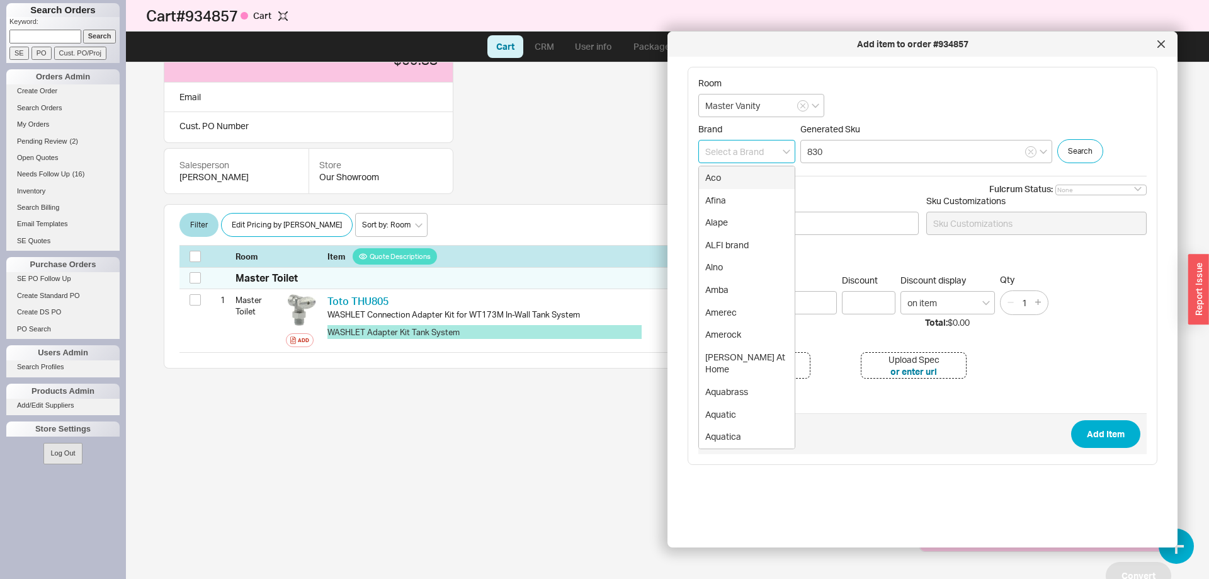
type input "h"
click at [755, 184] on div "Jaclo" at bounding box center [747, 177] width 96 height 23
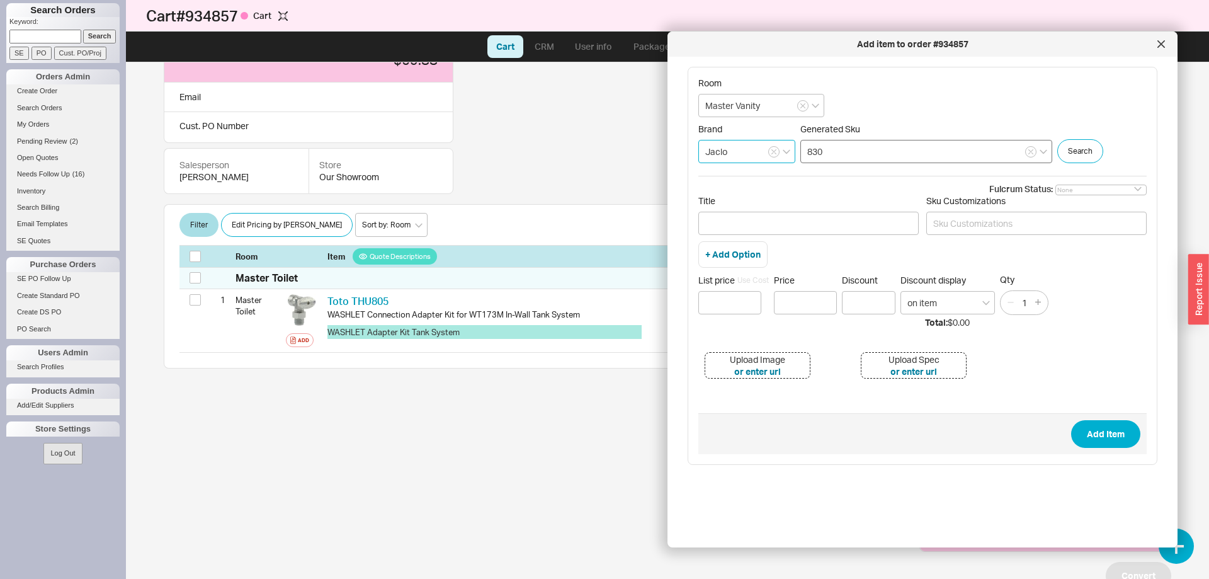
type input "Jaclo"
click at [846, 151] on input "830" at bounding box center [926, 151] width 252 height 23
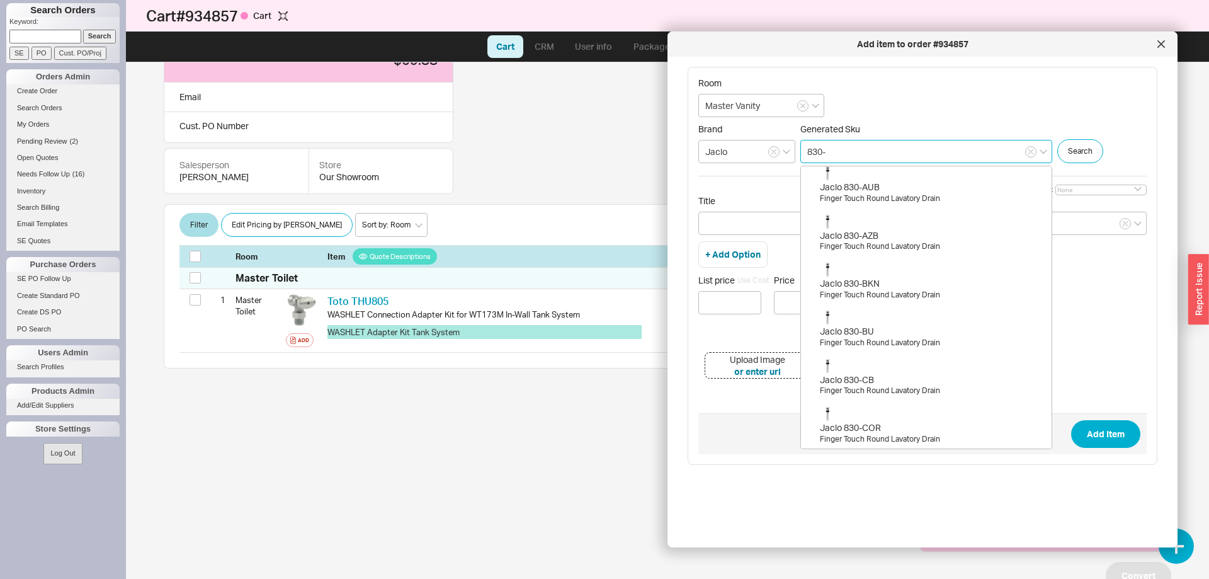
scroll to position [257, 0]
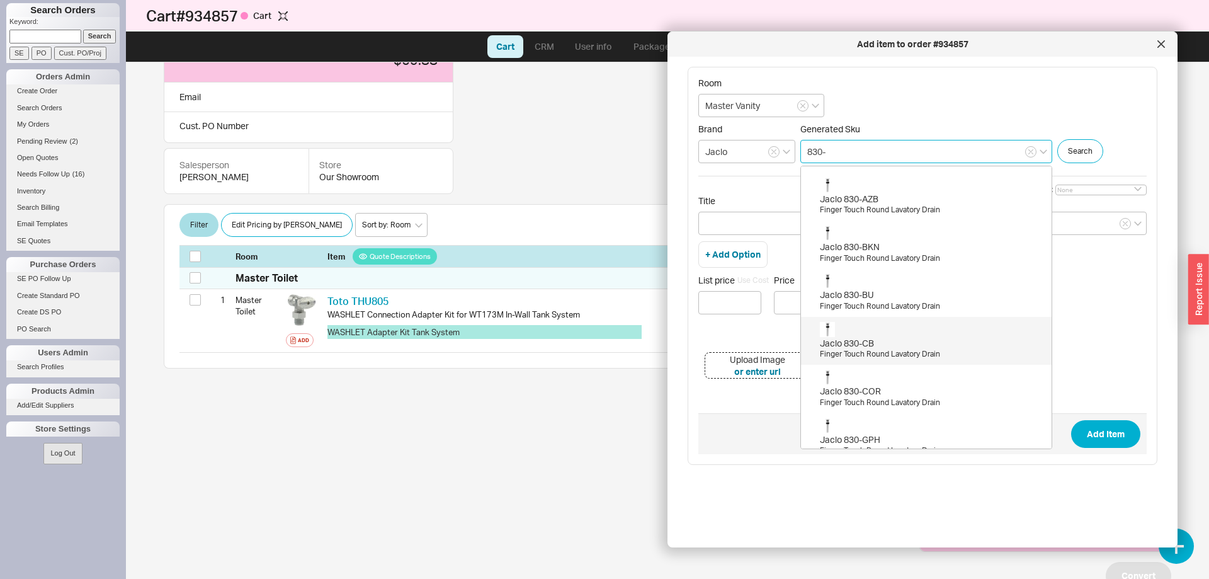
click at [889, 345] on div "Jaclo 830-CB" at bounding box center [932, 343] width 225 height 13
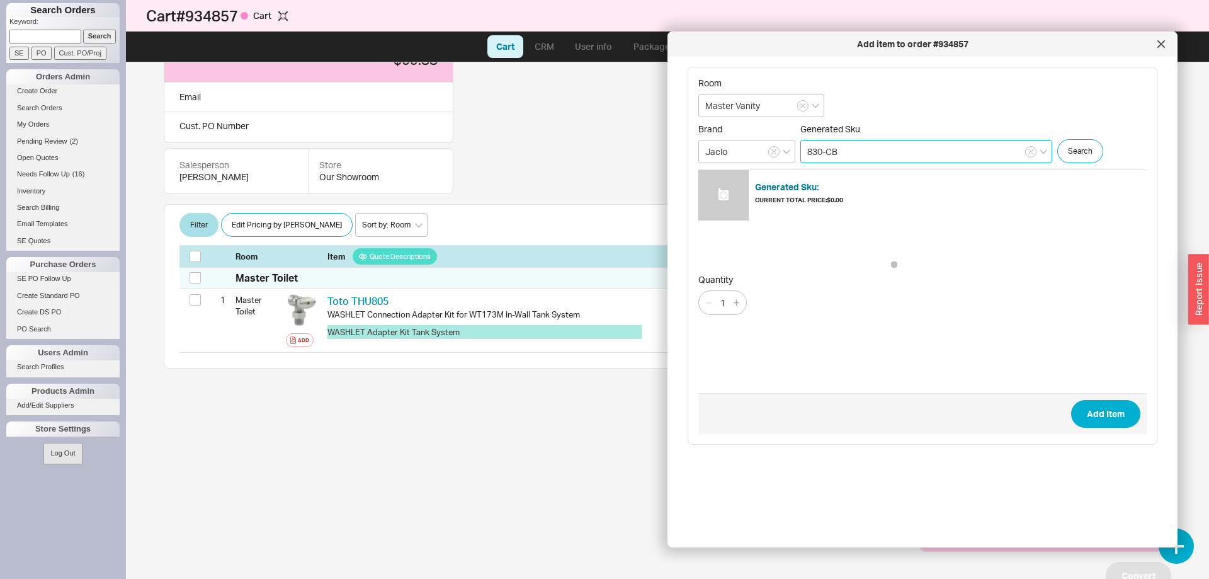
type input "830-CB"
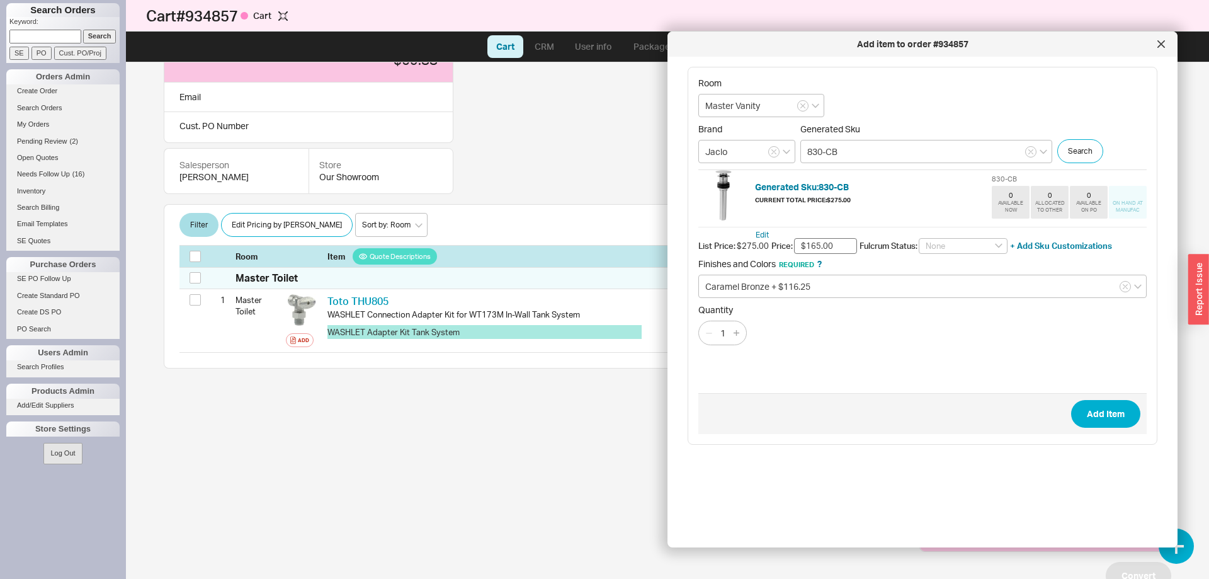
click at [813, 246] on input "$165.00" at bounding box center [825, 246] width 63 height 16
drag, startPoint x: 812, startPoint y: 246, endPoint x: 858, endPoint y: 257, distance: 47.2
click at [857, 254] on input "$165.00" at bounding box center [825, 246] width 63 height 16
type input "$150.00"
click at [1097, 409] on button "Add Item" at bounding box center [1105, 414] width 69 height 28
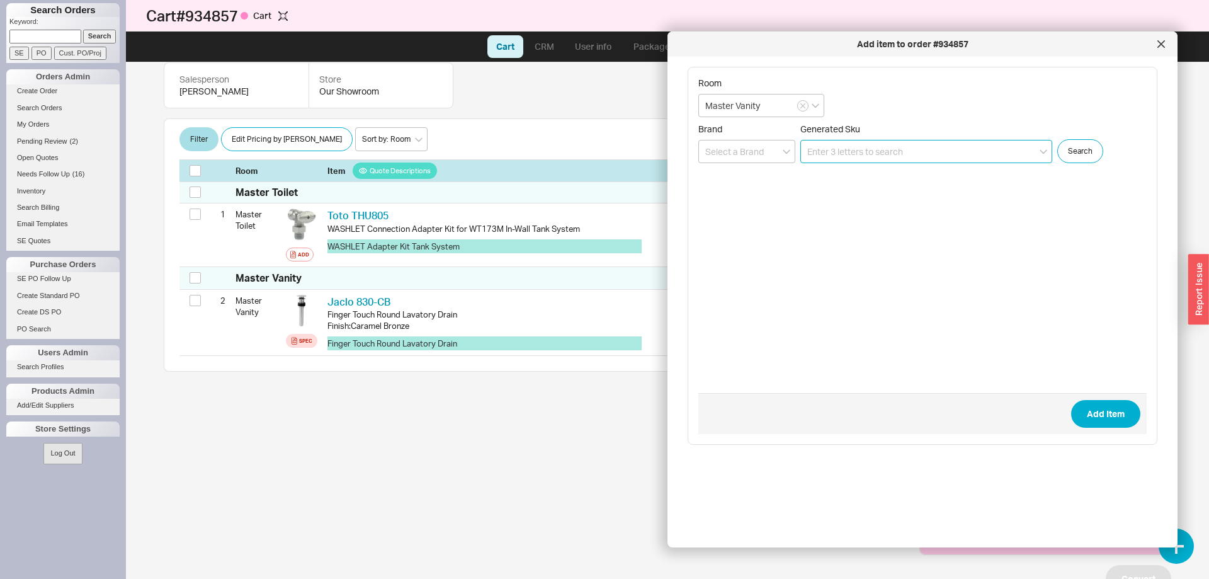
scroll to position [198, 0]
paste input "8051-PCH"
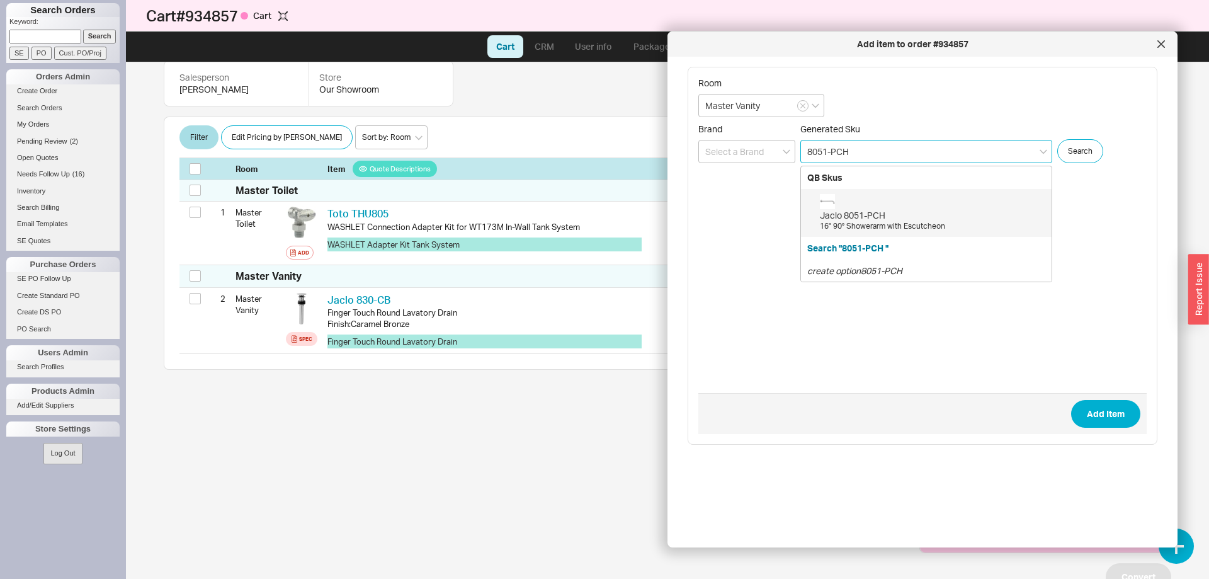
click at [877, 224] on div "16" 90° Showerarm with Escutcheon" at bounding box center [932, 226] width 225 height 11
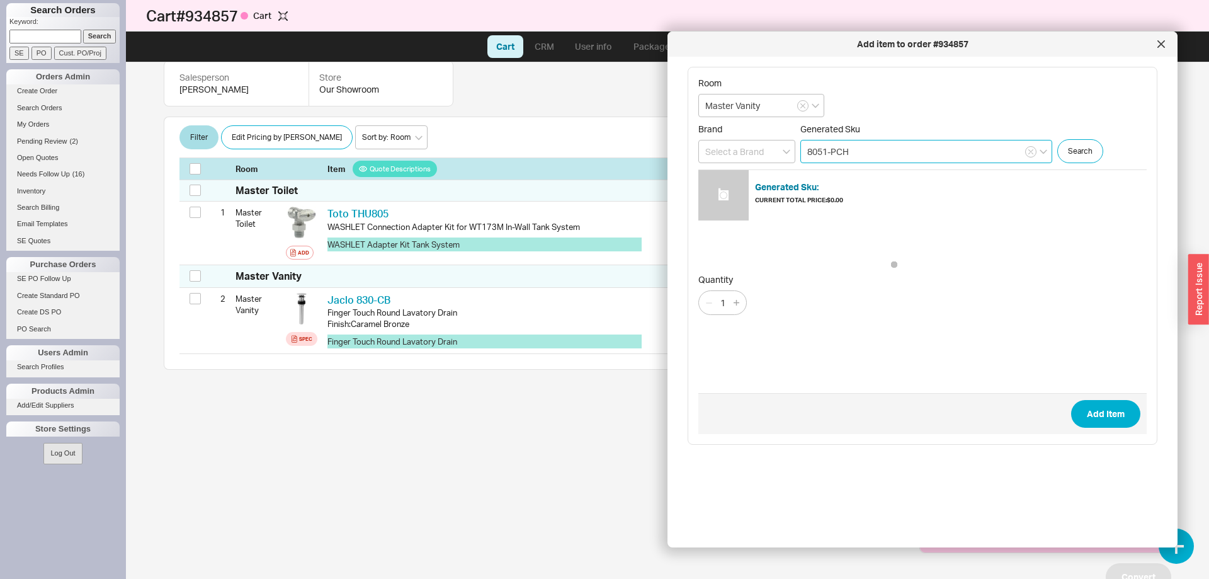
type input "8051-PCH"
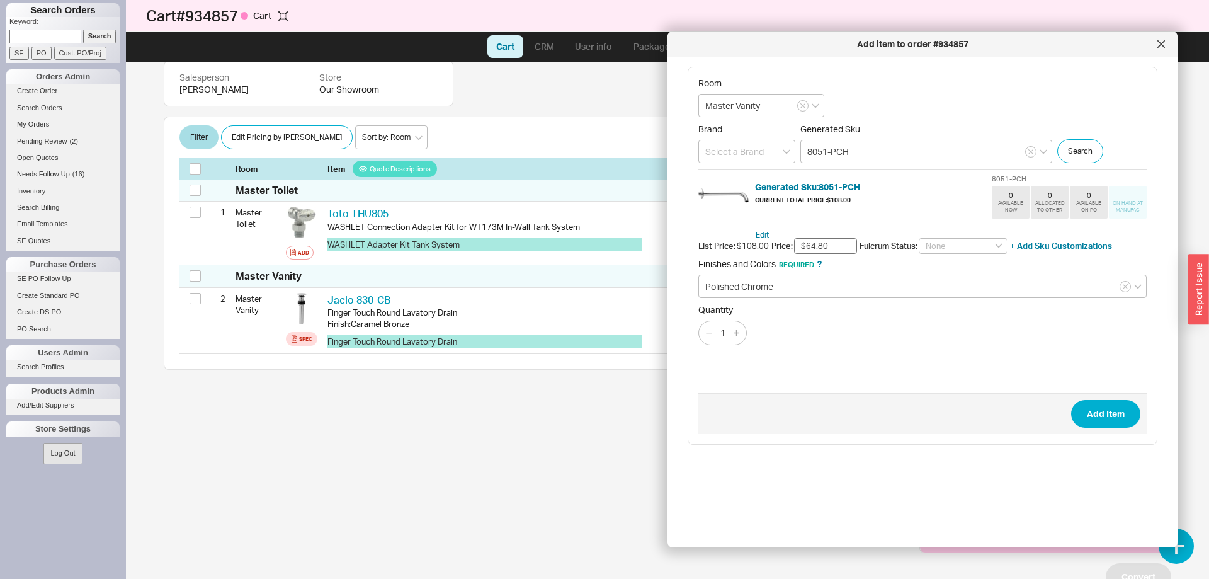
drag, startPoint x: 809, startPoint y: 247, endPoint x: 875, endPoint y: 257, distance: 67.5
click at [857, 254] on input "$64.80" at bounding box center [825, 246] width 63 height 16
type input "$60.00"
click at [1096, 414] on button "Add Item" at bounding box center [1105, 414] width 69 height 28
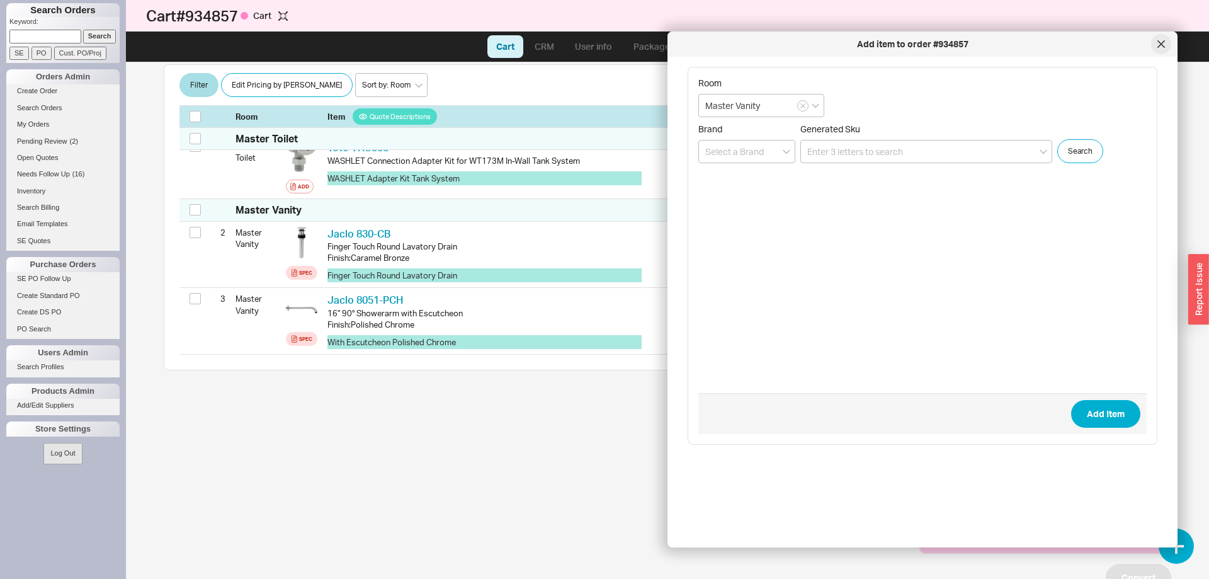
click at [1165, 47] on div at bounding box center [1161, 44] width 20 height 20
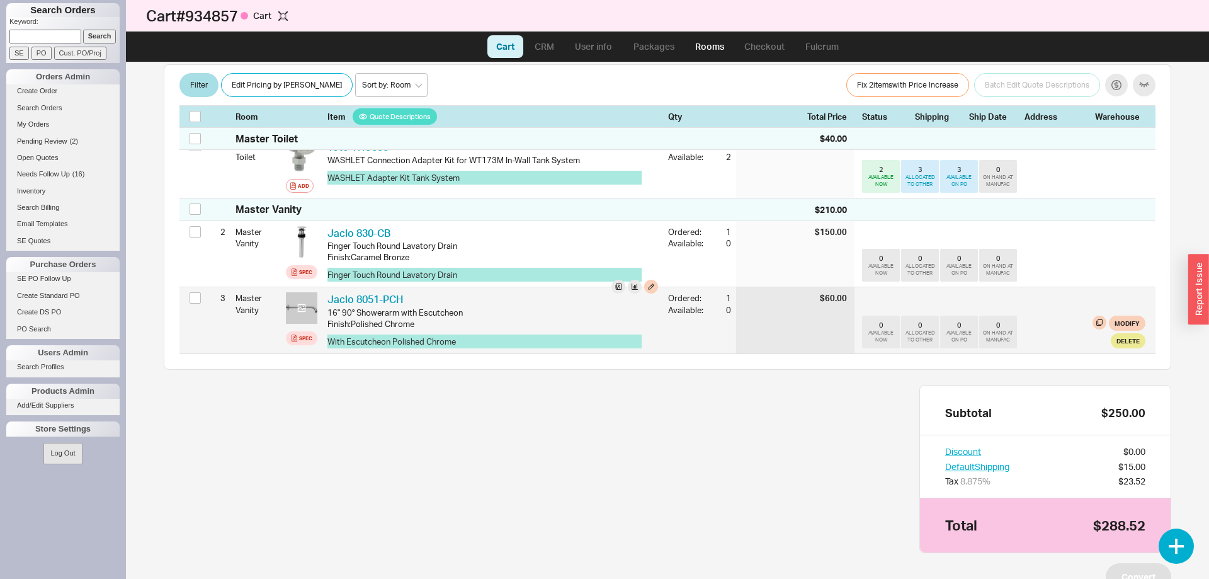
click at [298, 309] on icon at bounding box center [302, 308] width 8 height 8
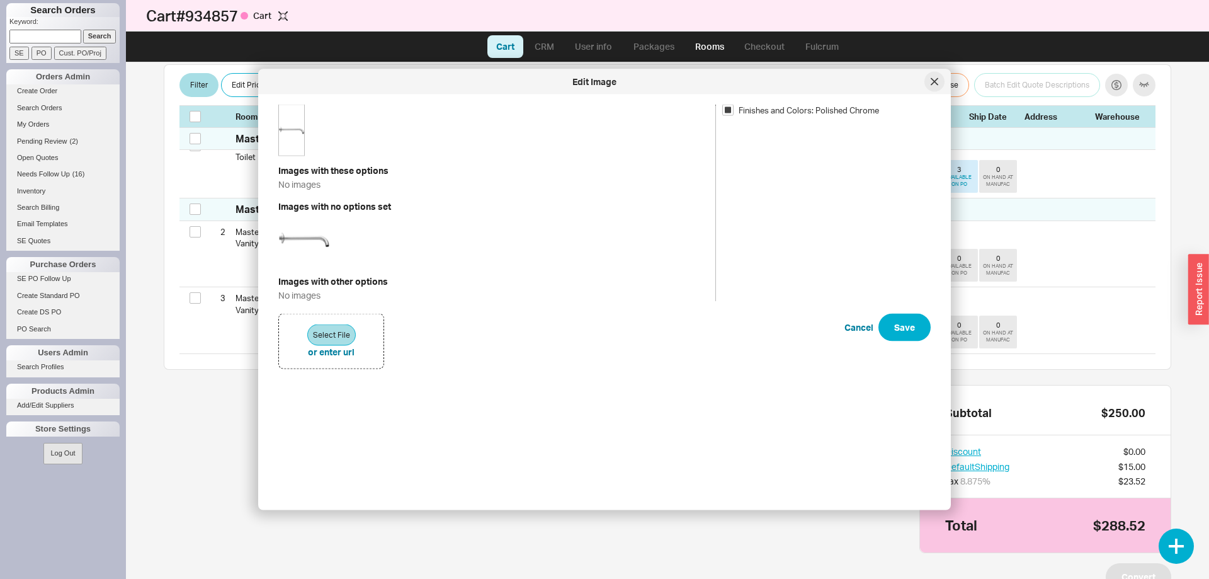
click at [939, 82] on div at bounding box center [935, 82] width 20 height 20
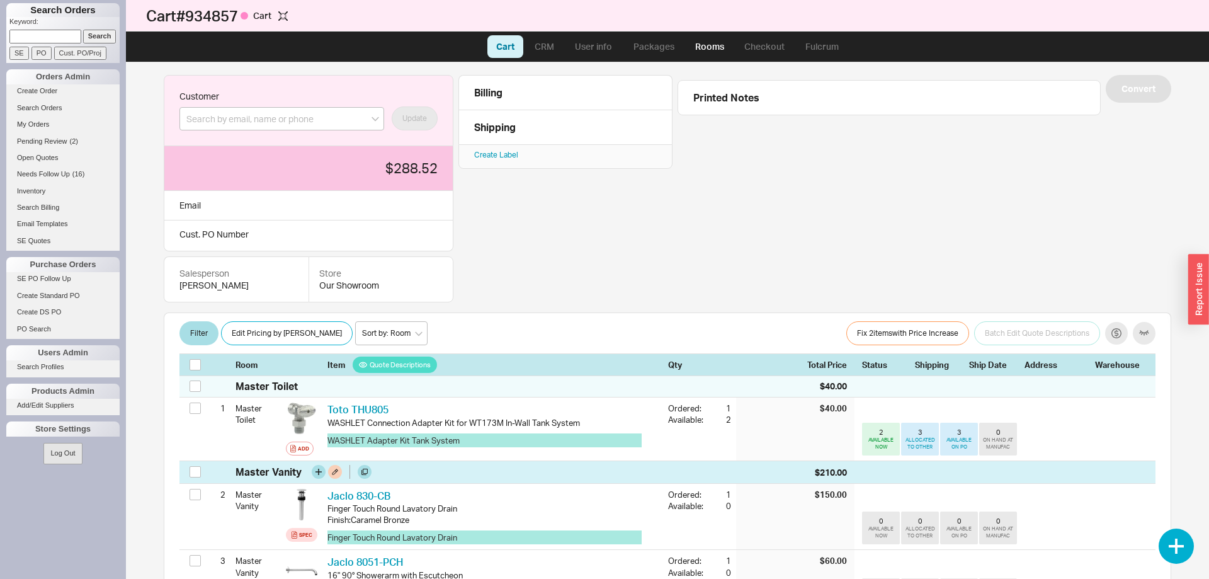
scroll to position [0, 0]
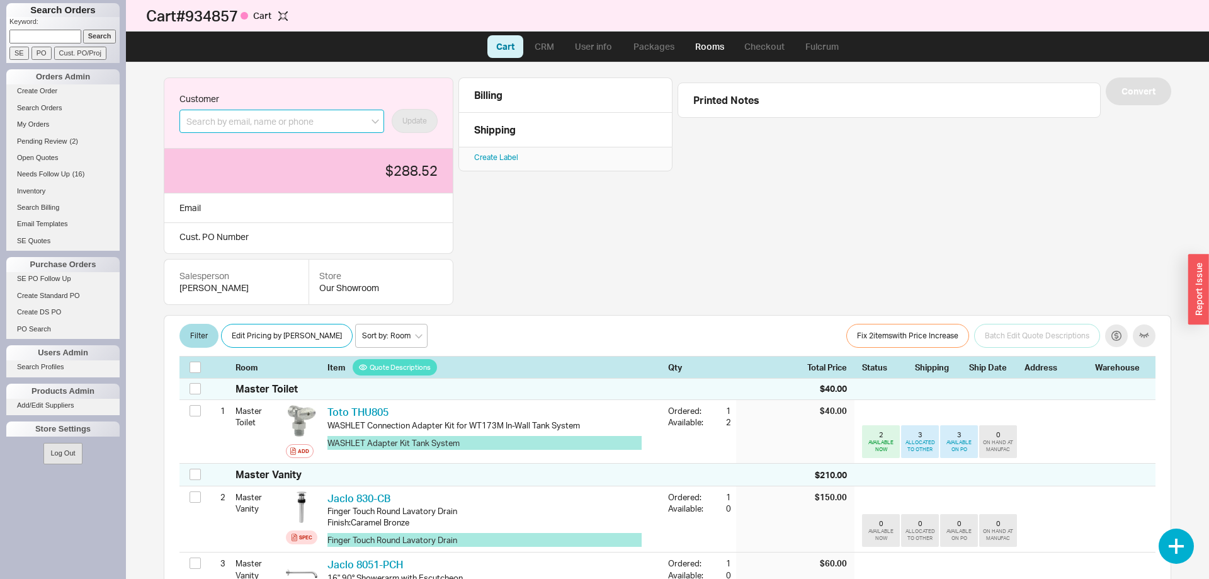
paste input "[PERSON_NAME][EMAIL_ADDRESS][PERSON_NAME][DOMAIN_NAME]"
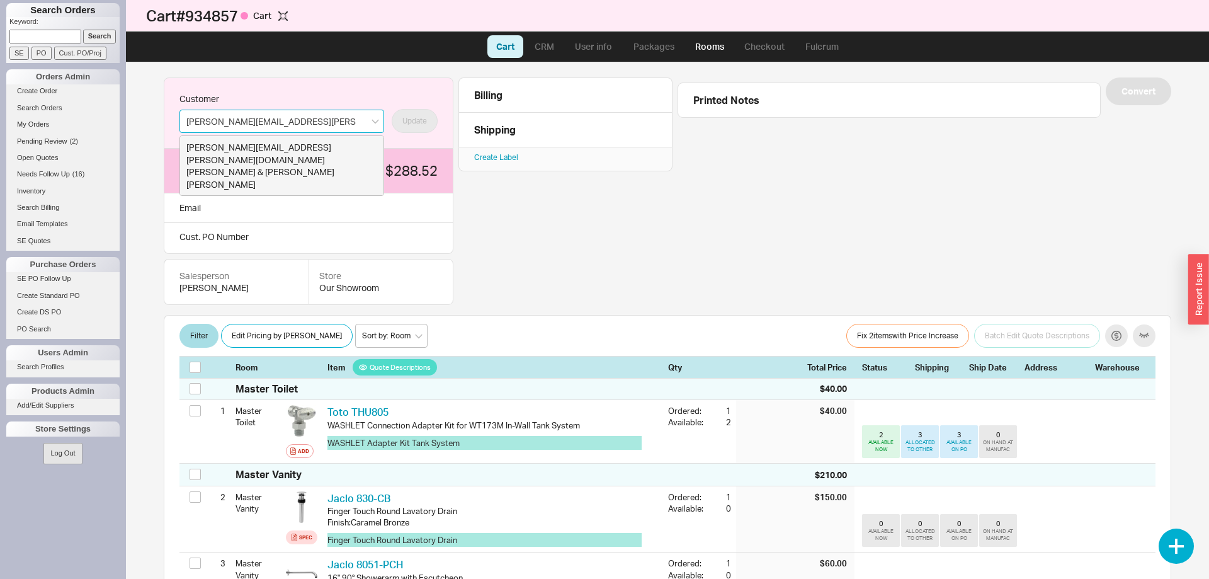
click at [263, 145] on div "[PERSON_NAME][EMAIL_ADDRESS][PERSON_NAME][DOMAIN_NAME]" at bounding box center [281, 153] width 191 height 25
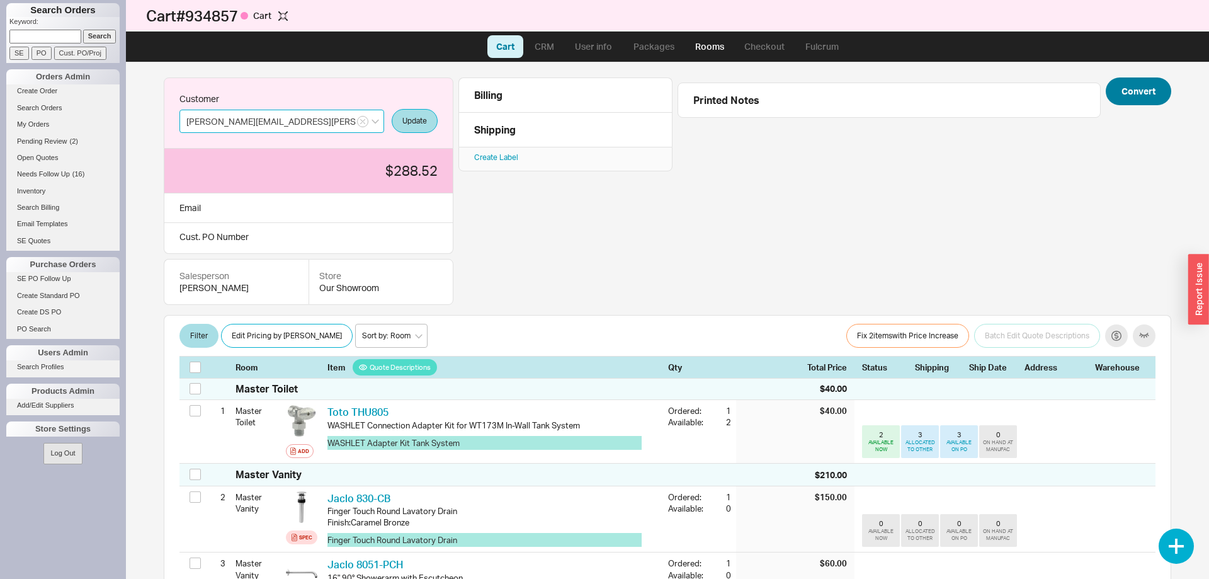
type input "[PERSON_NAME][EMAIL_ADDRESS][PERSON_NAME][DOMAIN_NAME]"
click at [1136, 93] on button "Convert" at bounding box center [1138, 91] width 65 height 28
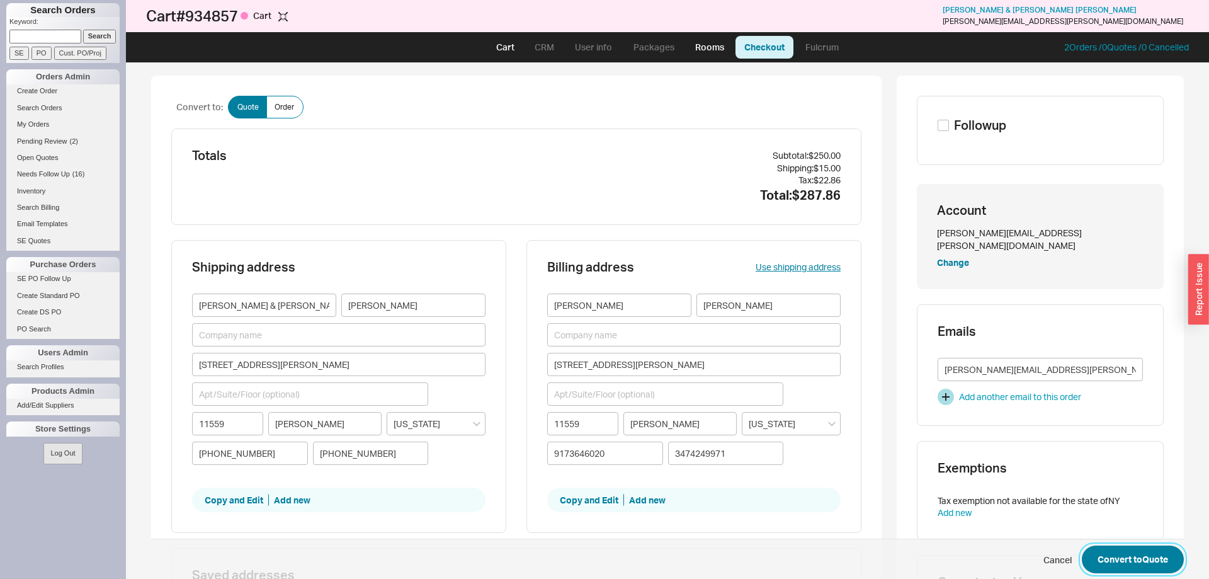
click at [1136, 560] on button "Convert to Quote" at bounding box center [1133, 559] width 102 height 28
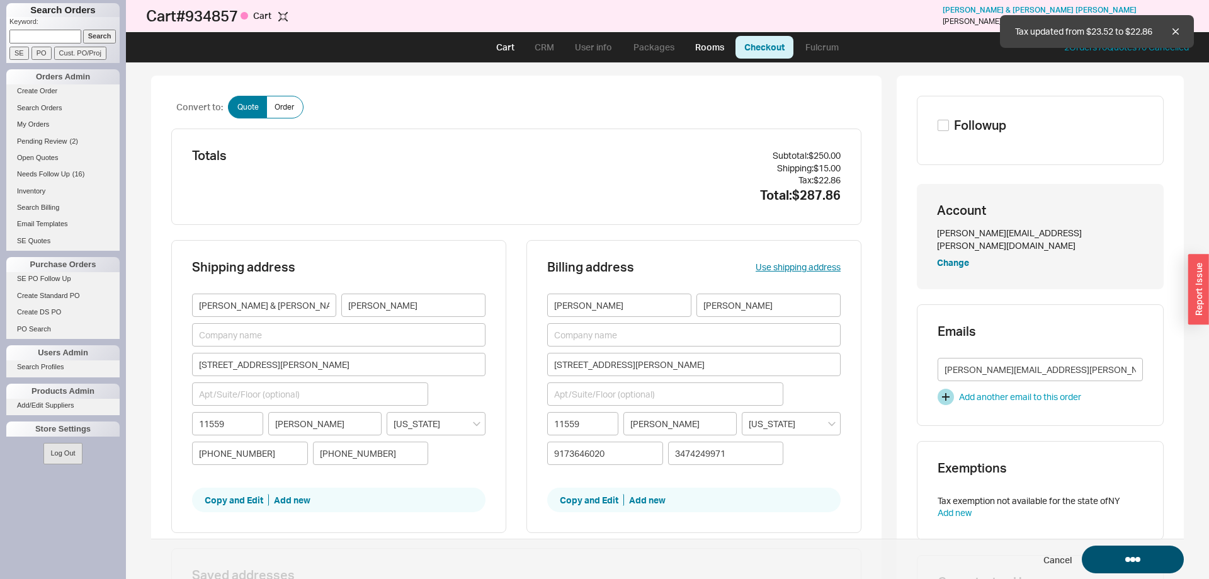
select select "LOW"
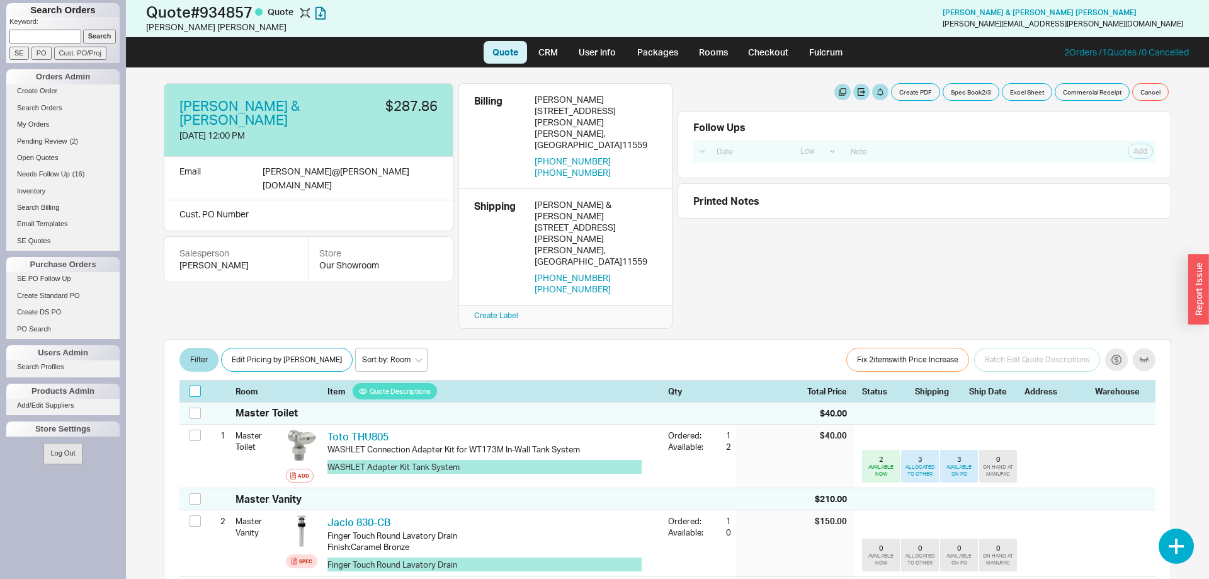
click at [195, 385] on input "checkbox" at bounding box center [195, 390] width 11 height 11
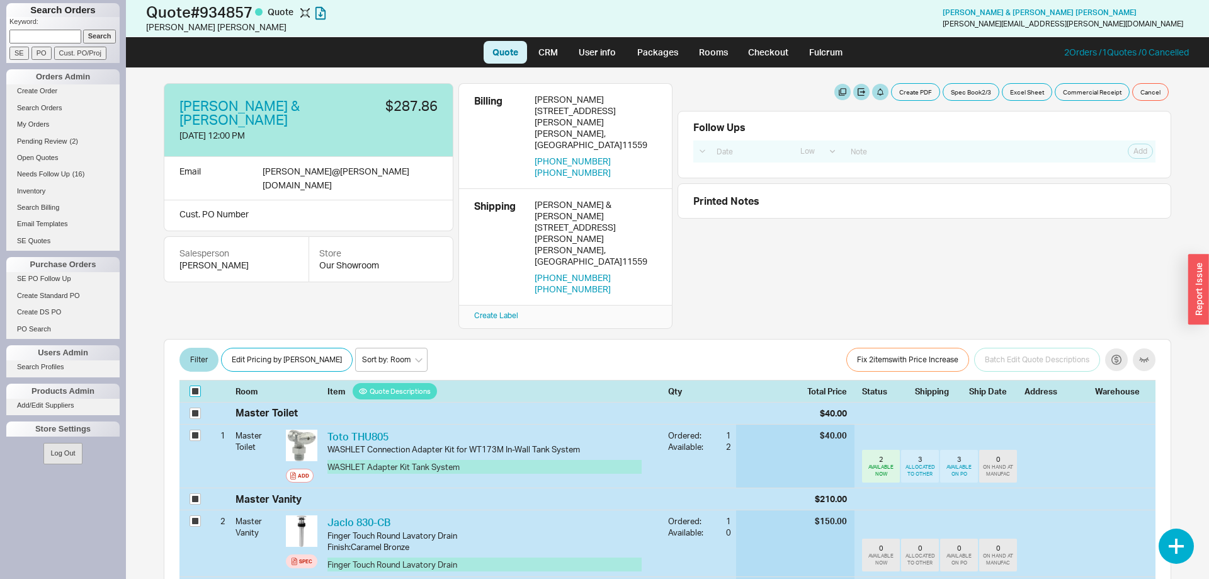
checkbox input "true"
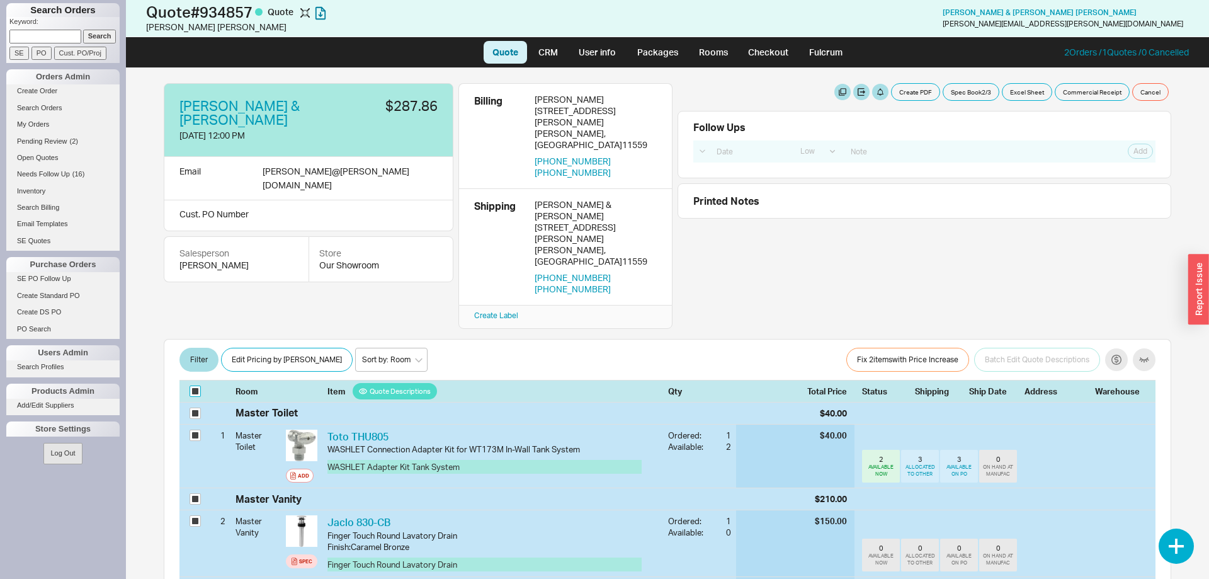
checkbox input "true"
click at [243, 348] on button "Batch Edit" at bounding box center [249, 360] width 57 height 24
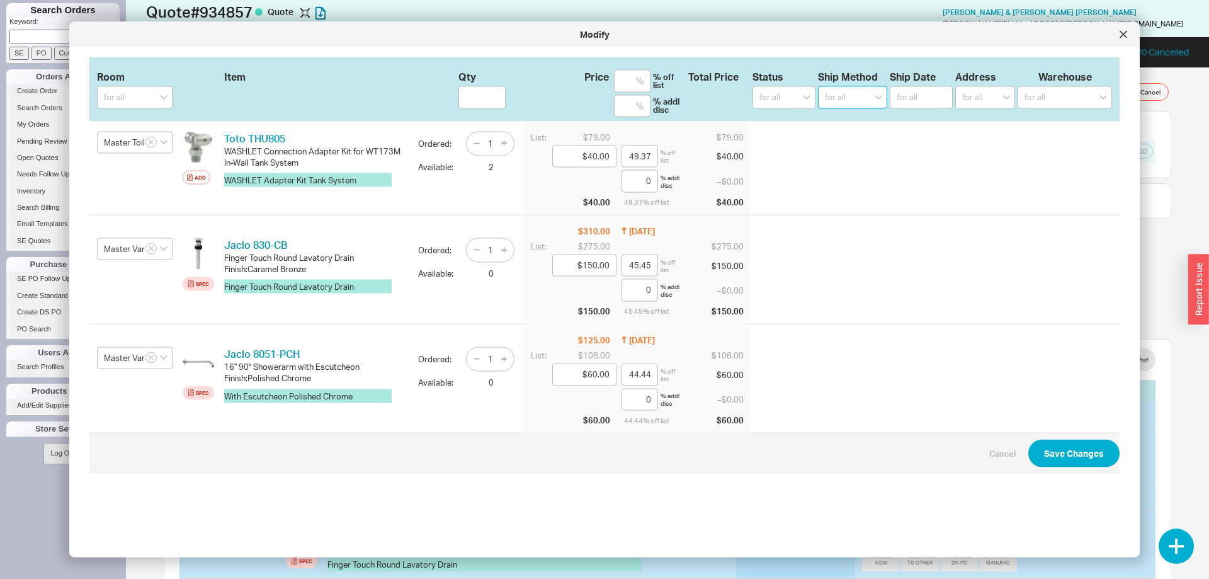
click at [818, 86] on select "for all Ground LTL Our Truck --------------- Customer Pickup - Showroom Custome…" at bounding box center [852, 97] width 69 height 23
select select "1"
click option "Ground" at bounding box center [0, 0] width 0 height 0
select select
click at [1121, 33] on icon at bounding box center [1124, 35] width 8 height 8
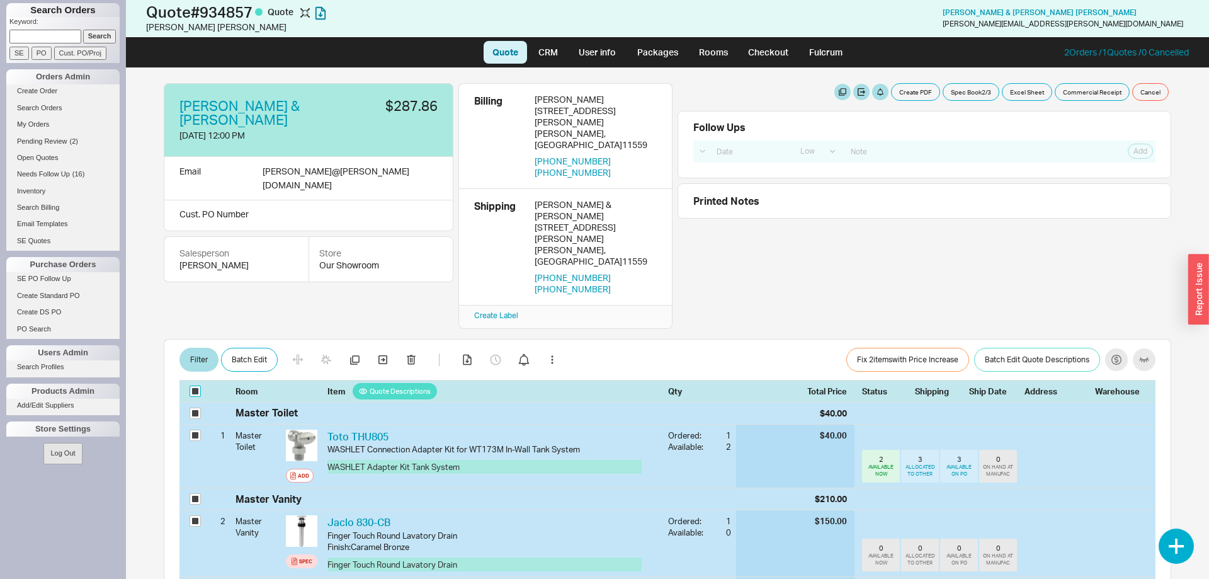
click at [192, 385] on input "checkbox" at bounding box center [195, 390] width 11 height 11
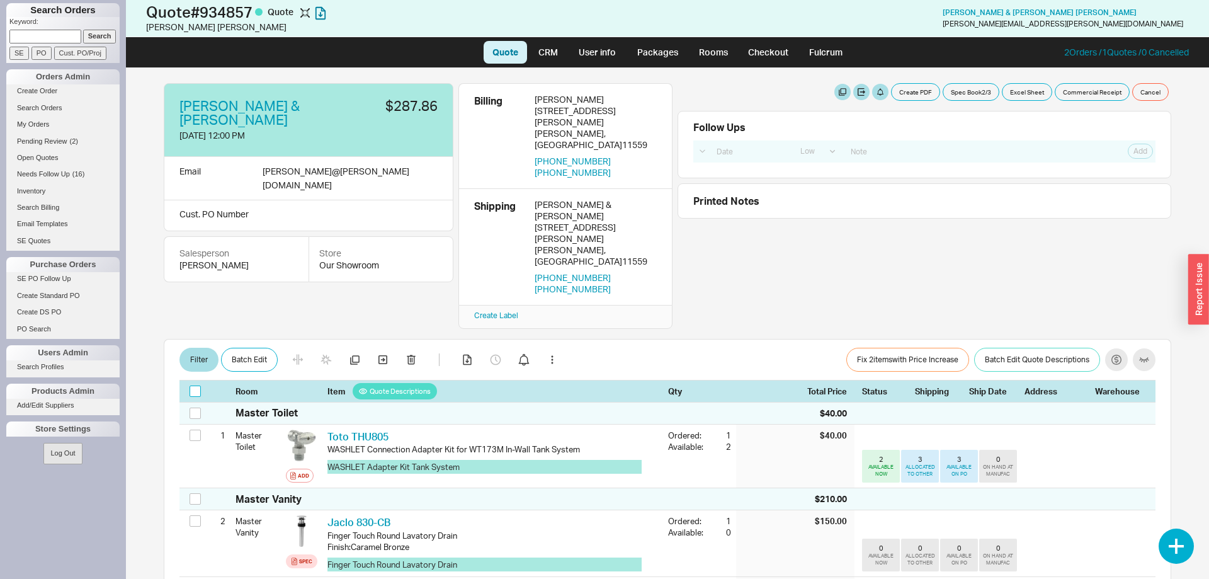
checkbox input "false"
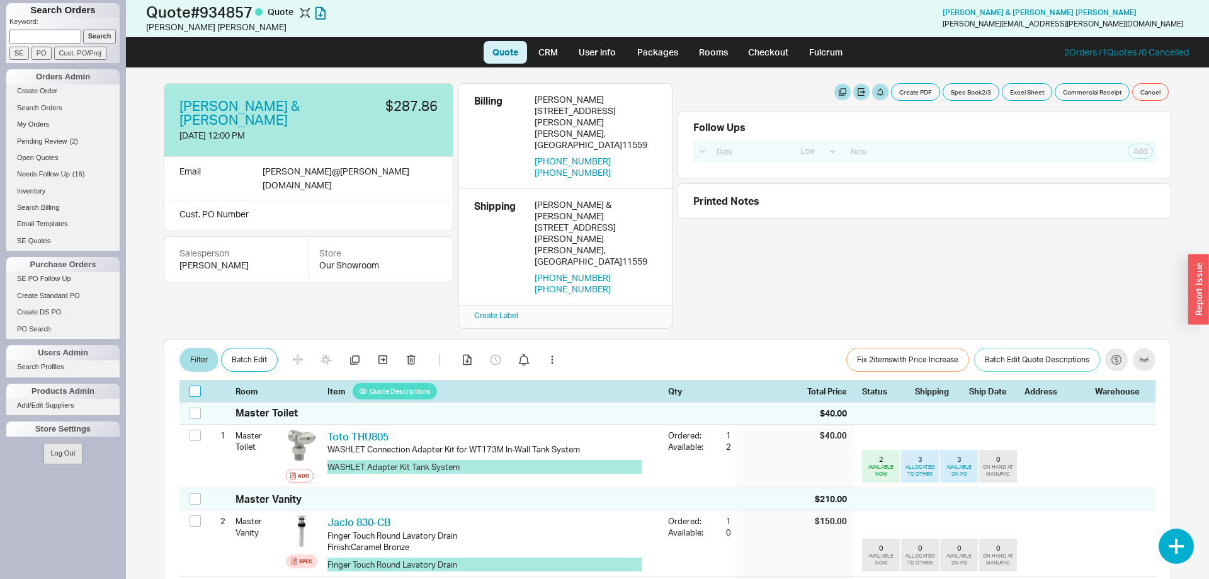
checkbox input "false"
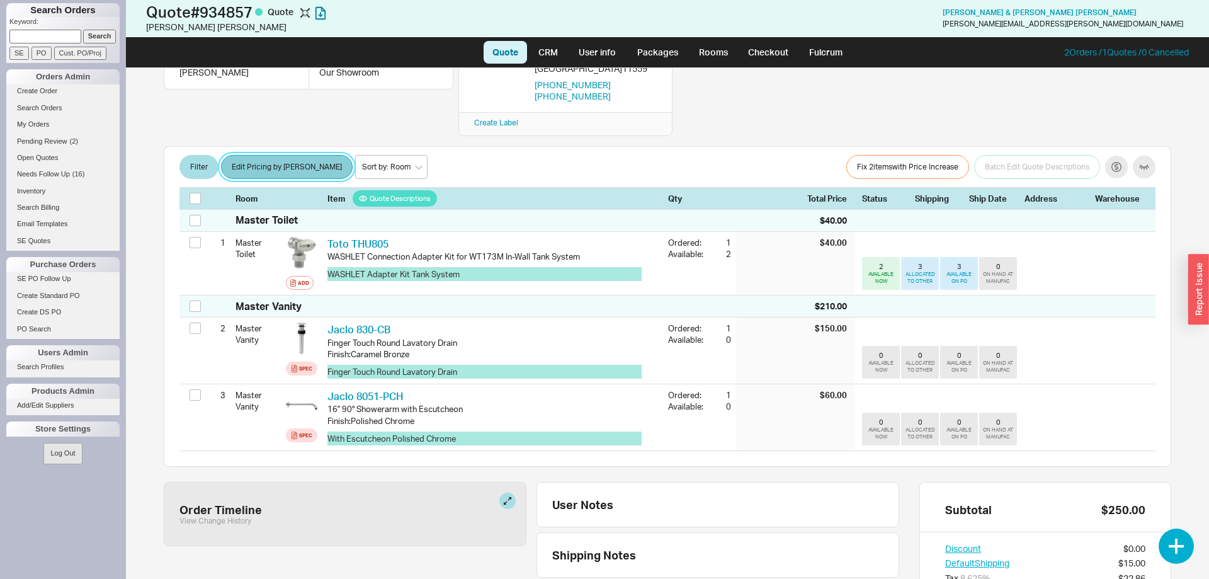
click at [302, 155] on button "Edit Pricing by [PERSON_NAME]" at bounding box center [287, 167] width 132 height 24
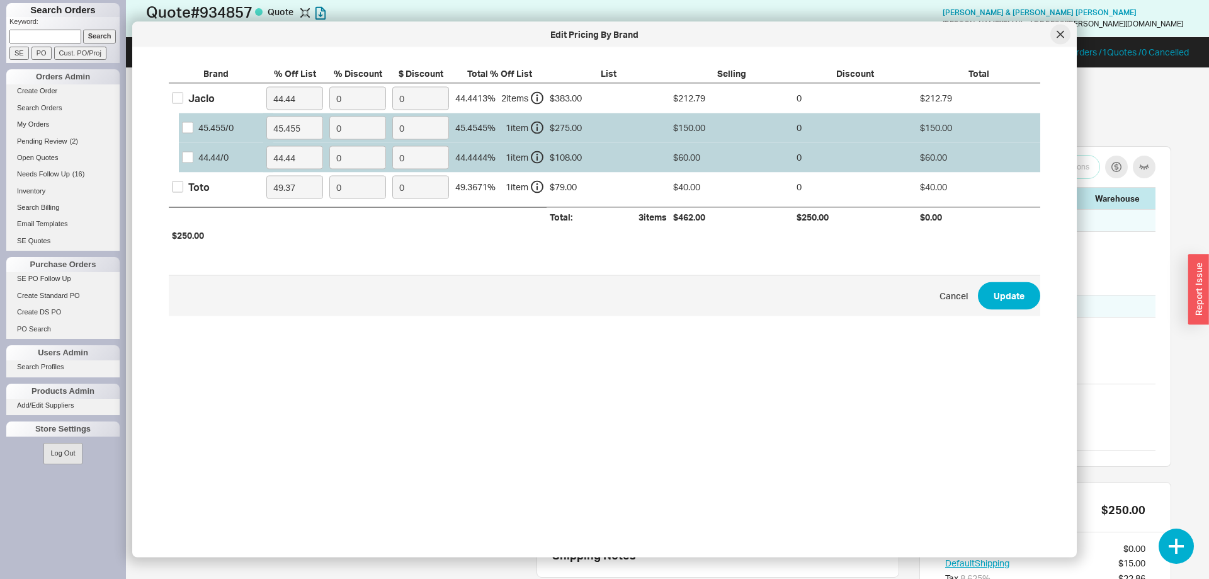
click at [1063, 35] on icon at bounding box center [1061, 35] width 8 height 8
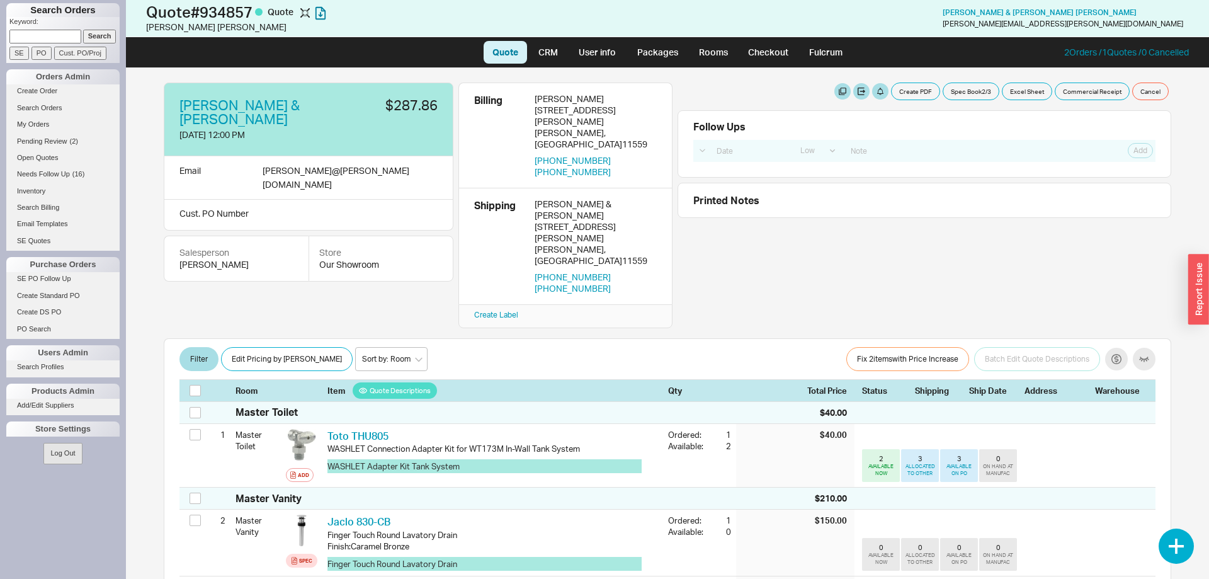
scroll to position [0, 0]
click at [917, 85] on button "Create PDF" at bounding box center [915, 92] width 49 height 18
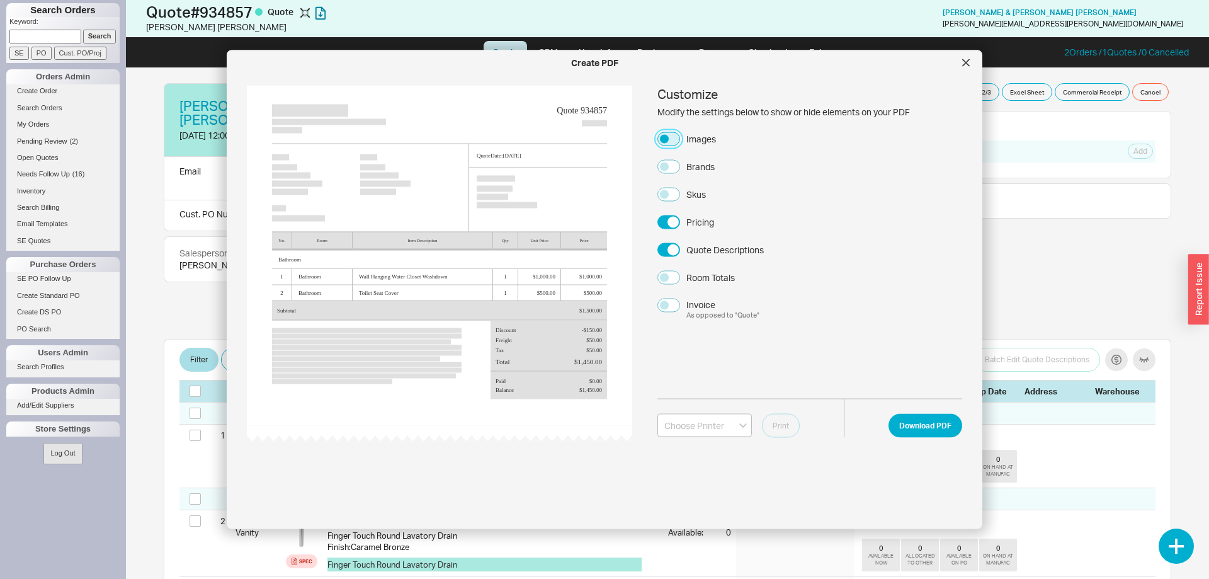
click at [668, 138] on button "Images" at bounding box center [669, 139] width 23 height 14
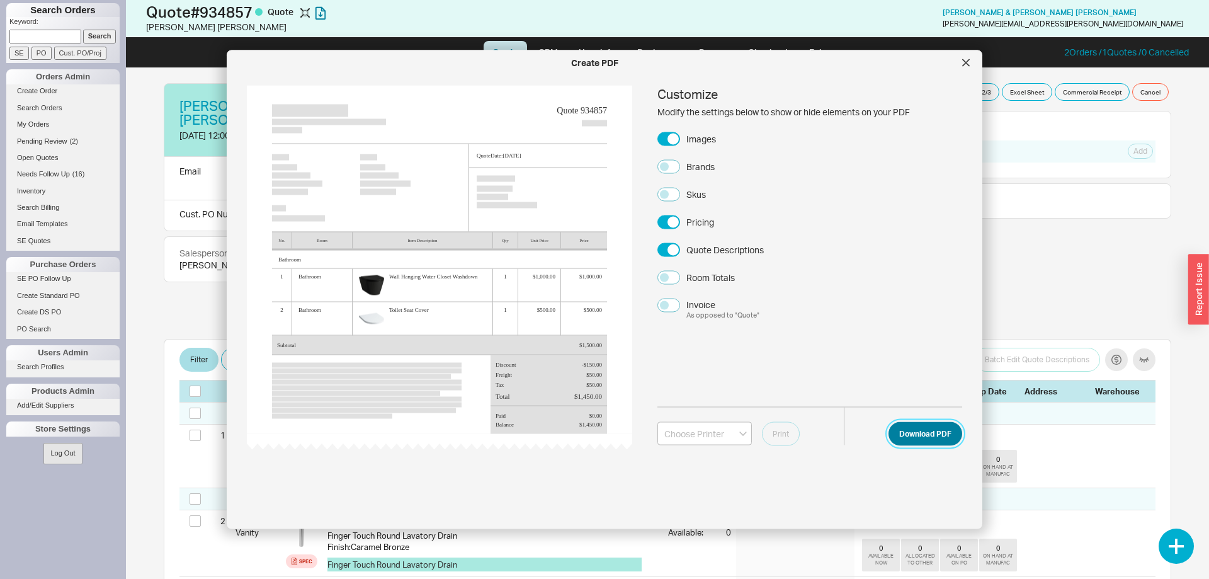
click at [914, 431] on button "Download PDF" at bounding box center [926, 433] width 74 height 24
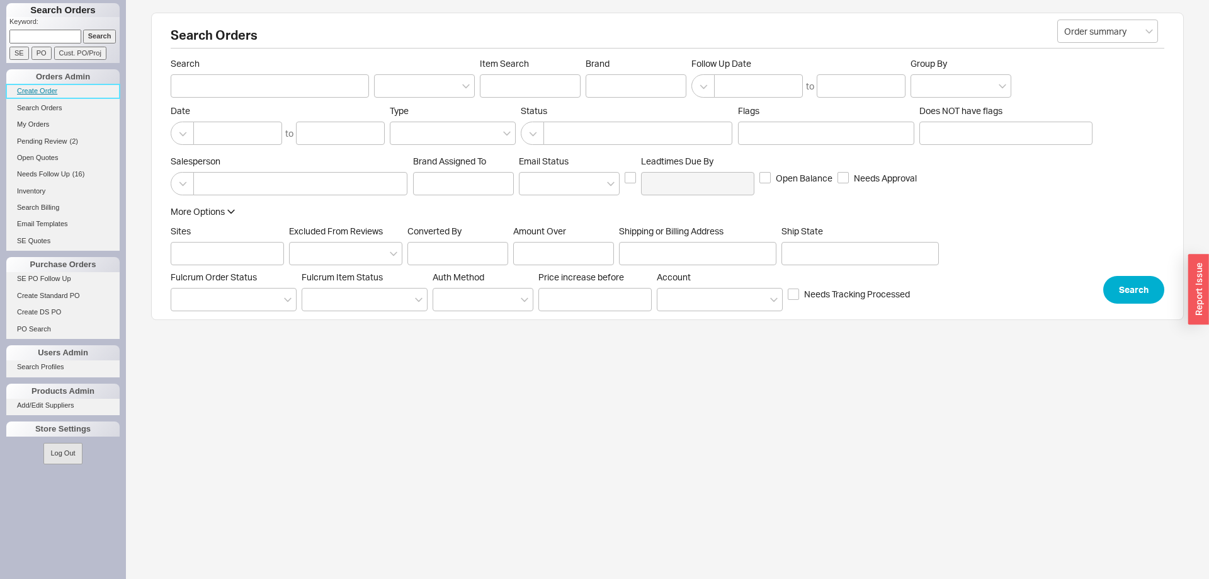
click at [53, 91] on link "Create Order" at bounding box center [62, 90] width 113 height 13
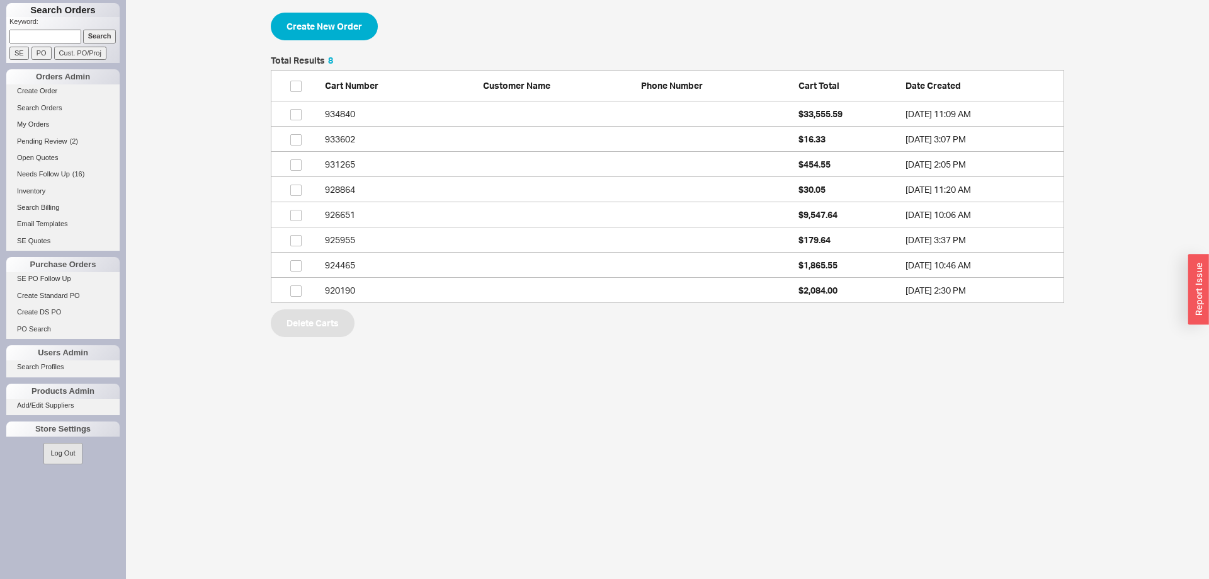
scroll to position [247, 794]
click at [355, 40] on div "Create New Order Total Results 8 Cart Number Customer Name Phone Number Cart To…" at bounding box center [668, 175] width 794 height 324
click at [354, 30] on button "Create New Order" at bounding box center [324, 27] width 107 height 28
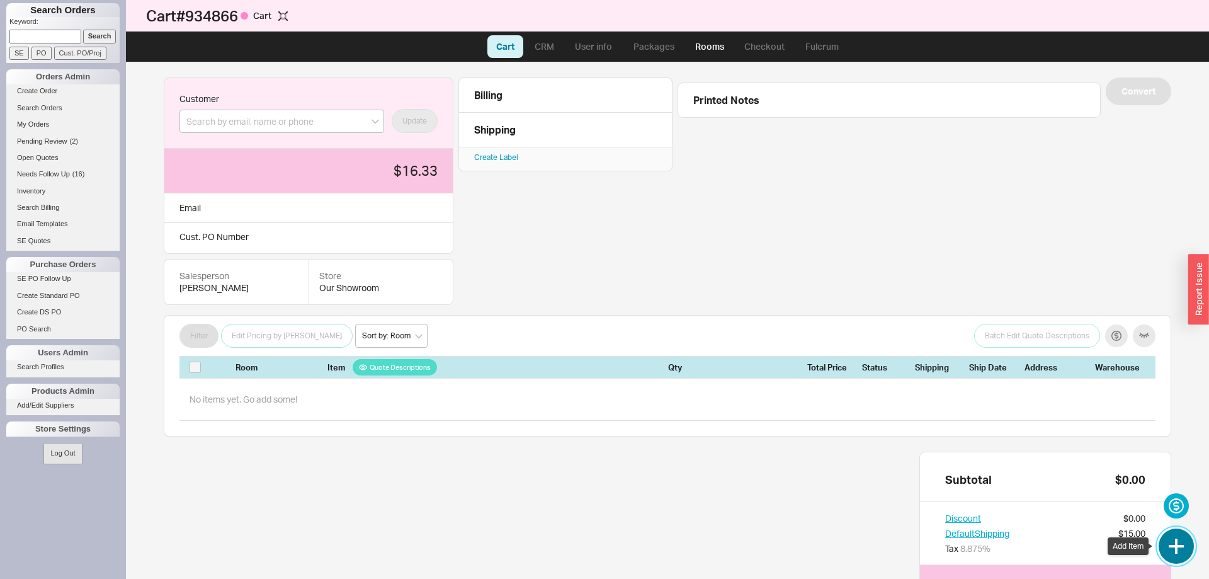
click at [1177, 542] on button "button" at bounding box center [1176, 545] width 35 height 35
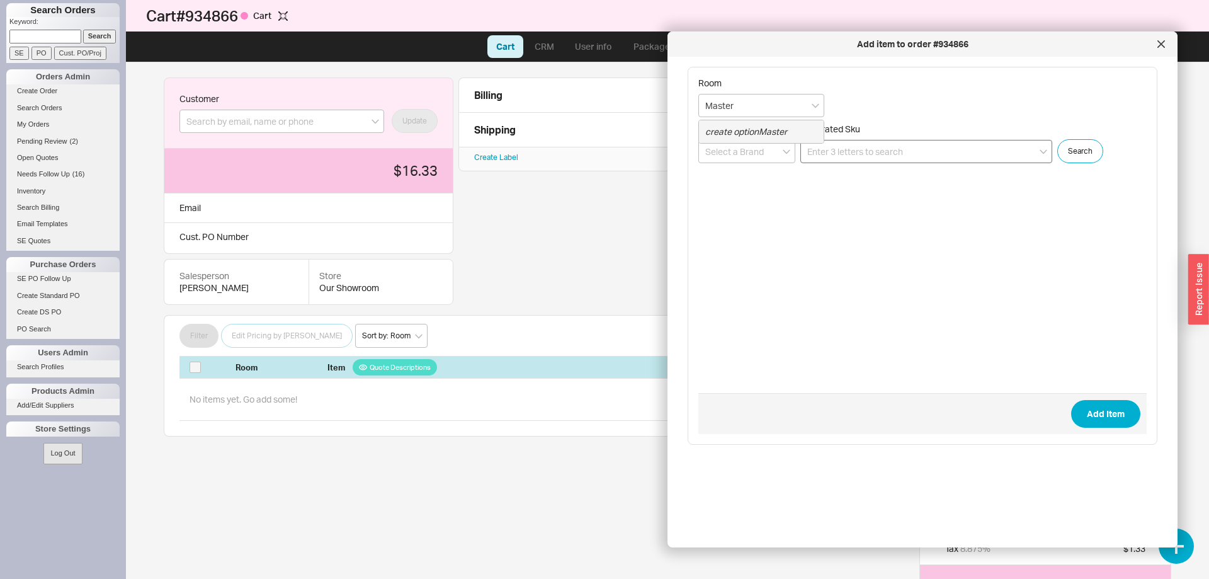
type input "Master"
click at [872, 153] on input at bounding box center [926, 151] width 252 height 23
paste input "-"
type input "-"
drag, startPoint x: 851, startPoint y: 168, endPoint x: 823, endPoint y: 162, distance: 29.0
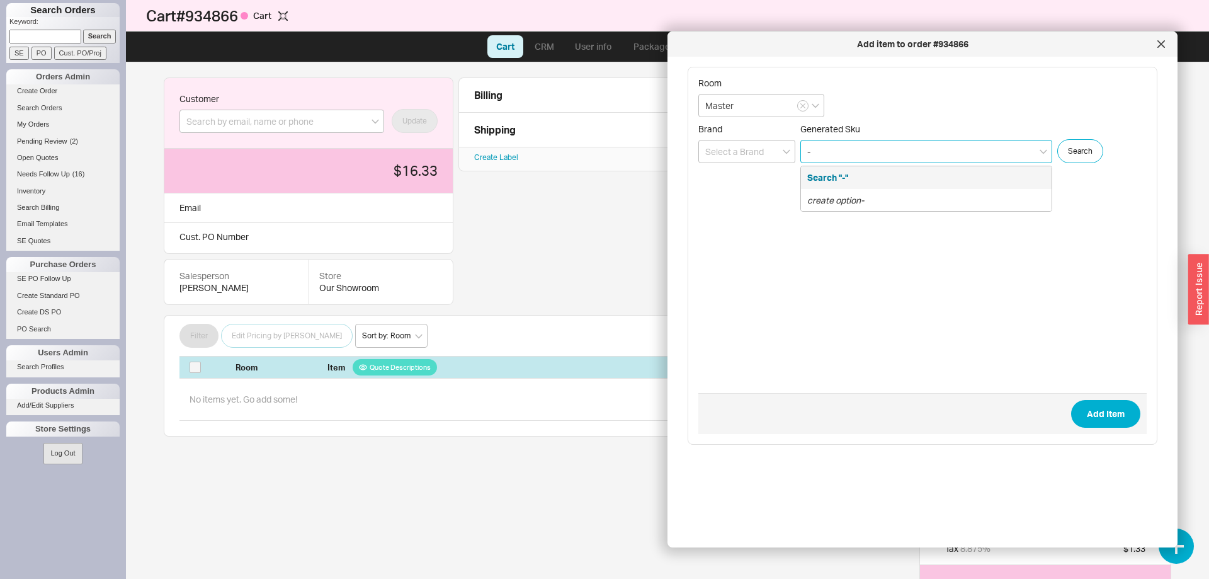
click at [823, 162] on div "- Search "-" create option -" at bounding box center [926, 151] width 252 height 23
drag, startPoint x: 755, startPoint y: 149, endPoint x: 736, endPoint y: 142, distance: 20.5
click at [800, 146] on input "-" at bounding box center [926, 151] width 252 height 23
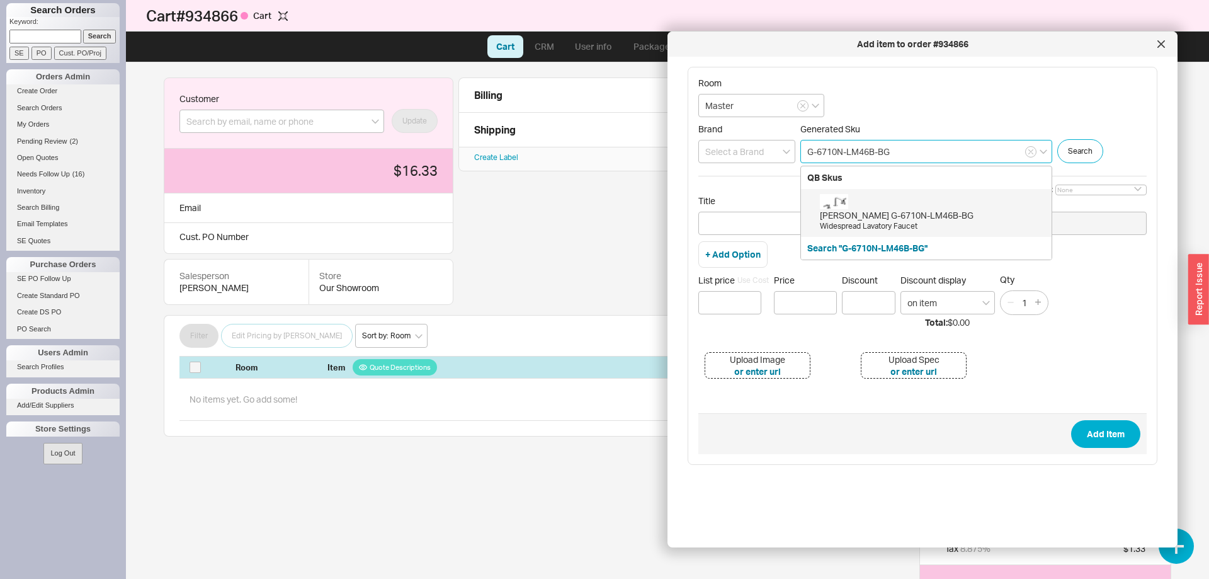
click at [985, 208] on div "[PERSON_NAME] G-6710N-LM46B-BG Widespread Lavatory Faucet" at bounding box center [932, 213] width 225 height 38
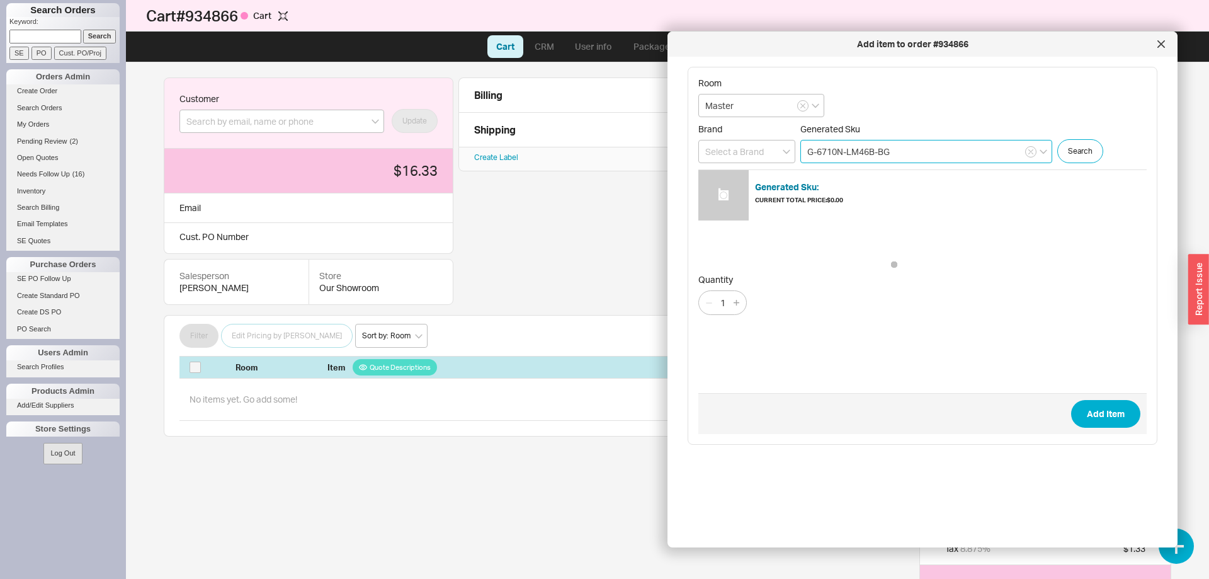
type input "G-6710N-LM46B-BG"
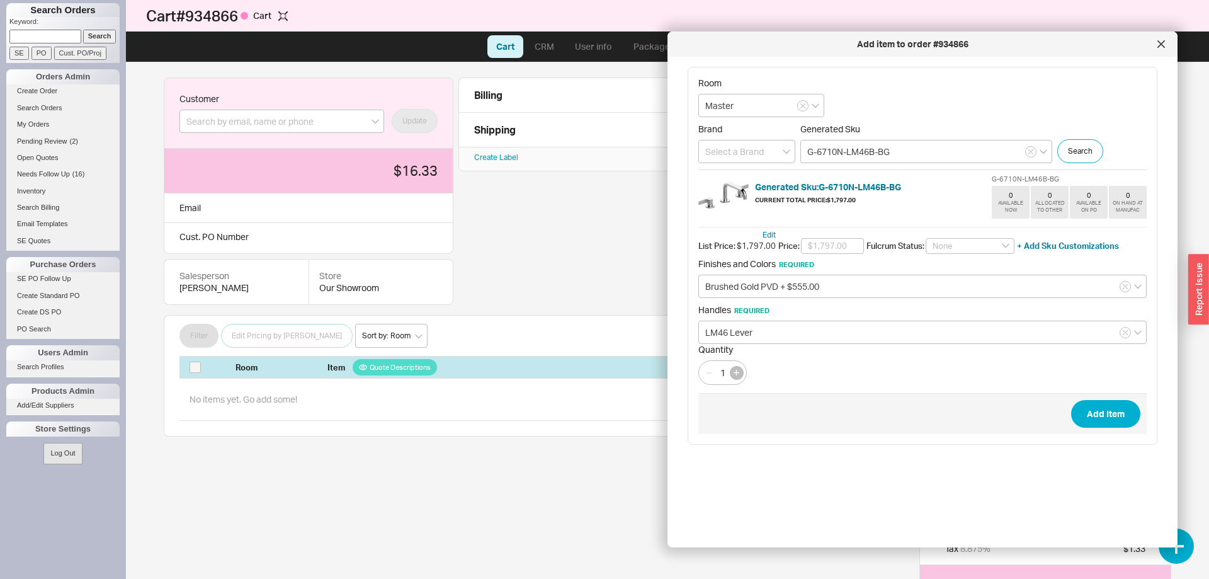
click at [741, 368] on button "button" at bounding box center [737, 373] width 14 height 14
type input "2"
click at [1098, 411] on button "Add Item" at bounding box center [1105, 414] width 69 height 28
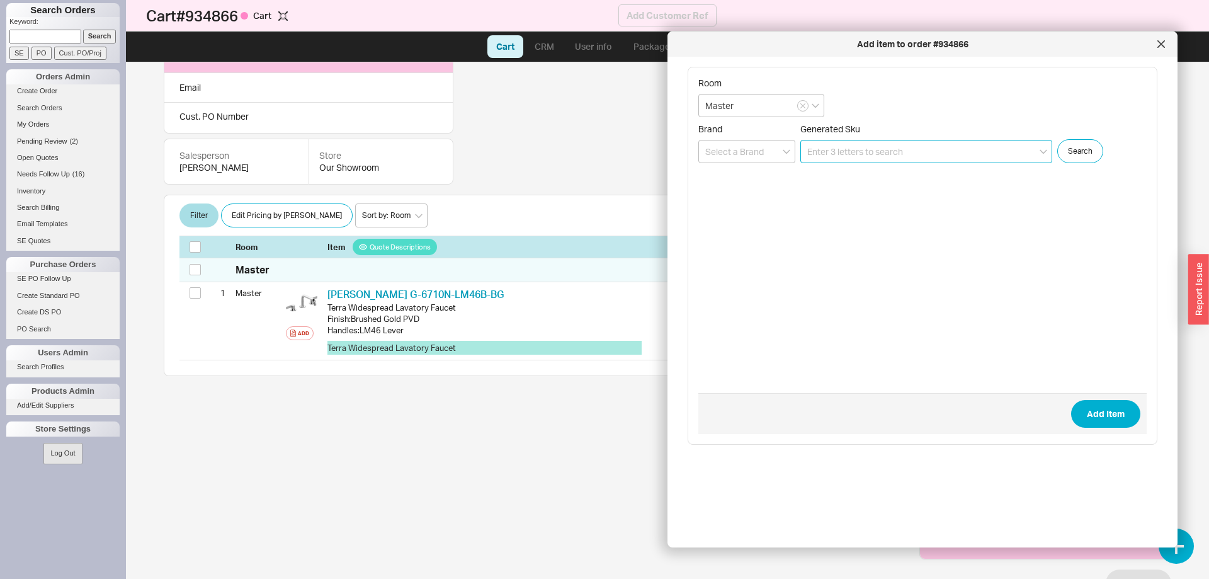
scroll to position [121, 0]
paste input "K-2205-0"
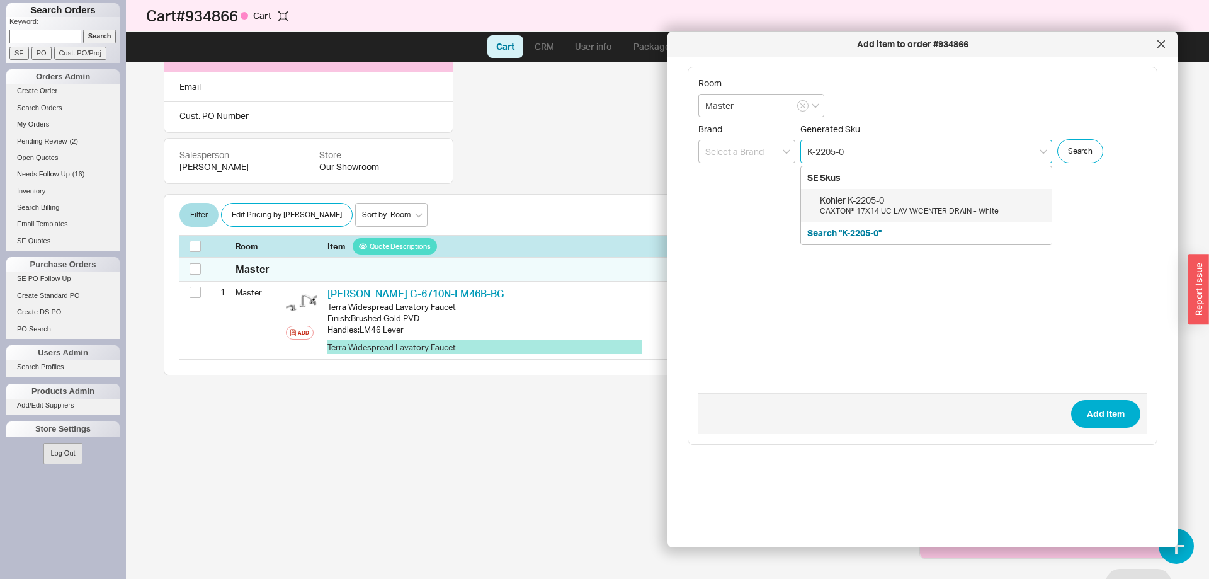
click at [931, 208] on div "CAXTON® 17X14 UC LAV W/CENTER DRAIN - White" at bounding box center [932, 211] width 225 height 11
type input "K-2205-0"
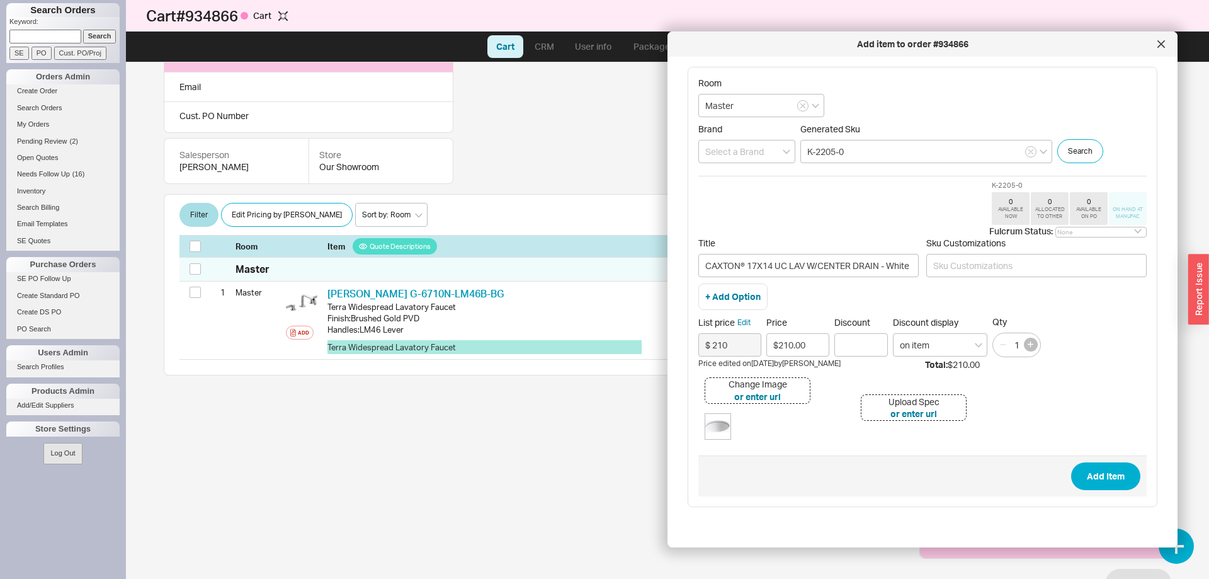
click at [1026, 346] on button "button" at bounding box center [1031, 345] width 14 height 14
type input "2"
click at [1122, 475] on button "Add Item" at bounding box center [1105, 476] width 69 height 28
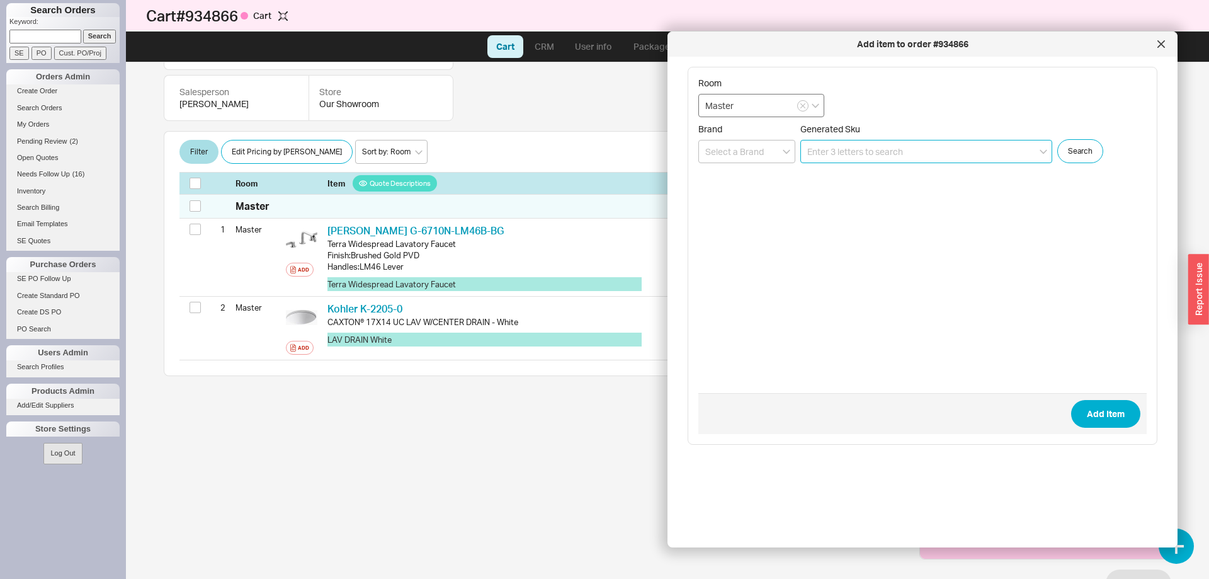
scroll to position [191, 0]
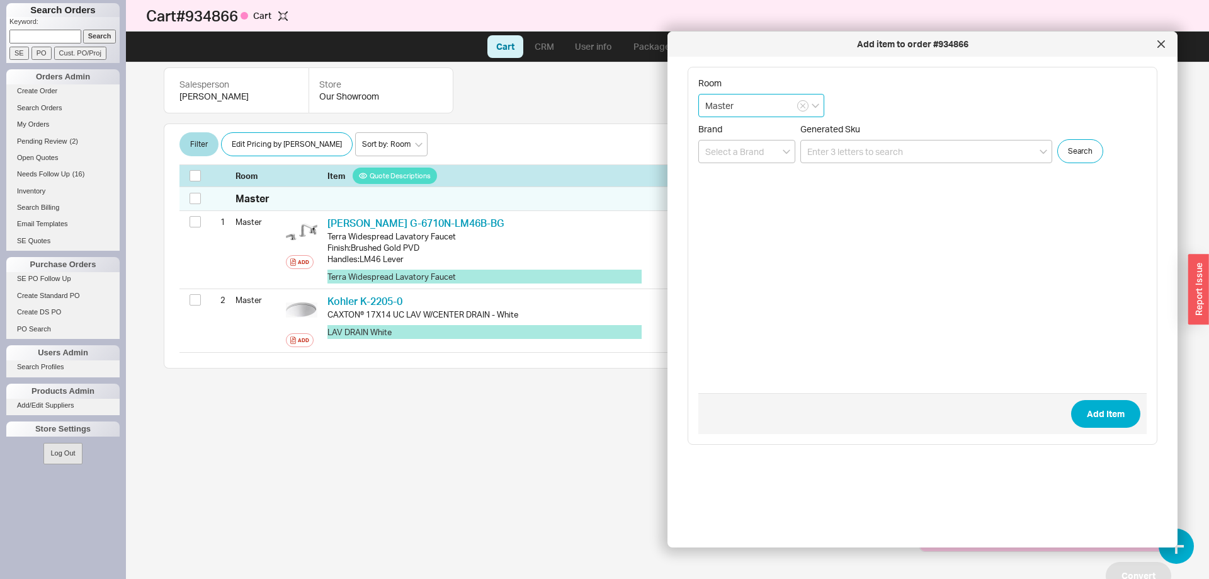
drag, startPoint x: 749, startPoint y: 109, endPoint x: 641, endPoint y: 110, distance: 109.0
click at [698, 110] on input "Master" at bounding box center [761, 105] width 126 height 23
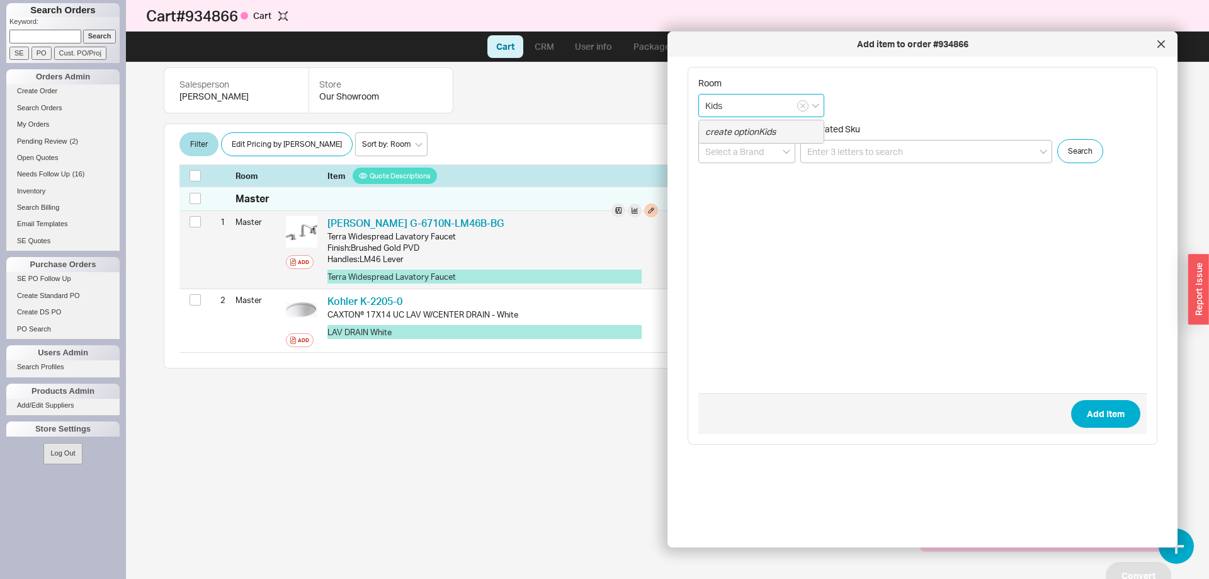
type input "Kids"
drag, startPoint x: 458, startPoint y: 217, endPoint x: 353, endPoint y: 219, distance: 105.8
click at [353, 219] on div "[PERSON_NAME] G-6710N-LM46B-BG GRF G-6710N-LM46B-BG" at bounding box center [492, 223] width 331 height 14
copy link "G-6710N-LM46B-BG"
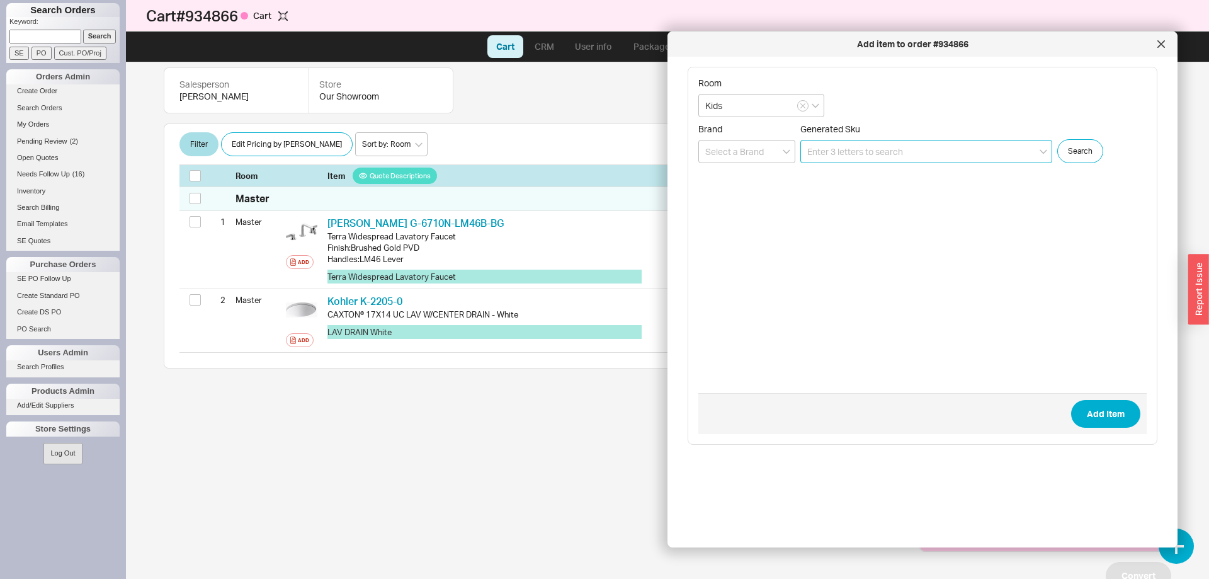
click at [850, 157] on input at bounding box center [926, 151] width 252 height 23
paste input "G-6710N-LM46B-BG"
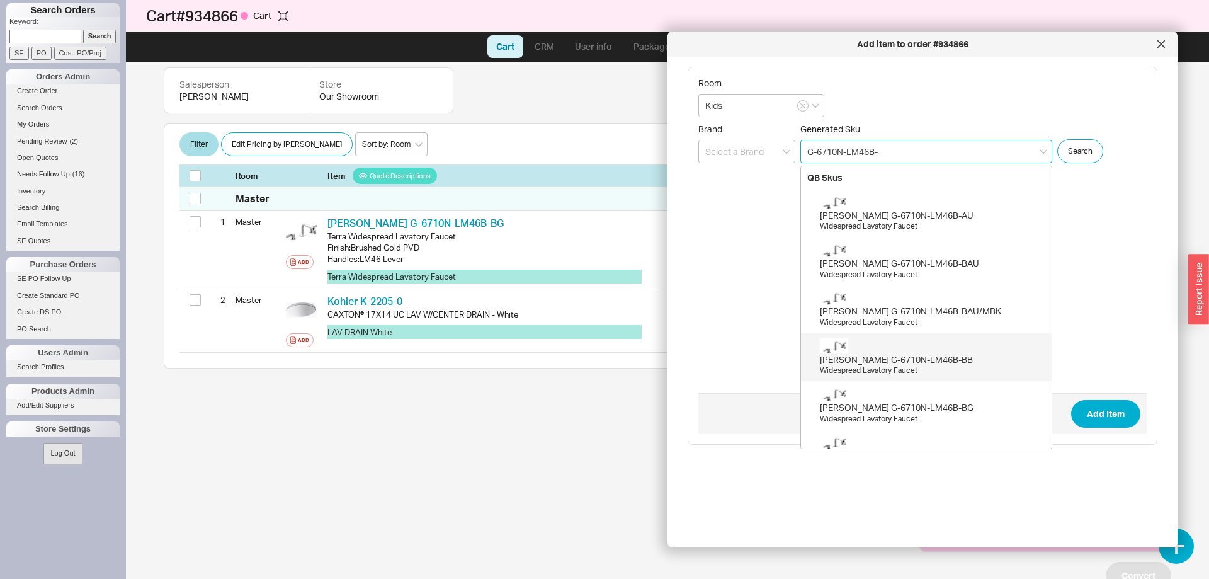
click at [872, 367] on div "Widespread Lavatory Faucet" at bounding box center [932, 370] width 225 height 11
type input "G-6710N-LM46B-BB"
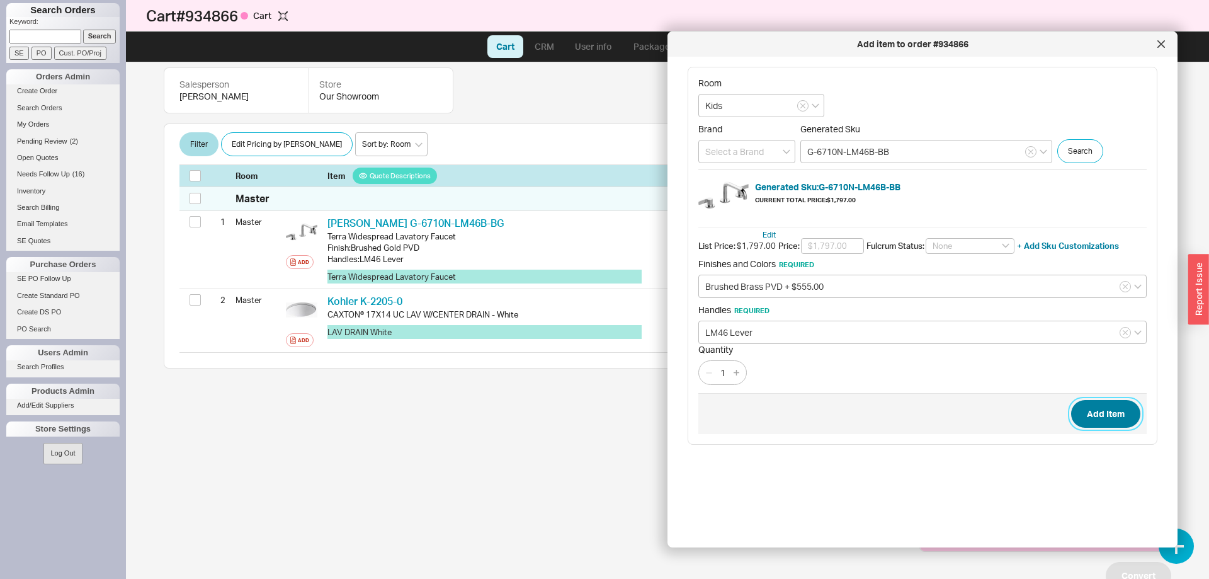
click at [1108, 406] on button "Add Item" at bounding box center [1105, 414] width 69 height 28
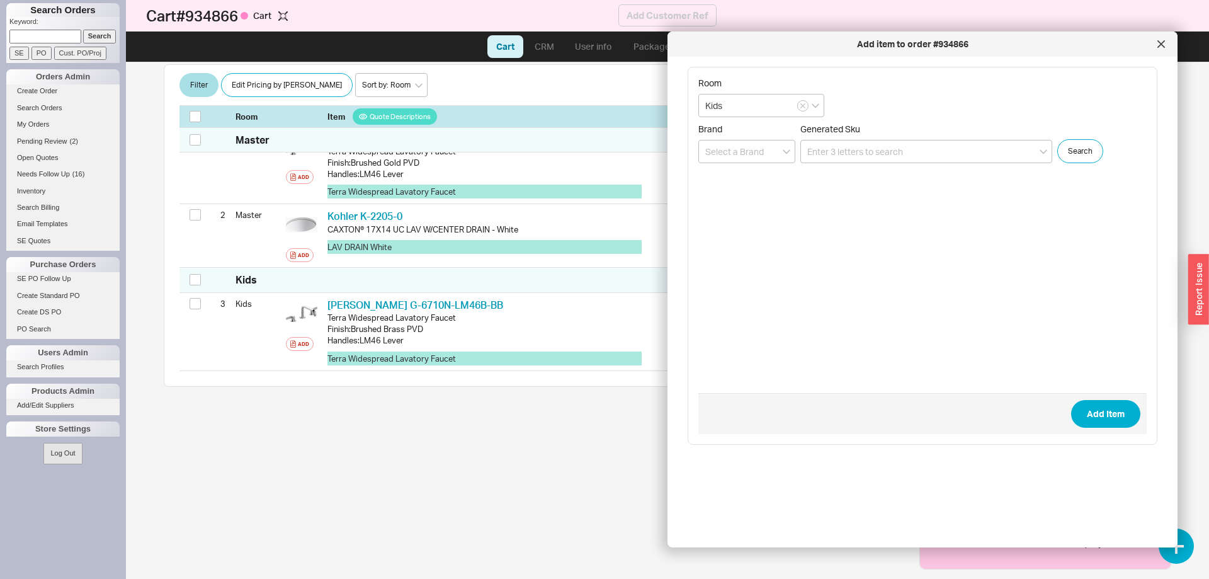
scroll to position [278, 0]
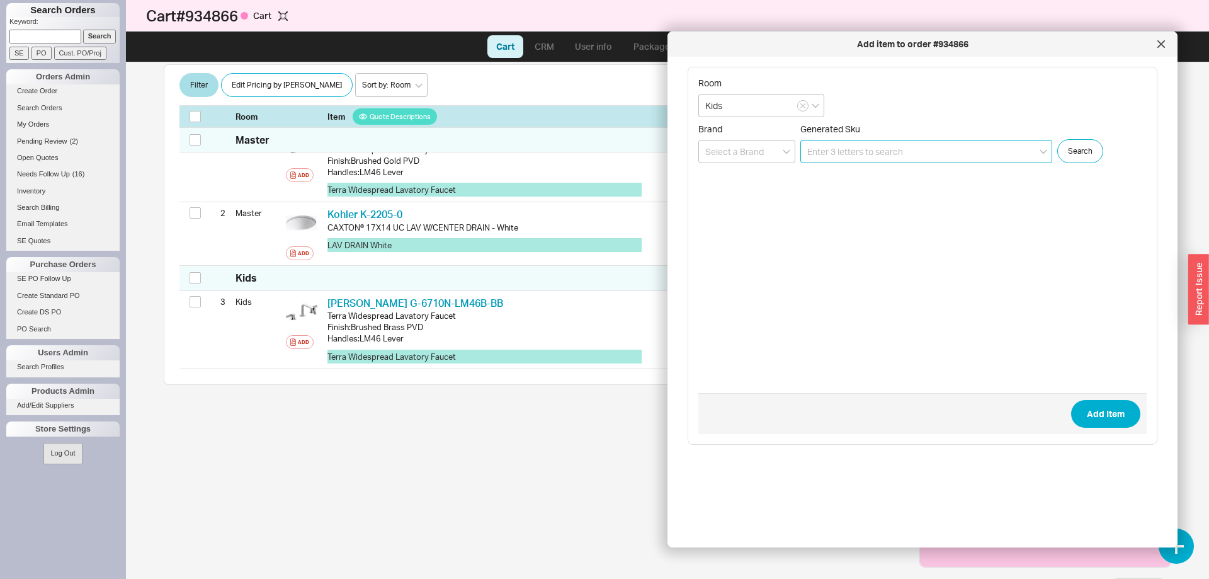
paste input "K-37626-0"
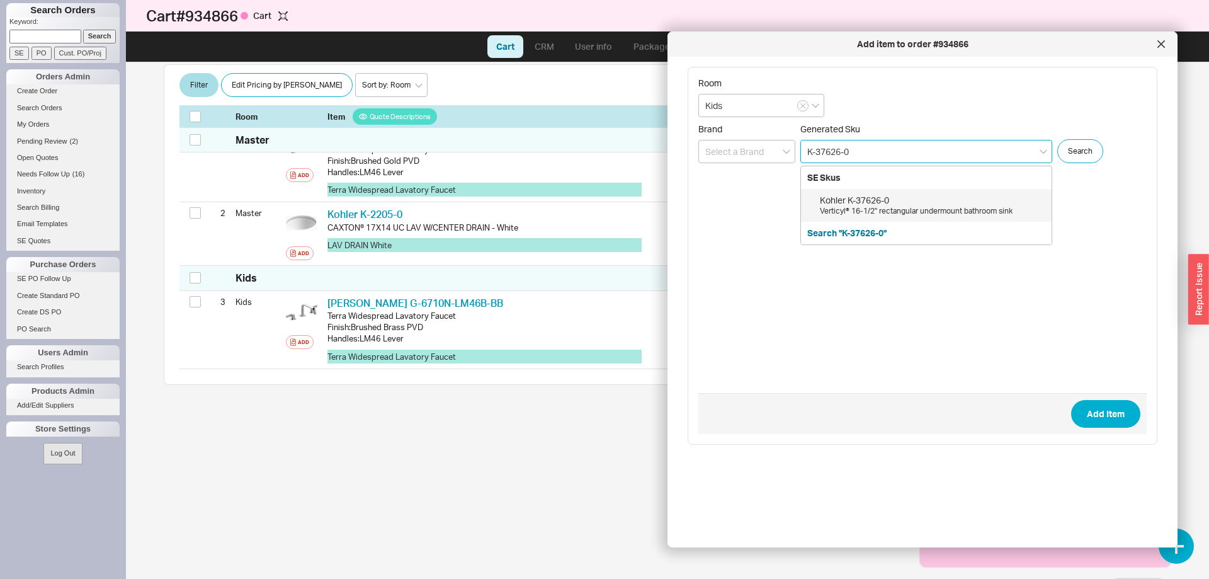
click at [928, 212] on div "Verticyl® 16-1/2" rectangular undermount bathroom sink" at bounding box center [932, 211] width 225 height 11
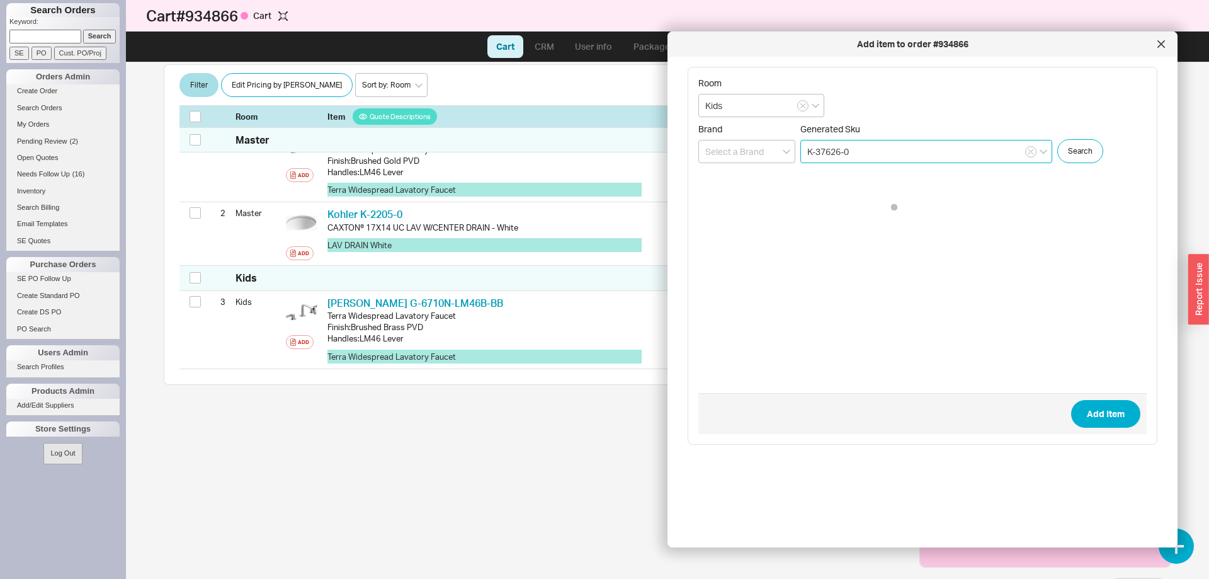
type input "K-37626-0"
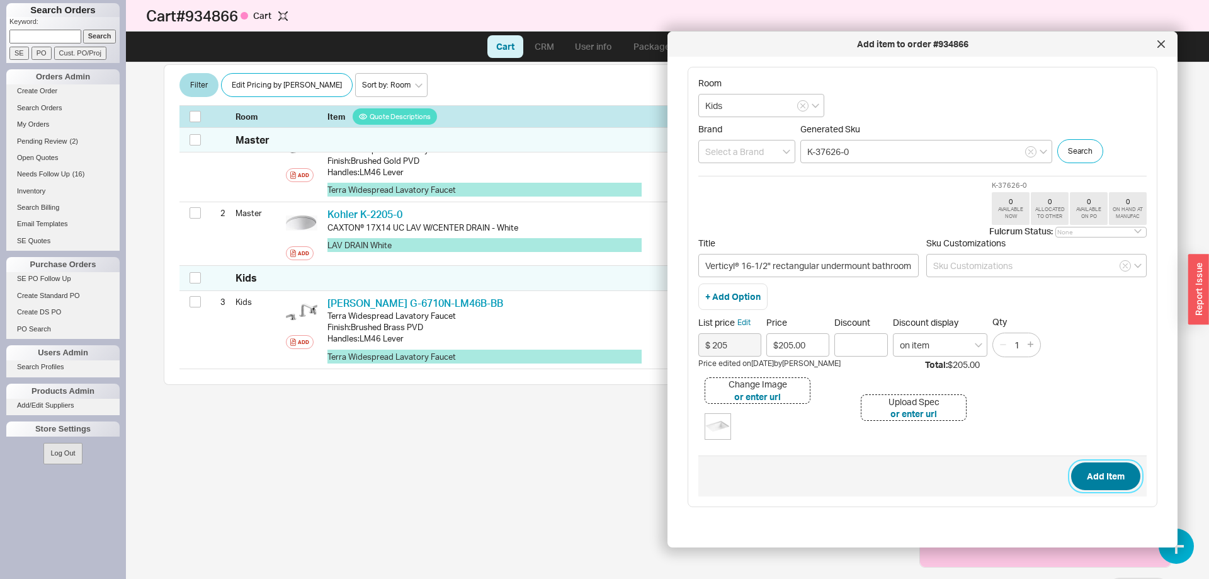
click at [1109, 477] on button "Add Item" at bounding box center [1105, 476] width 69 height 28
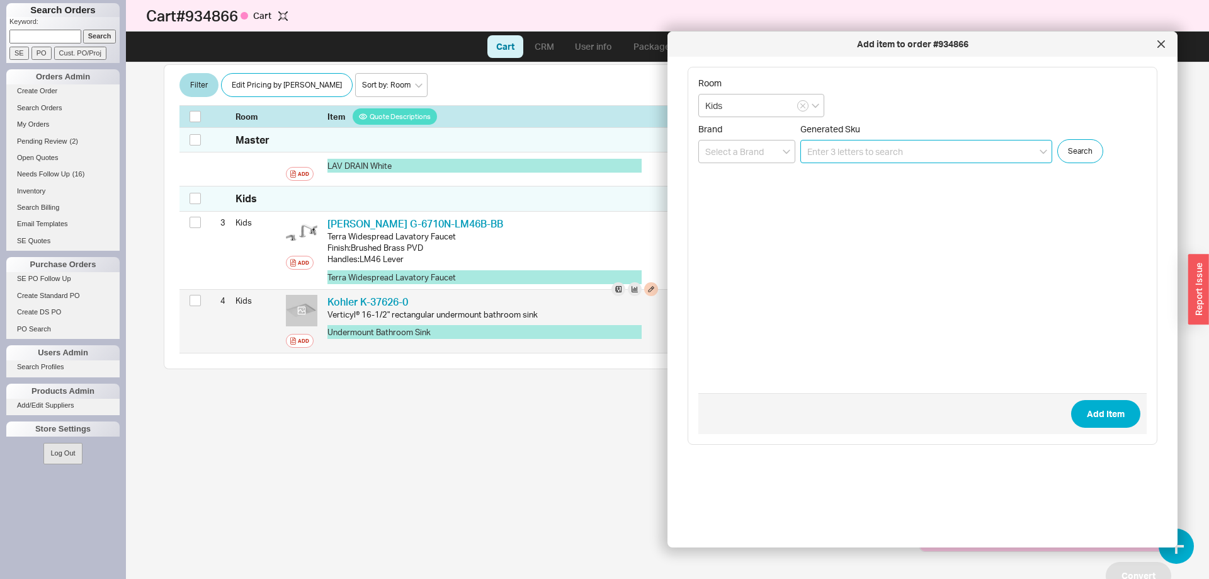
scroll to position [358, 0]
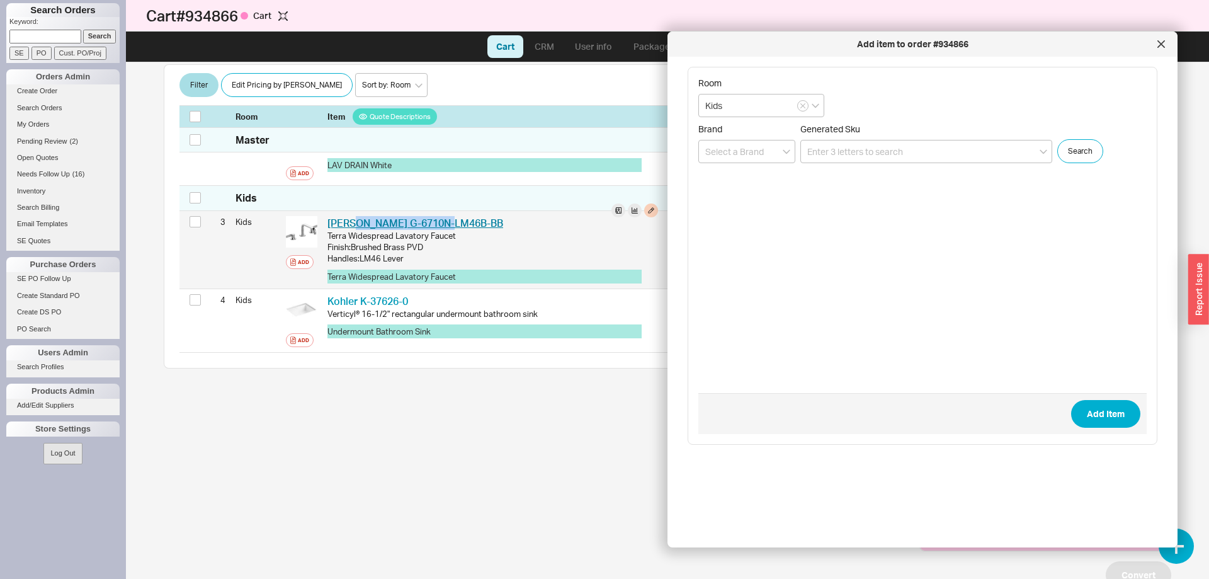
drag, startPoint x: 424, startPoint y: 222, endPoint x: 351, endPoint y: 221, distance: 72.4
click at [351, 221] on div "[PERSON_NAME] G-6710N-LM46B-BB GRF G-6710N-LM46B-BB" at bounding box center [492, 223] width 331 height 14
copy link "G-6710N-LM46B-BB"
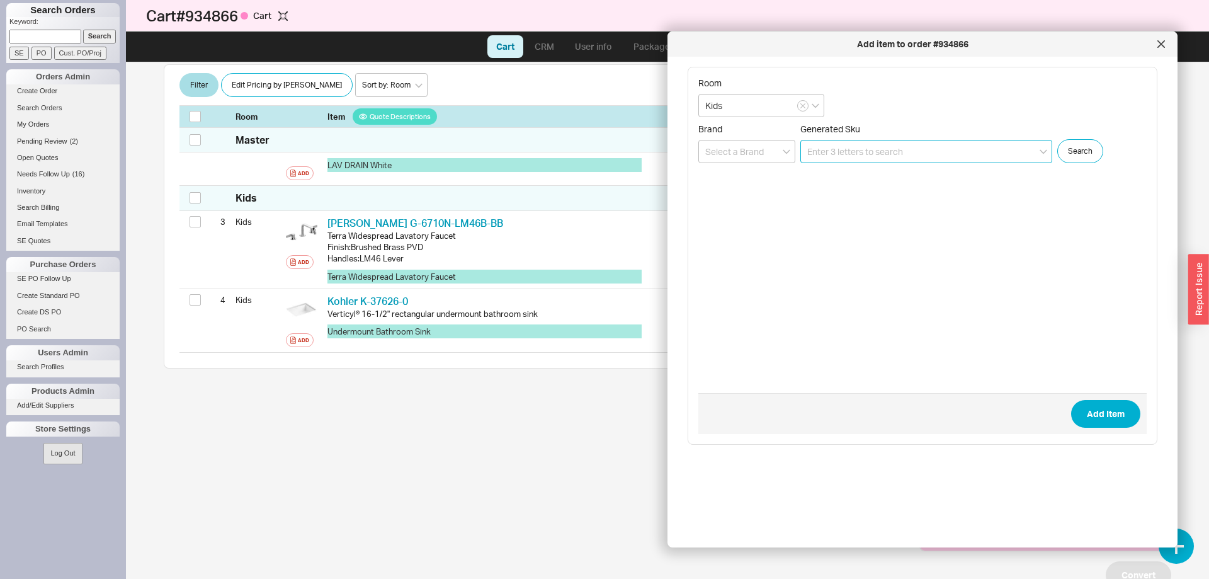
paste input "G-6710N-LM46B-BB"
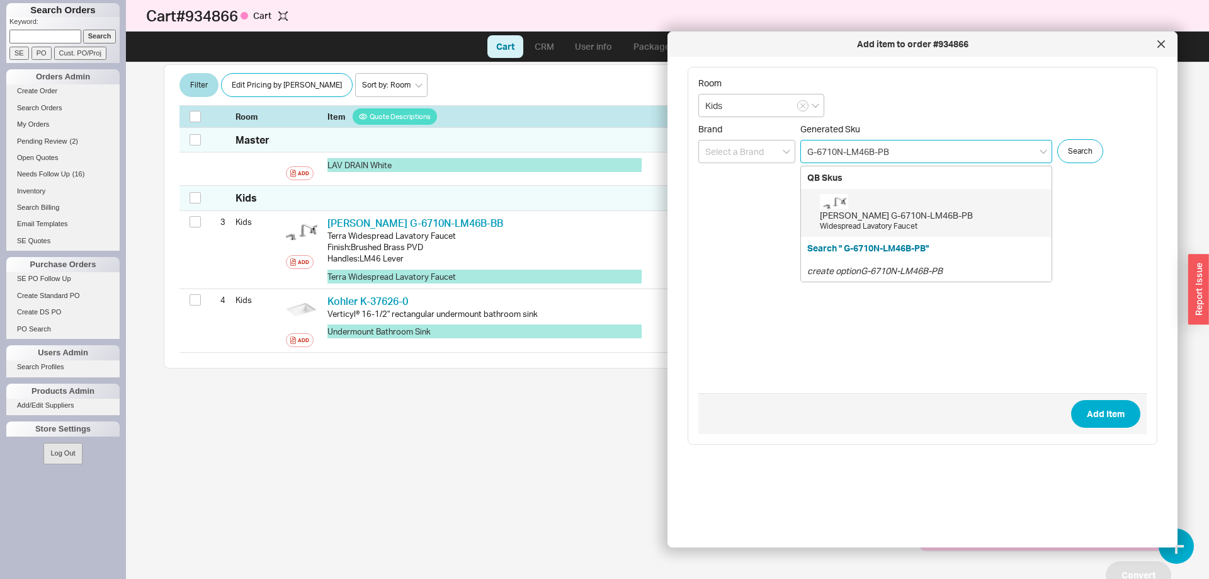
click at [957, 222] on div "Widespread Lavatory Faucet" at bounding box center [932, 226] width 225 height 11
type input "G-6710N-LM46B-PB"
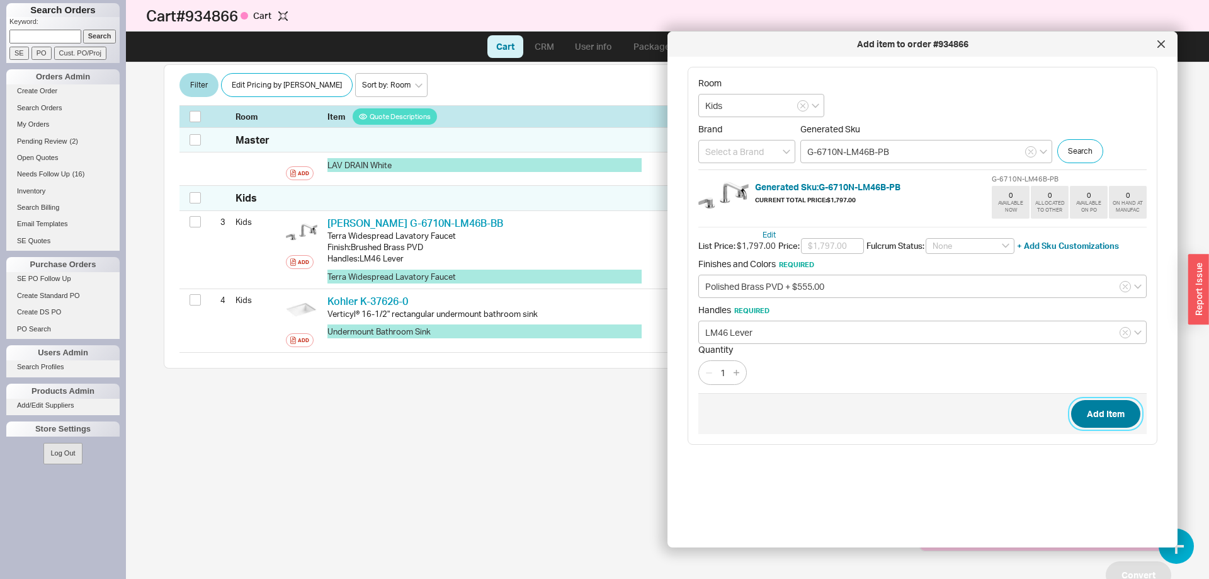
click at [1130, 416] on button "Add Item" at bounding box center [1105, 414] width 69 height 28
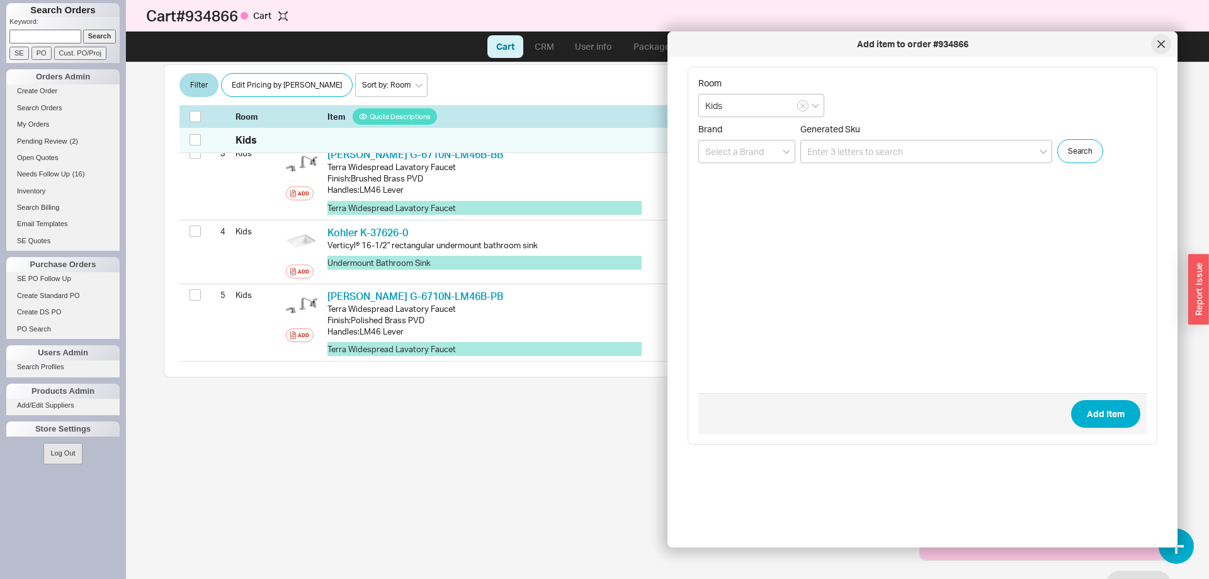
click at [1158, 47] on icon at bounding box center [1161, 44] width 6 height 6
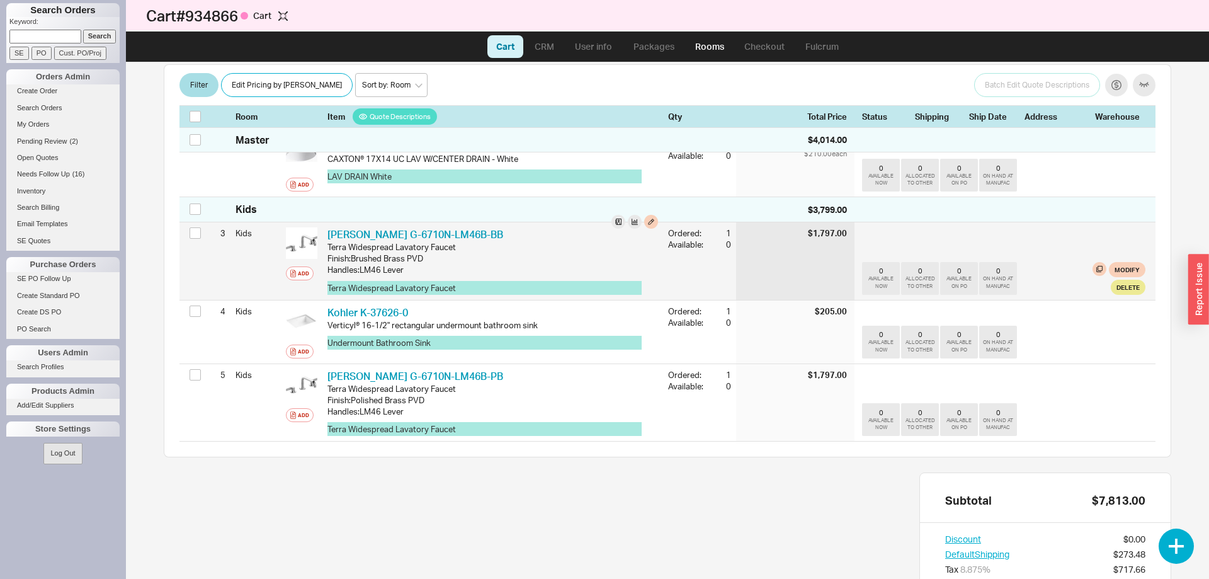
scroll to position [300, 0]
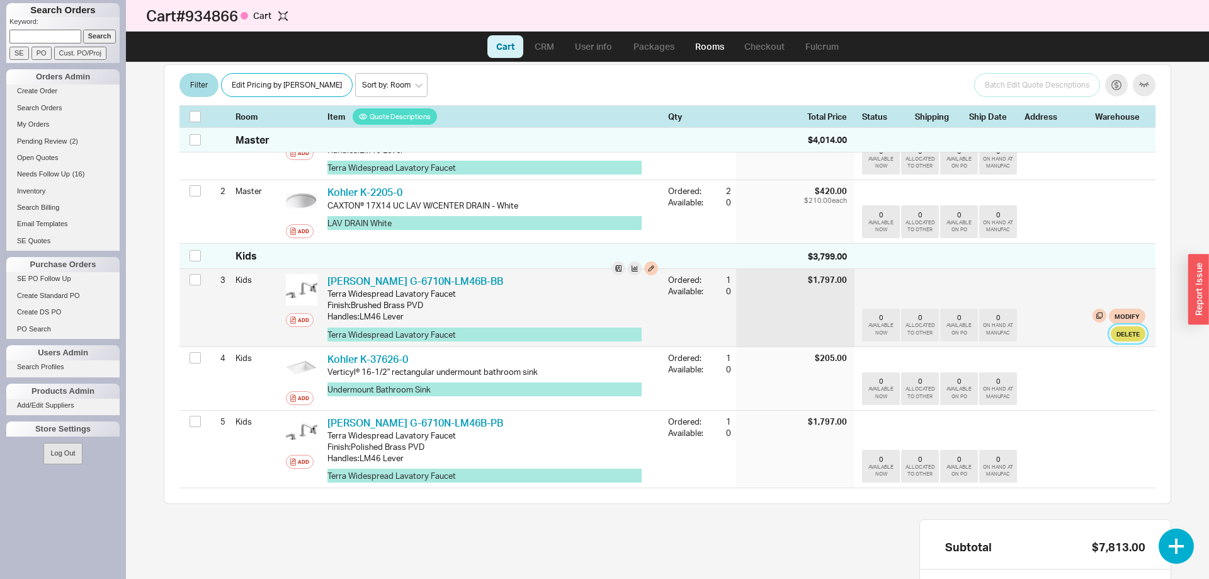
click at [1124, 332] on button "Delete" at bounding box center [1128, 333] width 35 height 15
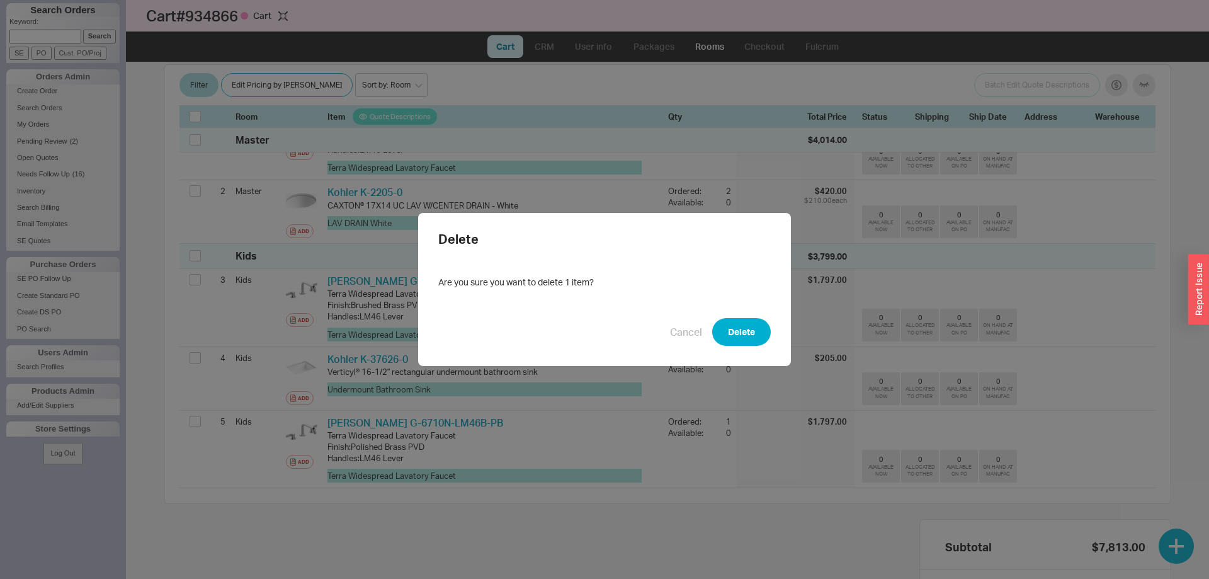
click at [707, 331] on div "Cancel Delete" at bounding box center [604, 332] width 333 height 28
click at [739, 333] on button "Delete" at bounding box center [741, 332] width 59 height 28
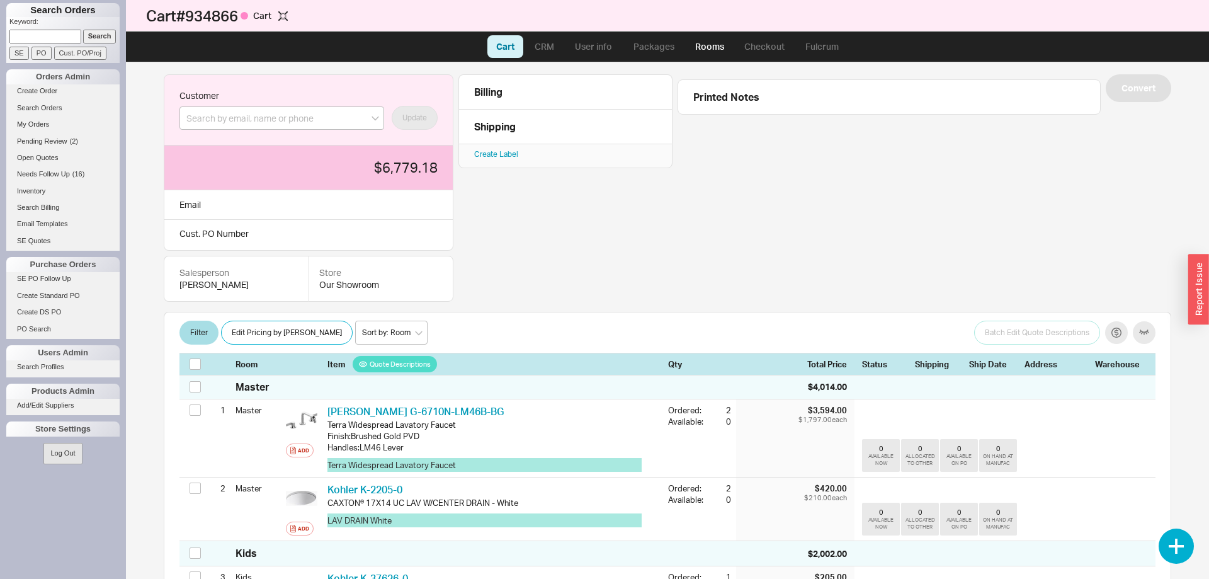
scroll to position [0, 0]
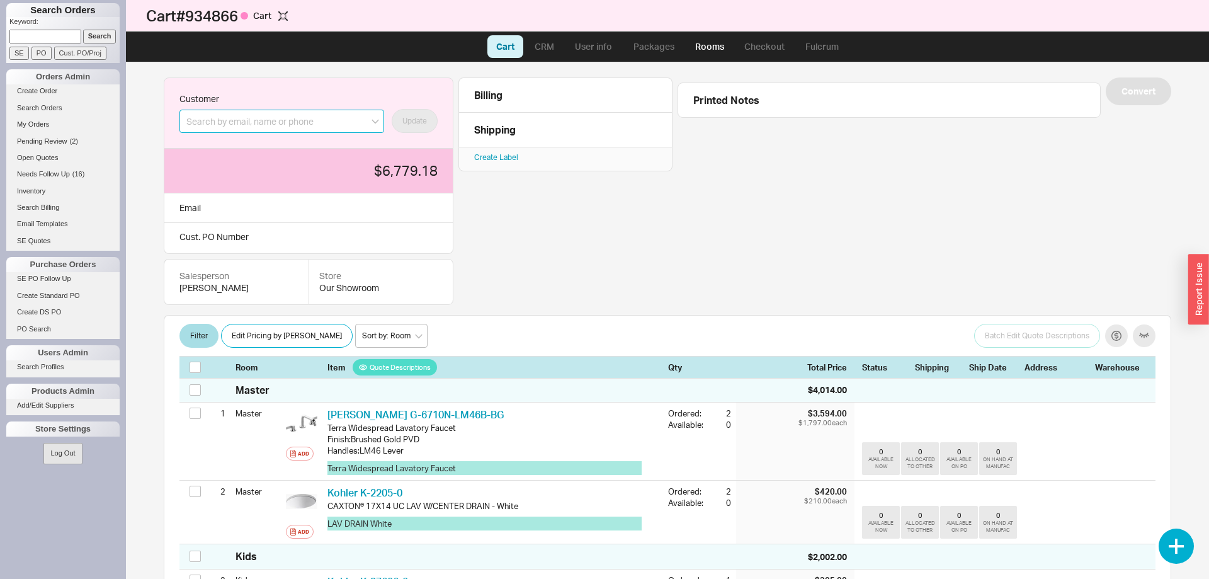
click at [266, 129] on input at bounding box center [281, 121] width 205 height 23
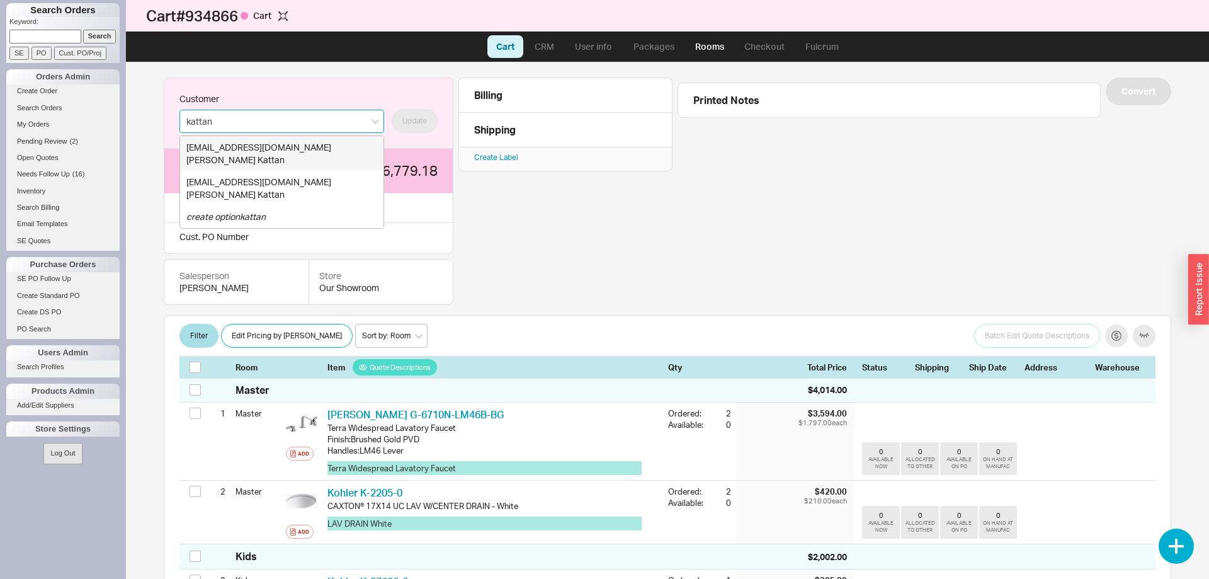
click at [251, 159] on div "[PERSON_NAME]" at bounding box center [281, 160] width 191 height 13
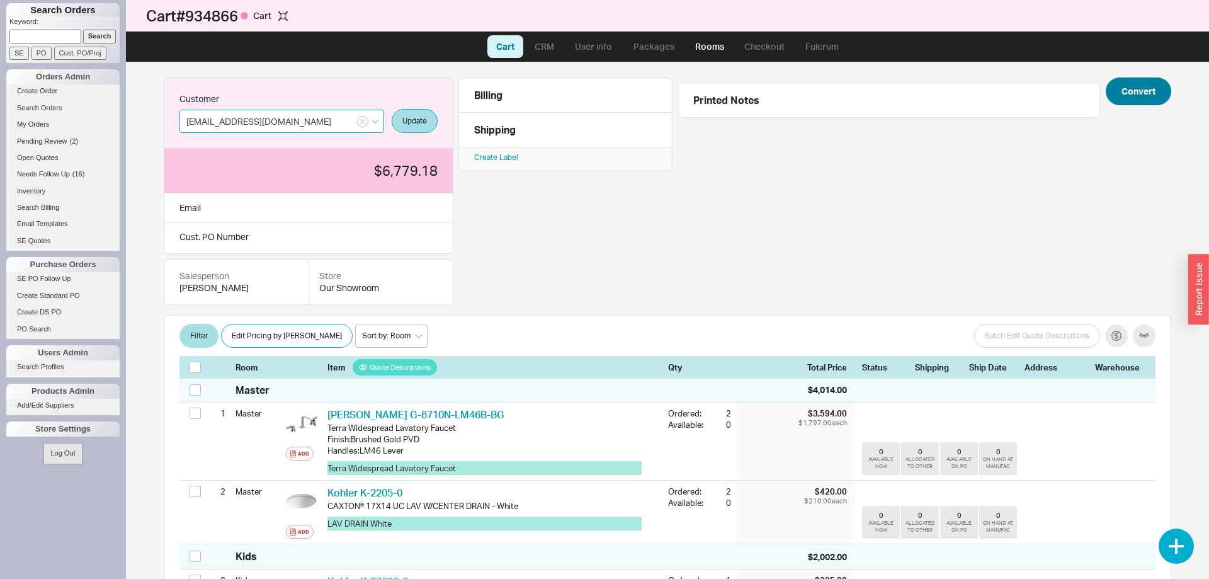
type input "[EMAIL_ADDRESS][DOMAIN_NAME]"
click at [1130, 94] on button "Convert" at bounding box center [1138, 91] width 65 height 28
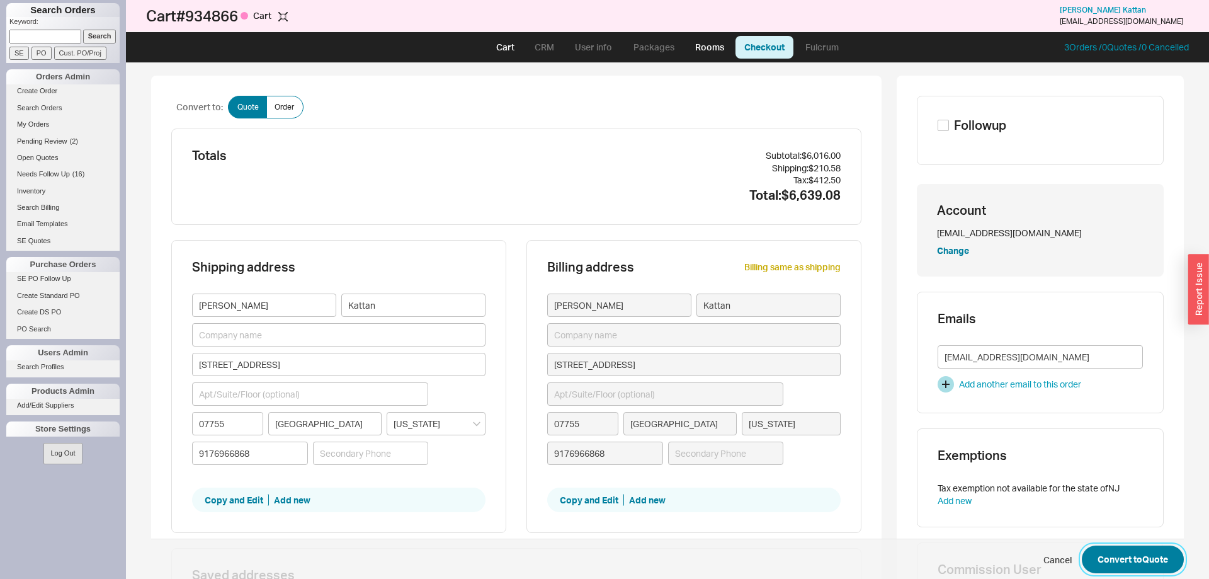
drag, startPoint x: 1108, startPoint y: 550, endPoint x: 1185, endPoint y: 525, distance: 80.9
click at [1108, 551] on button "Convert to Quote" at bounding box center [1133, 559] width 102 height 28
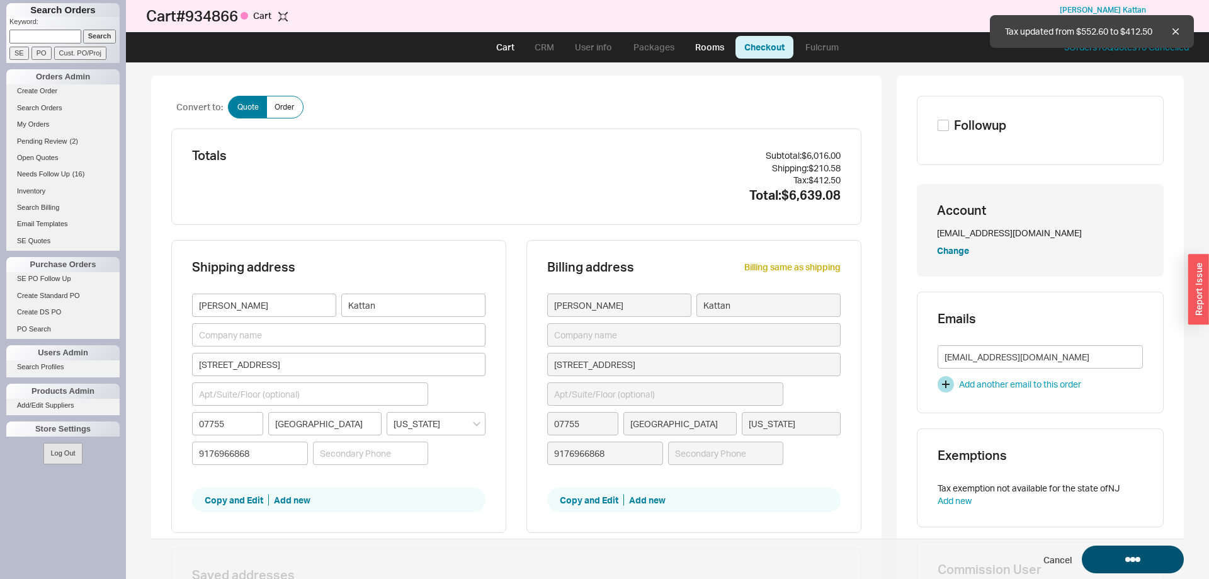
select select "LOW"
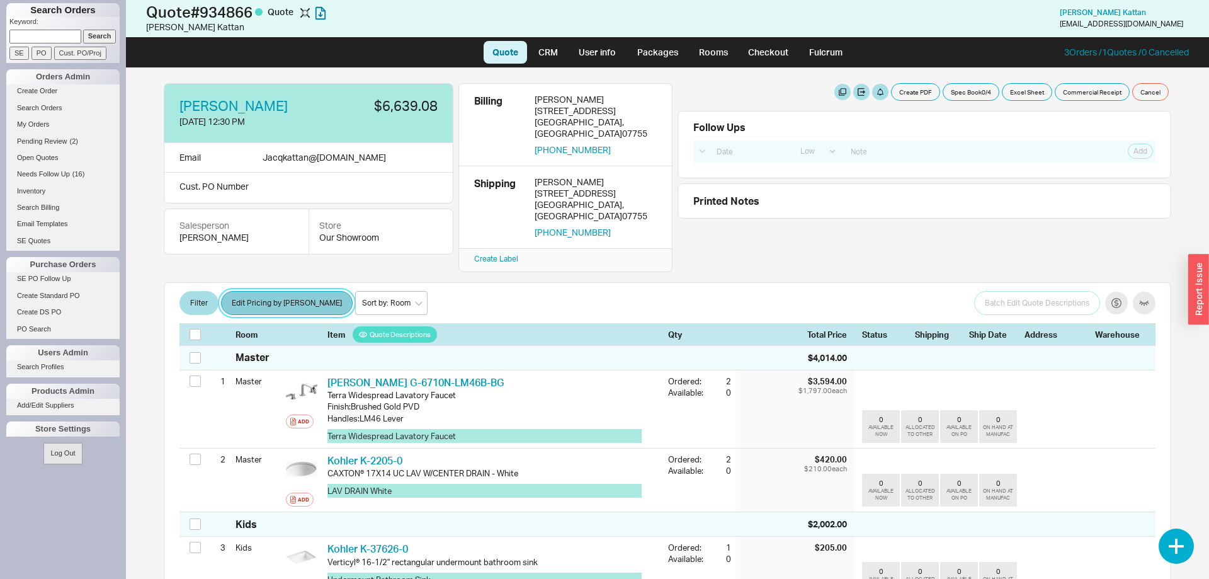
click at [250, 291] on button "Edit Pricing by [PERSON_NAME]" at bounding box center [287, 303] width 132 height 24
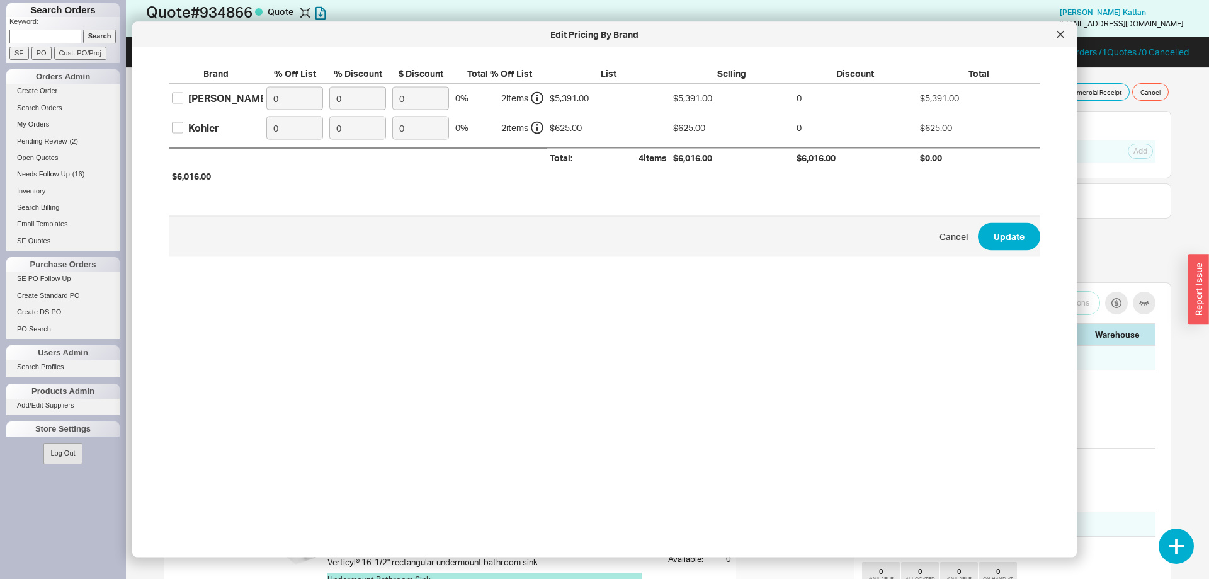
click at [200, 101] on div "[PERSON_NAME]" at bounding box center [228, 98] width 81 height 14
click at [183, 101] on input "[PERSON_NAME]" at bounding box center [177, 98] width 11 height 11
checkbox input "true"
click at [186, 132] on label "Kohler" at bounding box center [195, 127] width 47 height 14
click at [183, 132] on input "Kohler" at bounding box center [177, 127] width 11 height 11
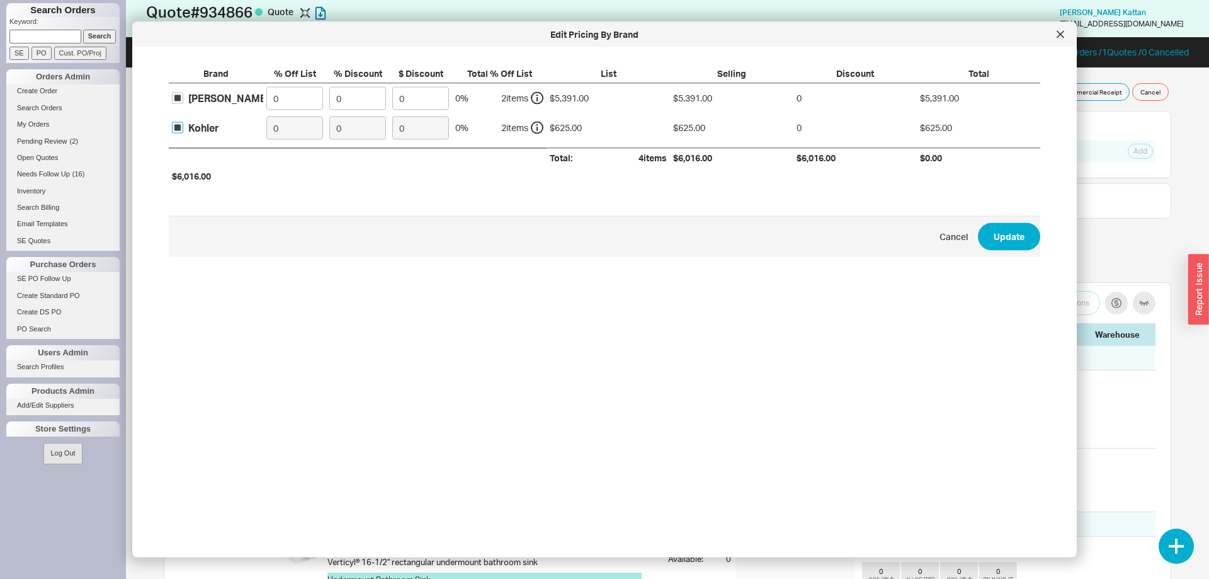
checkbox input "true"
drag, startPoint x: 294, startPoint y: 106, endPoint x: 245, endPoint y: 101, distance: 49.4
click at [266, 101] on input "0" at bounding box center [294, 97] width 57 height 23
type input "30"
drag, startPoint x: 279, startPoint y: 130, endPoint x: 231, endPoint y: 93, distance: 60.7
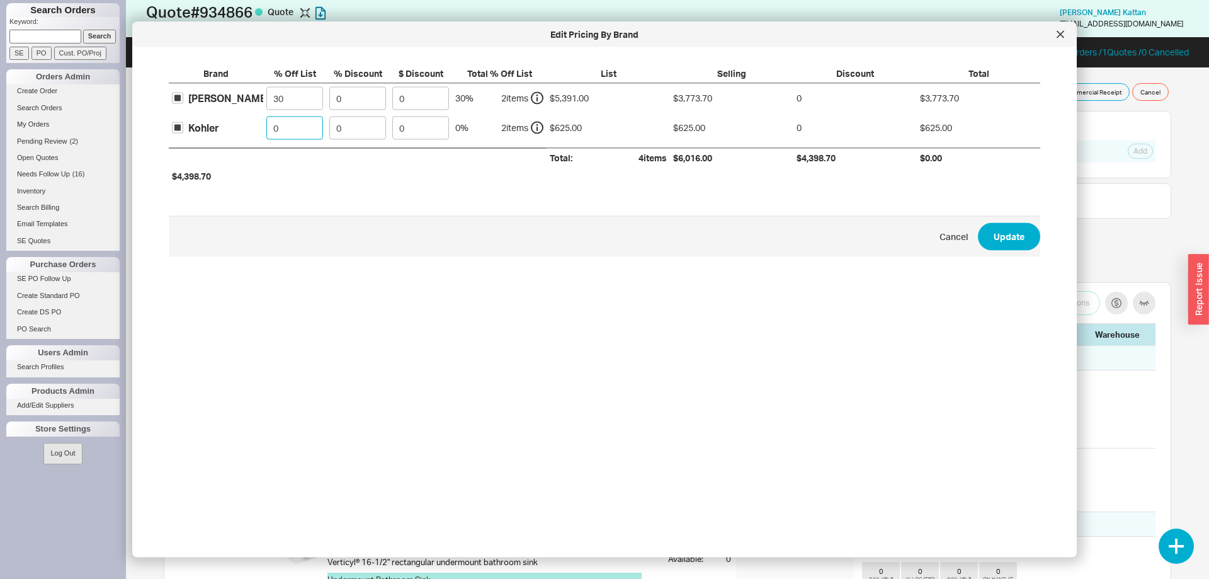
click at [266, 116] on input "0" at bounding box center [294, 127] width 57 height 23
type input "1"
type input "25"
click at [981, 242] on button "Update" at bounding box center [1009, 236] width 62 height 28
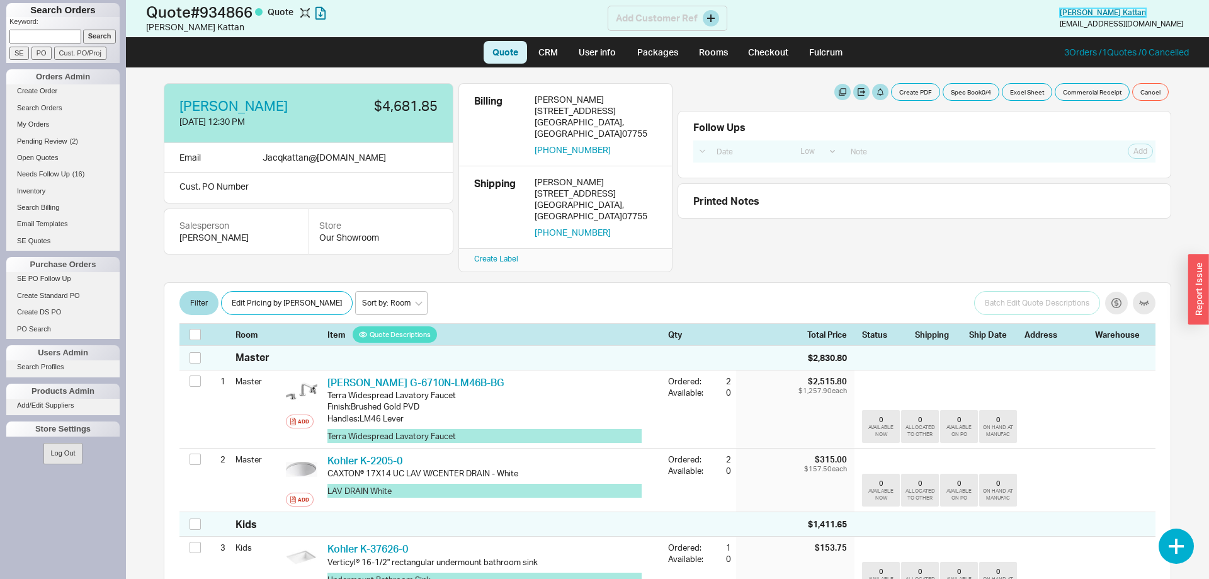
click at [1136, 14] on span "[PERSON_NAME]" at bounding box center [1103, 12] width 86 height 9
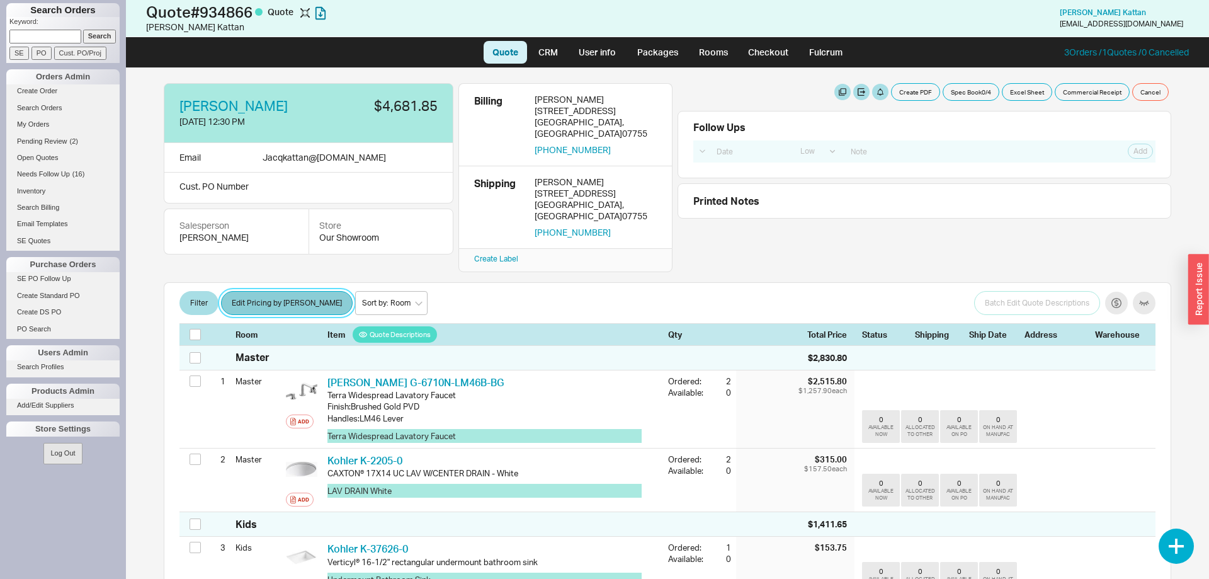
click at [286, 291] on button "Edit Pricing by [PERSON_NAME]" at bounding box center [287, 303] width 132 height 24
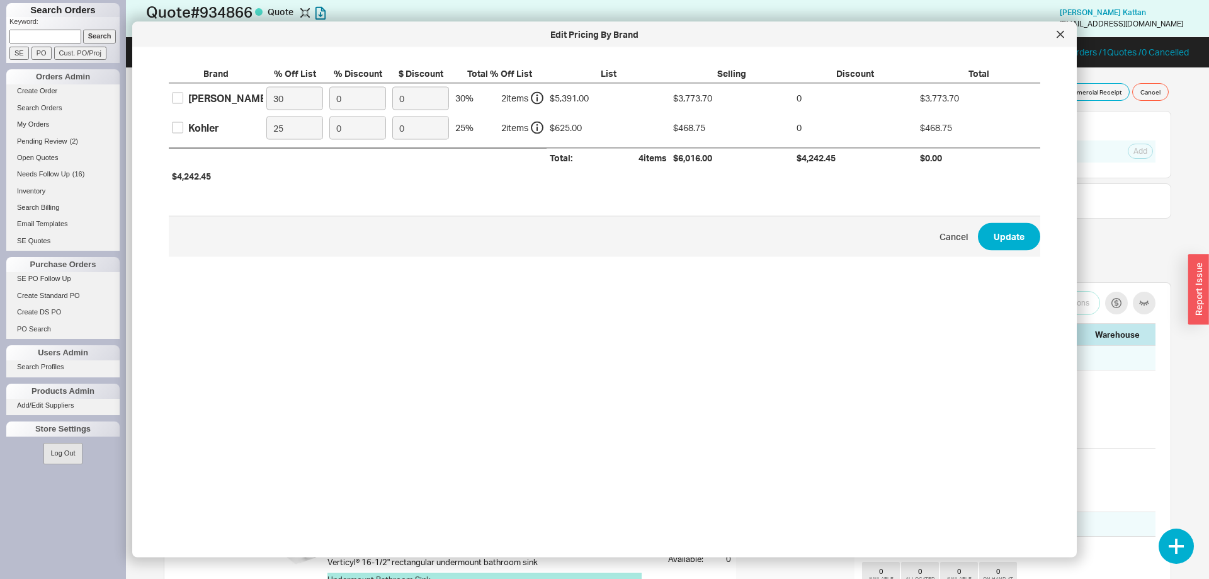
click at [198, 101] on div "[PERSON_NAME]" at bounding box center [228, 98] width 81 height 14
click at [183, 101] on input "[PERSON_NAME]" at bounding box center [177, 98] width 11 height 11
checkbox input "true"
drag, startPoint x: 285, startPoint y: 94, endPoint x: 241, endPoint y: 98, distance: 44.8
click at [266, 98] on input "30" at bounding box center [294, 97] width 57 height 23
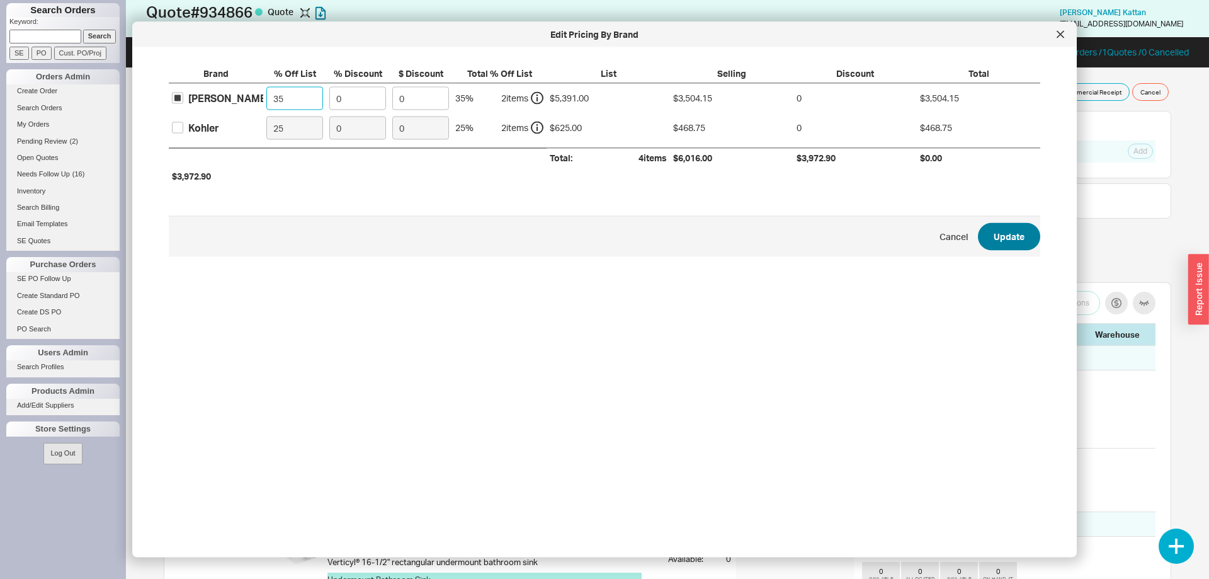
type input "35"
click at [1025, 240] on button "Update" at bounding box center [1009, 236] width 62 height 28
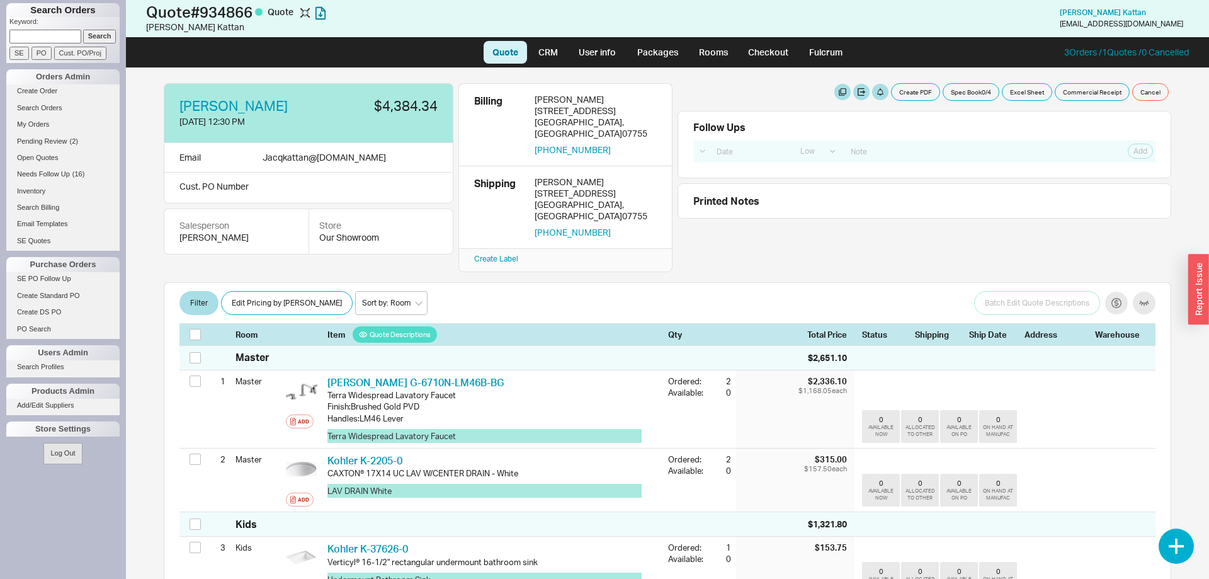
scroll to position [257, 0]
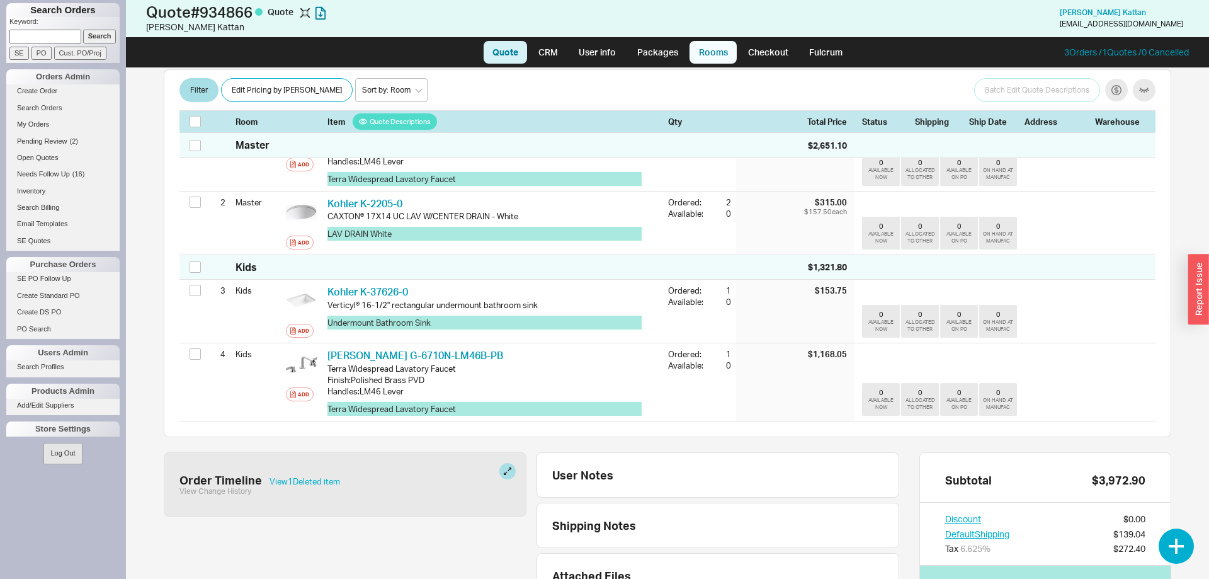
click at [726, 49] on link "Rooms" at bounding box center [713, 52] width 47 height 23
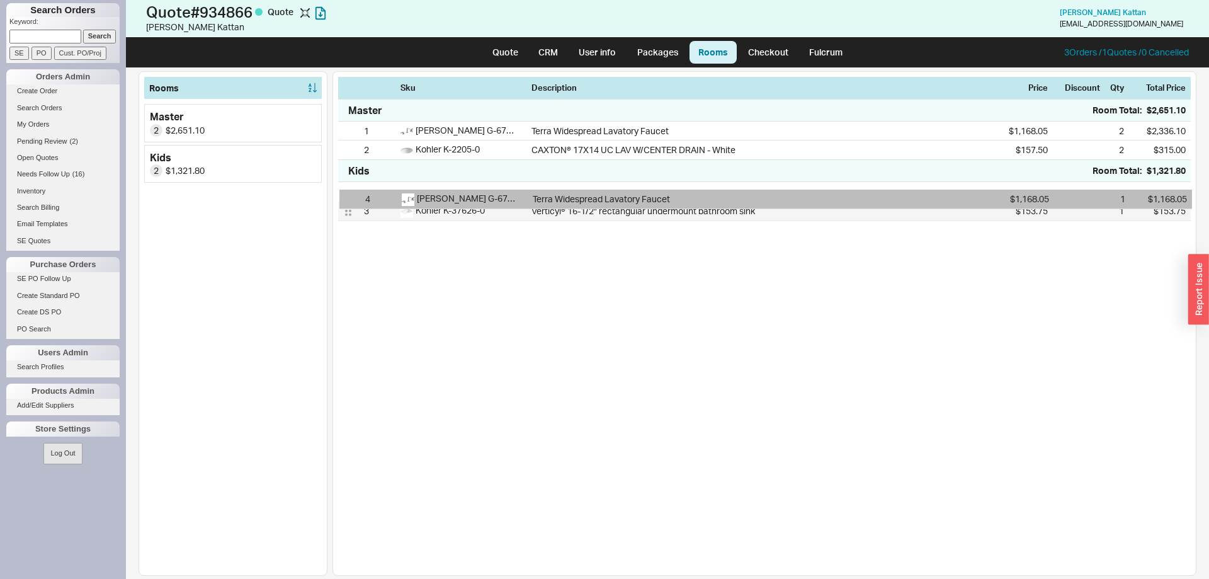
drag, startPoint x: 348, startPoint y: 211, endPoint x: 350, endPoint y: 194, distance: 17.1
click at [350, 194] on div "3 Kohler K-37626-0 Verticyl® 16-1/2" rectangular undermount bathroom sink $153.…" at bounding box center [764, 201] width 853 height 38
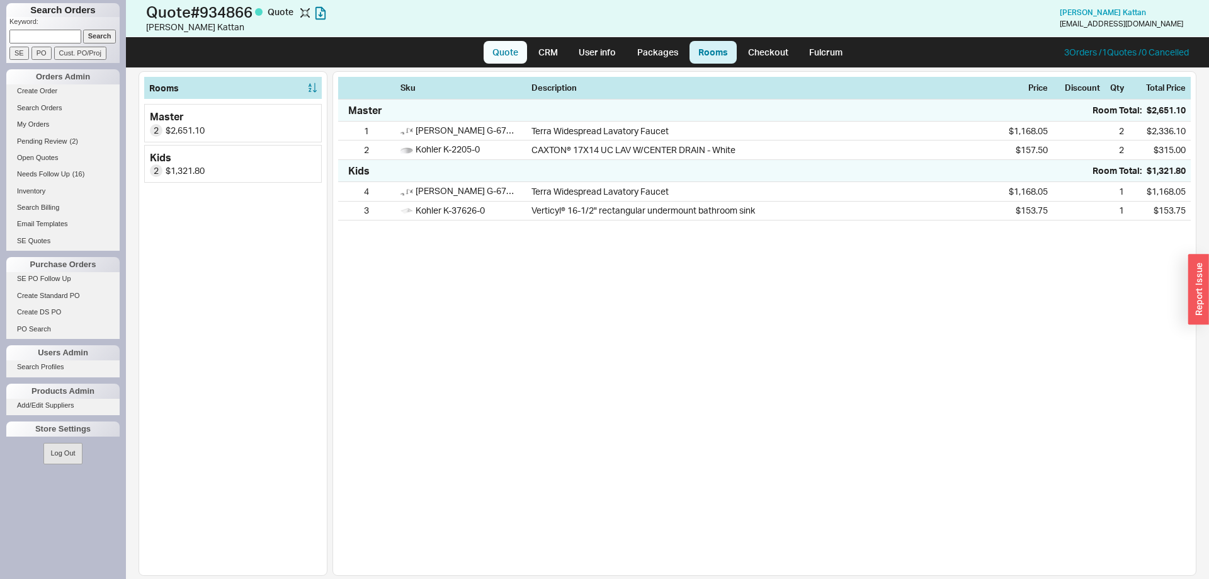
click at [509, 50] on link "Quote" at bounding box center [505, 52] width 43 height 23
select select "LOW"
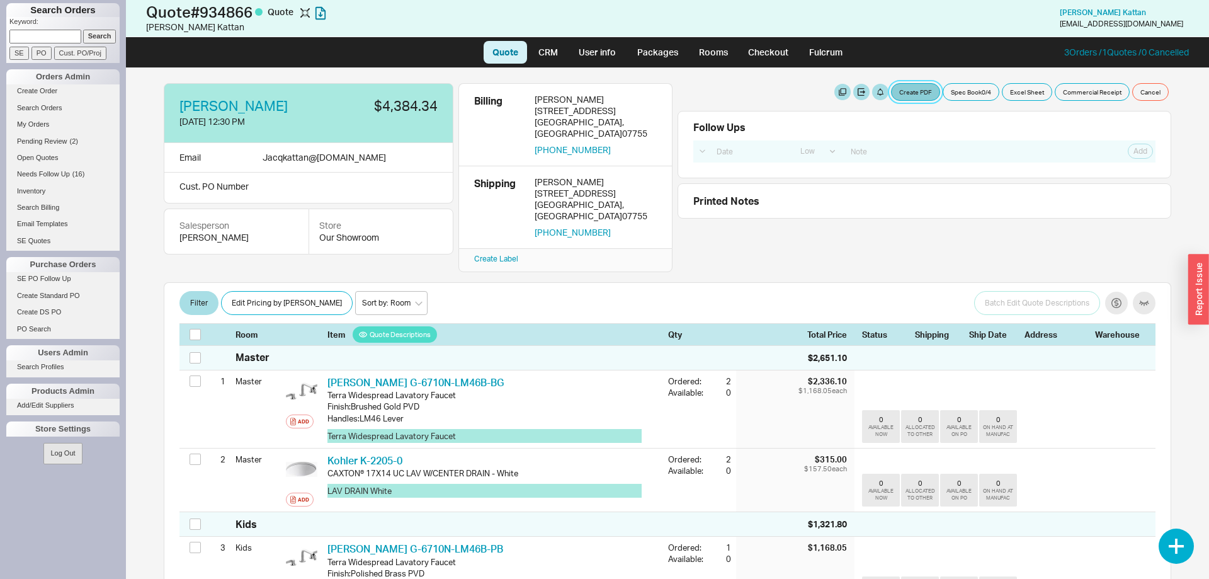
click at [915, 90] on button "Create PDF" at bounding box center [915, 92] width 49 height 18
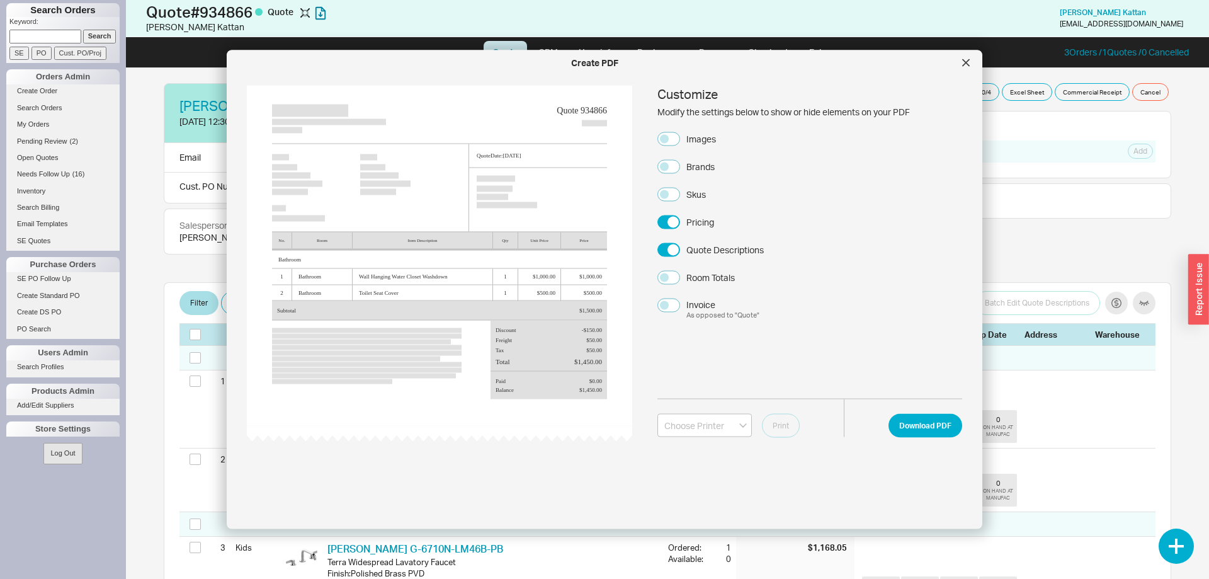
click at [666, 146] on div "Customize Modify the settings below to show or hide elements on your PDF Images…" at bounding box center [810, 203] width 305 height 235
click at [668, 141] on button "Images" at bounding box center [669, 139] width 23 height 14
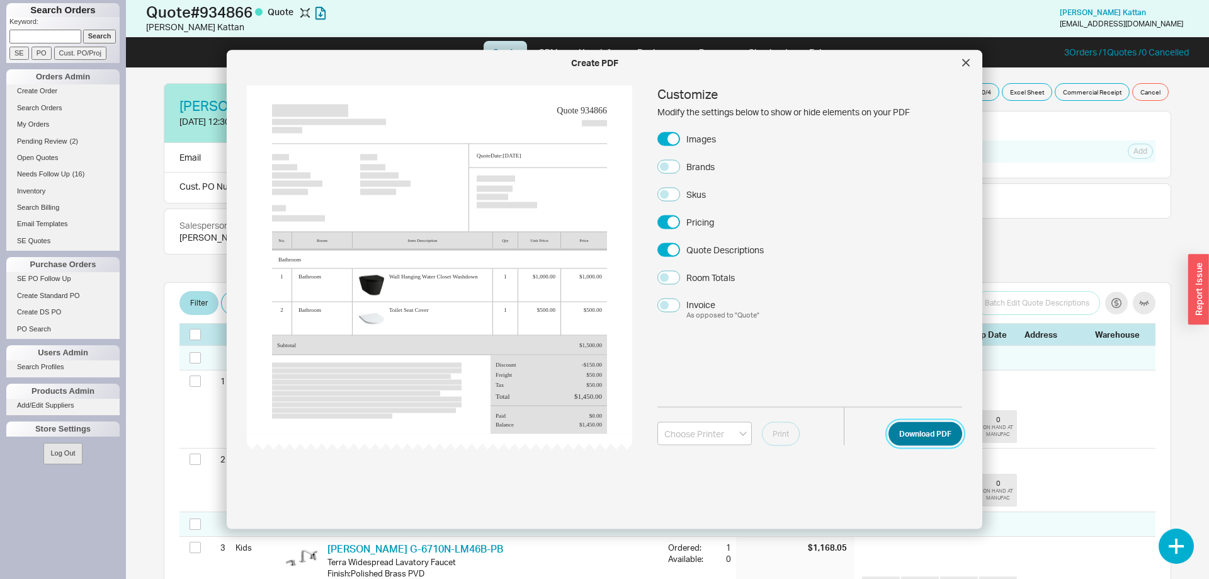
click at [917, 435] on button "Download PDF" at bounding box center [926, 433] width 74 height 24
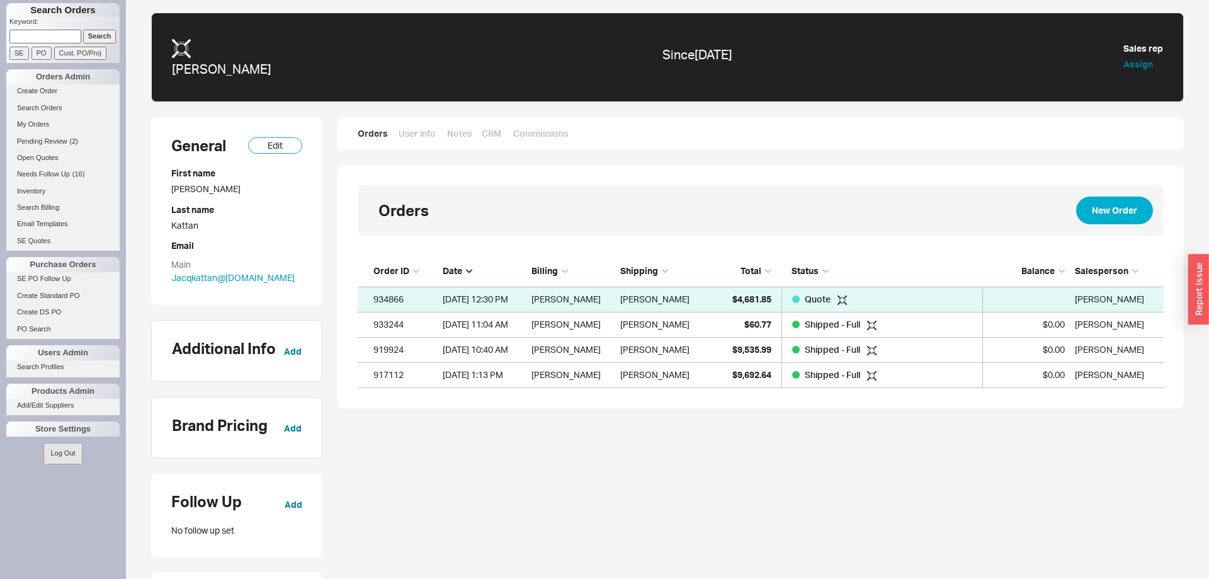
scroll to position [132, 806]
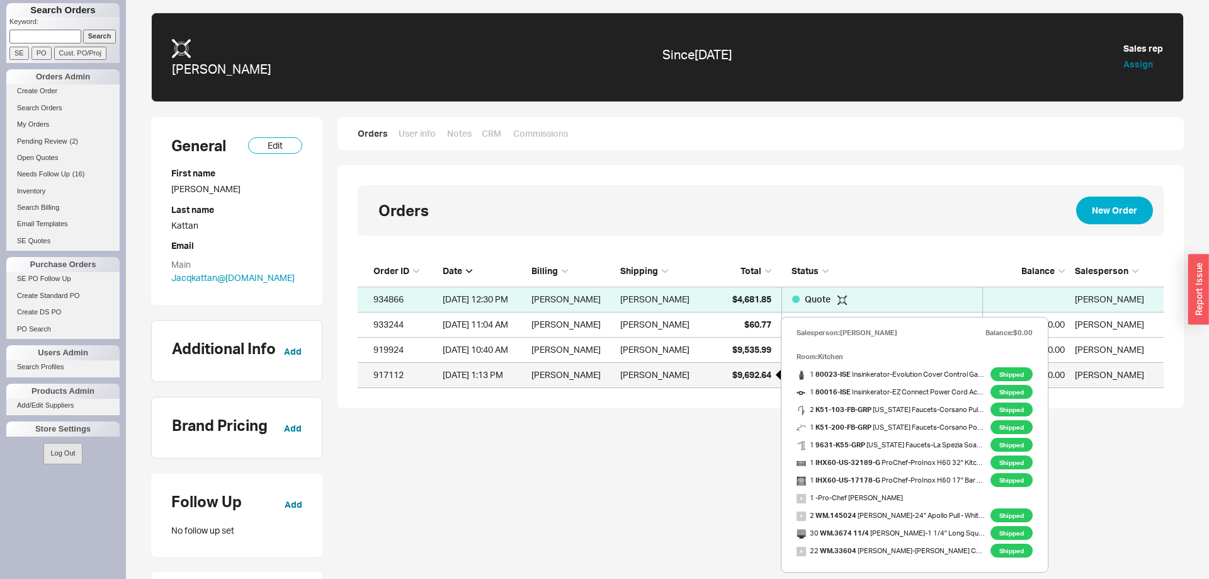
click at [731, 375] on div "$9,692.64" at bounding box center [740, 374] width 63 height 25
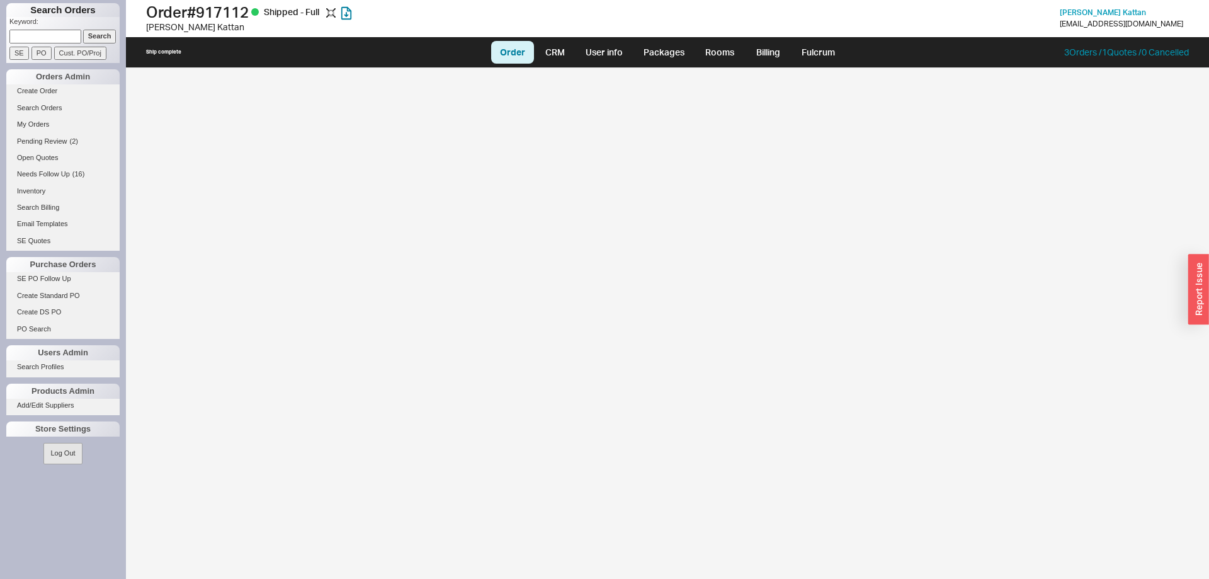
select select "LOW"
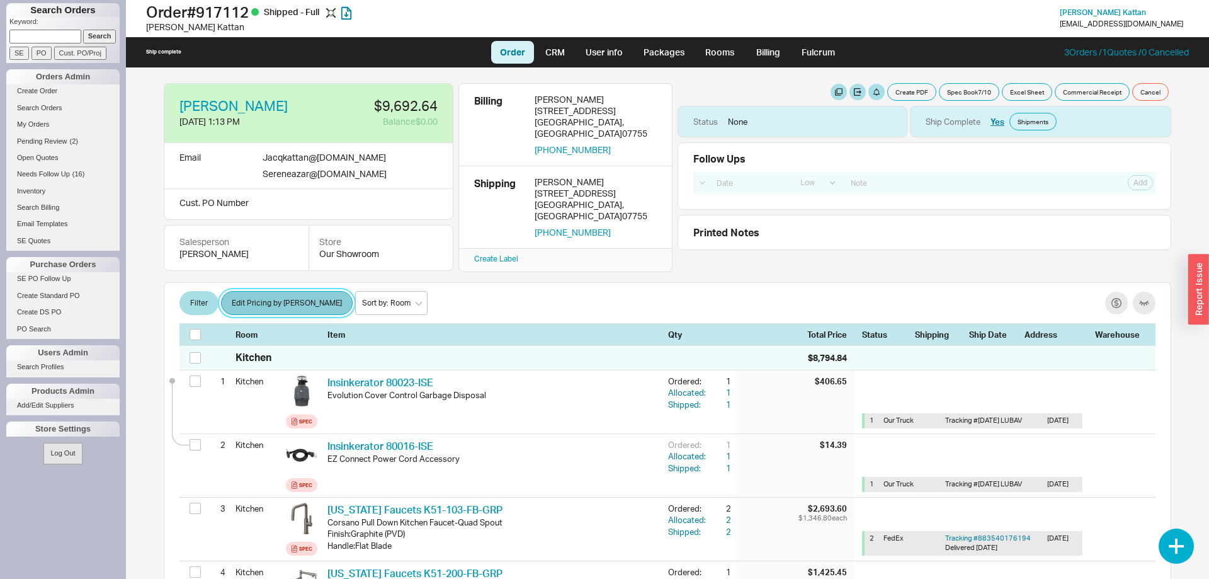
click at [274, 297] on button "Edit Pricing by [PERSON_NAME]" at bounding box center [287, 303] width 132 height 24
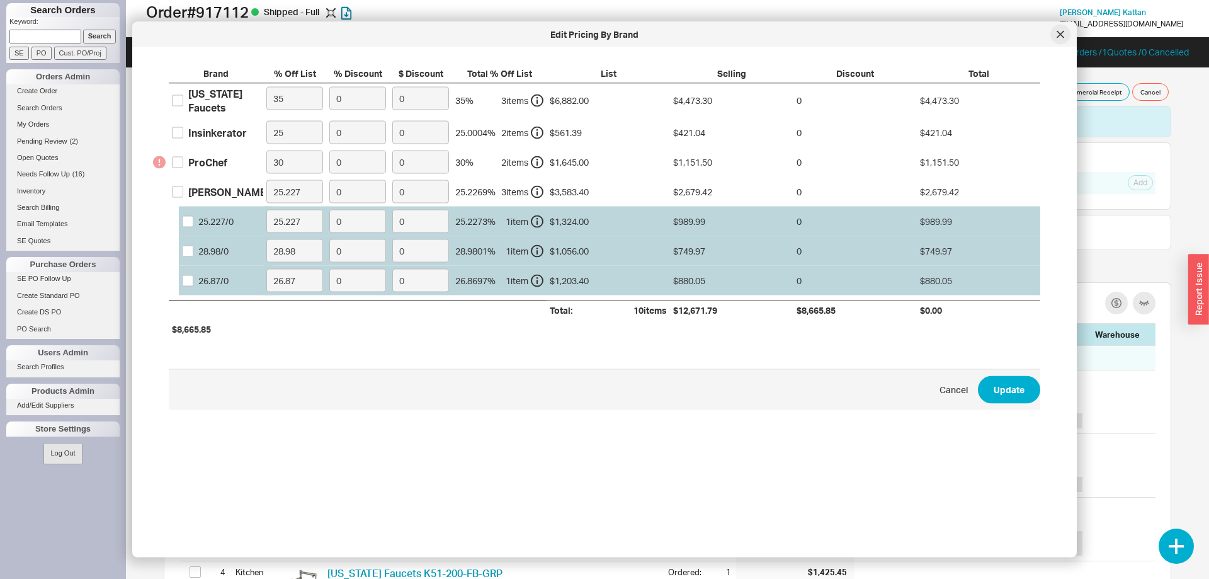
click at [1061, 44] on div at bounding box center [1061, 35] width 20 height 20
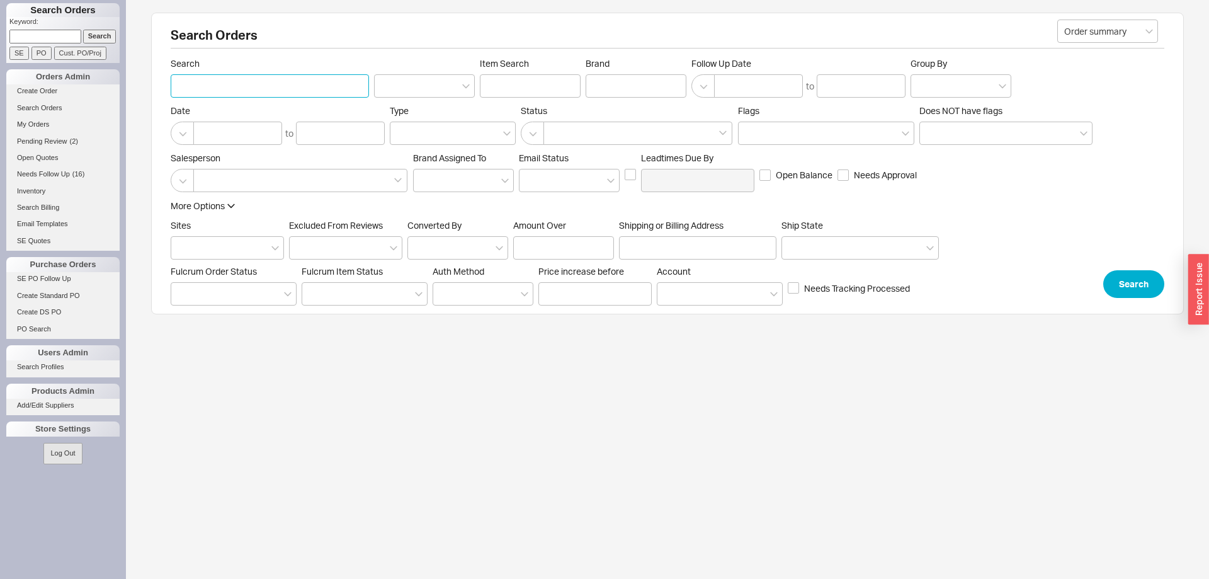
click at [293, 89] on input "Search" at bounding box center [270, 85] width 198 height 23
type input "[PERSON_NAME]"
click at [1143, 276] on button "Search" at bounding box center [1133, 284] width 61 height 28
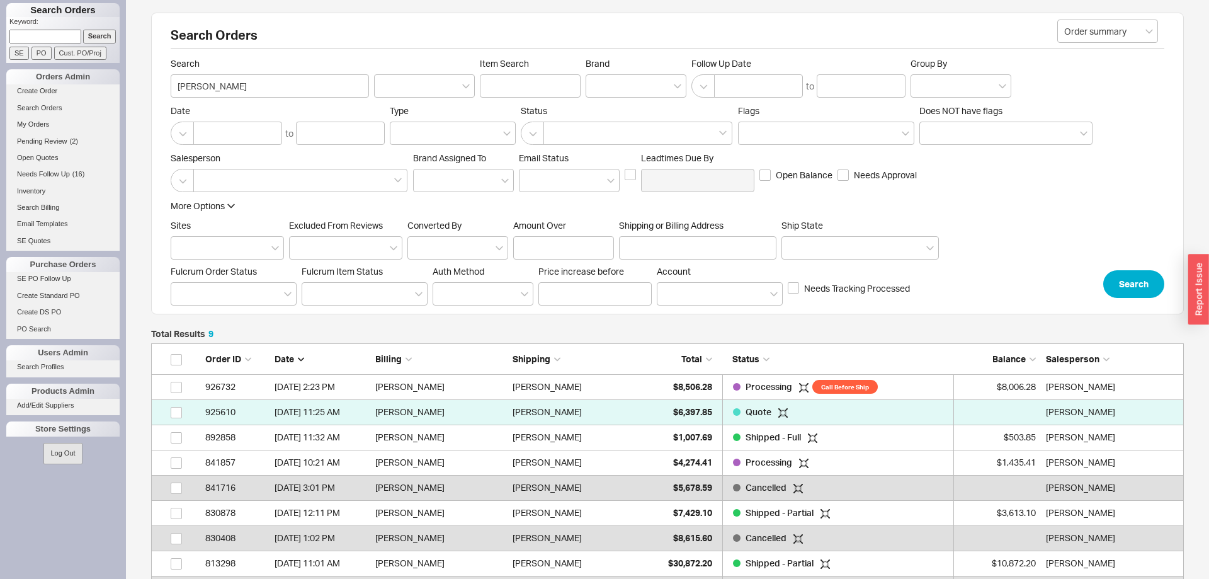
scroll to position [258, 1033]
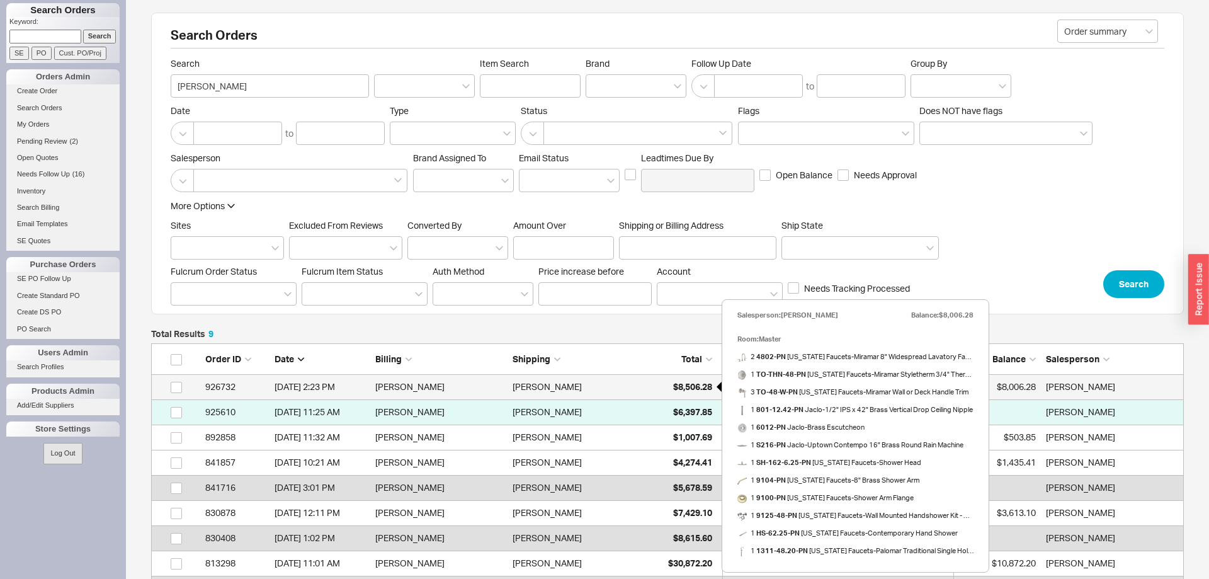
click at [676, 384] on span "$8,506.28" at bounding box center [692, 386] width 39 height 11
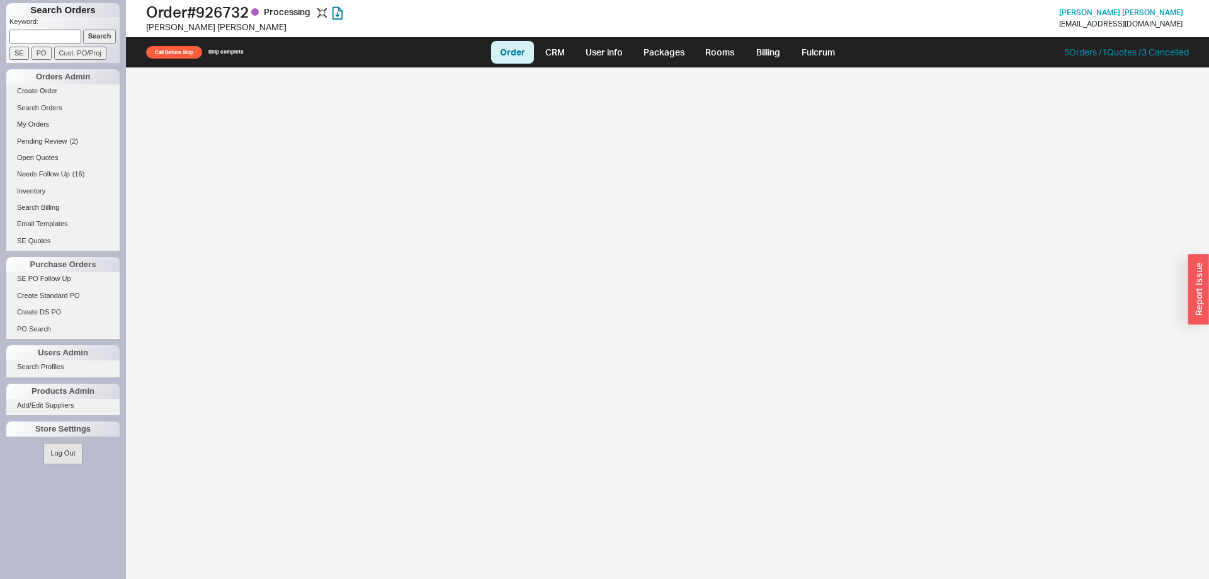
select select "LOW"
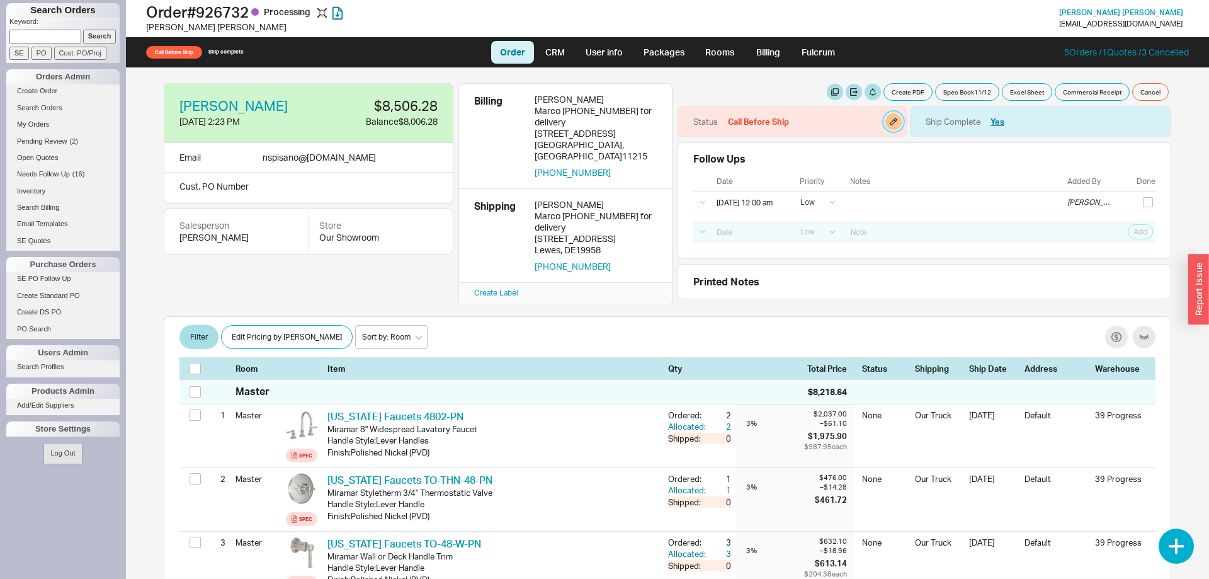
click at [892, 122] on button "button" at bounding box center [893, 121] width 16 height 16
select select "Call Before Ship"
click at [786, 159] on select "None On Hold Call Before Ship Hold for Balance Hold For Payment Wait For Cust. …" at bounding box center [846, 170] width 120 height 23
select select
click option "None" at bounding box center [0, 0] width 0 height 0
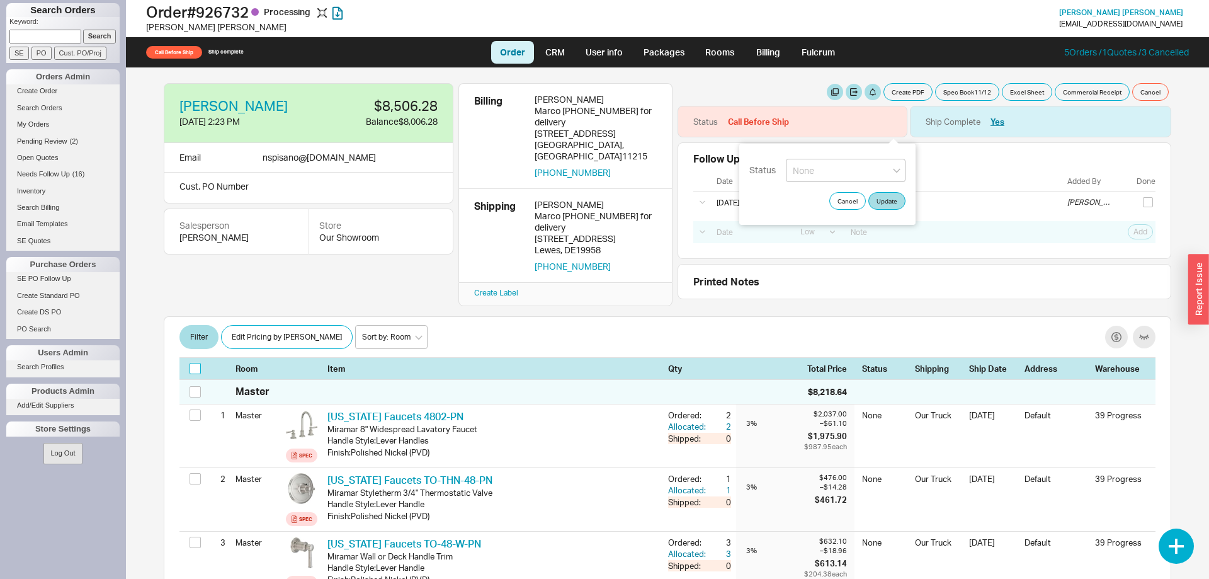
click at [191, 363] on input "checkbox" at bounding box center [195, 368] width 11 height 11
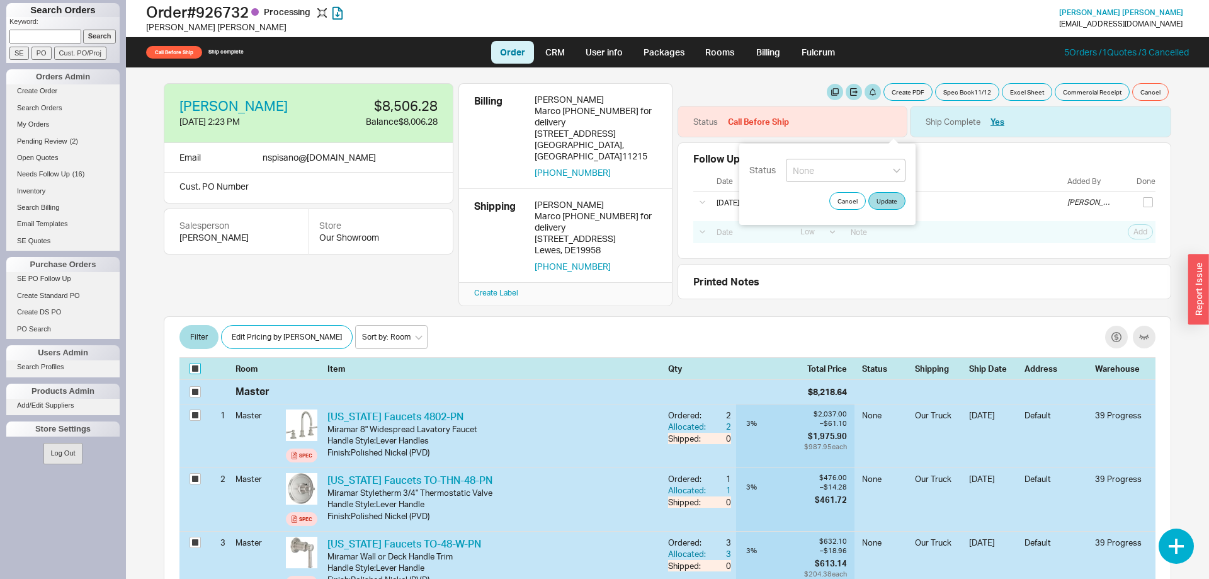
checkbox input "true"
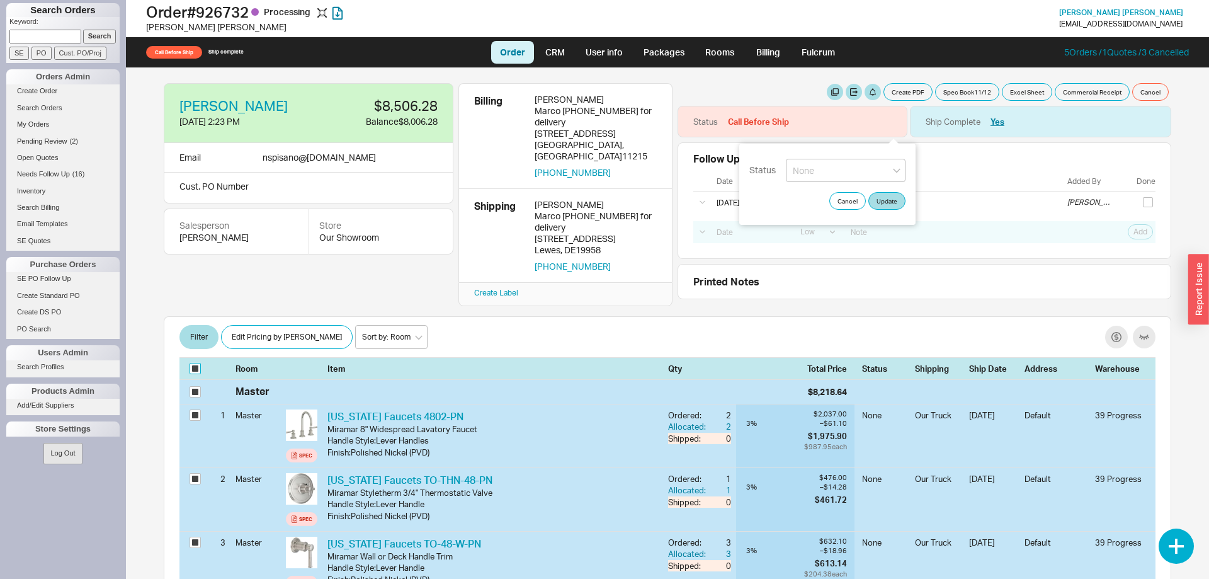
checkbox input "true"
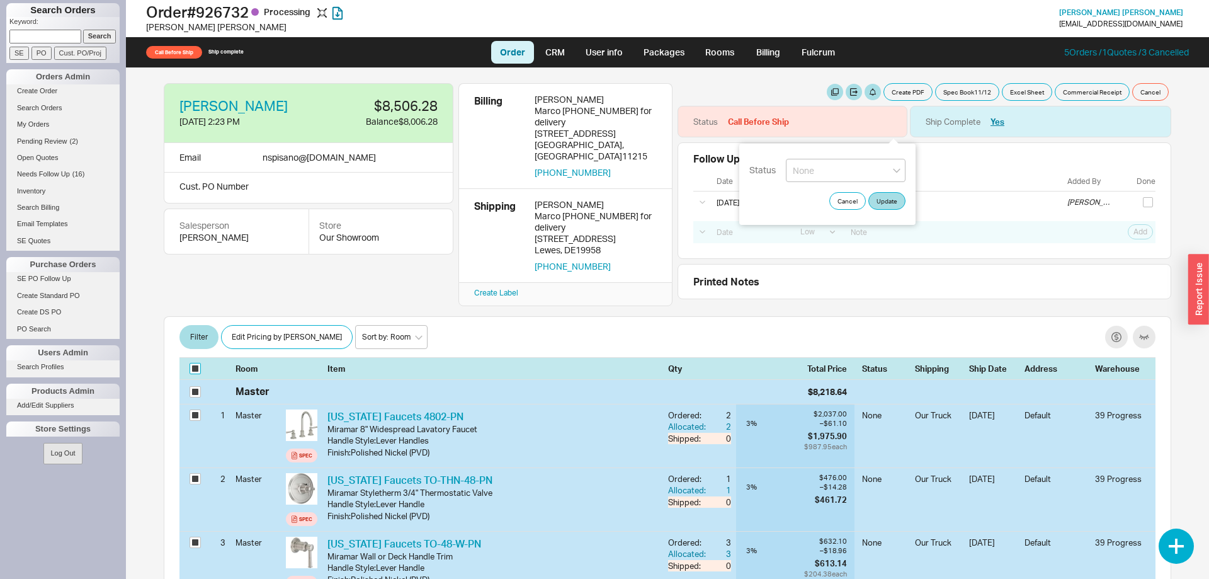
checkbox input "true"
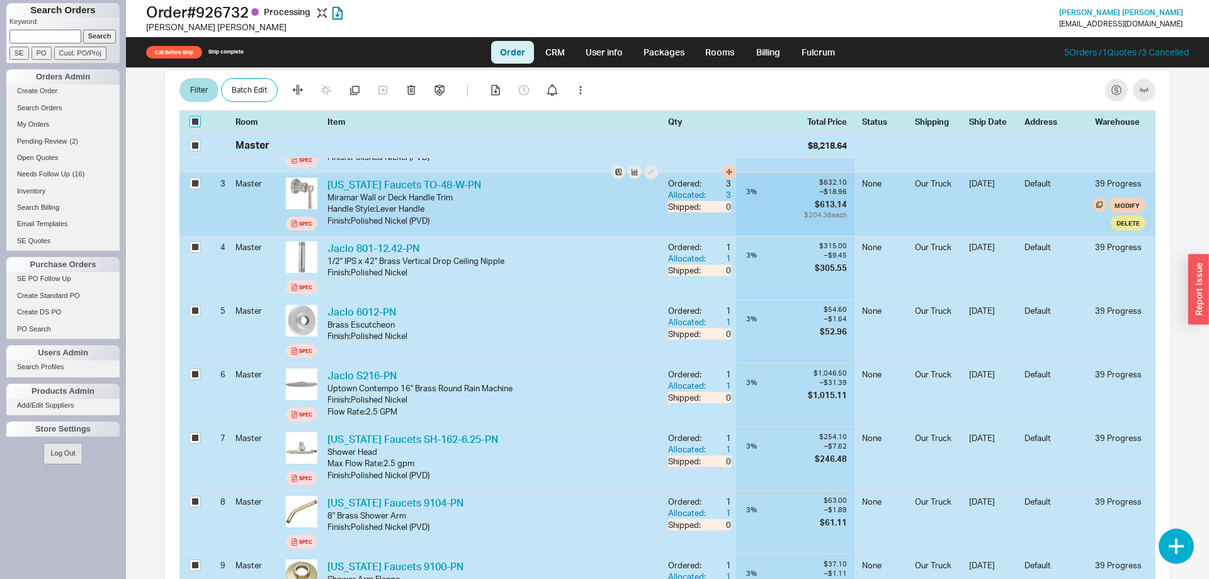
scroll to position [102, 0]
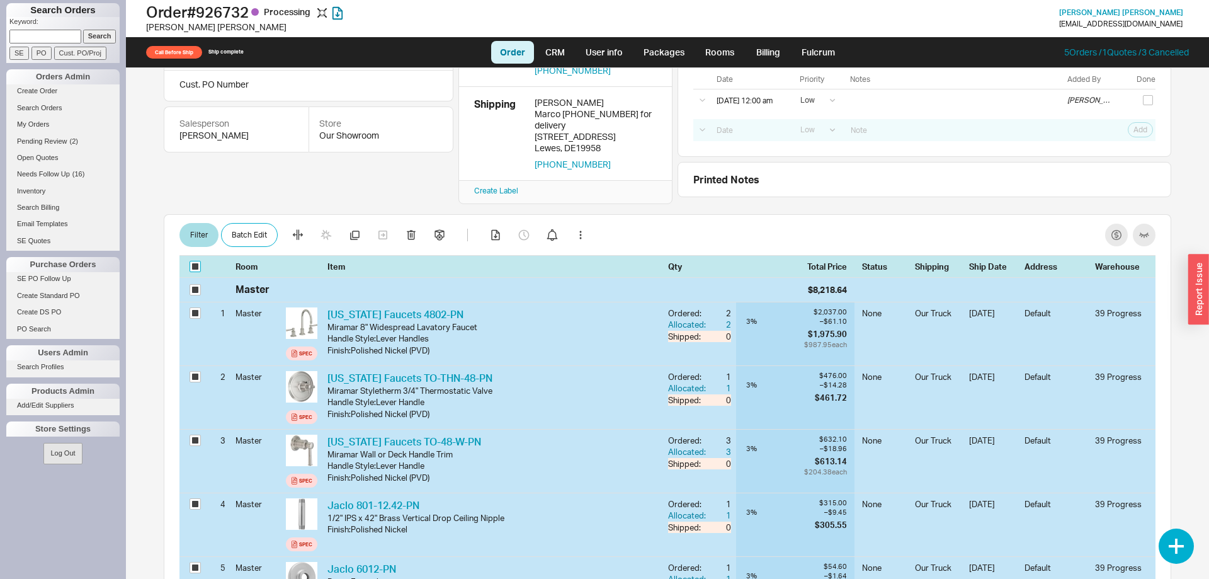
click at [193, 261] on input "checkbox" at bounding box center [195, 266] width 11 height 11
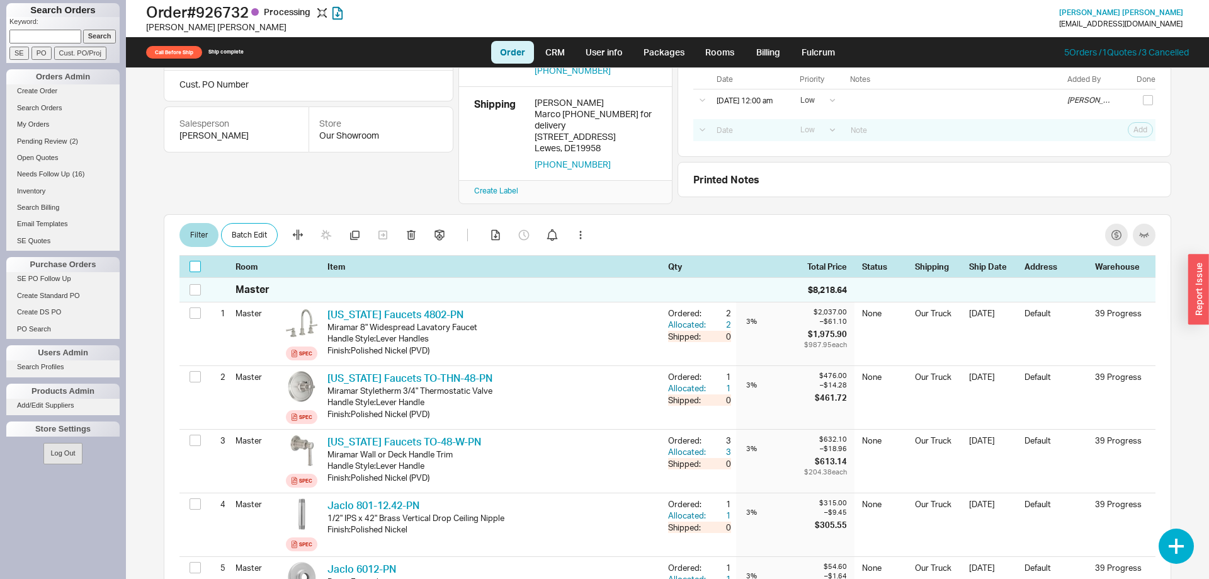
checkbox input "false"
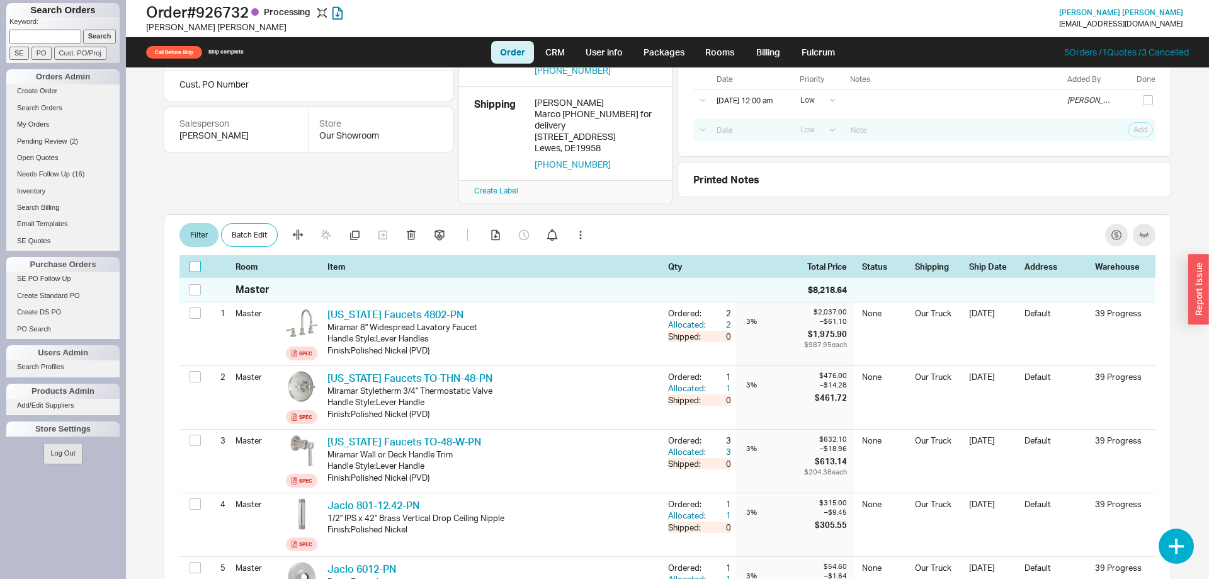
checkbox input "false"
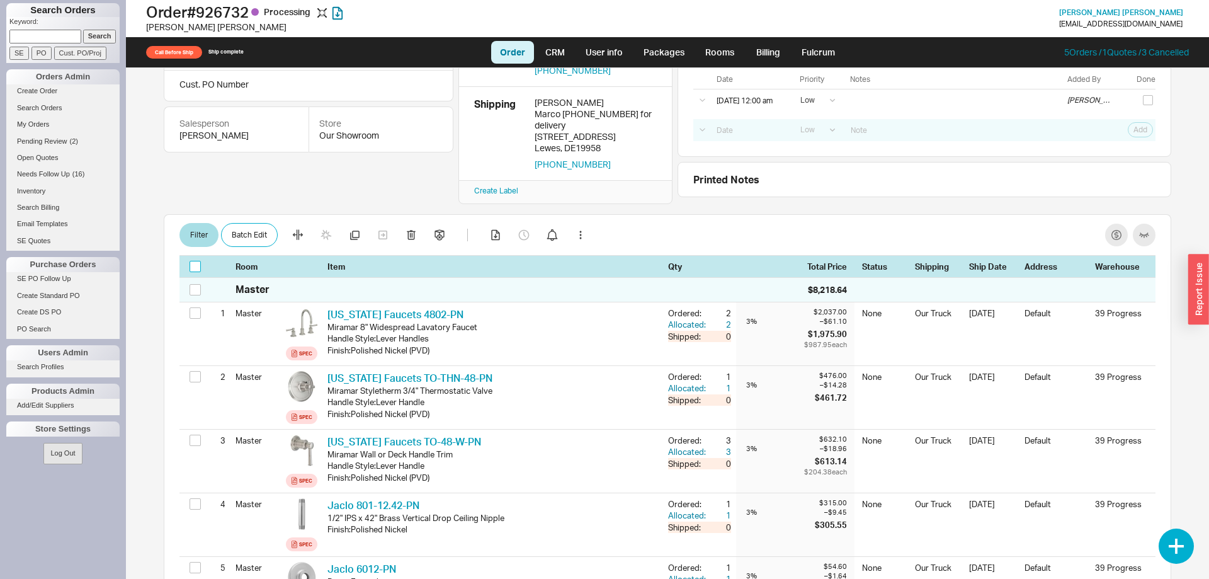
checkbox input "false"
click at [1122, 12] on span "[PERSON_NAME]" at bounding box center [1121, 12] width 124 height 9
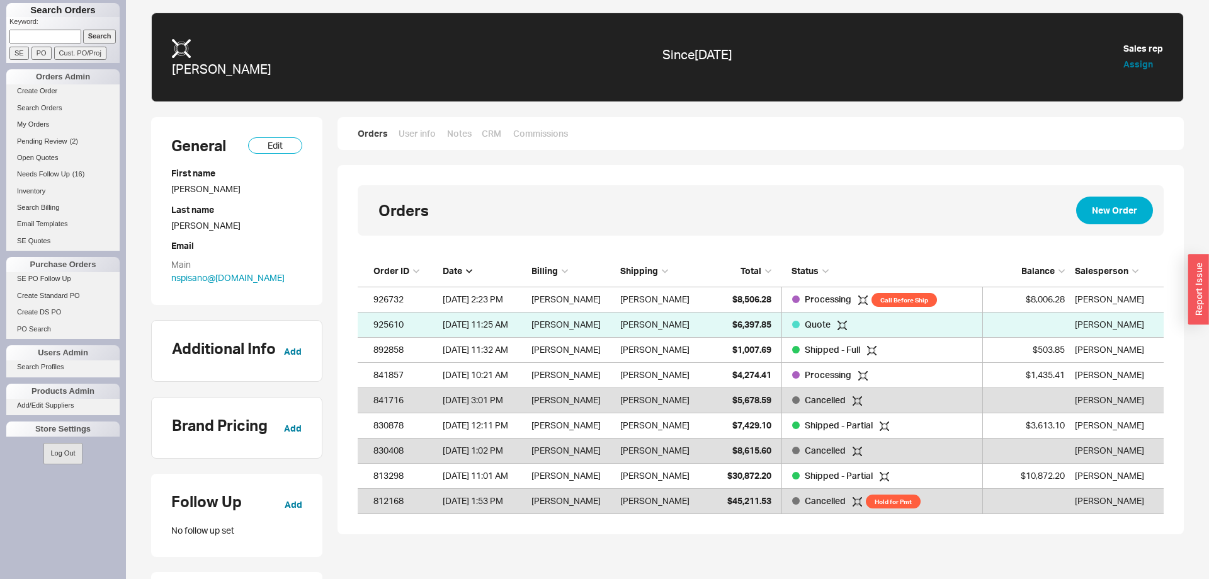
scroll to position [258, 806]
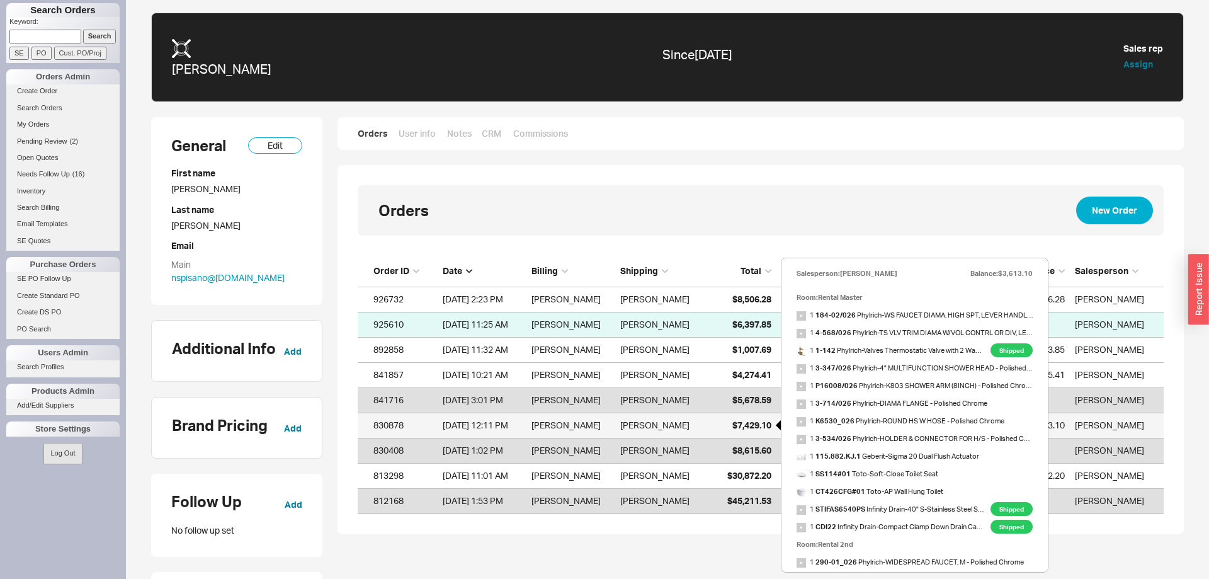
click at [759, 424] on span "$7,429.10" at bounding box center [751, 424] width 39 height 11
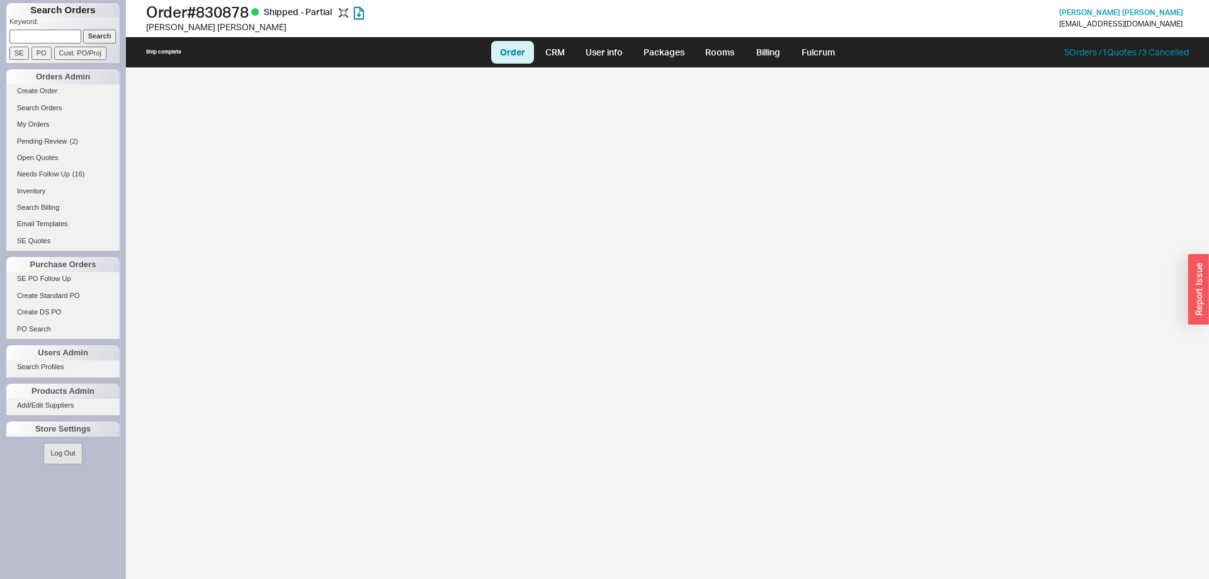
select select "LOW"
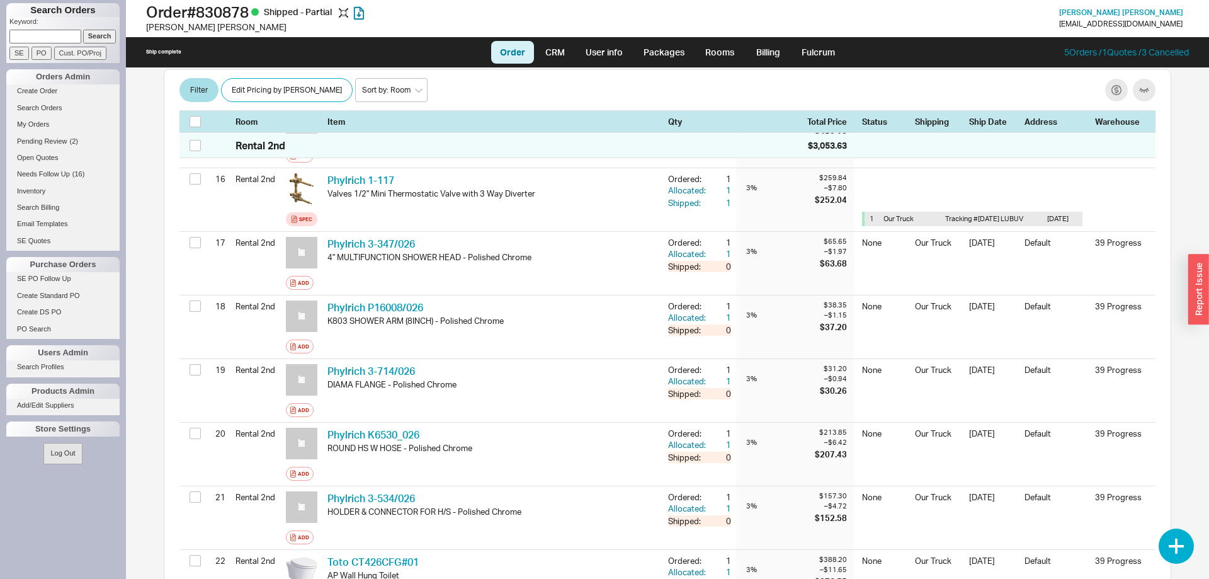
scroll to position [926, 0]
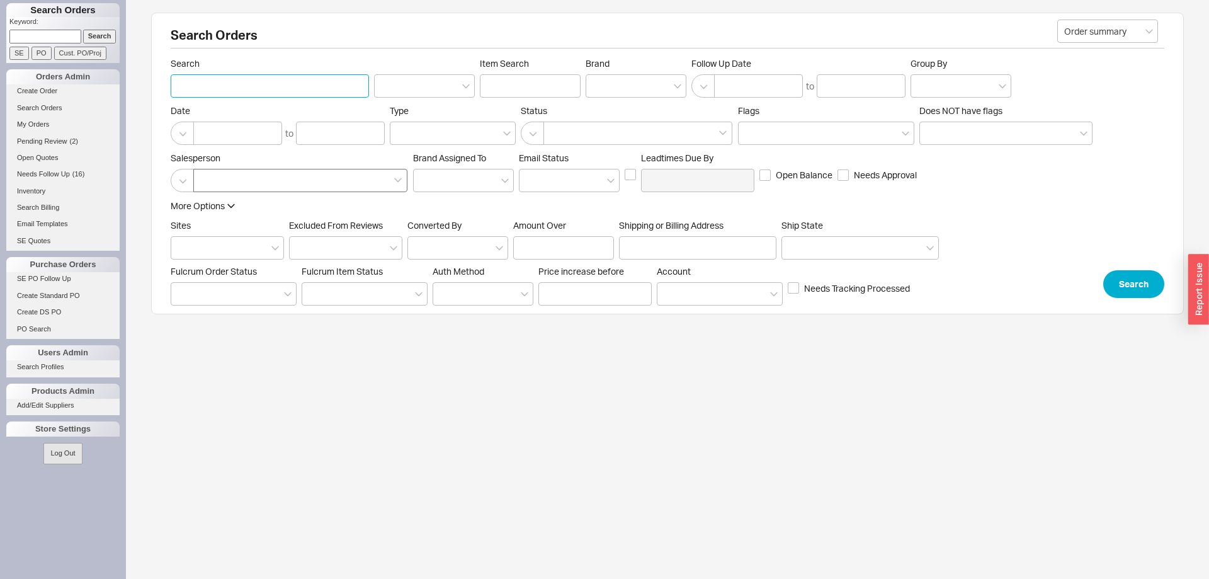
paste input "925605"
type input "925605"
click at [1144, 285] on button "Search" at bounding box center [1133, 284] width 61 height 28
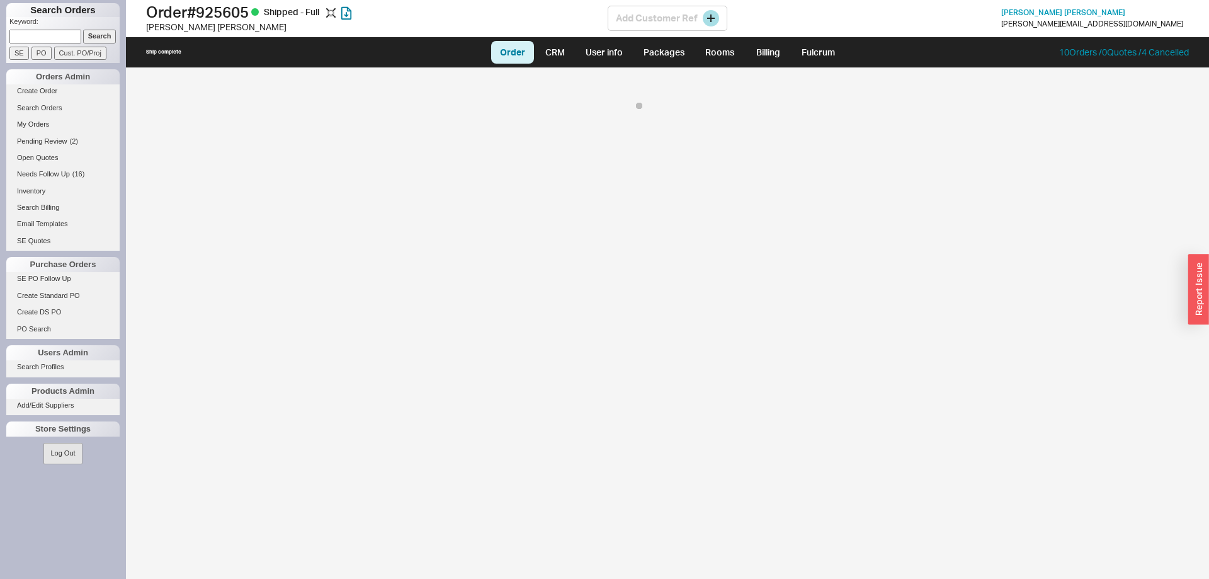
select select "LOW"
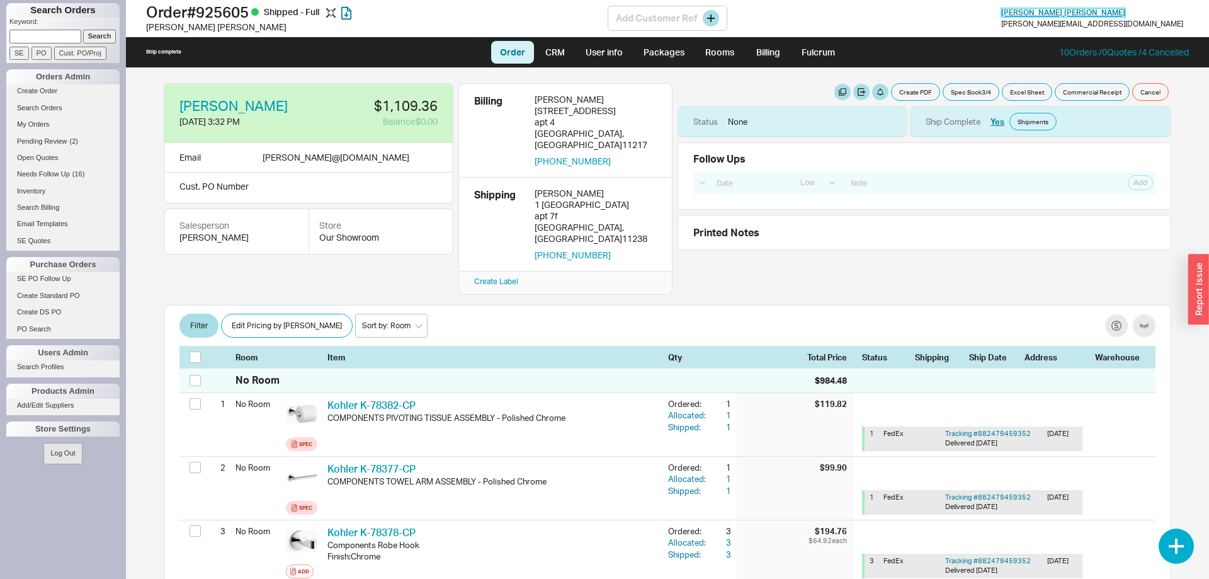
click at [1125, 12] on span "[PERSON_NAME]" at bounding box center [1063, 12] width 124 height 9
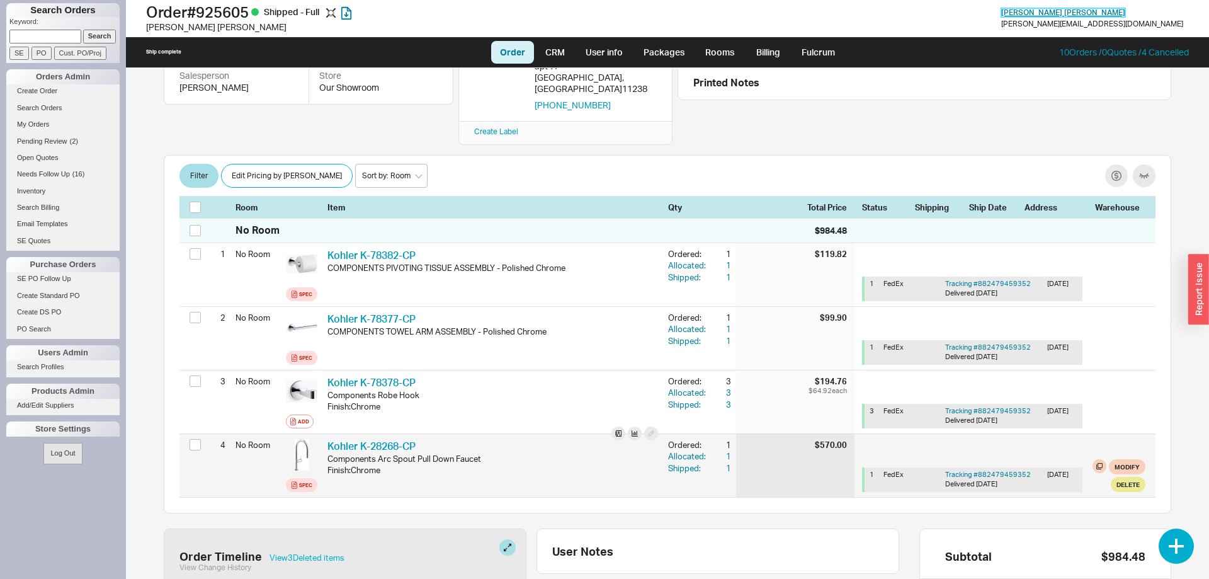
scroll to position [64, 0]
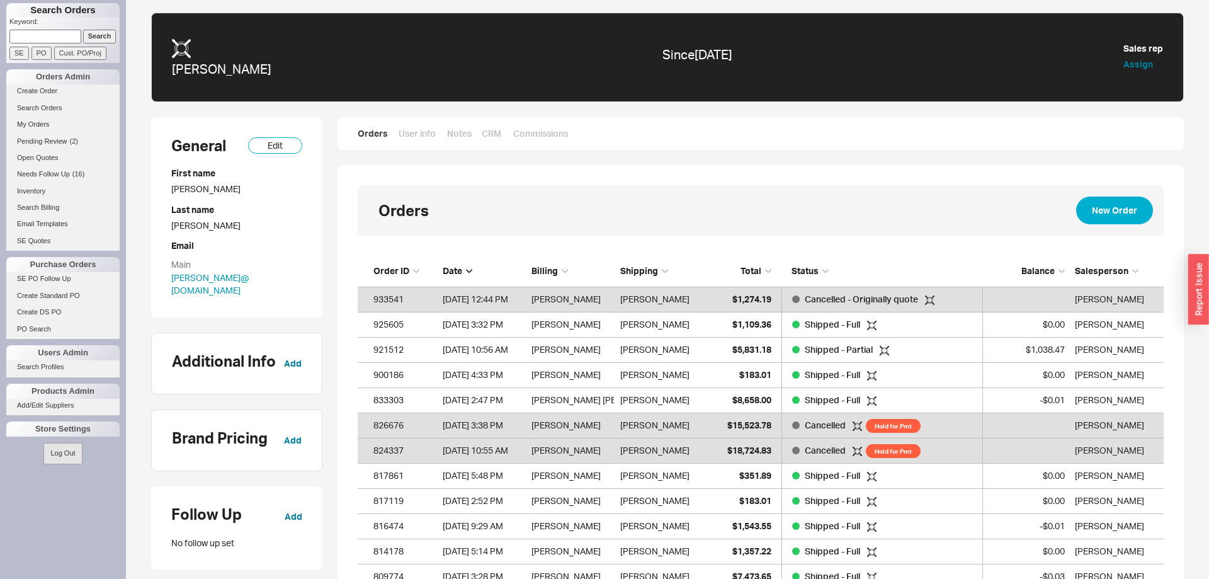
scroll to position [384, 806]
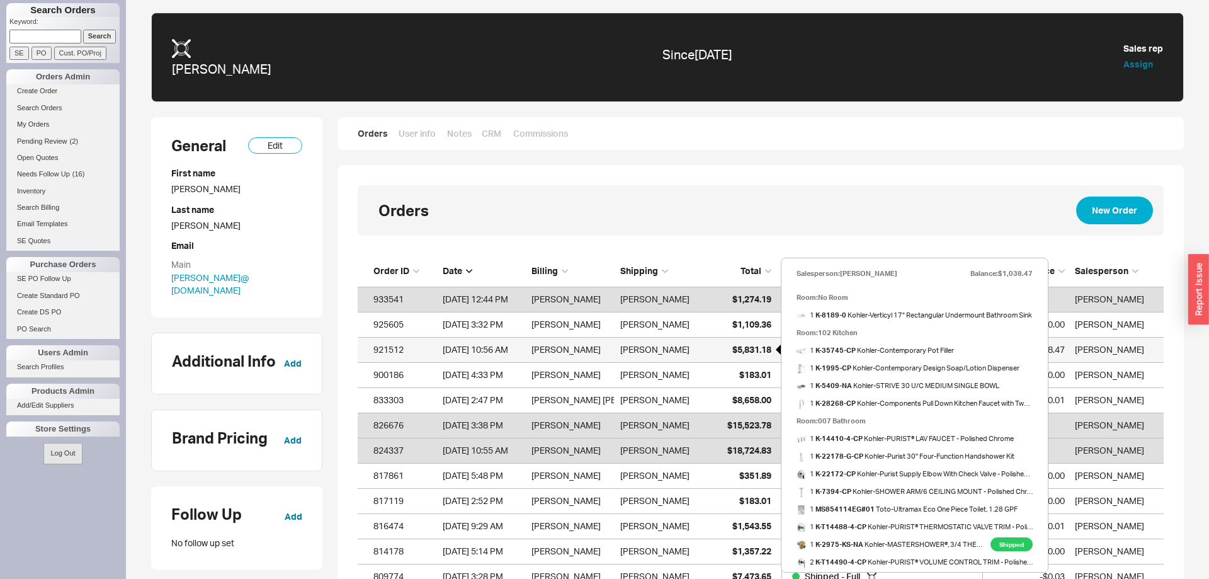
click at [749, 348] on span "$5,831.18" at bounding box center [751, 349] width 39 height 11
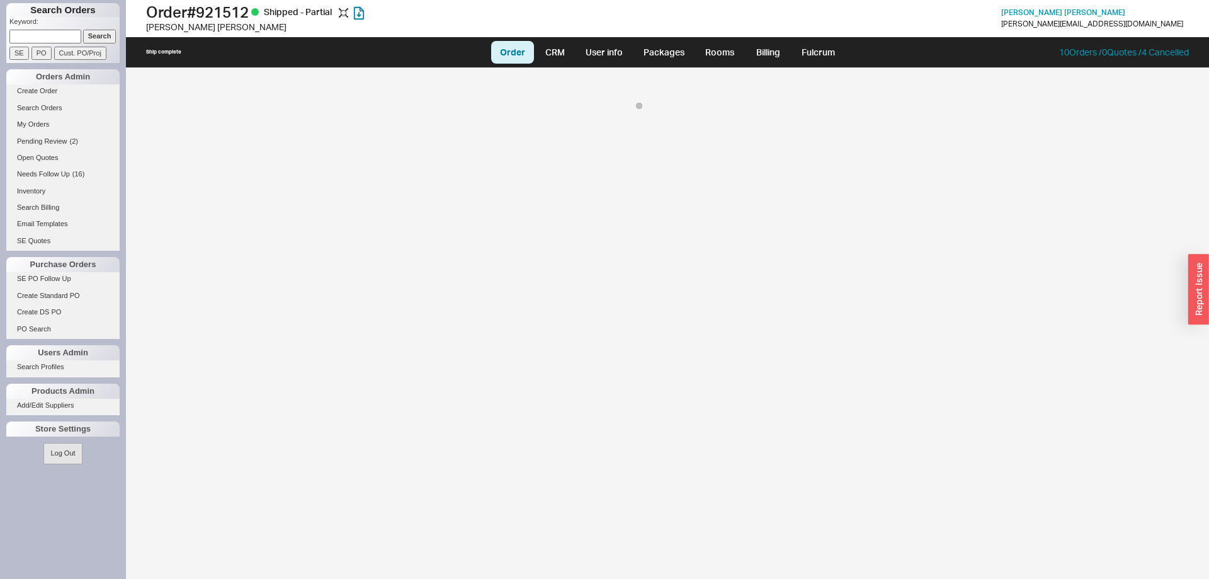
select select "LOW"
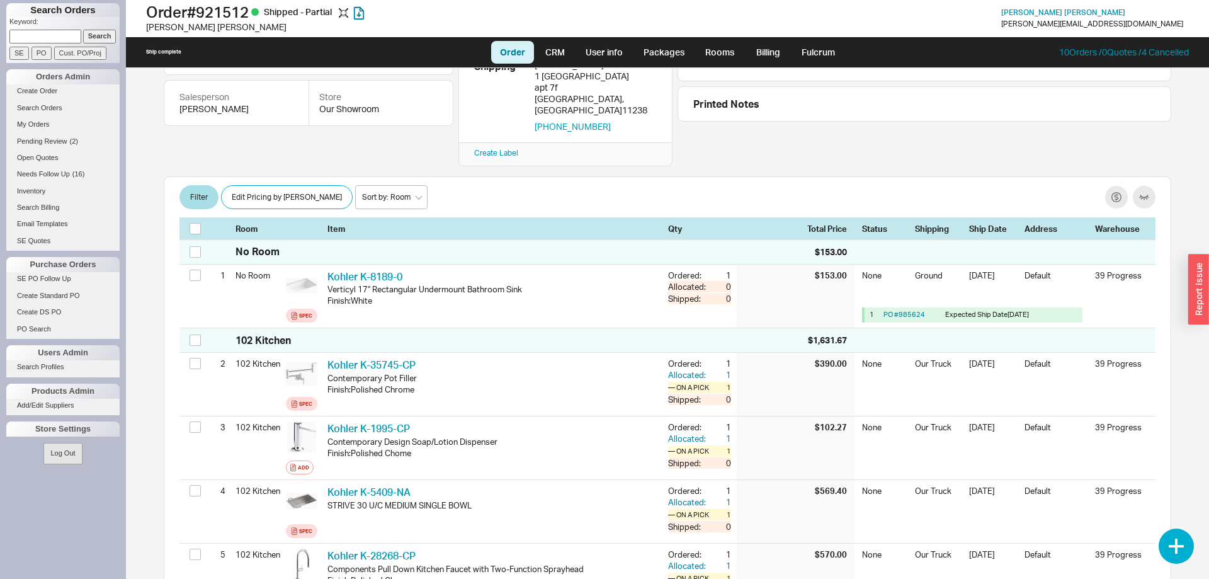
scroll to position [193, 0]
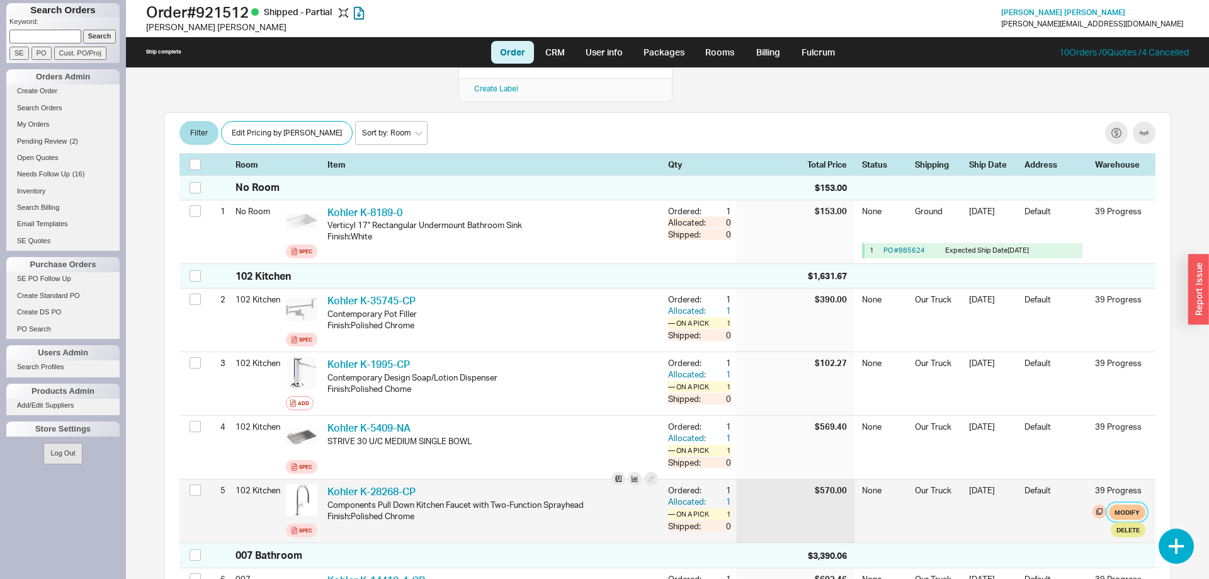
click at [1124, 504] on button "Modify" at bounding box center [1127, 511] width 37 height 15
select select "8"
select select "3"
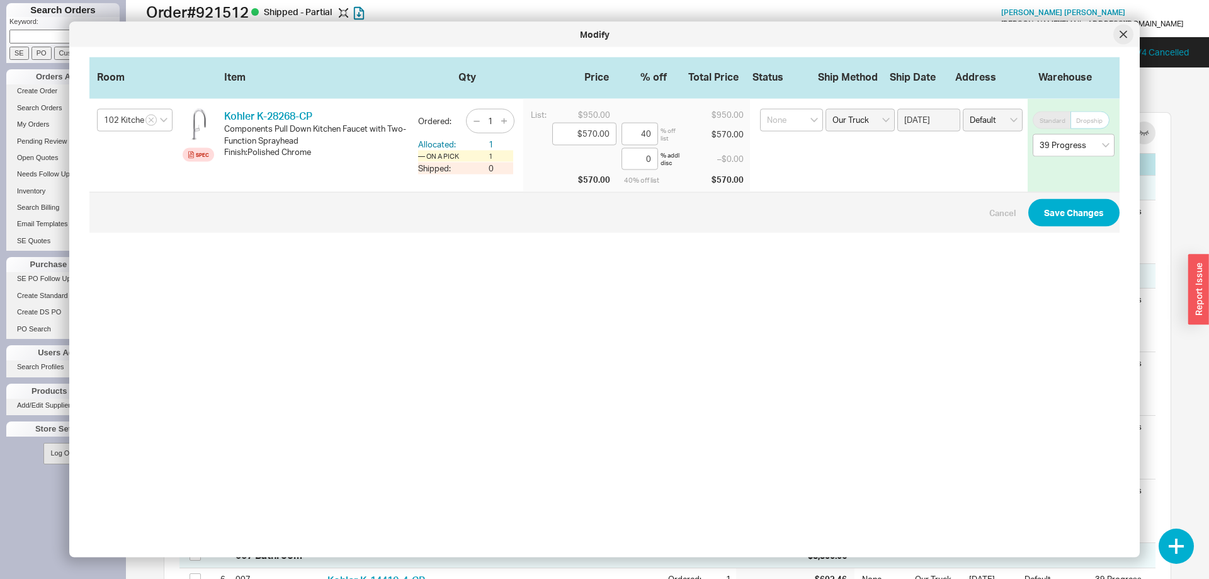
click at [1128, 40] on div at bounding box center [1123, 35] width 20 height 20
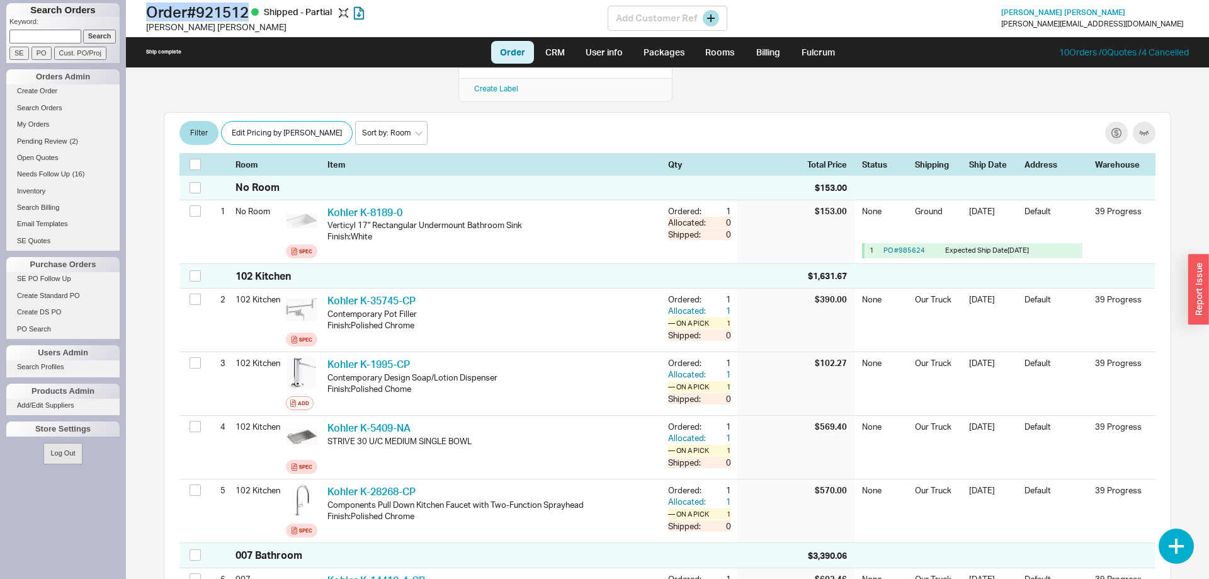
drag, startPoint x: 149, startPoint y: 12, endPoint x: 257, endPoint y: 19, distance: 108.5
click at [257, 19] on h1 "Order # 921512 Shipped - Partial" at bounding box center [377, 12] width 462 height 18
copy h1 "Order # 921512"
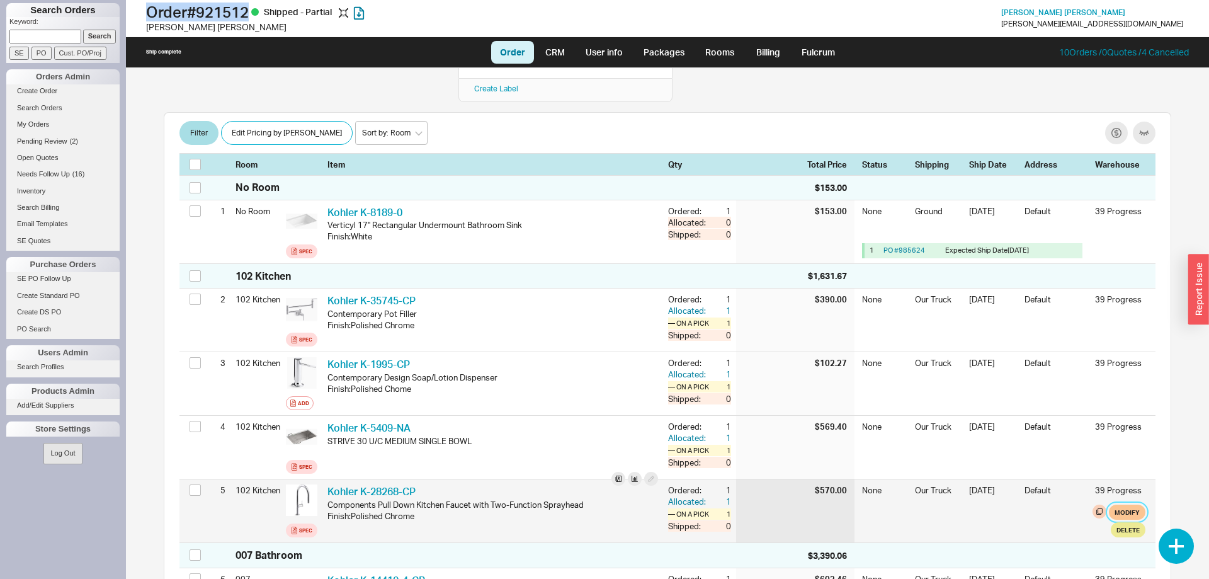
click at [1139, 504] on button "Modify" at bounding box center [1127, 511] width 37 height 15
select select "8"
select select "3"
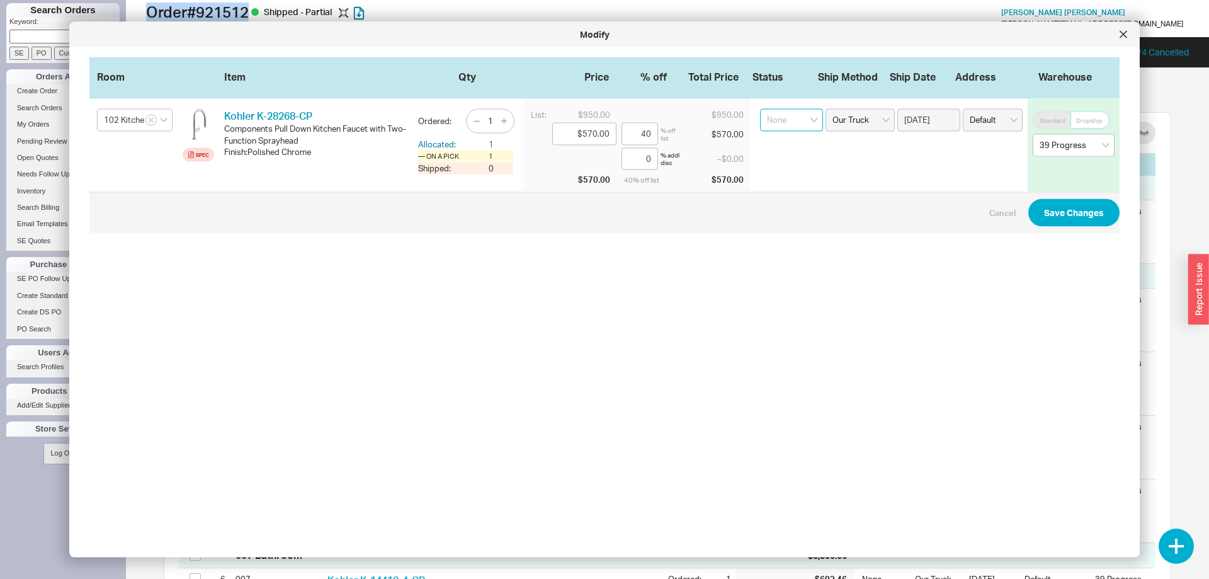
click at [760, 109] on select "None On Hold Call Before Ship Hold for Balance Wait For Cust. Call Waiting for …" at bounding box center [791, 120] width 63 height 23
select select "On Hold"
click option "On Hold" at bounding box center [0, 0] width 0 height 0
click at [1065, 202] on button "Save Changes" at bounding box center [1073, 213] width 91 height 28
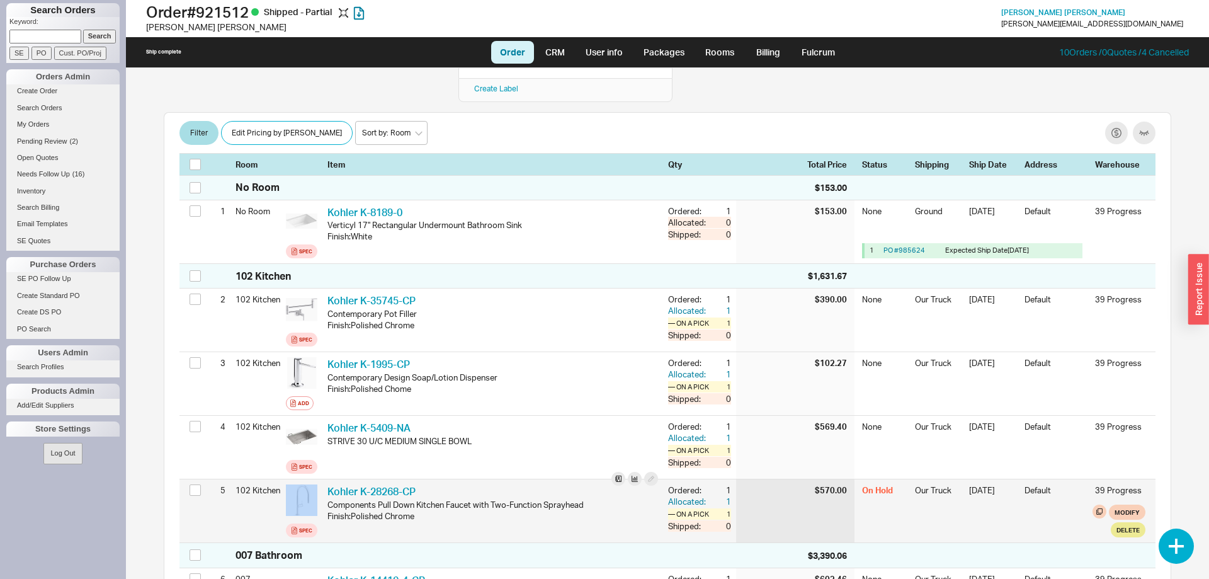
drag, startPoint x: 421, startPoint y: 469, endPoint x: 319, endPoint y: 471, distance: 102.7
click at [319, 479] on div "5 102 Kitchen Spec Kohler K-28268-CP KHL K-28268-CP Components Pull Down Kitche…" at bounding box center [667, 510] width 976 height 63
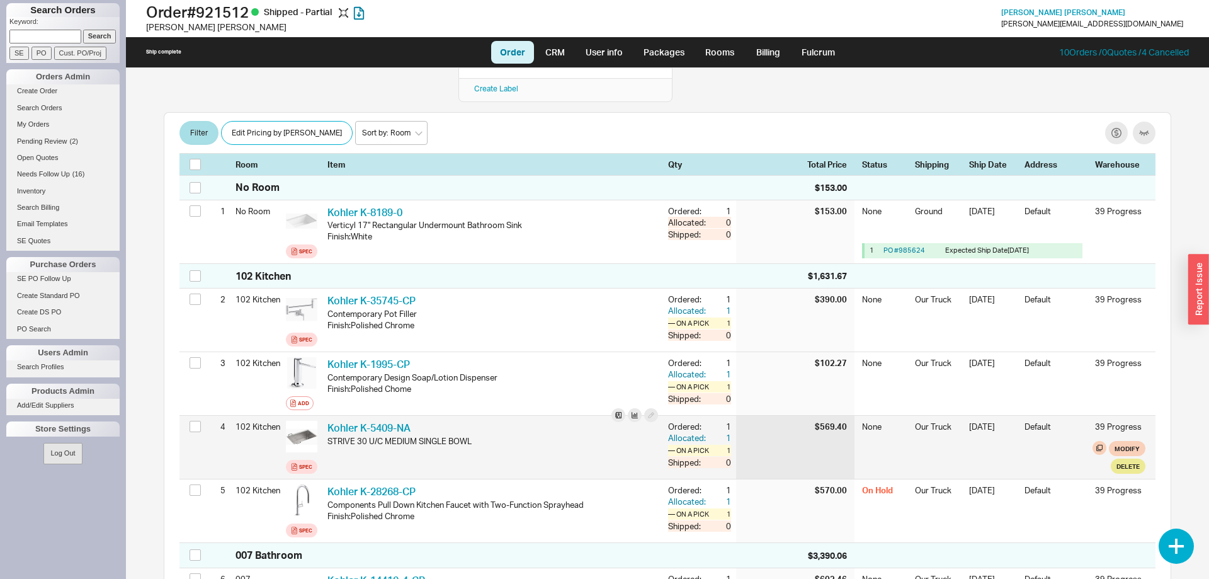
click at [539, 429] on div "Kohler K-5409-NA KHL K-5409-NA STRIVE 30 U/C MEDIUM SINGLE BOWL" at bounding box center [492, 447] width 331 height 53
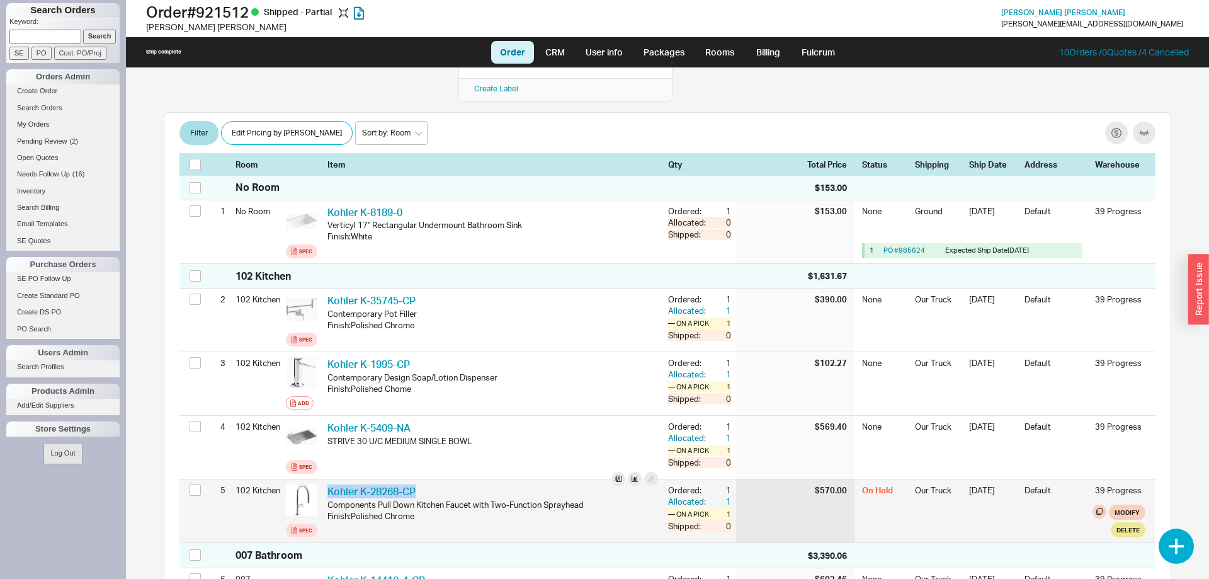
drag, startPoint x: 429, startPoint y: 463, endPoint x: 327, endPoint y: 462, distance: 101.4
click at [327, 484] on div "Kohler K-28268-CP KHL K-28268-CP" at bounding box center [492, 491] width 331 height 14
copy link "Kohler K-28268-CP"
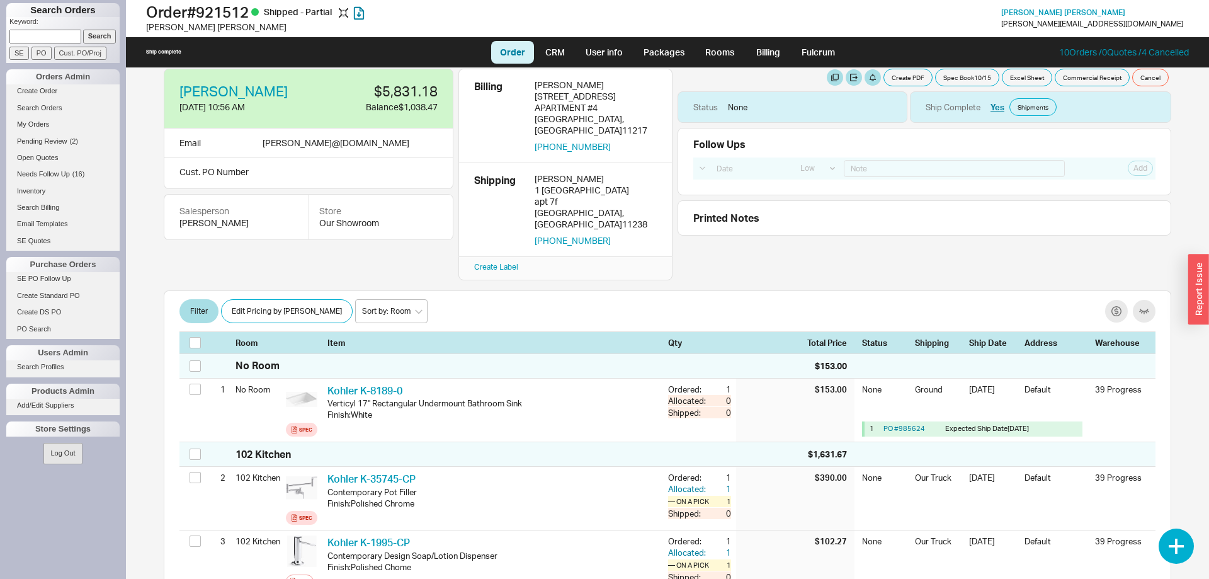
scroll to position [0, 0]
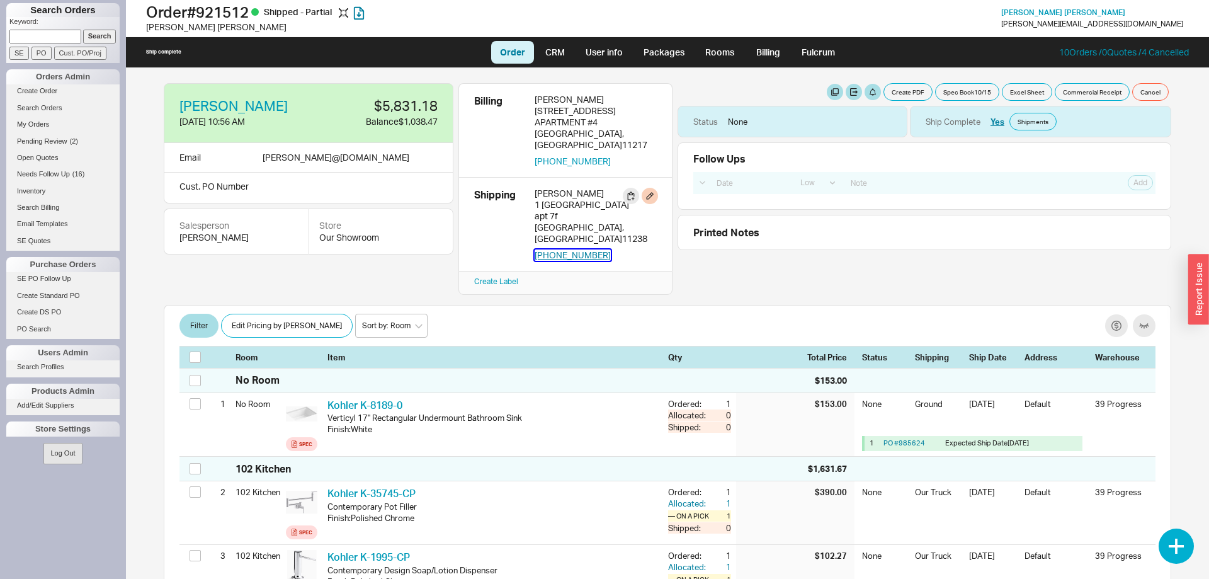
click at [551, 249] on button "203-503-1965" at bounding box center [573, 254] width 76 height 11
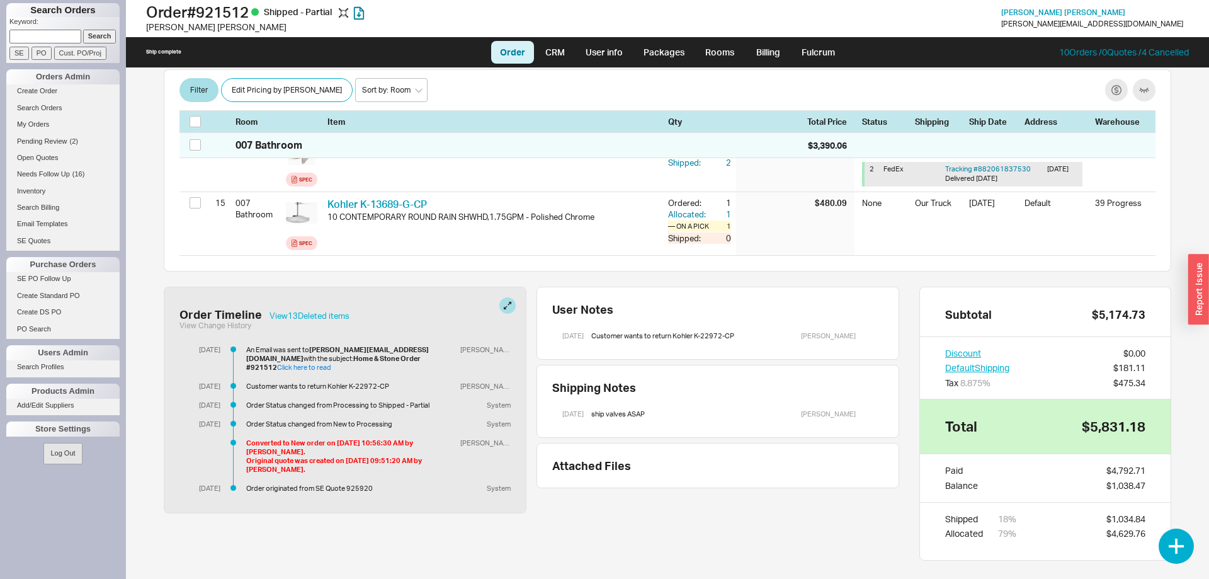
scroll to position [1144, 0]
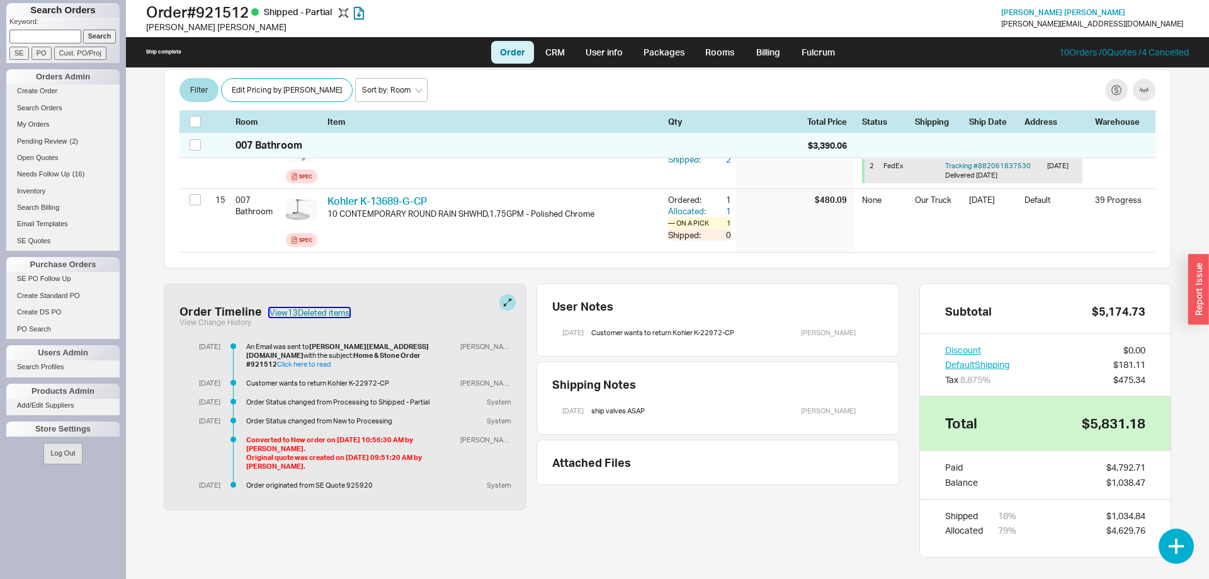
click at [334, 308] on button "View 13 Deleted item s" at bounding box center [310, 312] width 80 height 9
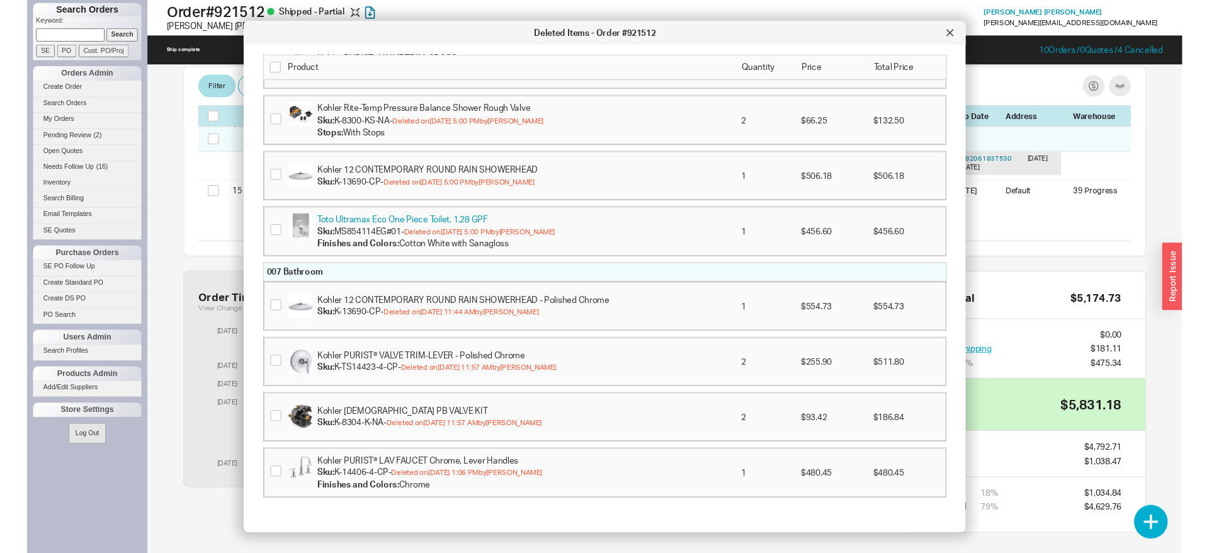
scroll to position [389, 0]
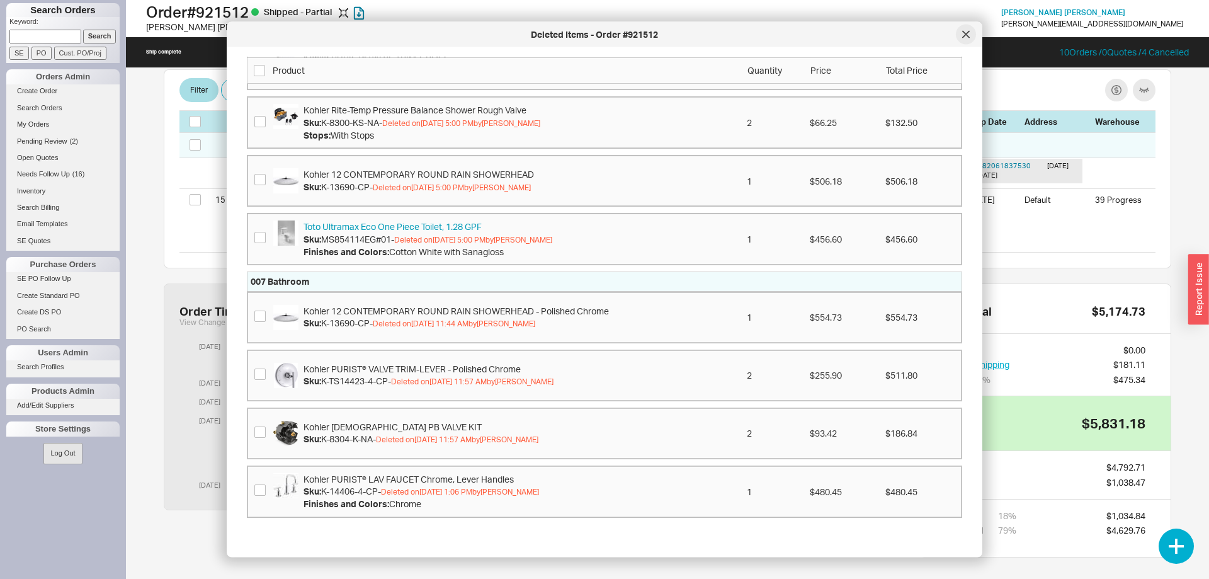
click at [969, 35] on icon at bounding box center [966, 35] width 8 height 8
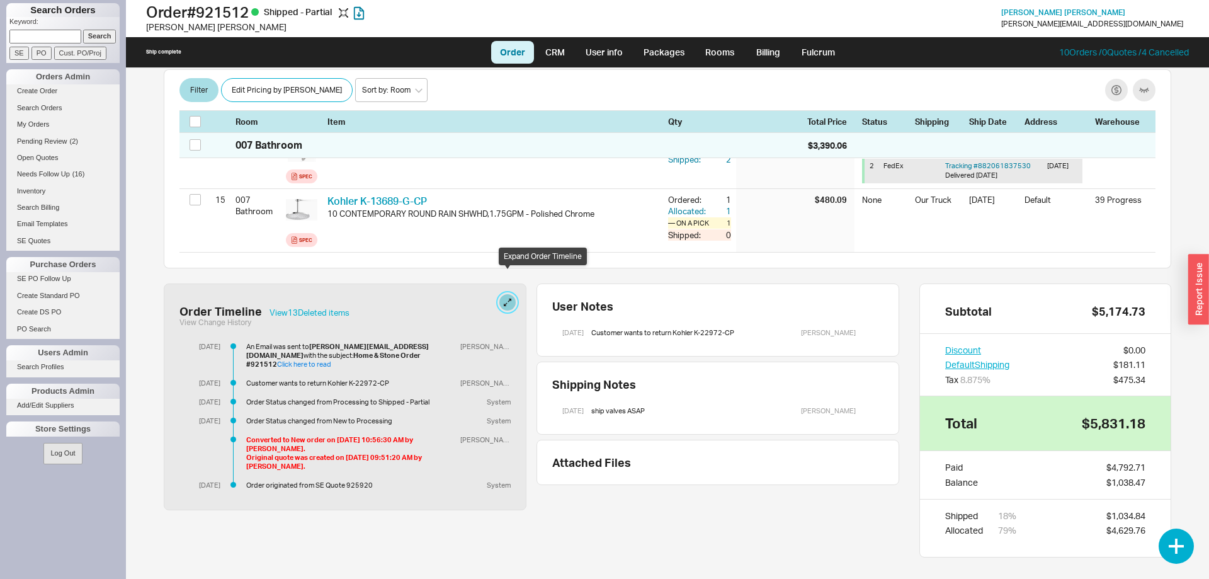
click at [508, 294] on button at bounding box center [507, 302] width 16 height 16
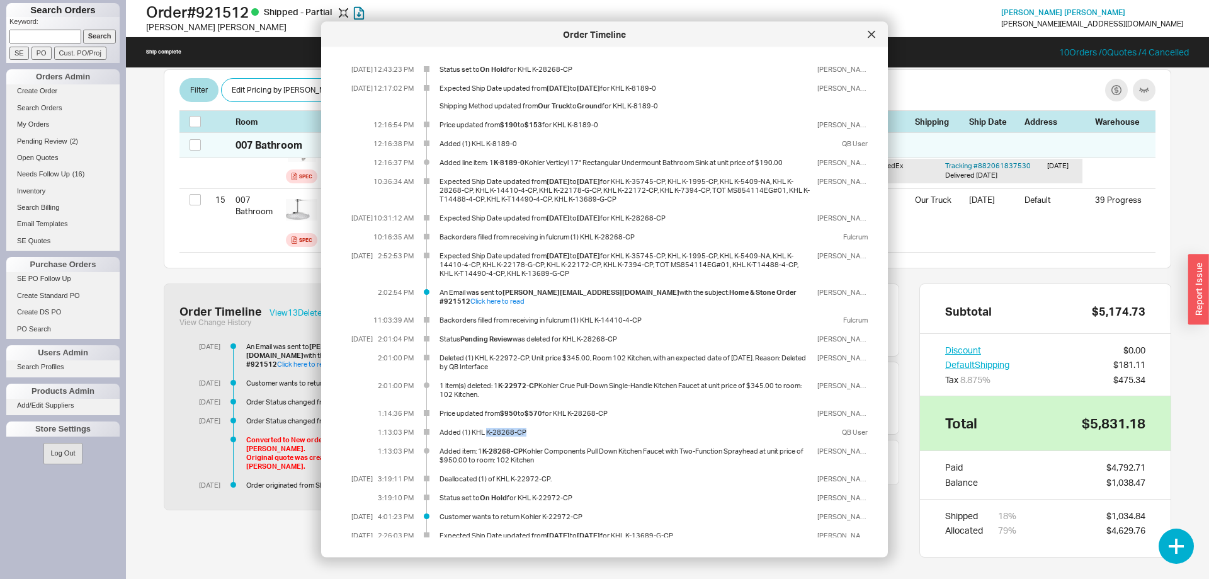
drag, startPoint x: 511, startPoint y: 423, endPoint x: 487, endPoint y: 423, distance: 24.6
click at [487, 428] on div "Added (1) KHL K-28268-CP" at bounding box center [626, 432] width 373 height 9
copy div "K-28268-CP"
drag, startPoint x: 499, startPoint y: 163, endPoint x: 526, endPoint y: 164, distance: 27.1
click at [525, 164] on b "K-8189-0" at bounding box center [509, 162] width 31 height 9
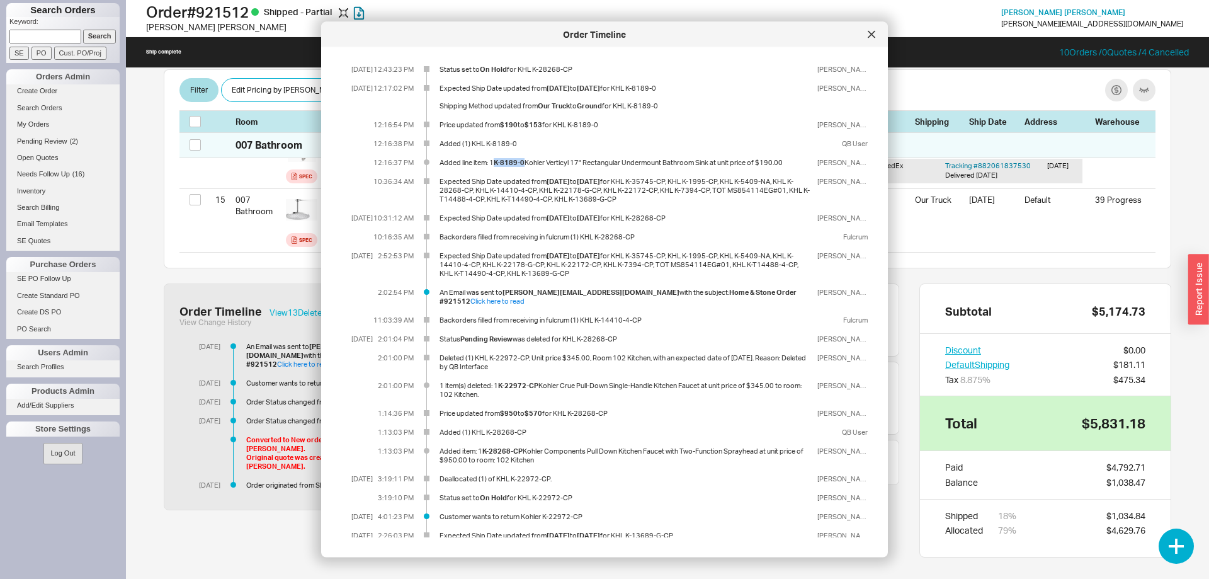
copy b "K-8189-0"
click at [863, 33] on div at bounding box center [872, 35] width 20 height 20
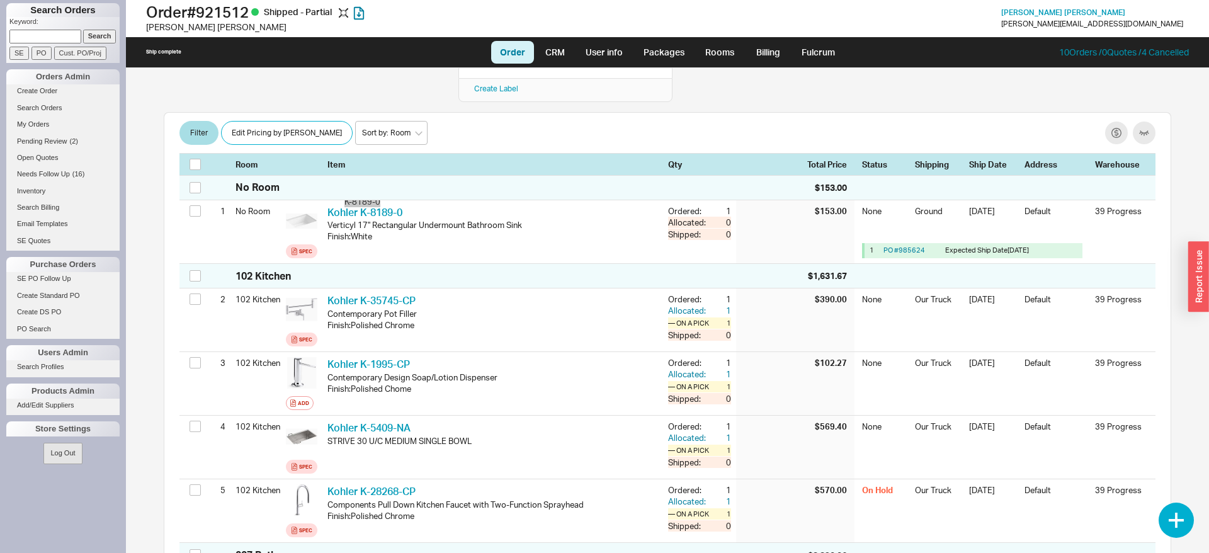
scroll to position [128, 0]
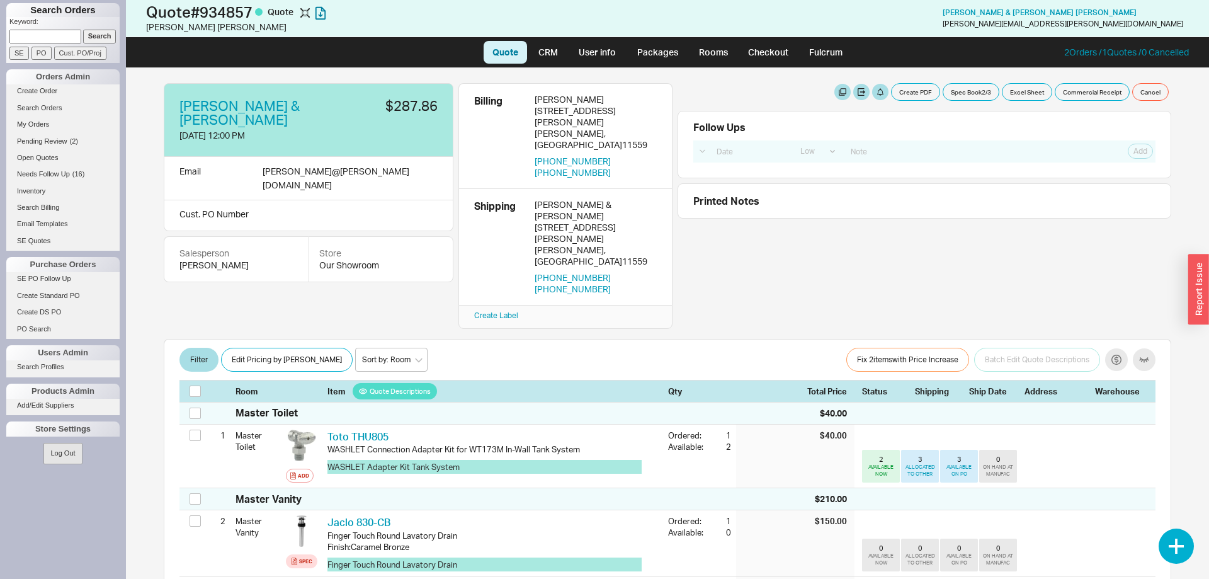
select select "LOW"
click at [1183, 542] on button "button" at bounding box center [1176, 545] width 35 height 35
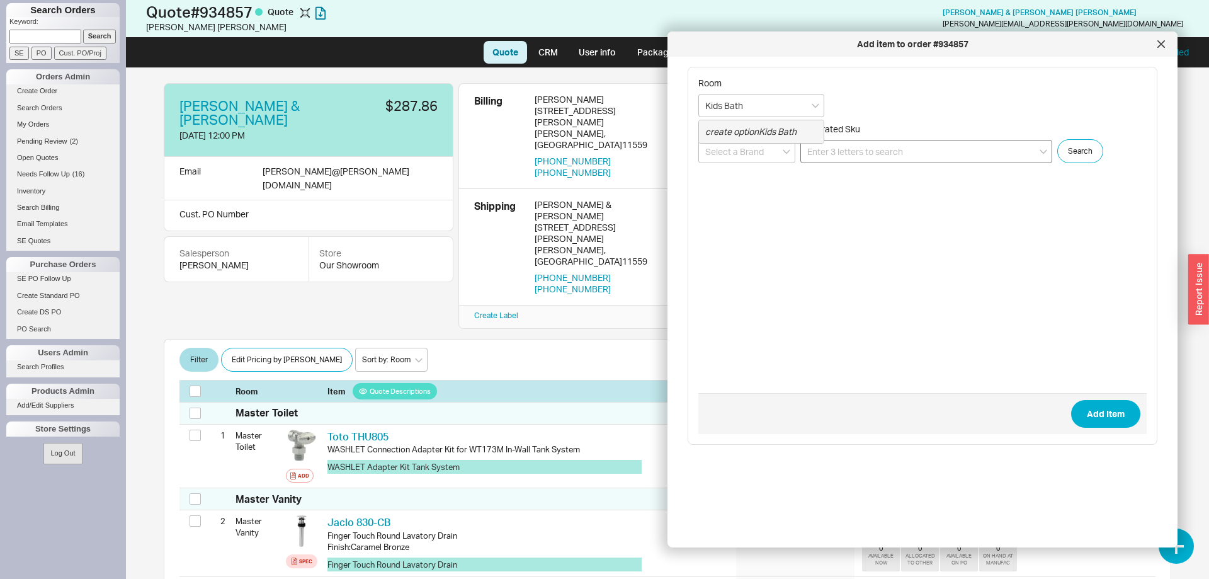
type input "Kids Bath"
click at [872, 151] on input at bounding box center [926, 151] width 252 height 23
paste input "SPD-10738-MWHT"
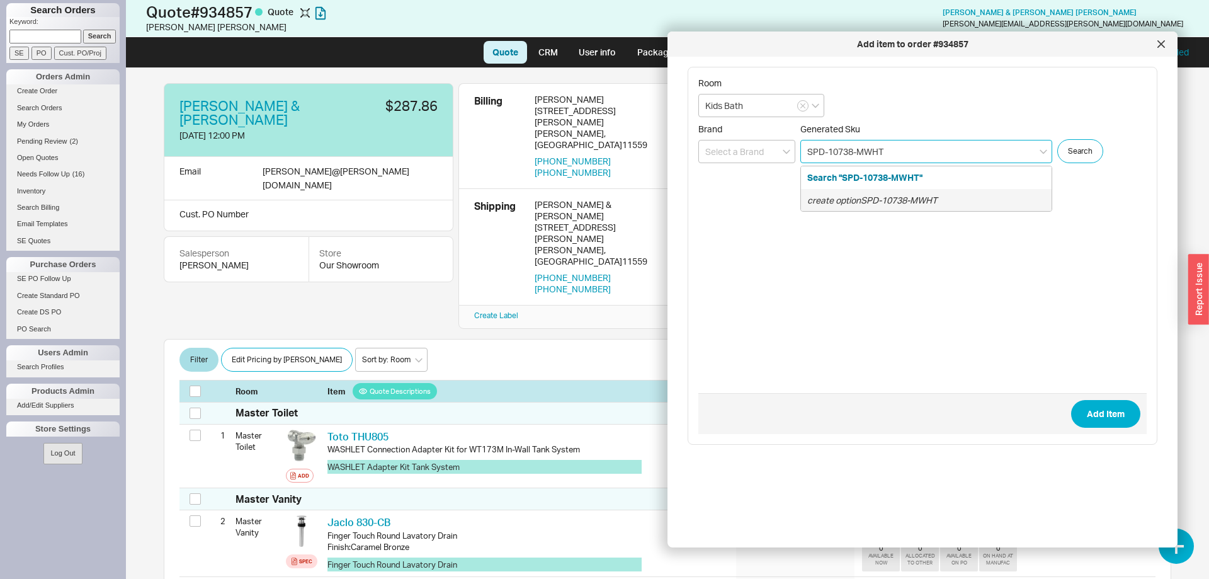
click at [852, 207] on div "create option SPD-10738-MWHT" at bounding box center [926, 200] width 251 height 23
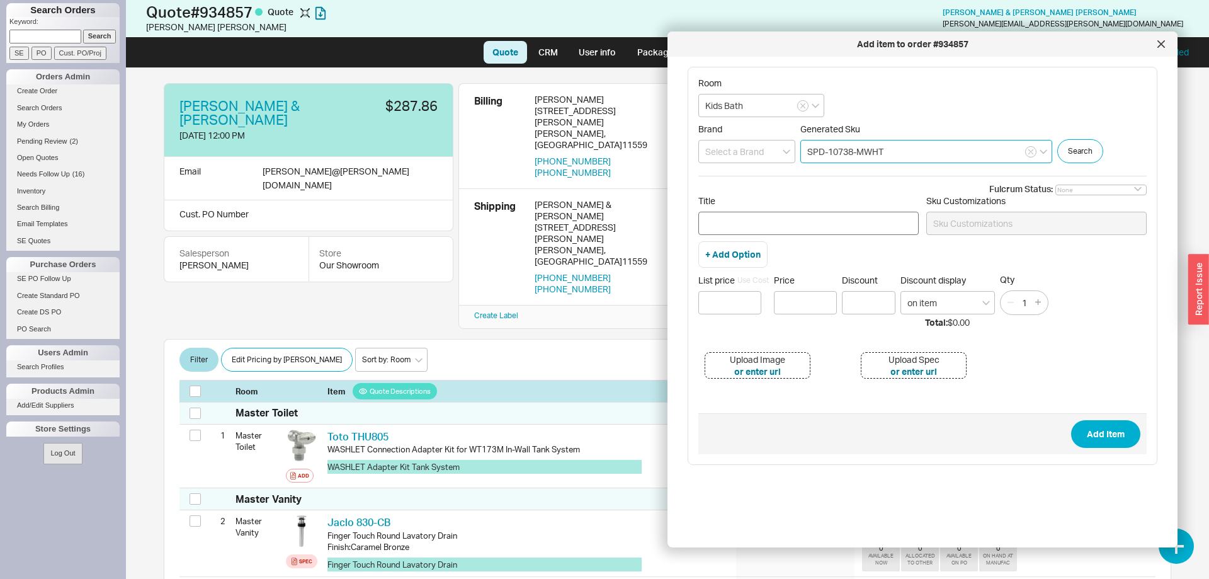
type input "SPD-10738-MWHT"
click at [832, 224] on input "Title" at bounding box center [808, 223] width 220 height 23
type input "Escutcheon only - [PERSON_NAME]"
click at [743, 299] on input at bounding box center [729, 302] width 63 height 23
type input "$ 19"
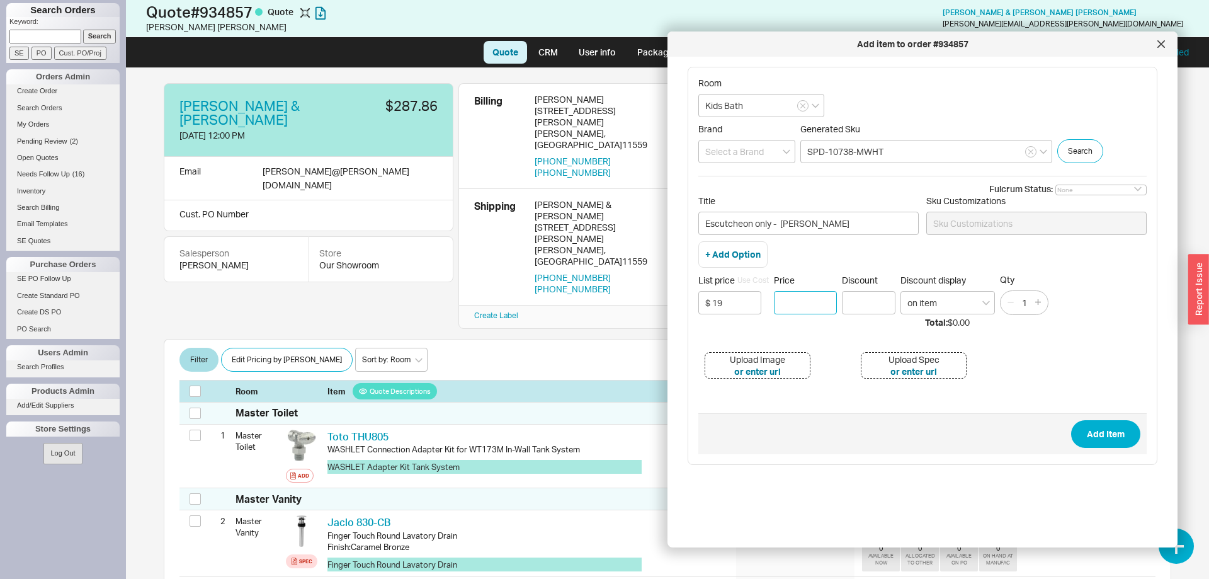
click at [800, 293] on input "Price" at bounding box center [805, 302] width 63 height 23
type input "$19.00"
click at [1089, 446] on button "Add Item" at bounding box center [1105, 434] width 69 height 28
click at [726, 145] on input at bounding box center [746, 151] width 97 height 23
click at [775, 197] on div "[US_STATE] Faucets" at bounding box center [747, 200] width 96 height 23
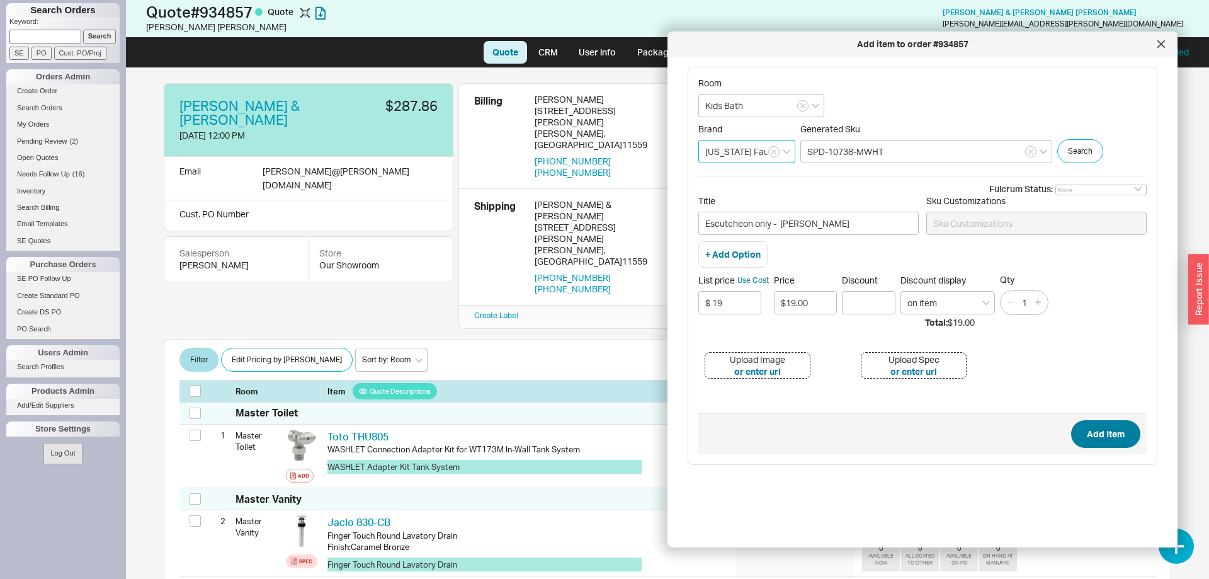
type input "[US_STATE] Faucets"
click at [1108, 435] on button "Add Item" at bounding box center [1105, 434] width 69 height 28
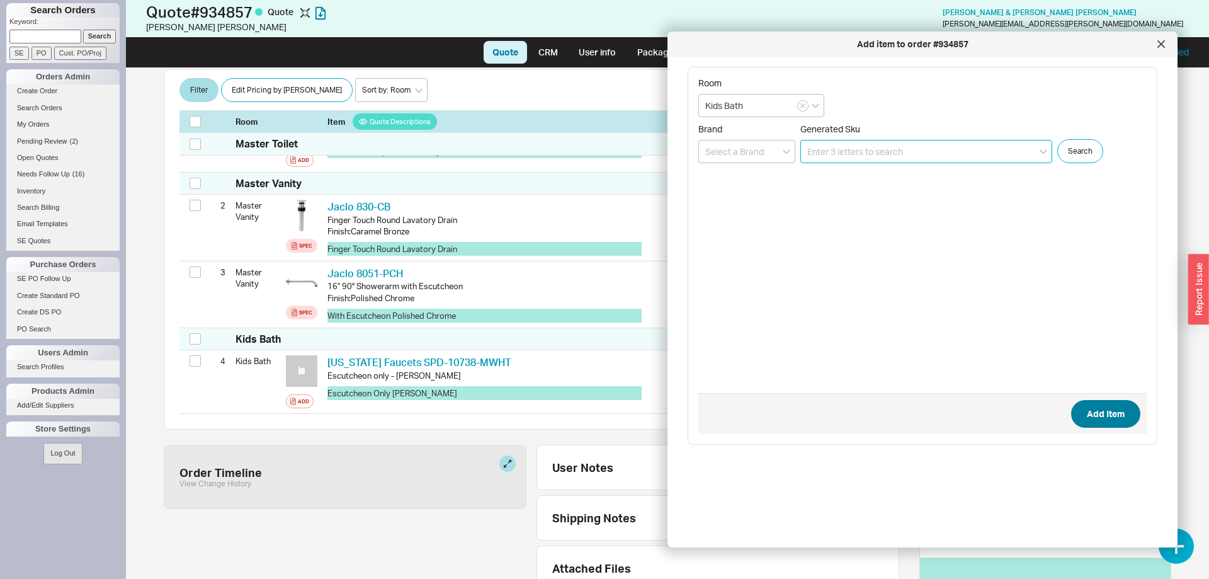
scroll to position [317, 0]
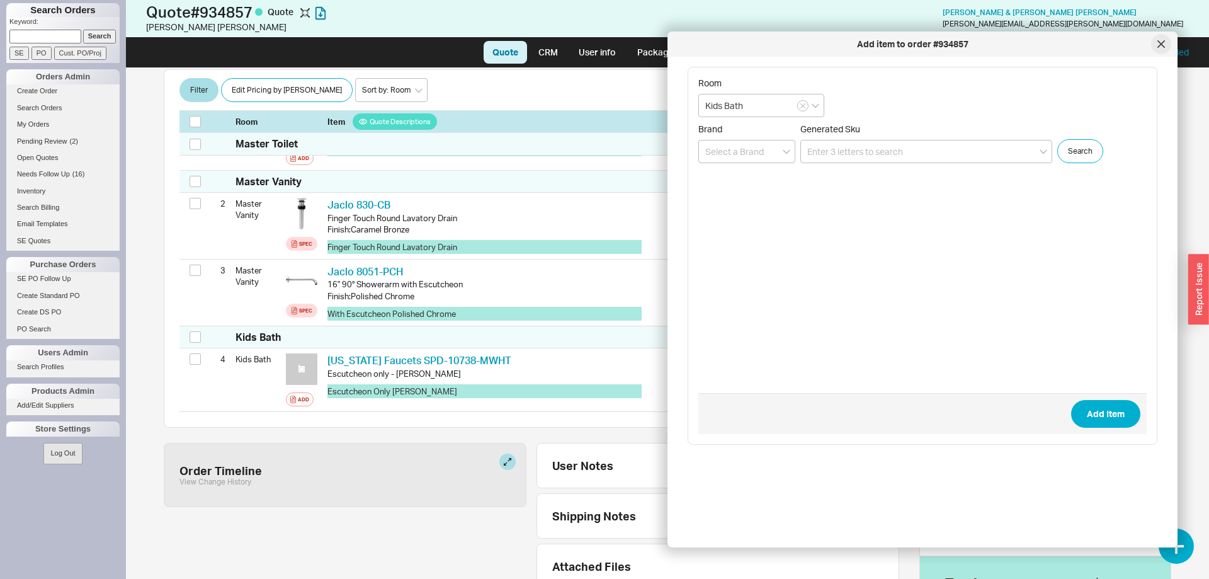
click at [1167, 43] on div at bounding box center [1161, 44] width 20 height 20
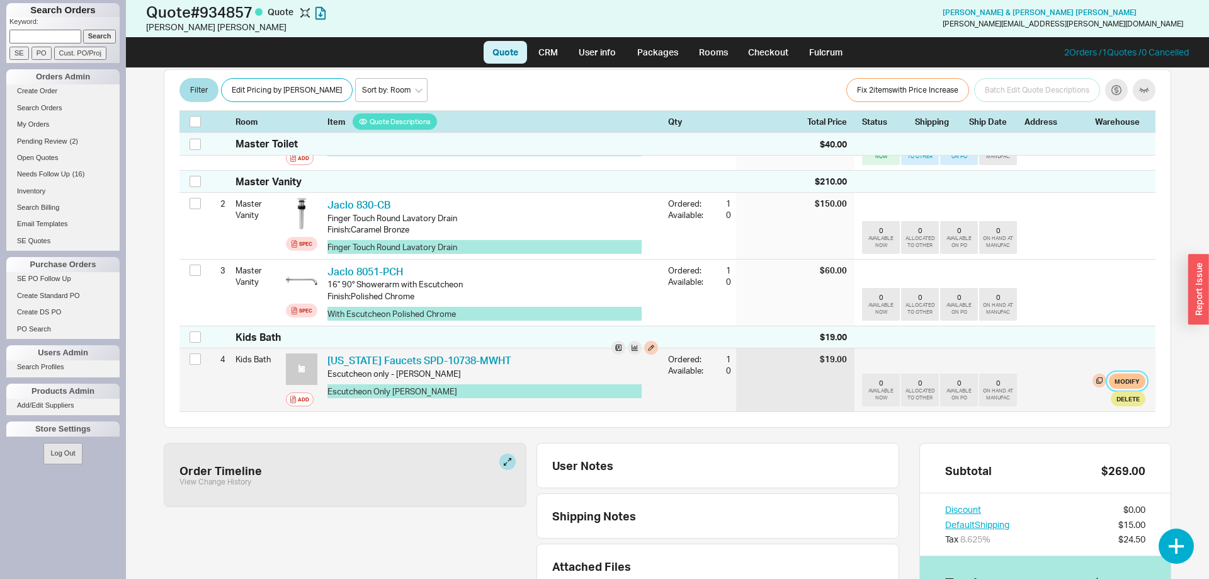
click at [1137, 373] on button "Modify" at bounding box center [1127, 380] width 37 height 15
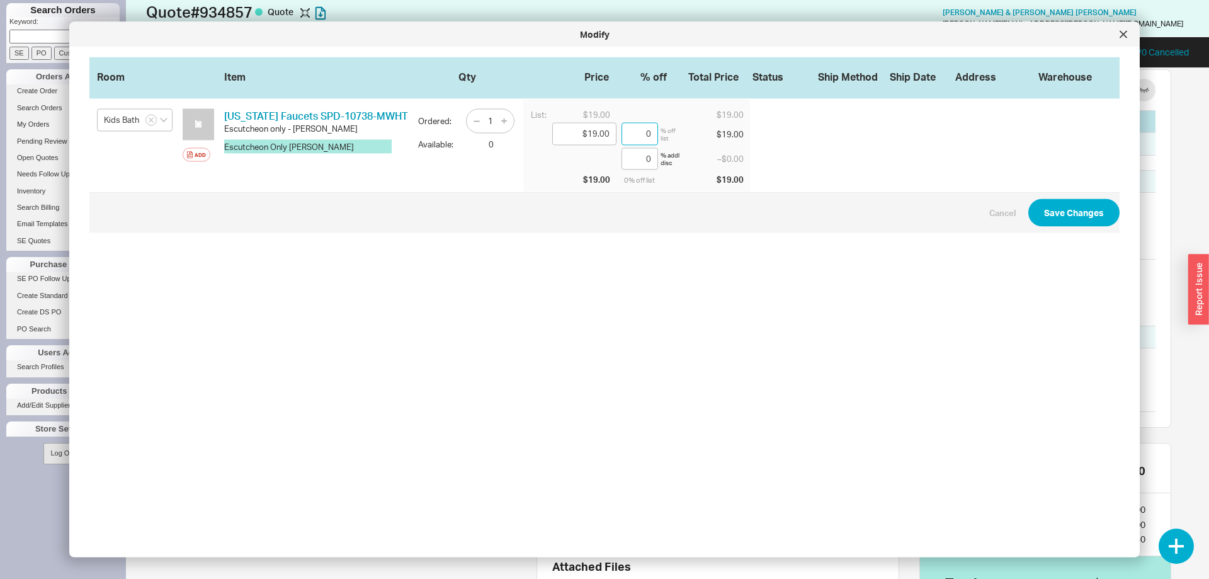
drag, startPoint x: 652, startPoint y: 134, endPoint x: 630, endPoint y: 129, distance: 23.2
click at [630, 129] on input "0" at bounding box center [640, 134] width 37 height 23
type input "$18.43"
type input "3"
type input "$13.30"
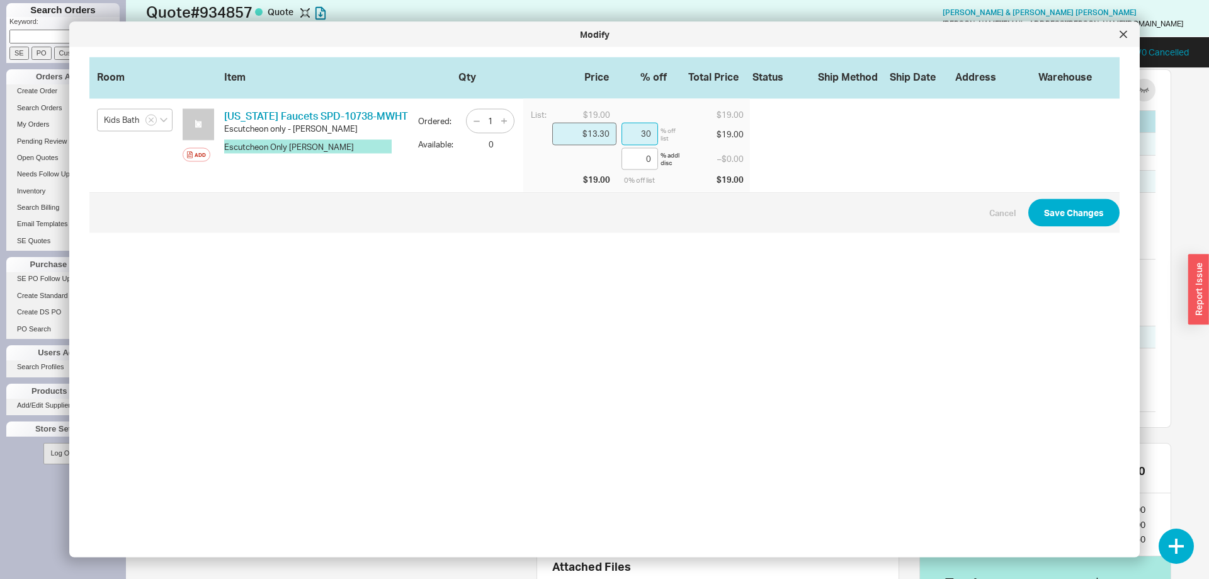
type input "30"
drag, startPoint x: 593, startPoint y: 133, endPoint x: 656, endPoint y: 145, distance: 63.5
click at [617, 145] on input "$13.30" at bounding box center [584, 134] width 64 height 23
type input "$12.00"
type input "36.84"
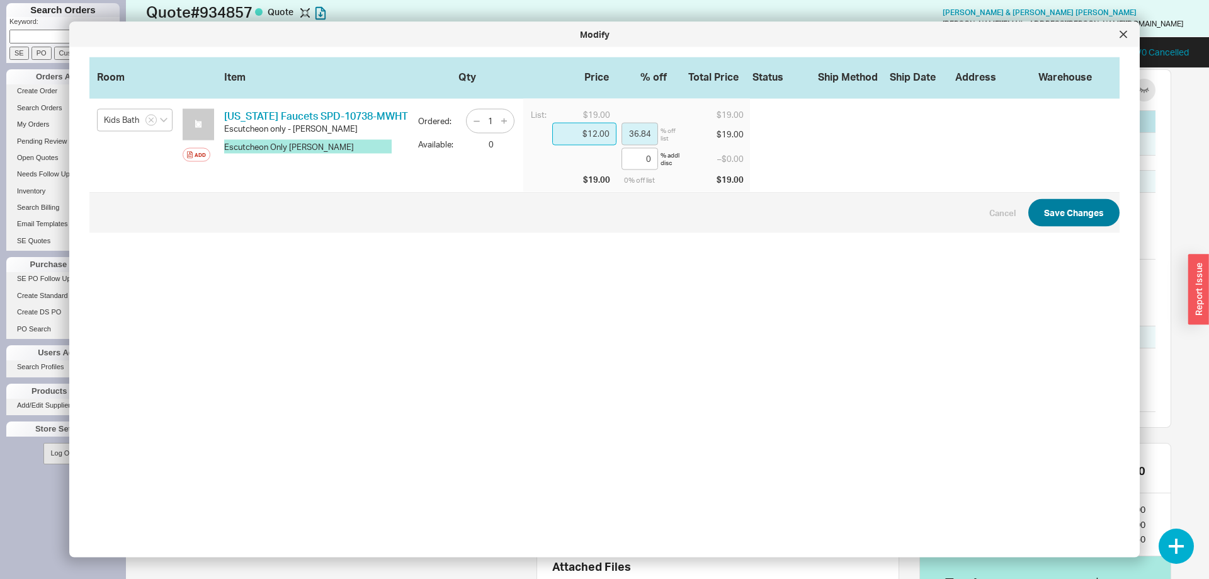
type input "$12.00"
click at [1106, 210] on button "Save Changes" at bounding box center [1073, 213] width 91 height 28
